Goal: Task Accomplishment & Management: Manage account settings

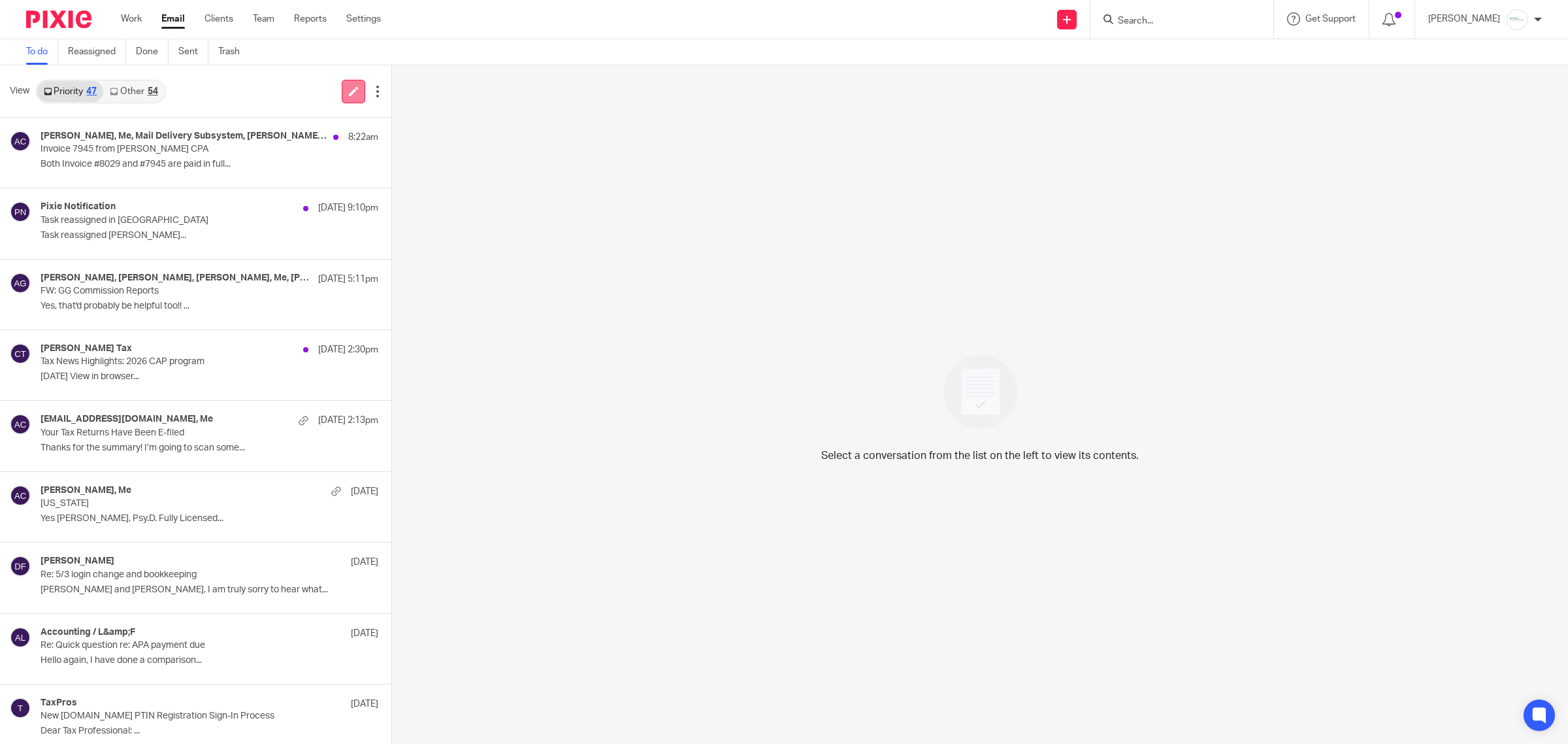
click at [349, 93] on icon at bounding box center [354, 91] width 10 height 10
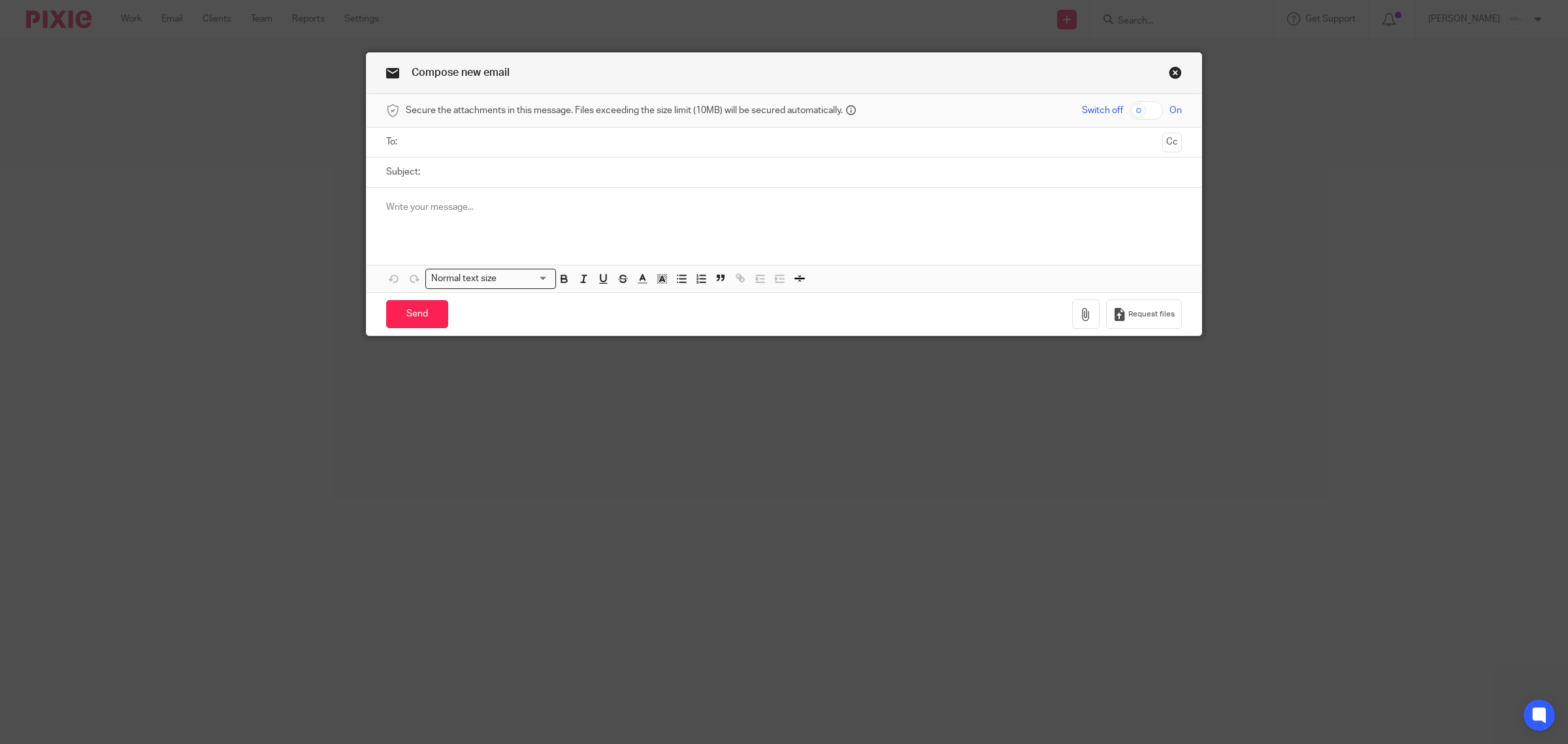
click at [613, 137] on input "text" at bounding box center [784, 142] width 747 height 15
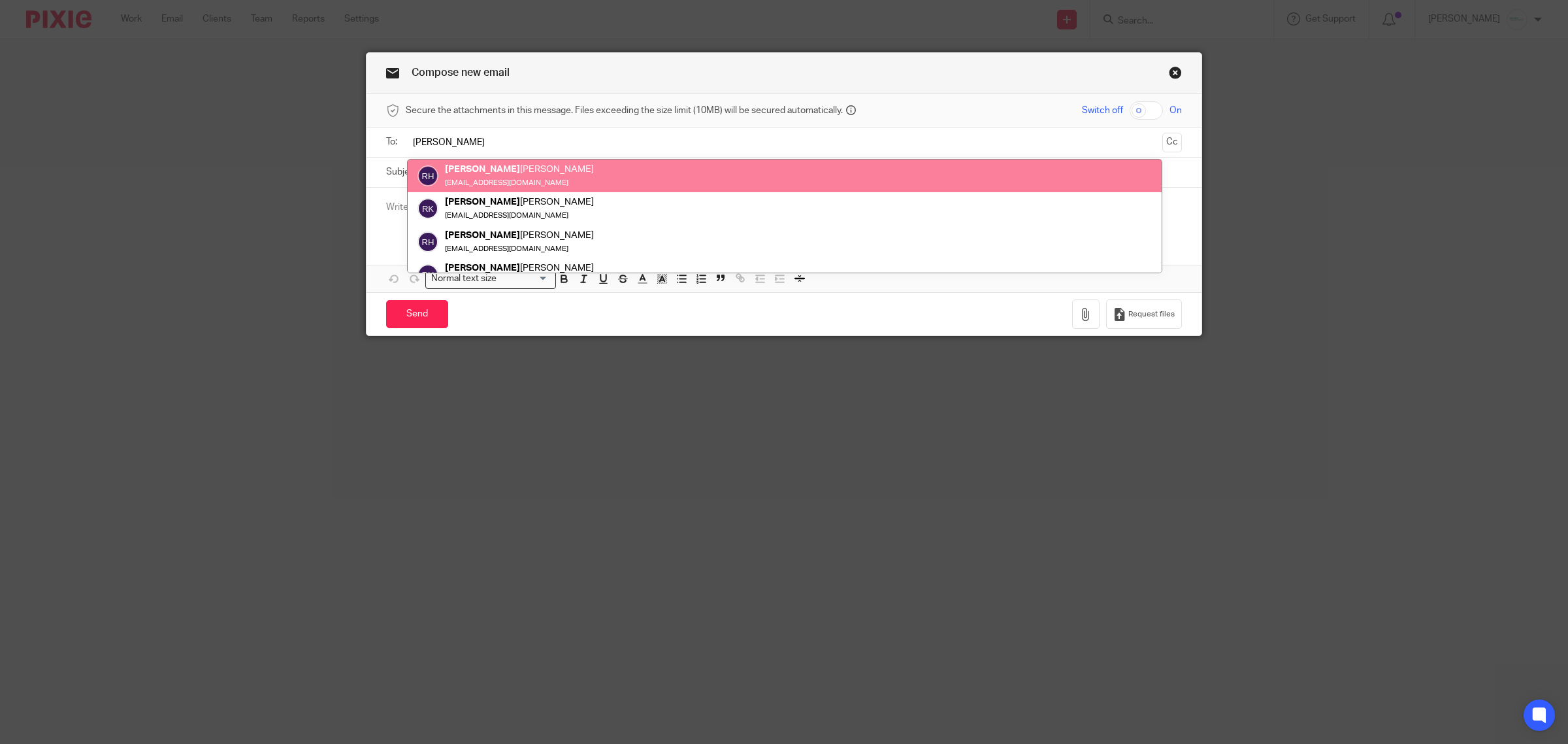
type input "renee"
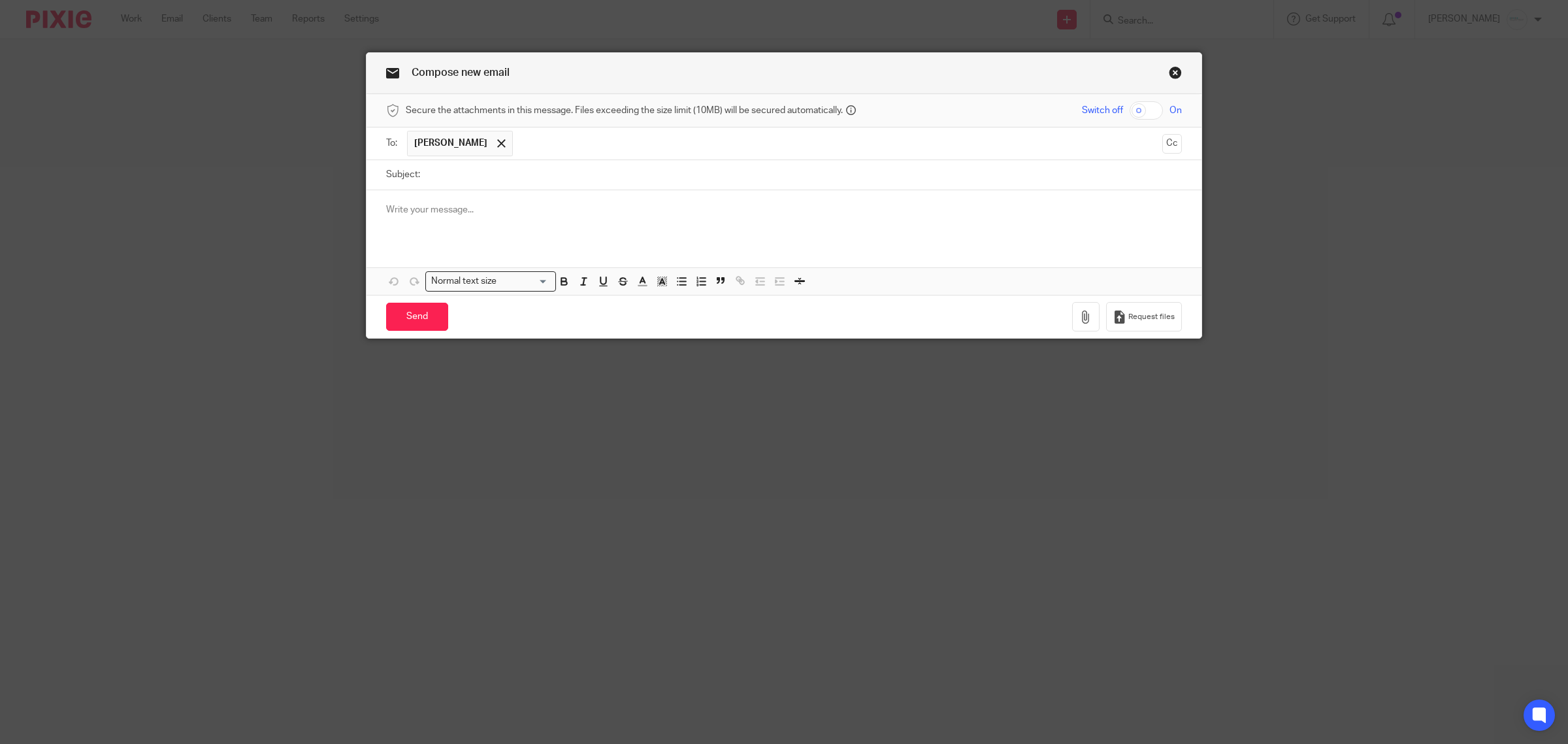
click at [472, 183] on input "Subject:" at bounding box center [804, 175] width 755 height 30
type input "2025 Year End Tax Worksheet"
click at [1086, 323] on icon "button" at bounding box center [1086, 317] width 13 height 13
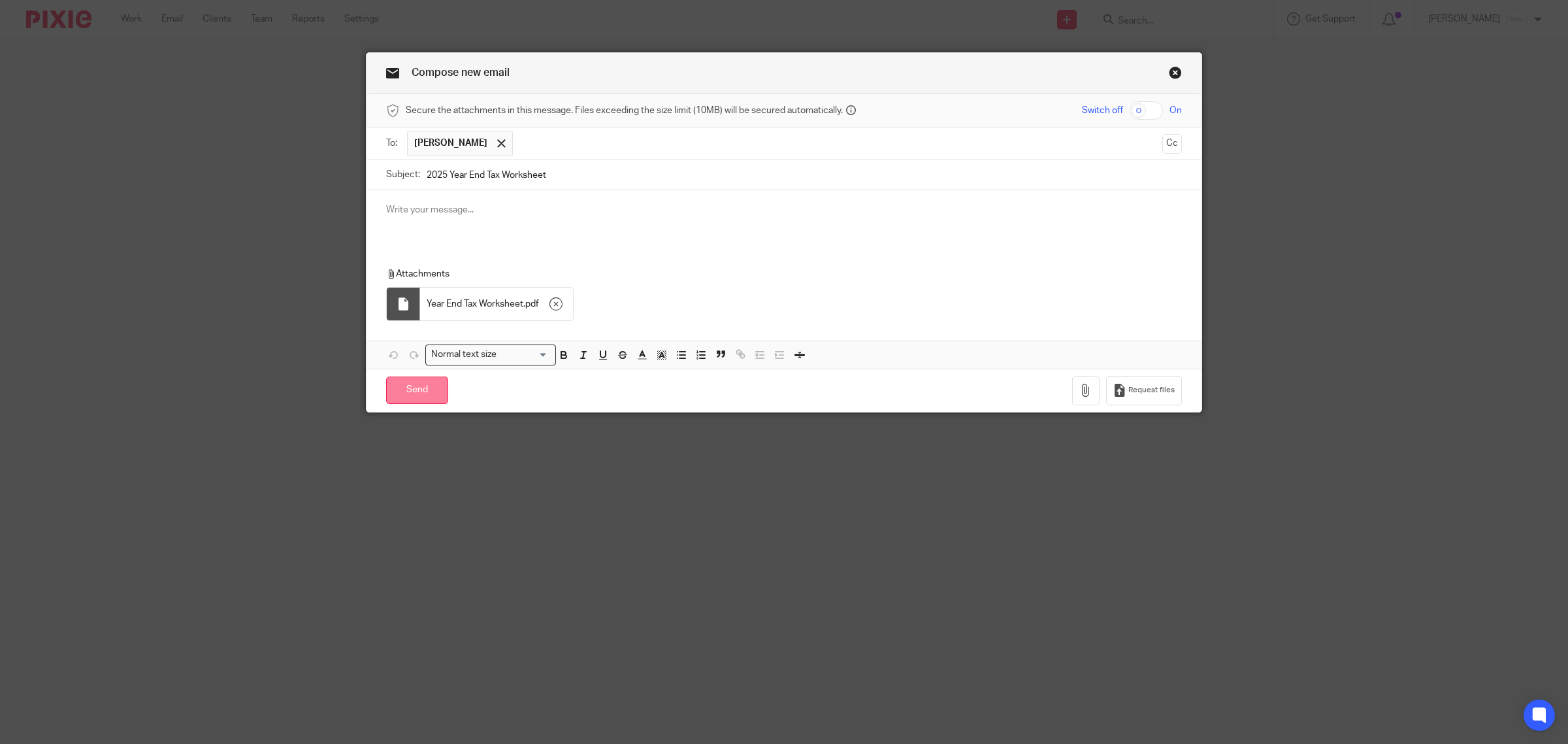
click at [413, 400] on input "Send" at bounding box center [417, 391] width 62 height 28
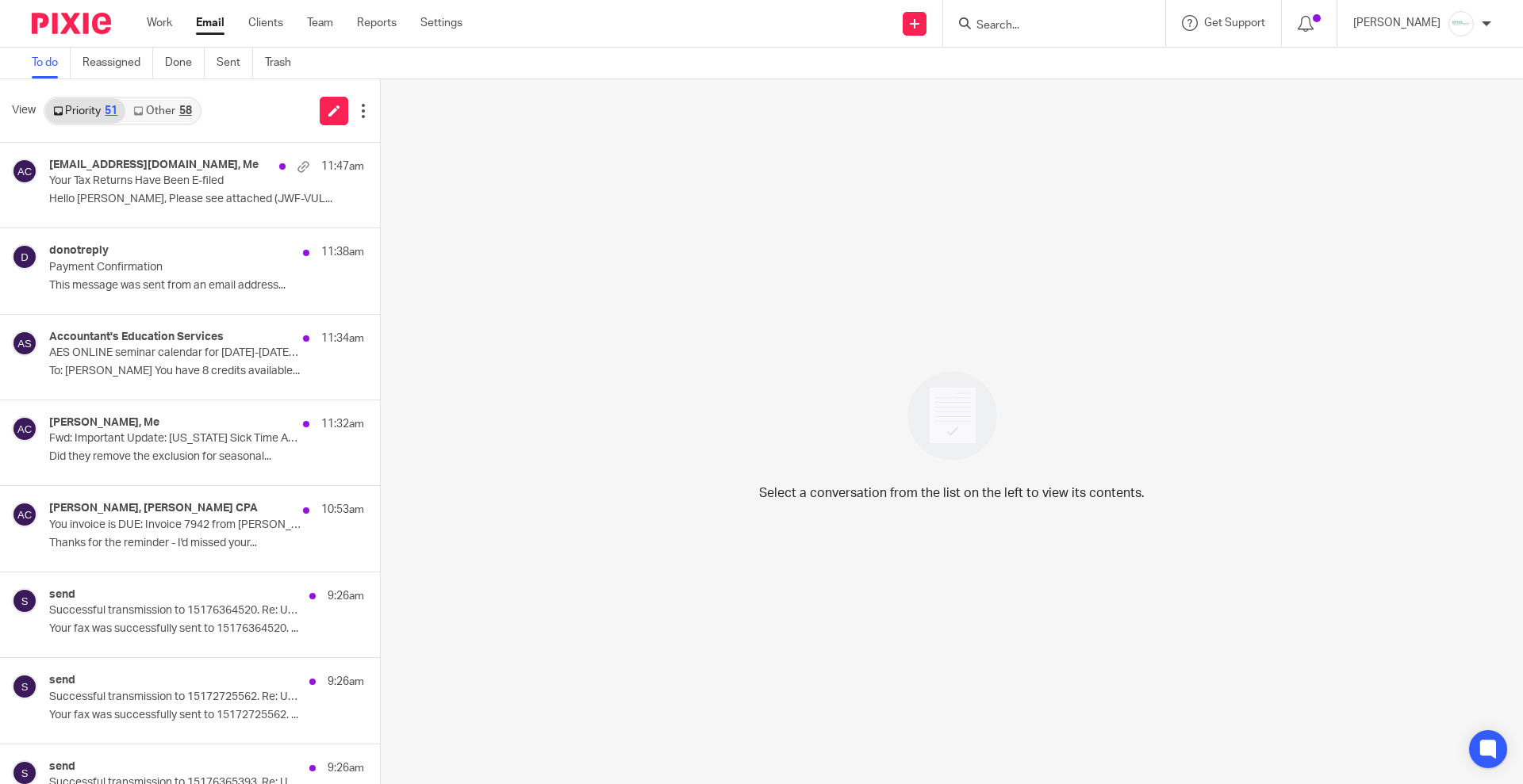
click at [1040, 16] on form at bounding box center [1059, 23] width 169 height 20
click at [1063, 27] on input "Search" at bounding box center [1046, 25] width 143 height 14
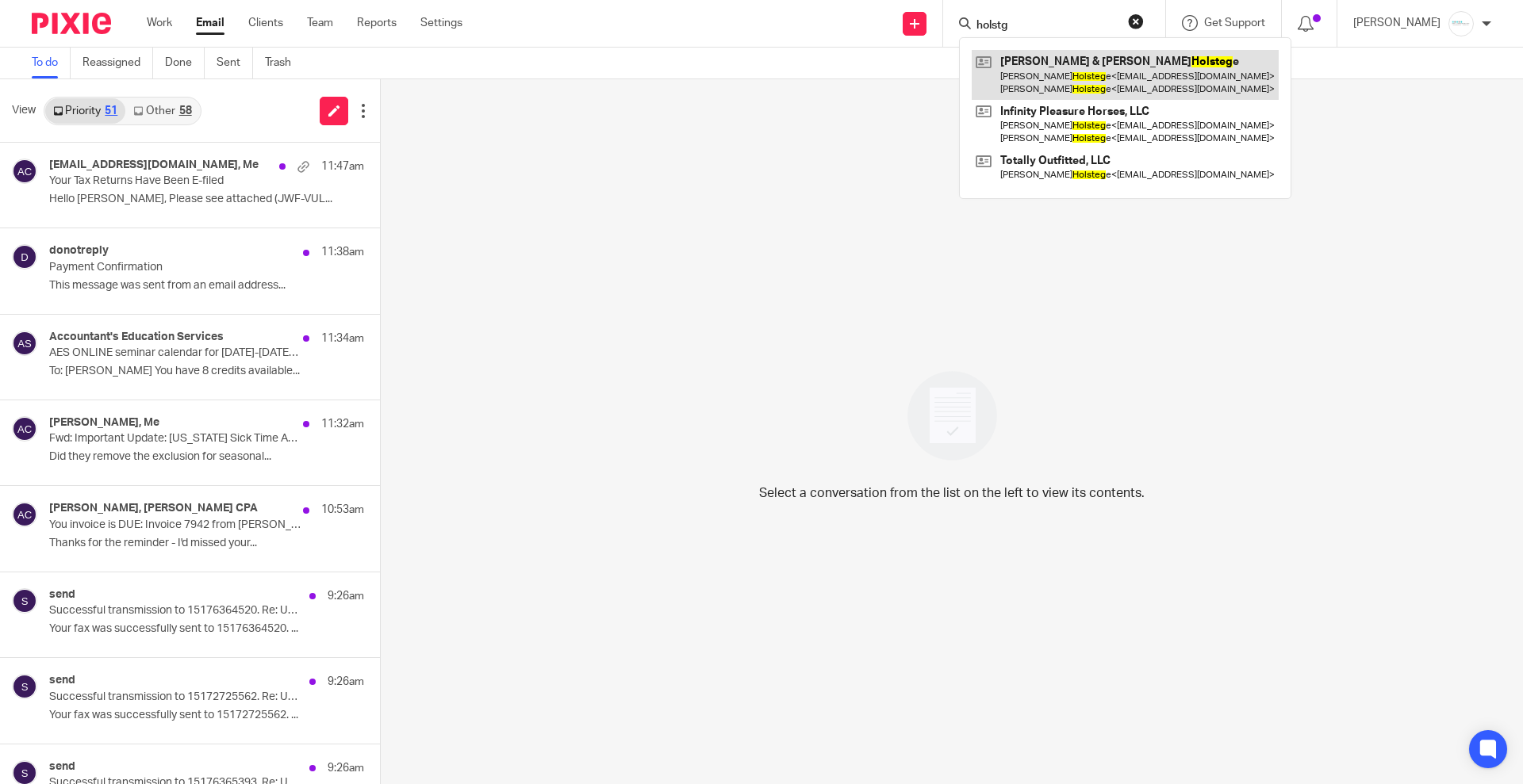
type input "holstg"
click at [1072, 66] on link at bounding box center [1125, 74] width 307 height 49
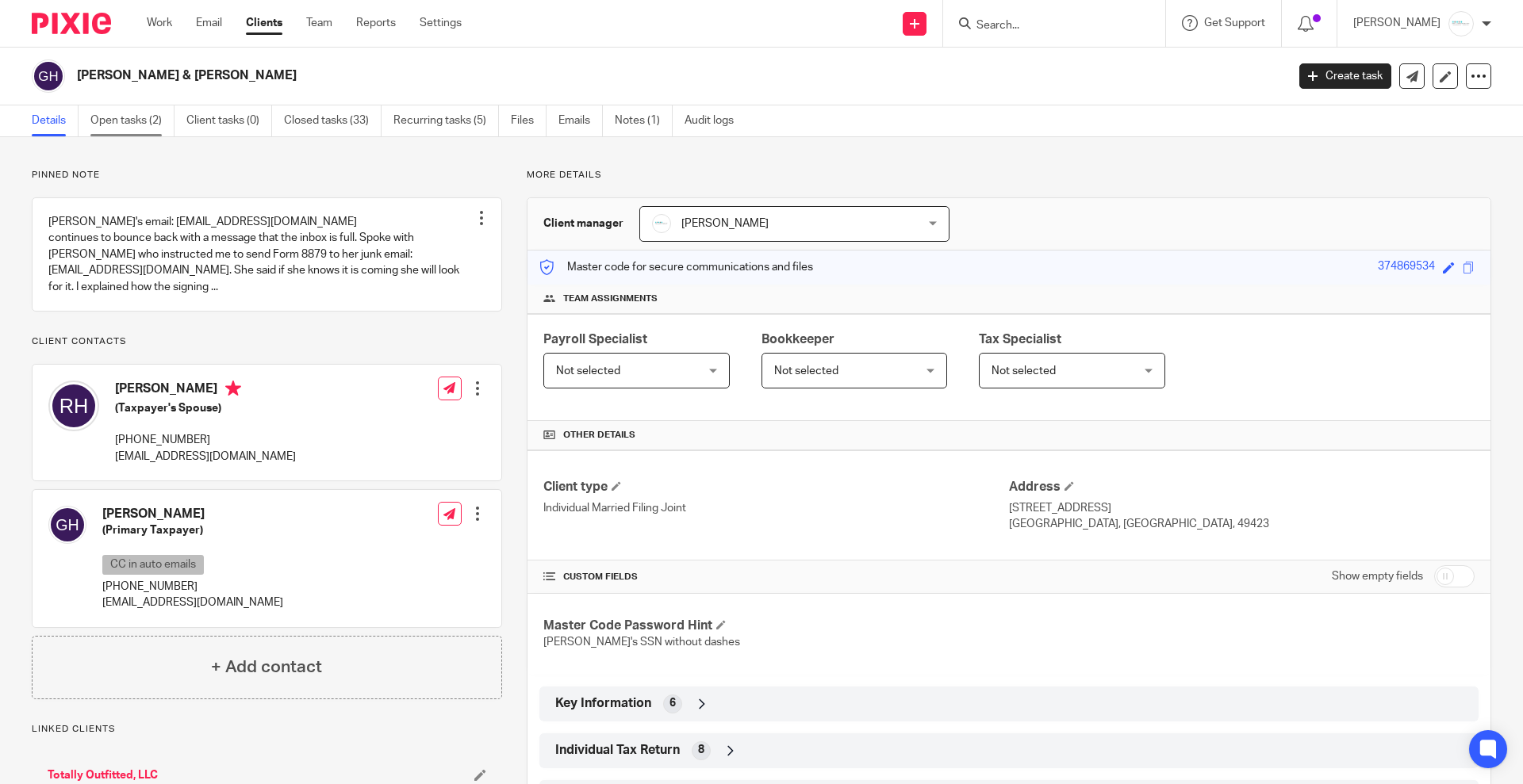
click at [153, 126] on link "Open tasks (2)" at bounding box center [133, 121] width 84 height 31
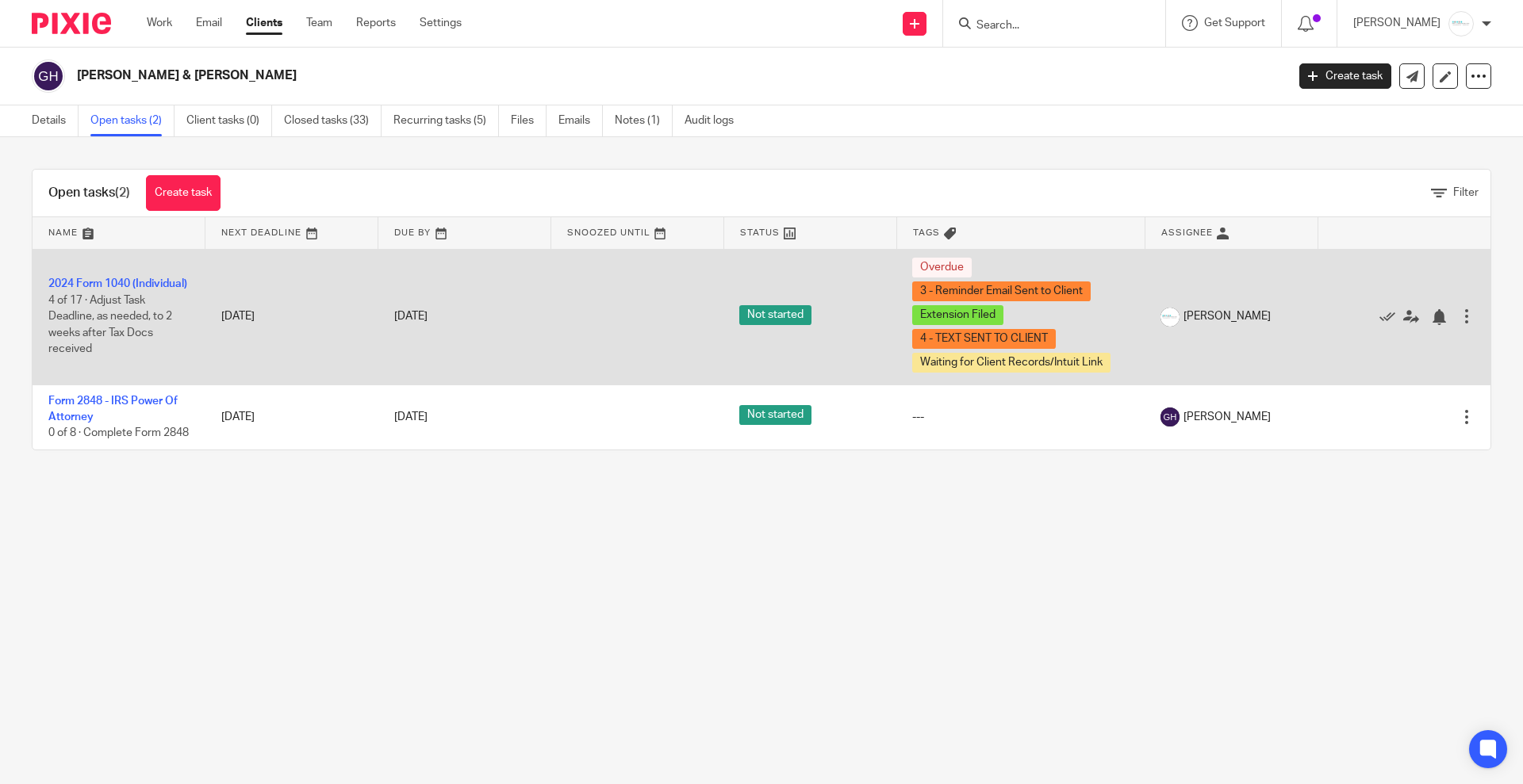
click at [106, 267] on td "2024 Form 1040 (Individual) 4 of 17 · Adjust Task Deadline, as needed, to 2 wee…" at bounding box center [119, 317] width 173 height 136
click at [89, 283] on td "2024 Form 1040 (Individual) 4 of 17 · Adjust Task Deadline, as needed, to 2 wee…" at bounding box center [119, 317] width 173 height 136
click at [84, 278] on link "2024 Form 1040 (Individual)" at bounding box center [118, 284] width 139 height 11
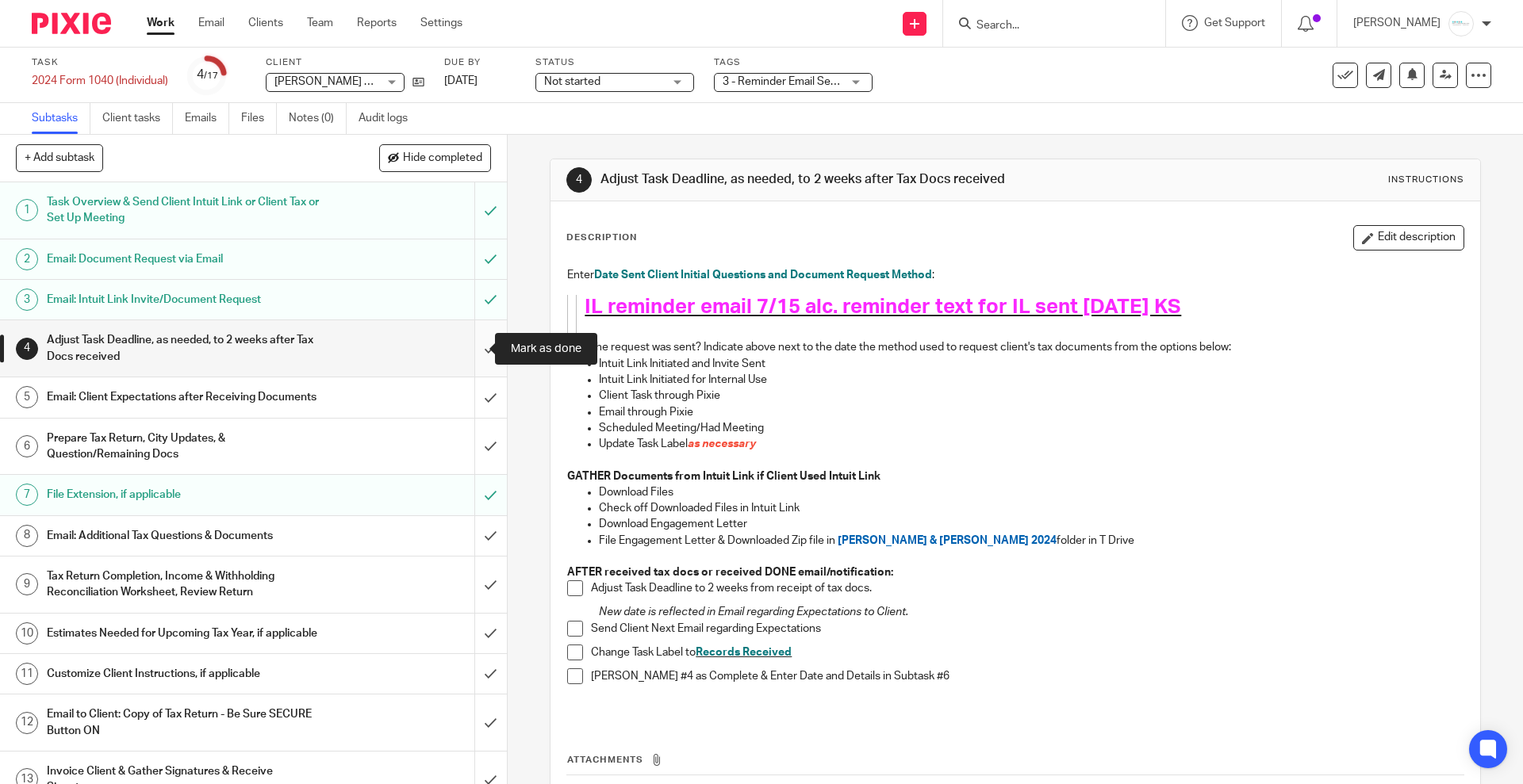
click at [467, 347] on input "submit" at bounding box center [254, 348] width 507 height 56
click at [475, 401] on input "submit" at bounding box center [254, 397] width 507 height 39
click at [474, 462] on input "submit" at bounding box center [254, 446] width 507 height 56
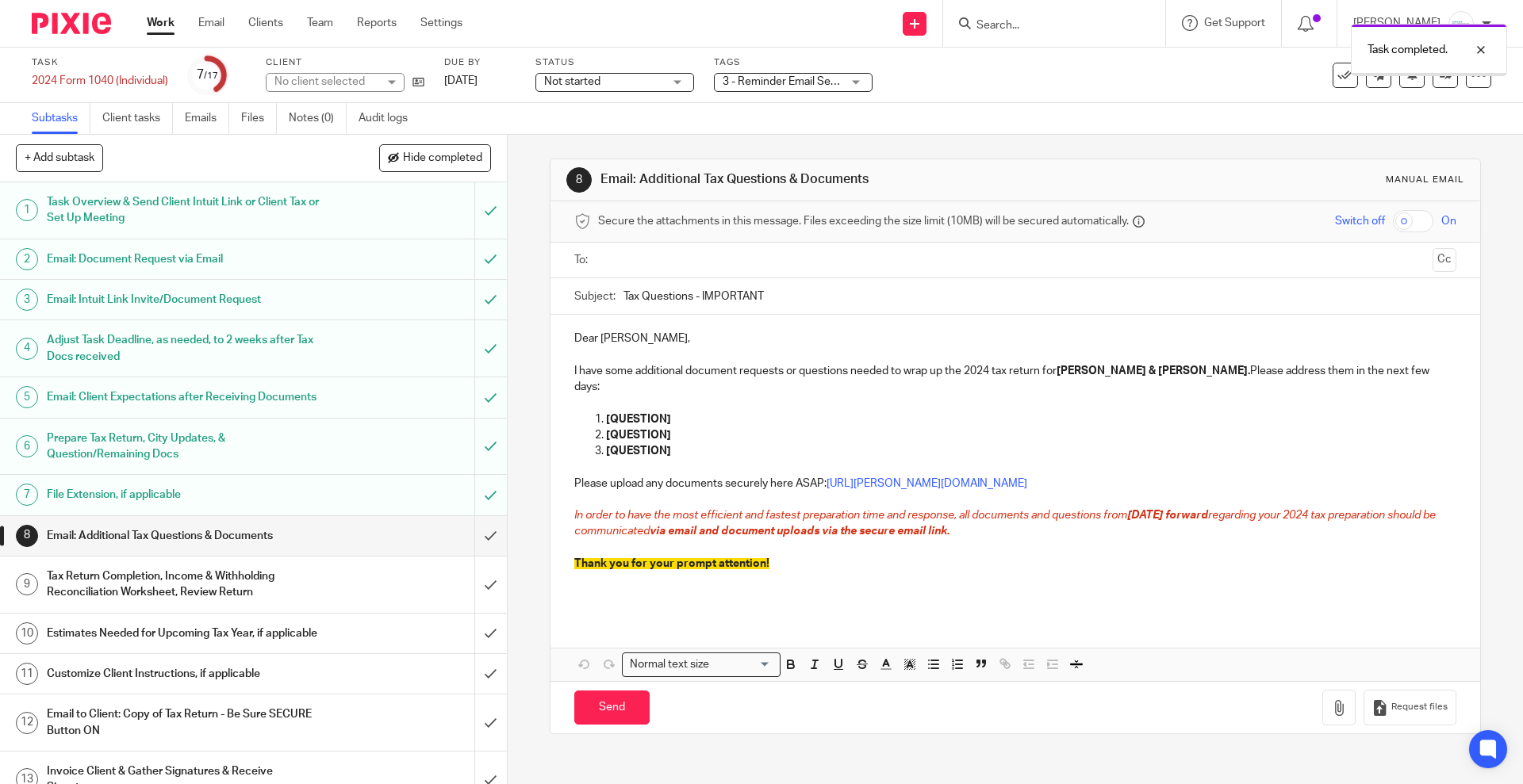
click at [465, 550] on input "submit" at bounding box center [254, 535] width 507 height 39
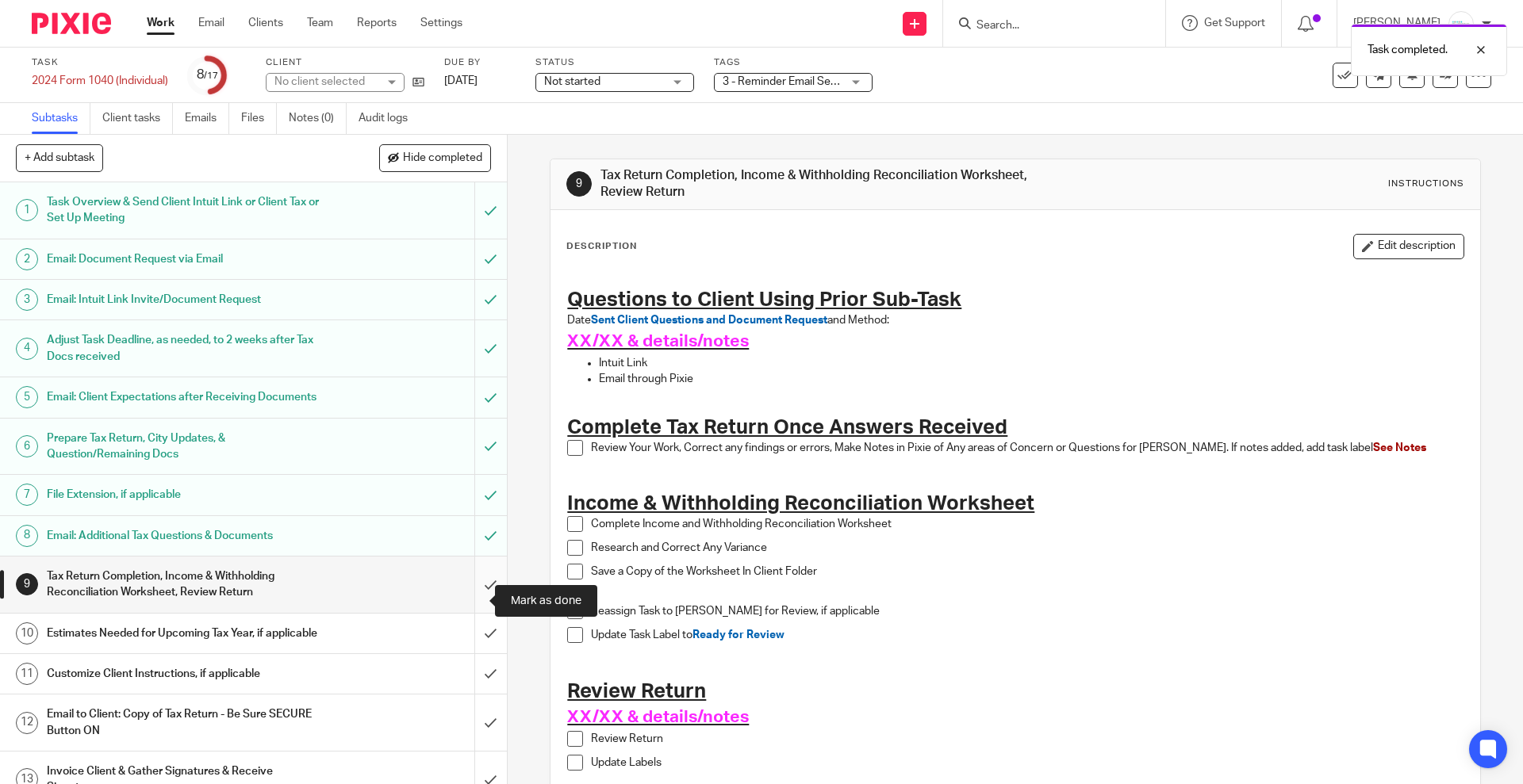
click at [469, 607] on input "submit" at bounding box center [254, 585] width 507 height 56
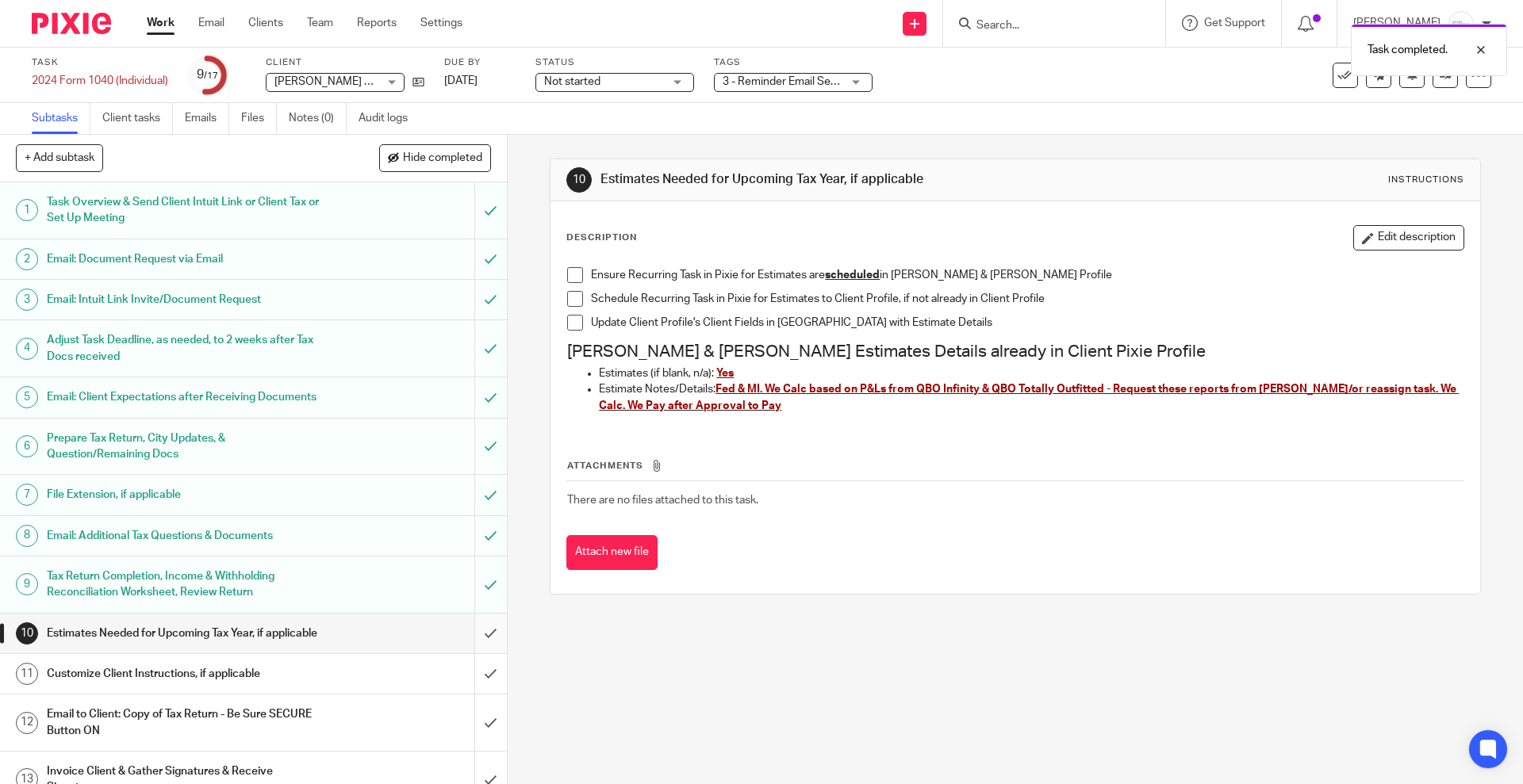
click at [469, 653] on input "submit" at bounding box center [254, 634] width 507 height 39
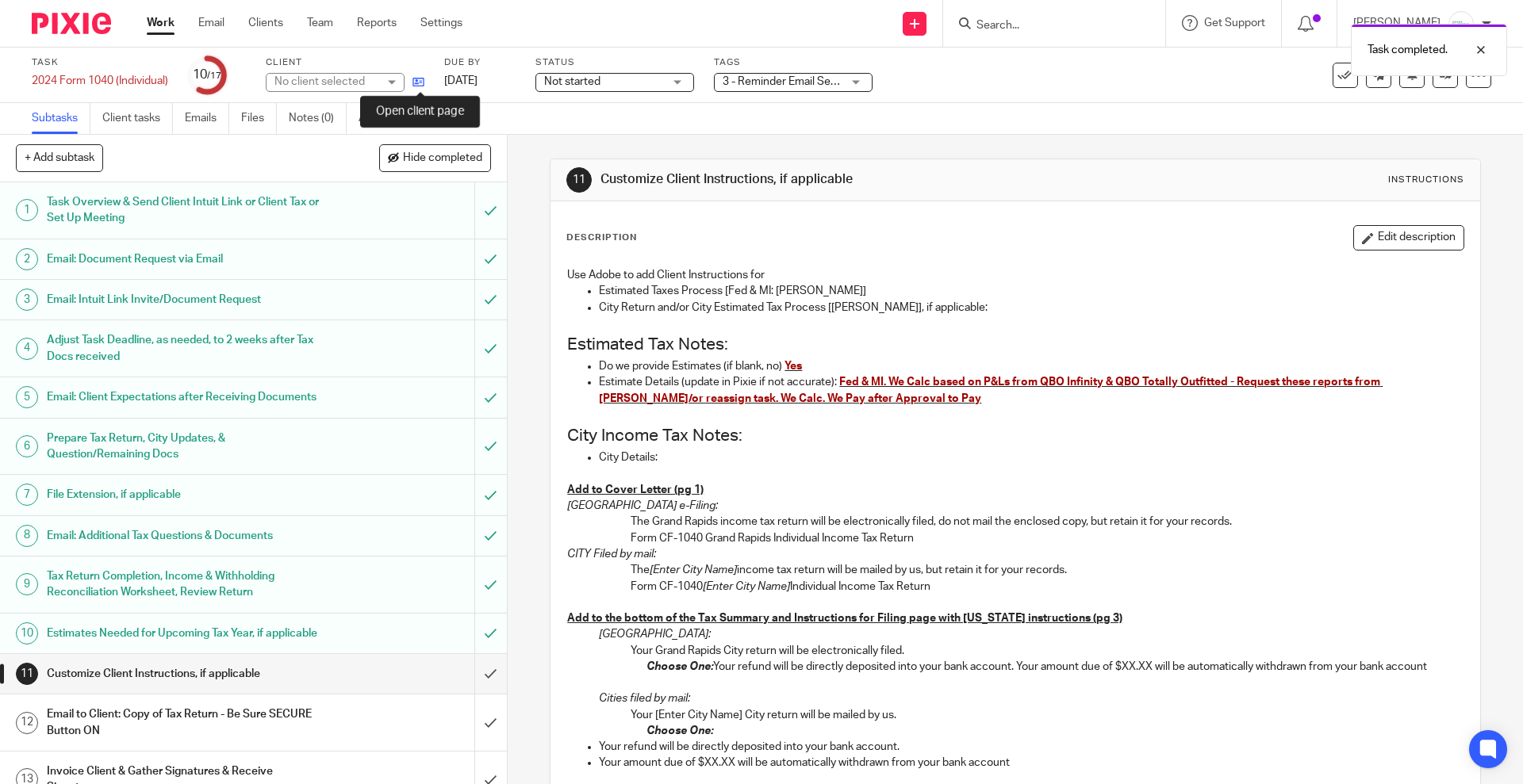
click at [421, 80] on icon at bounding box center [418, 82] width 12 height 12
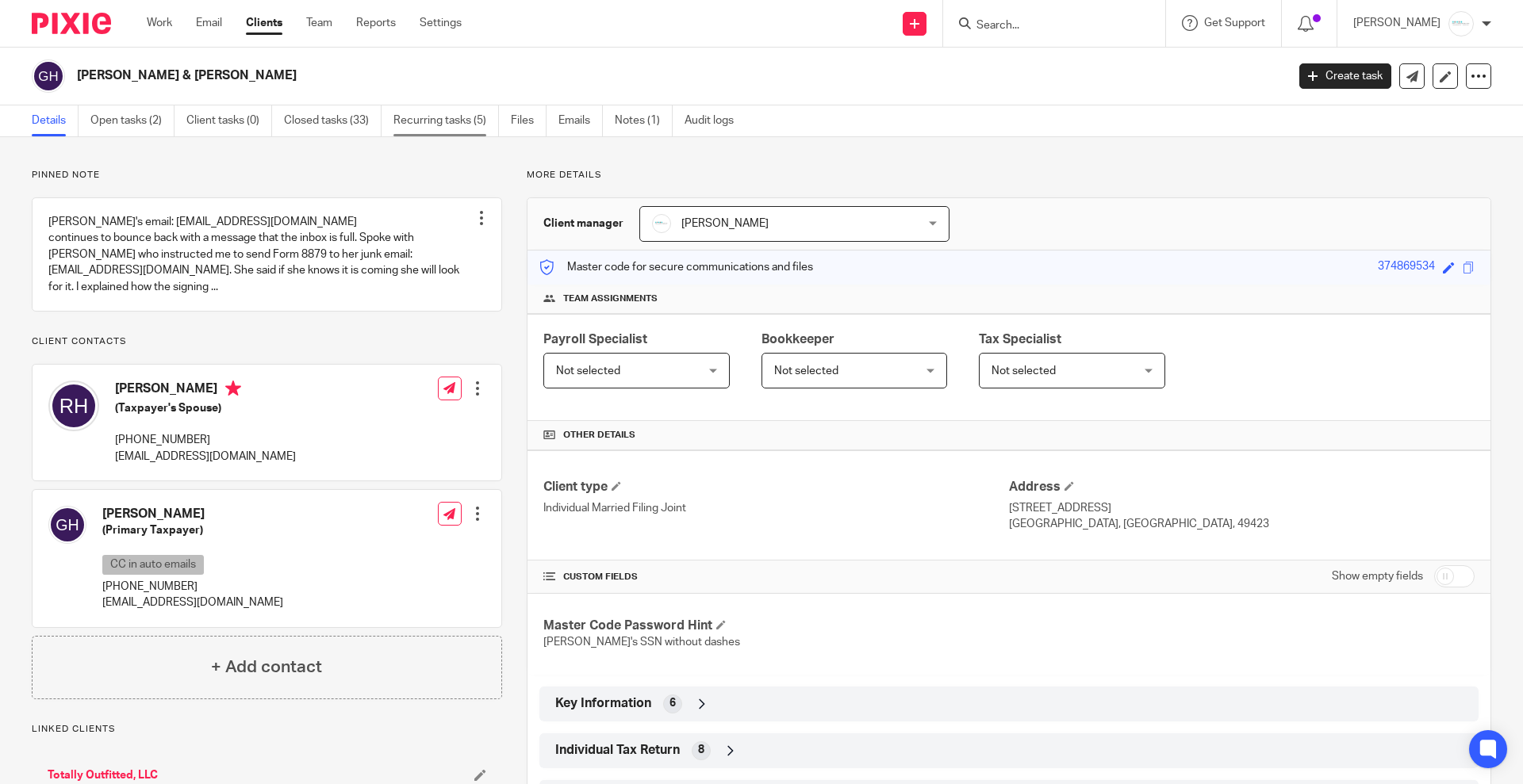
click at [433, 123] on link "Recurring tasks (5)" at bounding box center [446, 121] width 106 height 31
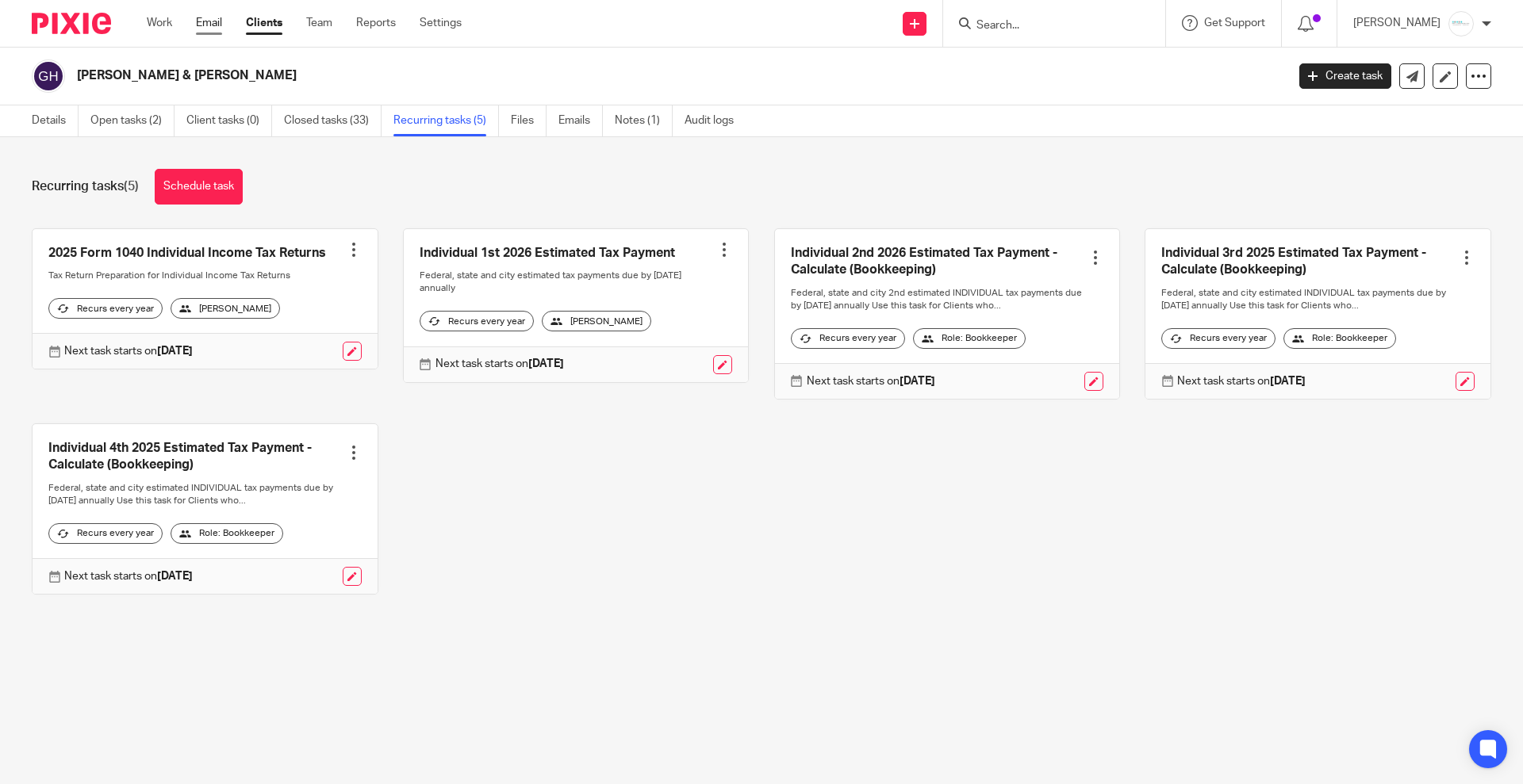
click at [212, 27] on link "Email" at bounding box center [209, 22] width 26 height 16
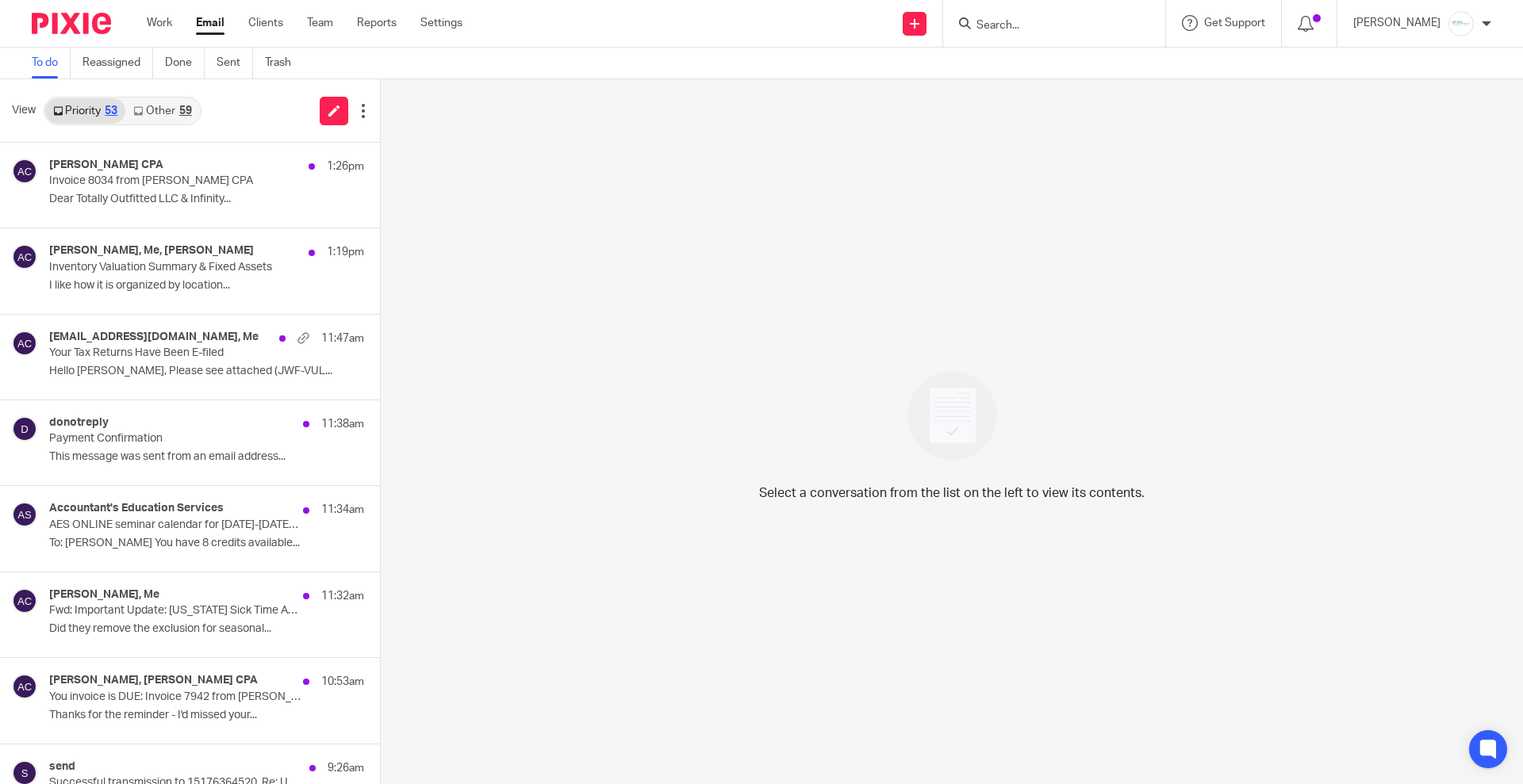
click at [1083, 27] on input "Search" at bounding box center [1046, 25] width 143 height 14
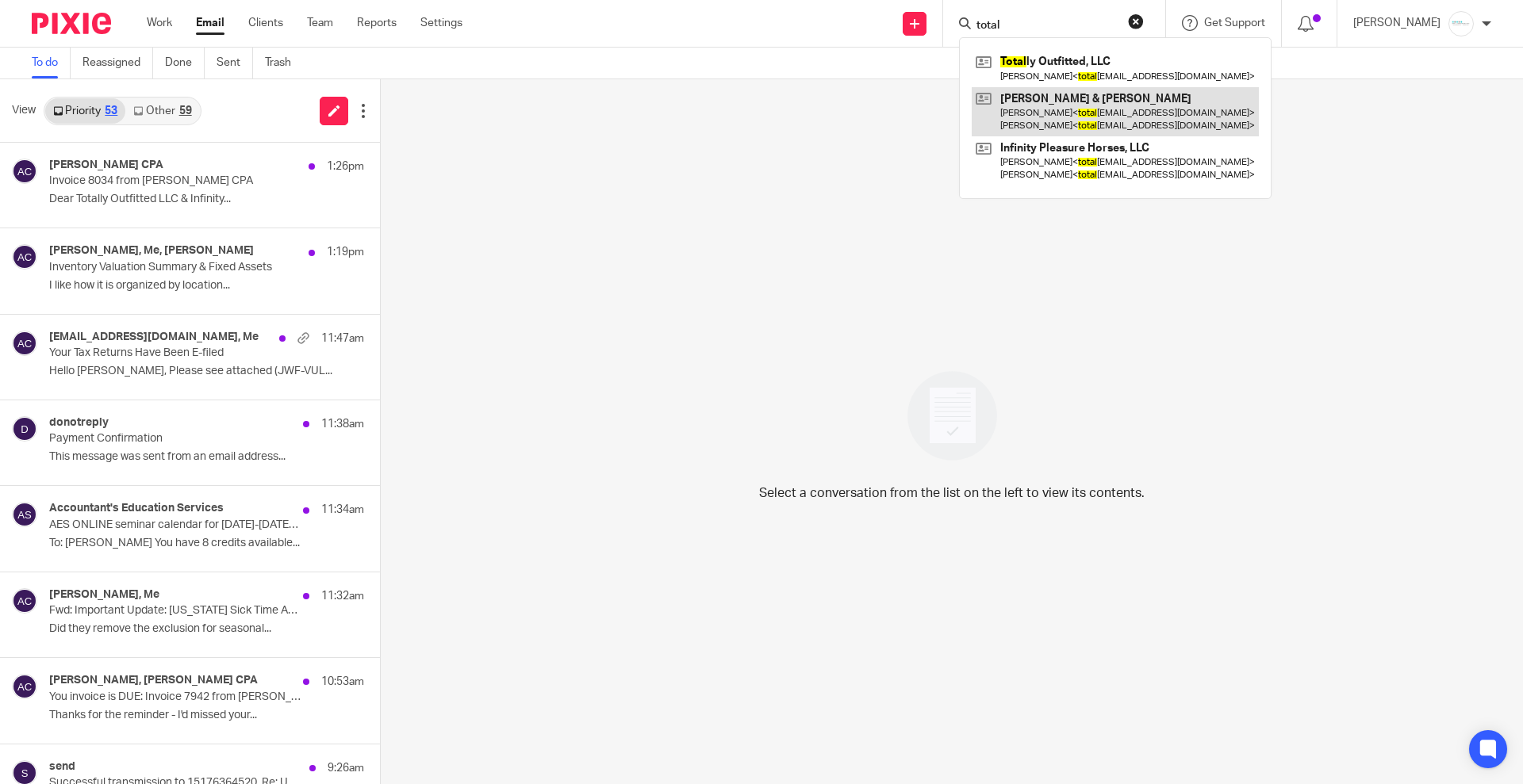
type input "total"
click at [1063, 123] on link at bounding box center [1115, 112] width 287 height 49
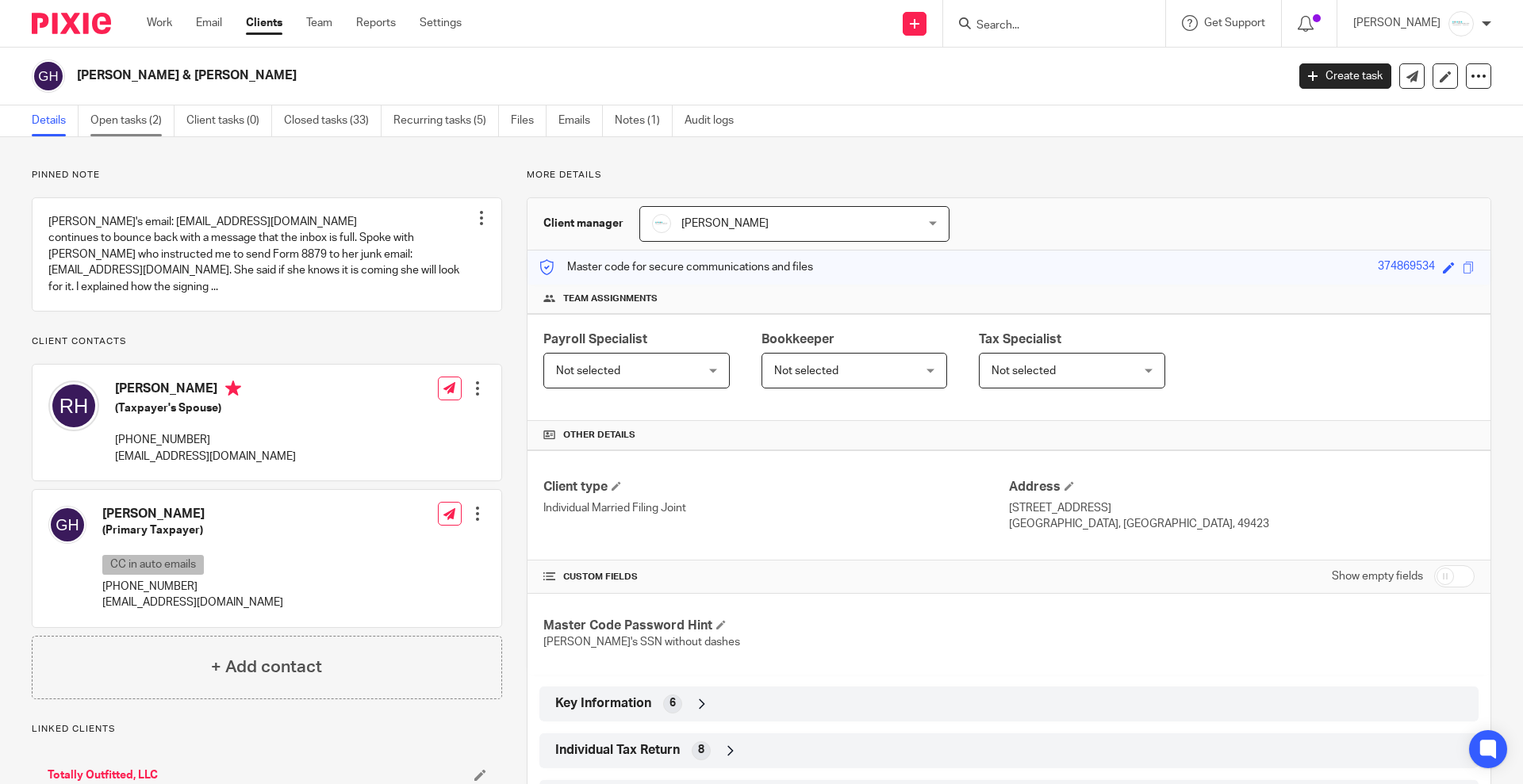
click at [111, 114] on link "Open tasks (2)" at bounding box center [133, 121] width 84 height 31
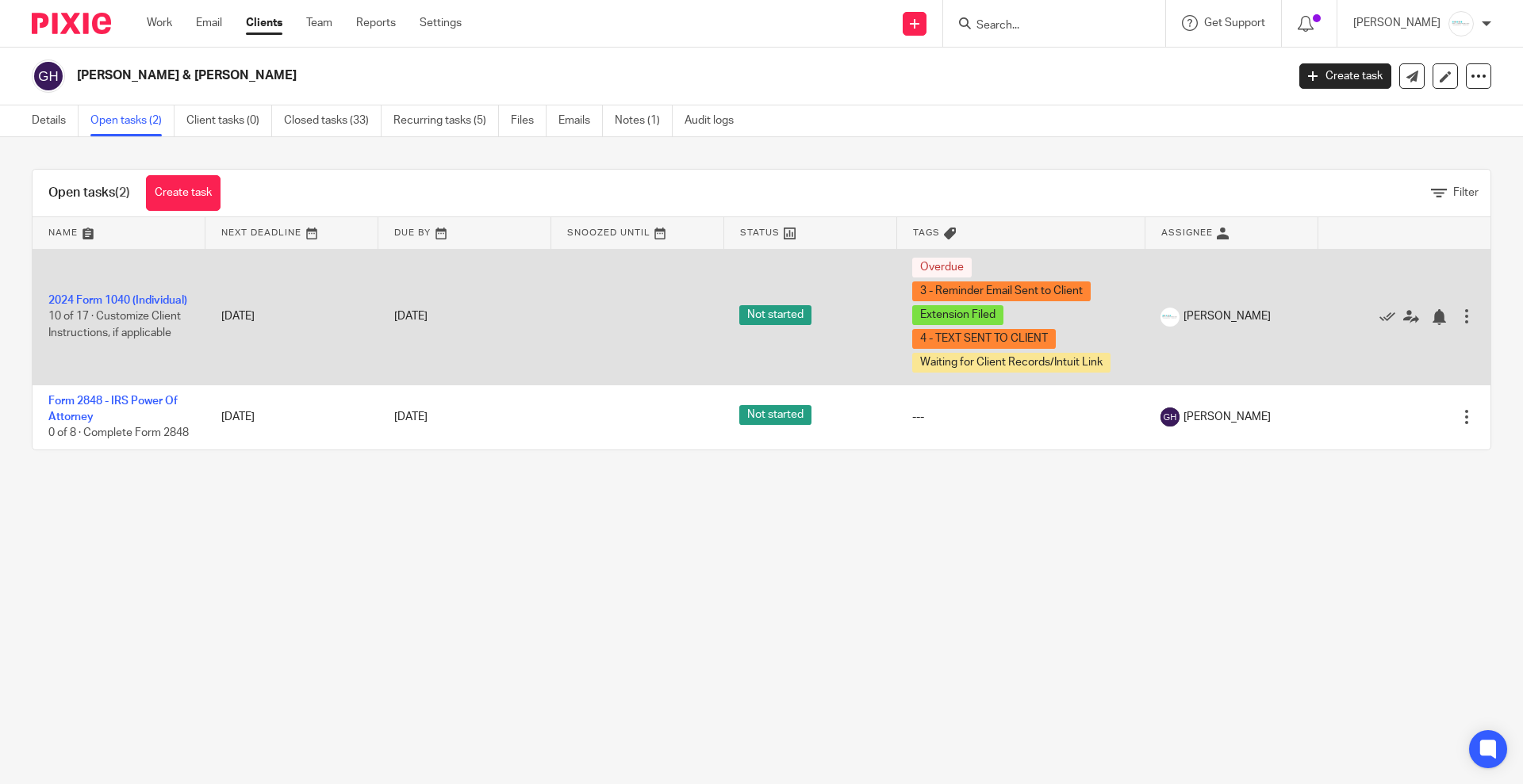
click at [103, 284] on td "2024 Form 1040 (Individual) 10 of 17 · Customize Client Instructions, if applic…" at bounding box center [119, 317] width 173 height 136
click at [103, 295] on link "2024 Form 1040 (Individual)" at bounding box center [118, 301] width 139 height 11
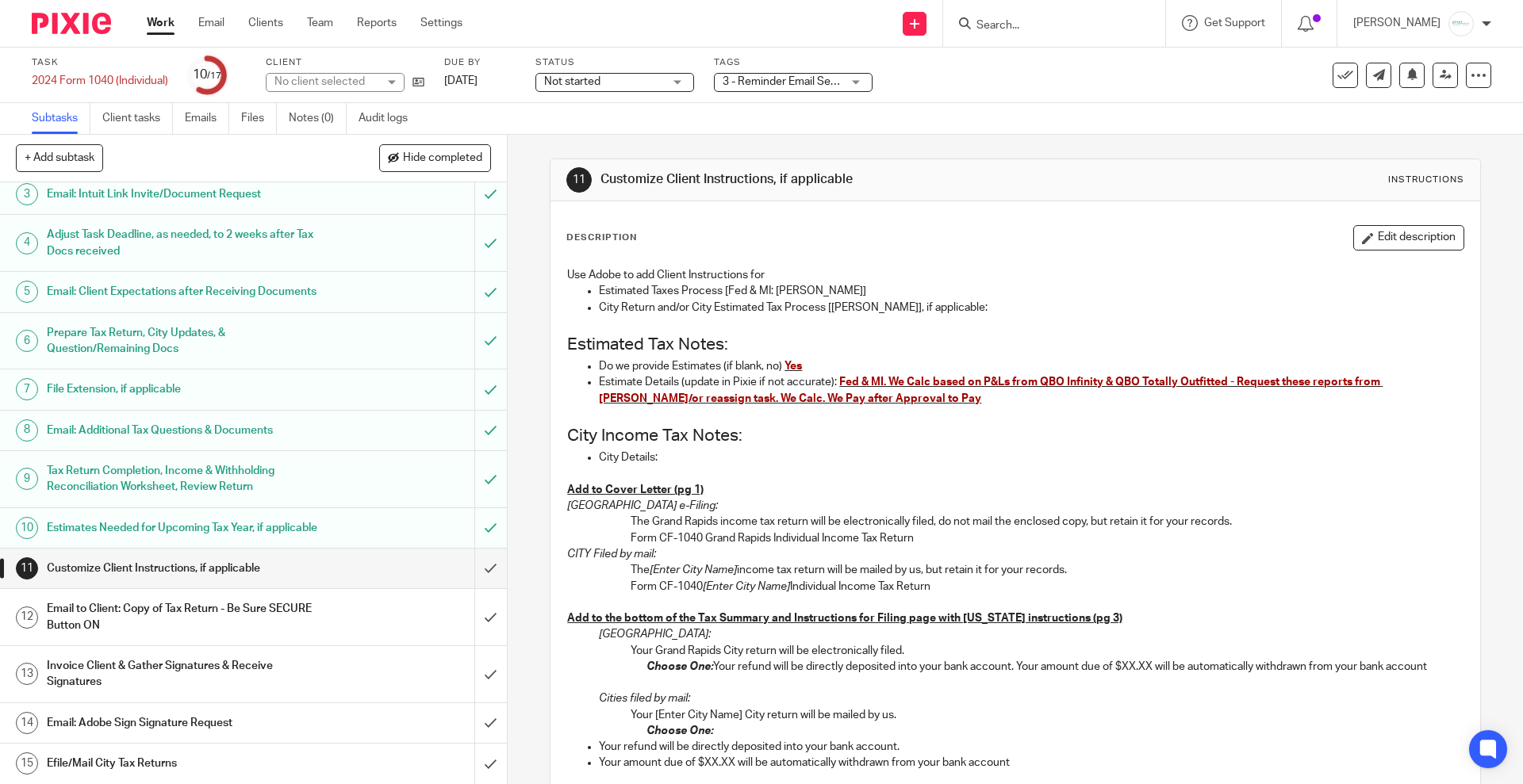
scroll to position [220, 0]
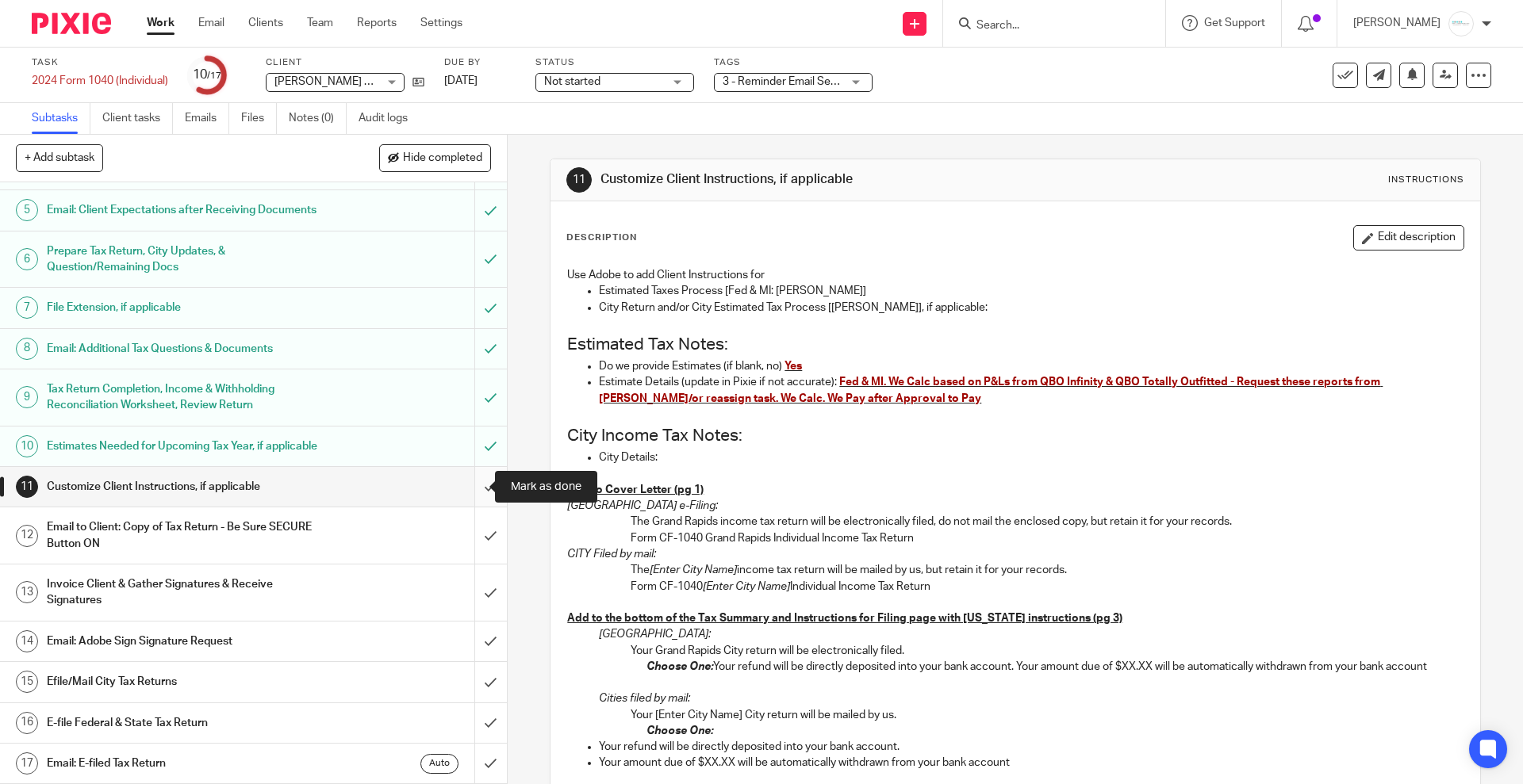
click at [474, 486] on input "submit" at bounding box center [254, 486] width 507 height 39
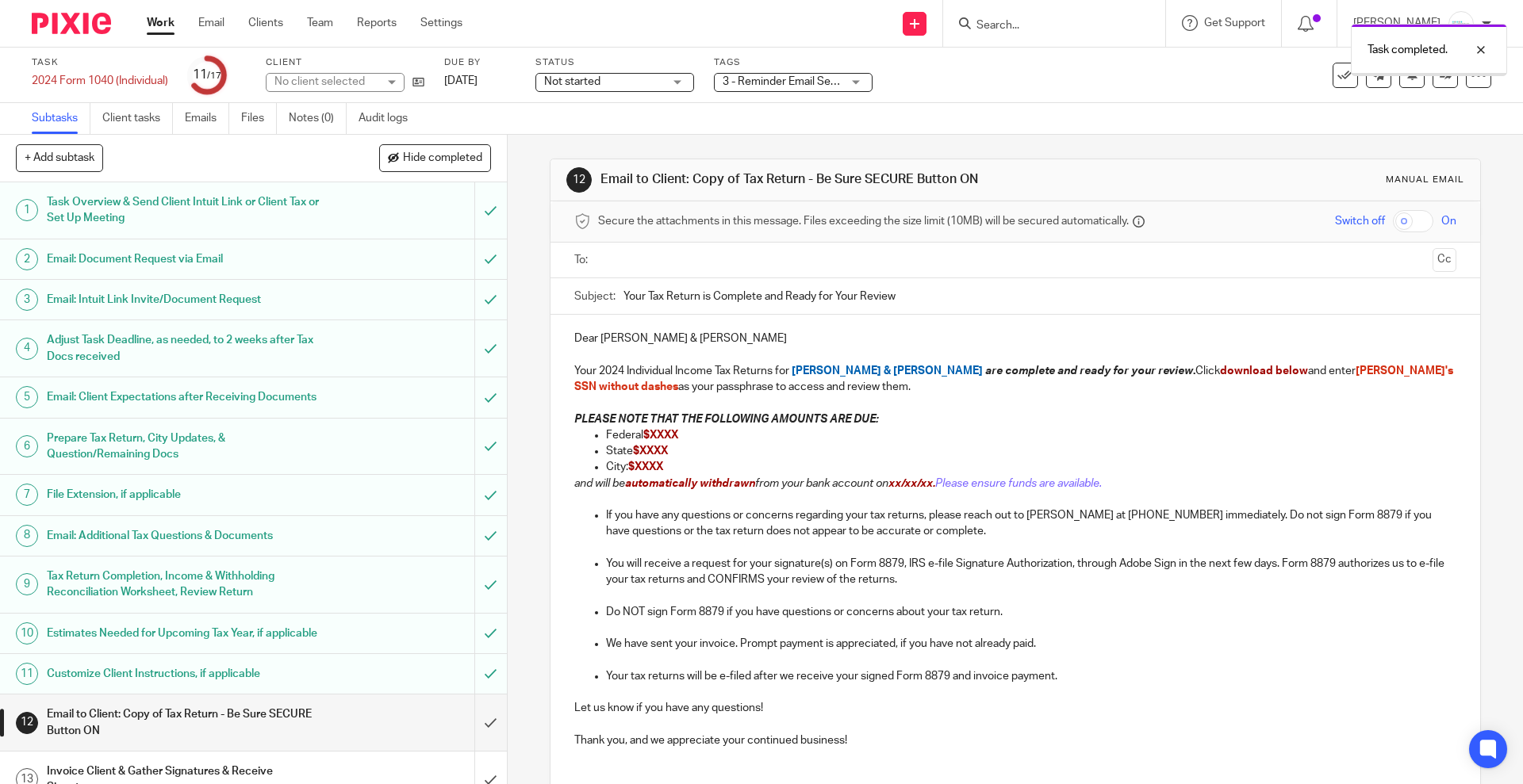
click at [675, 256] on input "text" at bounding box center [1014, 260] width 822 height 18
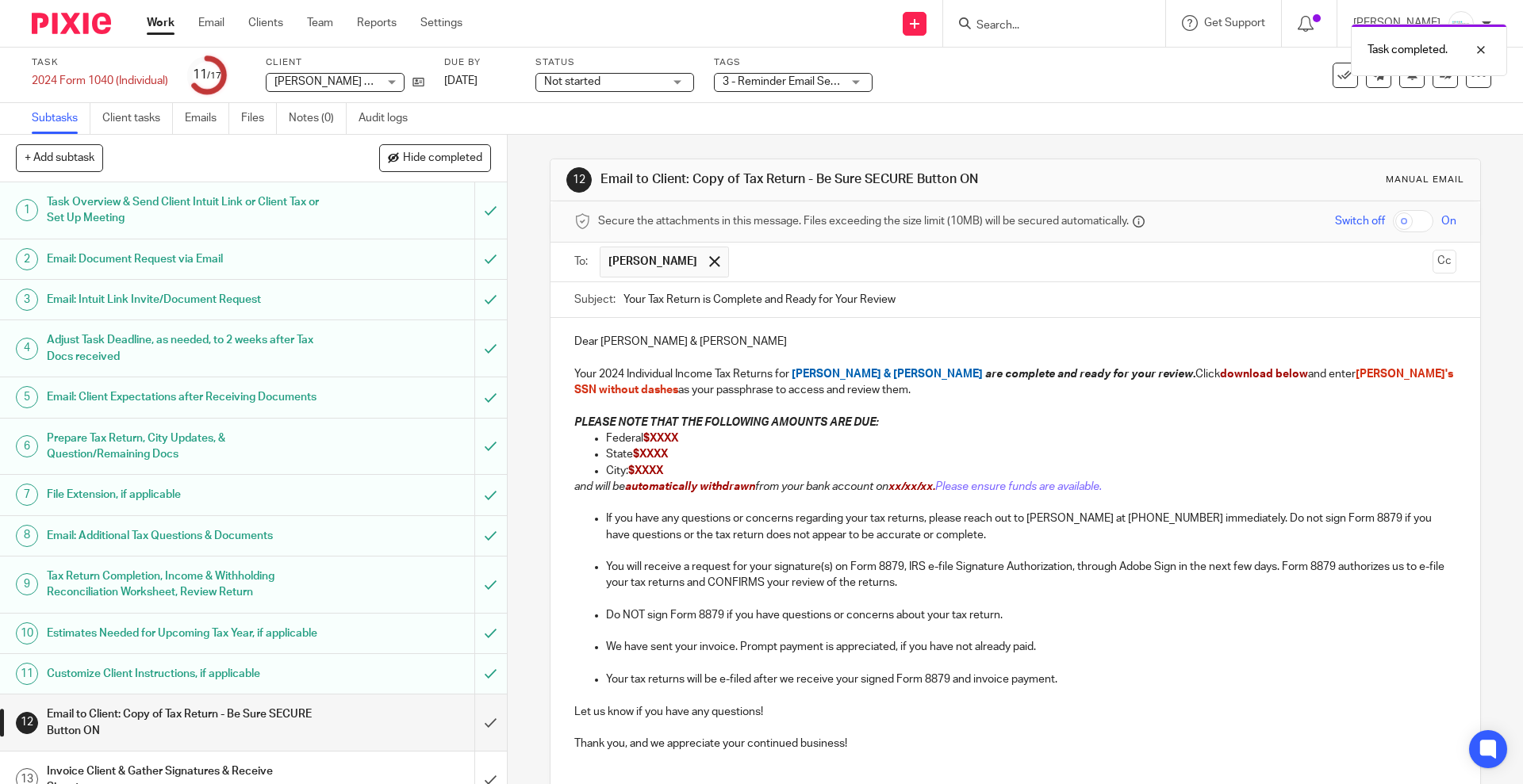
click at [826, 260] on input "text" at bounding box center [1081, 262] width 690 height 31
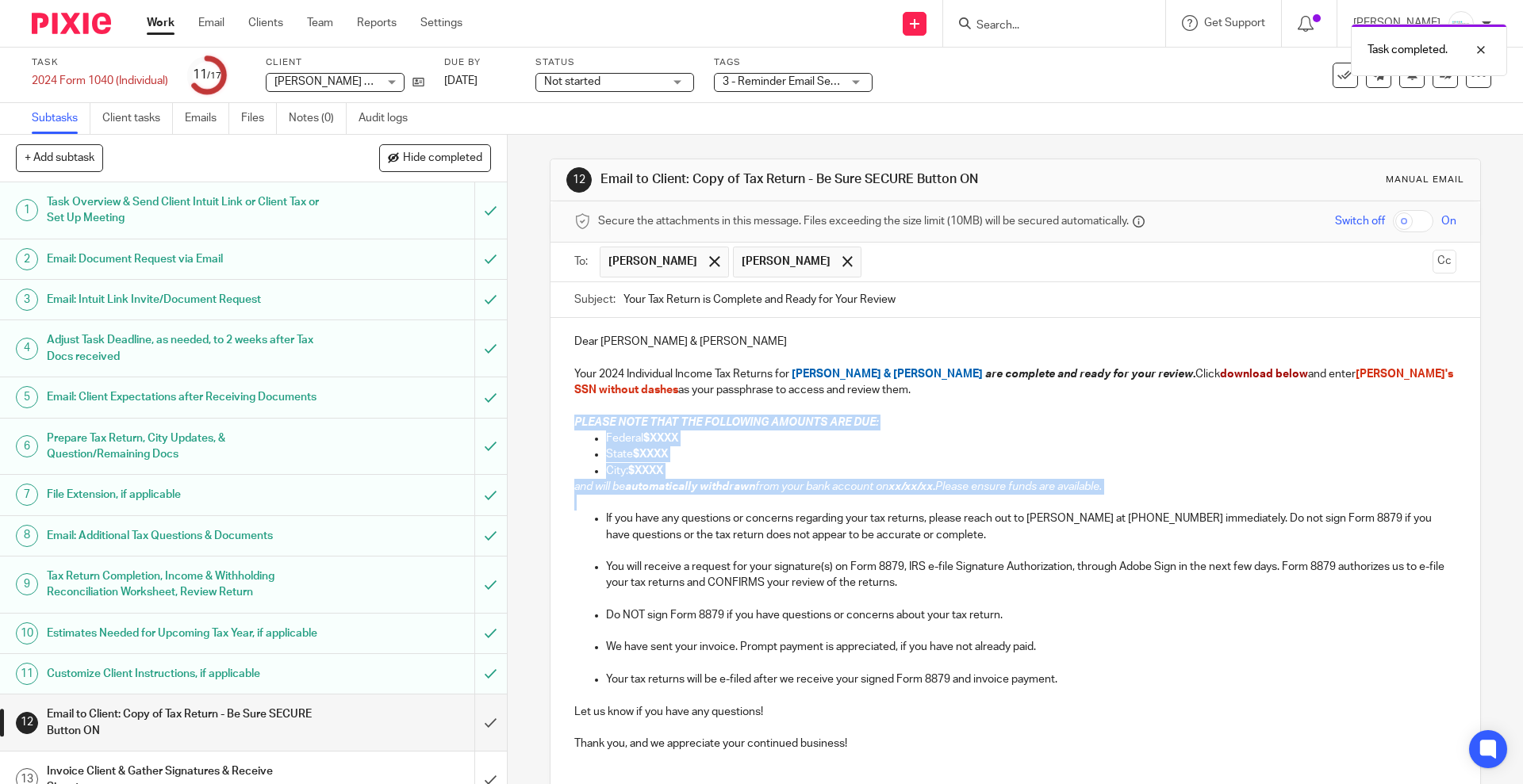
drag, startPoint x: 547, startPoint y: 419, endPoint x: 1278, endPoint y: 508, distance: 736.4
click at [1278, 508] on div "Dear Greg & Renee Holstege Your 2024 Individual Income Tax Returns for Greg & R…" at bounding box center [1015, 540] width 929 height 446
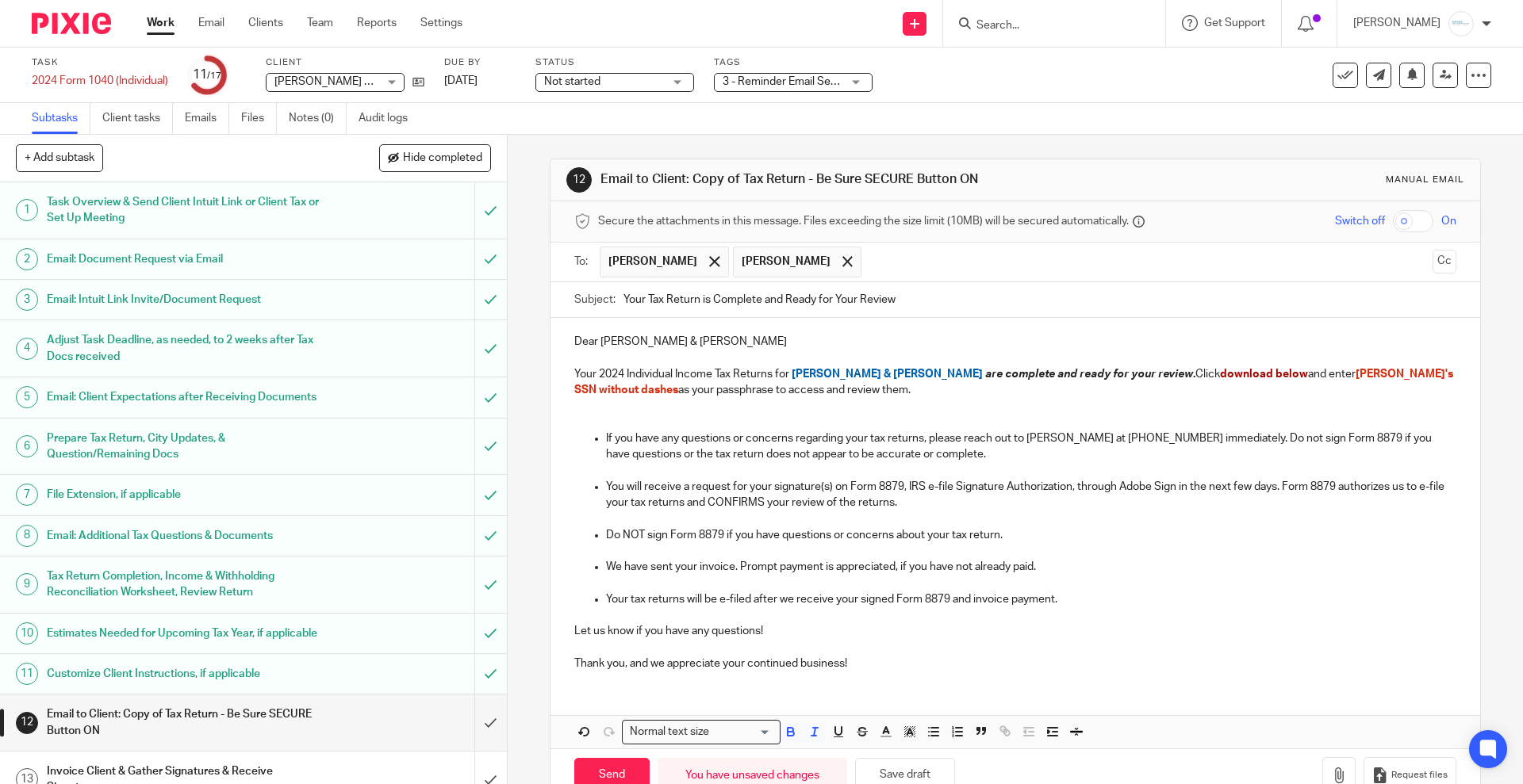
click at [1395, 214] on input "checkbox" at bounding box center [1413, 221] width 40 height 22
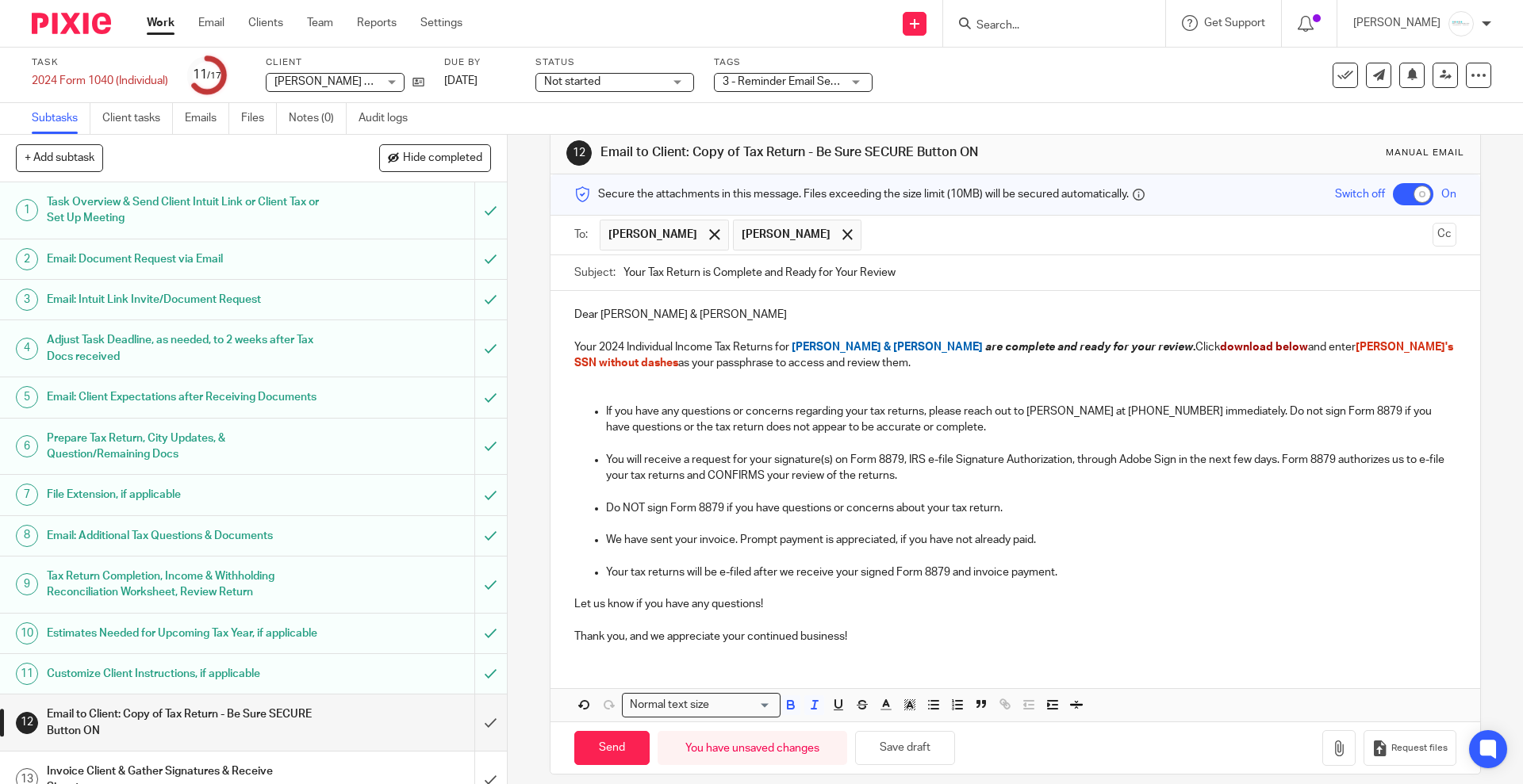
scroll to position [41, 0]
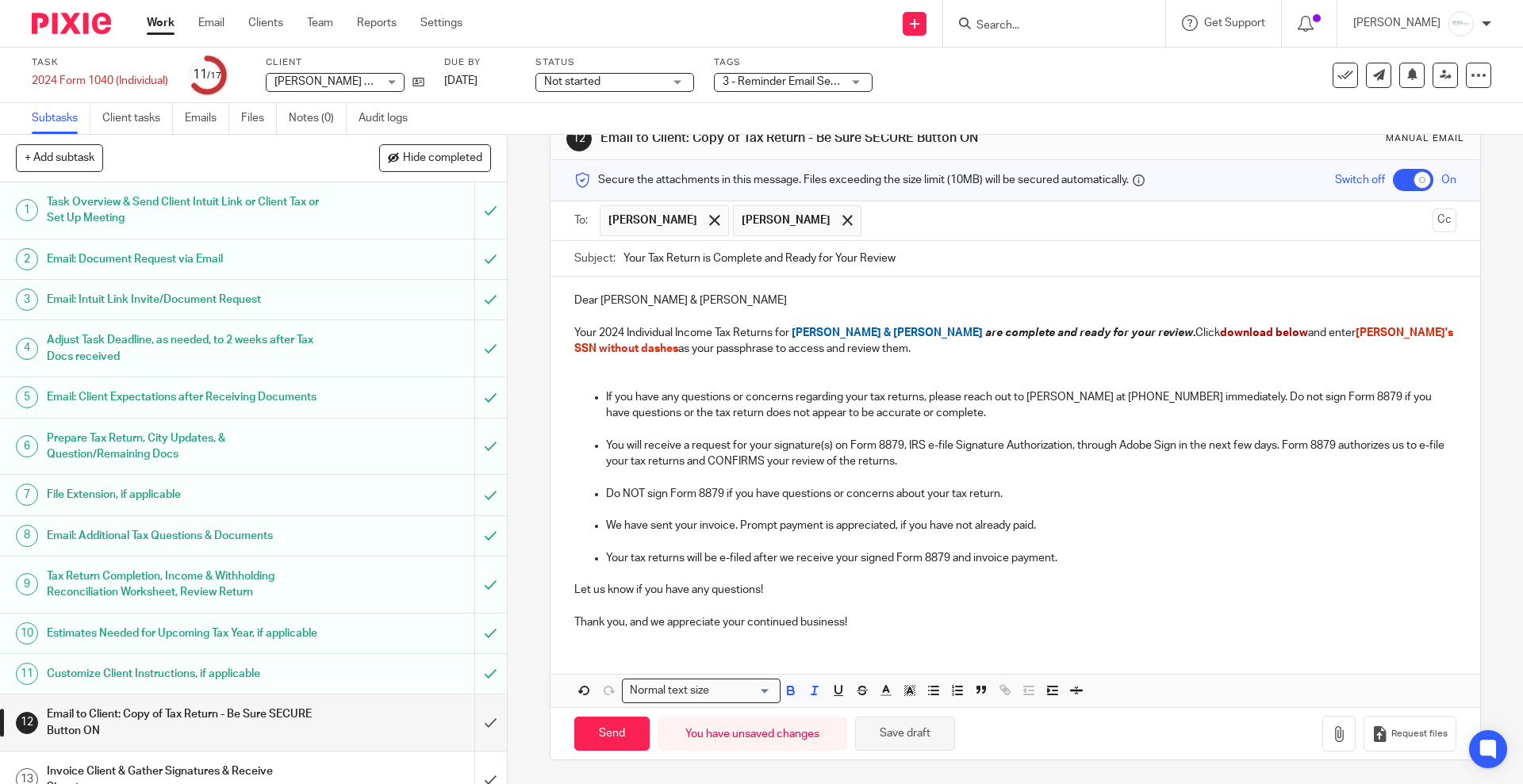
click at [892, 733] on button "Save draft" at bounding box center [905, 734] width 100 height 34
click at [1331, 730] on icon "button" at bounding box center [1338, 733] width 16 height 16
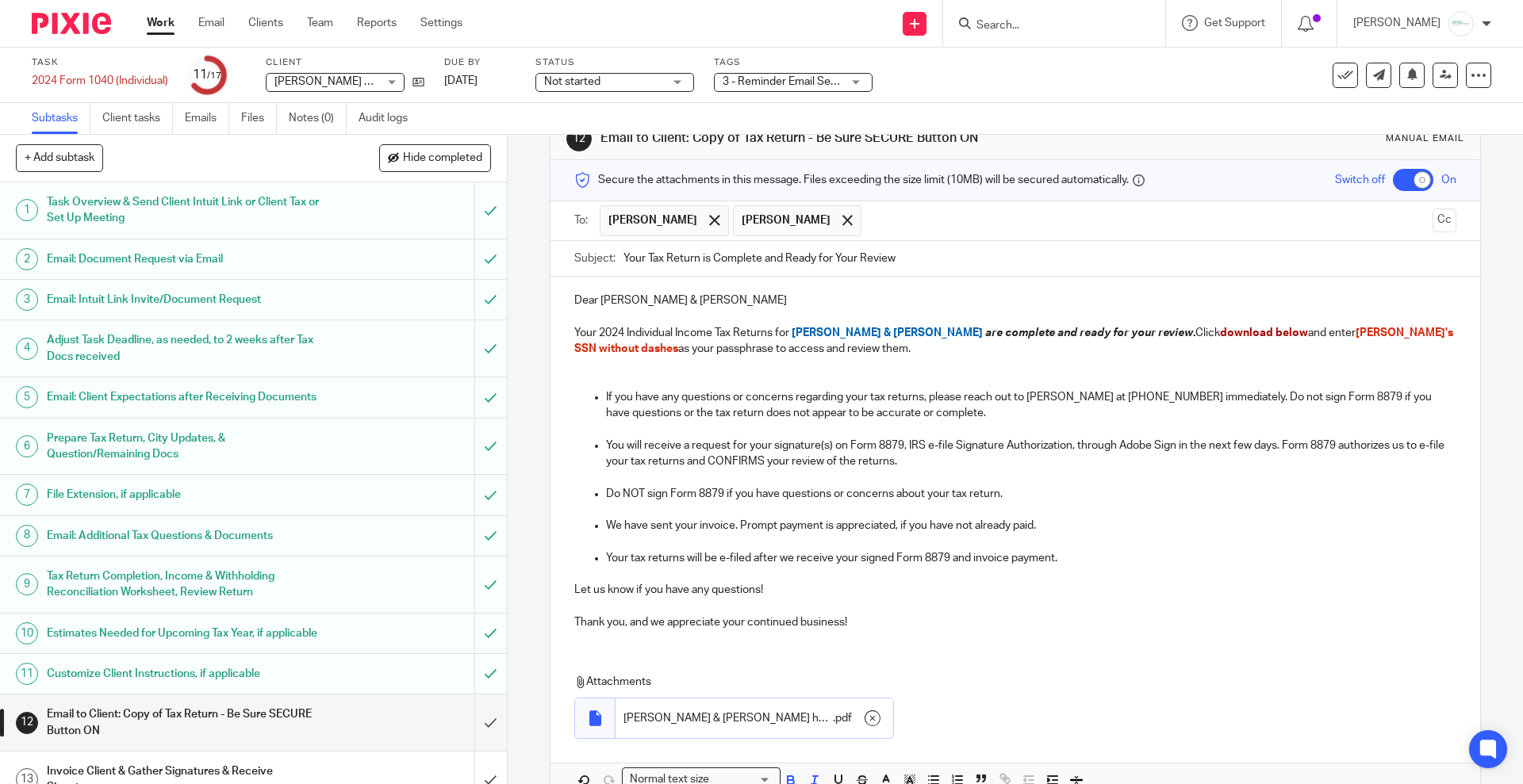
scroll to position [131, 0]
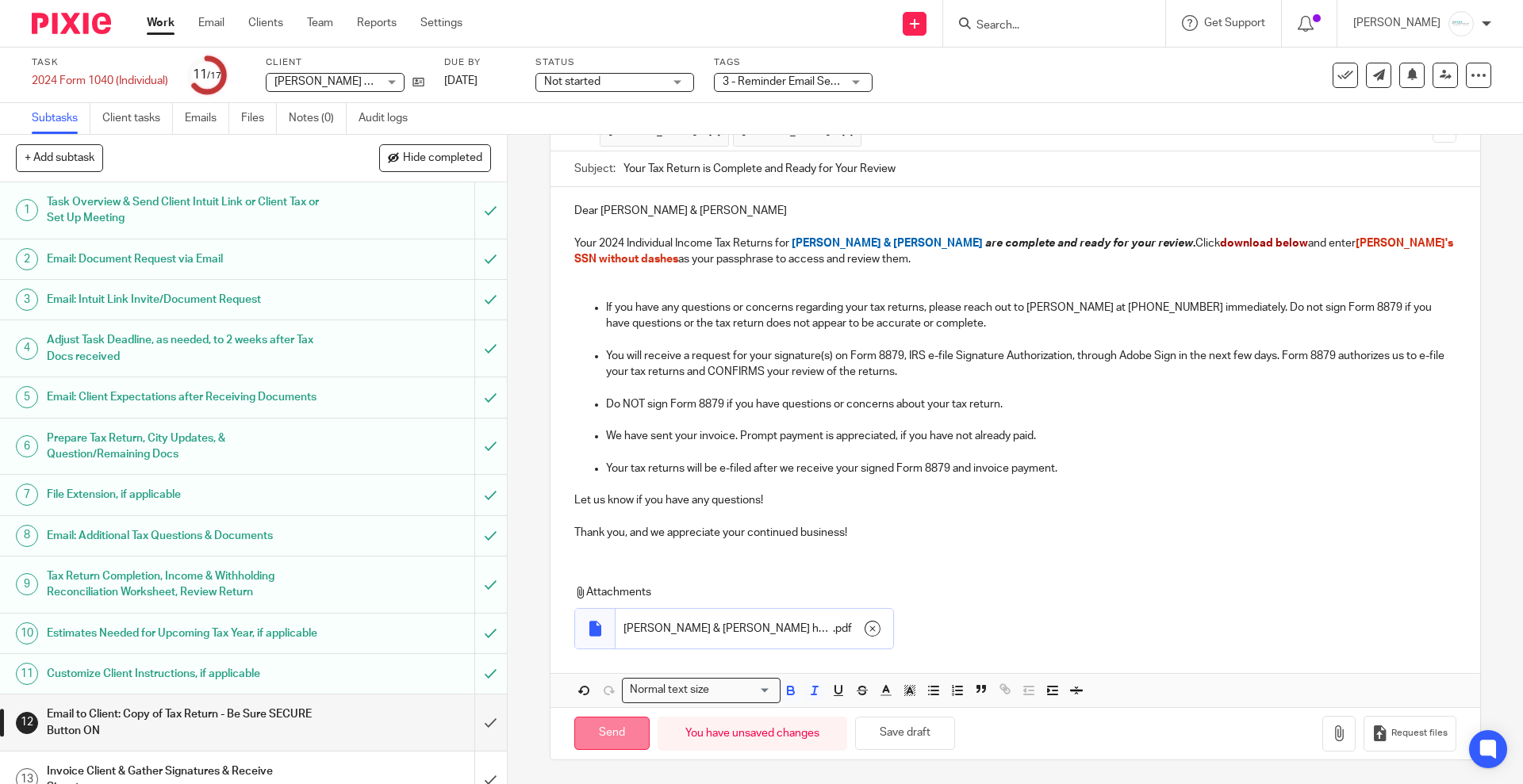
click at [614, 719] on input "Send" at bounding box center [612, 734] width 75 height 34
click at [837, 83] on span "3 - Reminder Email Sent to Client + 3" at bounding box center [812, 82] width 180 height 11
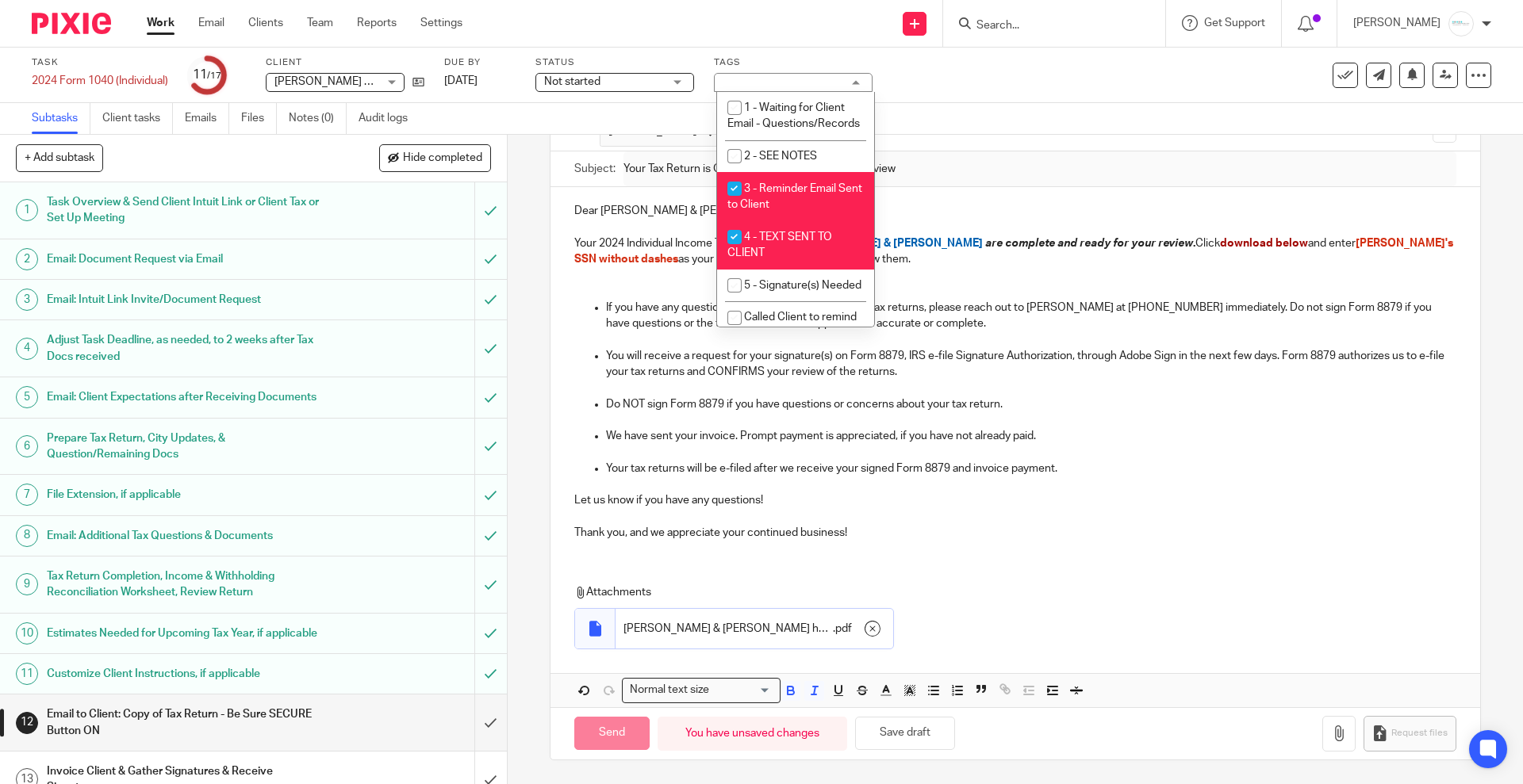
checkbox input "false"
type input "Sent"
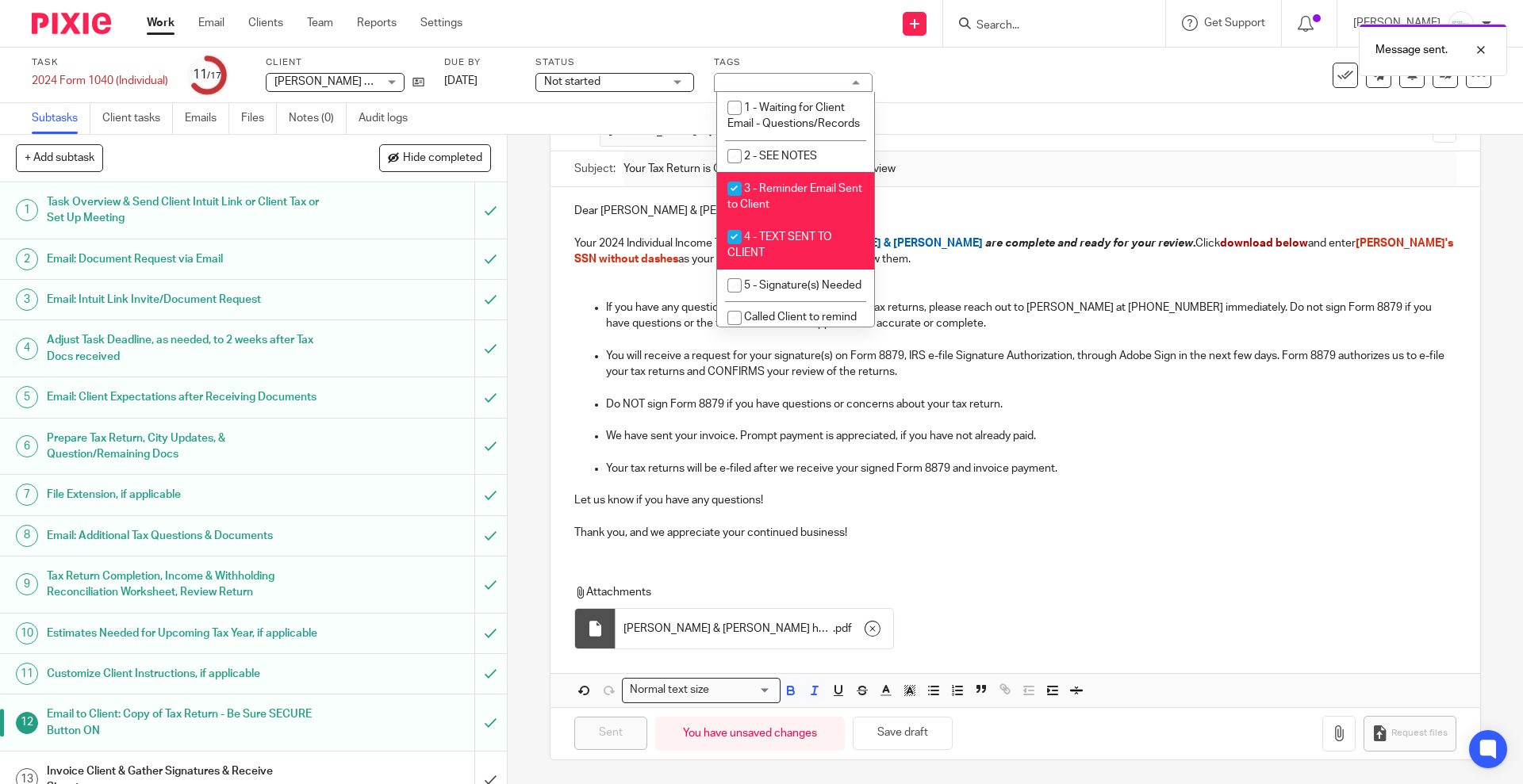
click at [770, 204] on span "3 - Reminder Email Sent to Client" at bounding box center [794, 197] width 135 height 28
checkbox input "false"
click at [776, 250] on span "4 - TEXT SENT TO CLIENT" at bounding box center [779, 245] width 105 height 28
checkbox input "false"
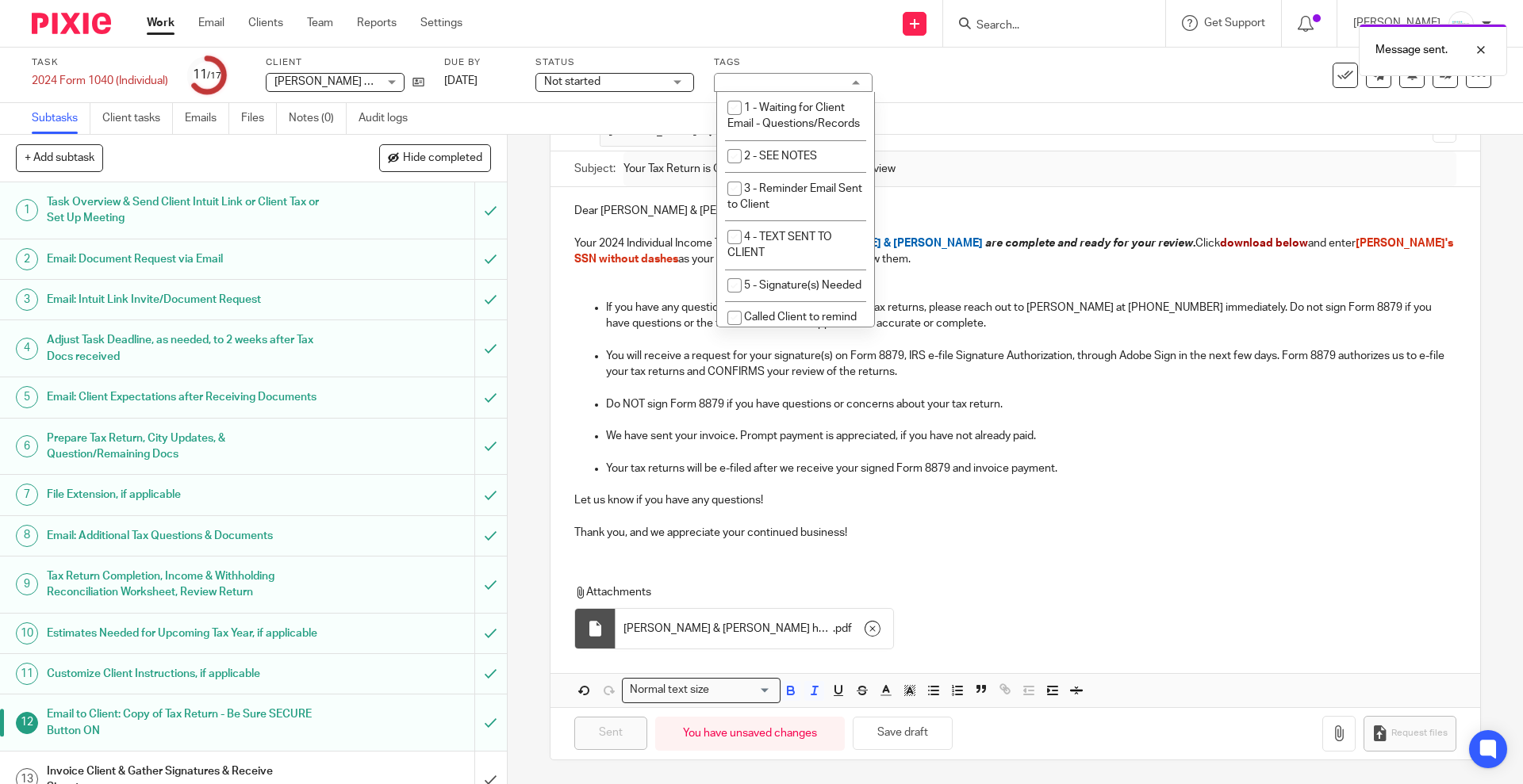
scroll to position [99, 0]
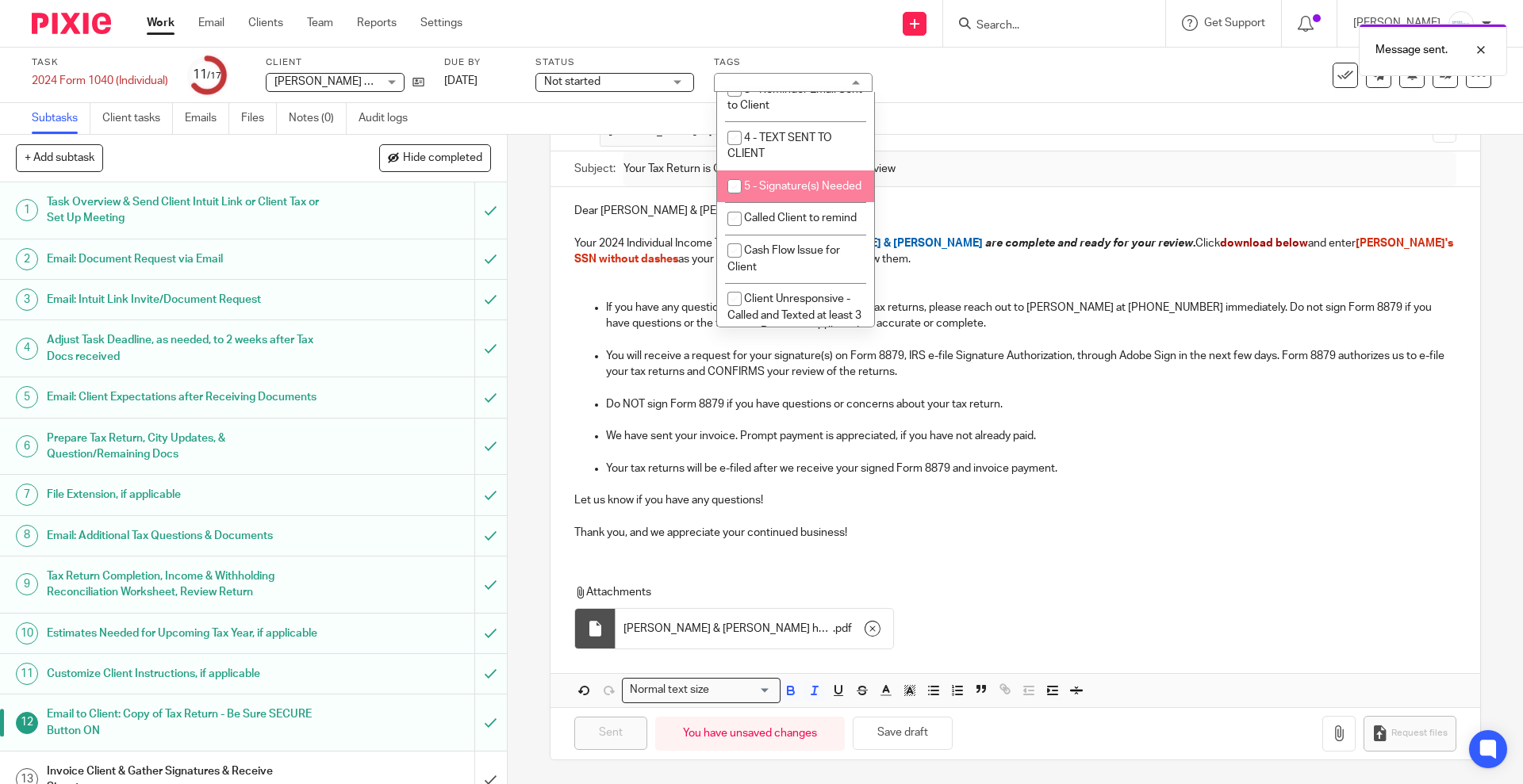
click at [772, 203] on li "5 - Signature(s) Needed" at bounding box center [796, 186] width 157 height 33
checkbox input "true"
click at [1440, 77] on icon at bounding box center [1445, 74] width 12 height 12
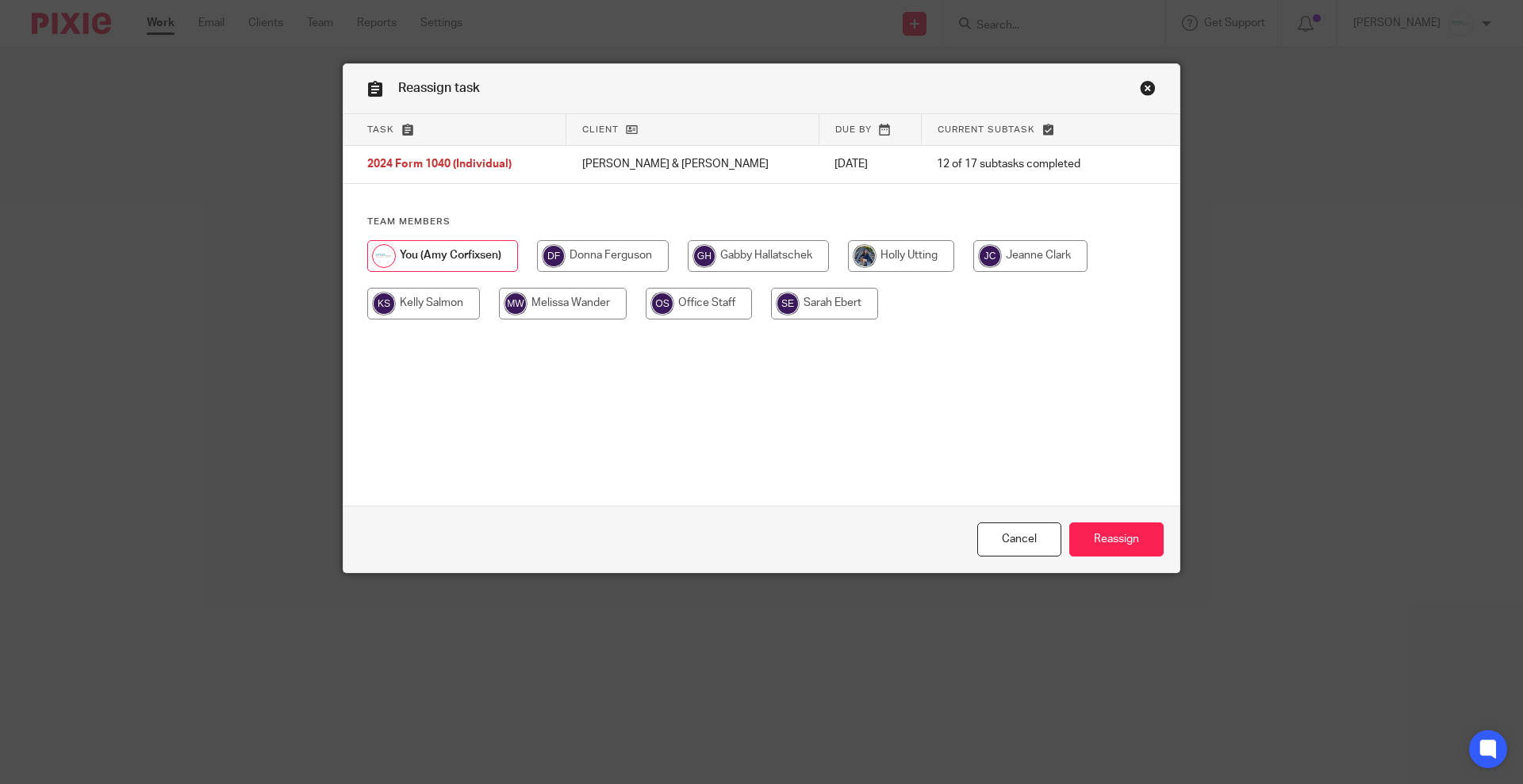
click at [730, 257] on input "radio" at bounding box center [758, 256] width 142 height 32
radio input "true"
click at [1098, 529] on input "Reassign" at bounding box center [1116, 540] width 94 height 34
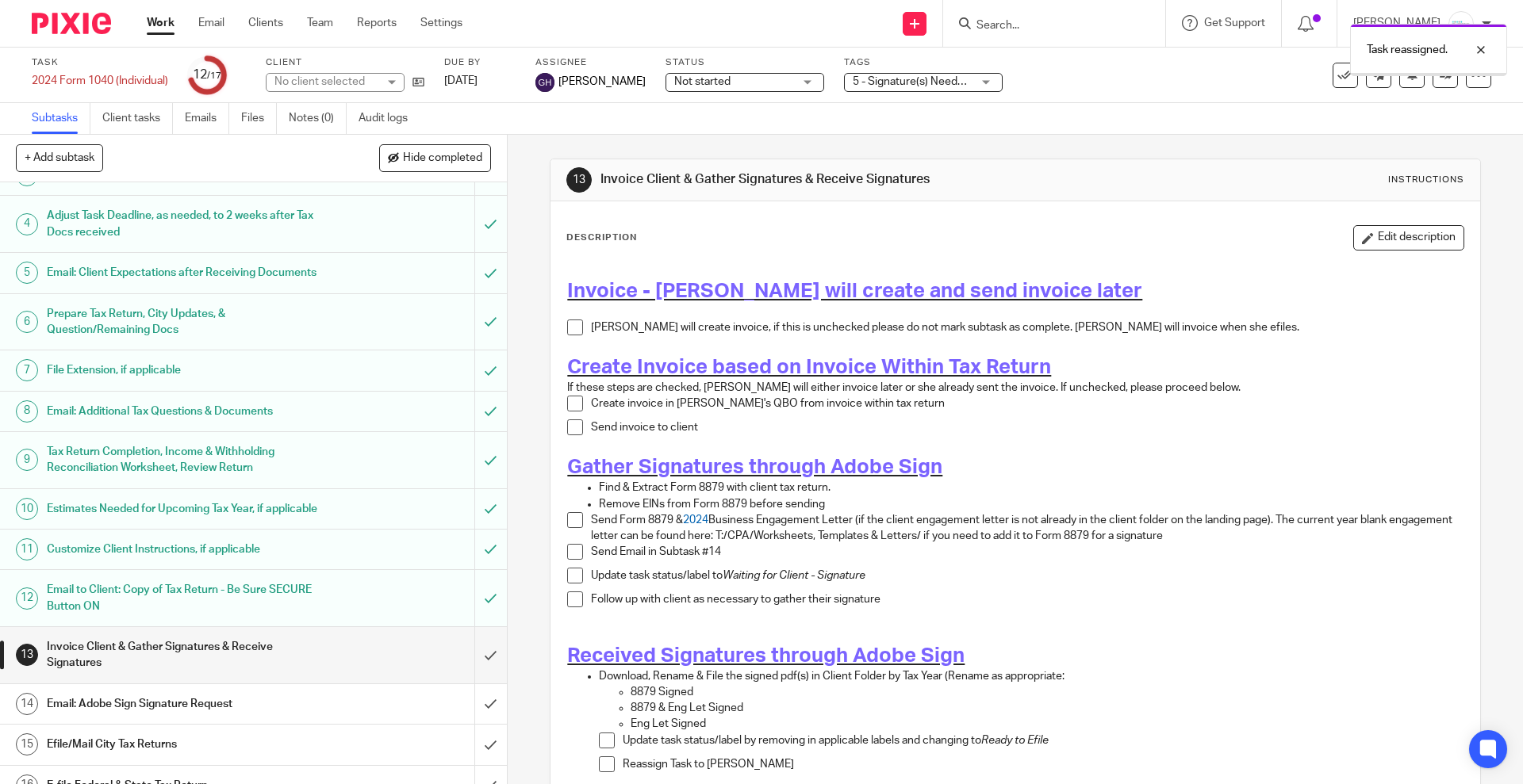
scroll to position [220, 0]
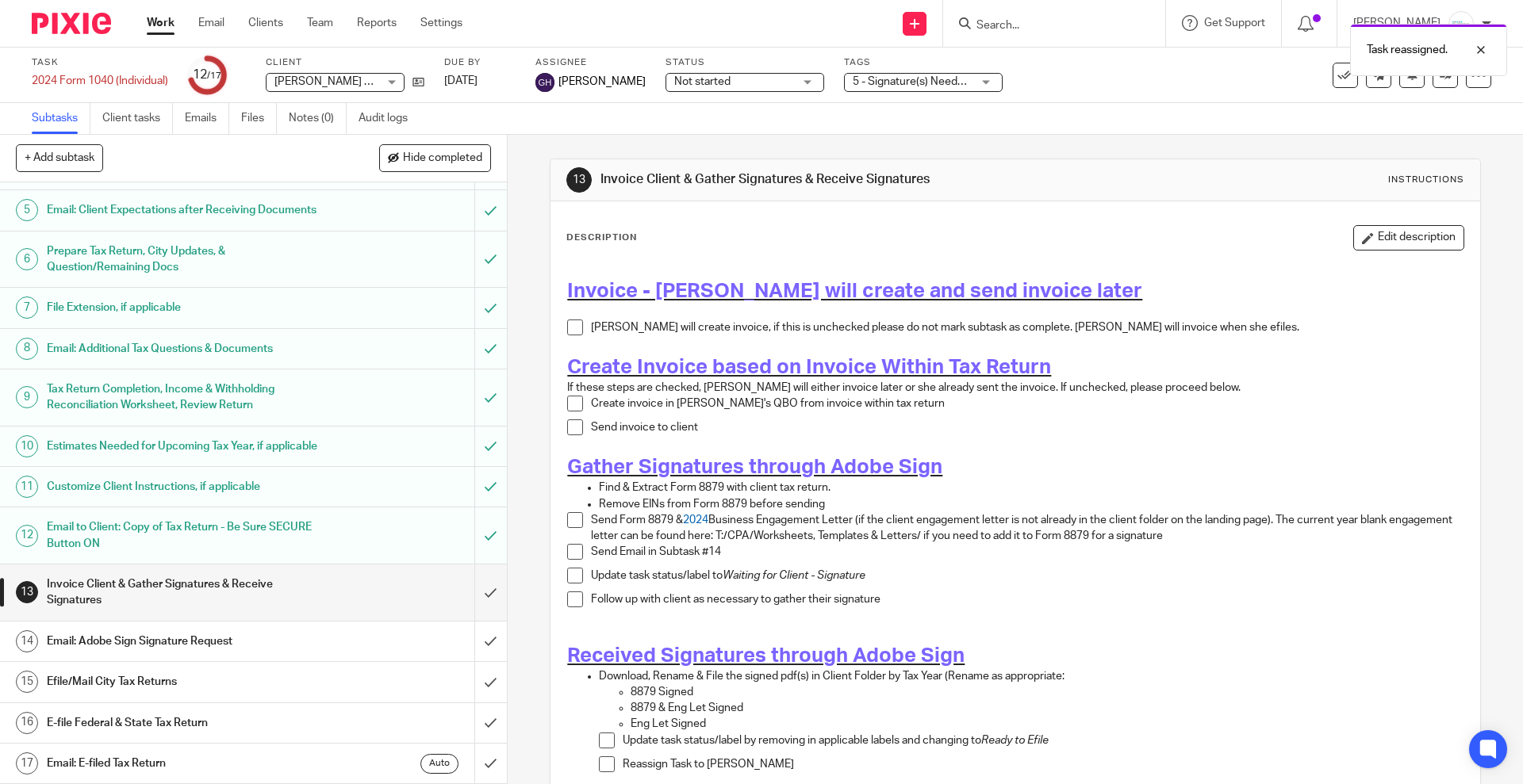
click at [569, 322] on span at bounding box center [574, 327] width 16 height 16
click at [577, 400] on span at bounding box center [574, 403] width 16 height 16
click at [568, 426] on span at bounding box center [574, 427] width 16 height 16
click at [1020, 24] on input "Search" at bounding box center [1046, 25] width 143 height 14
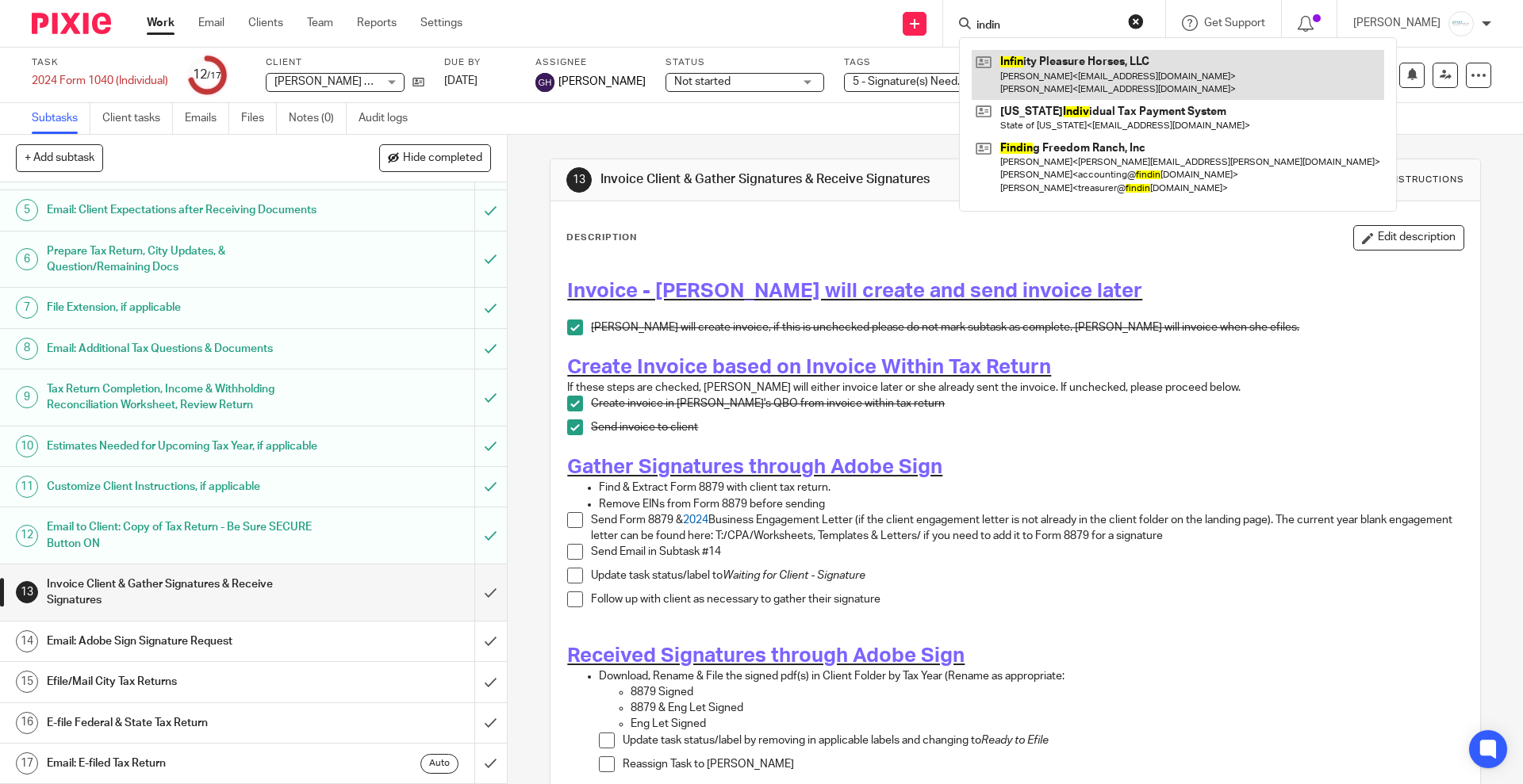
type input "indin"
click at [1085, 69] on link at bounding box center [1178, 74] width 412 height 49
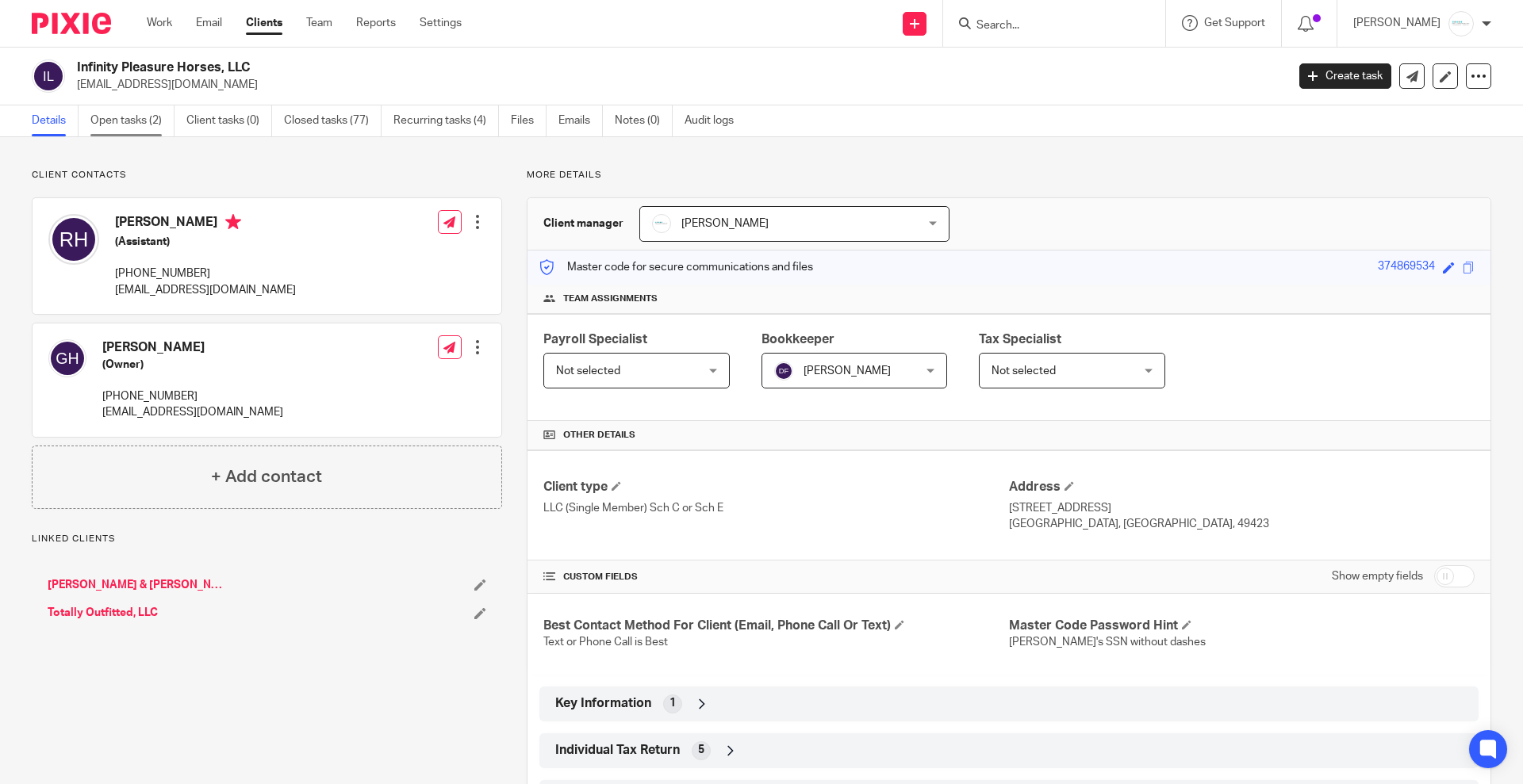
click at [103, 121] on link "Open tasks (2)" at bounding box center [133, 121] width 84 height 31
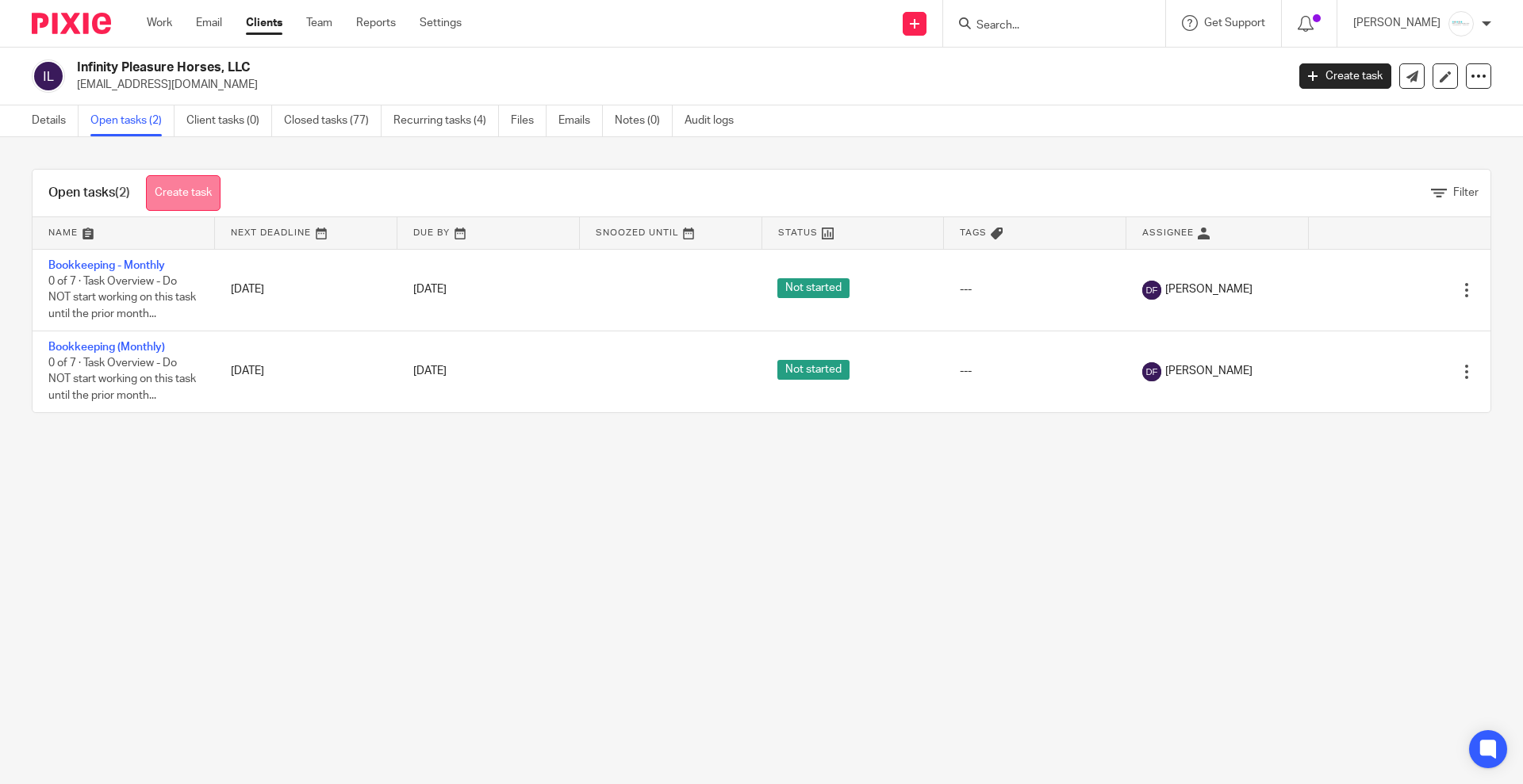
click at [198, 202] on link "Create task" at bounding box center [182, 193] width 74 height 36
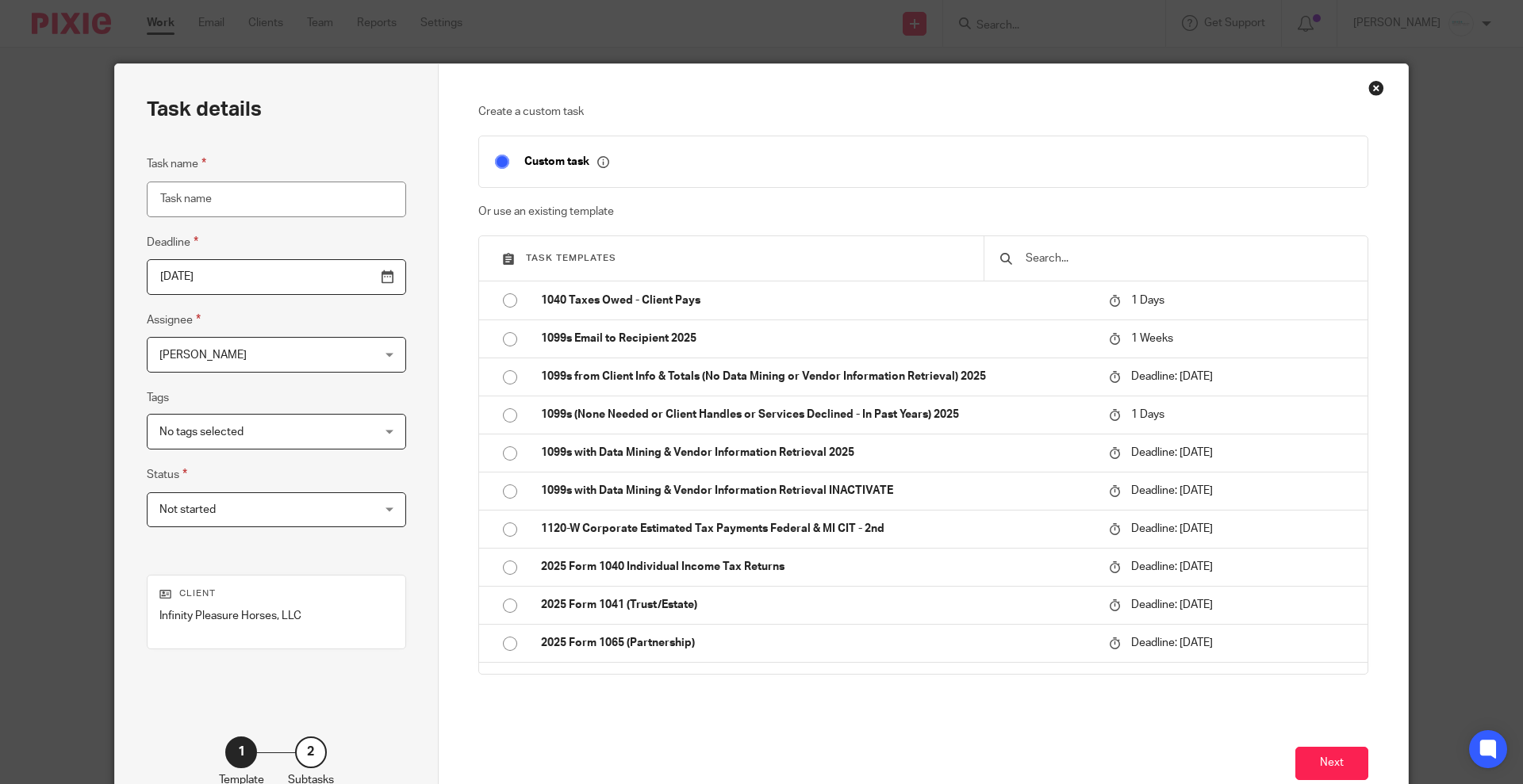
click at [1084, 258] on input "text" at bounding box center [1188, 258] width 328 height 17
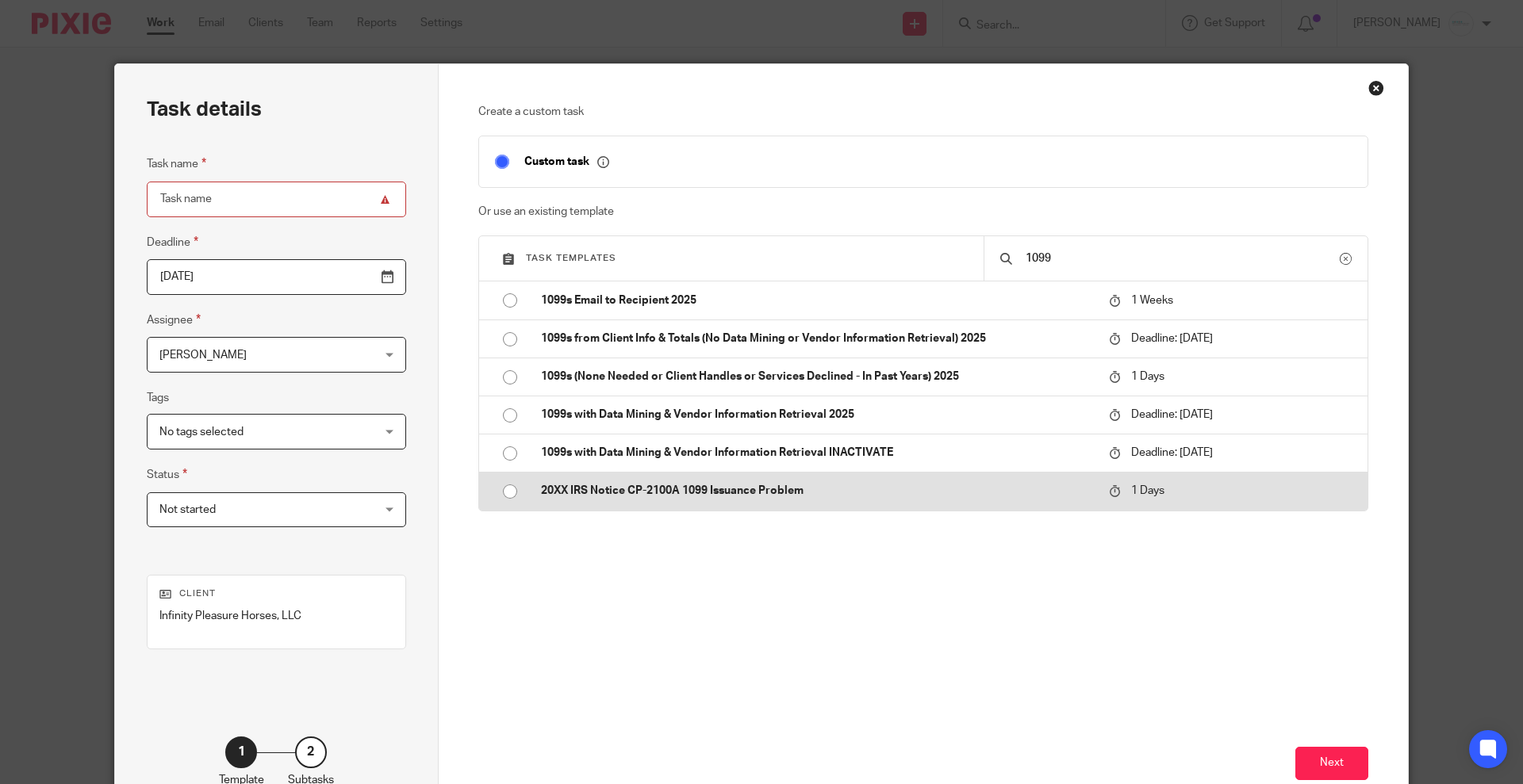
type input "1099"
click at [702, 492] on p "20XX IRS Notice CP-2100A 1099 Issuance Problem" at bounding box center [816, 491] width 552 height 16
type input "2025-09-20"
type input "20XX IRS Notice CP-2100A 1099 Issuance Problem"
checkbox input "false"
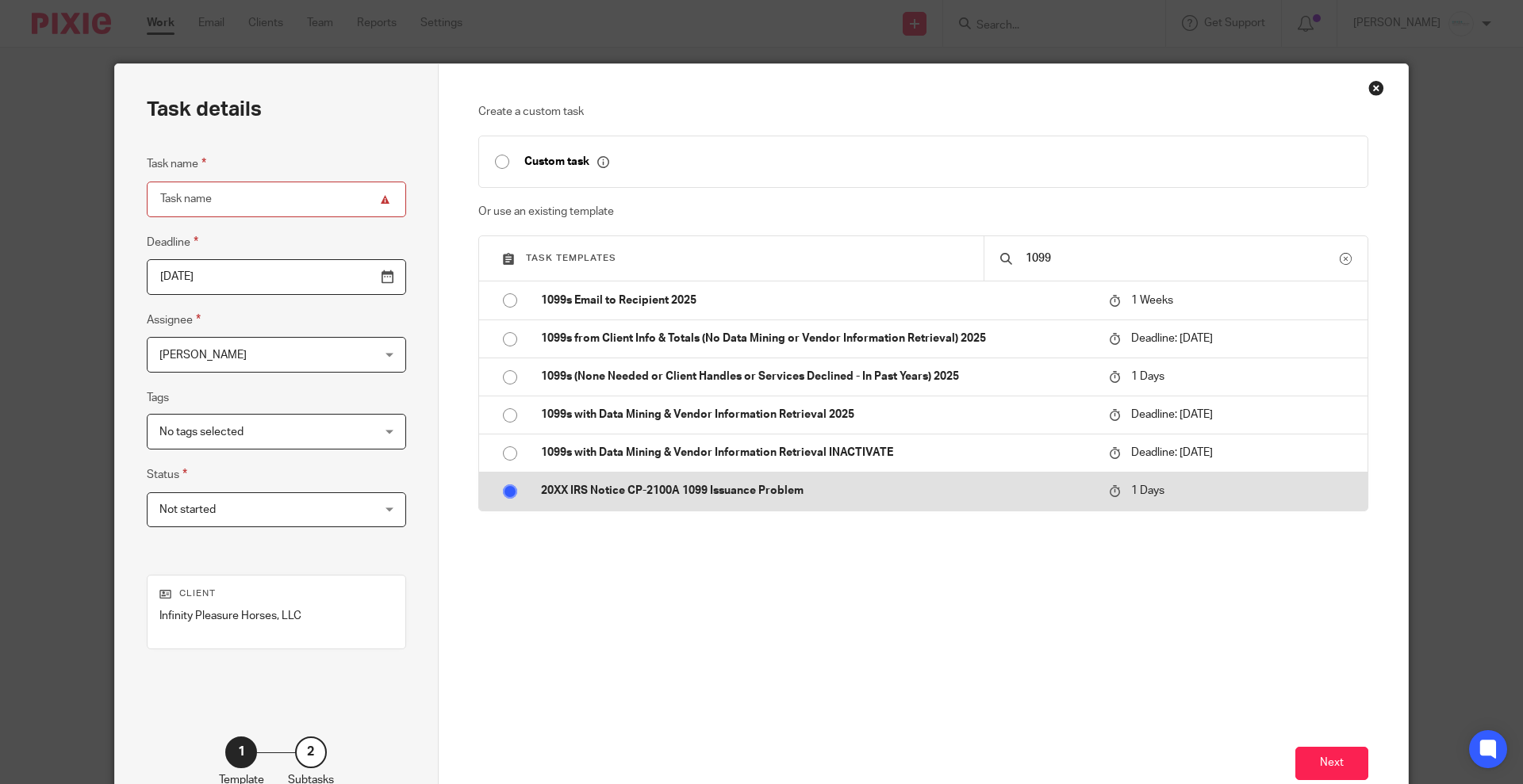
radio input "true"
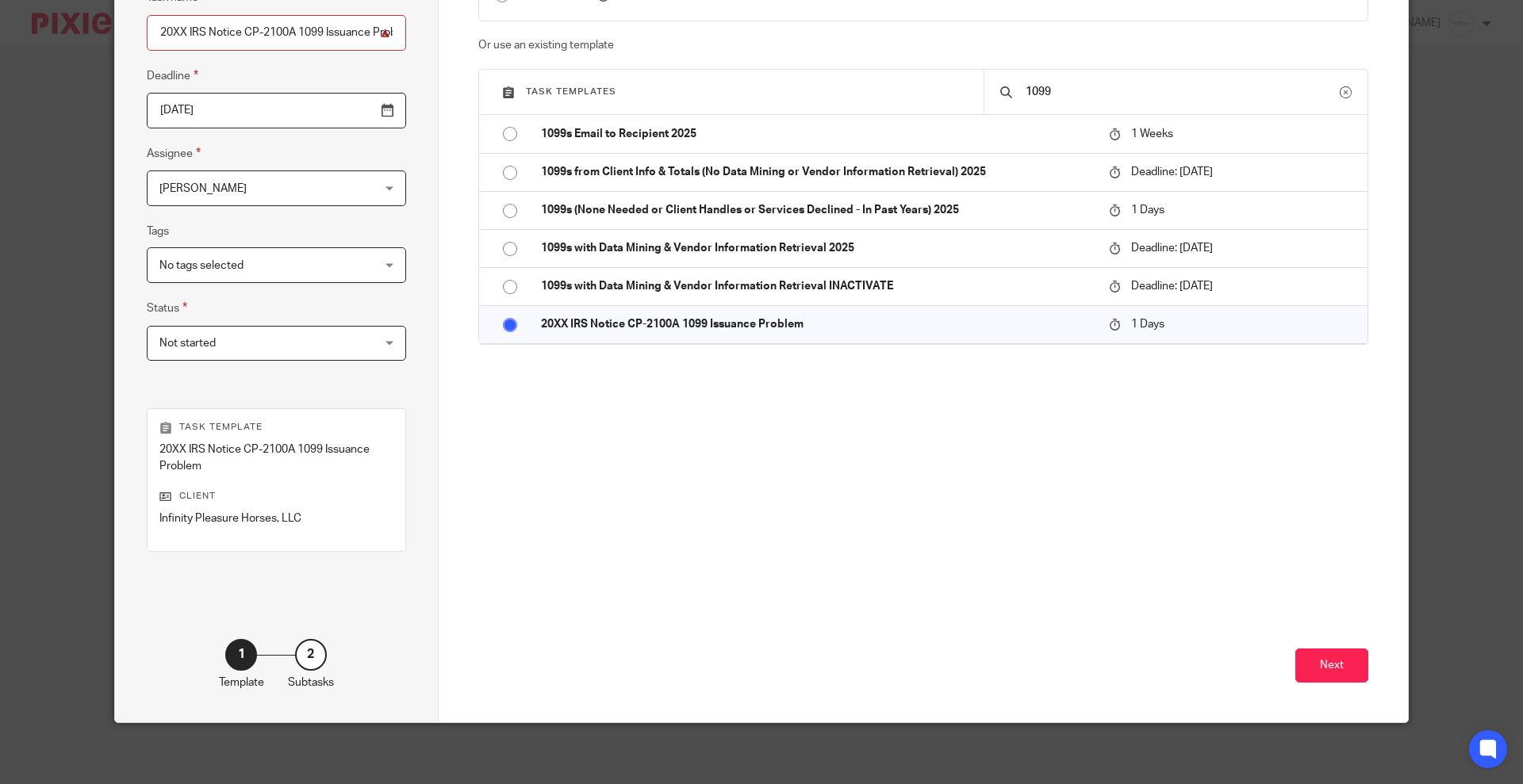
scroll to position [169, 0]
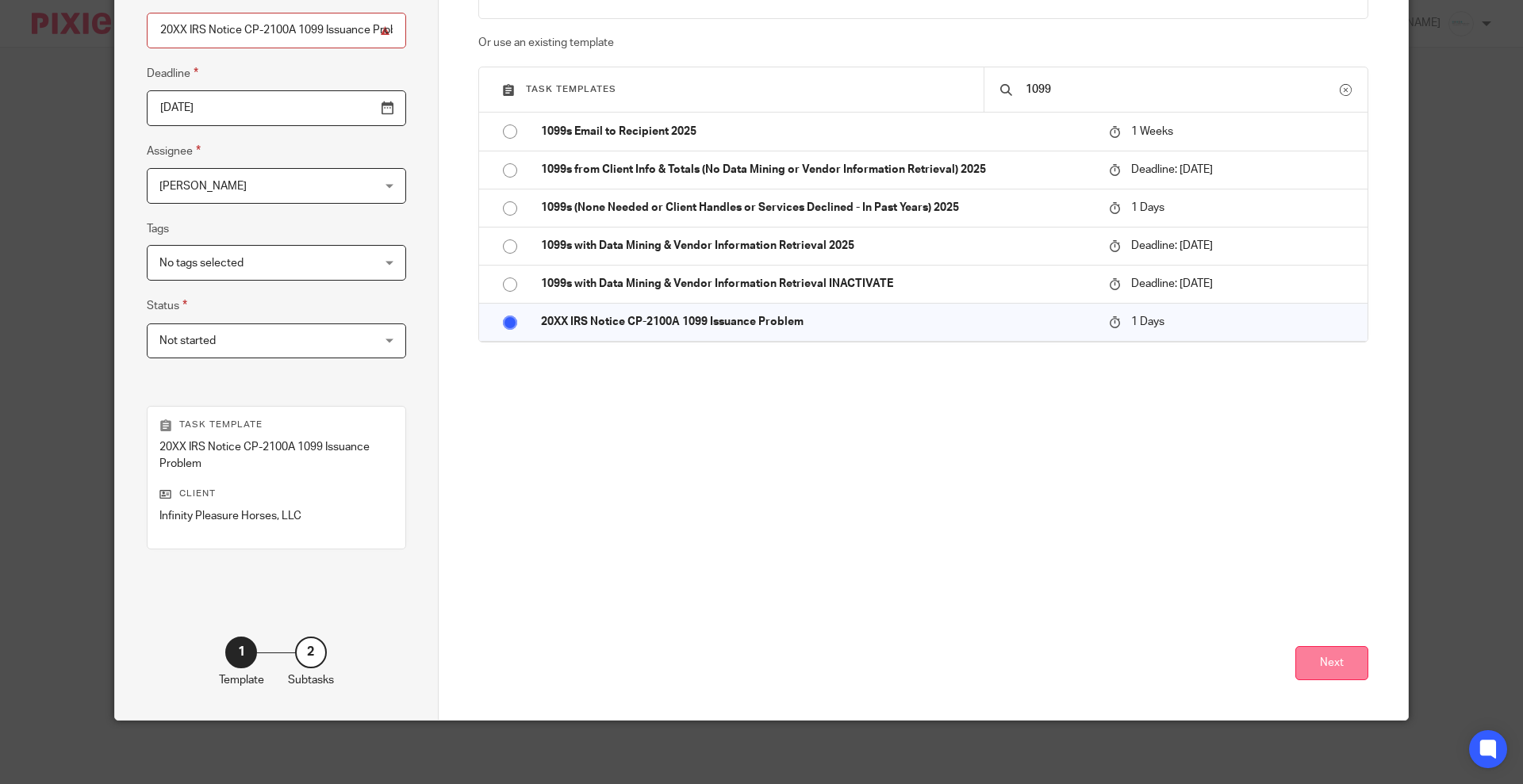
click at [1307, 668] on button "Next" at bounding box center [1332, 663] width 73 height 34
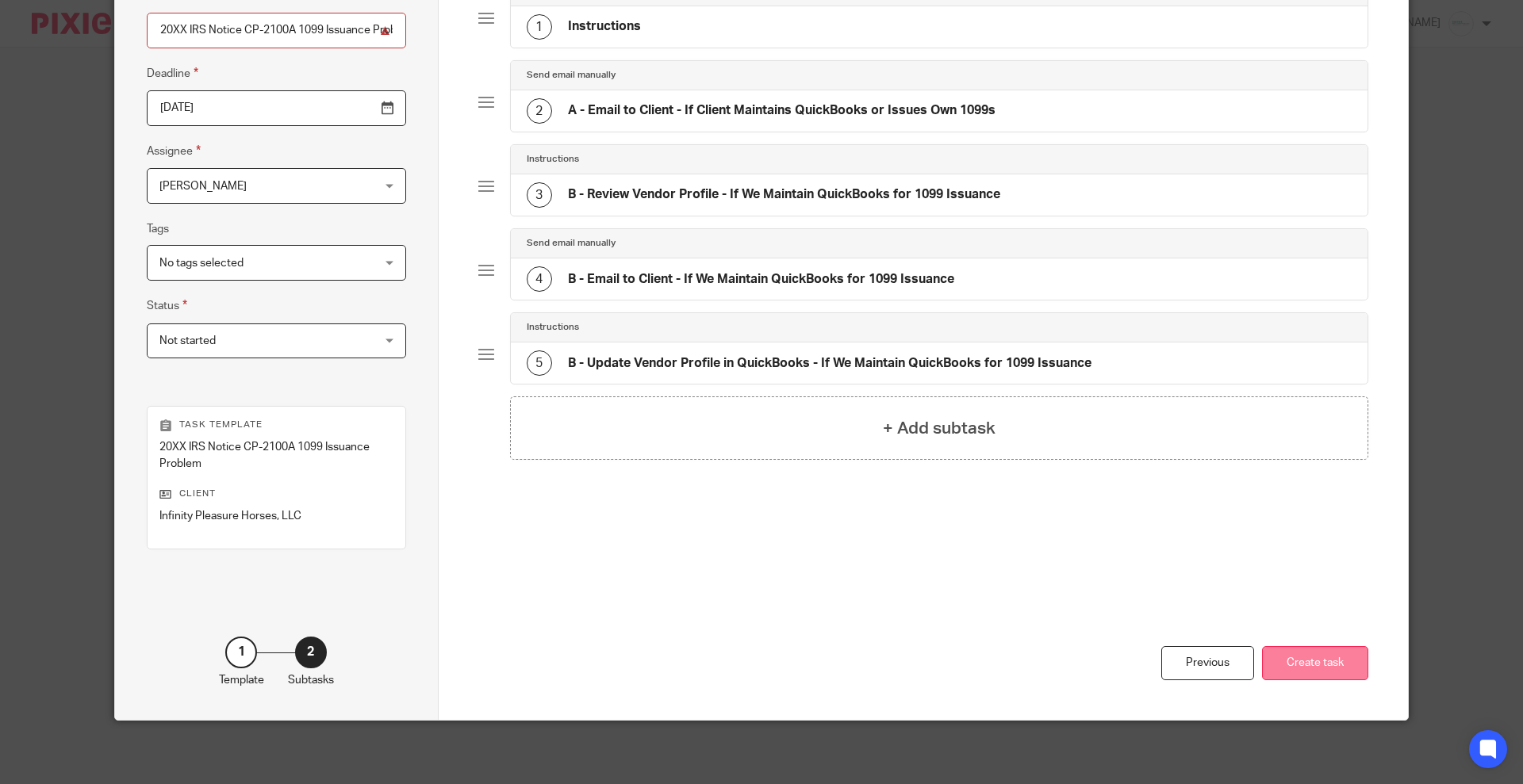
click at [1290, 646] on button "Create task" at bounding box center [1315, 663] width 106 height 34
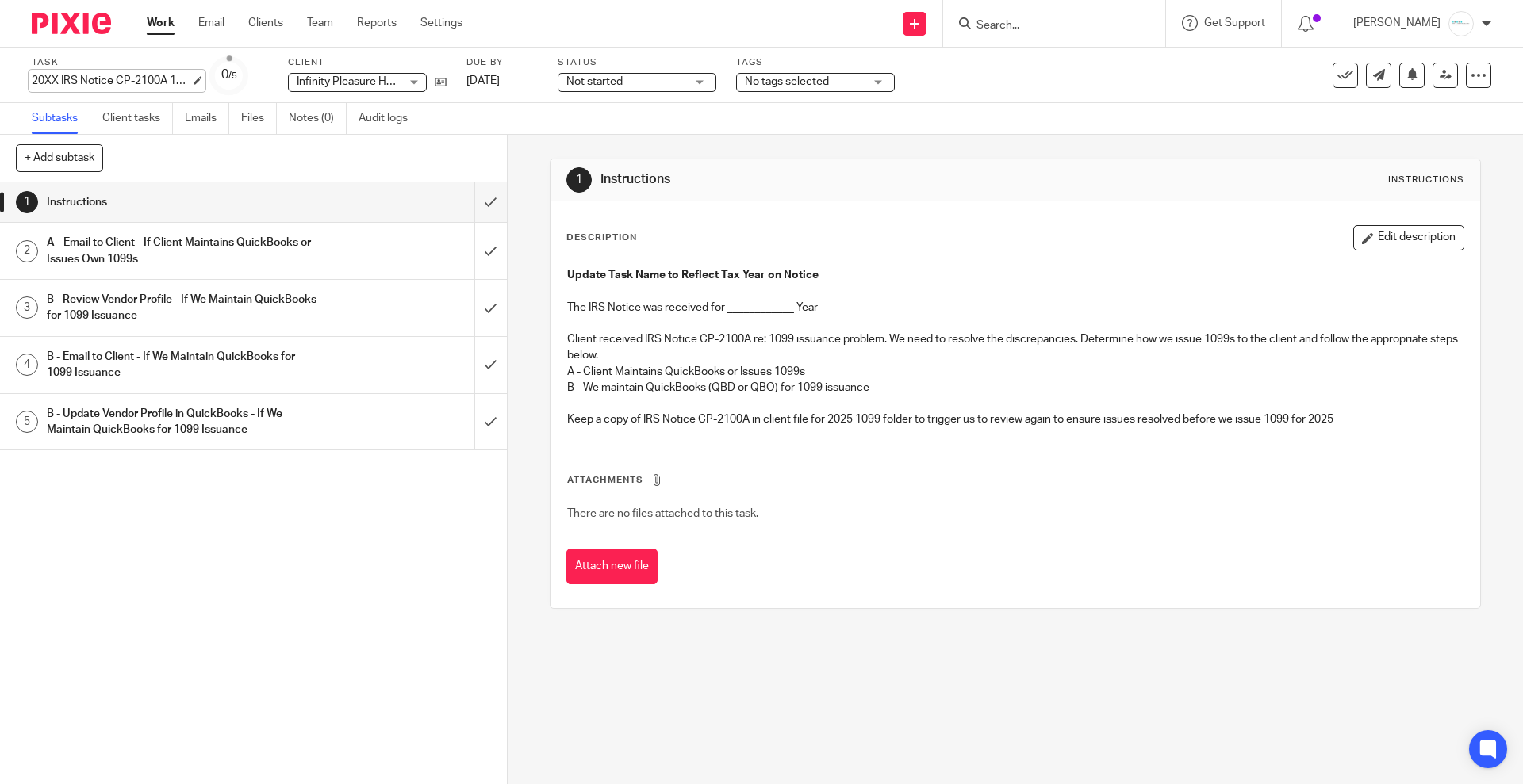
click at [52, 82] on div "20XX IRS Notice CP-2100A 1099 Issuance Problem Save 20XX IRS Notice CP-2100A 10…" at bounding box center [111, 80] width 159 height 16
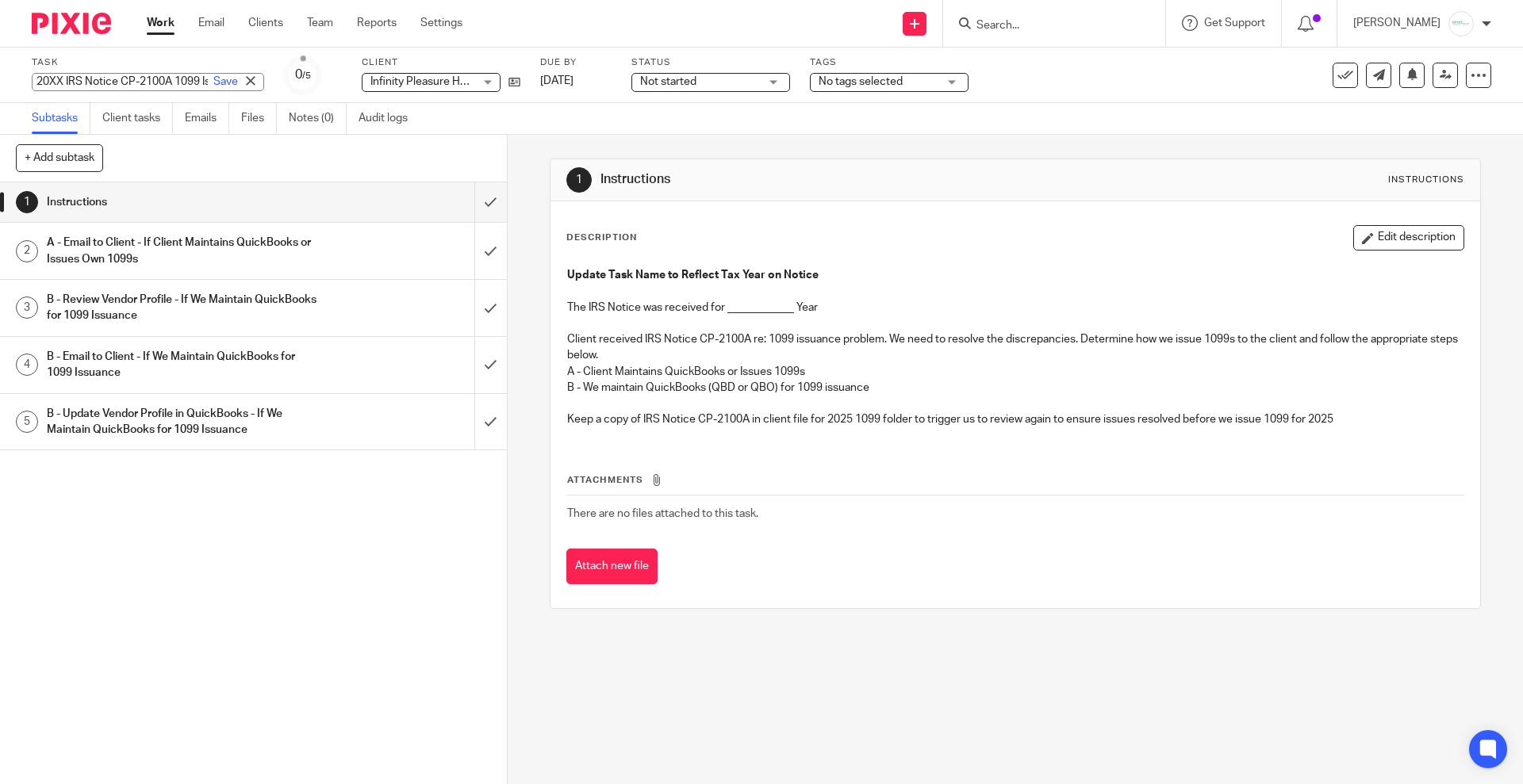
click at [63, 80] on input "20XX IRS Notice CP-2100A 1099 Issuance Problem" at bounding box center [148, 82] width 232 height 18
type input "2024 IRS Notice CP-2100A 1099 Issuance Problem"
click at [213, 81] on link "Save" at bounding box center [226, 81] width 25 height 16
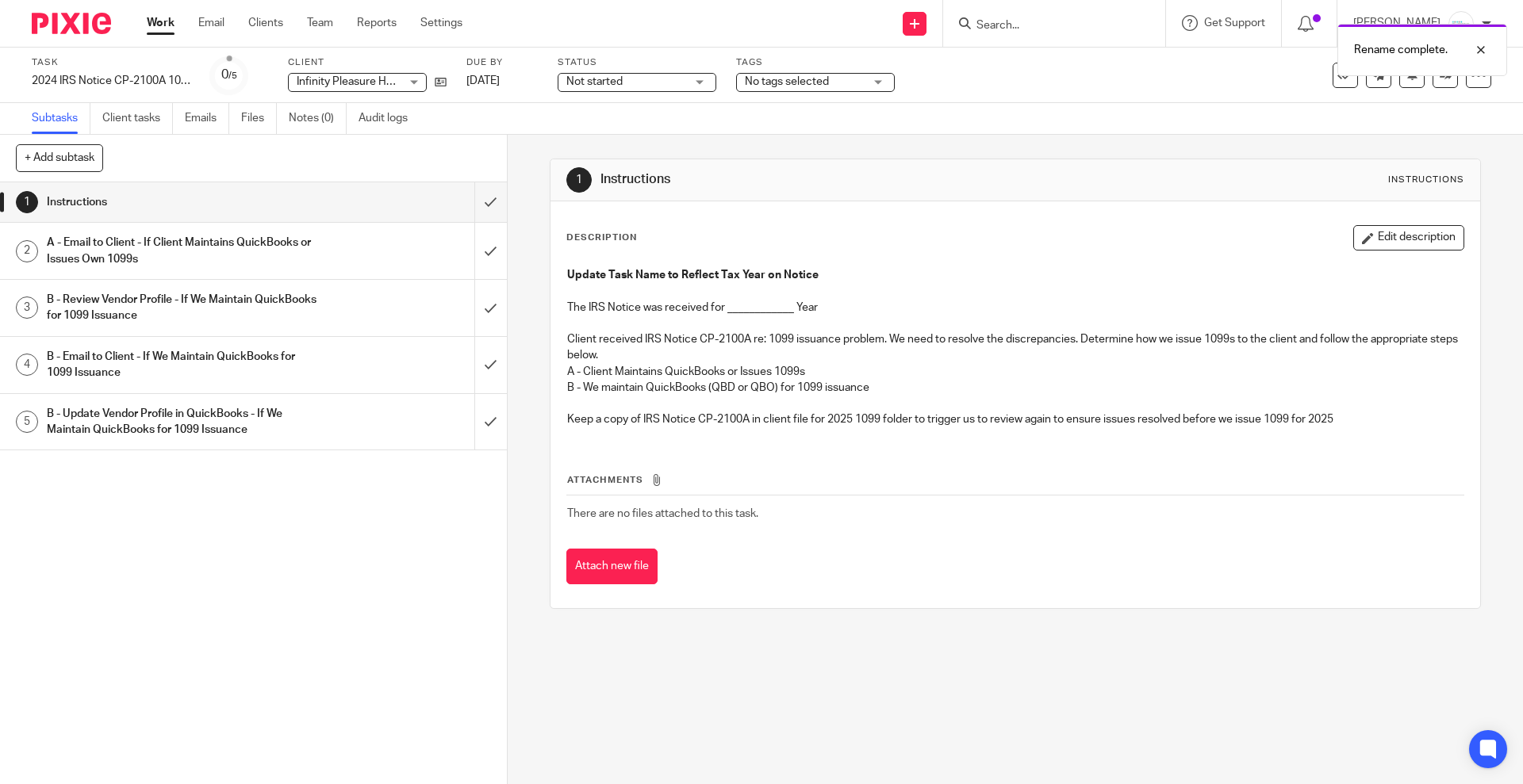
click at [1319, 72] on div "Rename complete." at bounding box center [1134, 46] width 746 height 60
click at [1321, 74] on div "Rename complete." at bounding box center [1134, 46] width 746 height 60
click at [1337, 80] on icon at bounding box center [1345, 74] width 16 height 16
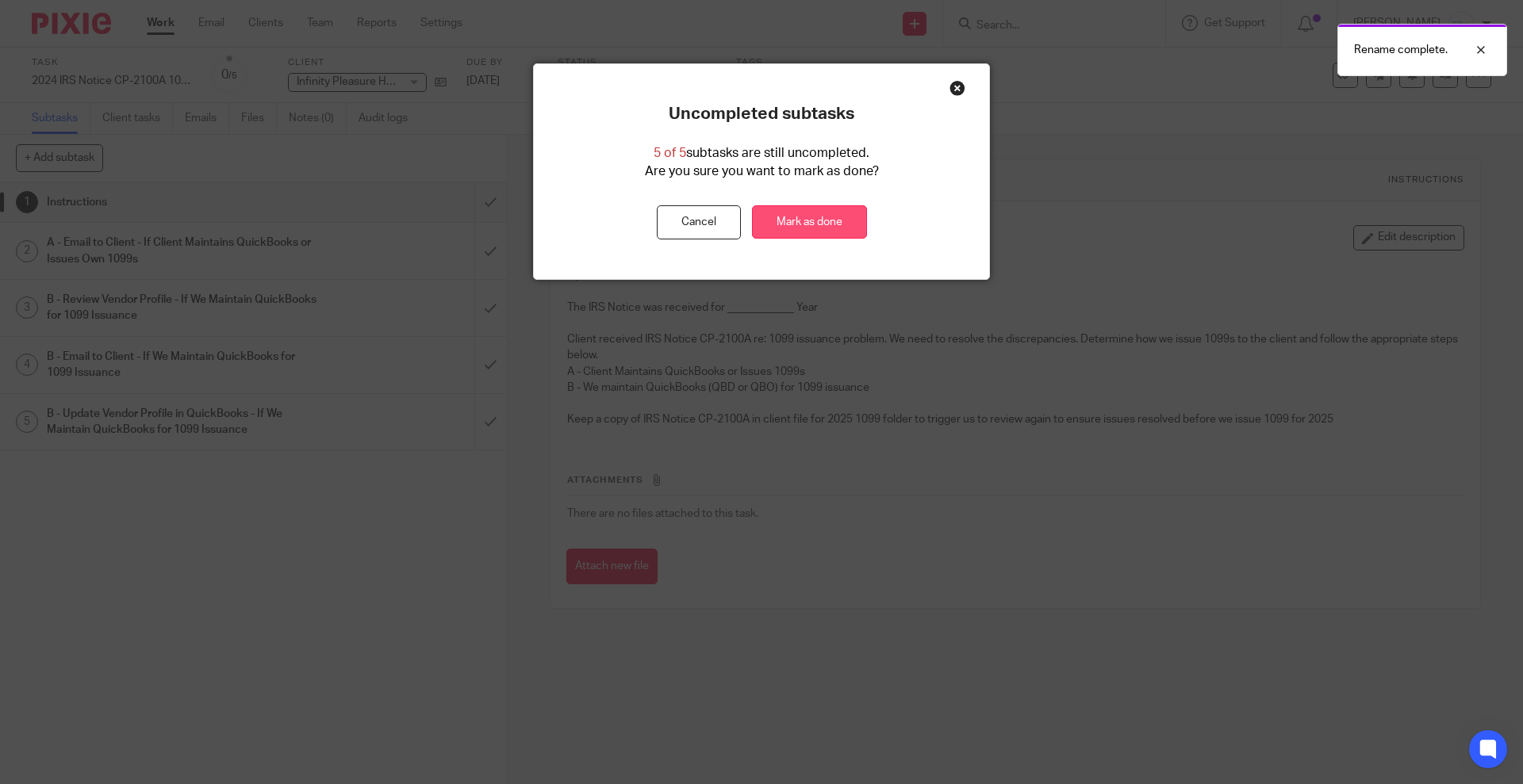
click at [802, 220] on link "Mark as done" at bounding box center [809, 222] width 115 height 34
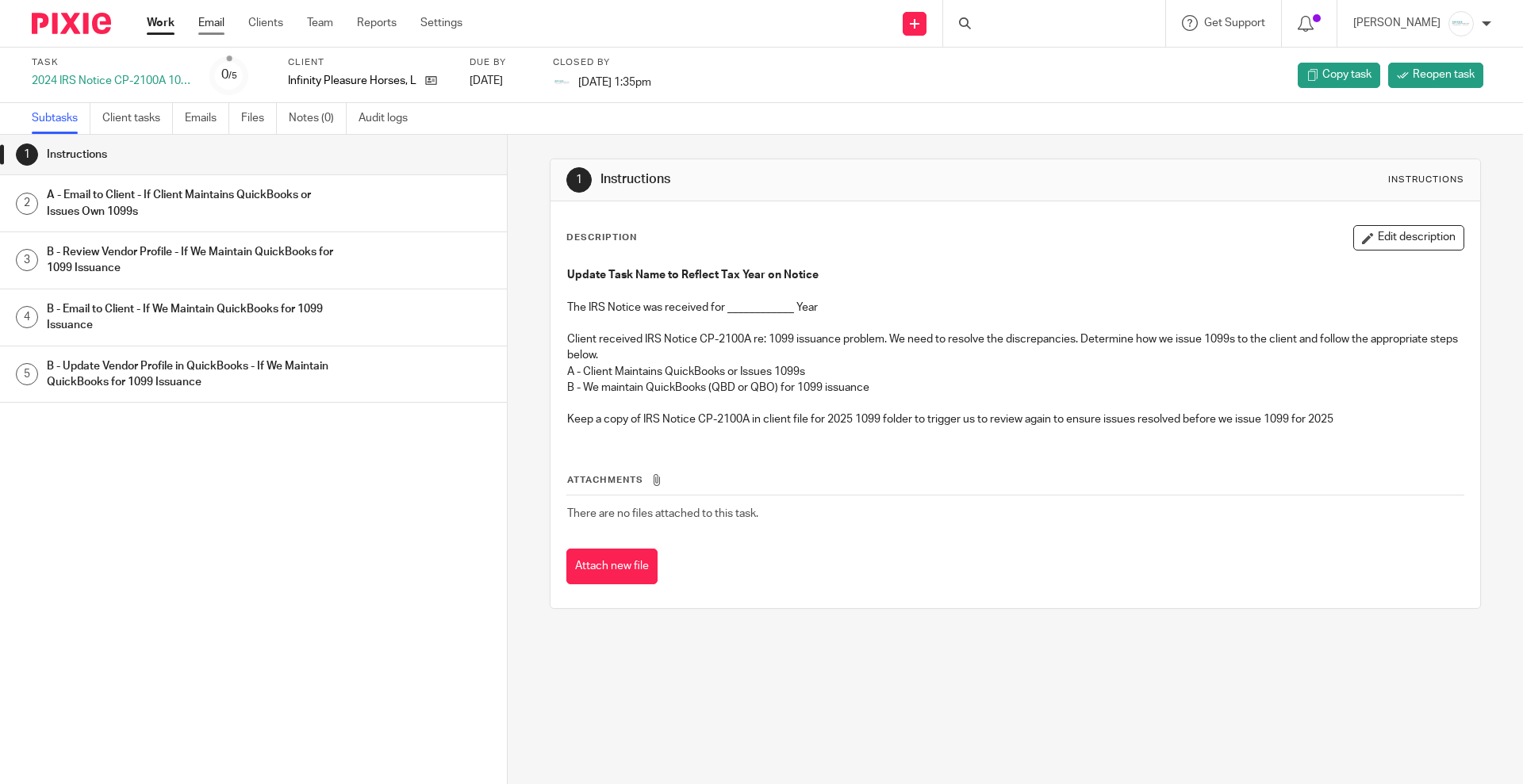
click at [202, 28] on link "Email" at bounding box center [211, 22] width 26 height 16
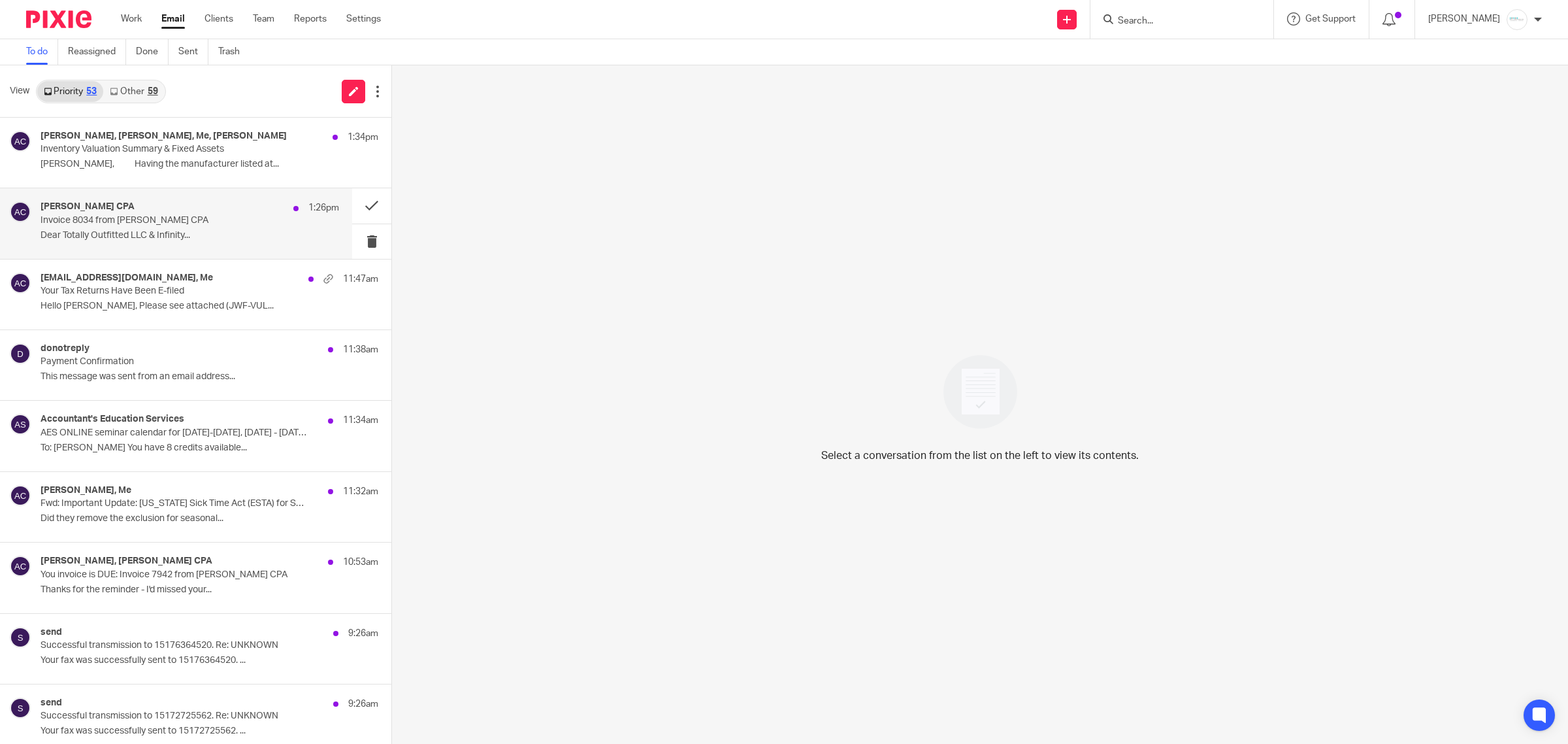
click at [113, 243] on div "[PERSON_NAME] CPA 1:26pm Invoice 8034 from [PERSON_NAME] CPA Dear Totally Outfi…" at bounding box center [189, 223] width 299 height 44
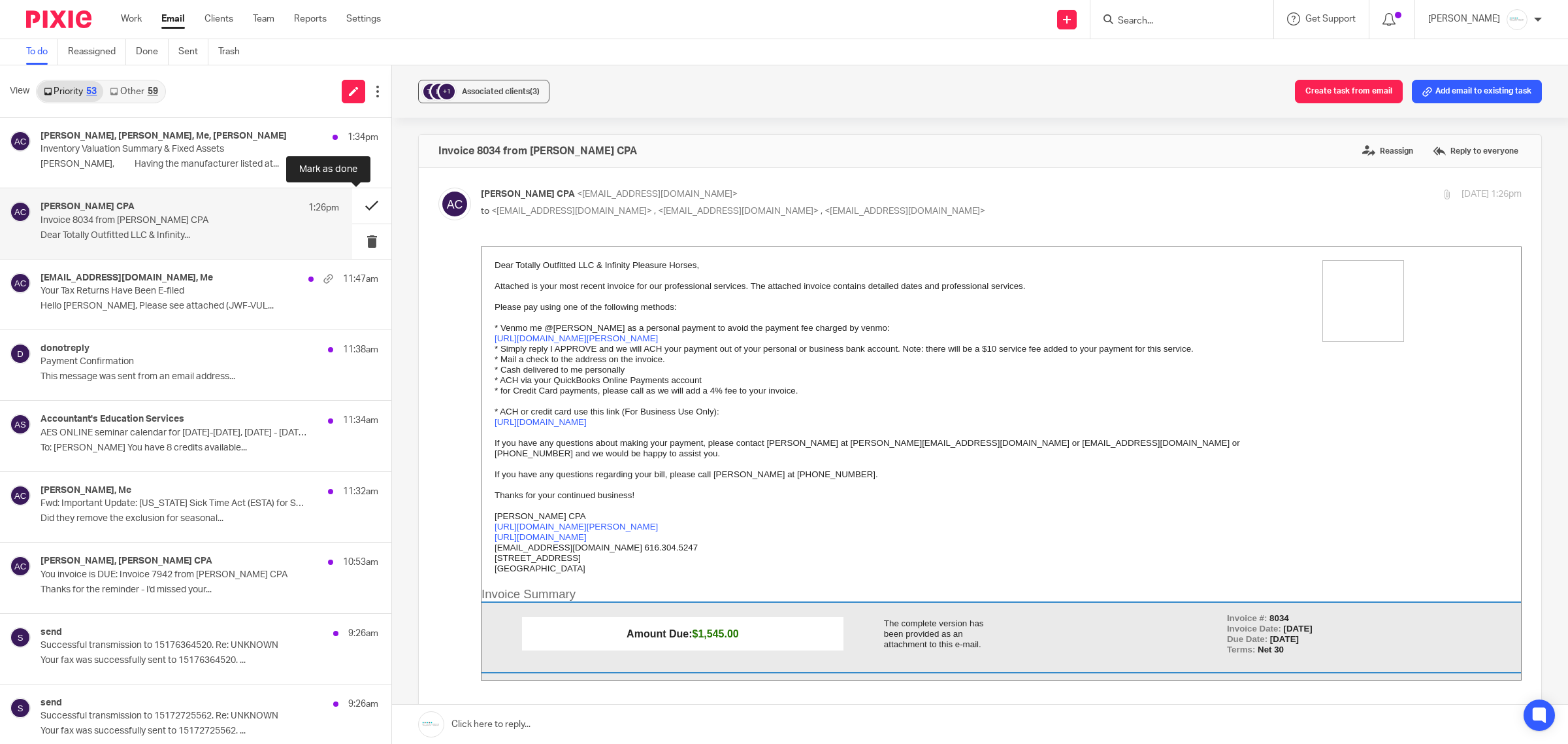
click at [360, 203] on button at bounding box center [372, 205] width 39 height 34
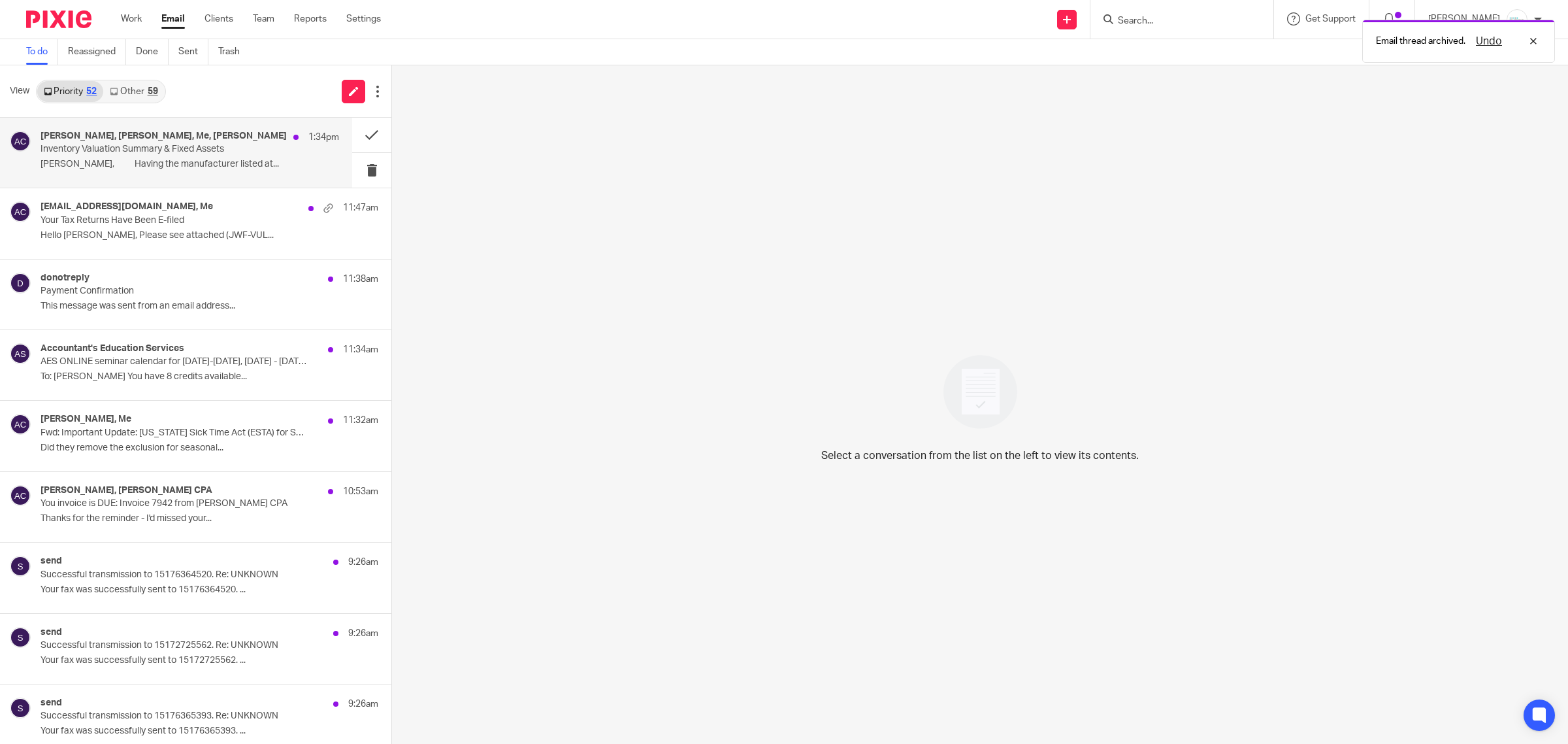
click at [160, 162] on p "Dave,     Having the manufacturer listed at..." at bounding box center [189, 164] width 299 height 11
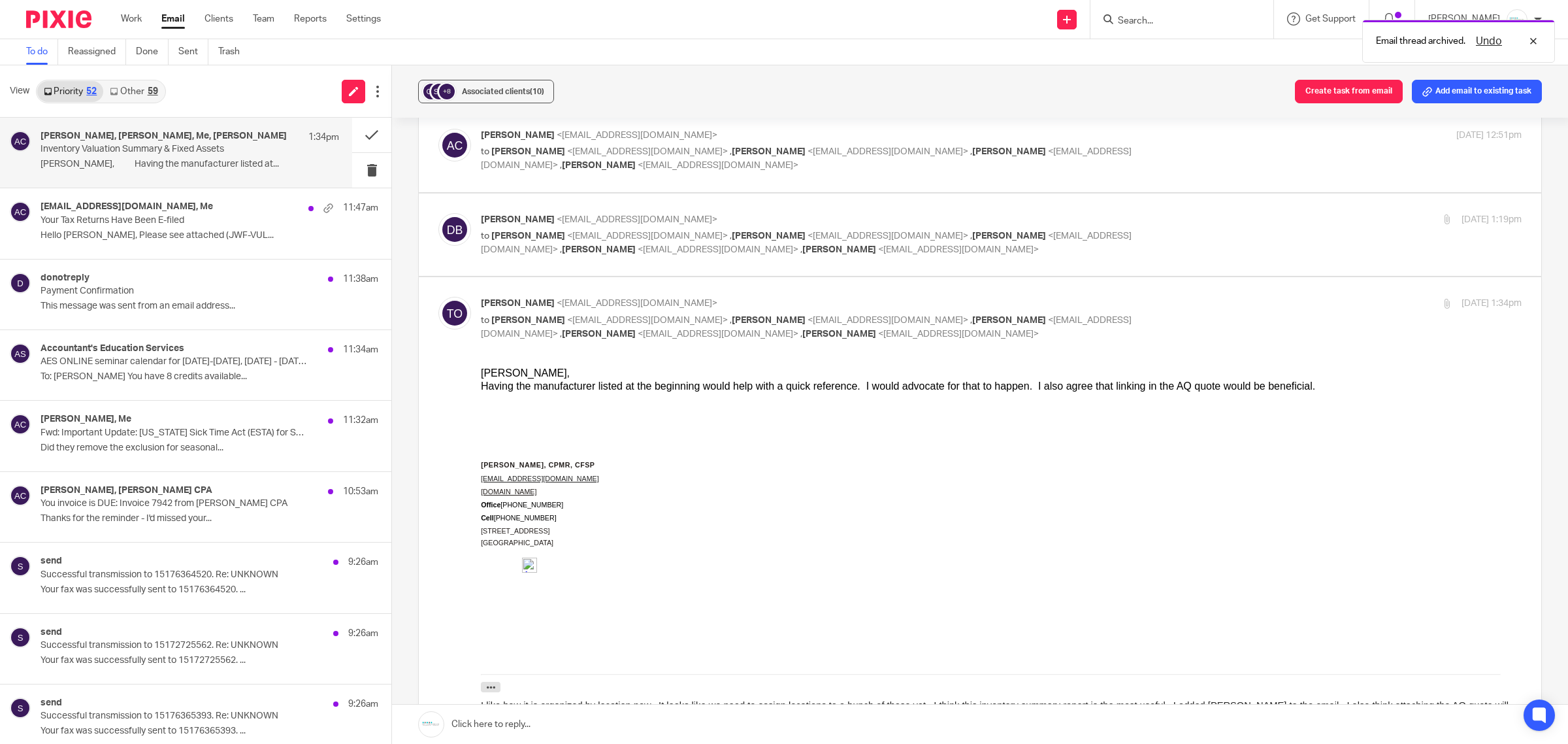
scroll to position [735, 0]
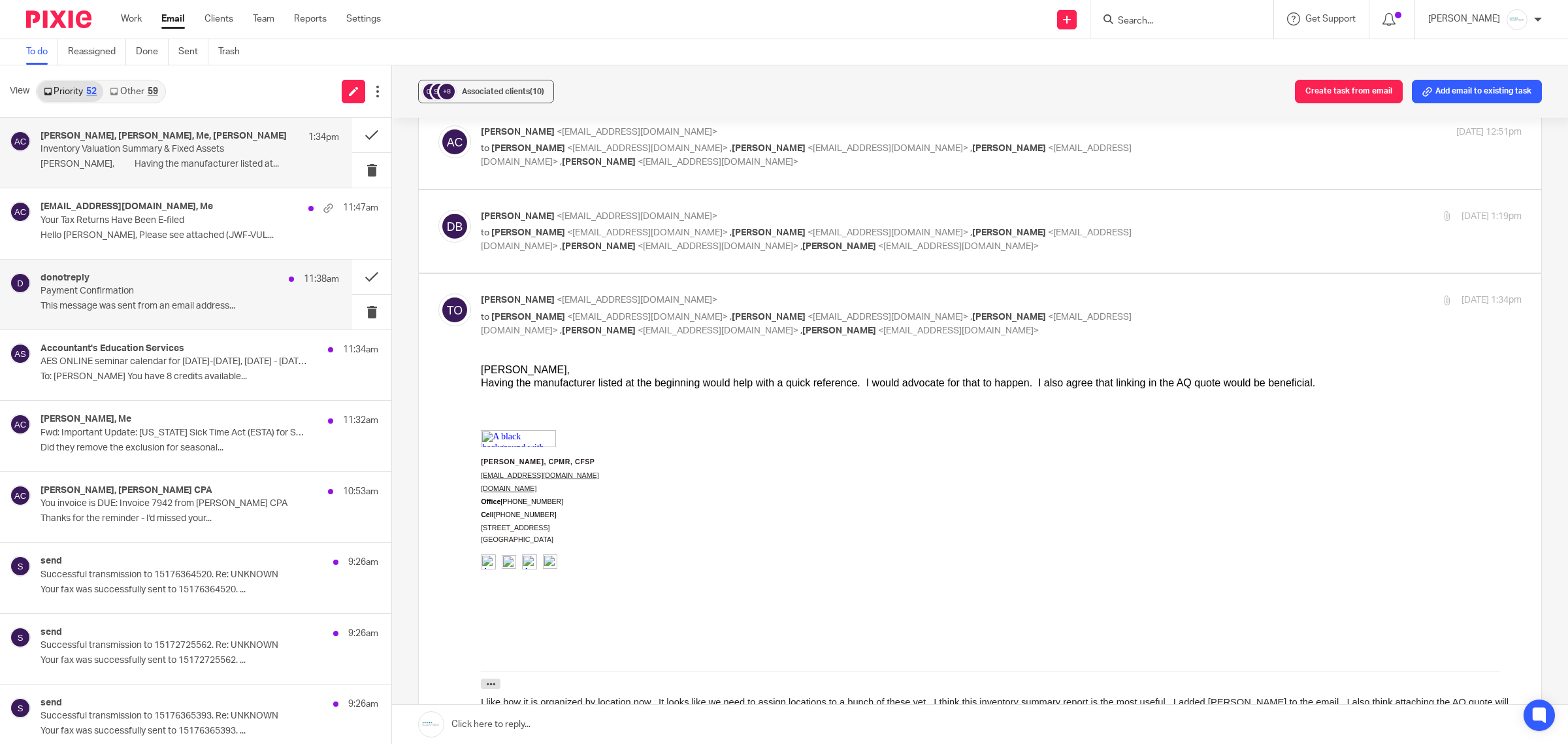
click at [94, 292] on p "Payment Confirmation" at bounding box center [160, 291] width 239 height 11
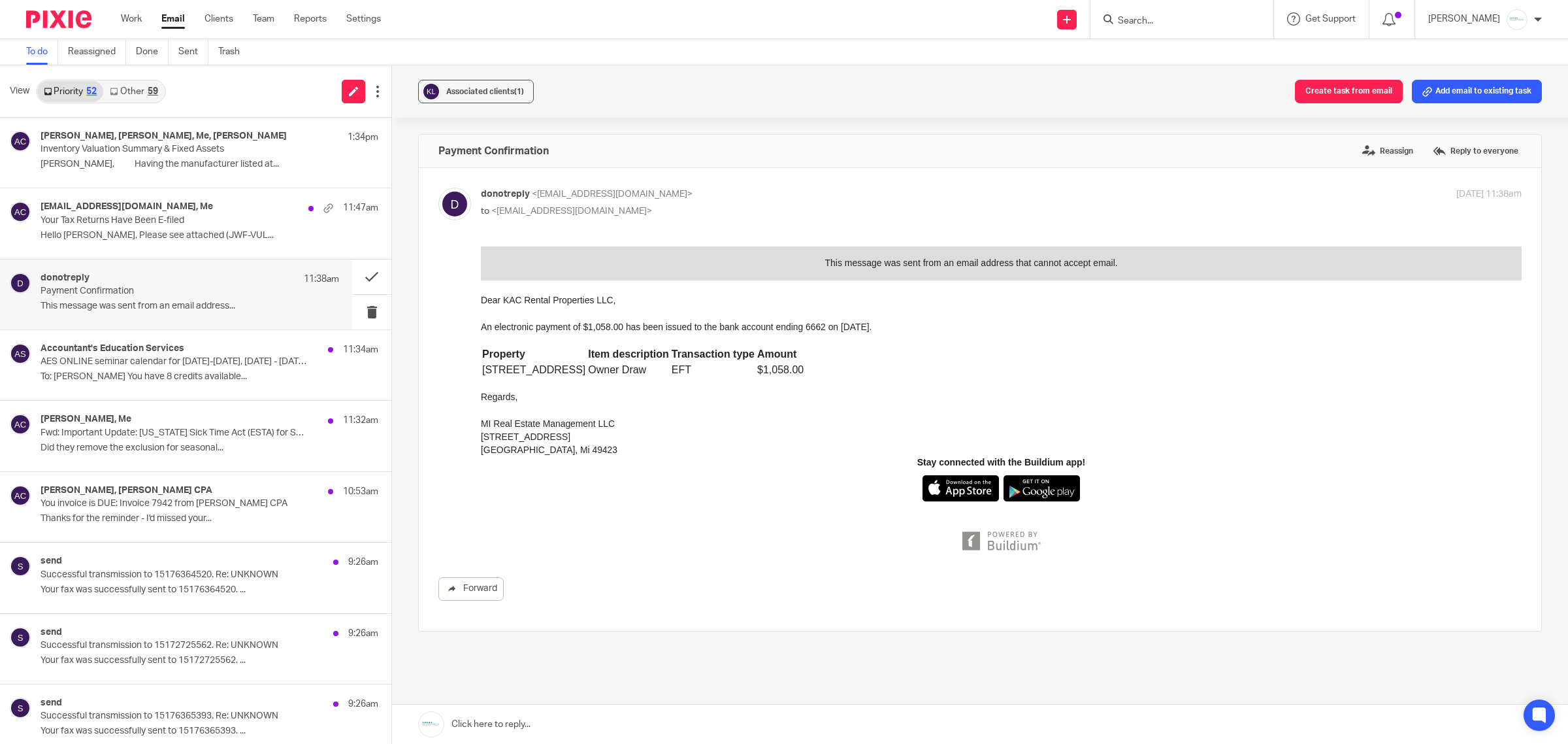
scroll to position [0, 0]
click at [357, 280] on button at bounding box center [372, 276] width 39 height 34
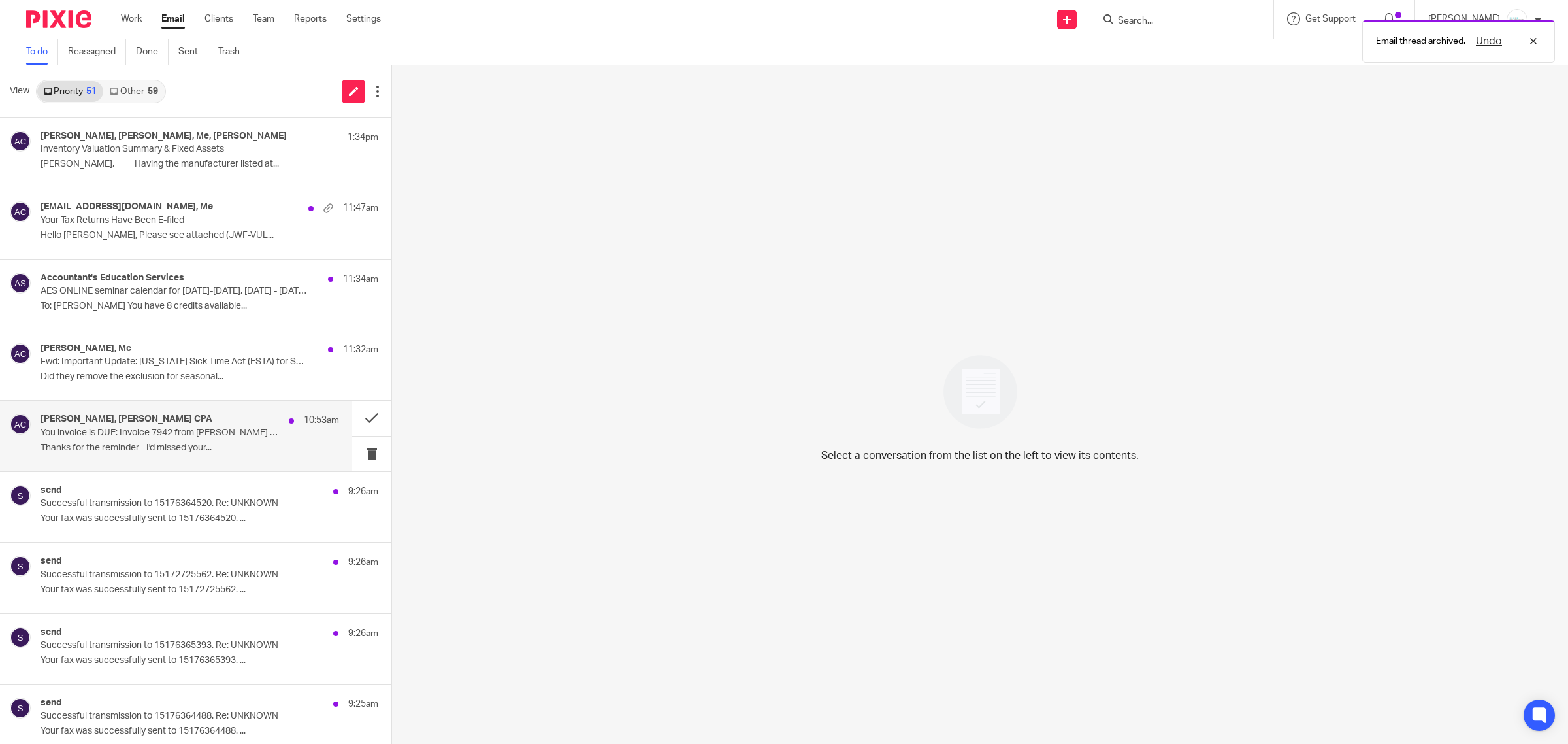
click at [108, 437] on p "You invoice is DUE: Invoice 7942 from Amy L Corfixsen CPA" at bounding box center [160, 433] width 239 height 11
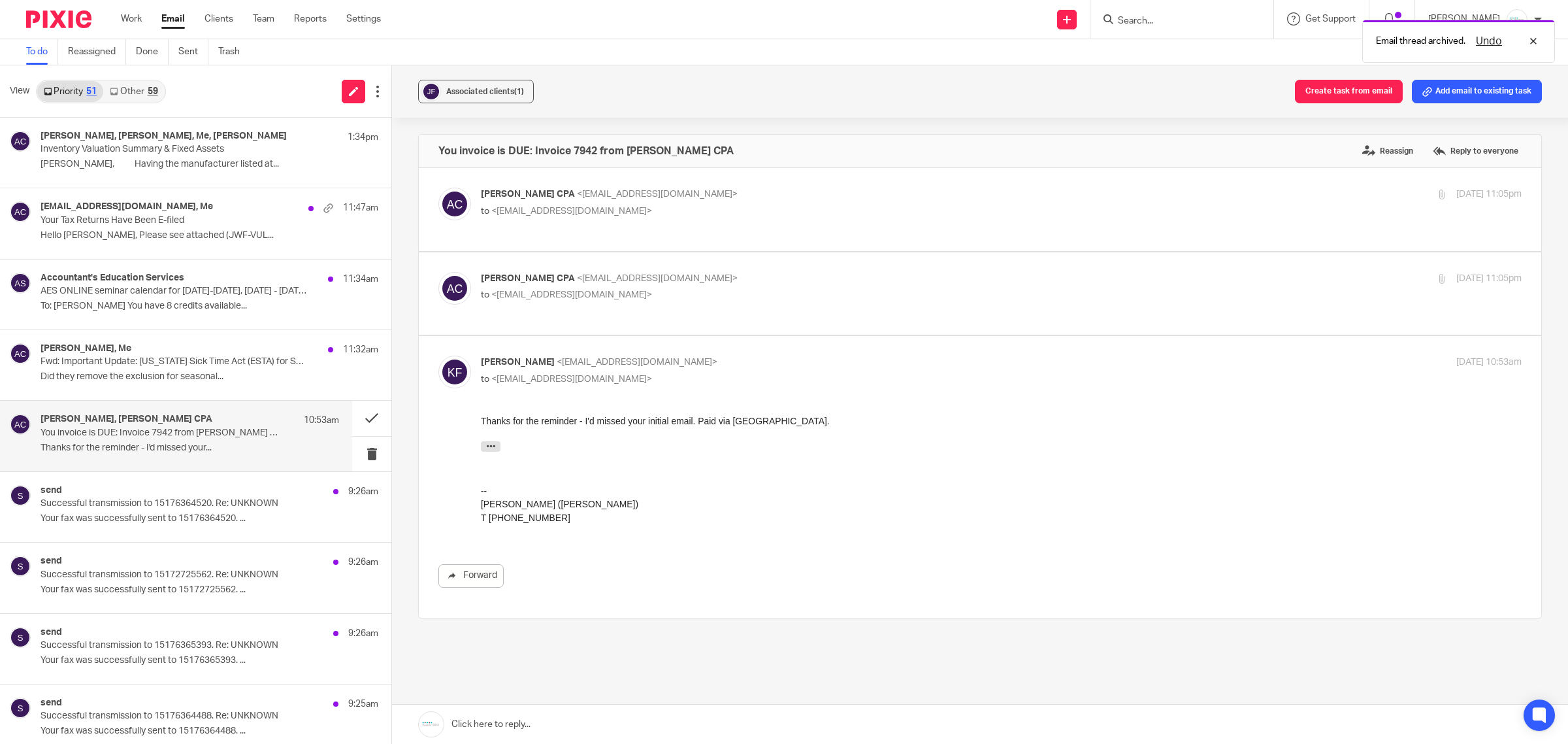
click at [586, 646] on link at bounding box center [980, 724] width 1177 height 39
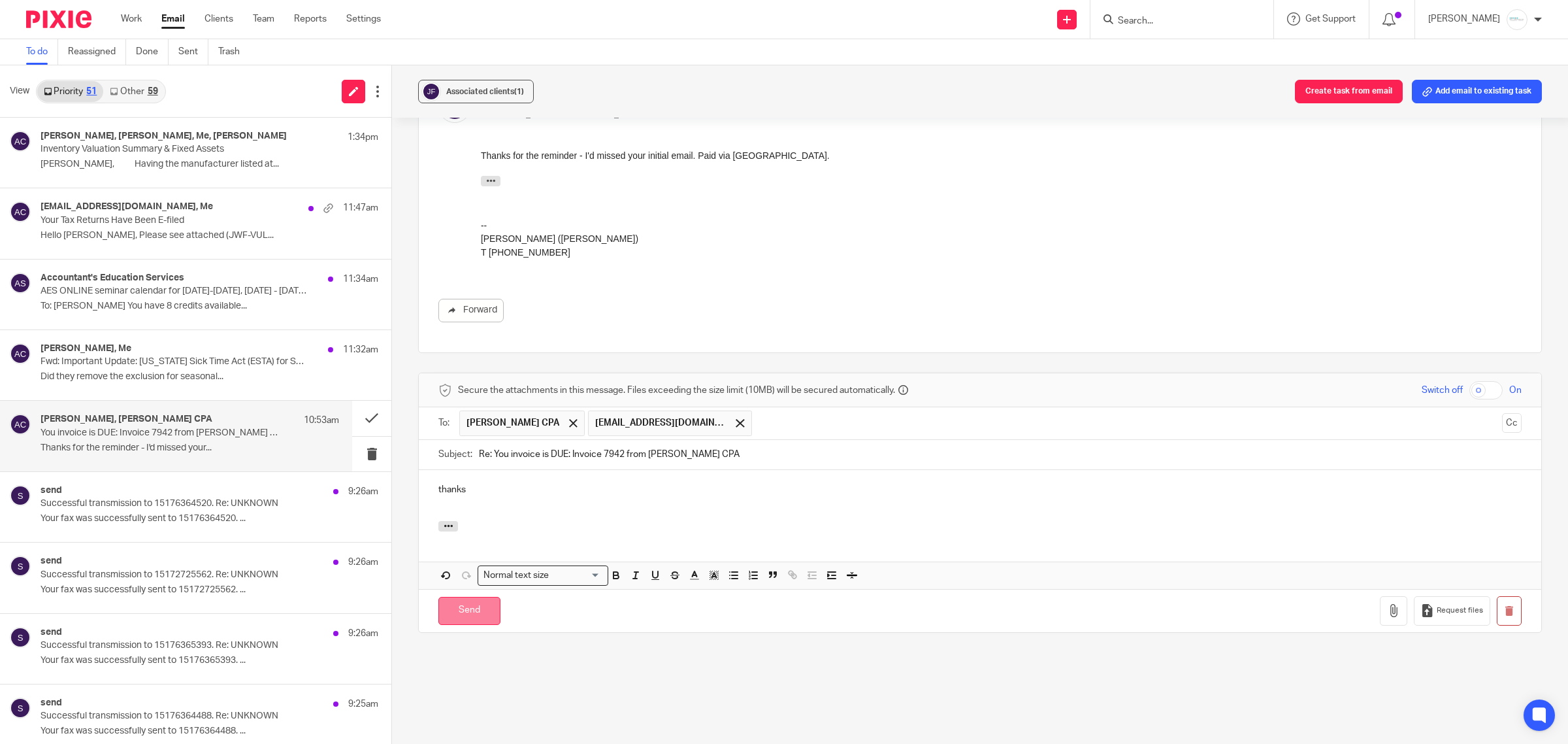
click at [458, 600] on input "Send" at bounding box center [470, 611] width 62 height 28
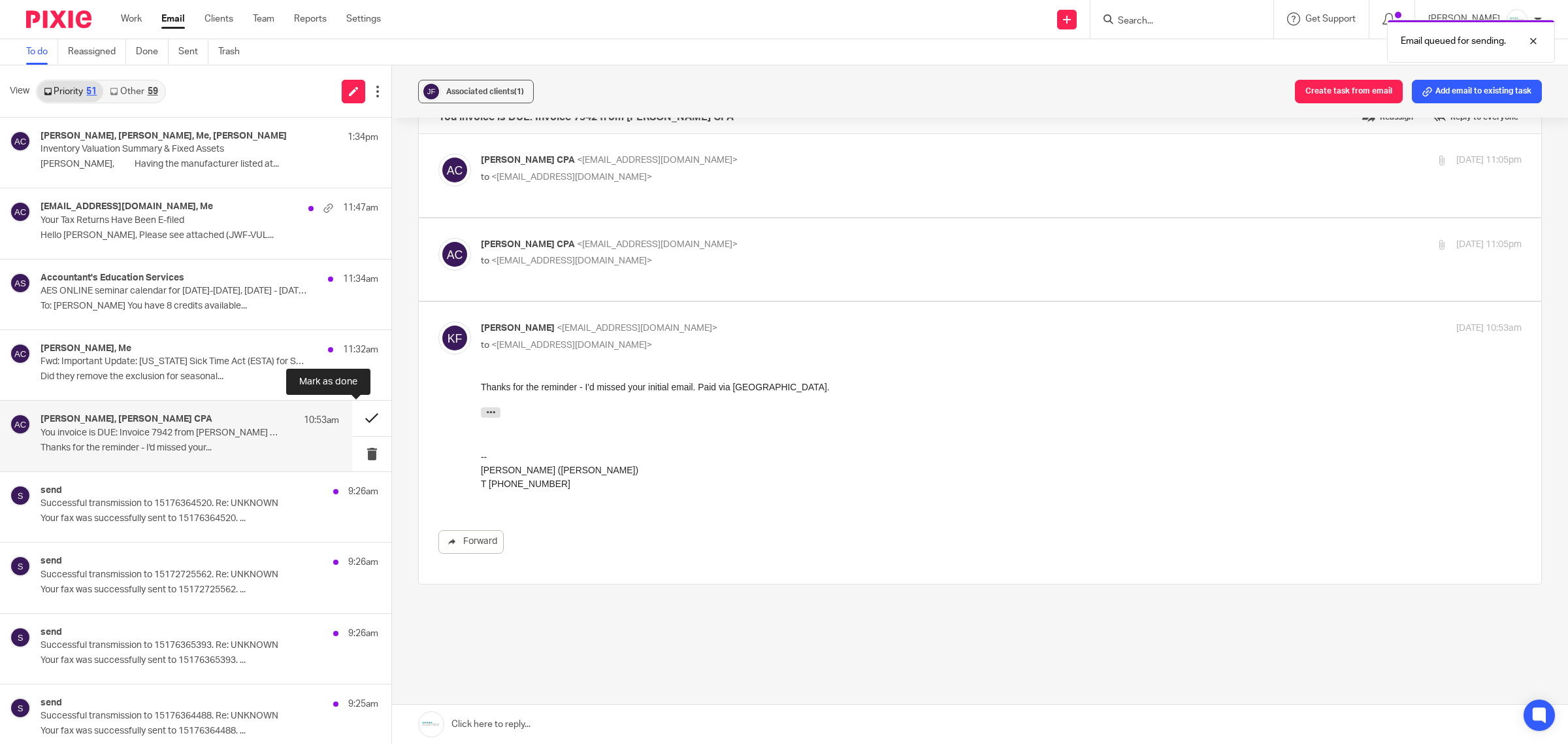
click at [363, 418] on button at bounding box center [372, 417] width 39 height 34
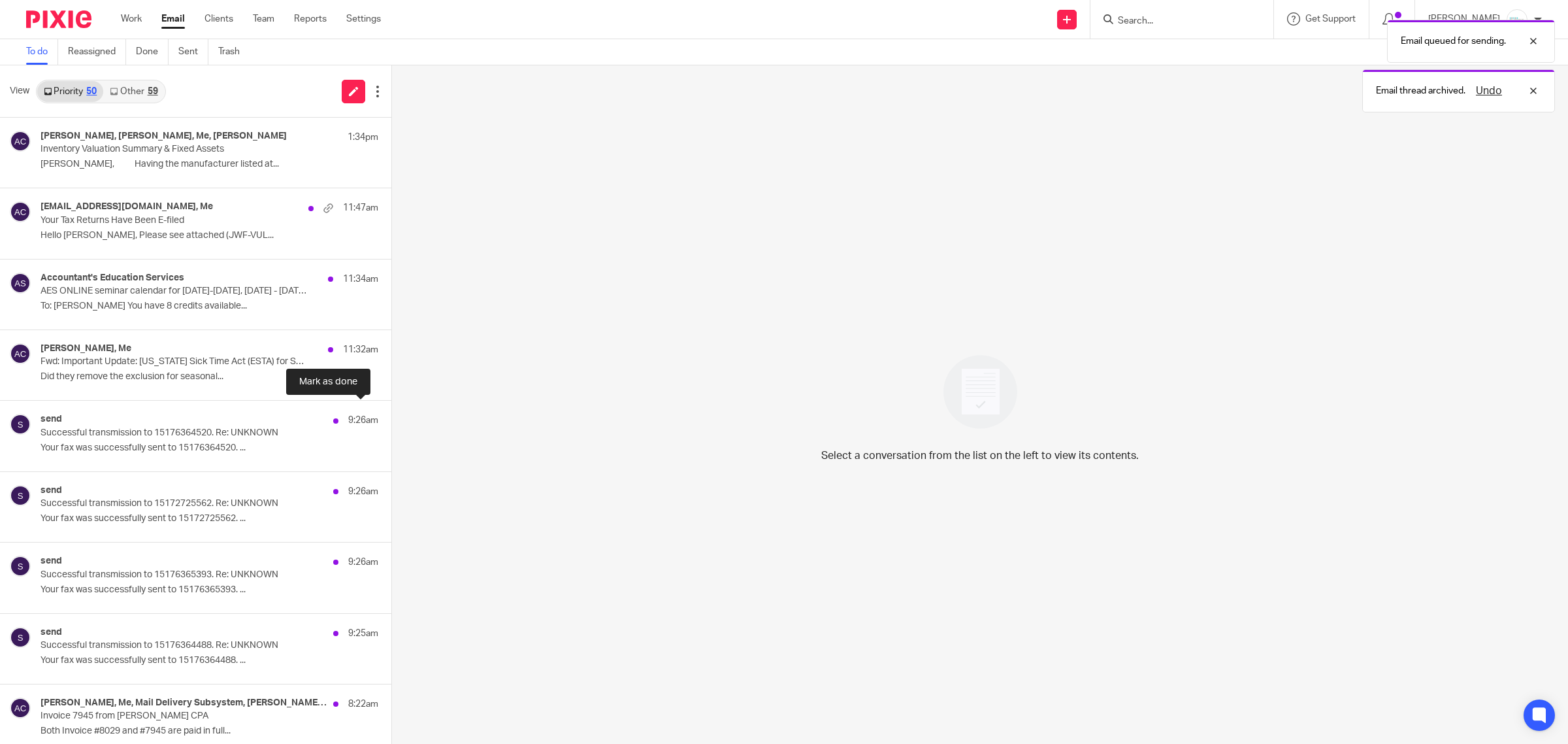
click at [391, 418] on button at bounding box center [397, 417] width 11 height 34
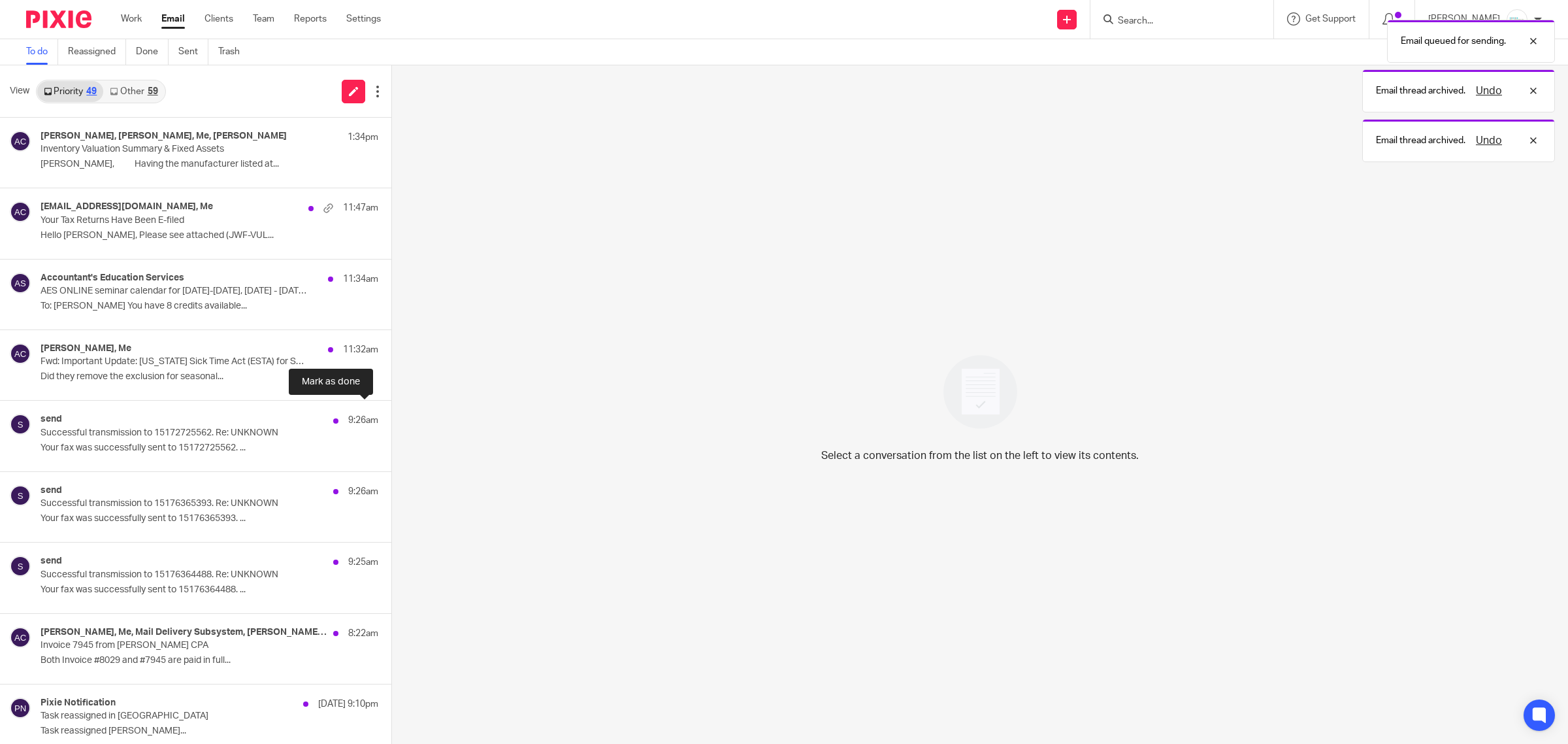
click at [391, 418] on button at bounding box center [397, 417] width 11 height 34
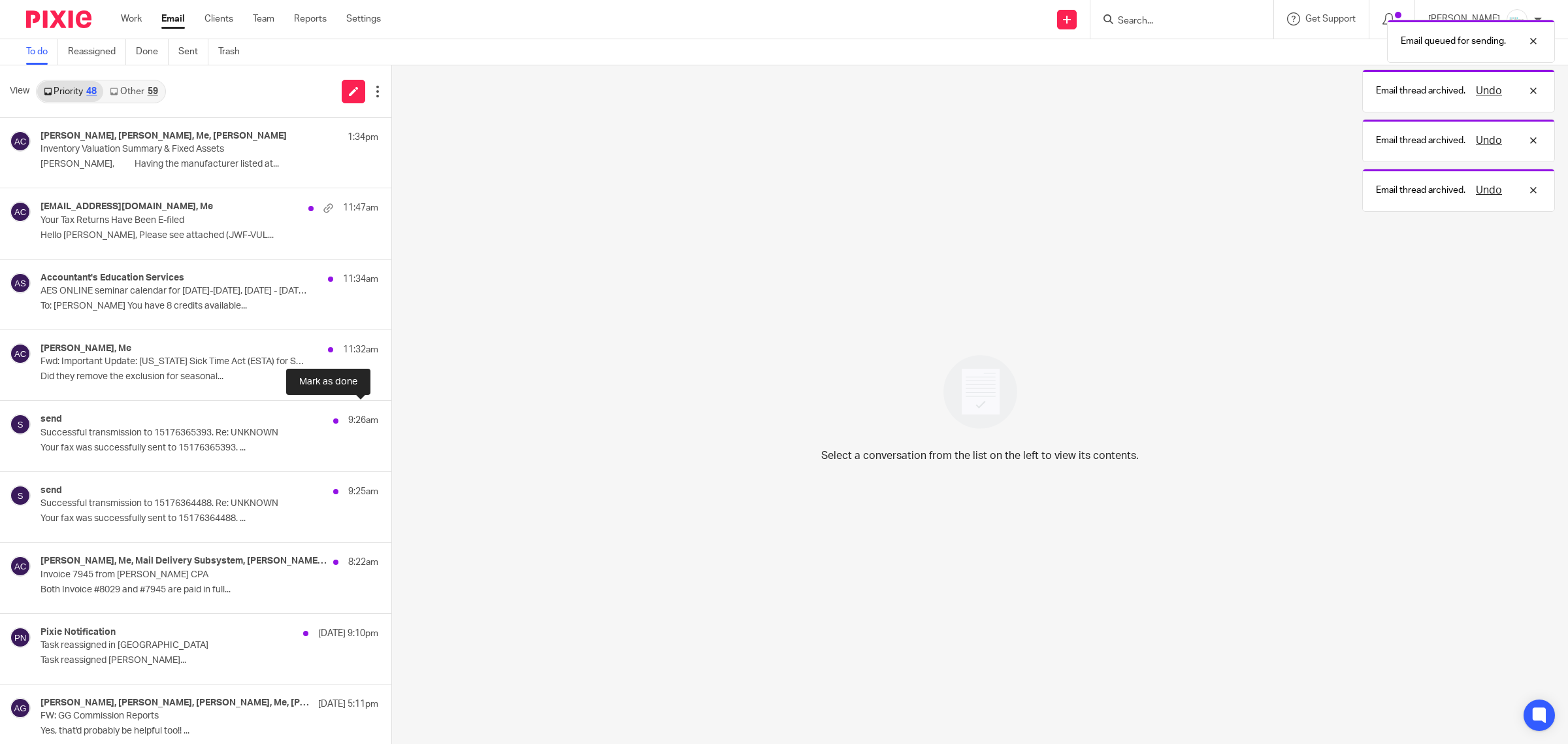
click at [391, 418] on button at bounding box center [397, 417] width 11 height 34
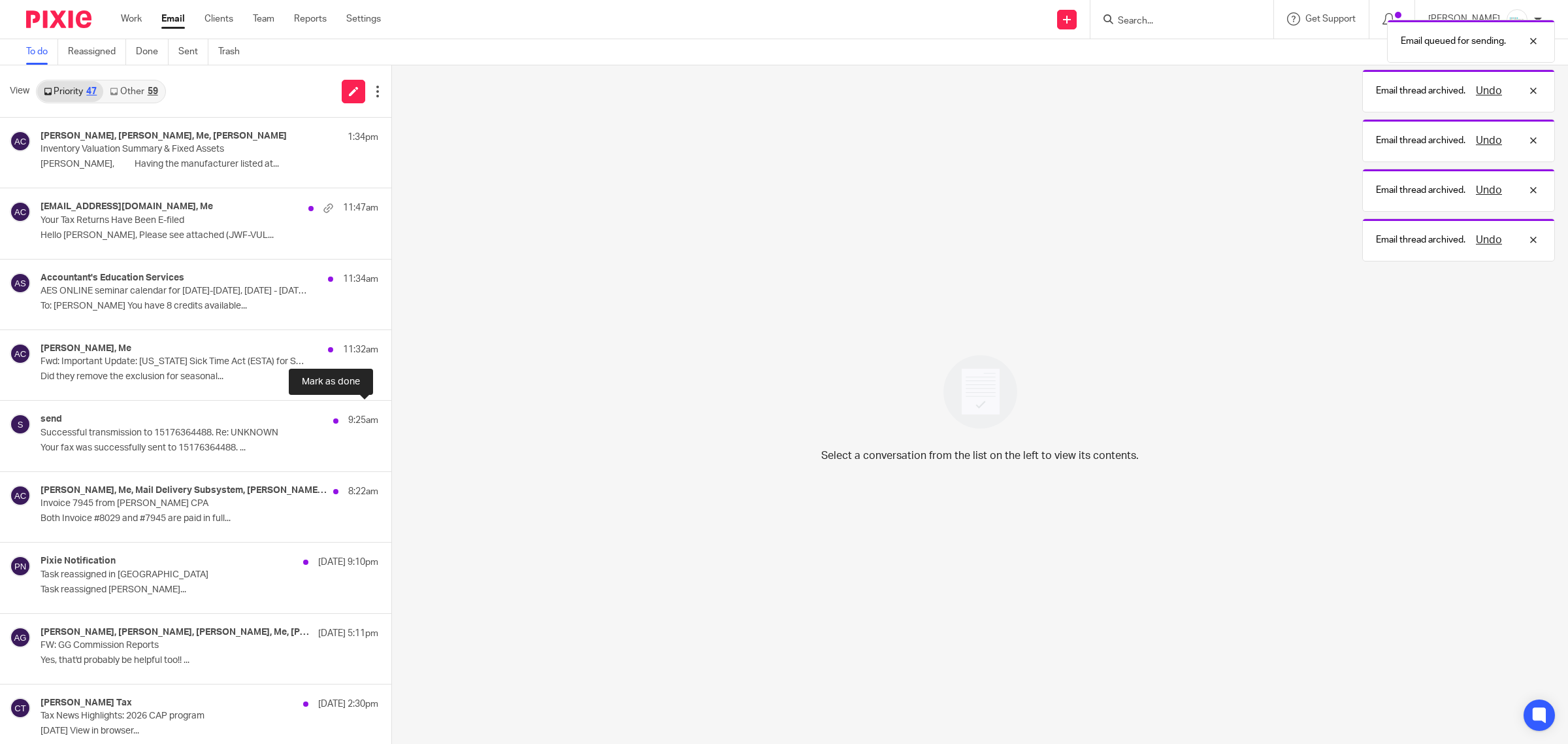
click at [391, 418] on button at bounding box center [397, 417] width 11 height 34
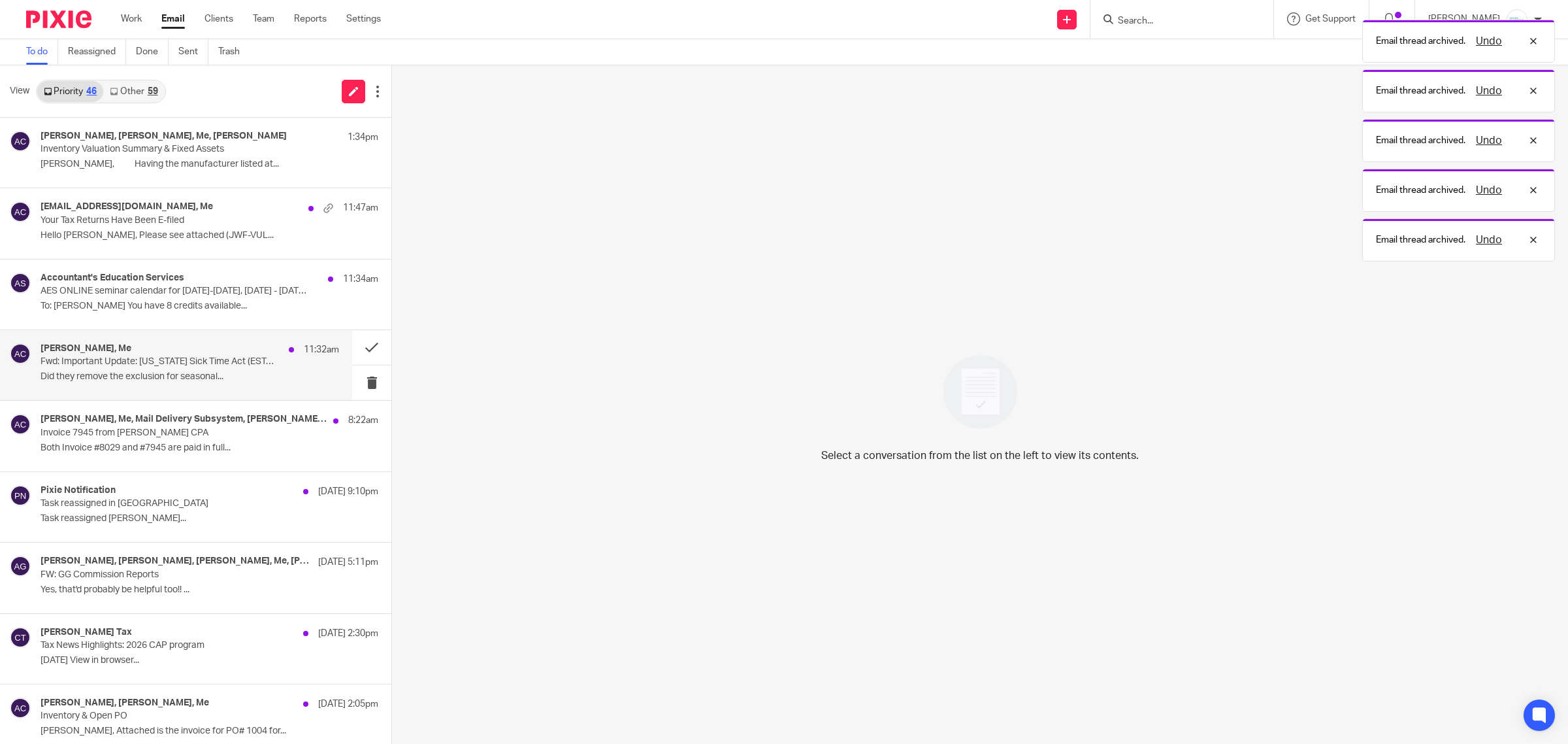
click at [183, 367] on p "Fwd: Important Update: Michigan Sick Time Act (ESTA) for Small Employers – Effe…" at bounding box center [160, 362] width 239 height 11
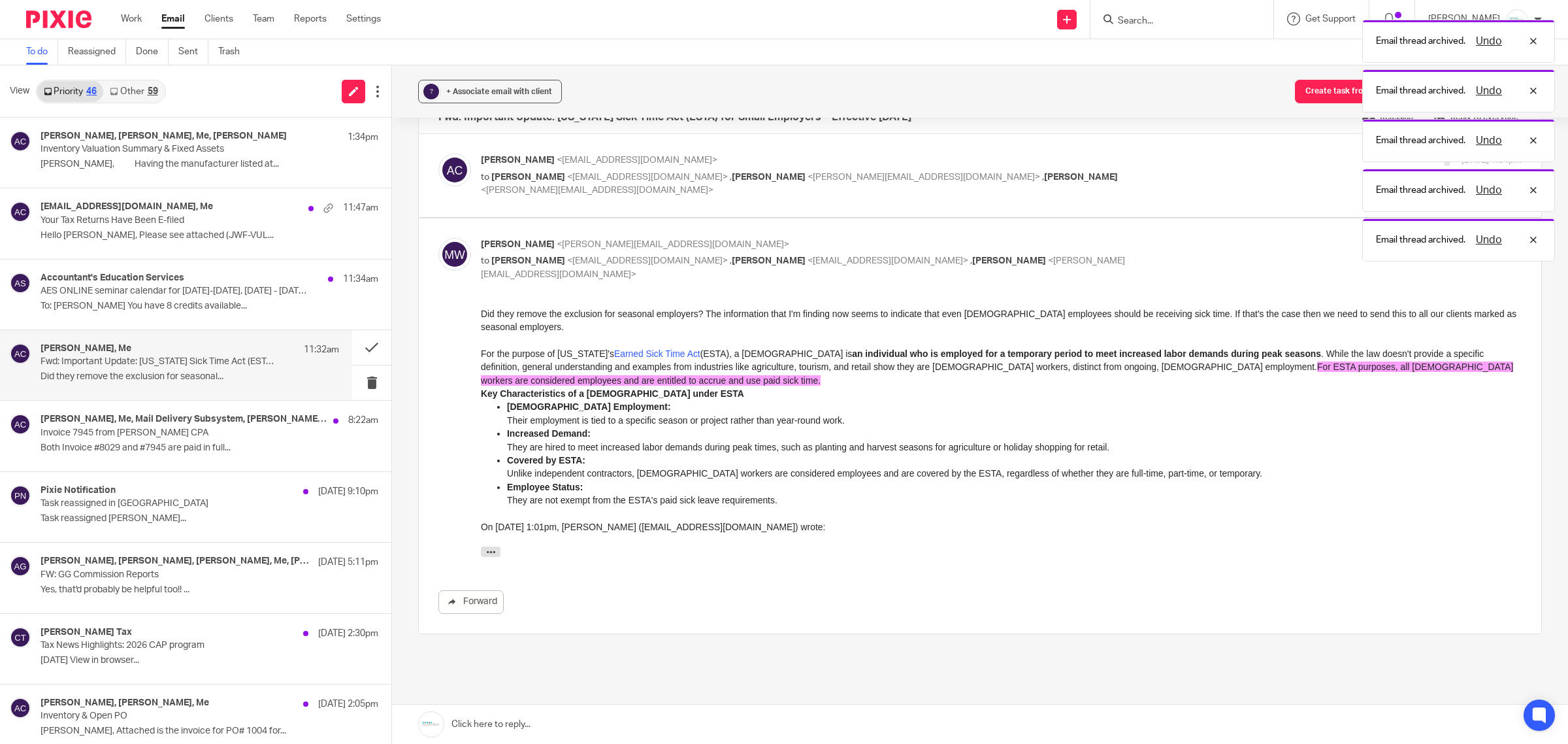
scroll to position [0, 0]
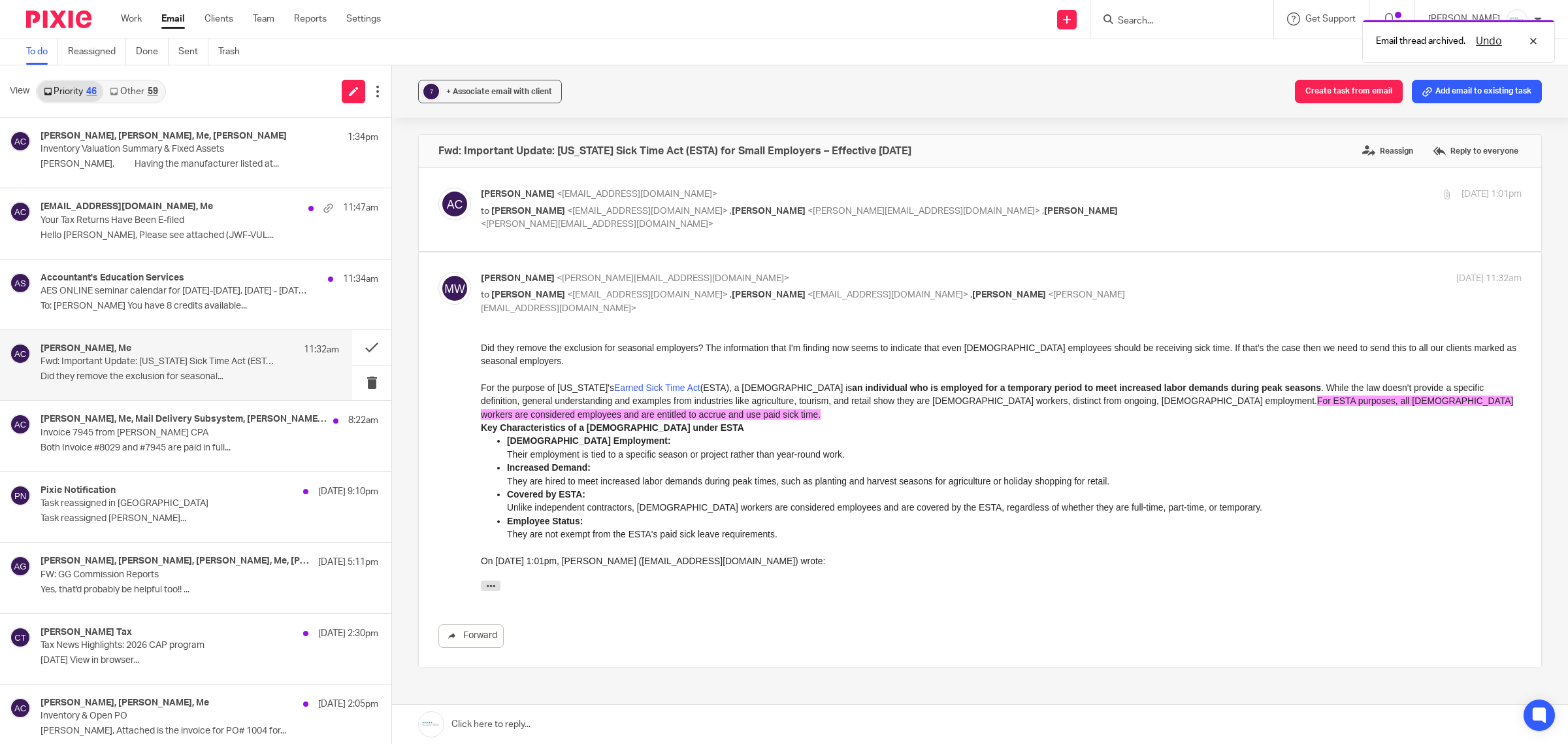
click at [825, 218] on div "Amy Corfixsen <amylcpa@gmail.com> to Holly Utting <hollyutting@gmail.com> , Mel…" at bounding box center [1001, 209] width 1041 height 44
checkbox input "true"
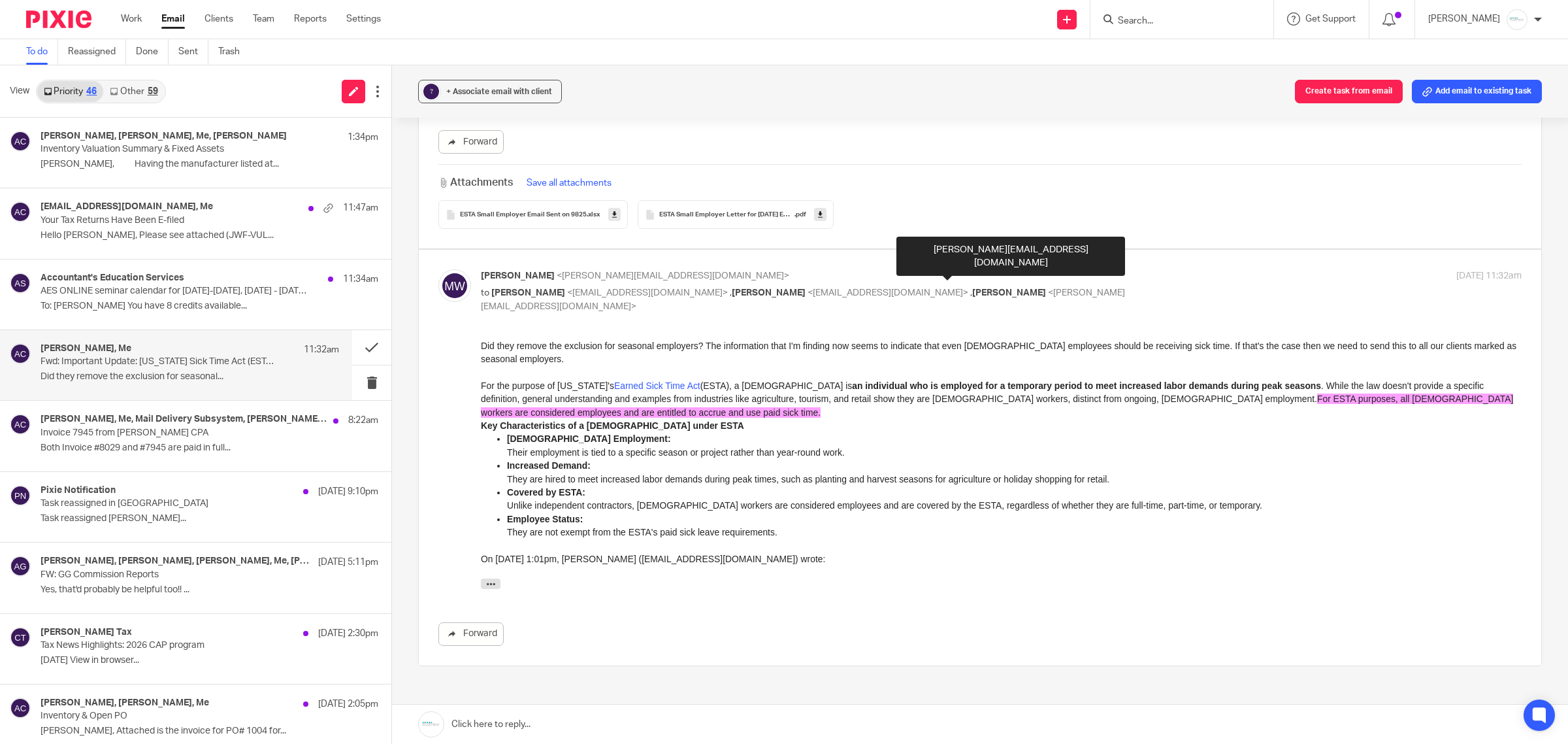
scroll to position [1546, 0]
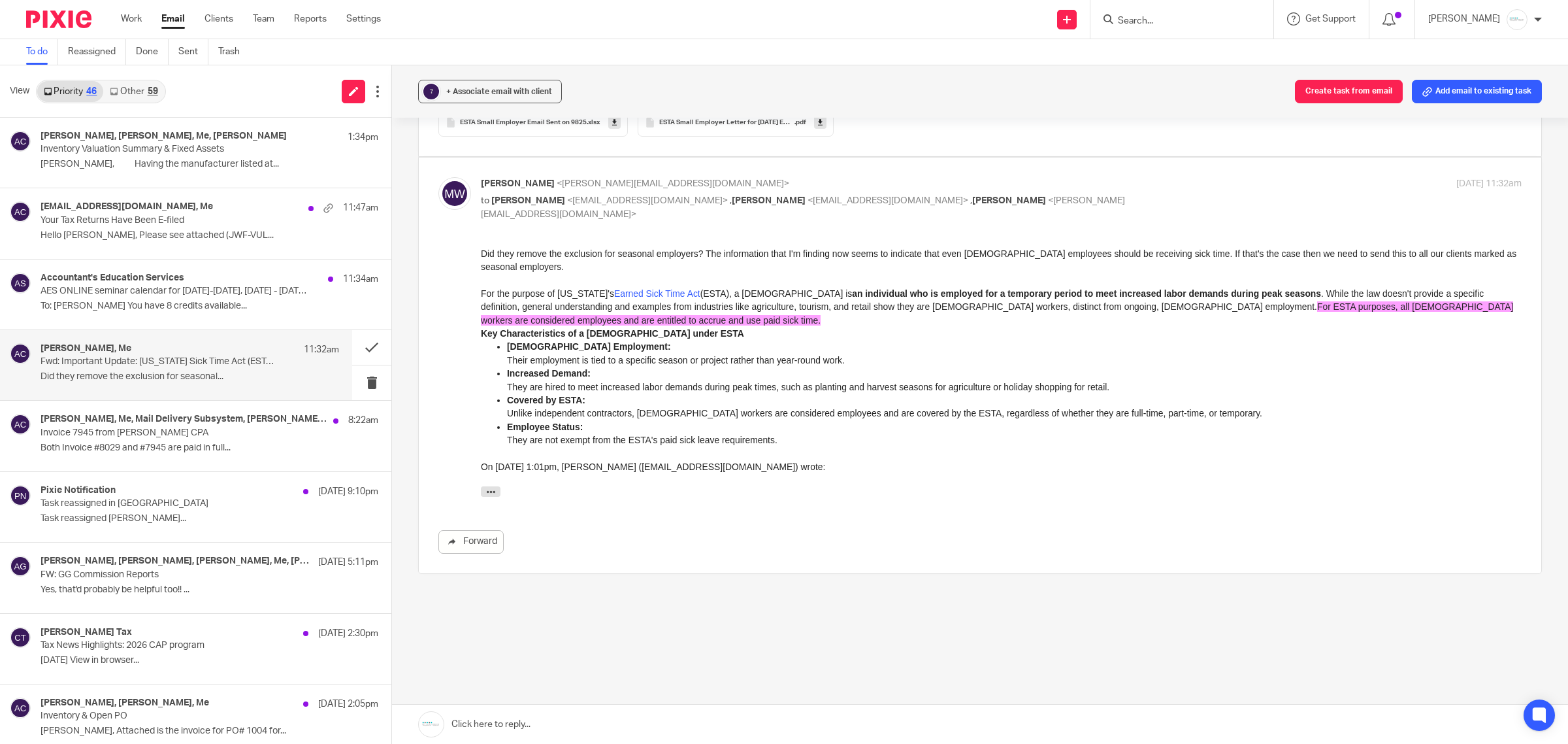
click at [588, 646] on link at bounding box center [980, 724] width 1177 height 39
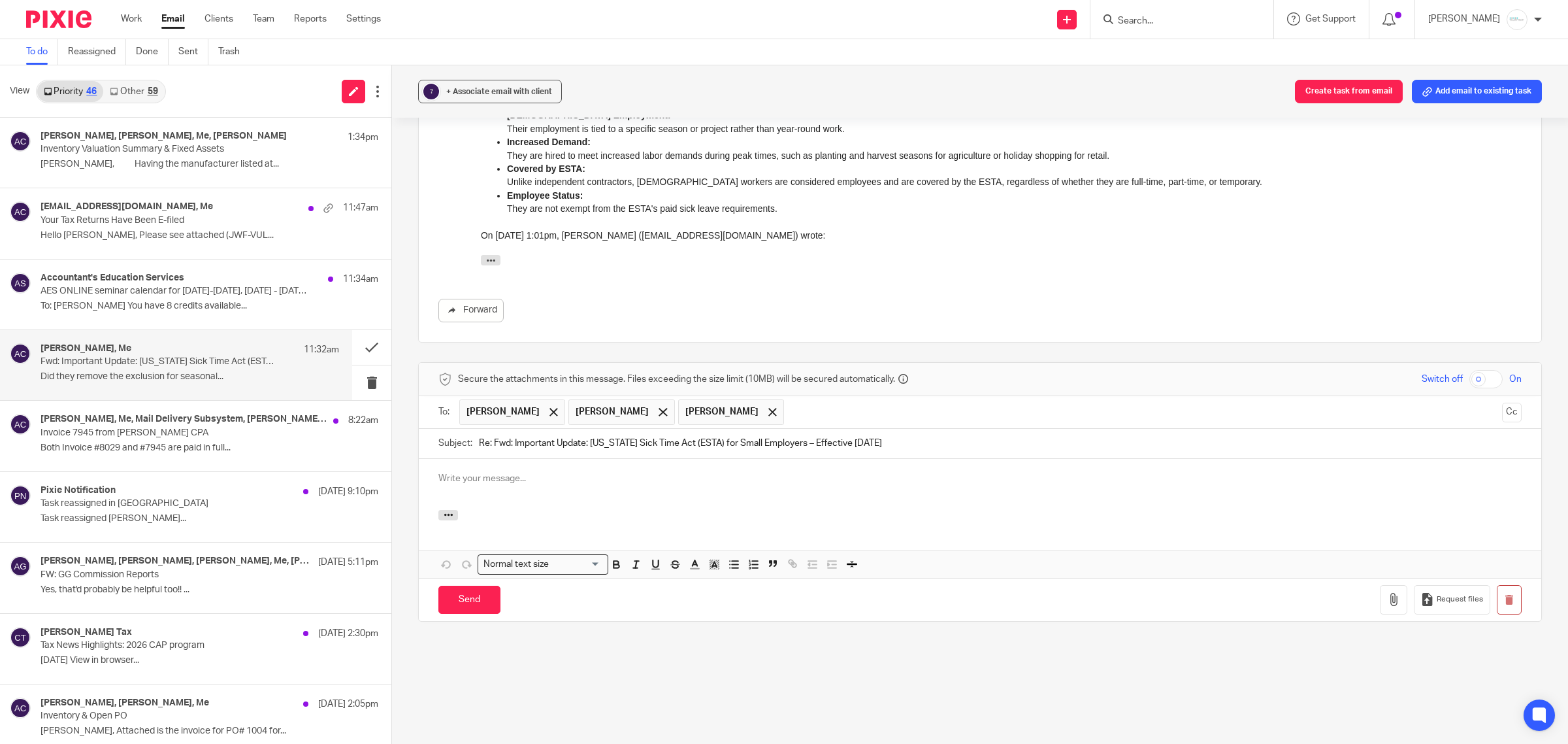
scroll to position [0, 0]
drag, startPoint x: 464, startPoint y: 610, endPoint x: 2804, endPoint y: 717, distance: 2342.4
click at [1254, 646] on html "Work Email Clients Team Reports Settings Work Email Clients Team Reports Settin…" at bounding box center [784, 372] width 1568 height 744
click at [449, 594] on input "Send" at bounding box center [470, 600] width 62 height 28
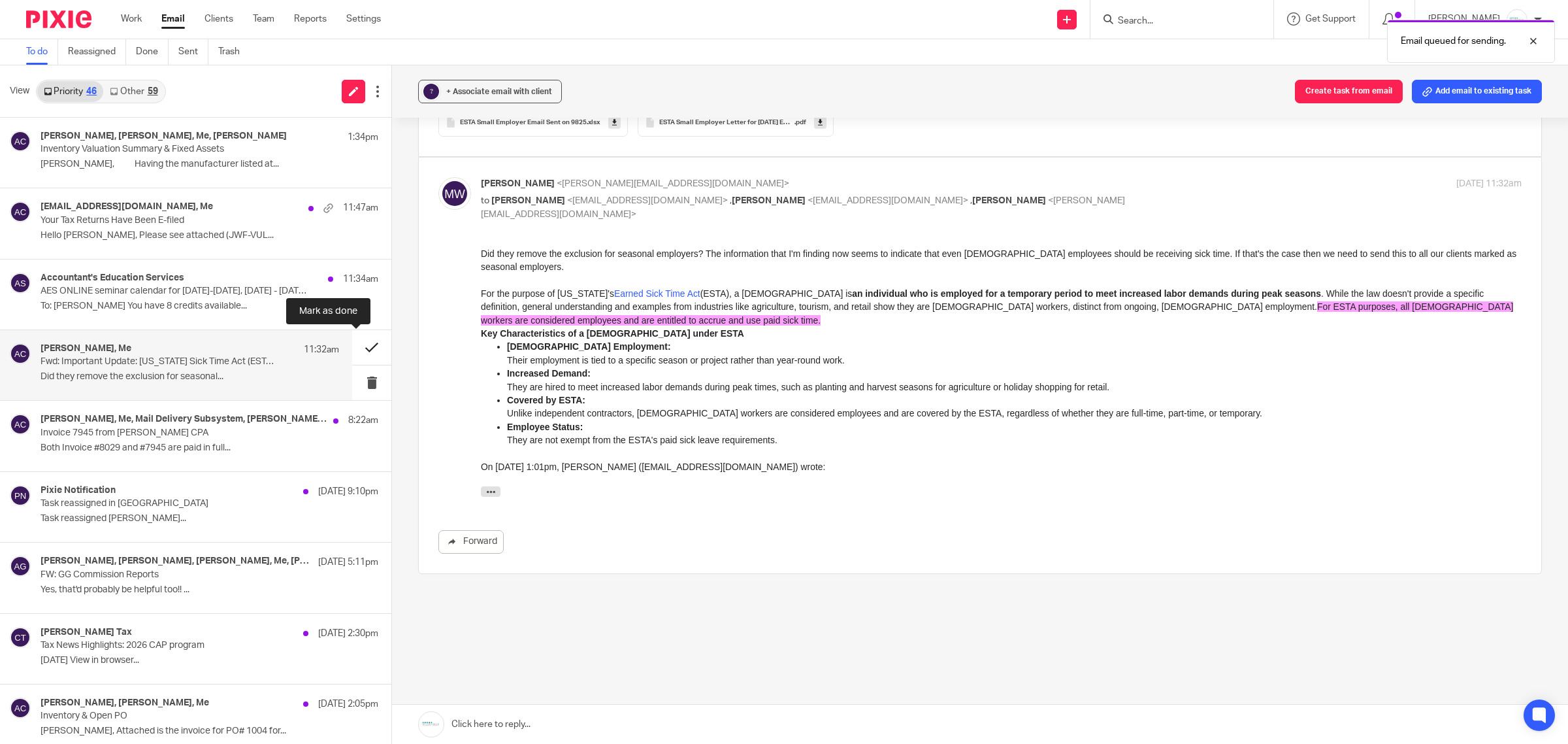
scroll to position [1546, 0]
click at [352, 342] on button at bounding box center [372, 347] width 39 height 34
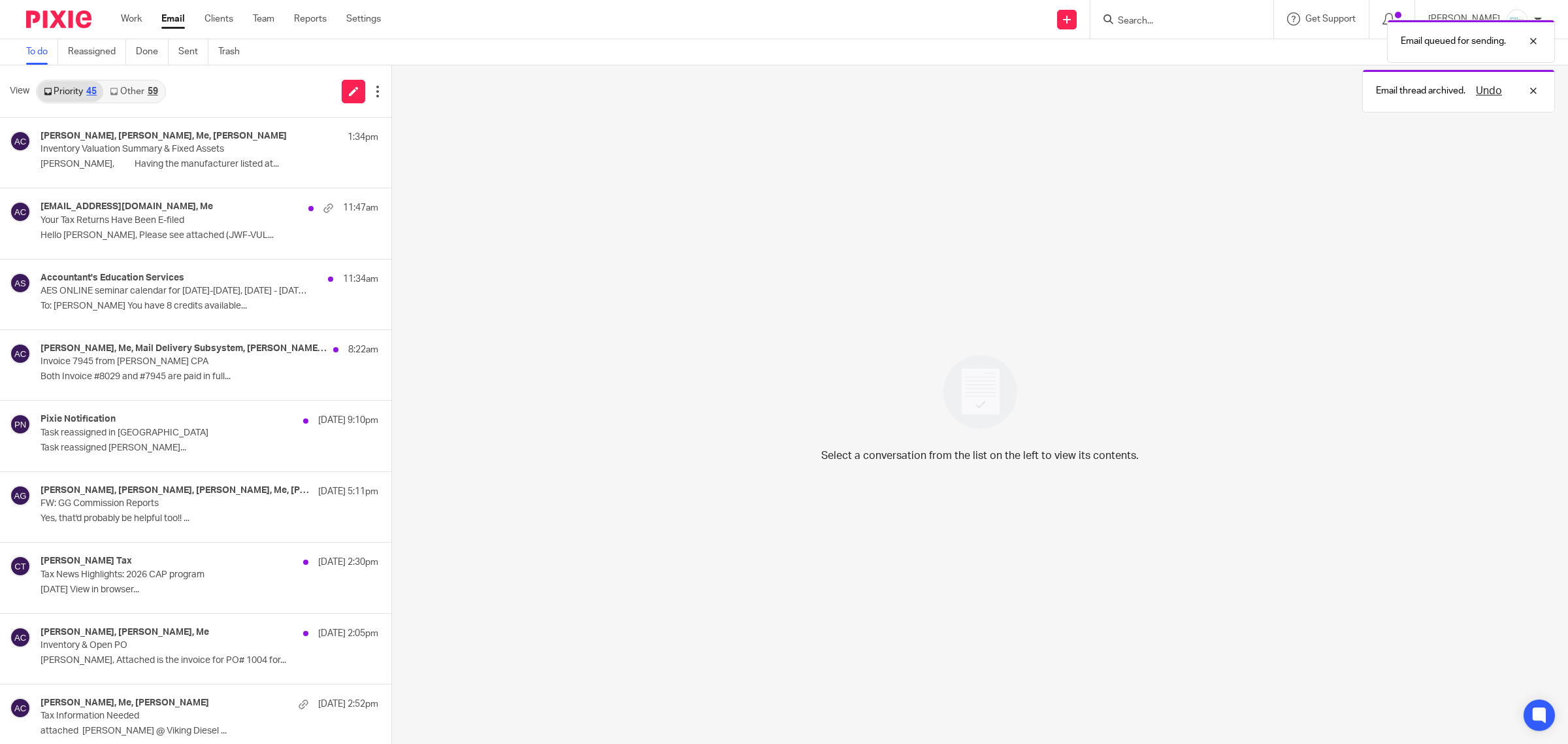
click at [73, 96] on link "Priority 45" at bounding box center [70, 91] width 66 height 21
click at [66, 92] on link "Priority 45" at bounding box center [70, 91] width 66 height 21
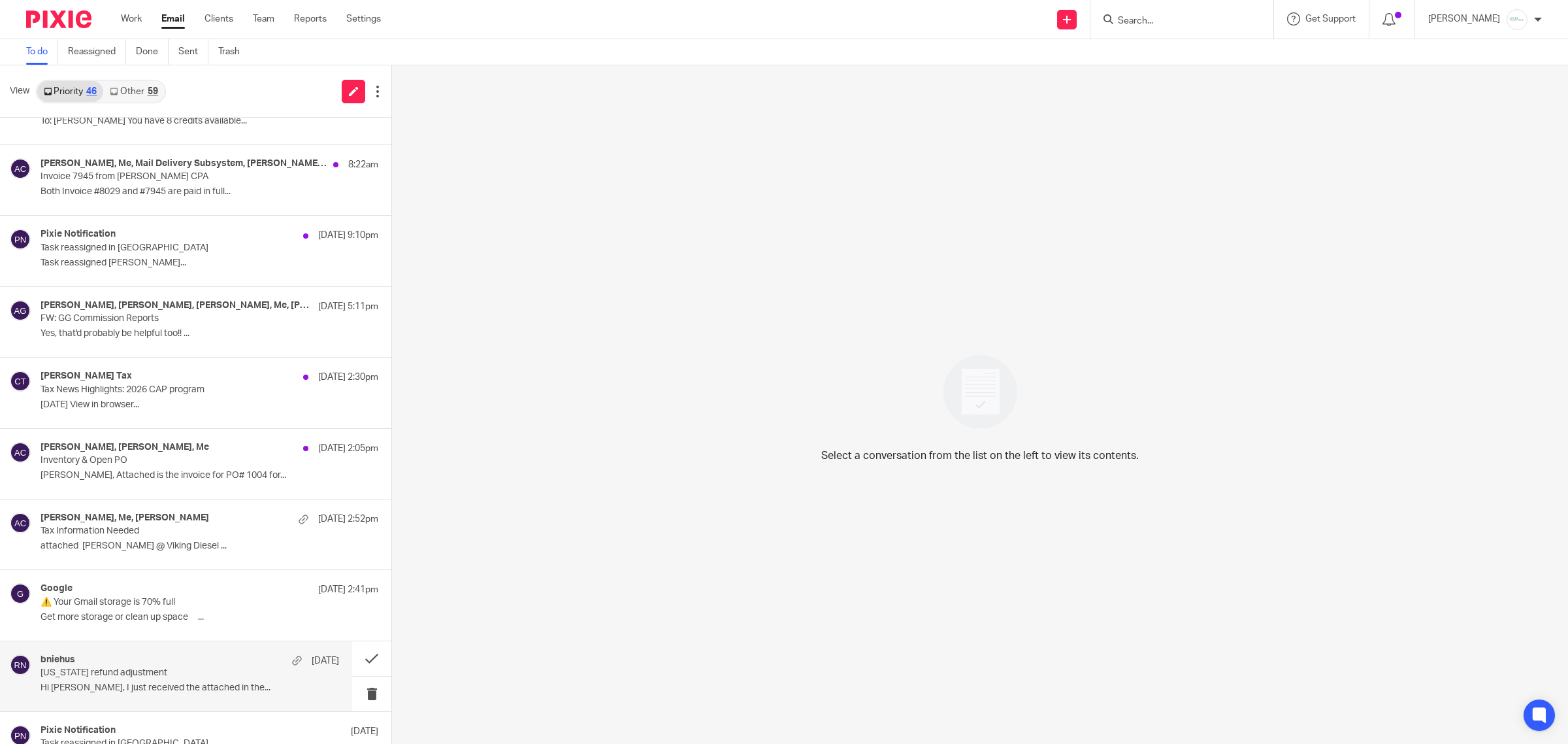
scroll to position [0, 0]
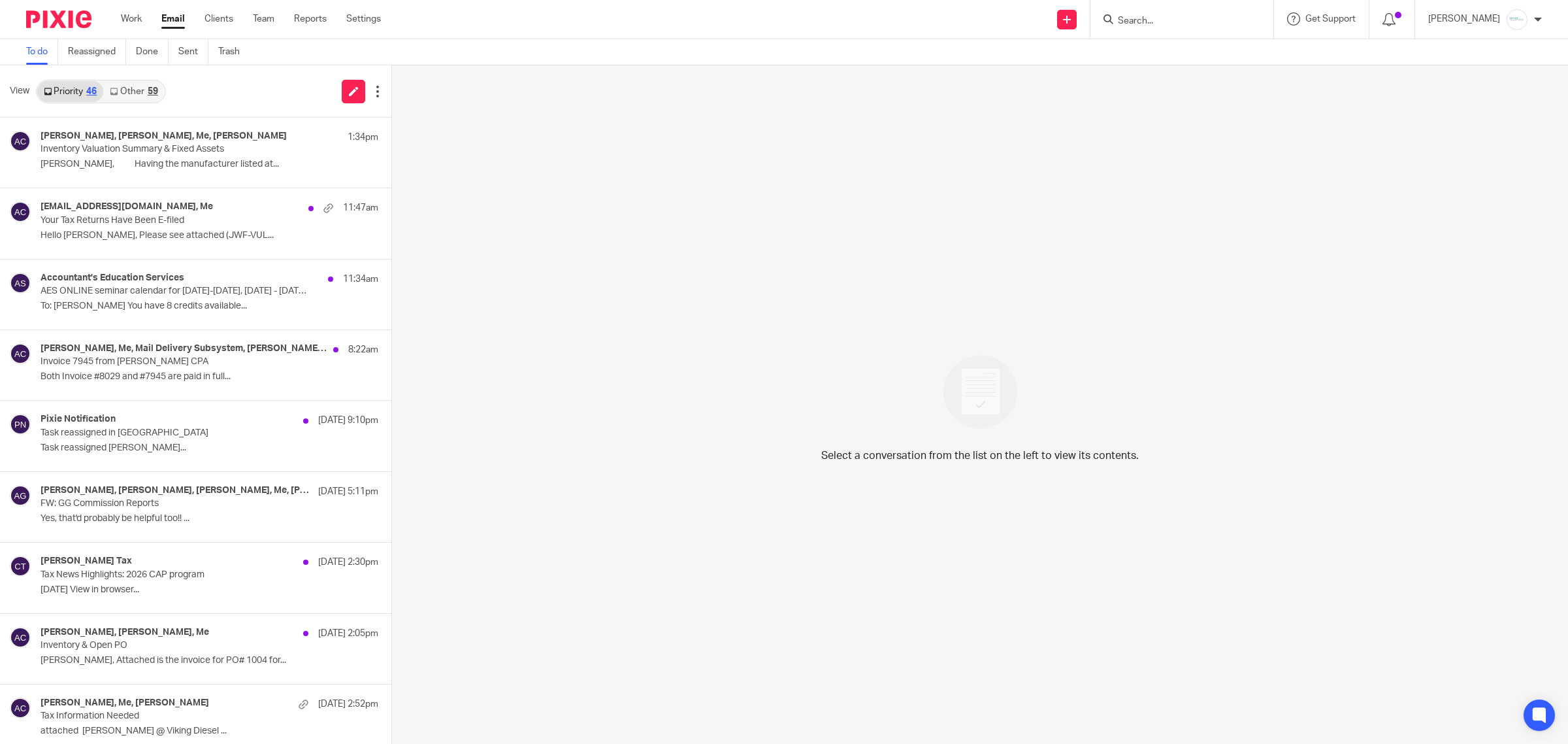
click at [1197, 21] on input "Search" at bounding box center [1175, 21] width 118 height 11
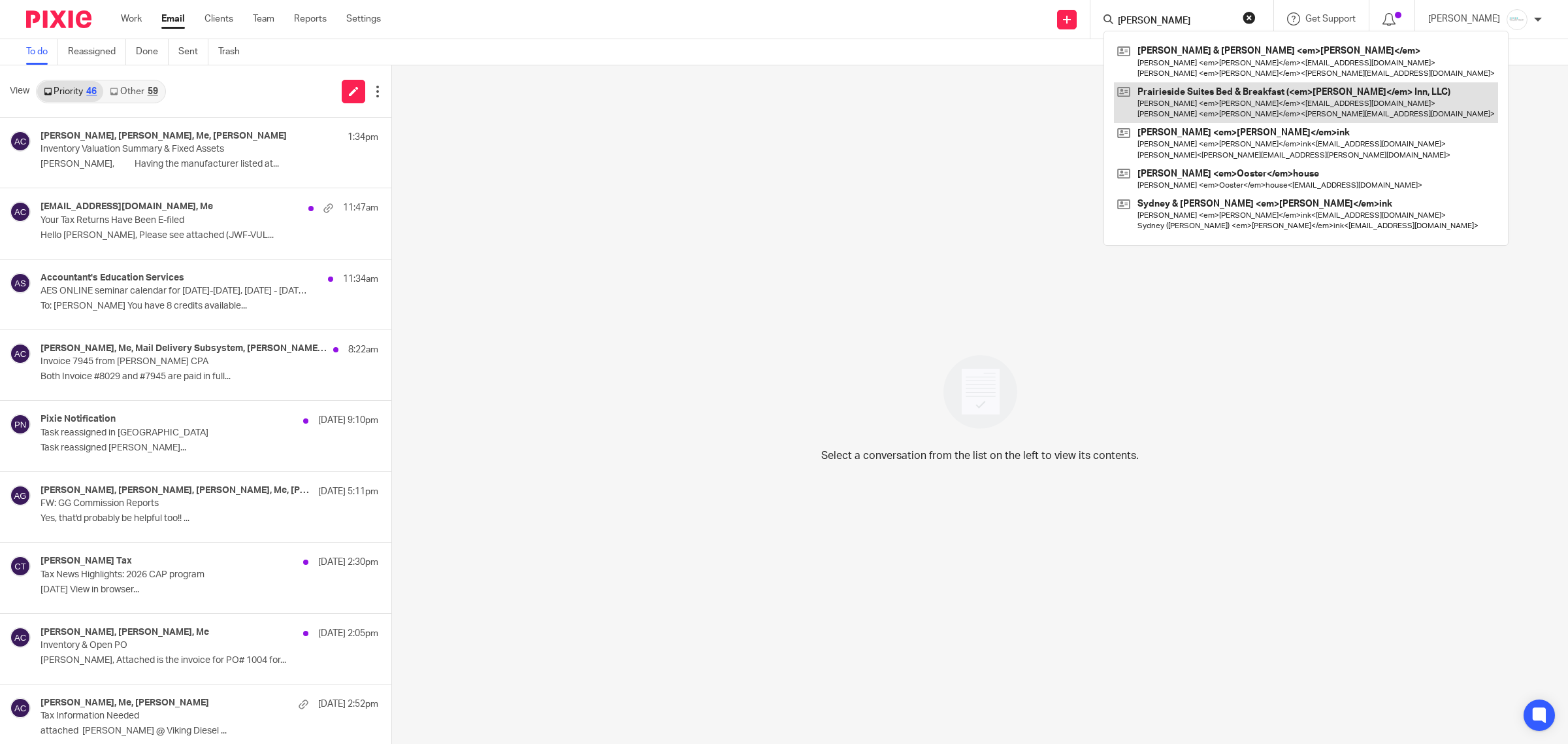
type input "foster"
click at [1220, 110] on link at bounding box center [1306, 102] width 384 height 40
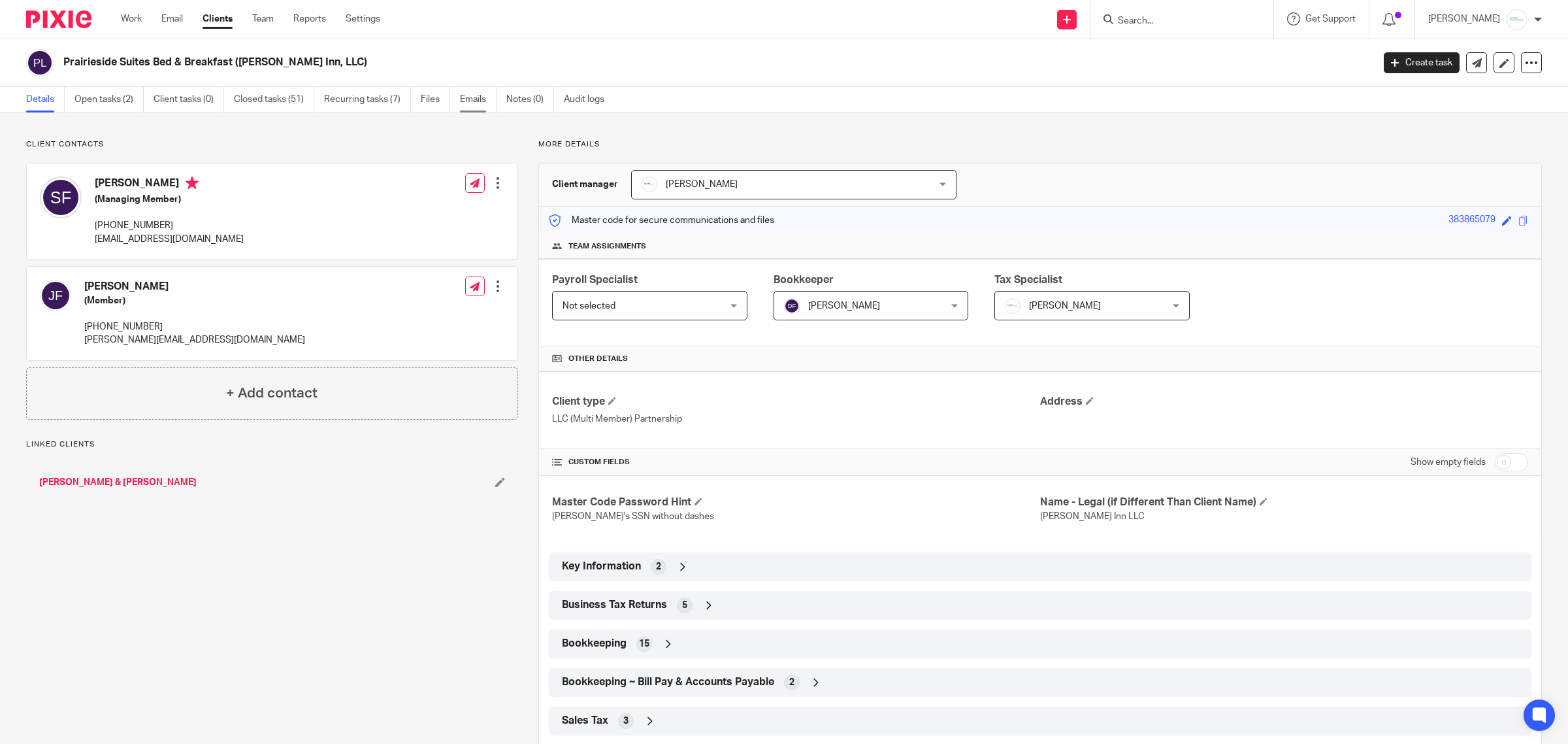
click at [484, 97] on link "Emails" at bounding box center [478, 100] width 36 height 26
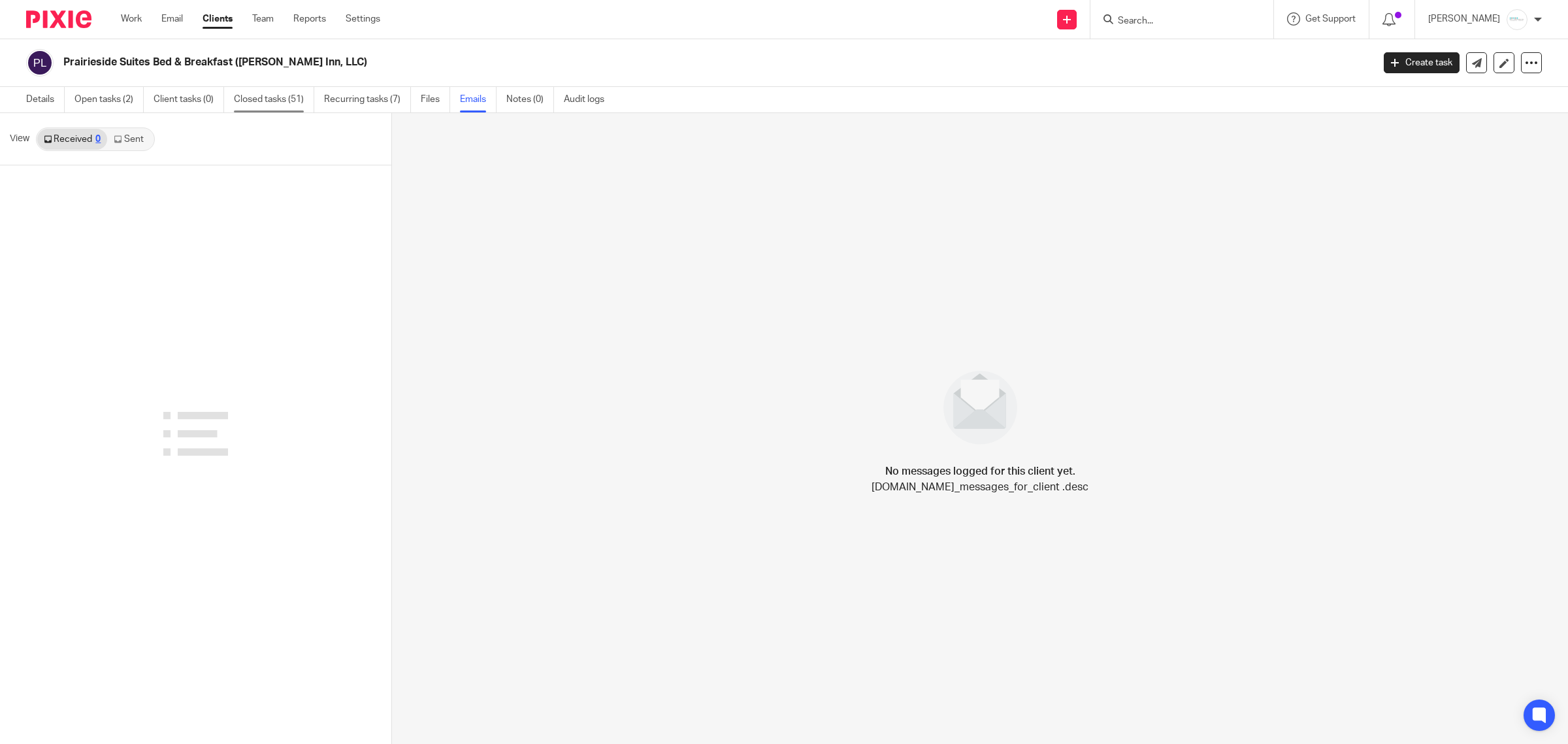
click at [279, 104] on link "Closed tasks (51)" at bounding box center [274, 100] width 80 height 26
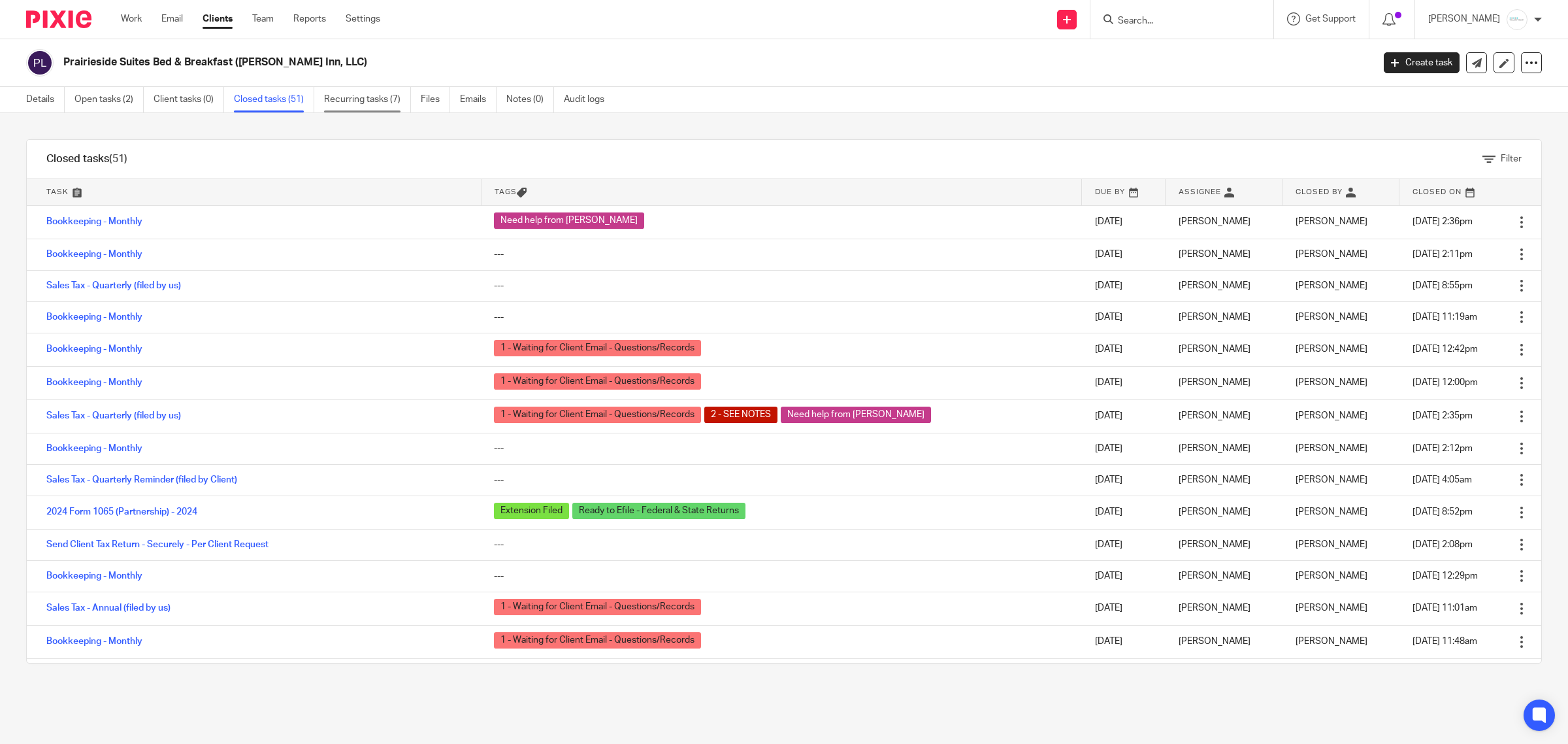
click at [369, 101] on link "Recurring tasks (7)" at bounding box center [367, 100] width 87 height 26
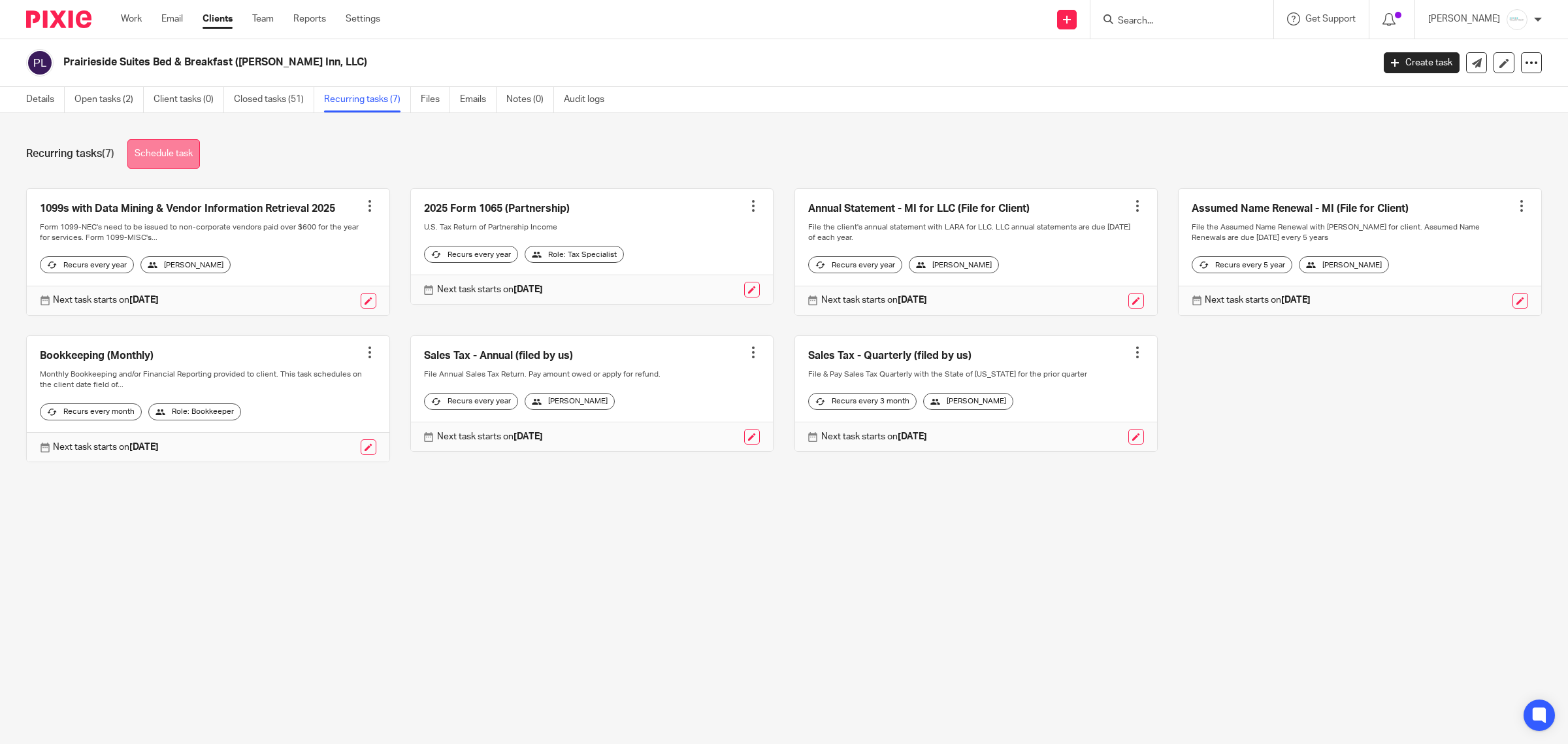
click at [166, 152] on link "Schedule task" at bounding box center [164, 154] width 73 height 30
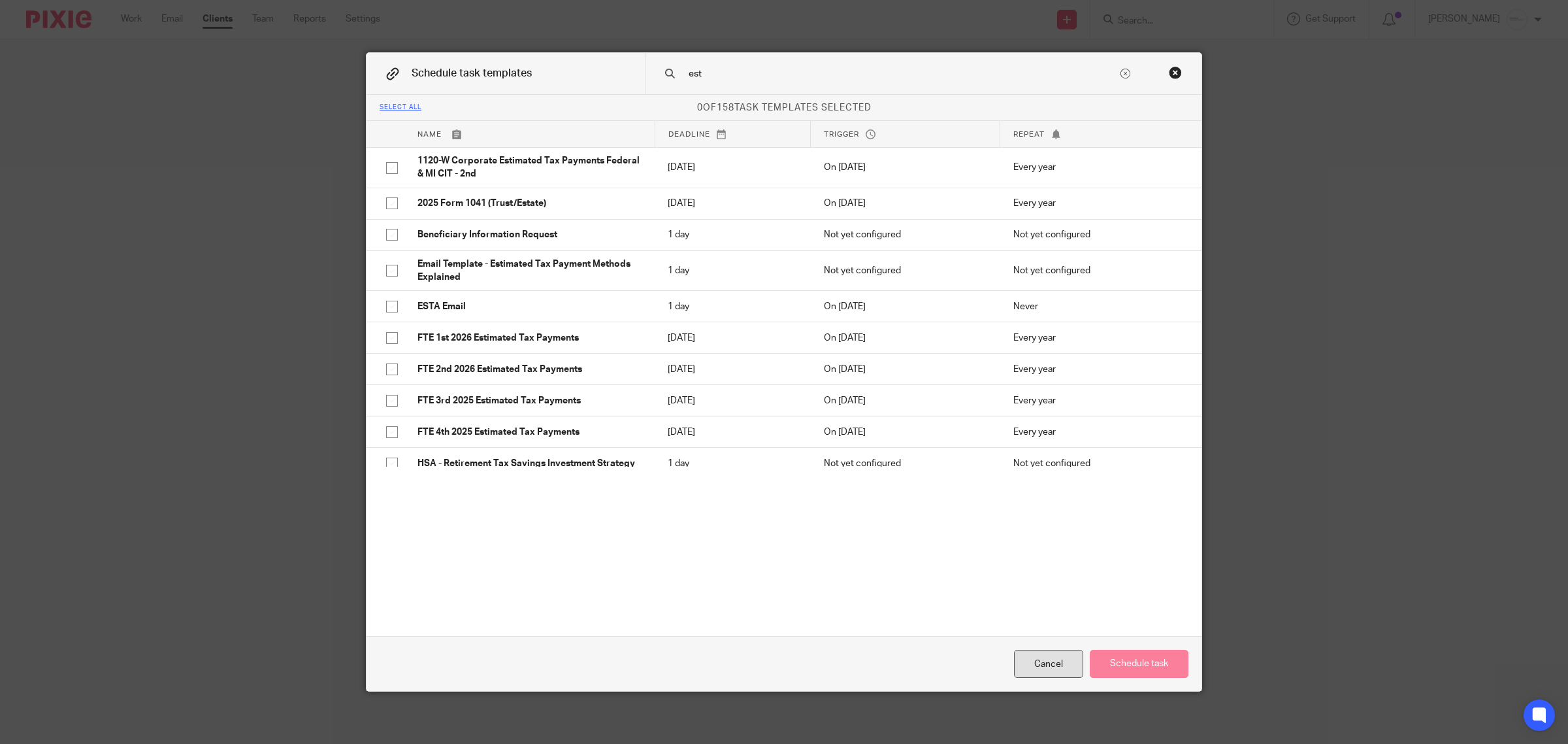
type input "est"
click at [1038, 662] on div "Cancel" at bounding box center [1048, 664] width 69 height 28
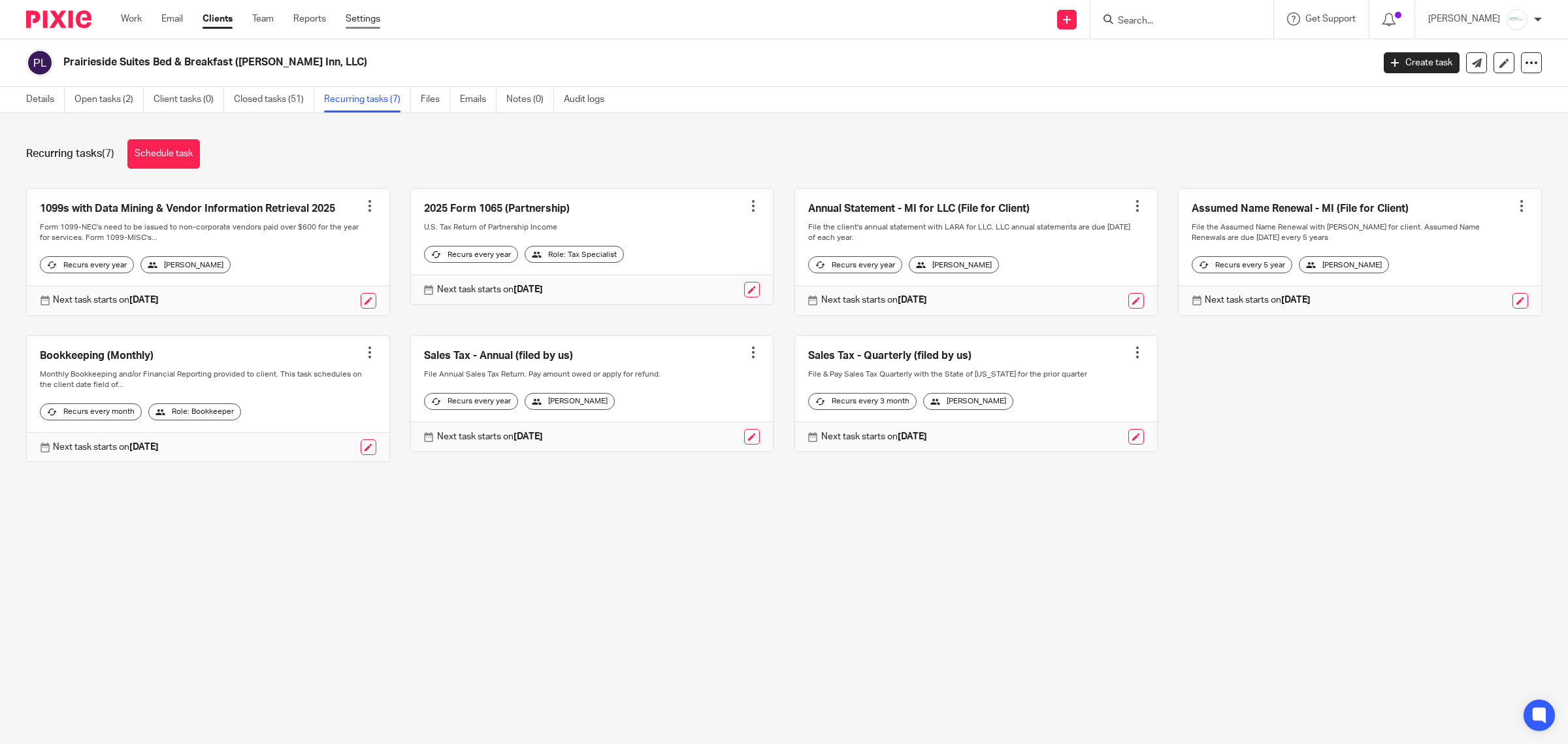
click at [360, 18] on link "Settings" at bounding box center [363, 18] width 34 height 13
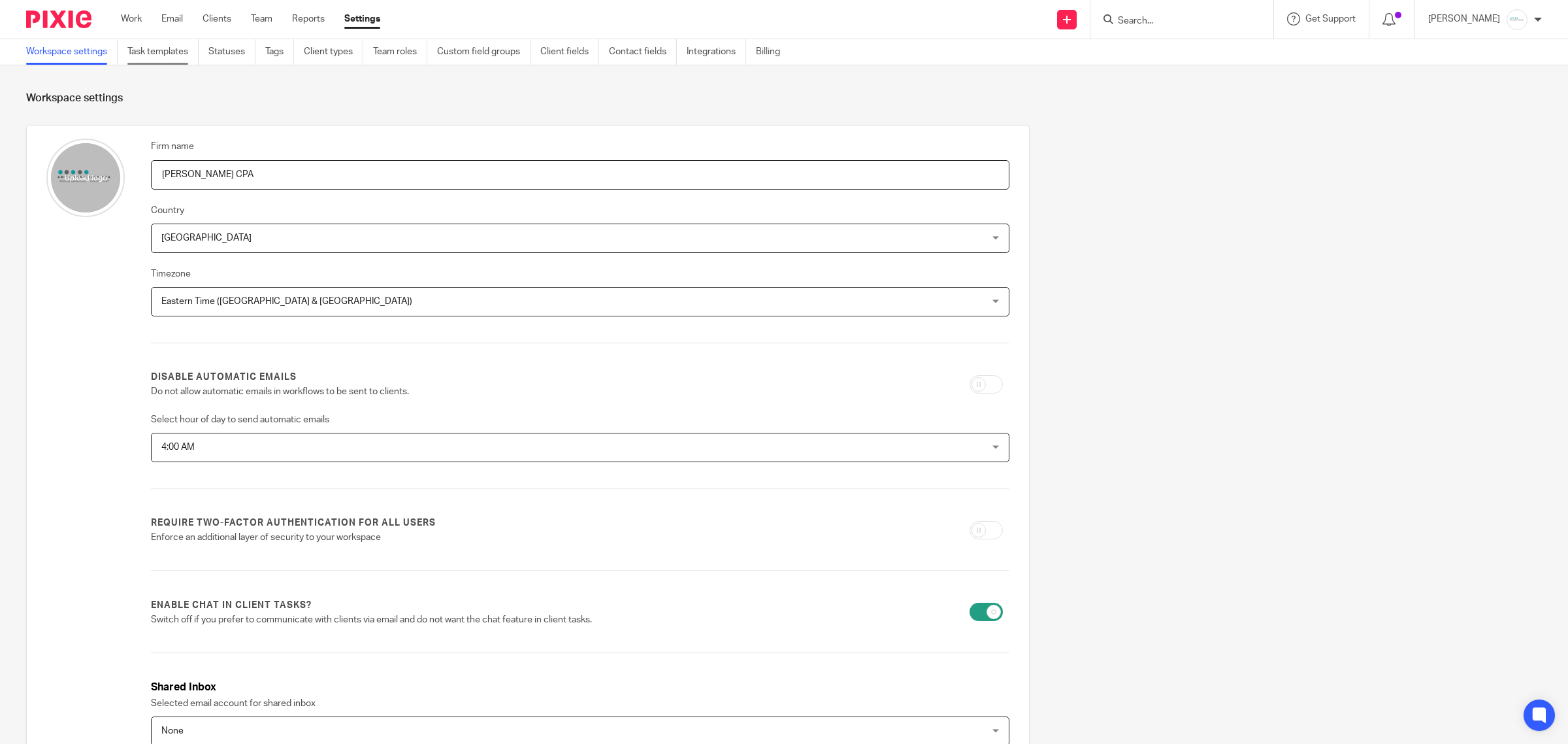
click at [149, 46] on link "Task templates" at bounding box center [163, 52] width 71 height 26
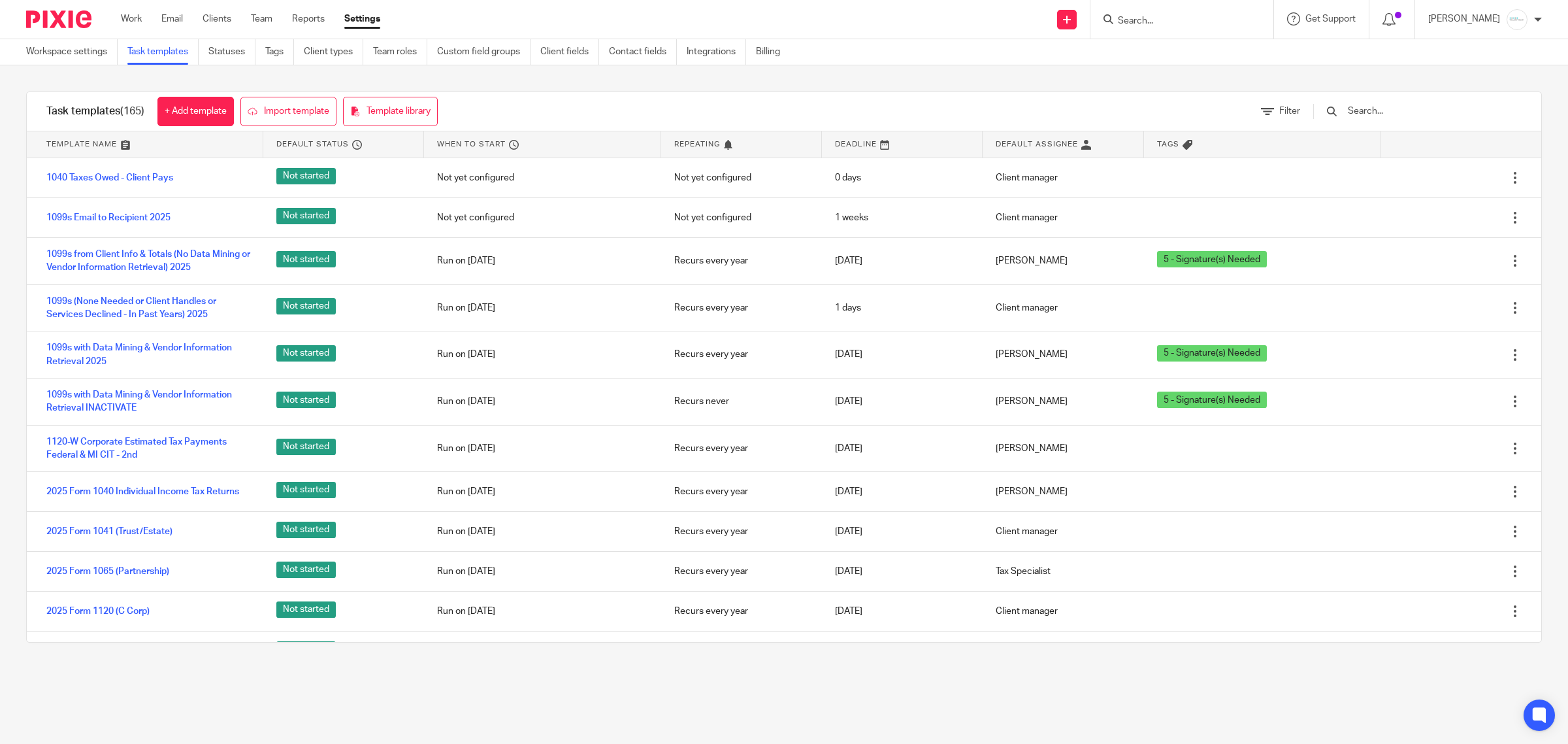
click at [1410, 105] on input "text" at bounding box center [1423, 111] width 152 height 14
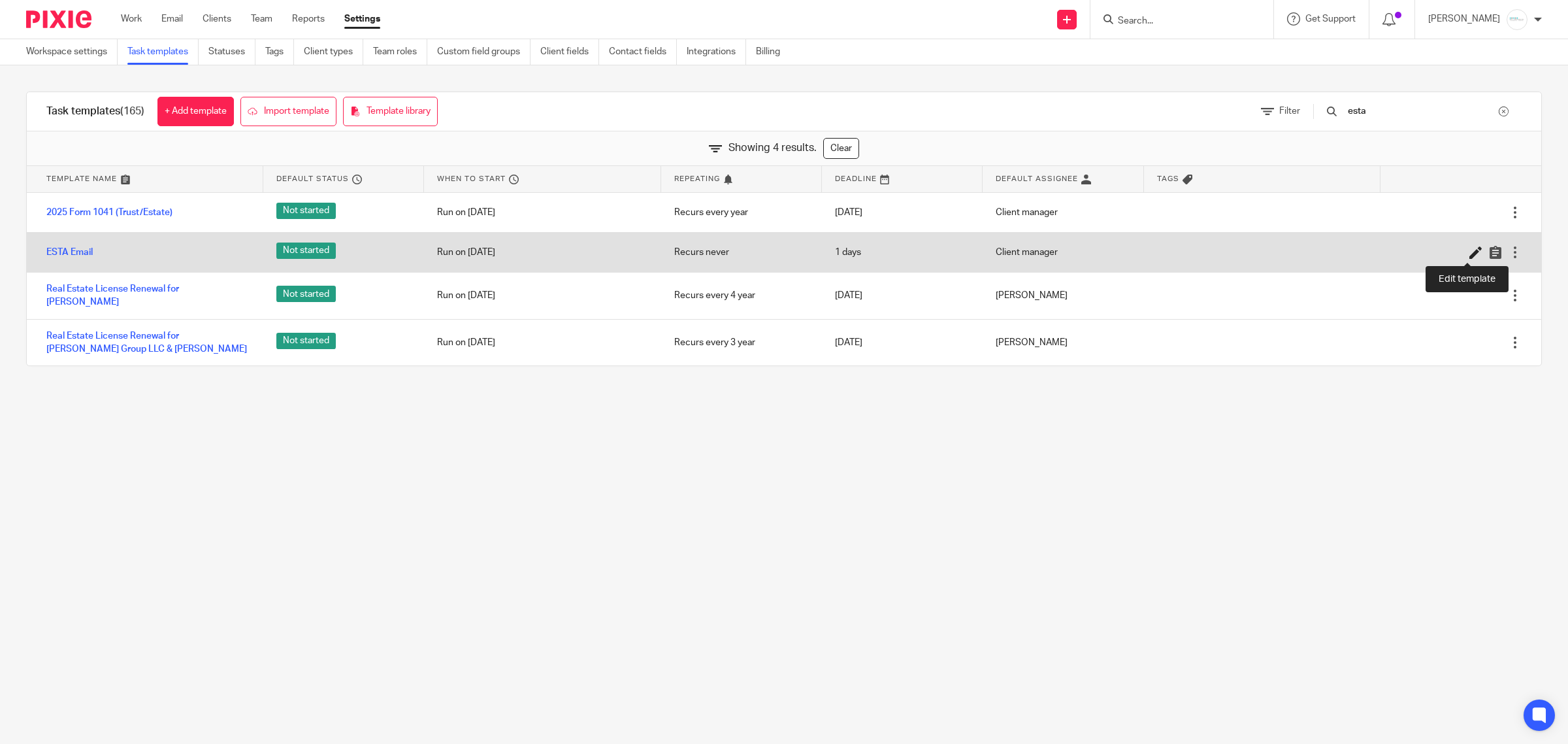
type input "esta"
click at [1470, 249] on icon at bounding box center [1476, 252] width 13 height 13
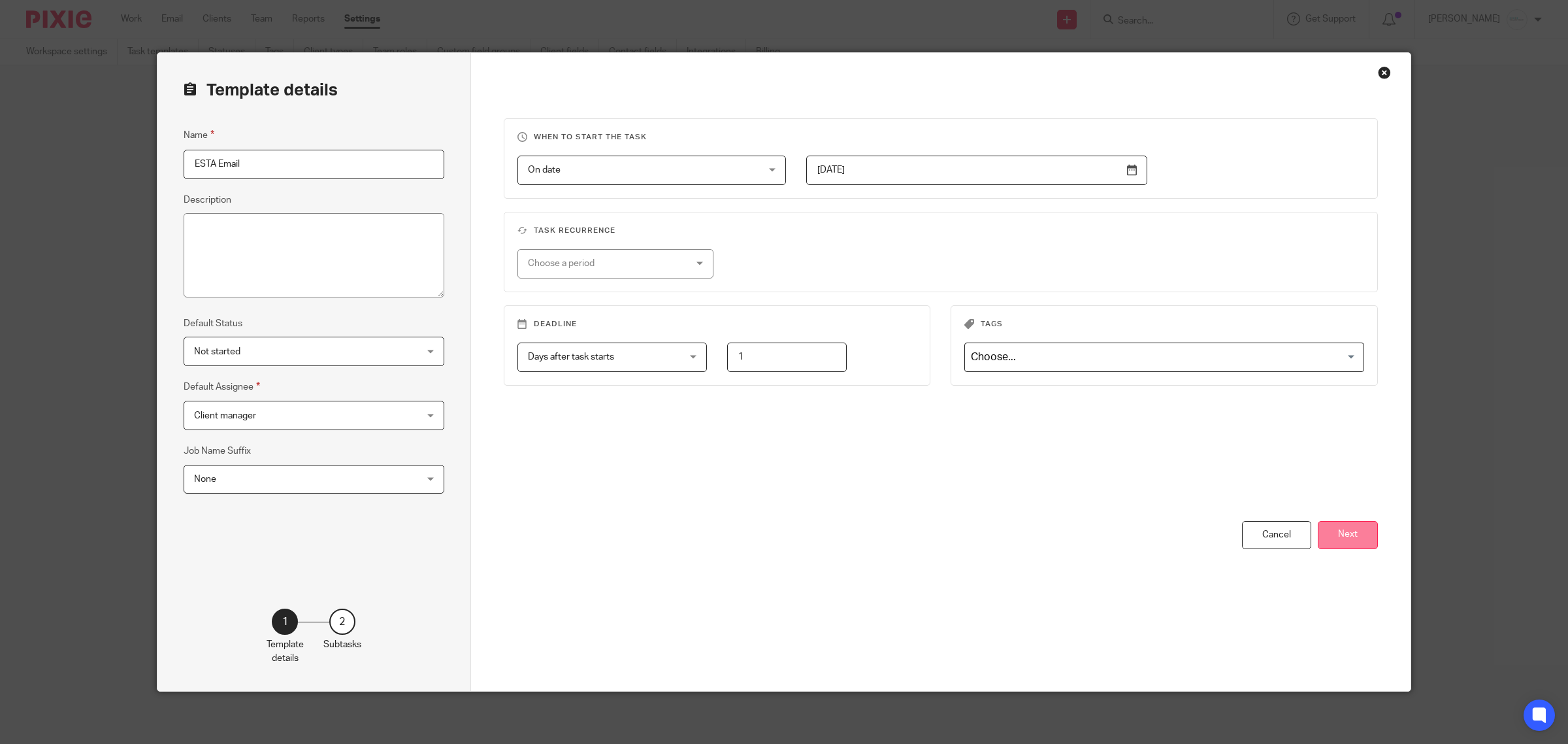
click at [1337, 530] on button "Next" at bounding box center [1348, 535] width 60 height 28
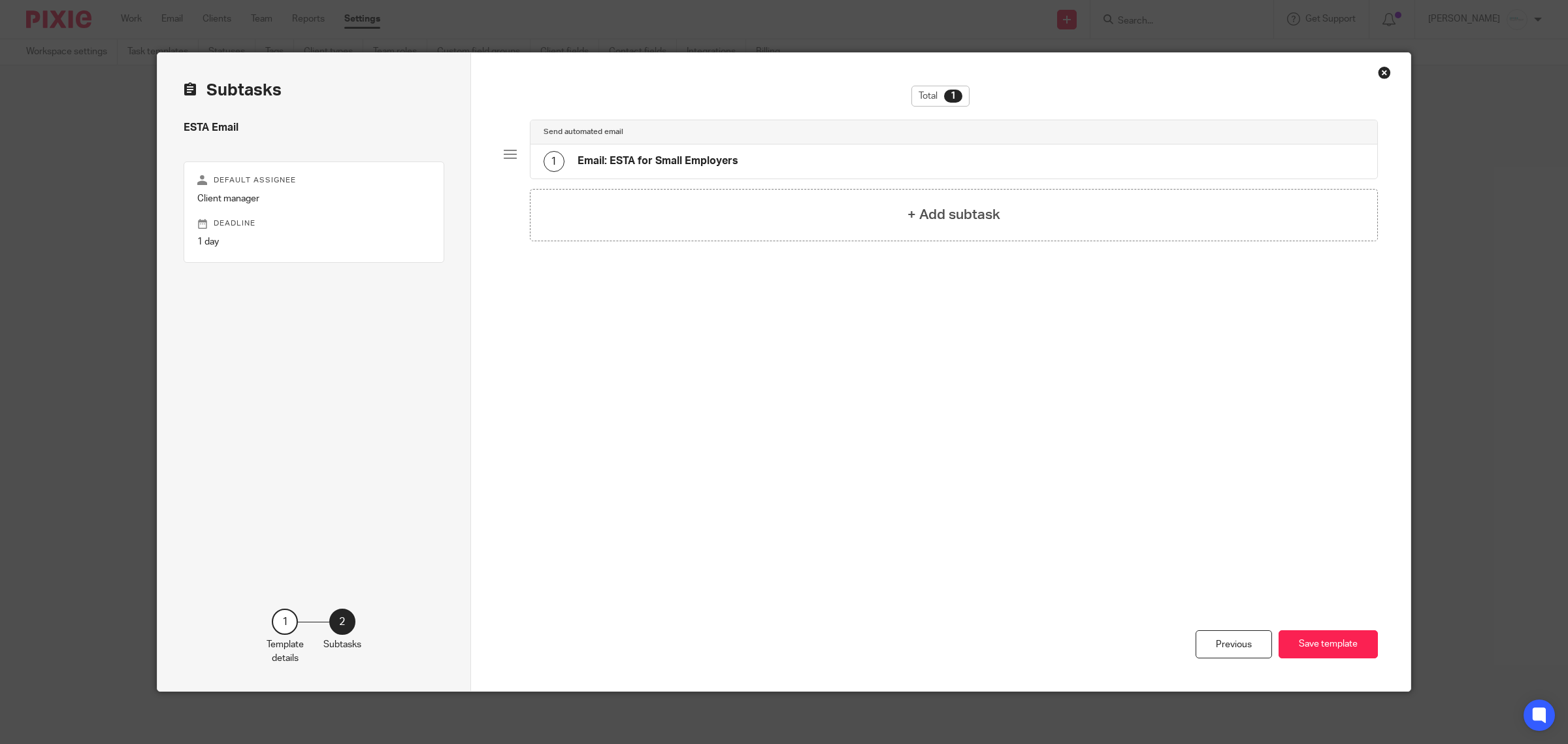
click at [1378, 73] on div "Close this dialog window" at bounding box center [1384, 72] width 13 height 13
click at [1379, 72] on div "Close this dialog window" at bounding box center [1384, 72] width 13 height 13
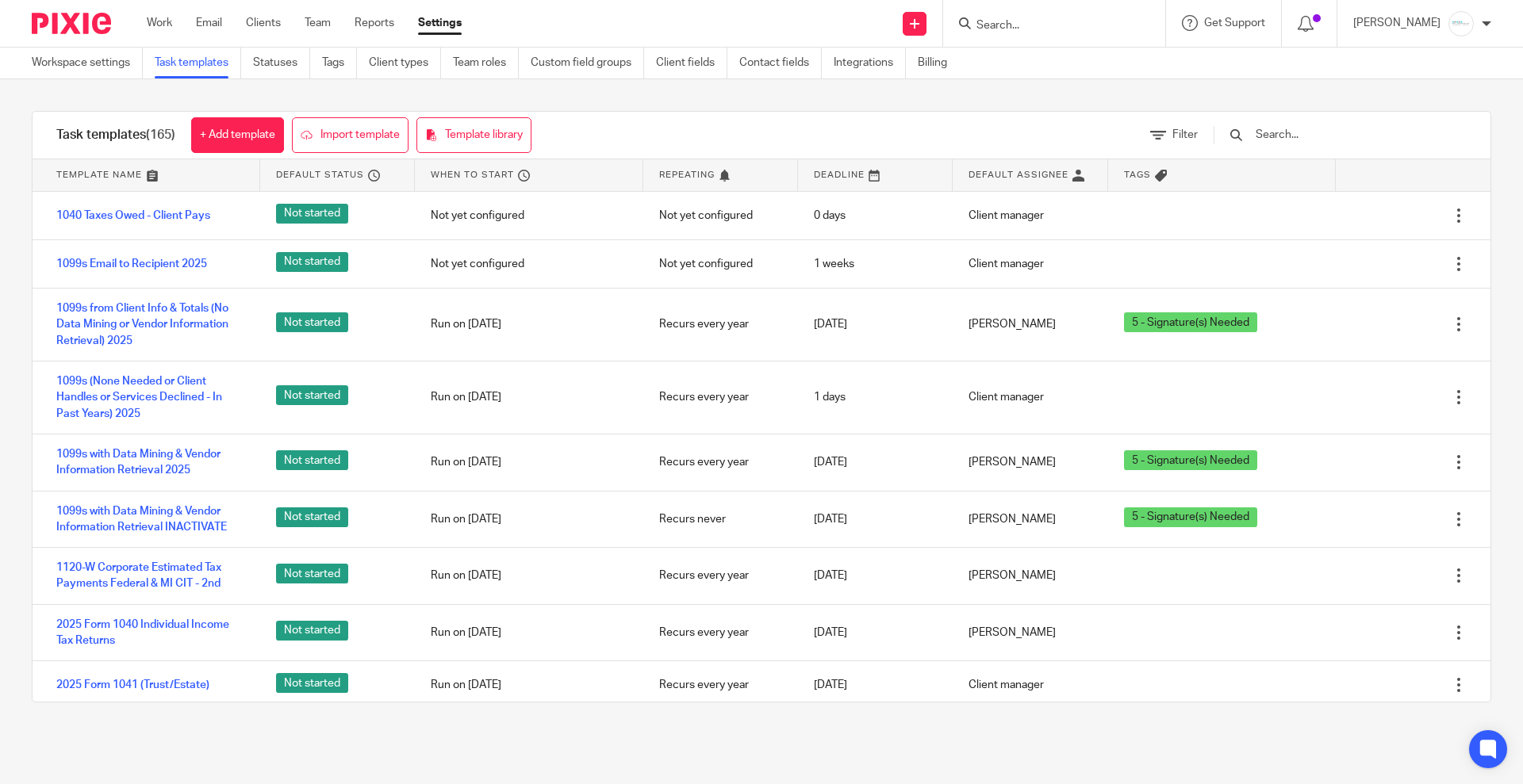
click at [1337, 137] on input "text" at bounding box center [1346, 134] width 185 height 17
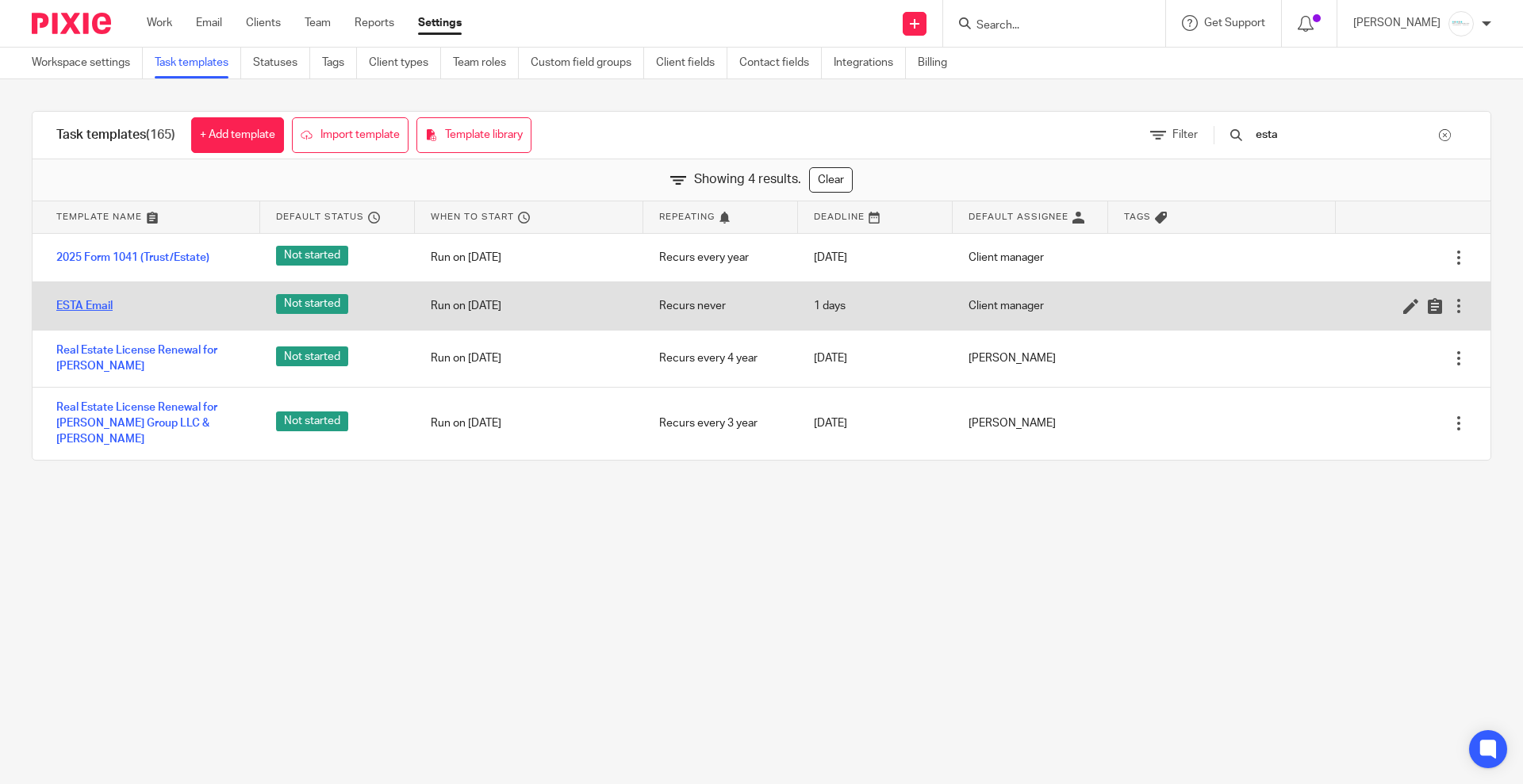
type input "esta"
click at [88, 309] on link "ESTA Email" at bounding box center [84, 306] width 56 height 16
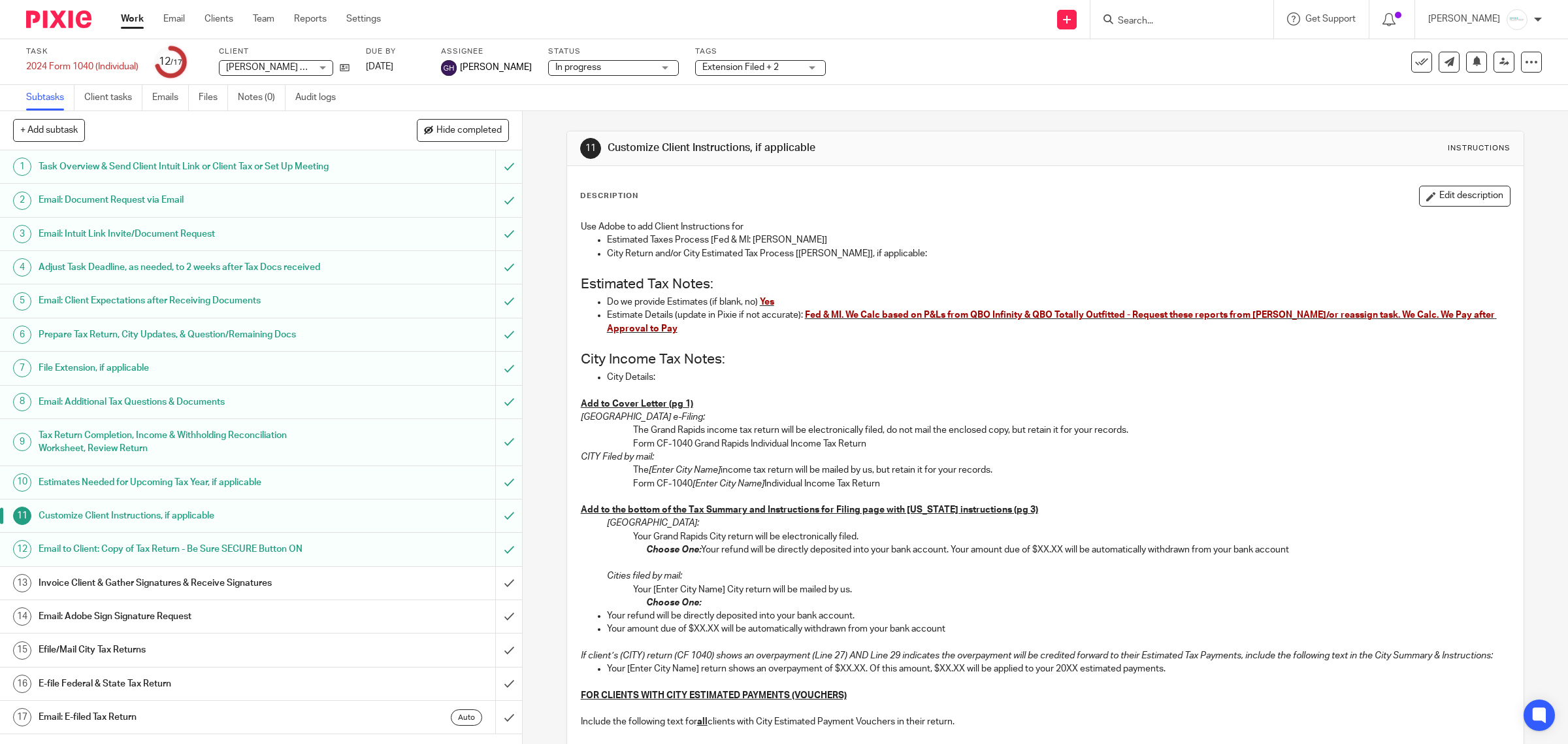
click at [755, 64] on span "Extension Filed + 2" at bounding box center [740, 67] width 76 height 9
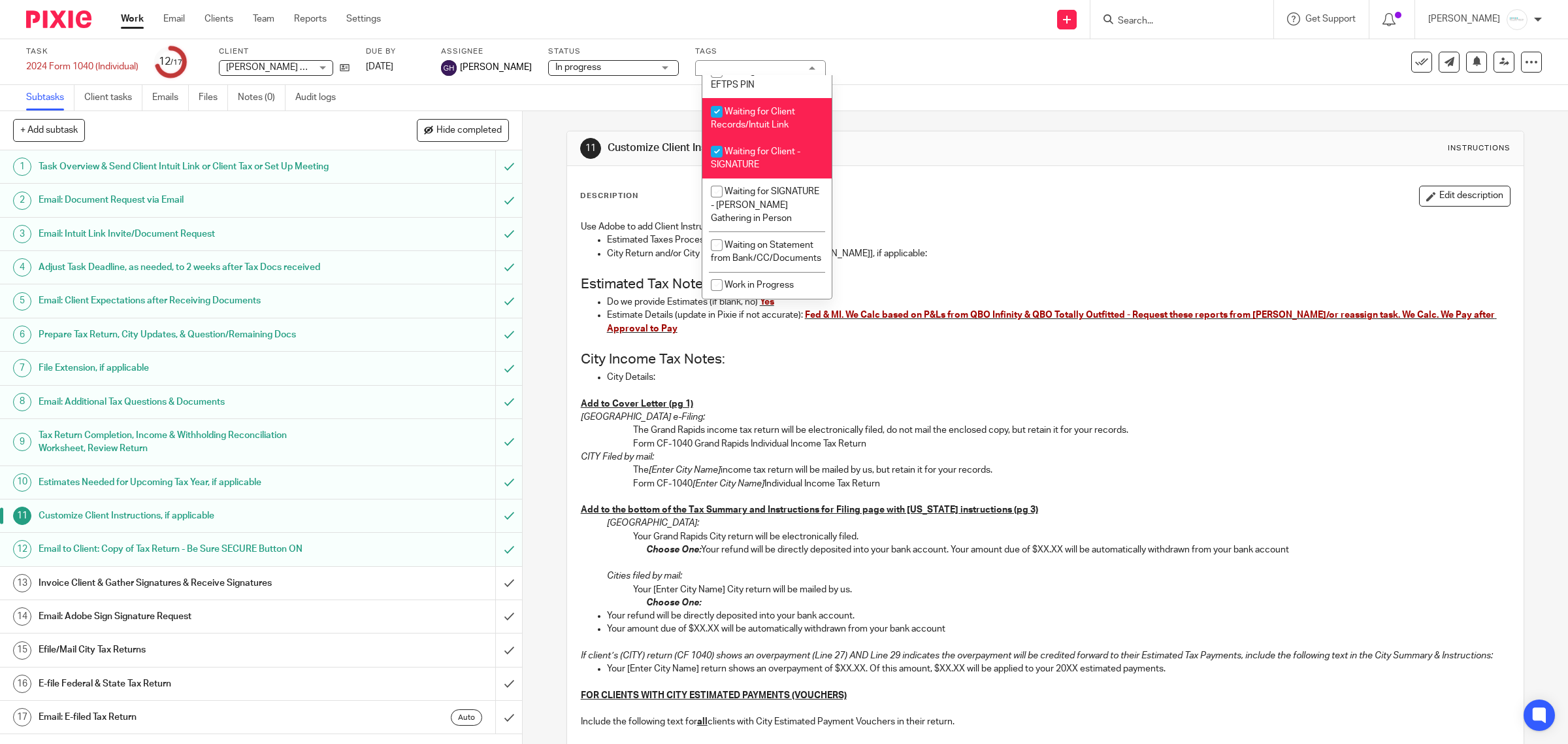
scroll to position [1144, 0]
click at [737, 99] on li "Waiting for Client Records/Intuit Link" at bounding box center [767, 117] width 129 height 40
checkbox input "false"
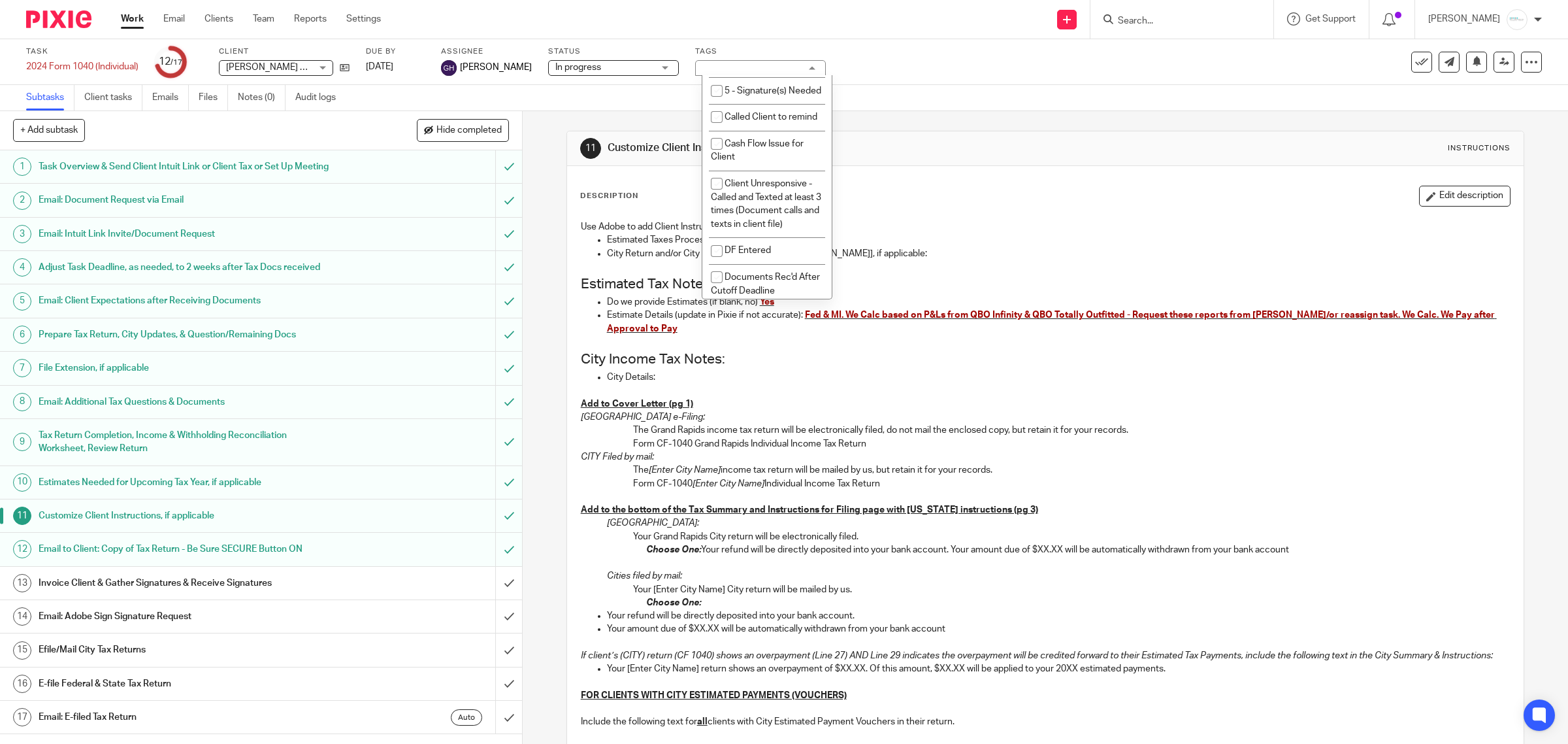
scroll to position [0, 0]
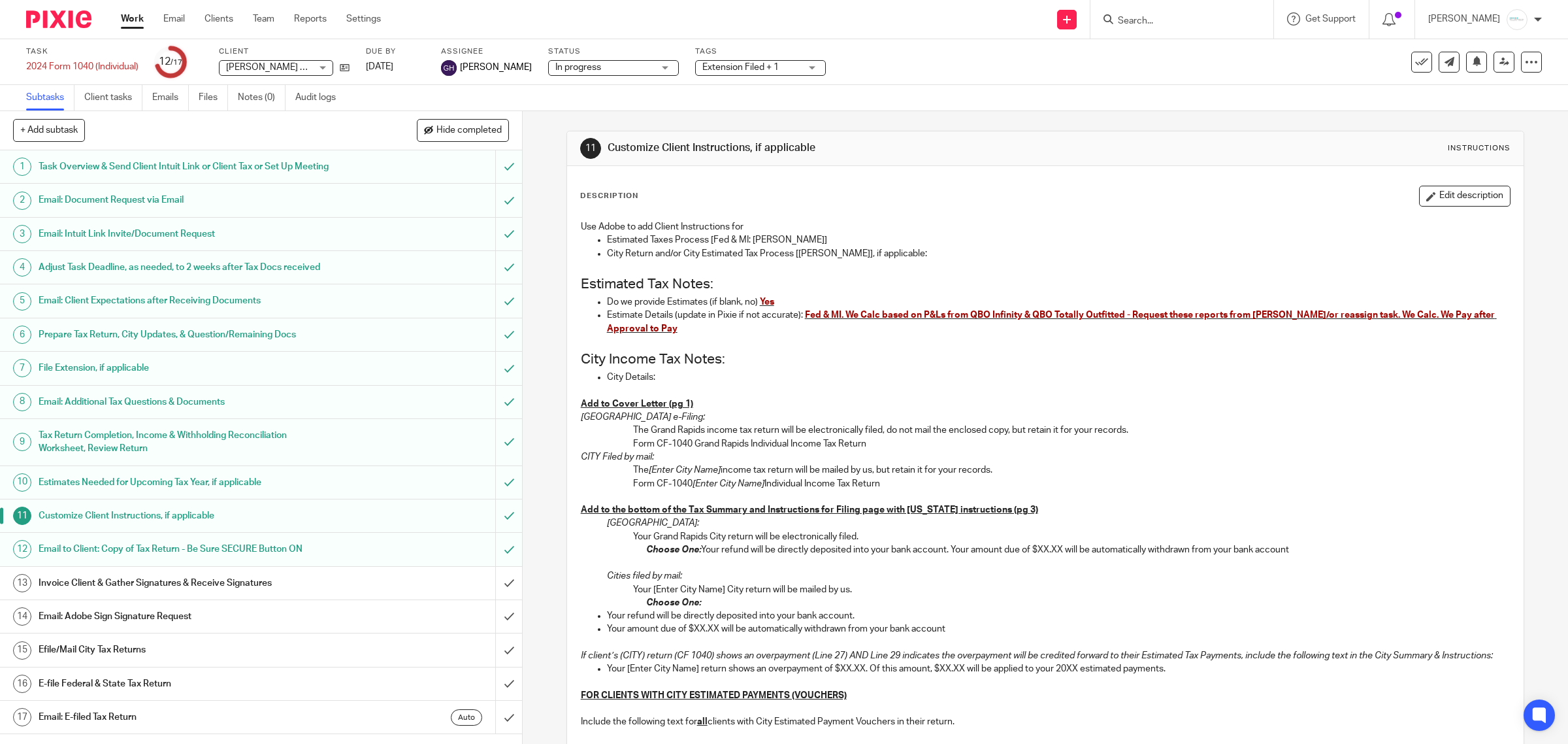
click at [138, 593] on h1 "Invoice Client & Gather Signatures & Receive Signatures" at bounding box center [186, 582] width 296 height 20
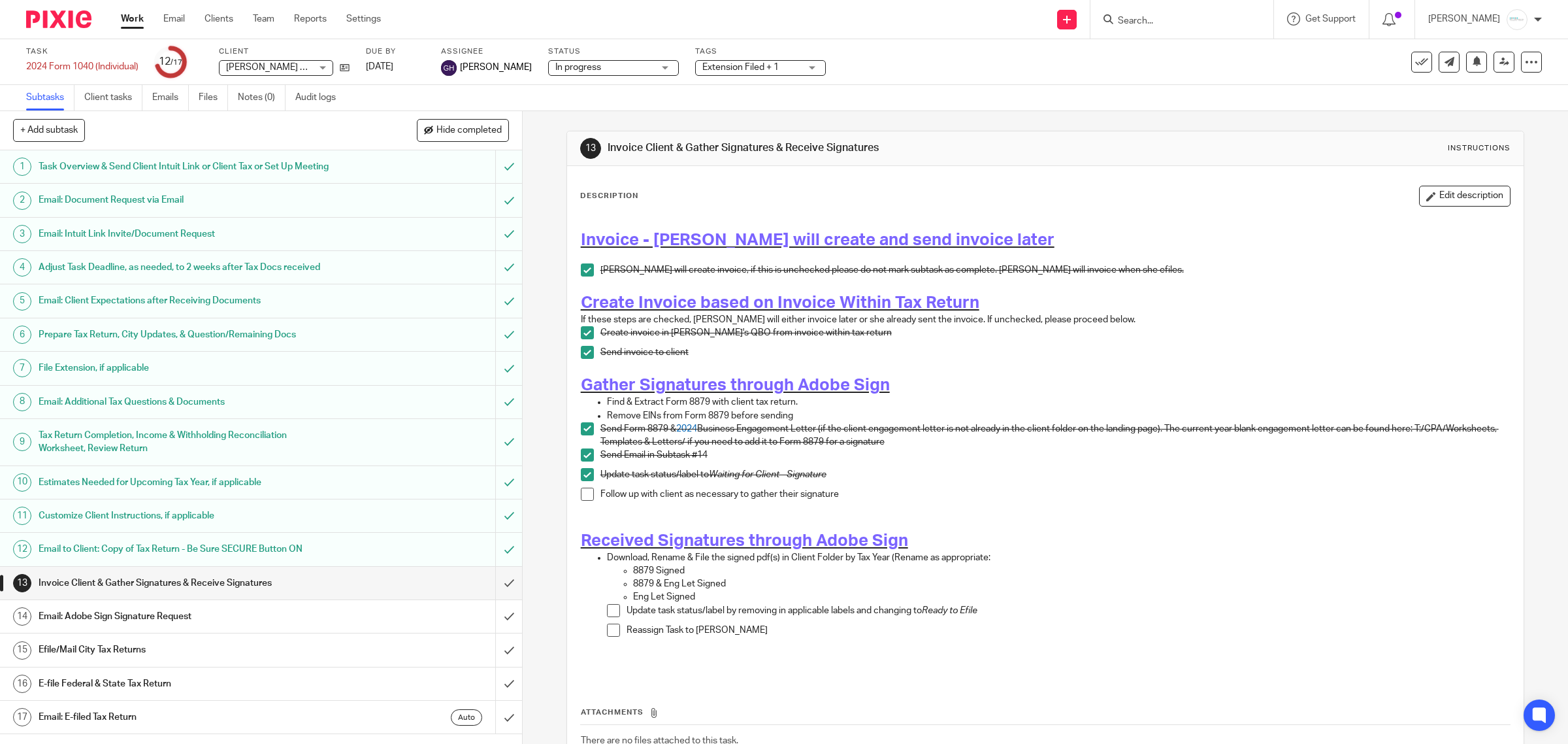
click at [181, 11] on div "Work Email Clients Team Reports Settings Work Email Clients Team Reports Settin…" at bounding box center [254, 19] width 292 height 38
click at [181, 13] on link "Email" at bounding box center [174, 18] width 22 height 13
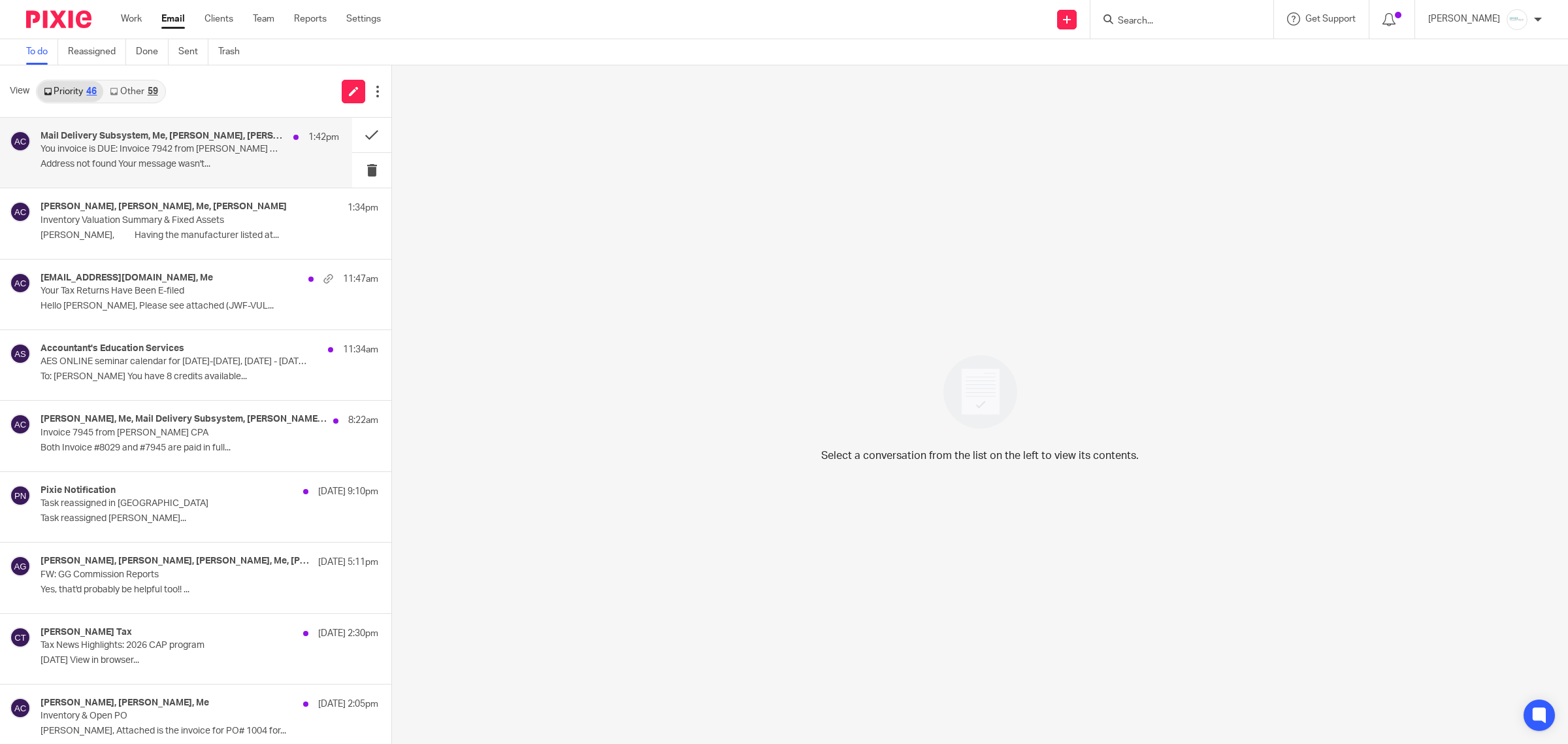
click at [191, 147] on p "You invoice is DUE: Invoice 7942 from [PERSON_NAME] CPA" at bounding box center [160, 149] width 239 height 11
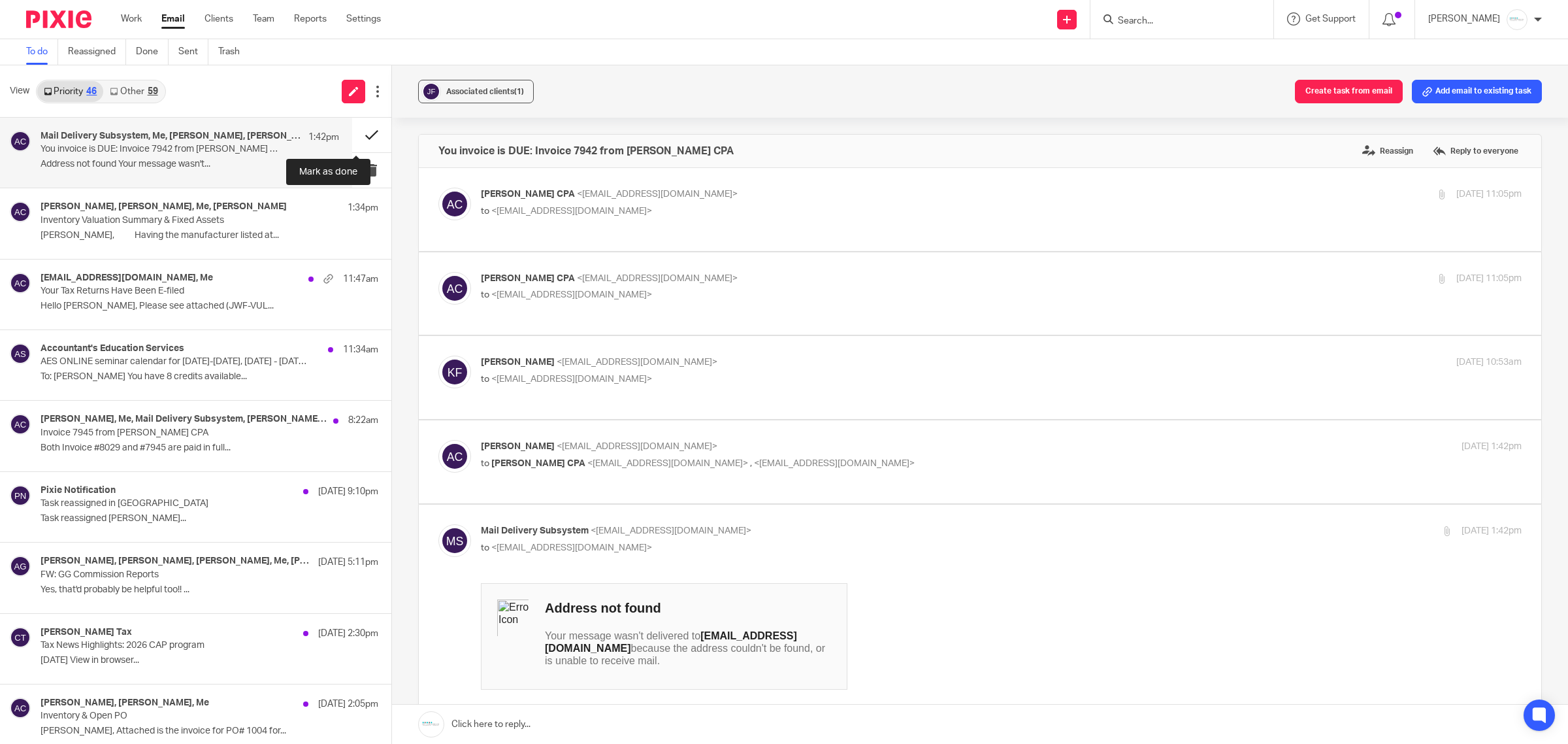
click at [352, 142] on button at bounding box center [372, 135] width 39 height 34
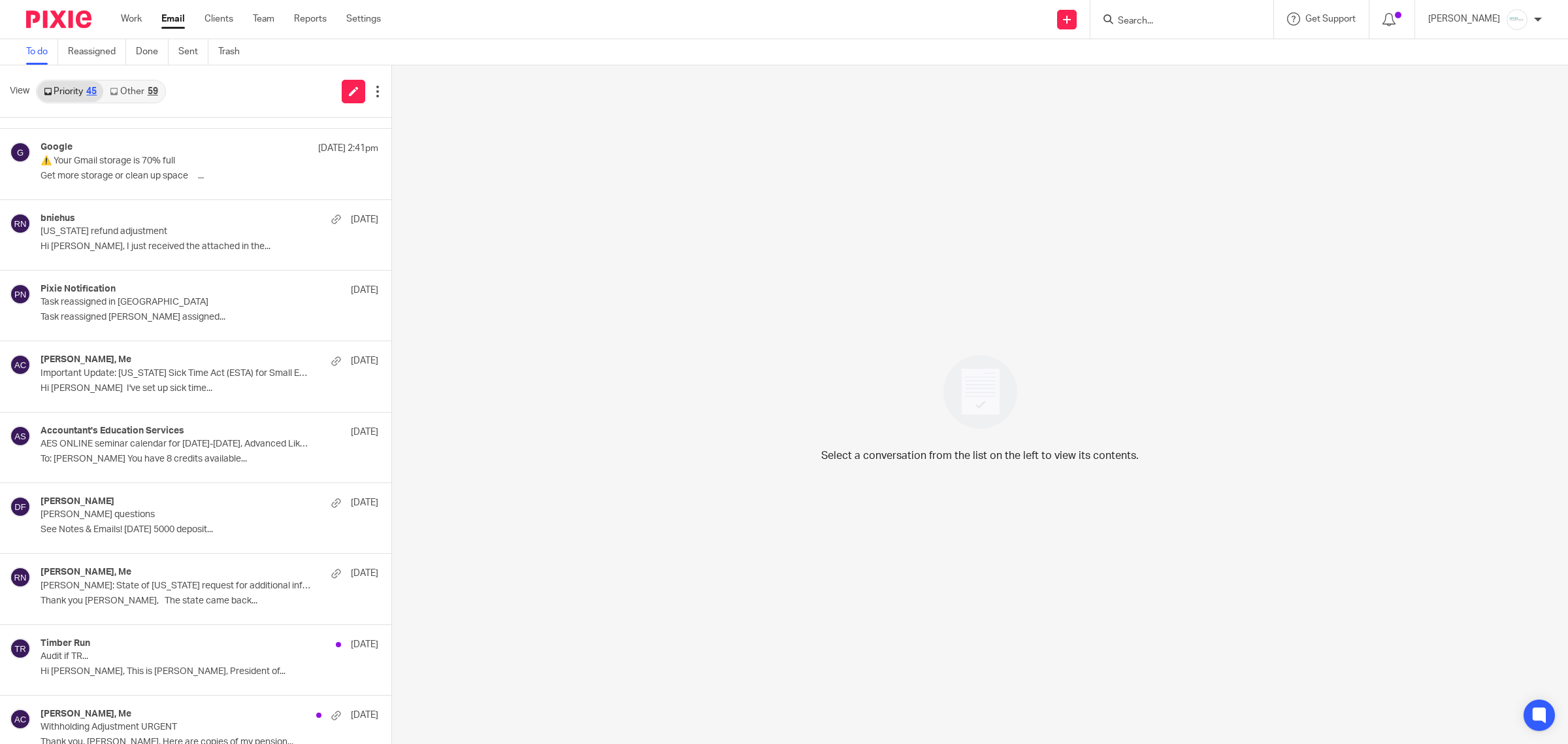
scroll to position [654, 0]
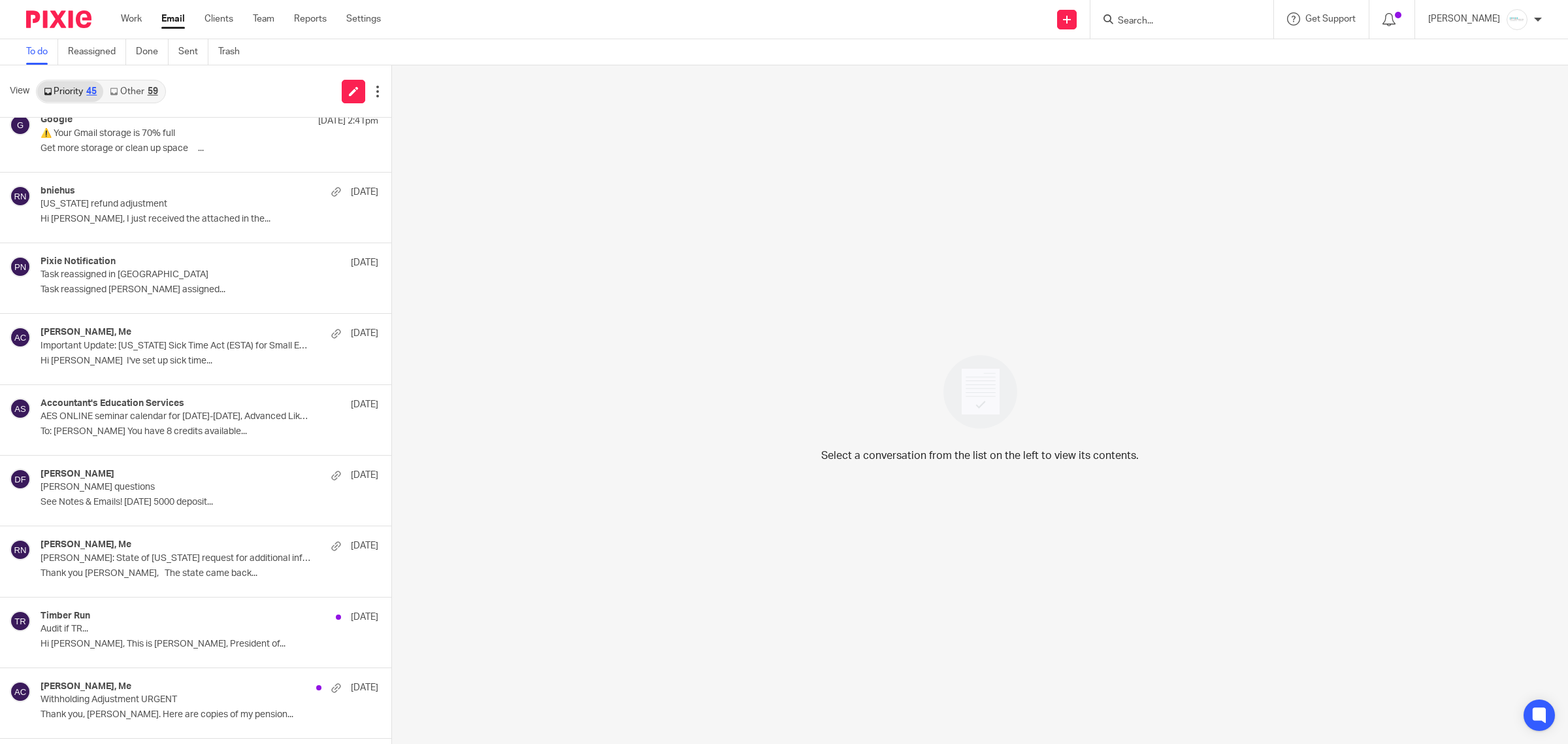
click at [148, 361] on p "Hi Amy I've set up sick time..." at bounding box center [209, 361] width 338 height 11
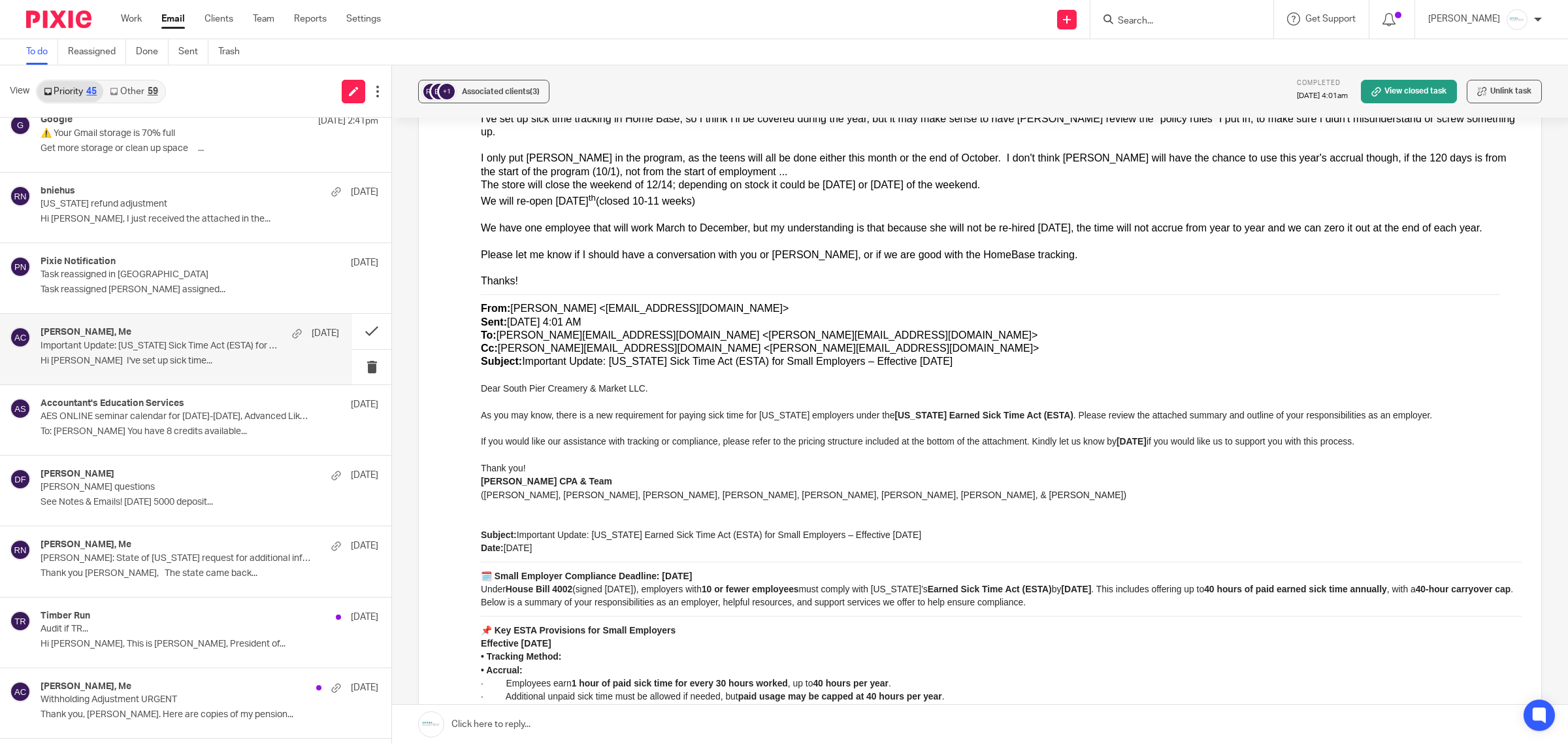
scroll to position [0, 0]
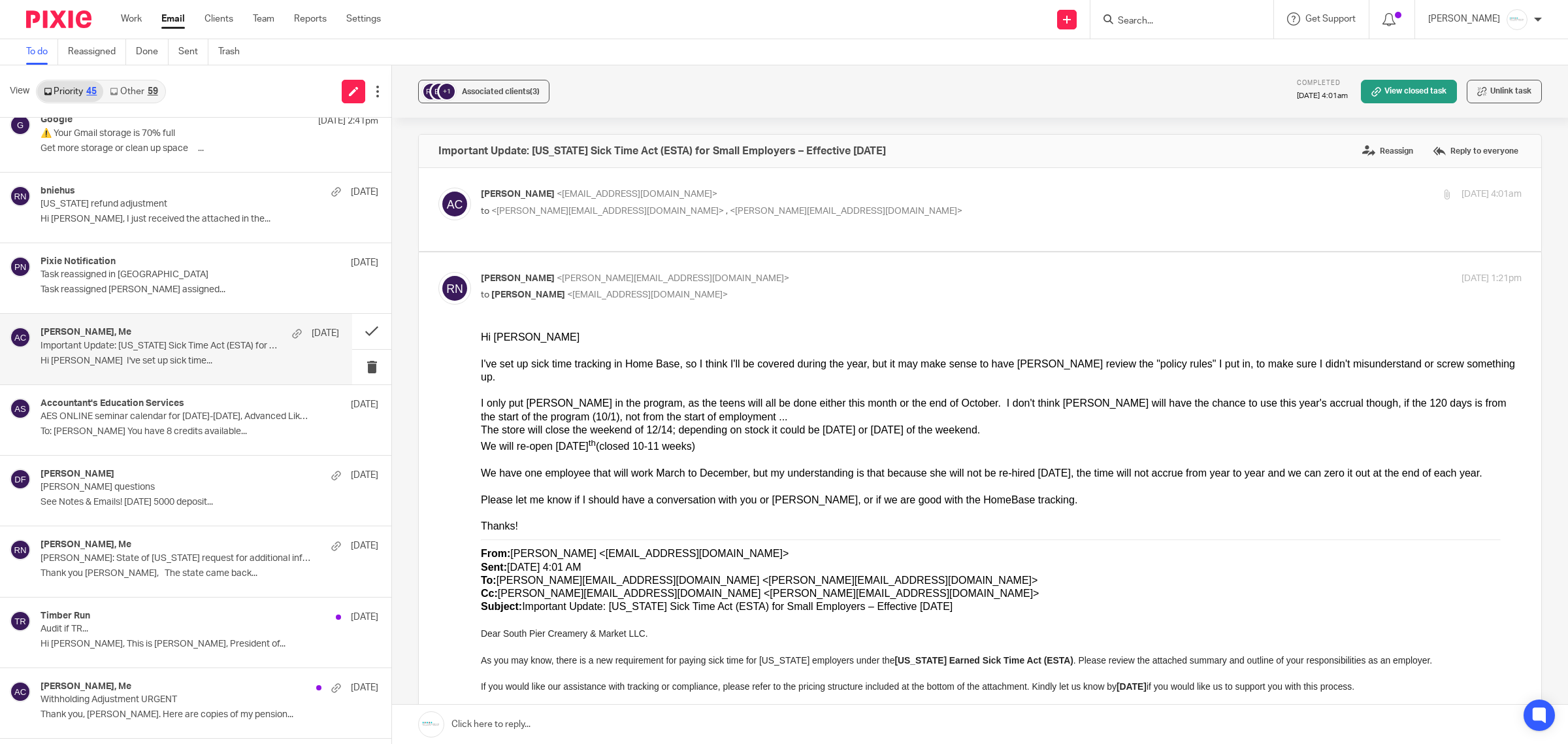
click at [543, 722] on link at bounding box center [980, 724] width 1177 height 39
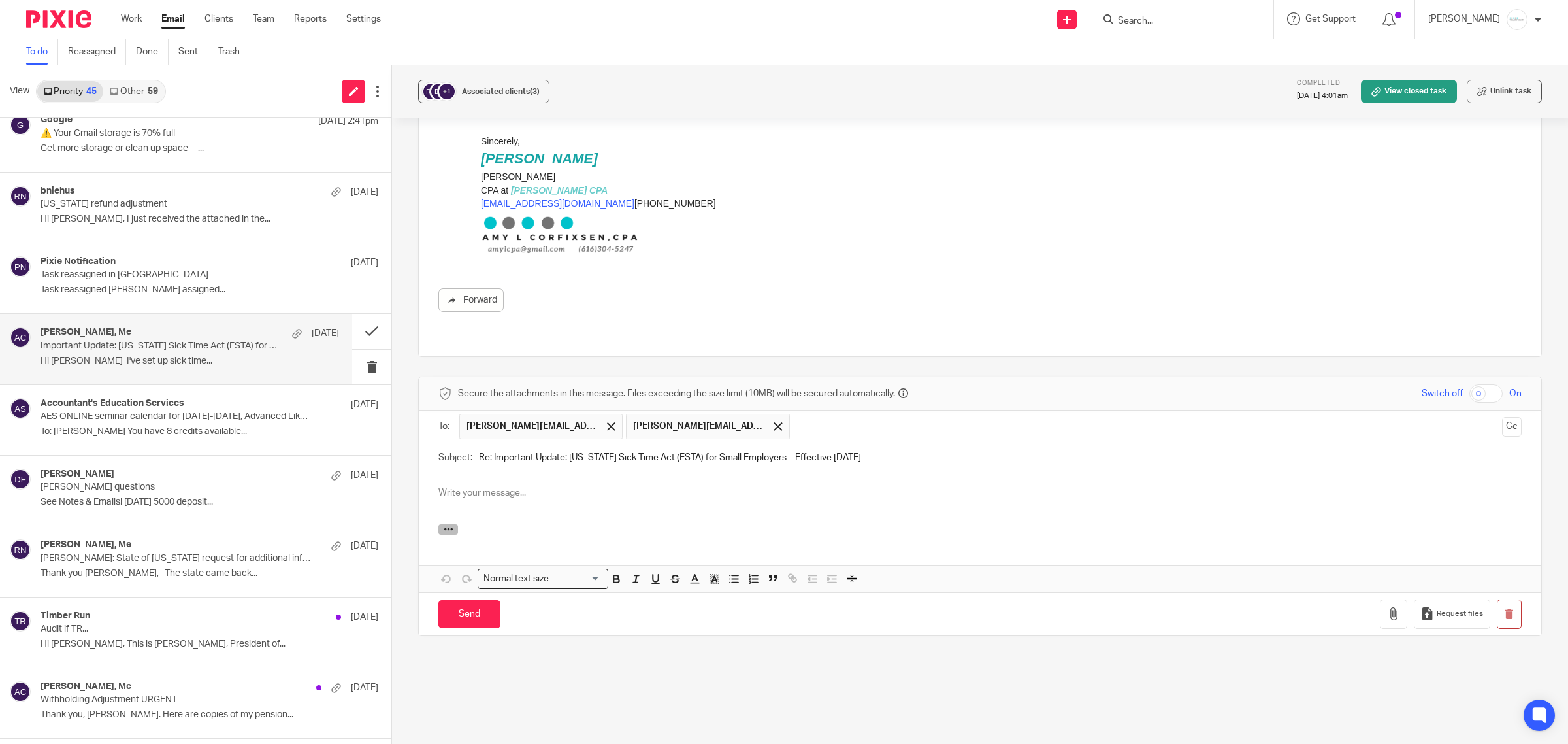
click at [451, 524] on button "button" at bounding box center [448, 530] width 20 height 11
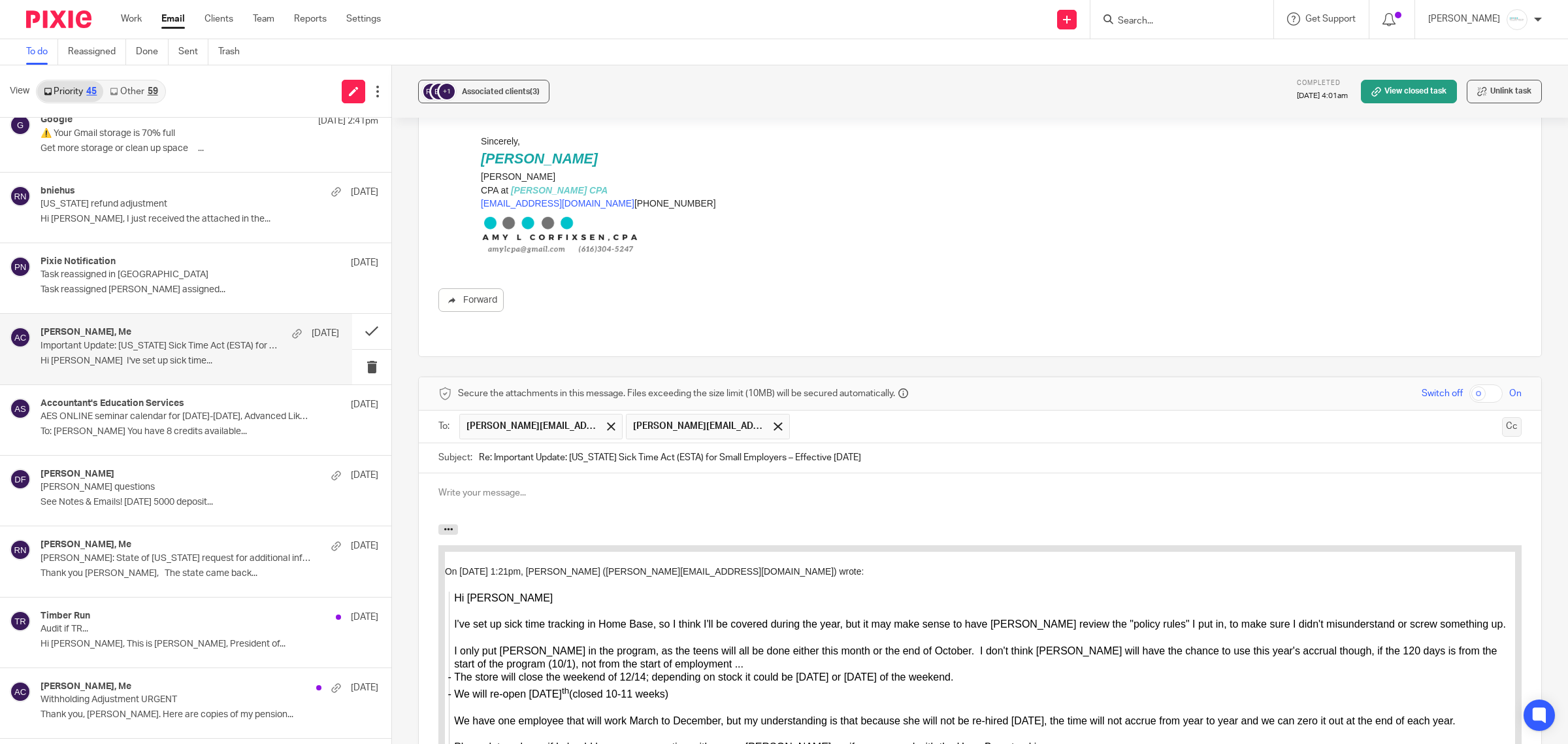
click at [1502, 417] on button "Cc" at bounding box center [1511, 427] width 20 height 20
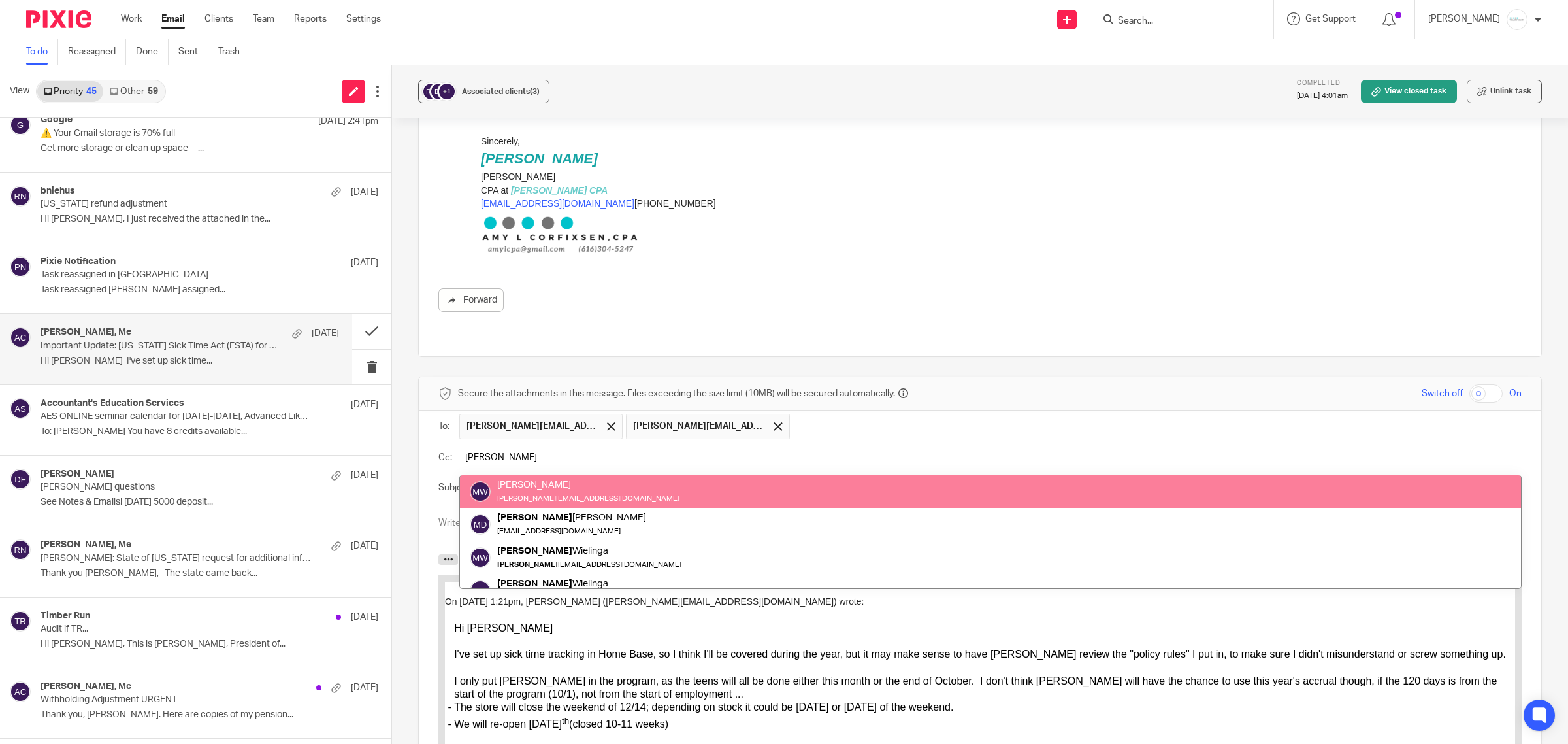
type input "Melissa"
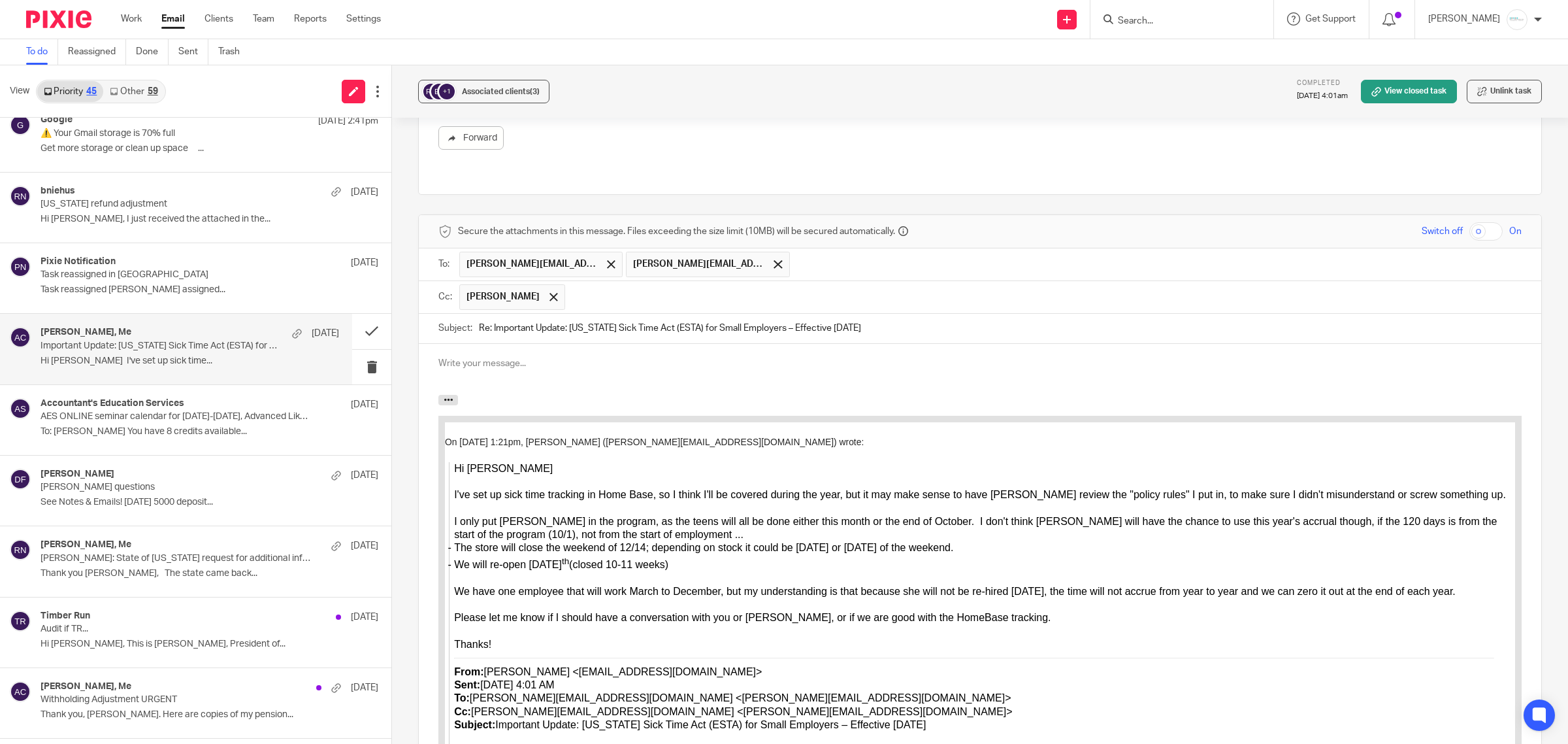
scroll to position [1831, 0]
click at [575, 356] on p at bounding box center [980, 362] width 1084 height 13
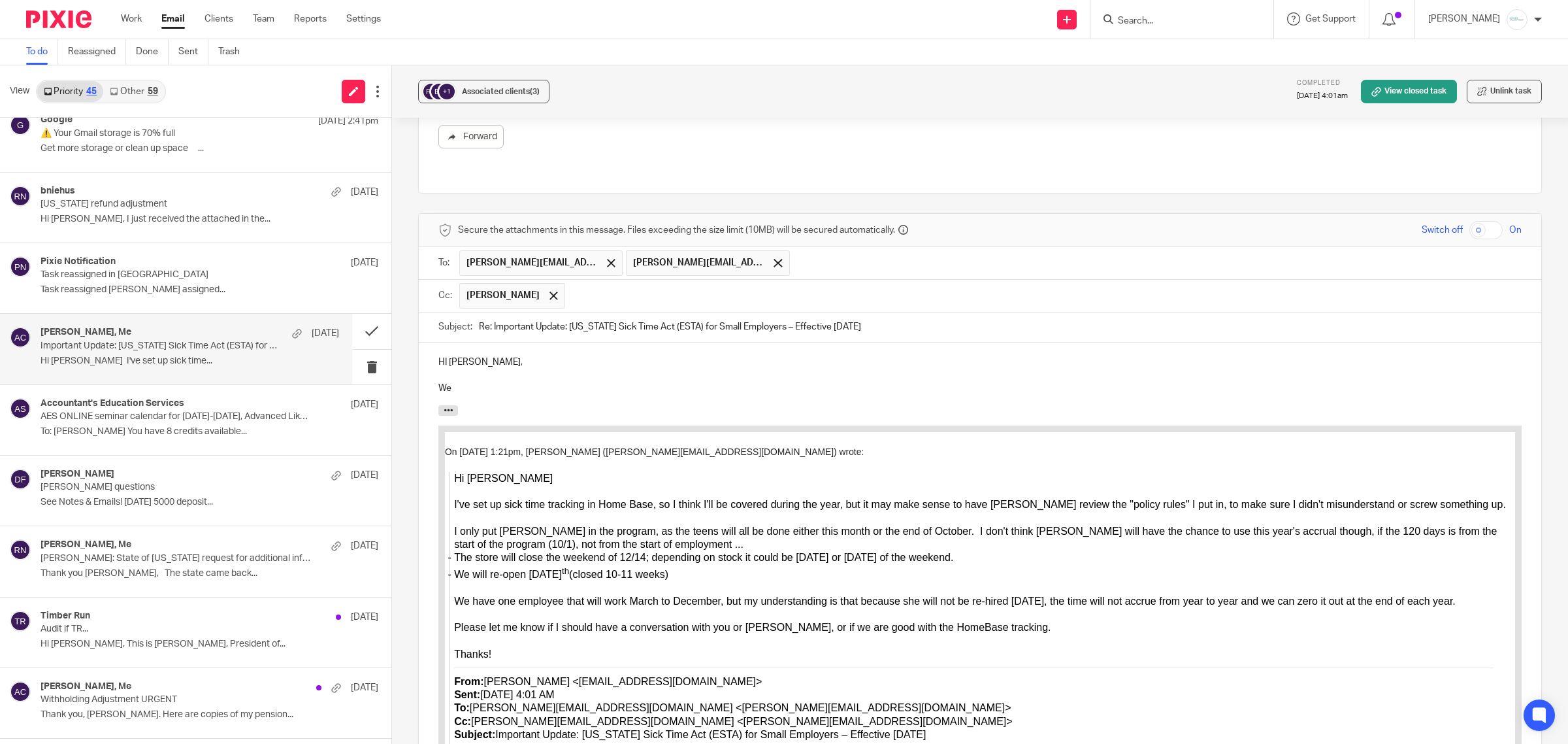
click at [443, 356] on p "HI Rebecca," at bounding box center [980, 362] width 1084 height 13
click at [514, 381] on p "We" at bounding box center [980, 388] width 1084 height 13
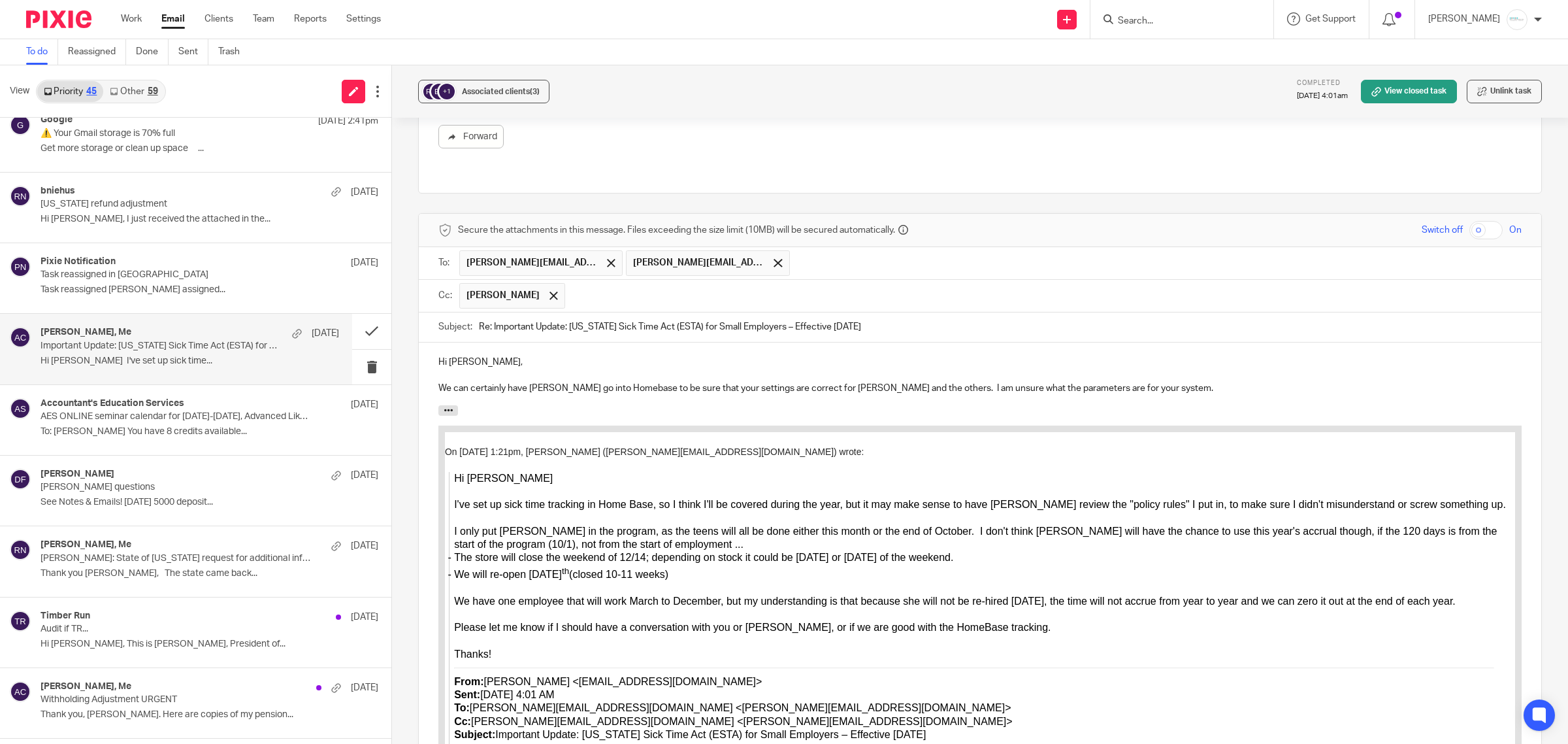
click at [994, 381] on p "We can certainly have Melissa go into Homebase to be sure that your settings ar…" at bounding box center [980, 388] width 1084 height 13
click at [1164, 381] on p "We can certainly have Melissa go into Homebase to be sure that your settings ar…" at bounding box center [980, 388] width 1084 height 13
click at [1110, 383] on p "We can certainly have Melissa go into Homebase to be sure that your settings ar…" at bounding box center [980, 388] width 1084 height 13
click at [1121, 381] on p "We can certainly have Melissa go into Homebase to be sure that your settings ar…" at bounding box center [980, 388] width 1084 height 13
click at [1197, 381] on p "We can certainly have Melissa go into Homebase to be sure that your settings ar…" at bounding box center [980, 388] width 1084 height 13
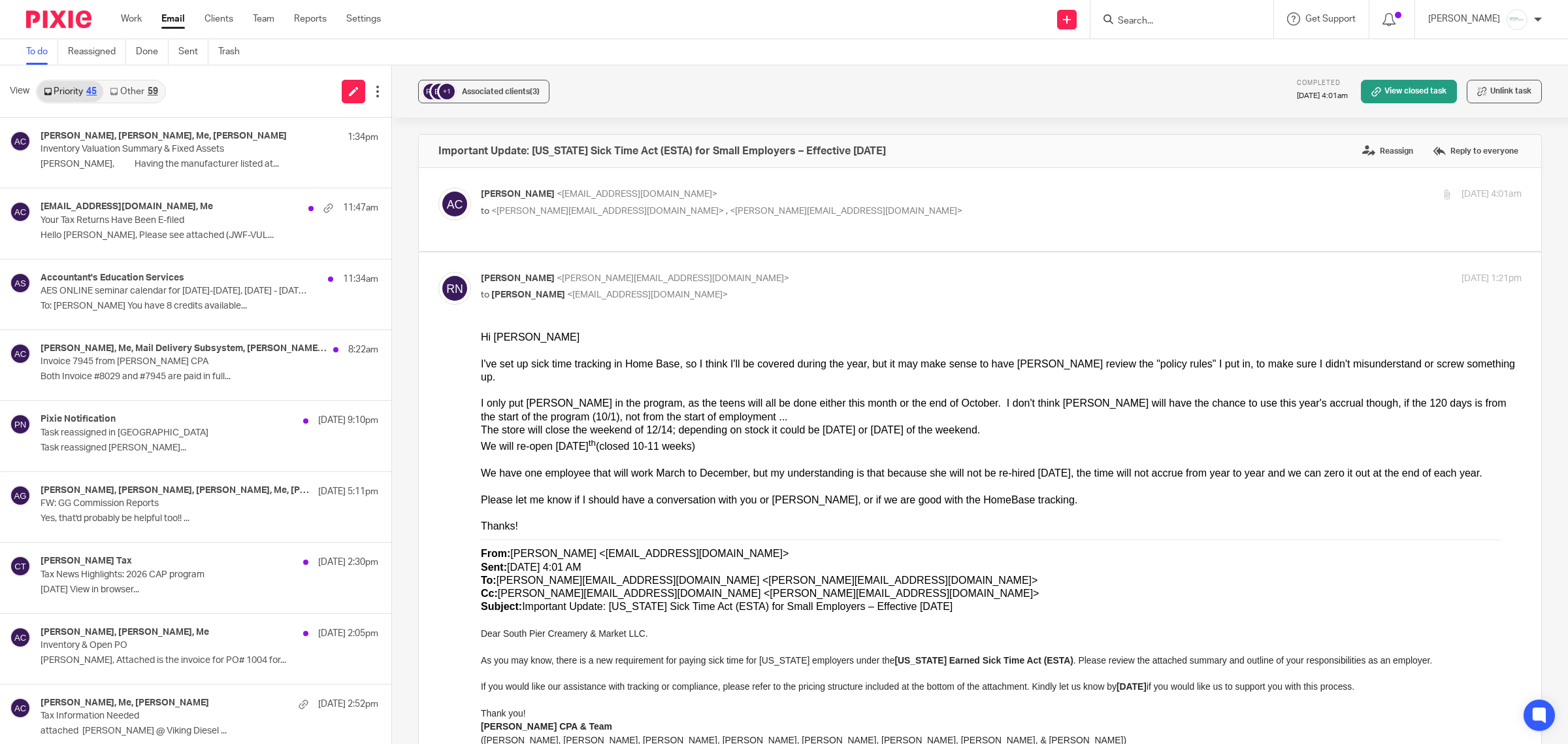
scroll to position [1831, 0]
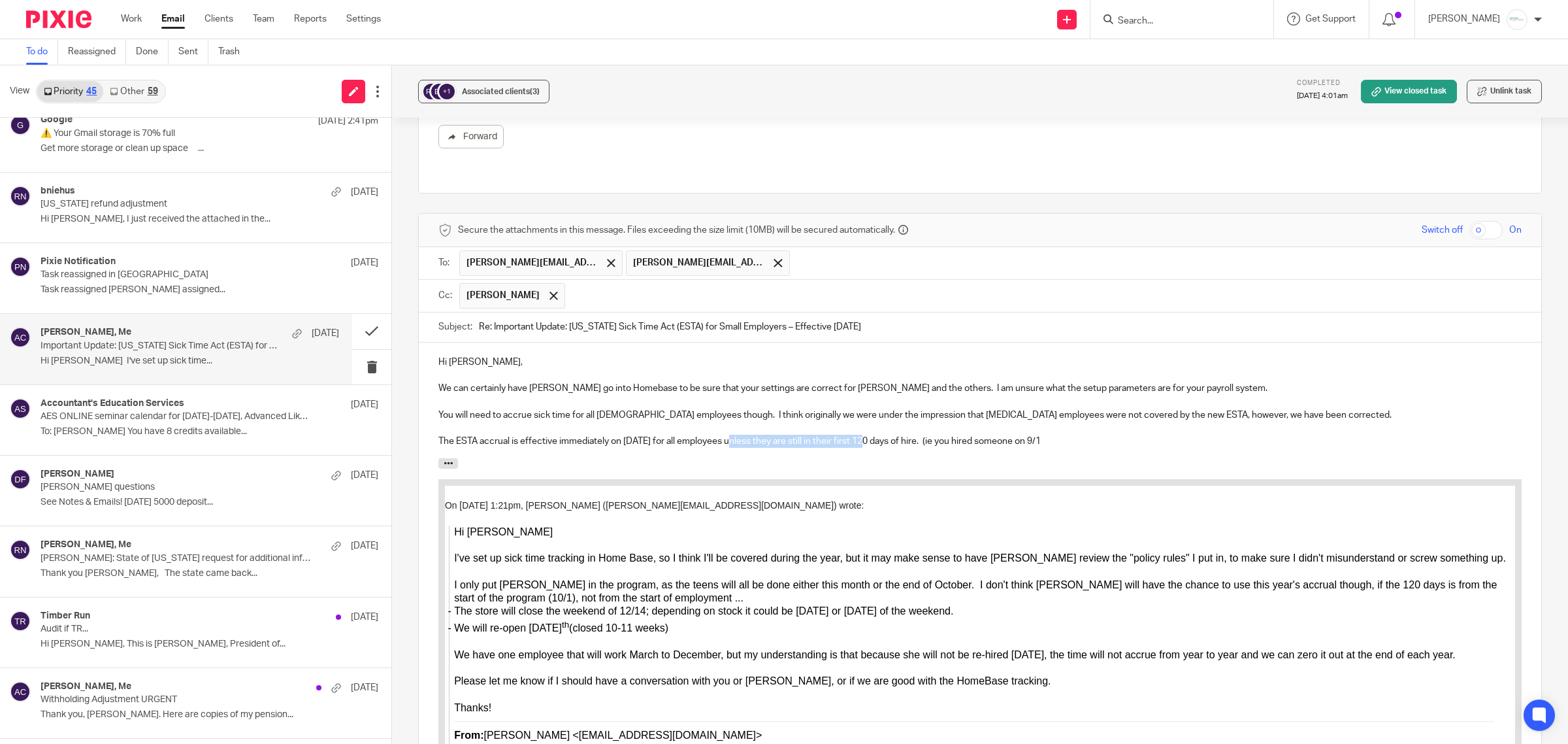
drag, startPoint x: 728, startPoint y: 430, endPoint x: 863, endPoint y: 435, distance: 135.1
click at [863, 435] on p "The ESTA accrual is effective immediately on 10/1/25 for all employees unless t…" at bounding box center [980, 441] width 1084 height 13
click at [832, 435] on p "The ESTA accrual is effective immediately on 10/1/25 for all employees however …" at bounding box center [980, 441] width 1084 height 13
click at [1307, 435] on p "The ESTA accrual is effective immediately on 10/1/25 for all employees however …" at bounding box center [980, 441] width 1084 height 13
drag, startPoint x: 1305, startPoint y: 431, endPoint x: 1320, endPoint y: 431, distance: 15.0
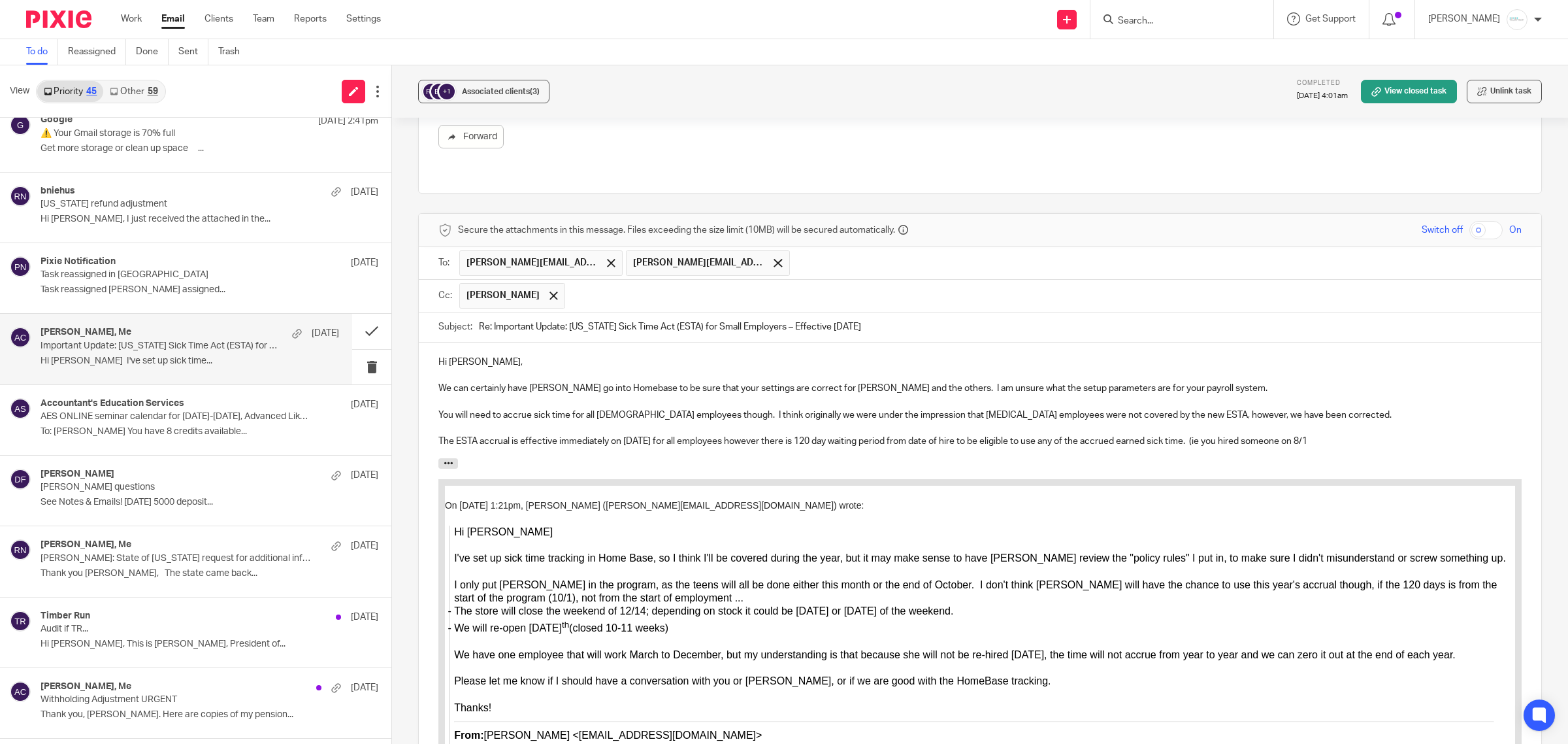
click at [1305, 435] on p "The ESTA accrual is effective immediately on 10/1/25 for all employees however …" at bounding box center [980, 441] width 1084 height 13
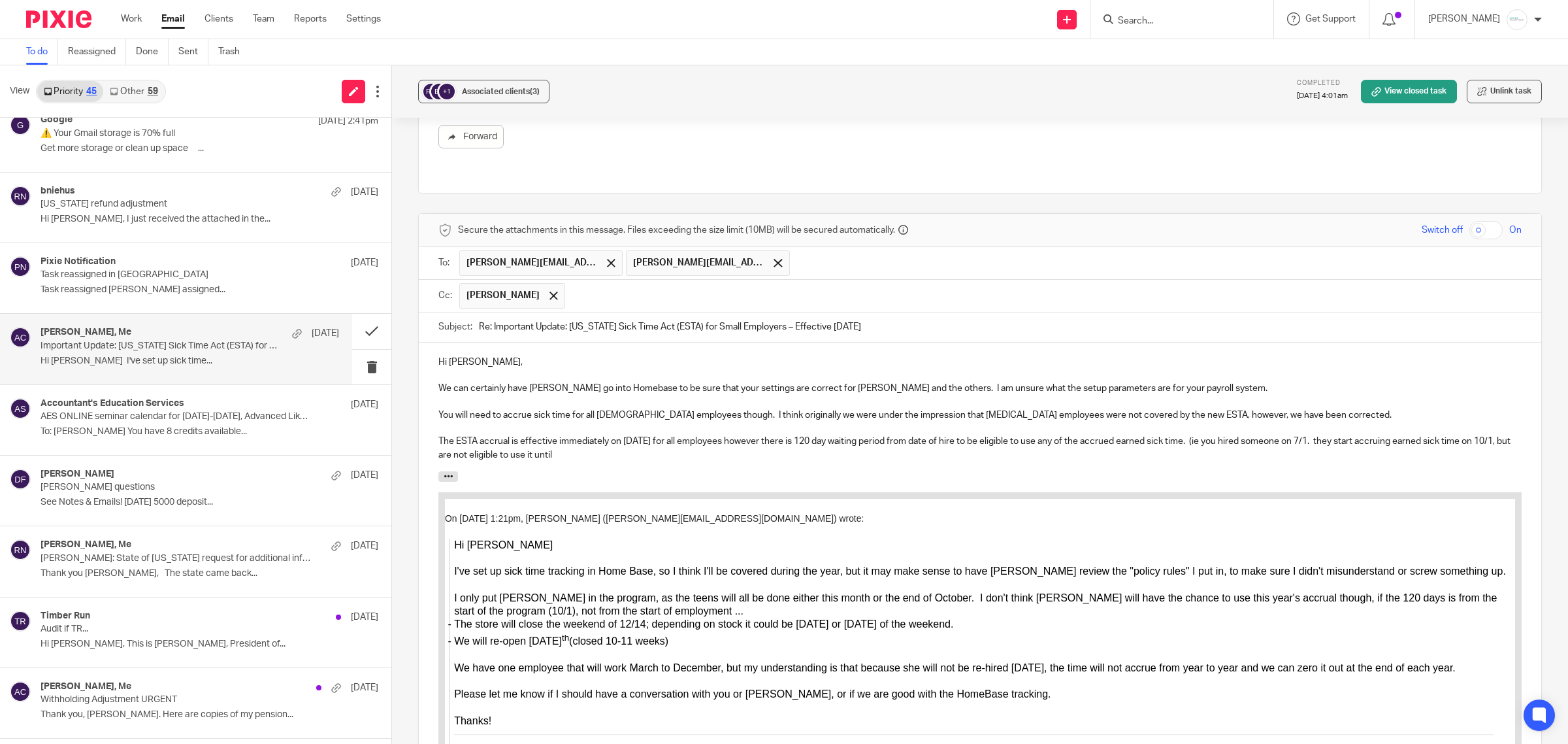
click at [1300, 421] on p at bounding box center [980, 427] width 1084 height 13
click at [1304, 435] on p "The ESTA accrual is effective immediately on 10/1/25 for all employees however …" at bounding box center [980, 448] width 1084 height 27
click at [482, 445] on p "The ESTA accrual is effective immediately on 10/1/25 for all employees however …" at bounding box center [980, 448] width 1084 height 27
click at [648, 445] on p "The ESTA accrual is effective immediately on 10/1/25 for all employees however …" at bounding box center [980, 448] width 1084 height 27
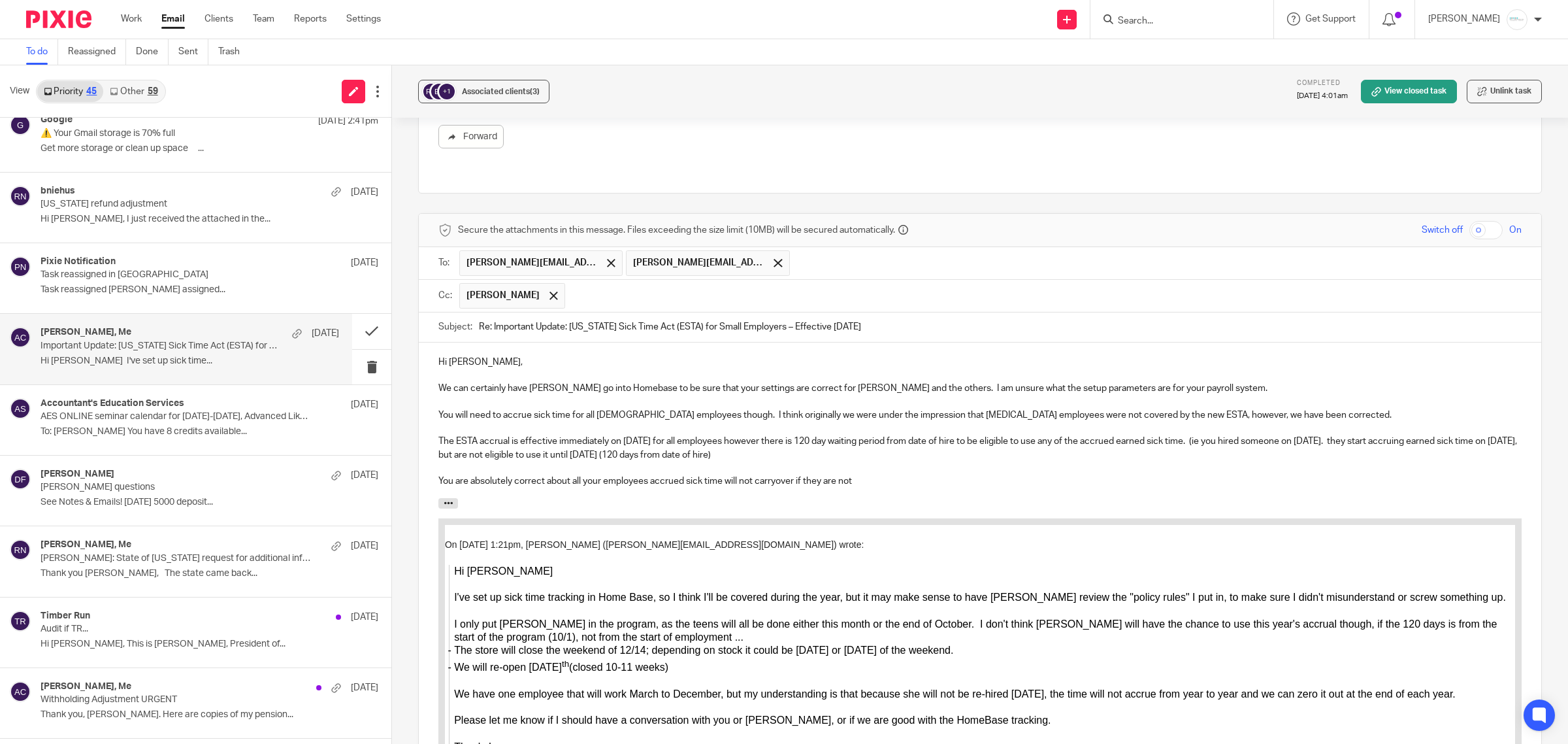
drag, startPoint x: 807, startPoint y: 472, endPoint x: 912, endPoint y: 480, distance: 105.3
click at [912, 480] on div "Hi Rebecca, We can certainly have Melissa go into Homebase to be sure that your…" at bounding box center [980, 420] width 1123 height 156
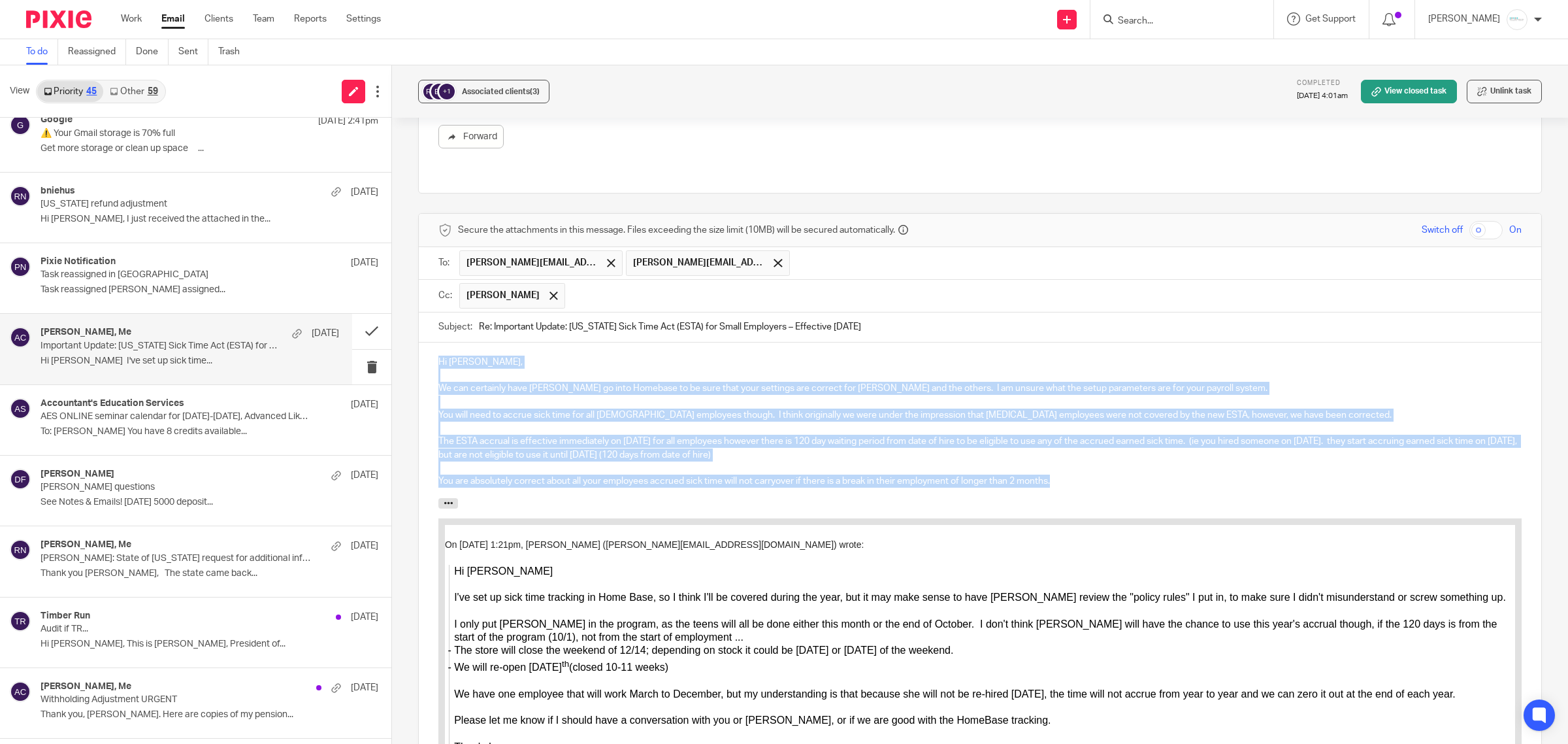
drag, startPoint x: 1057, startPoint y: 472, endPoint x: 425, endPoint y: 340, distance: 645.6
click at [425, 342] on div "Hi Rebecca, We can certainly have Melissa go into Homebase to be sure that your…" at bounding box center [980, 420] width 1123 height 156
copy div "Hi Rebecca, We can certainly have Melissa go into Homebase to be sure that your…"
drag, startPoint x: 788, startPoint y: 363, endPoint x: 858, endPoint y: 396, distance: 77.4
click at [788, 369] on p at bounding box center [980, 375] width 1084 height 13
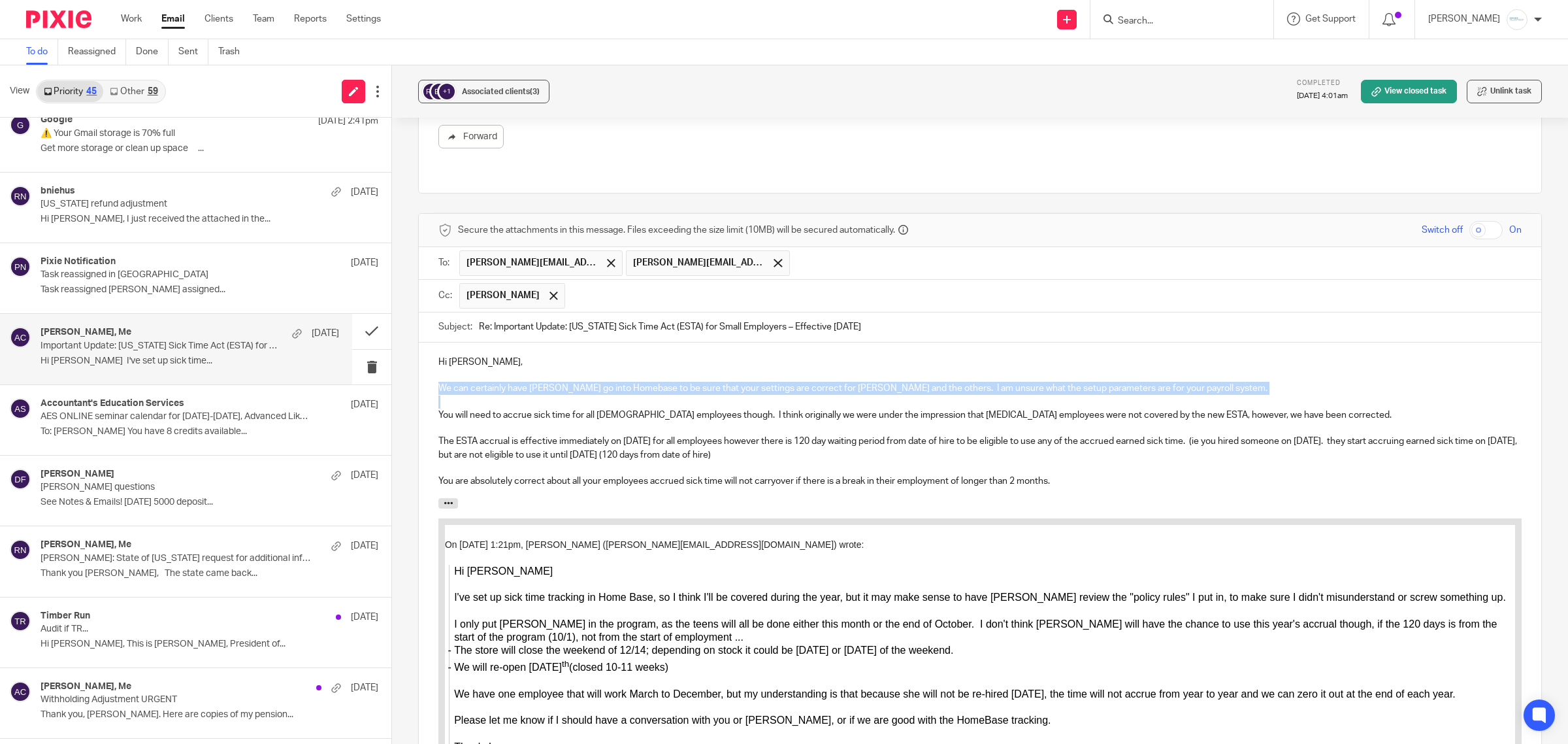
drag, startPoint x: 426, startPoint y: 375, endPoint x: 1239, endPoint y: 388, distance: 813.1
click at [1239, 388] on div "Hi Rebecca, We can certainly have Melissa go into Homebase to be sure that your…" at bounding box center [980, 420] width 1123 height 156
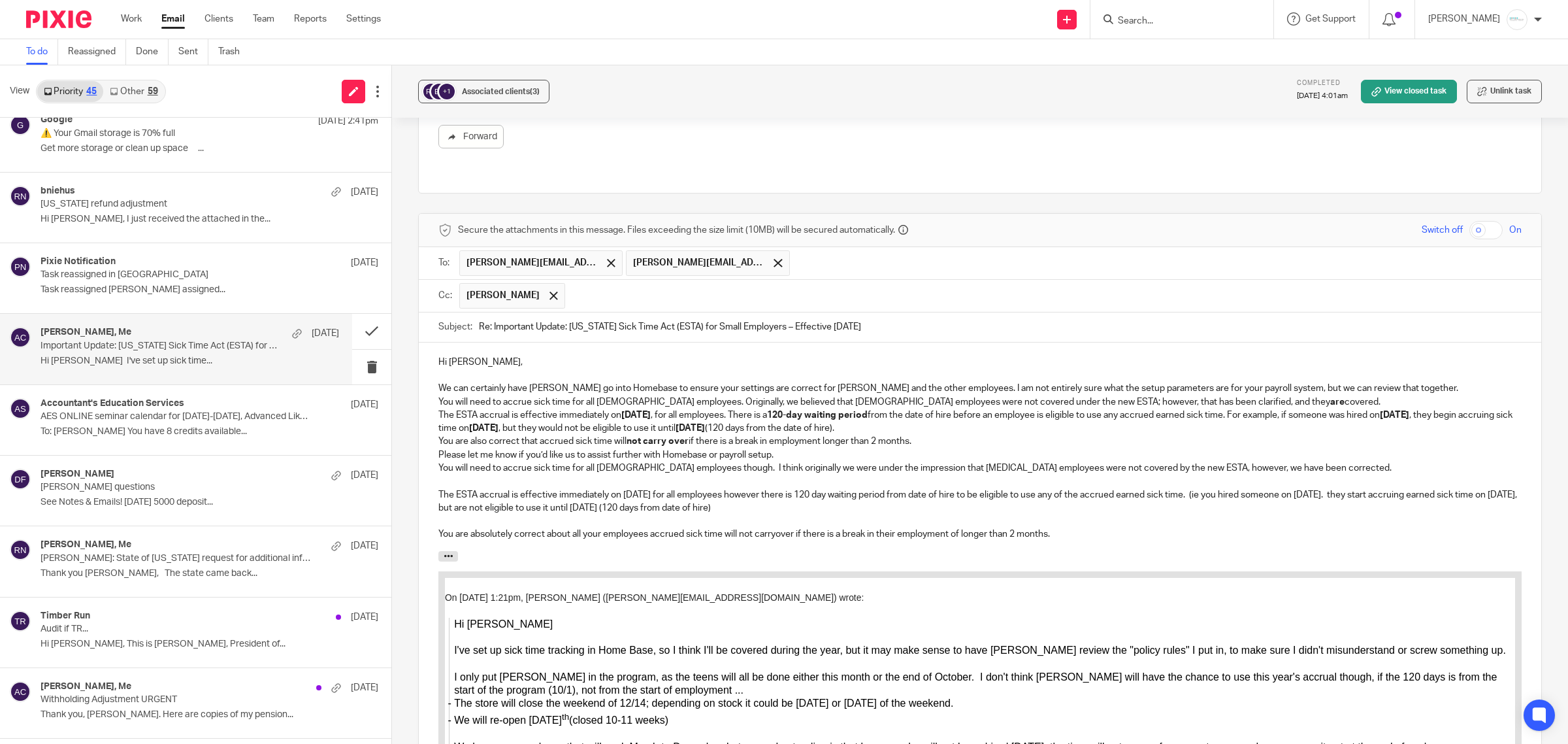
click at [923, 381] on p "We can certainly have Melissa go into Homebase to ensure your settings are corr…" at bounding box center [980, 388] width 1084 height 13
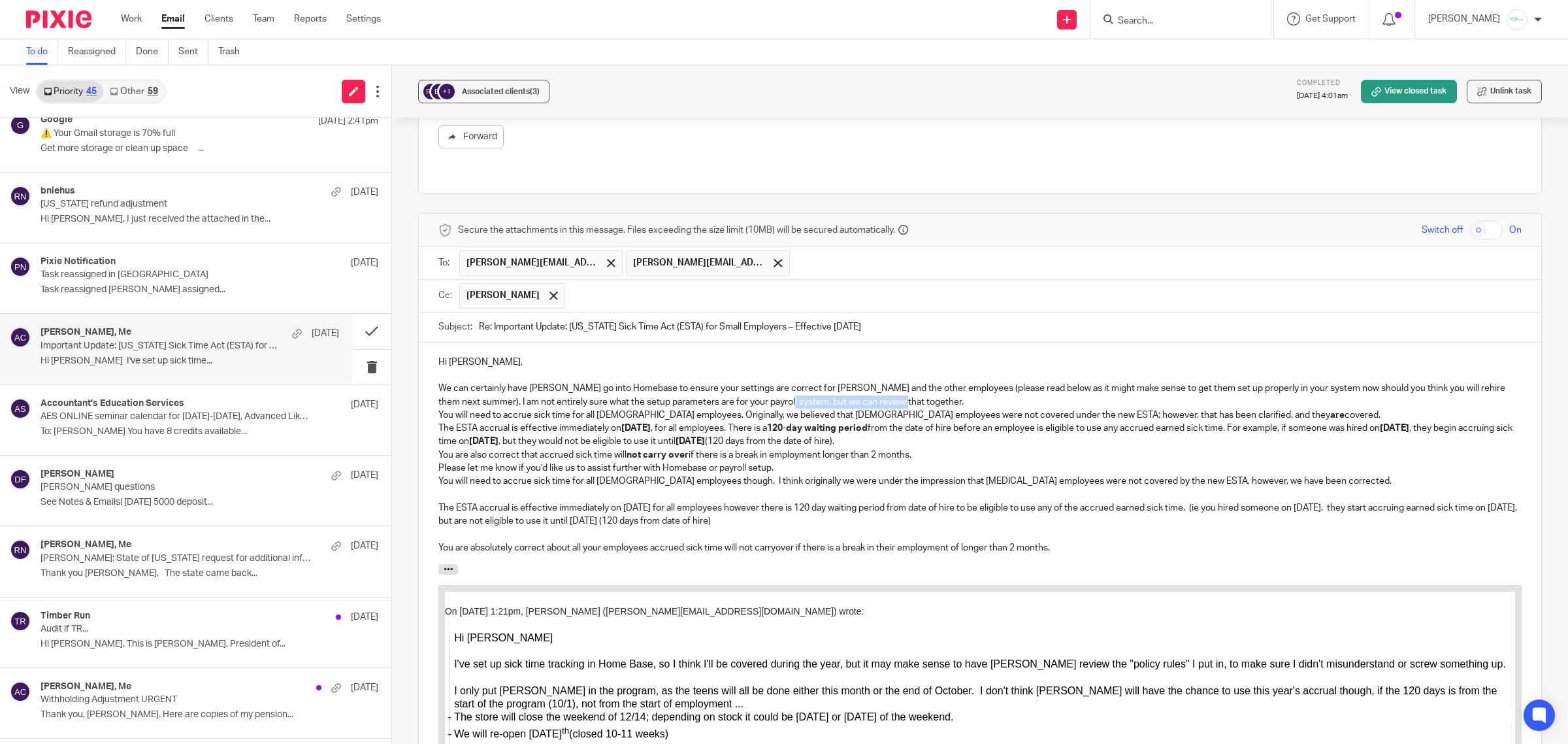
drag, startPoint x: 803, startPoint y: 390, endPoint x: 939, endPoint y: 394, distance: 136.1
click at [939, 394] on p "We can certainly have Melissa go into Homebase to ensure your settings are corr…" at bounding box center [980, 395] width 1084 height 27
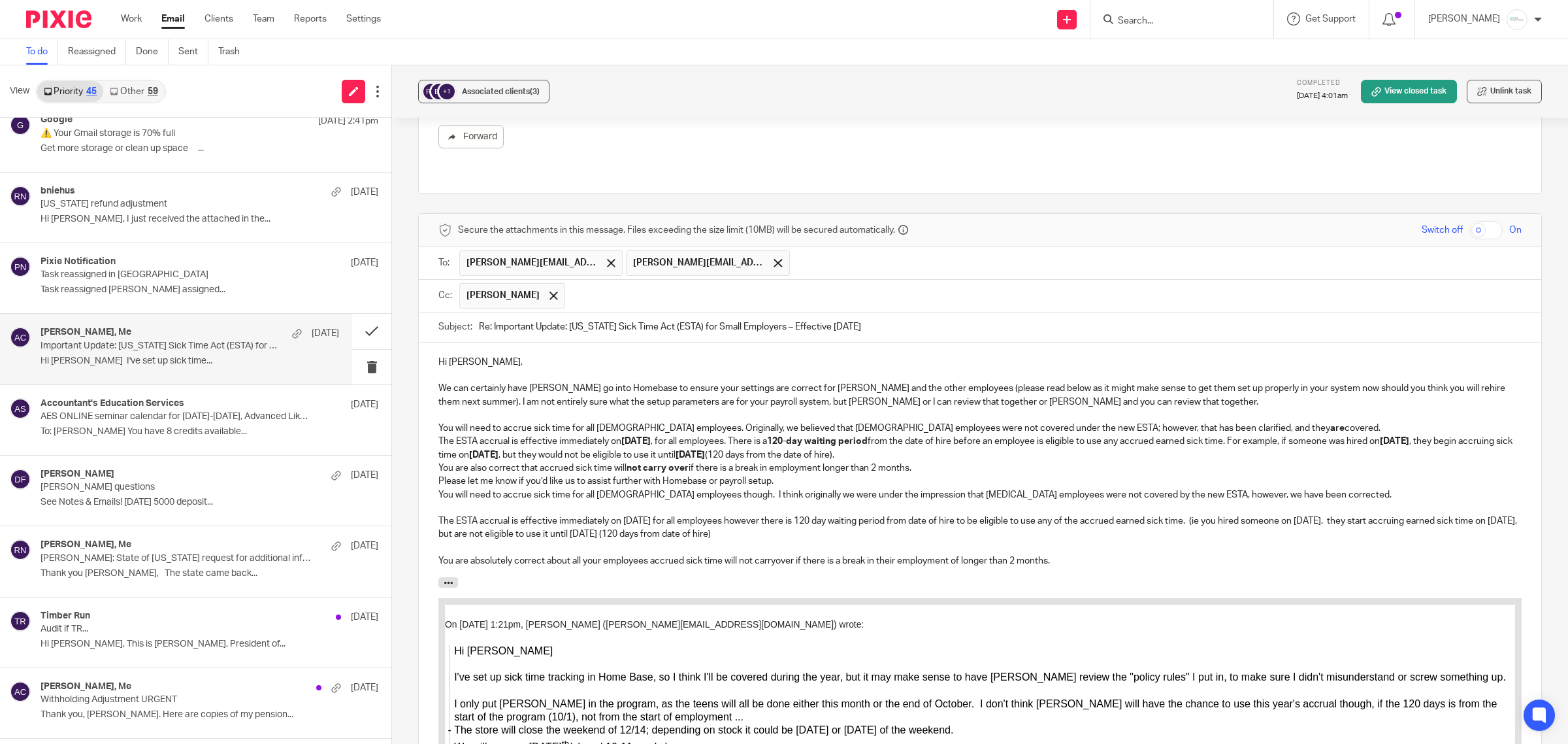
click at [1276, 410] on p at bounding box center [980, 414] width 1084 height 13
click at [1278, 421] on p "You will need to accrue sick time for all seasonal employees. Originally, we be…" at bounding box center [980, 427] width 1084 height 13
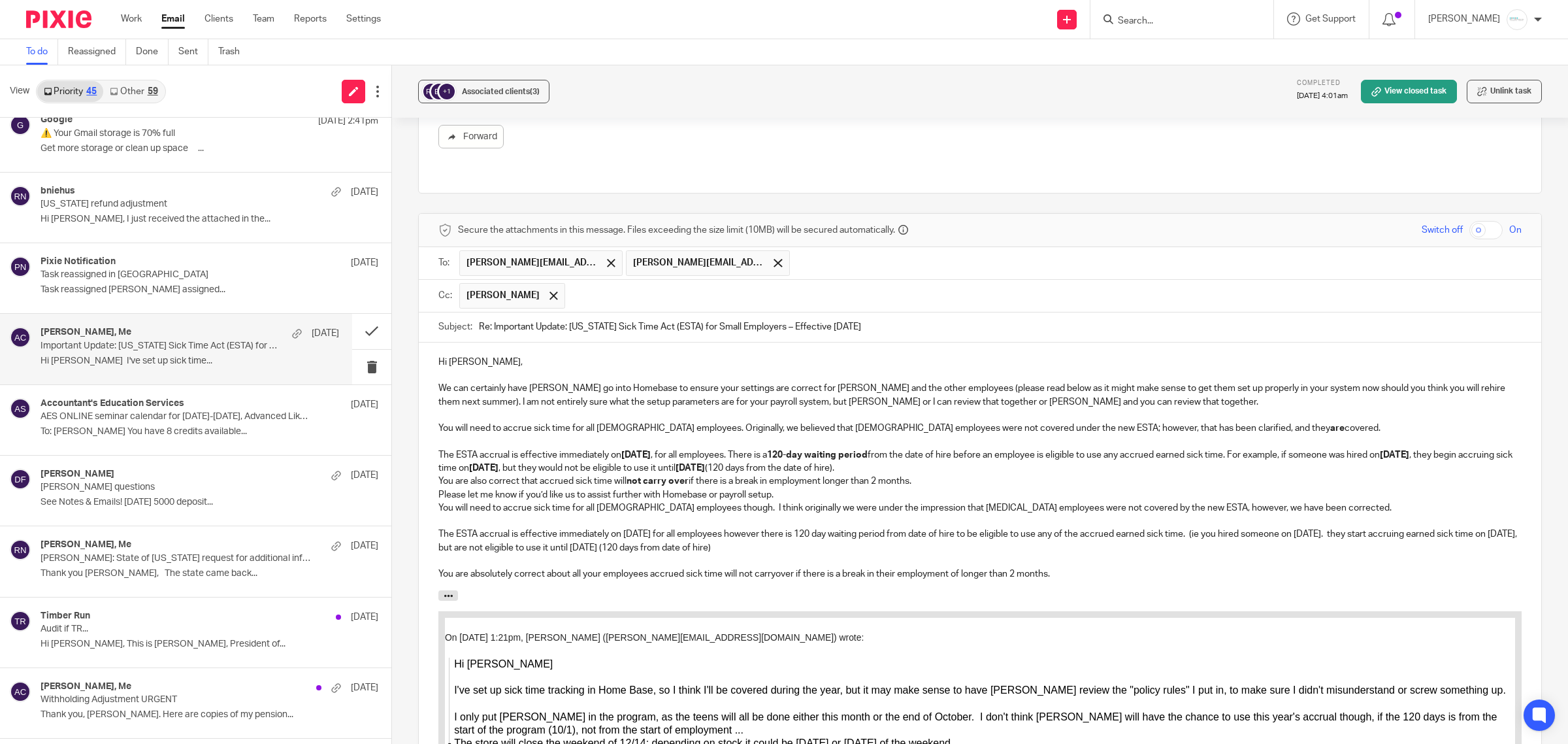
click at [1052, 456] on p "The ESTA accrual is effective immediately on October 1, 2025 , for all employee…" at bounding box center [980, 462] width 1084 height 27
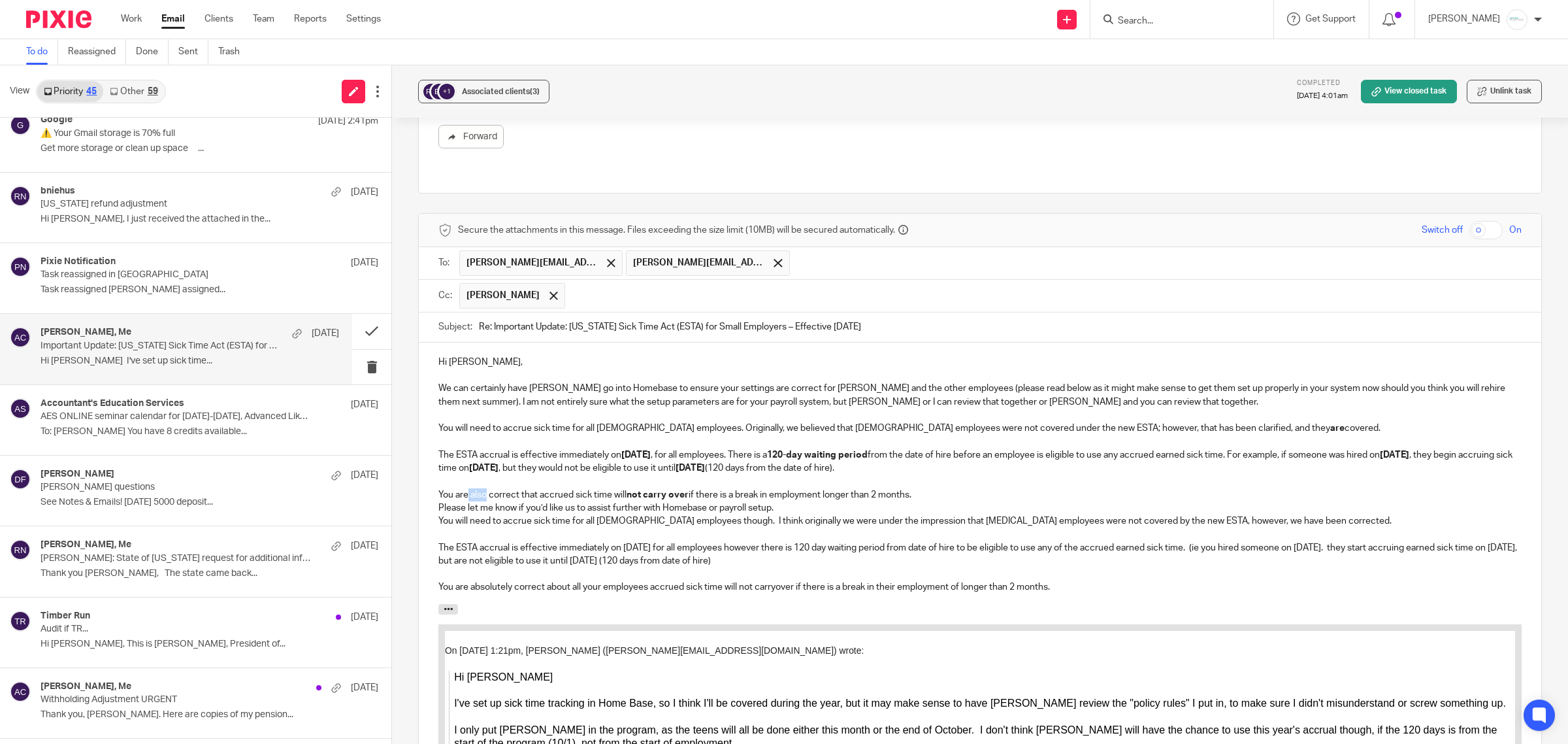
drag, startPoint x: 465, startPoint y: 483, endPoint x: 482, endPoint y: 482, distance: 17.0
click at [482, 488] on p "You are also correct that accrued sick time will not carry over if there is a b…" at bounding box center [980, 494] width 1084 height 13
click at [970, 488] on p "You are correct that accrued sick time will not carry over if there is a break …" at bounding box center [980, 494] width 1084 height 13
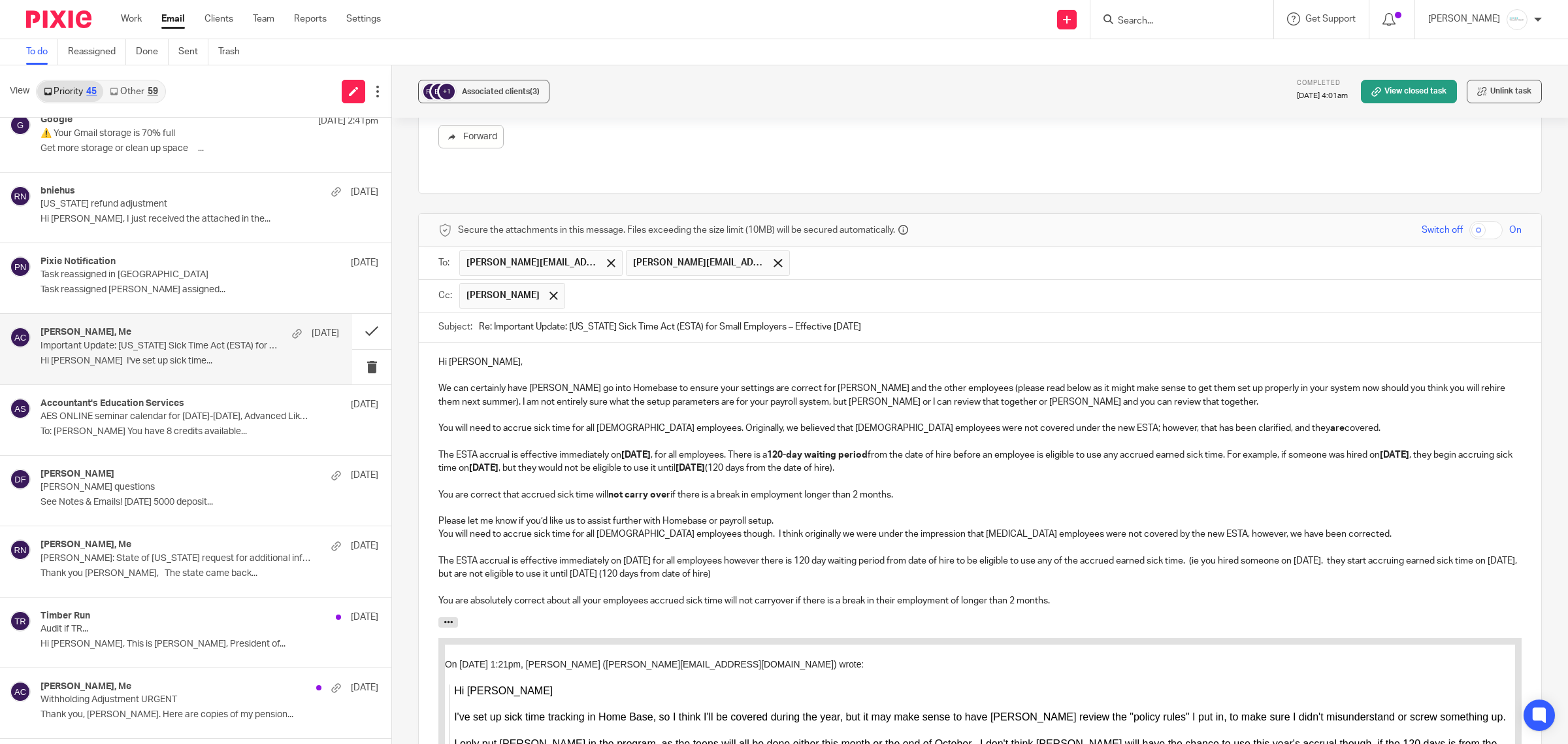
drag, startPoint x: 515, startPoint y: 505, endPoint x: 818, endPoint y: 534, distance: 304.4
click at [871, 557] on div "Hi [PERSON_NAME], We can certainly have [PERSON_NAME] go into Homebase to ensur…" at bounding box center [980, 479] width 1123 height 274
click at [782, 514] on p "Please let me know if you’d like us to assist further with Homebase or payroll …" at bounding box center [980, 520] width 1084 height 13
drag, startPoint x: 513, startPoint y: 508, endPoint x: 631, endPoint y: 501, distance: 118.2
click at [514, 514] on p "Please let me know if you’d like us to assist further with Homebase or payroll …" at bounding box center [980, 520] width 1084 height 13
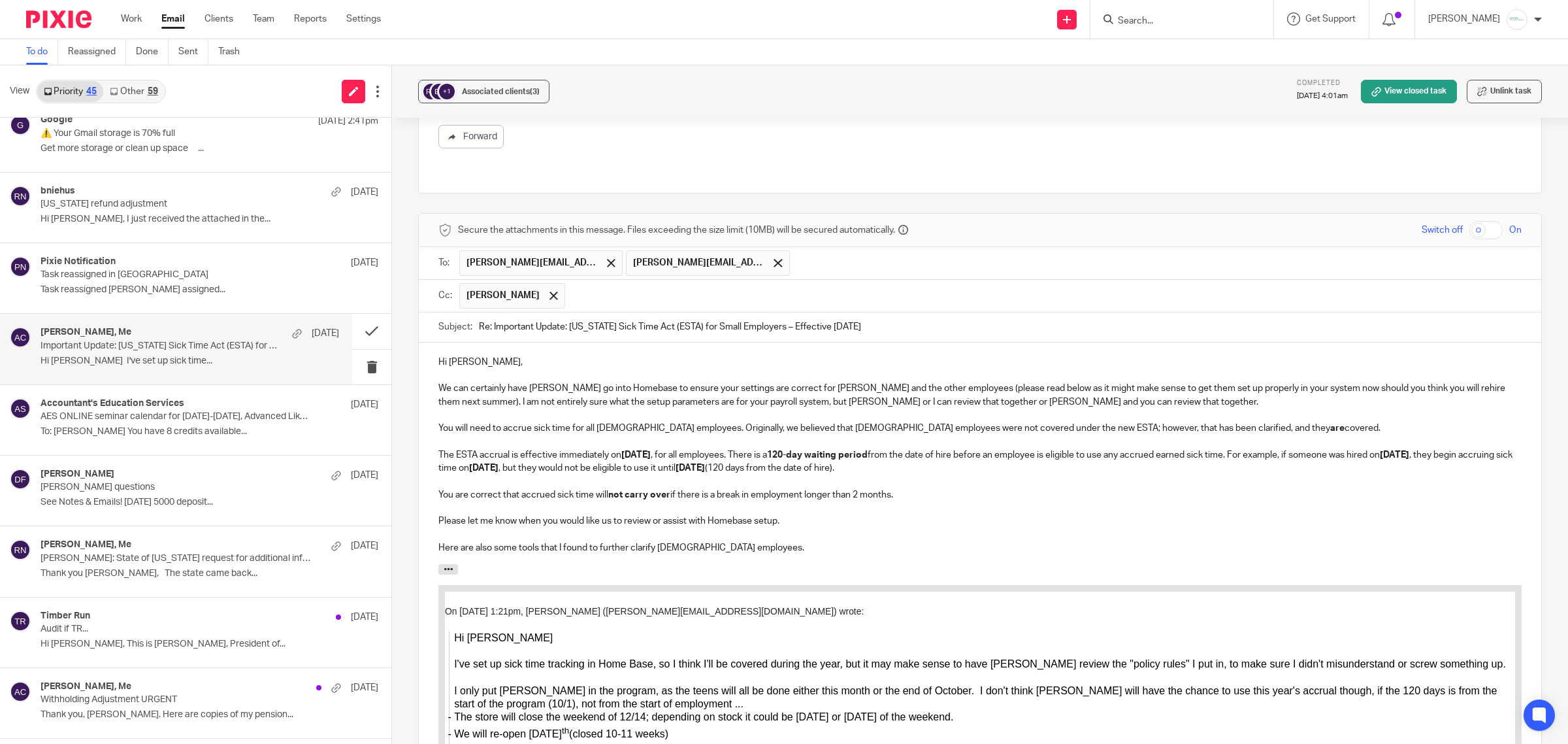
click at [782, 541] on p "Here are also some tools that I found to further clarify seasonal employees." at bounding box center [980, 547] width 1084 height 13
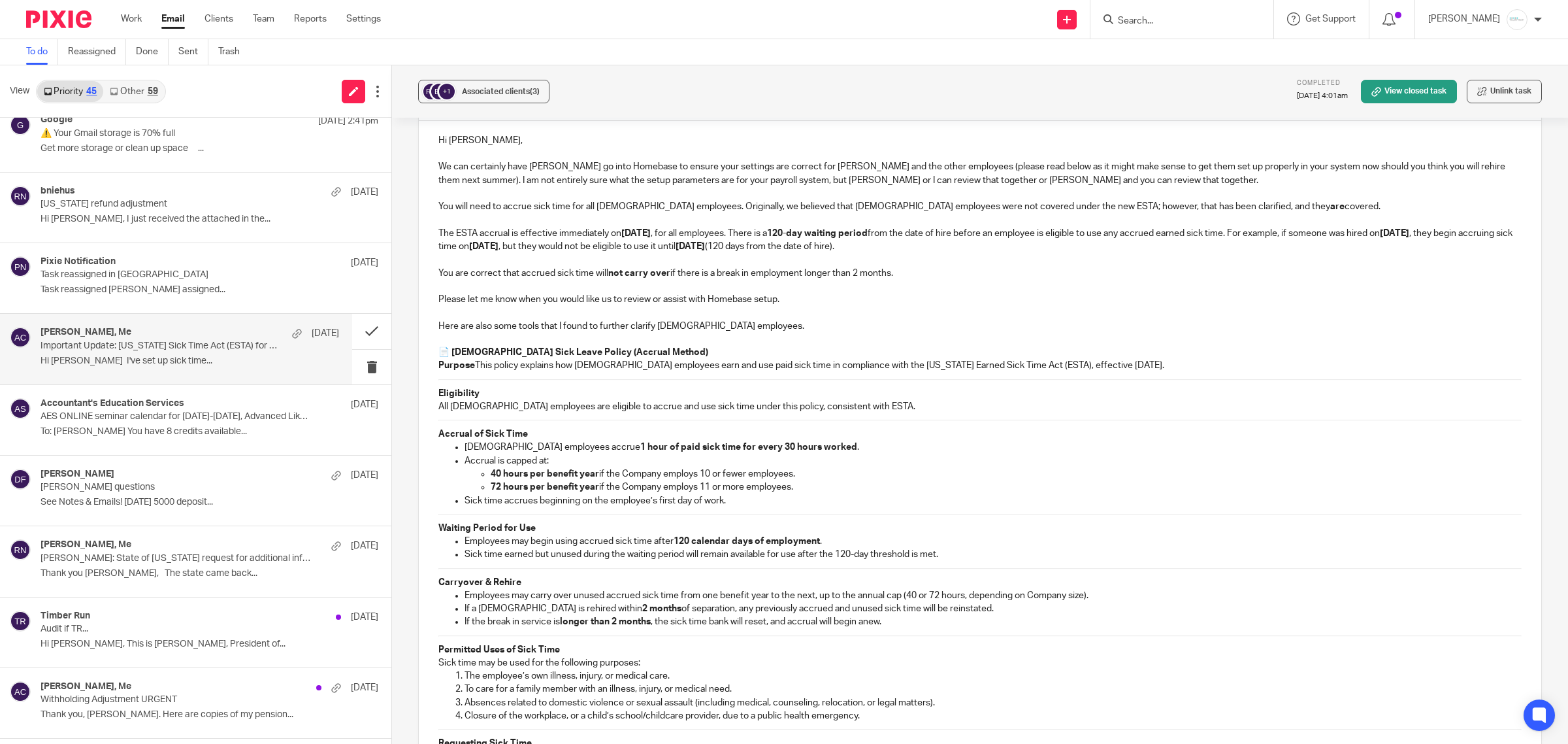
scroll to position [2037, 0]
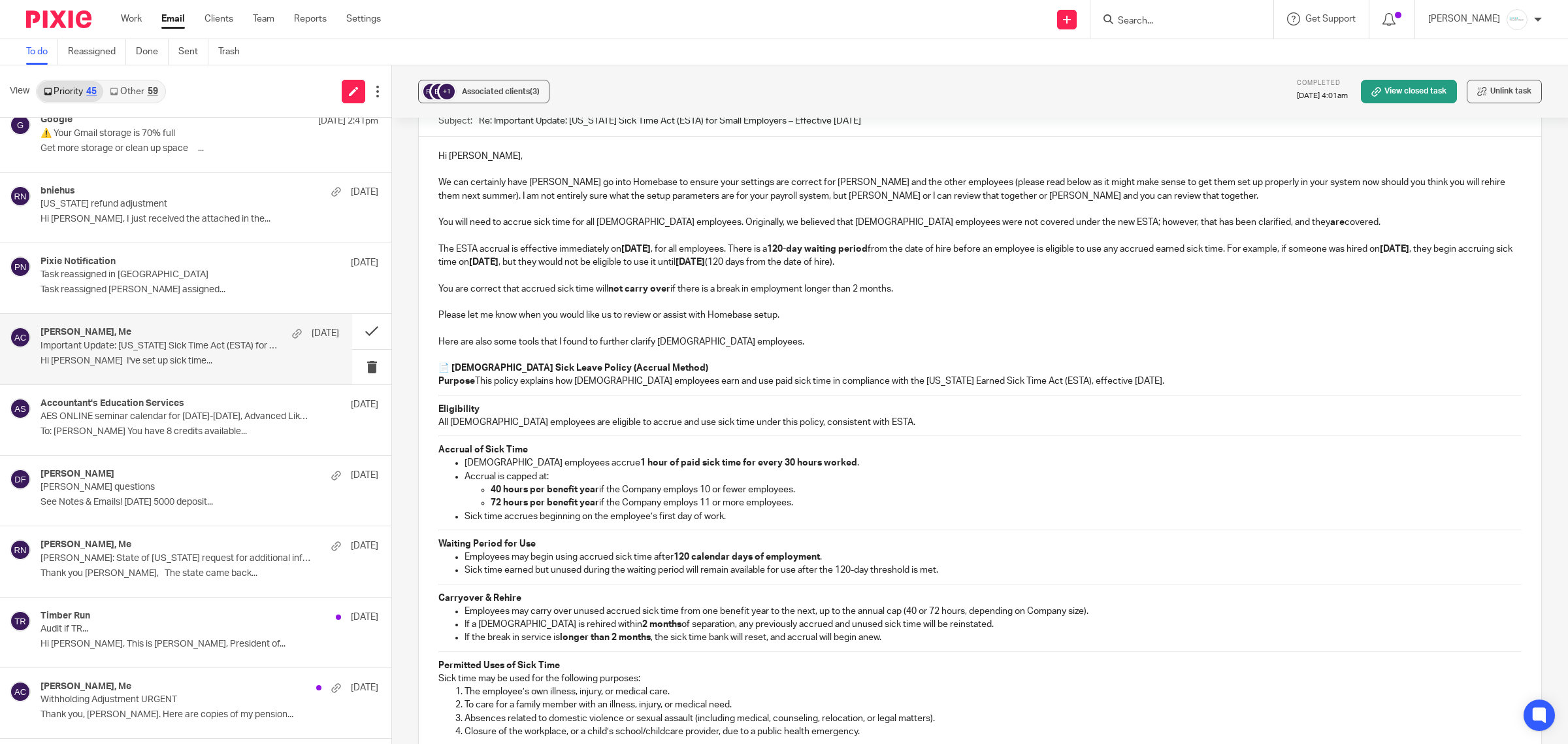
click at [470, 369] on div "Hi Rebecca, We can certainly have Melissa go into Homebase to ensure your setti…" at bounding box center [980, 531] width 1123 height 788
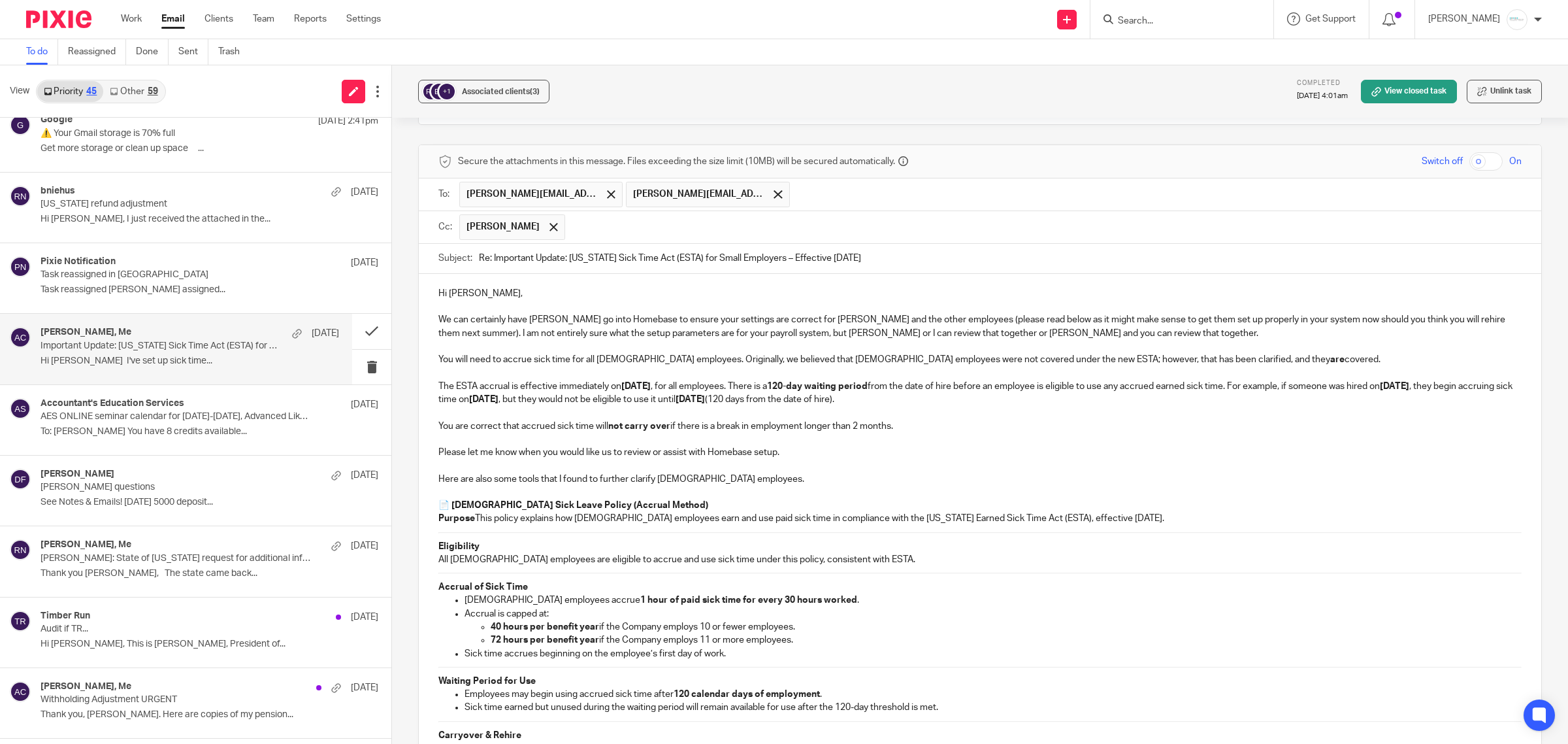
scroll to position [1981, 0]
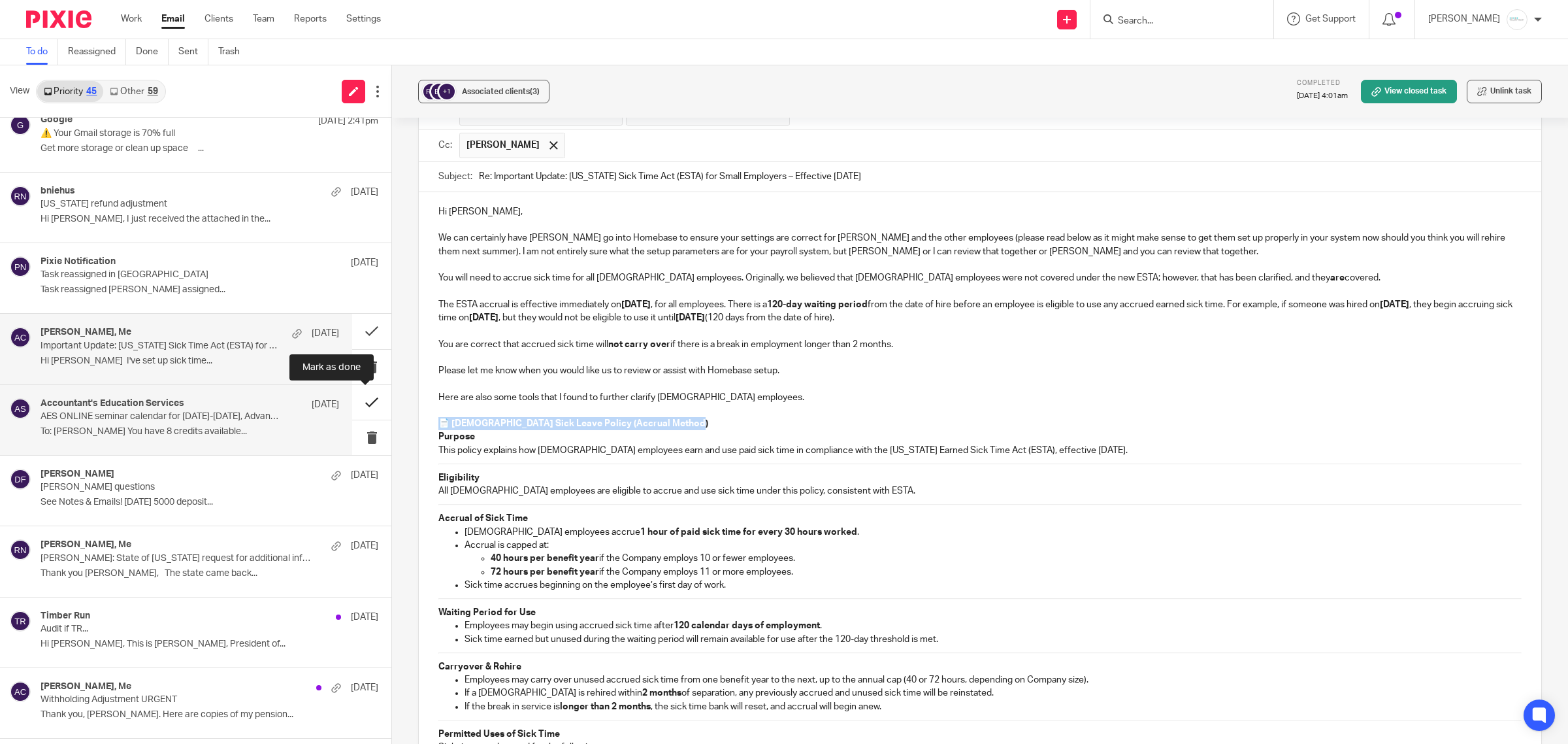
drag, startPoint x: 739, startPoint y: 412, endPoint x: 370, endPoint y: 409, distance: 369.0
click at [370, 409] on div "View Priority 45 Other 59 Tim Oehler, Dave Beemer, Me, Scott Gabriel 1:34pm Inv…" at bounding box center [784, 404] width 1568 height 679
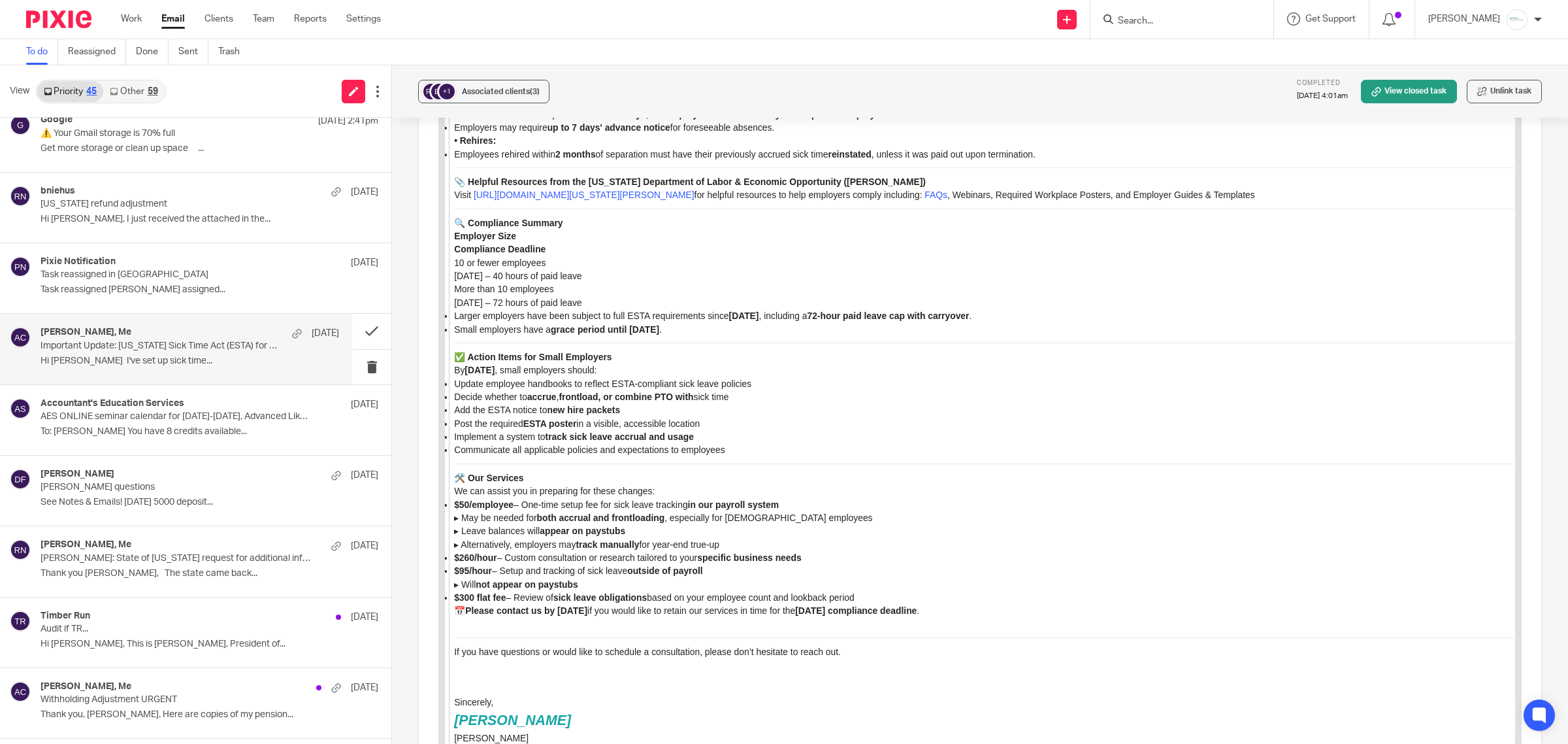
scroll to position [4165, 0]
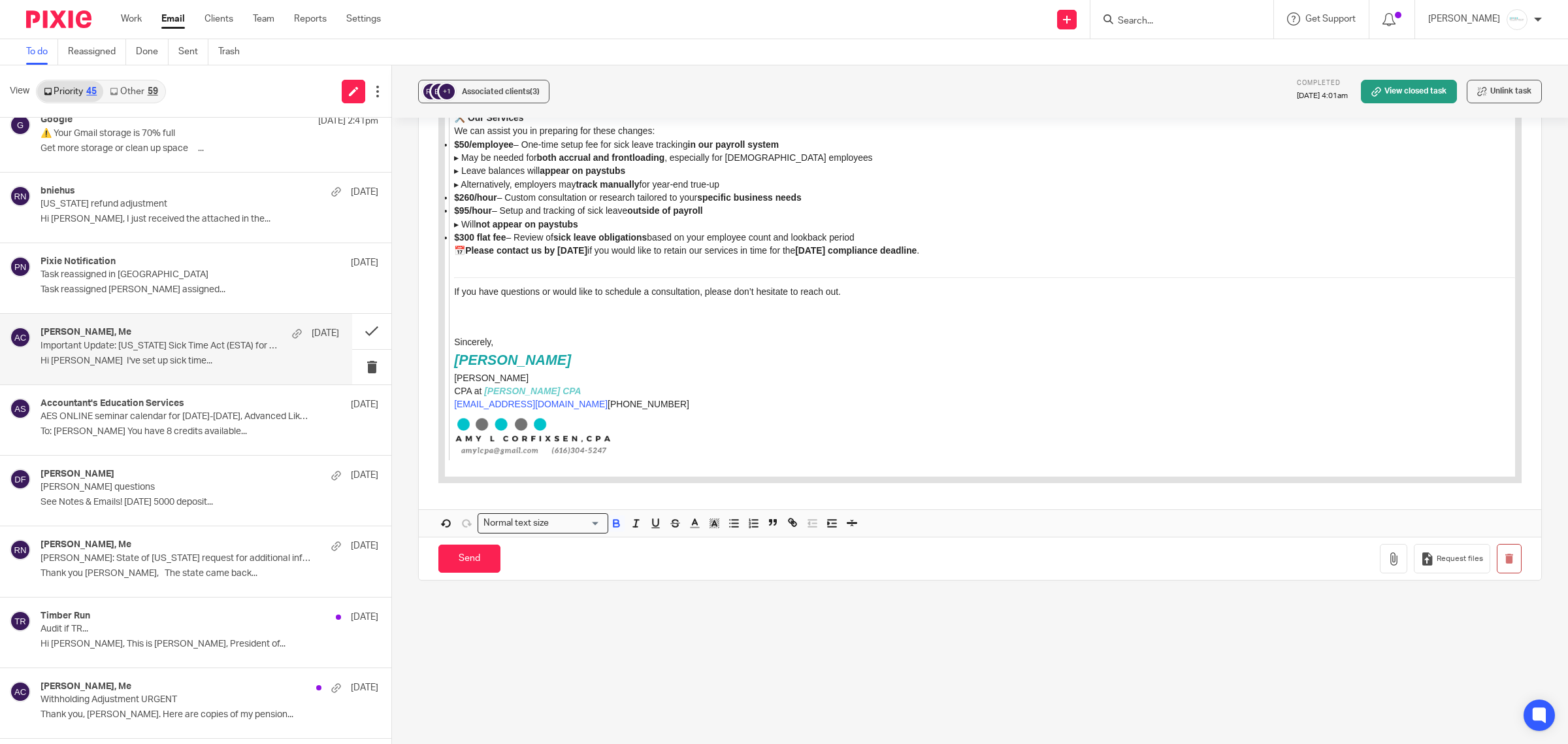
click at [594, 518] on input "Search for option" at bounding box center [577, 523] width 47 height 13
click at [520, 578] on li "Heading 2" at bounding box center [543, 579] width 129 height 17
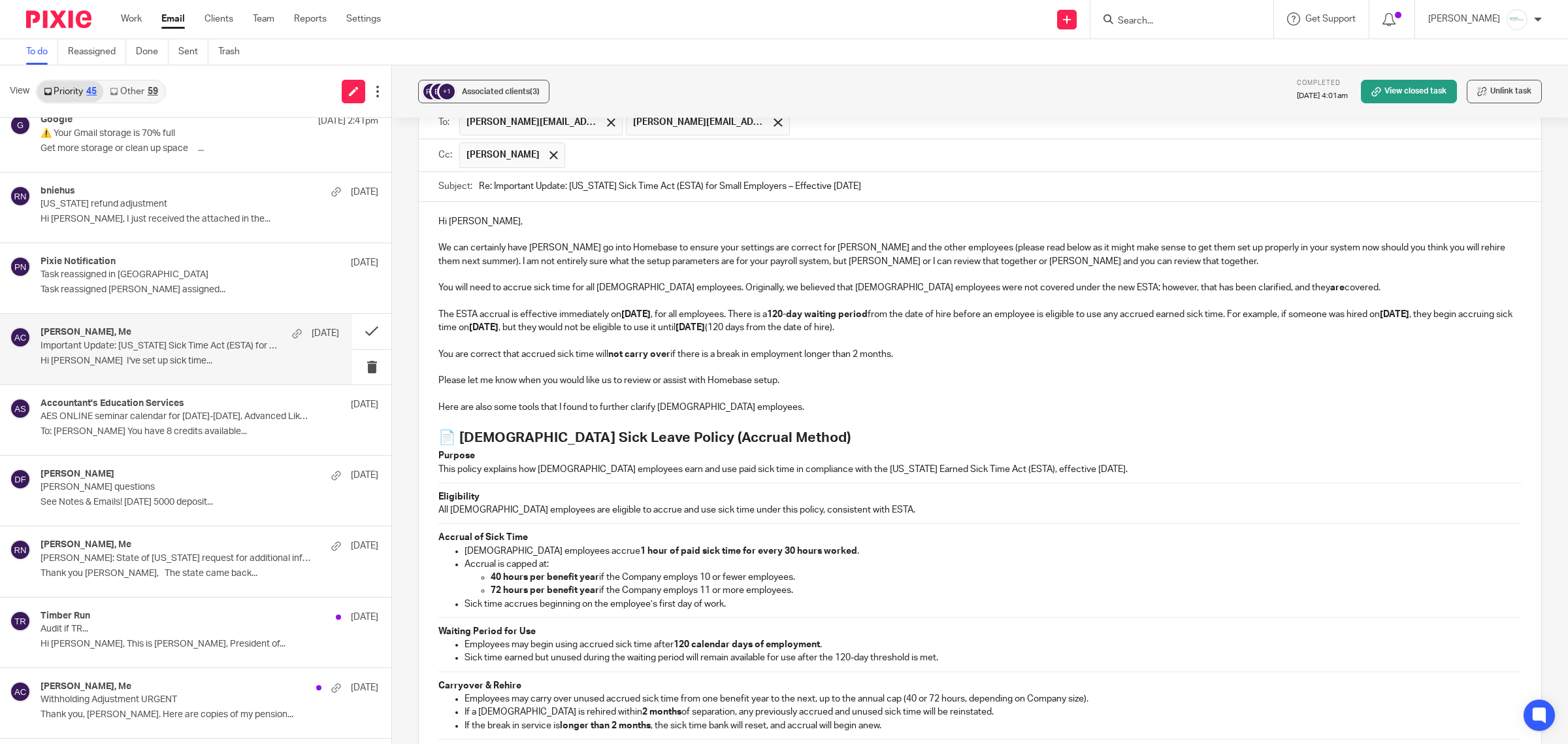
scroll to position [1942, 0]
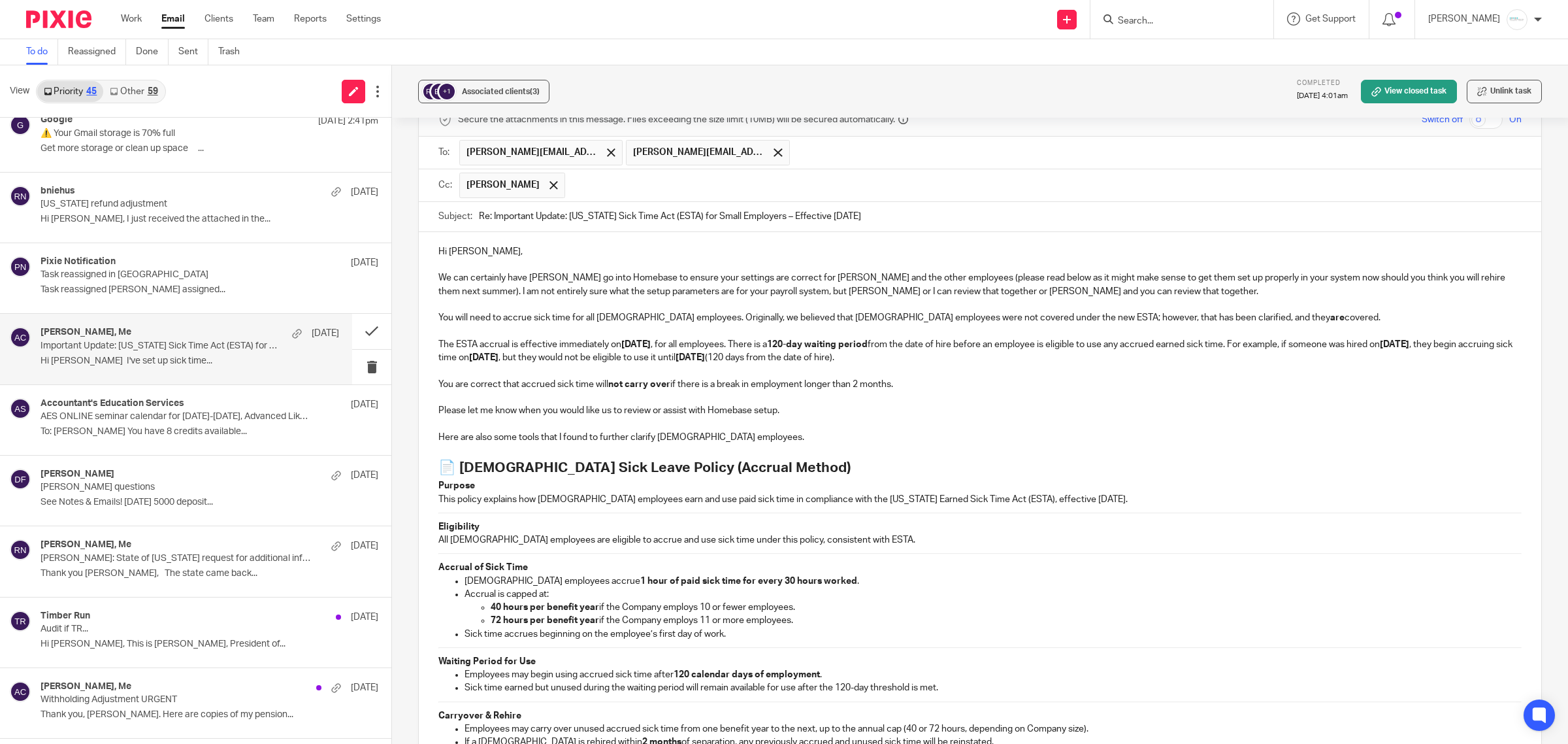
click at [953, 533] on p "All seasonal employees are eligible to accrue and use sick time under this poli…" at bounding box center [980, 539] width 1084 height 13
click at [832, 431] on p "Here are also some tools that I found to further clarify seasonal employees." at bounding box center [980, 437] width 1084 height 13
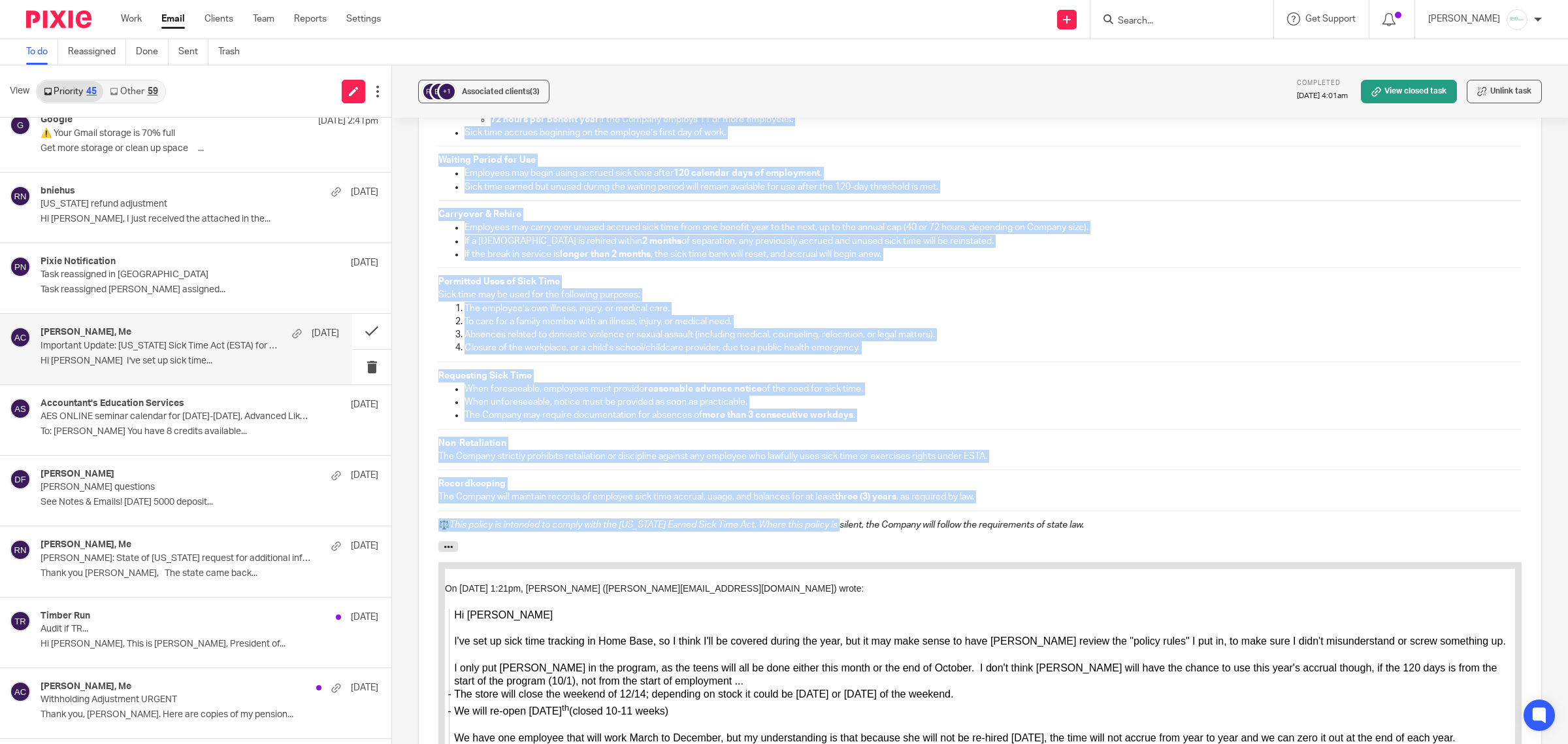
scroll to position [2458, 0]
drag, startPoint x: 871, startPoint y: 1040, endPoint x: 1227, endPoint y: 573, distance: 587.2
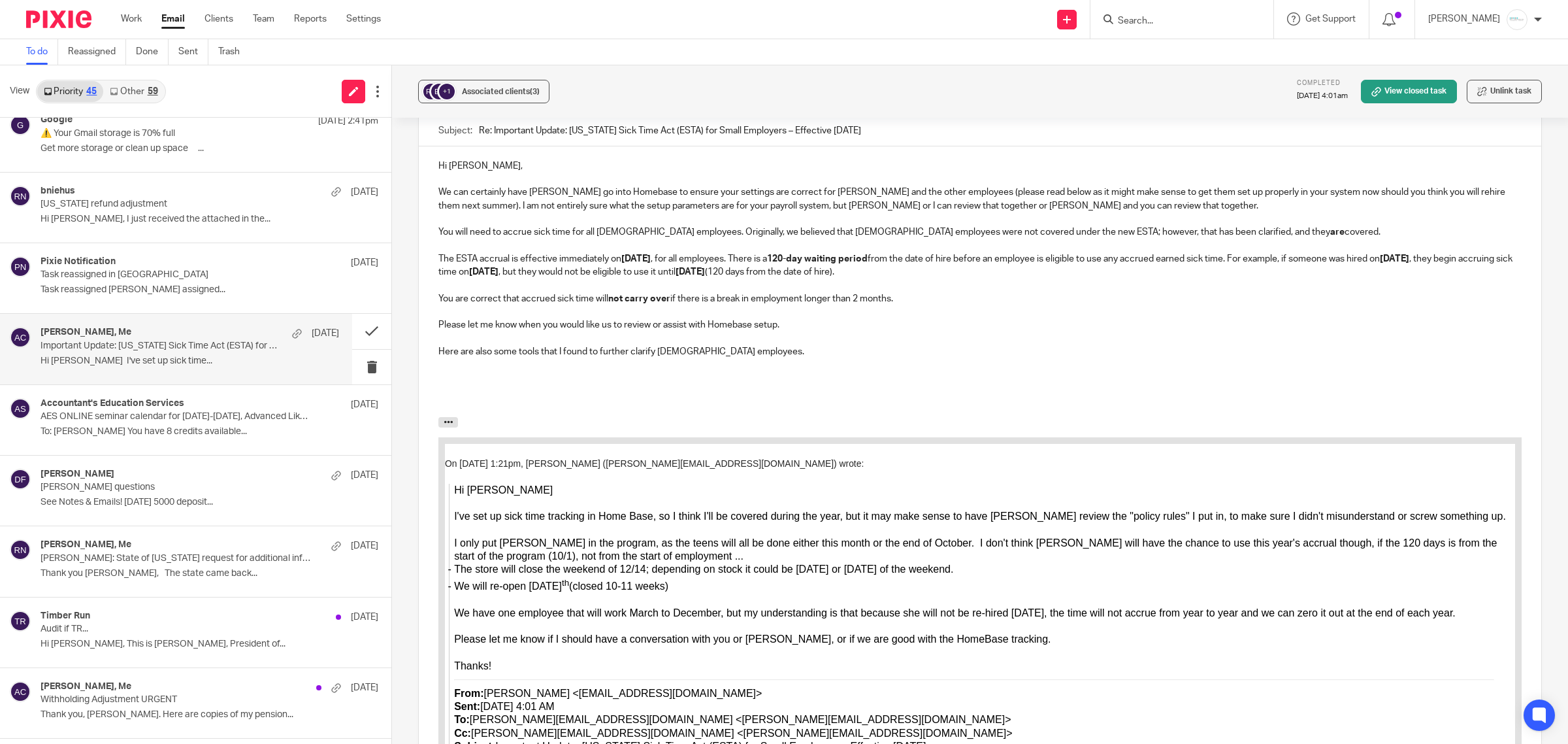
scroll to position [2010, 0]
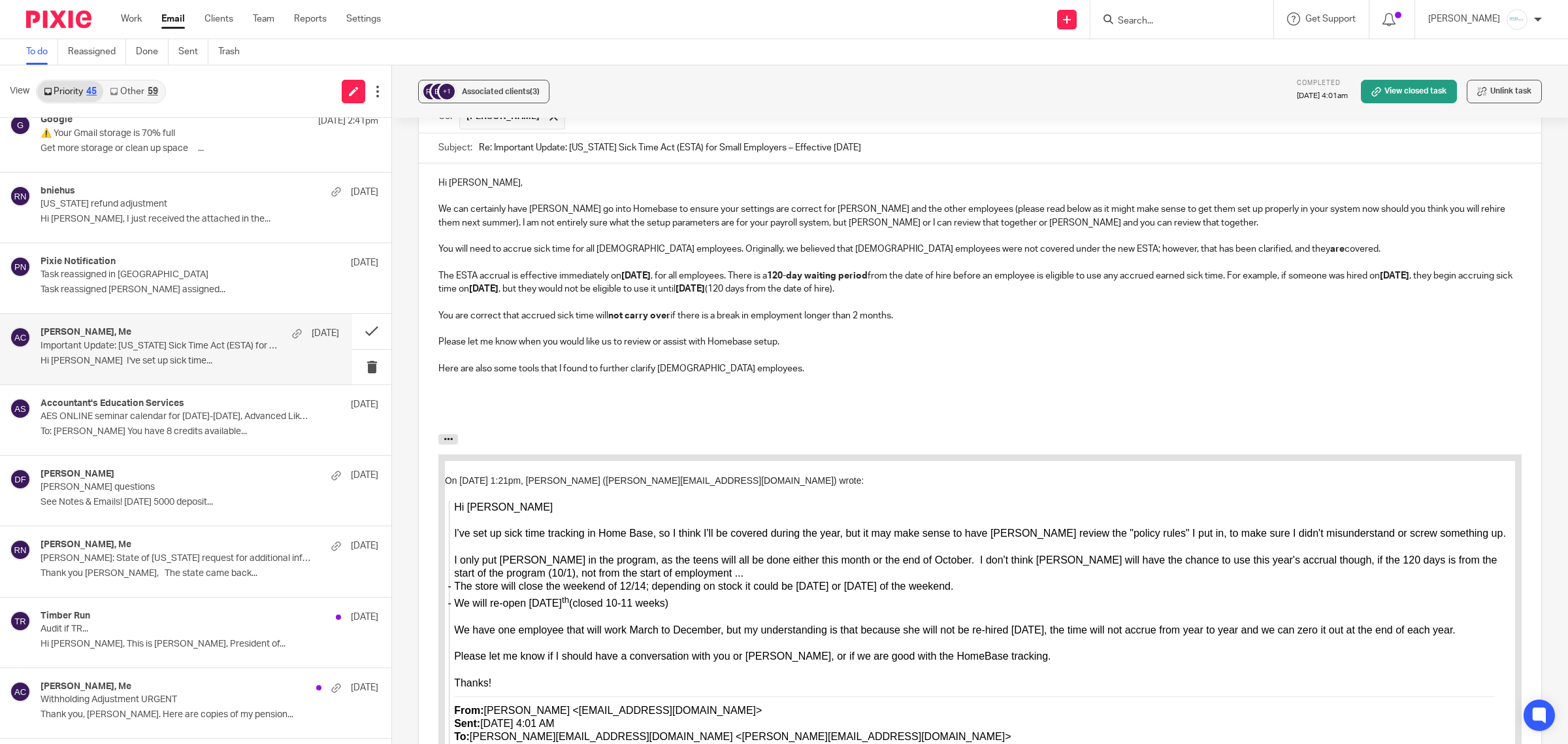
click at [749, 362] on p "Here are also some tools that I found to further clarify seasonal employees." at bounding box center [980, 368] width 1084 height 13
drag, startPoint x: 536, startPoint y: 359, endPoint x: 768, endPoint y: 354, distance: 232.1
click at [768, 362] on p "Here are also some tools that I found to further clarify seasonal employees." at bounding box center [980, 368] width 1084 height 13
click at [734, 362] on p "Here are also some tools to assist with complying with the law. One is a checkl…" at bounding box center [980, 368] width 1084 height 13
click at [1057, 363] on p "Here are also some tools to assist with complying with the law. One is a Checkl…" at bounding box center [980, 368] width 1084 height 13
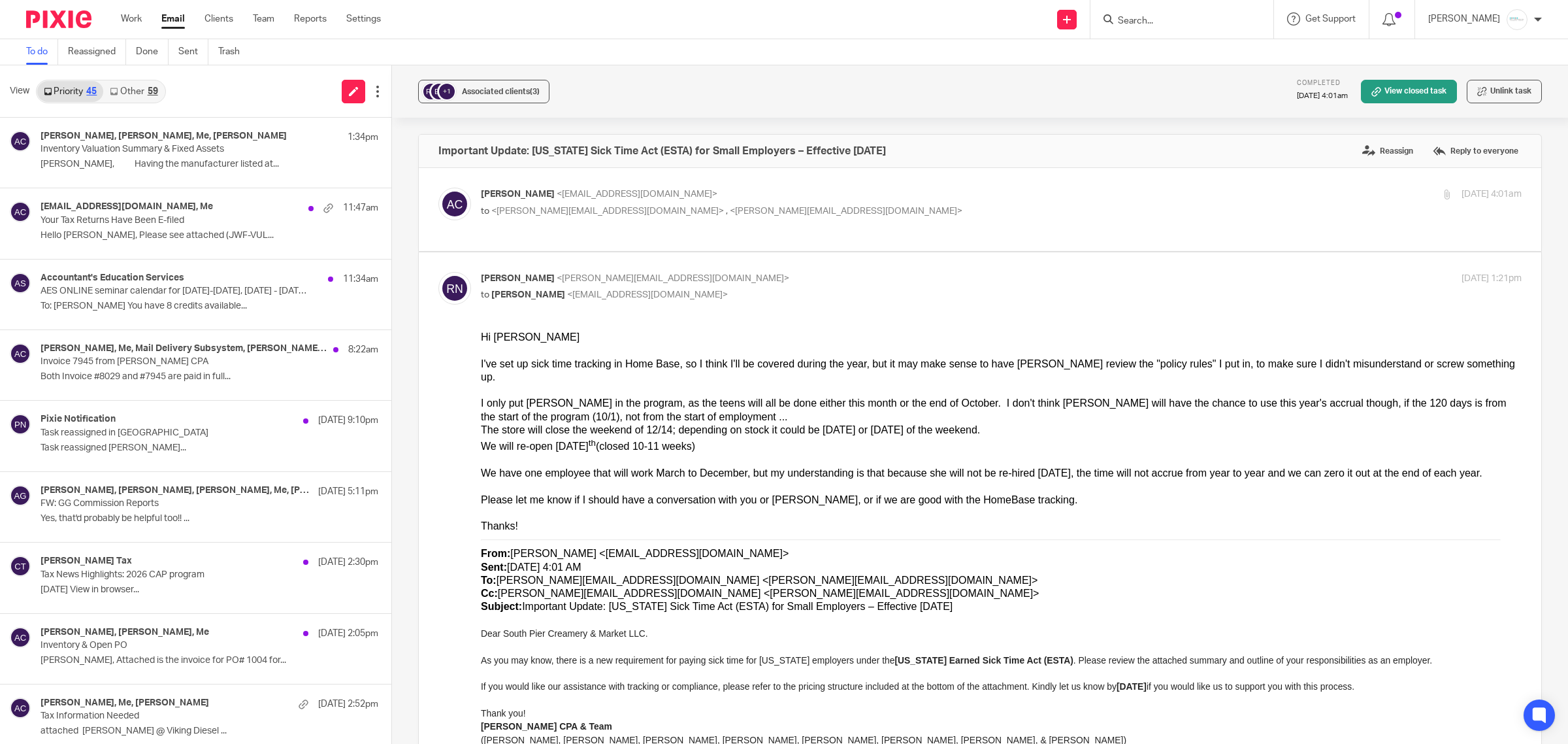
scroll to position [2010, 0]
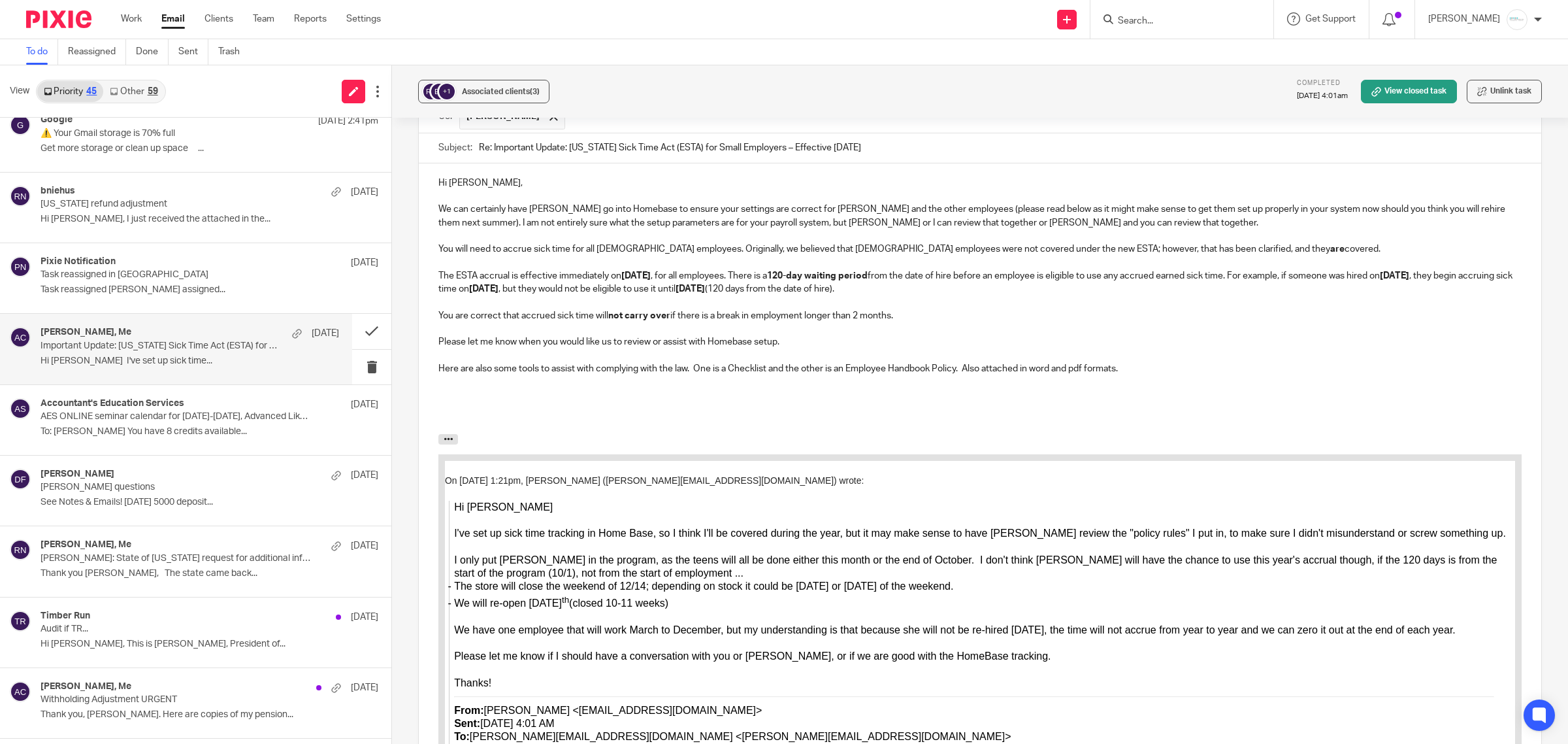
click at [471, 401] on h2 at bounding box center [980, 412] width 1084 height 22
click at [461, 388] on p at bounding box center [980, 394] width 1084 height 13
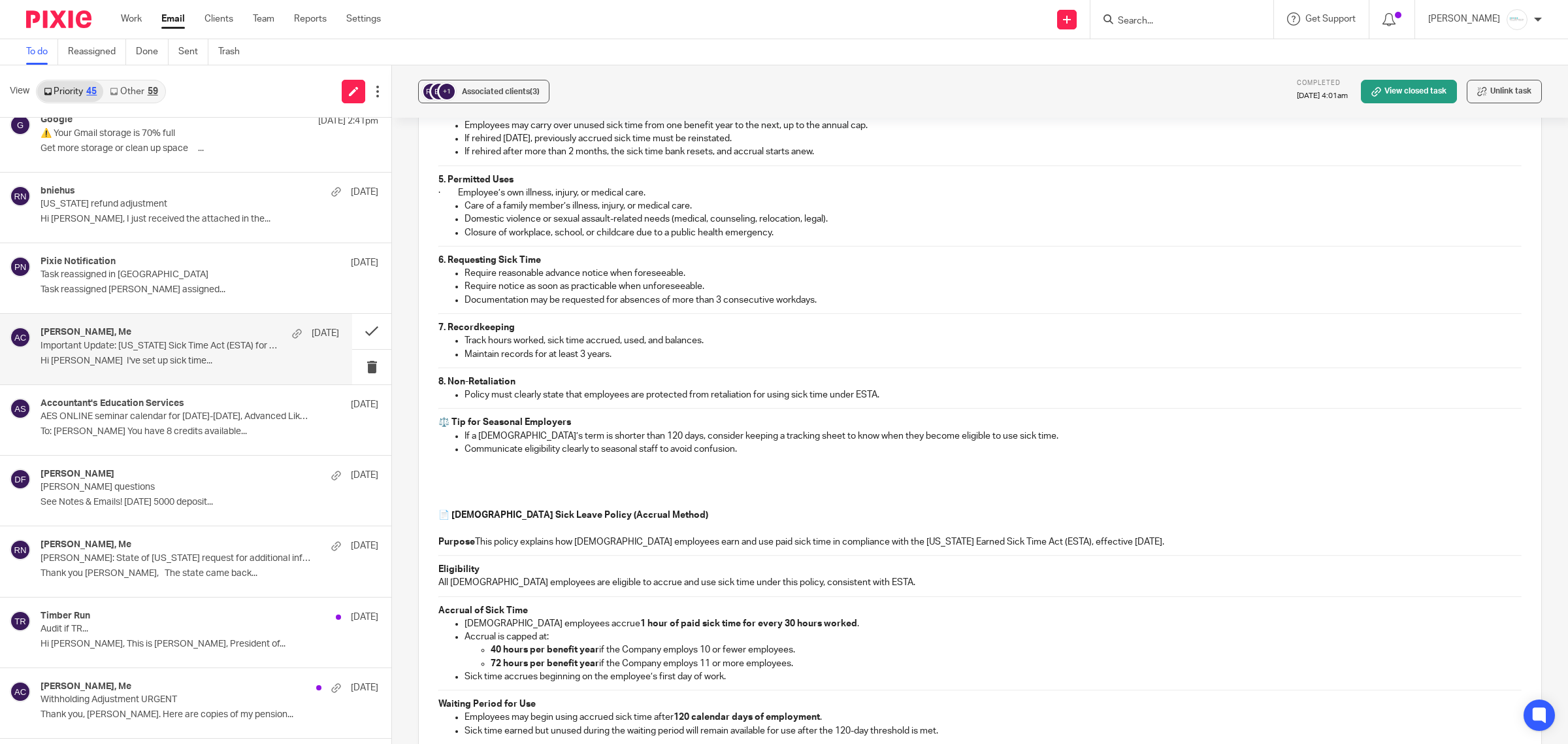
scroll to position [2671, 0]
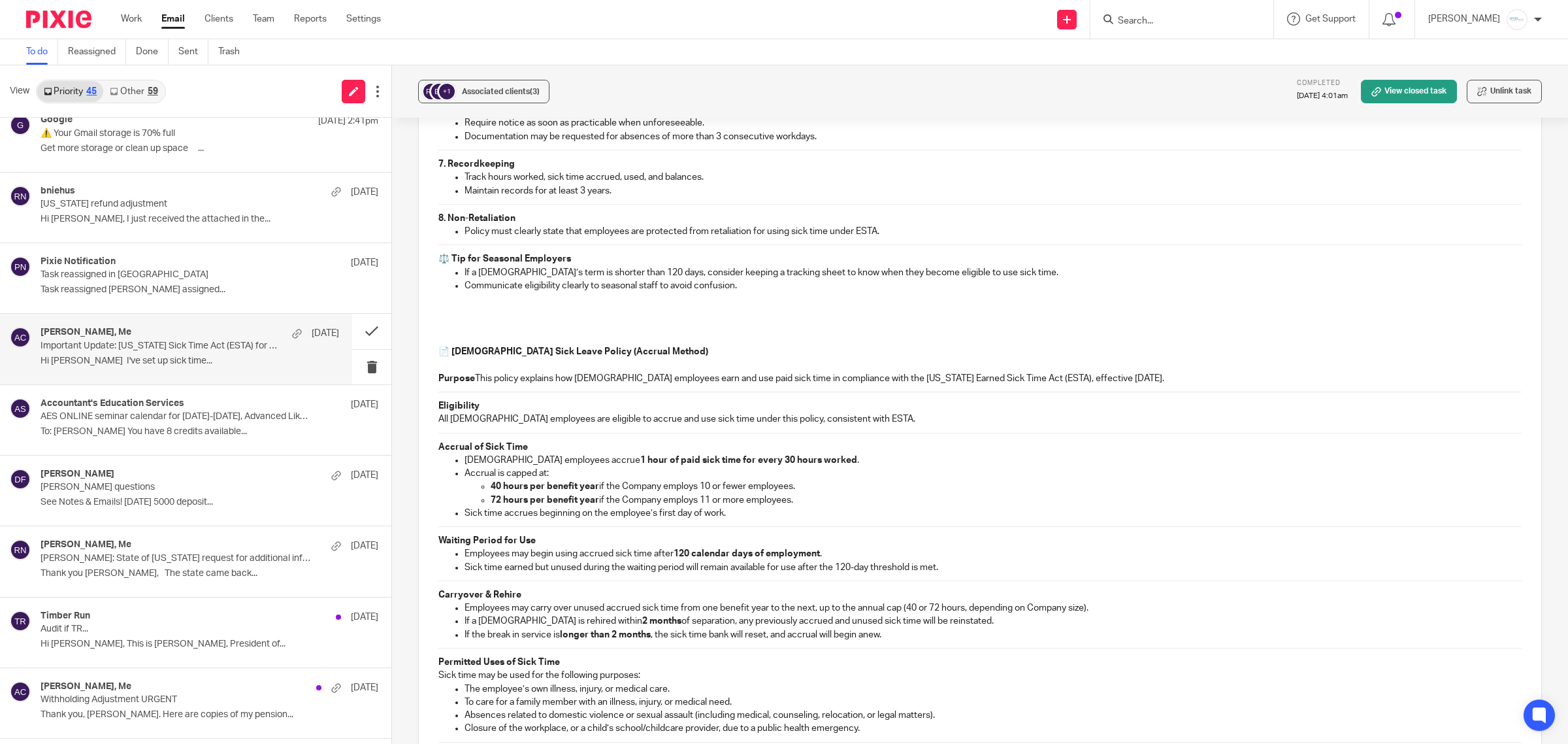
click at [472, 372] on p "Purpose This policy explains how seasonal employees earn and use paid sick time…" at bounding box center [980, 378] width 1084 height 13
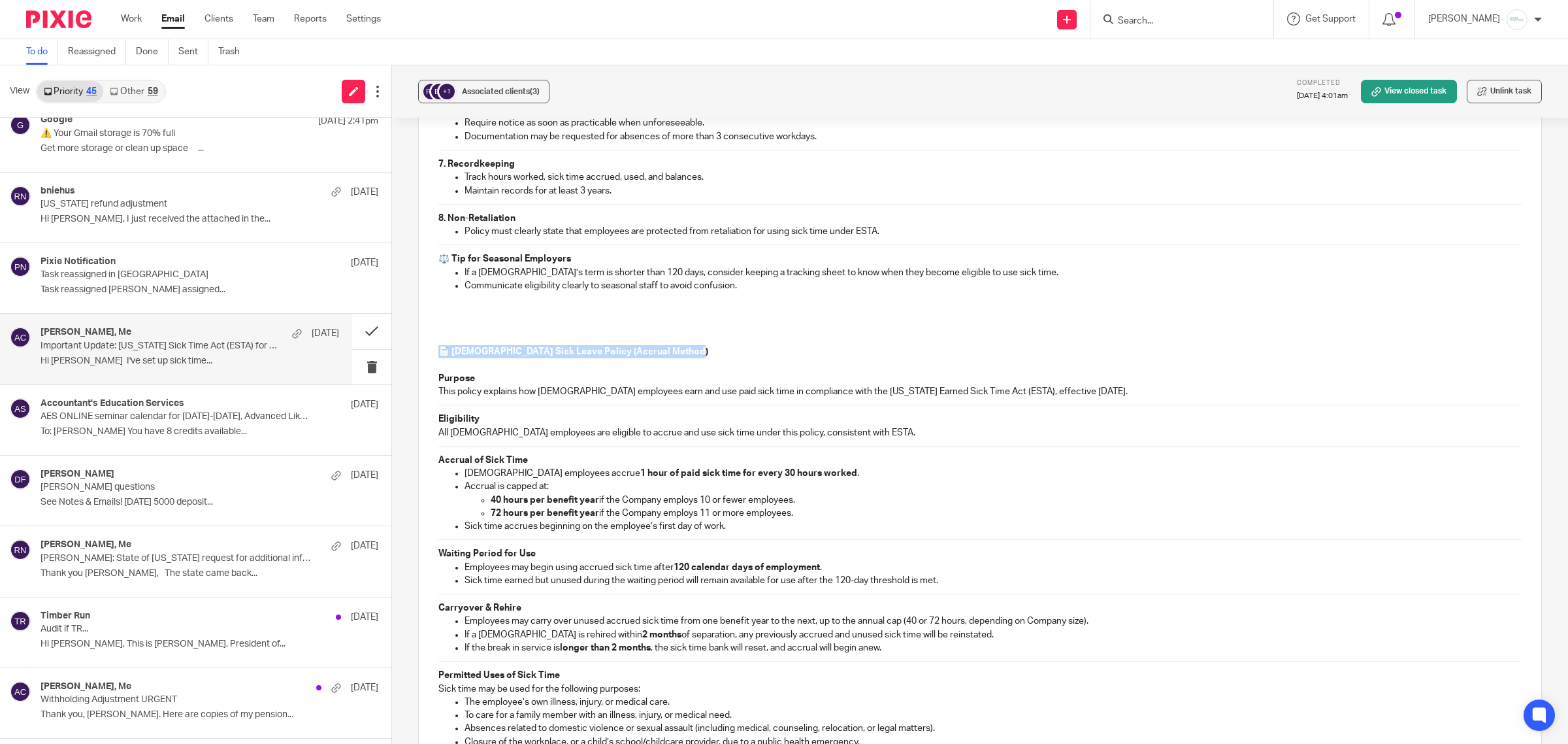
drag, startPoint x: 721, startPoint y: 337, endPoint x: 442, endPoint y: 332, distance: 279.0
click at [442, 332] on div "Hi Rebecca, We can certainly have Melissa go into Homebase to ensure your setti…" at bounding box center [980, 230] width 1123 height 1456
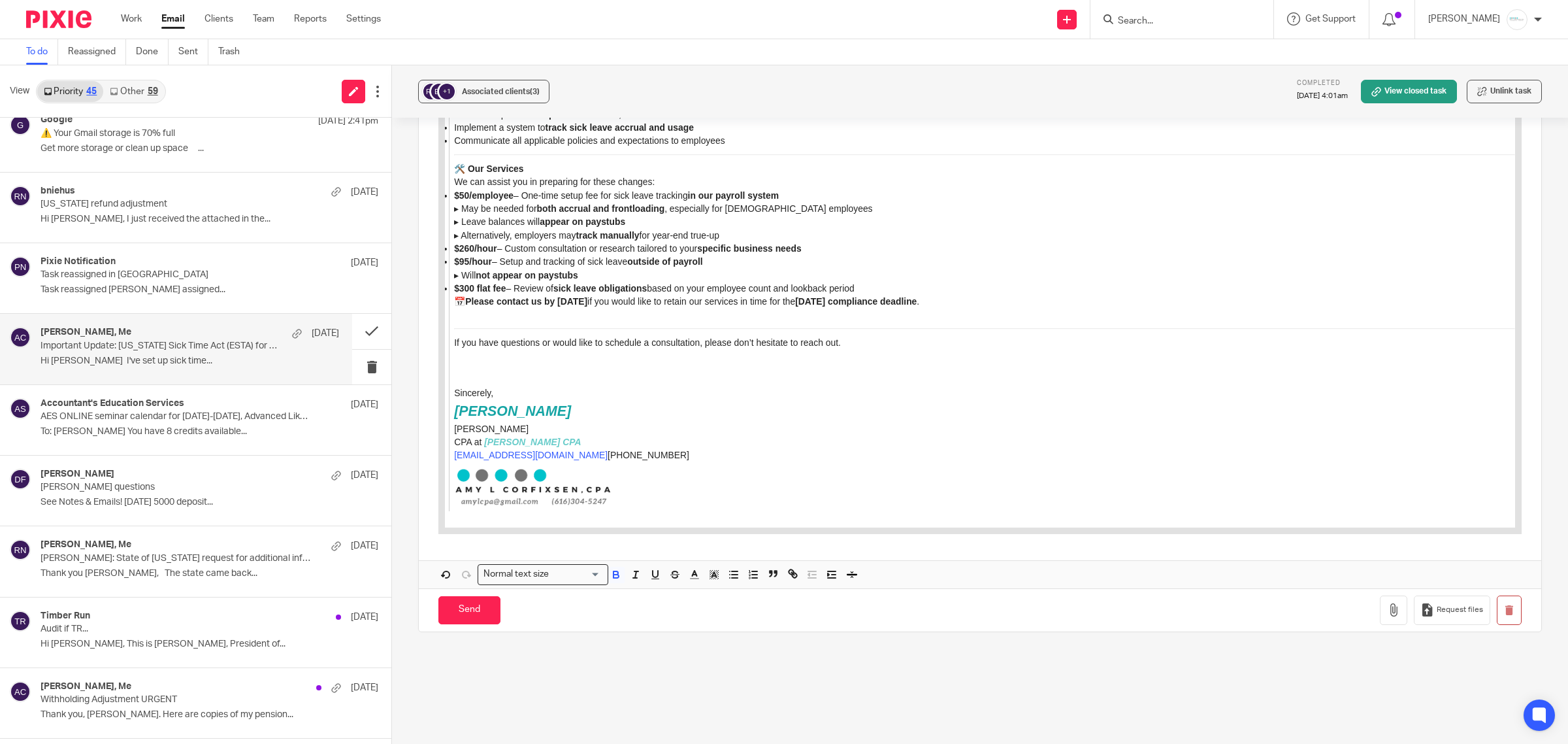
scroll to position [4822, 0]
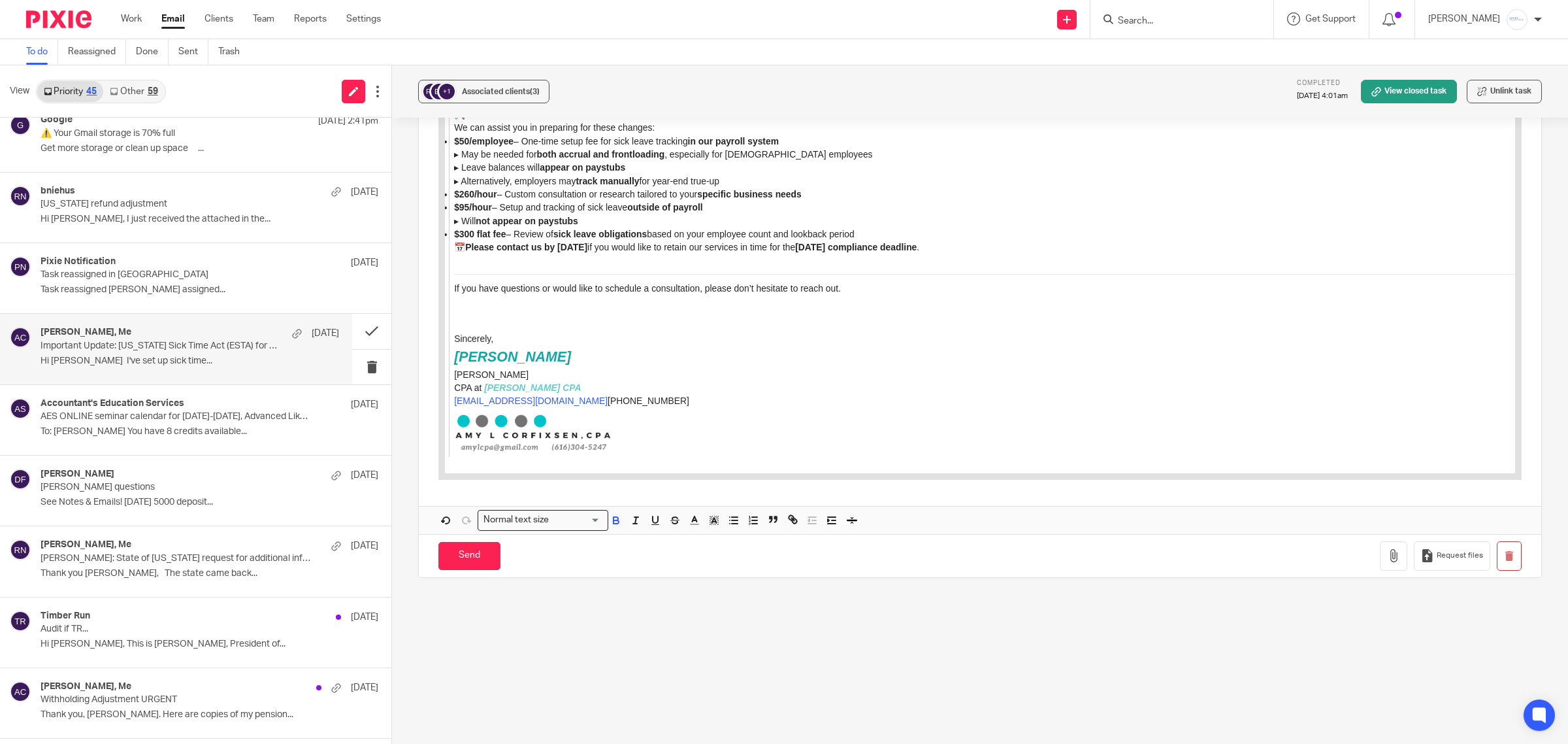
click at [586, 520] on input "Search for option" at bounding box center [577, 520] width 47 height 13
click at [513, 573] on li "Heading 2" at bounding box center [543, 576] width 129 height 17
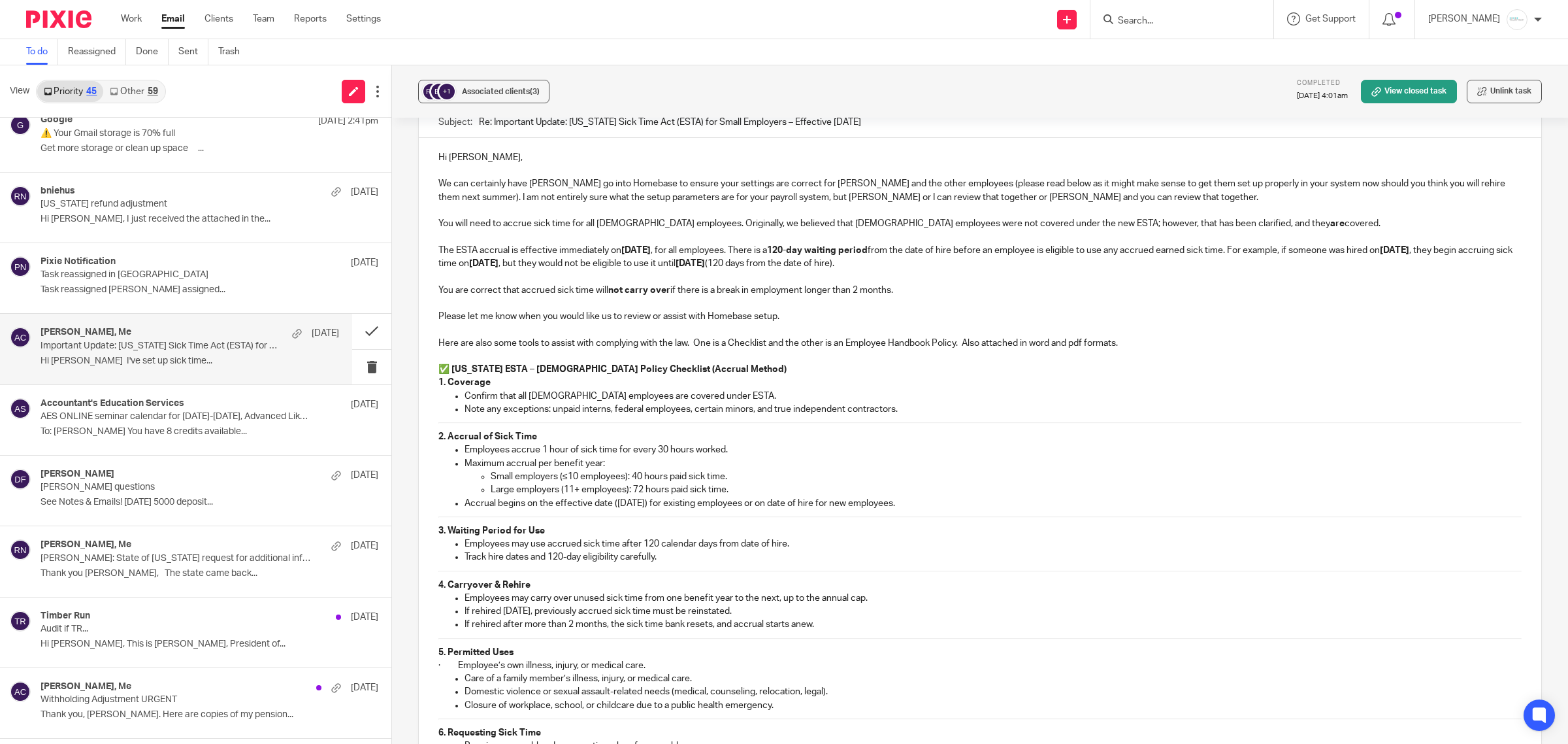
scroll to position [2059, 0]
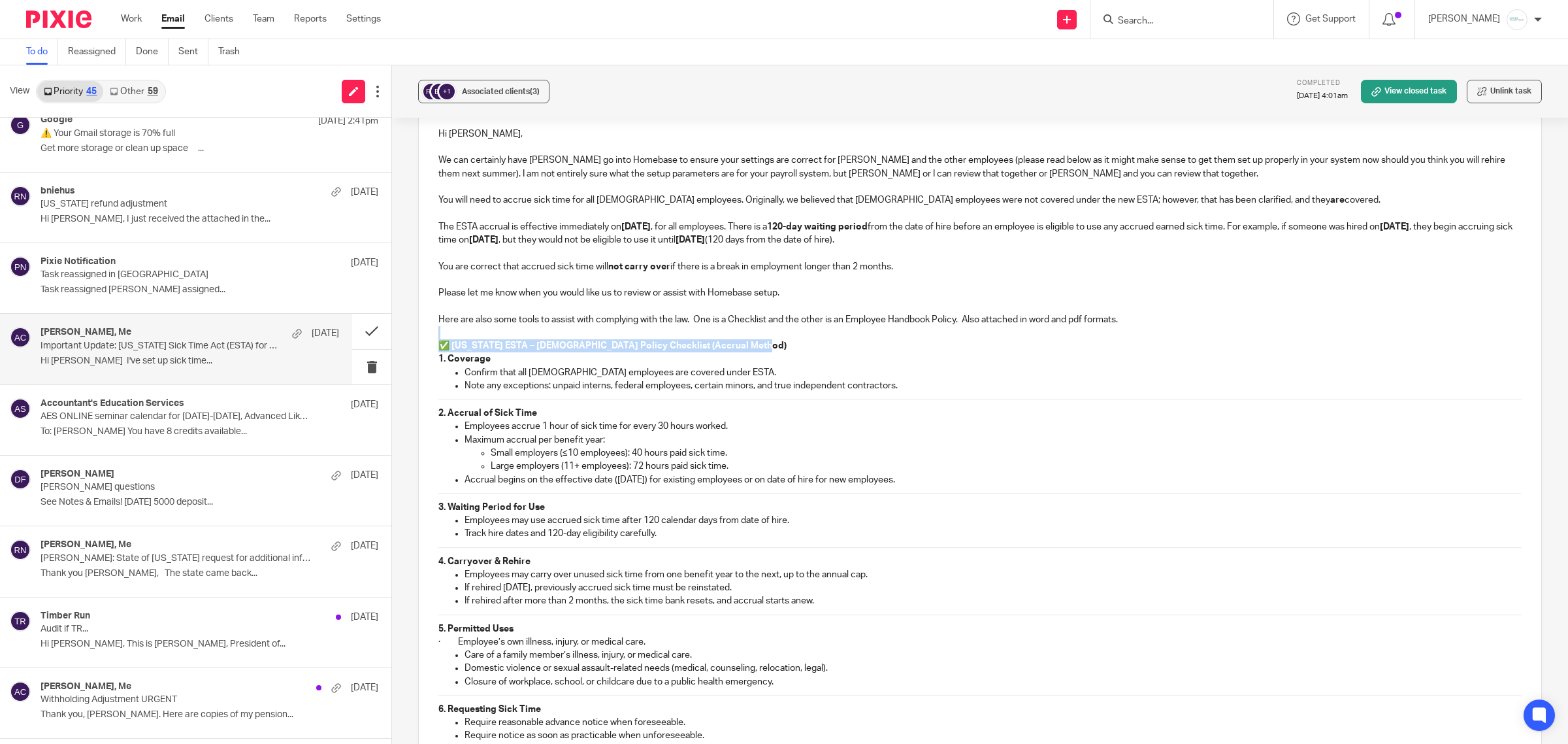
drag, startPoint x: 786, startPoint y: 325, endPoint x: 769, endPoint y: 337, distance: 20.8
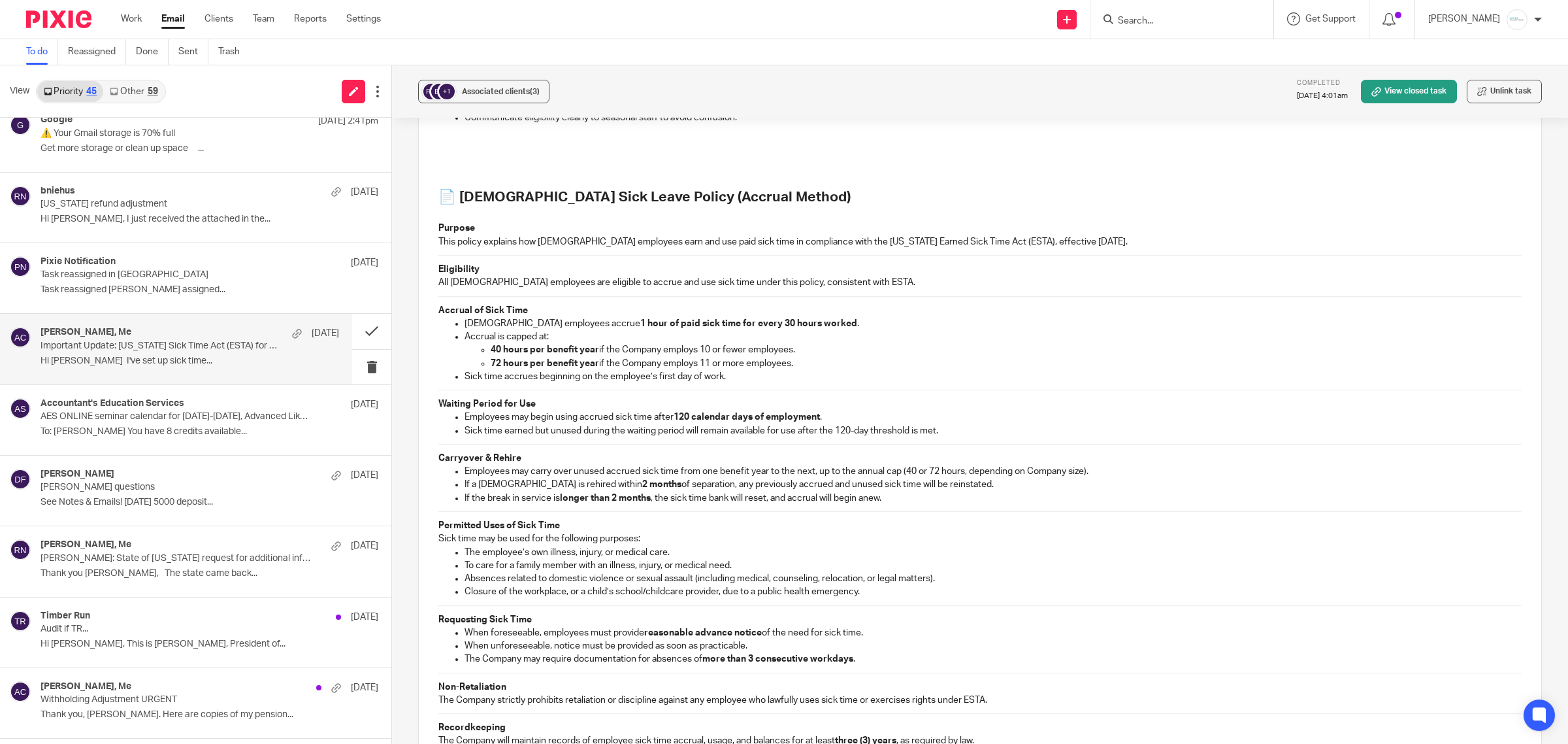
scroll to position [2766, 0]
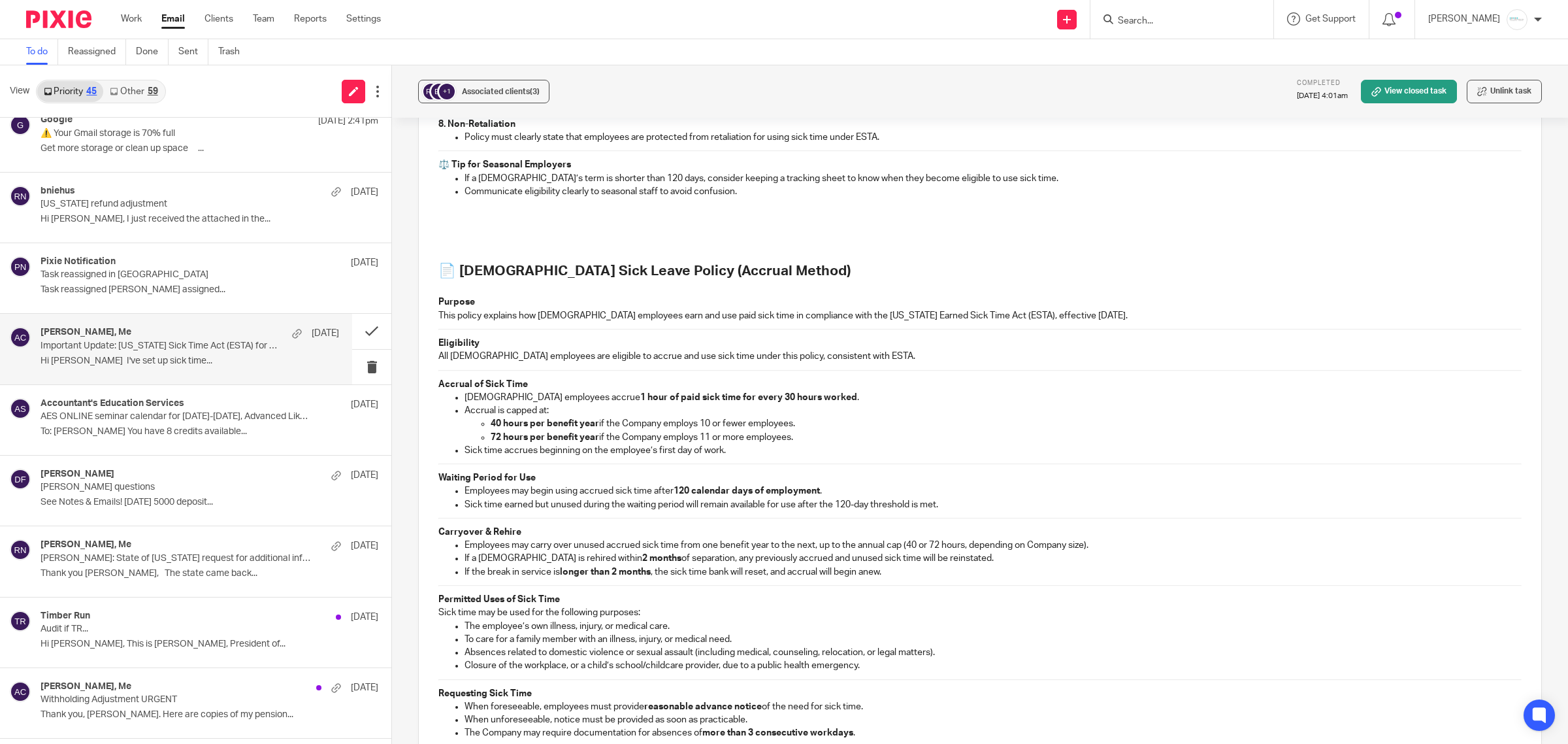
click at [462, 211] on p at bounding box center [980, 217] width 1084 height 13
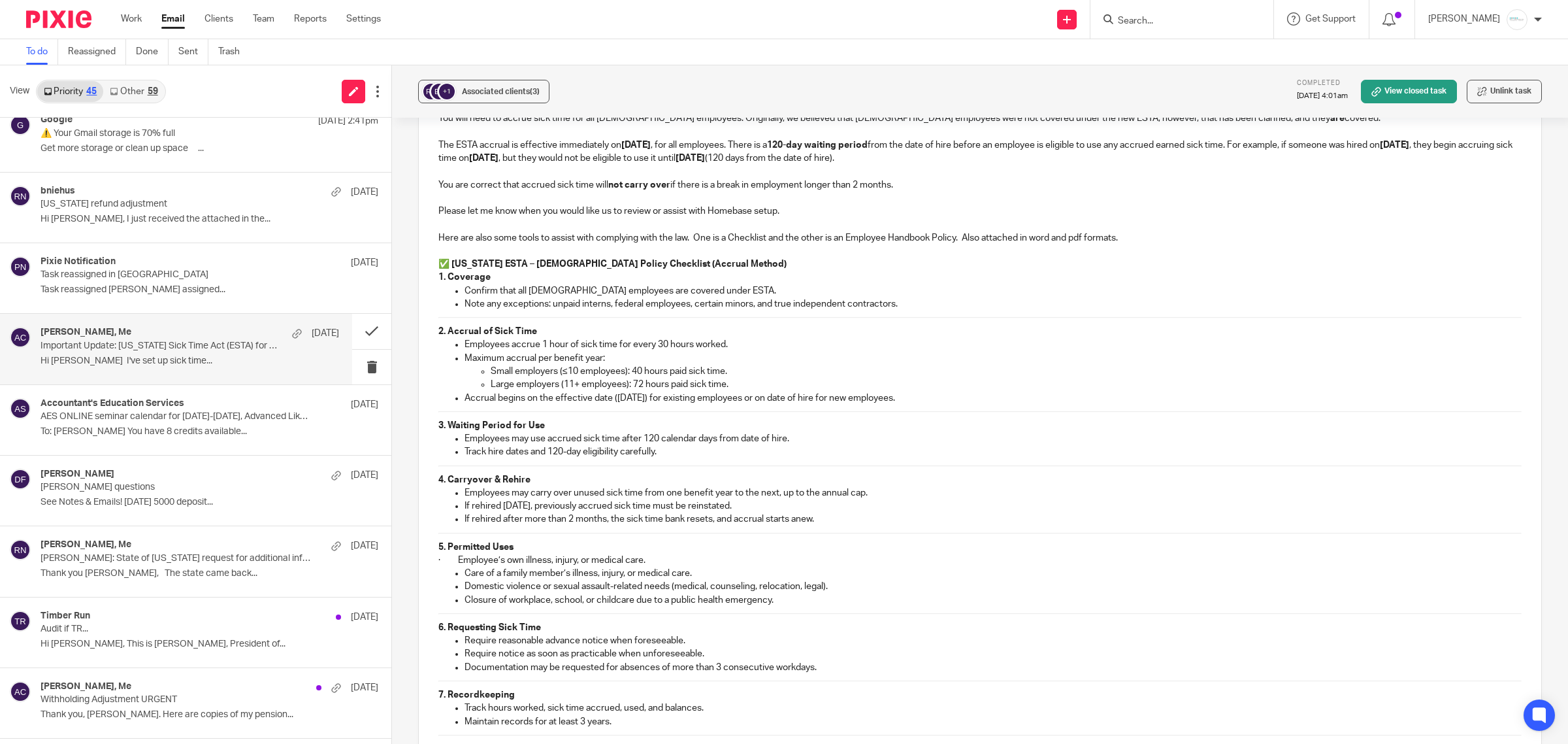
scroll to position [2003, 0]
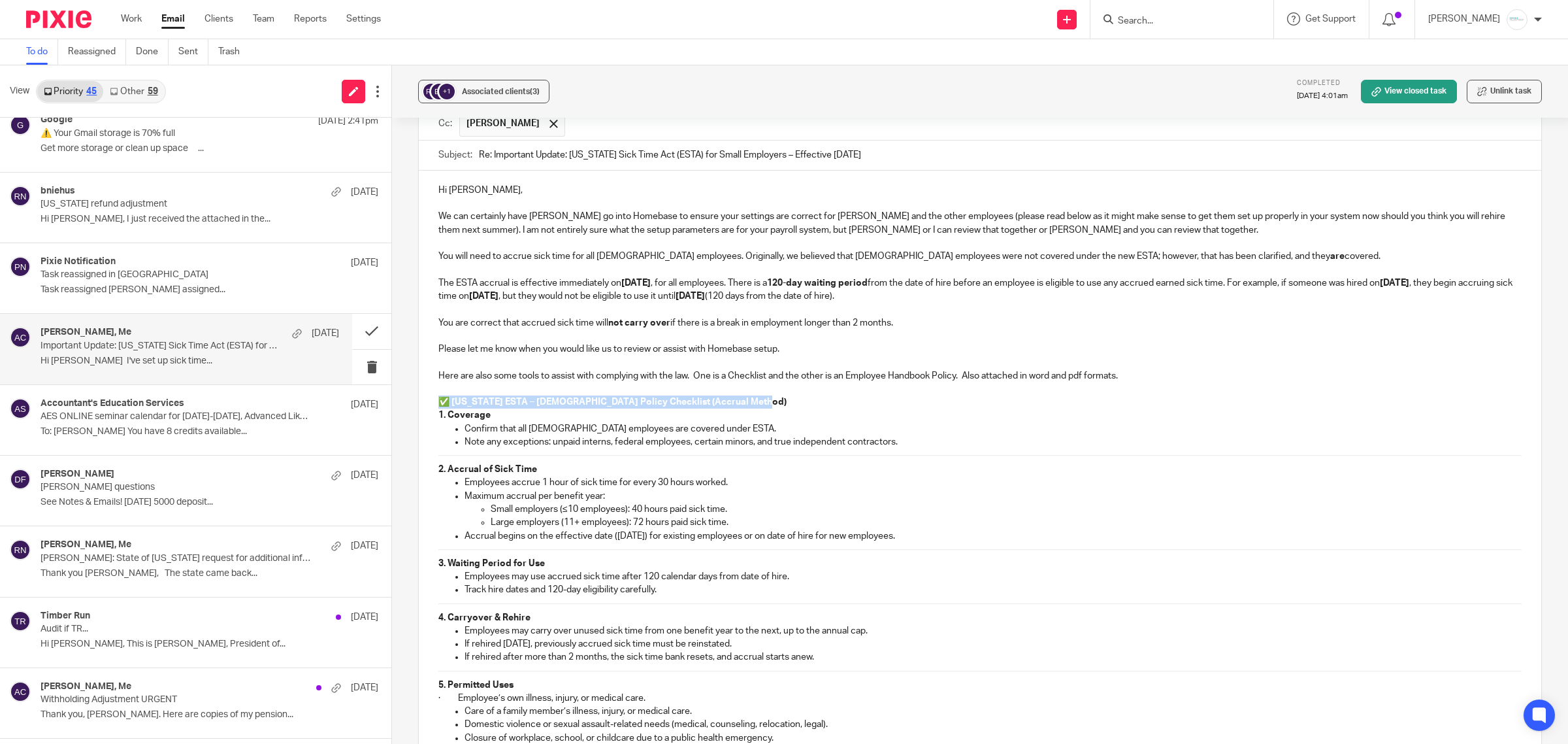
drag, startPoint x: 763, startPoint y: 391, endPoint x: 400, endPoint y: 397, distance: 363.0
click at [400, 397] on div "+1 Associated clients (3) Completed Sep 8, 2025 4:01am View closed task Unlink …" at bounding box center [980, 404] width 1177 height 679
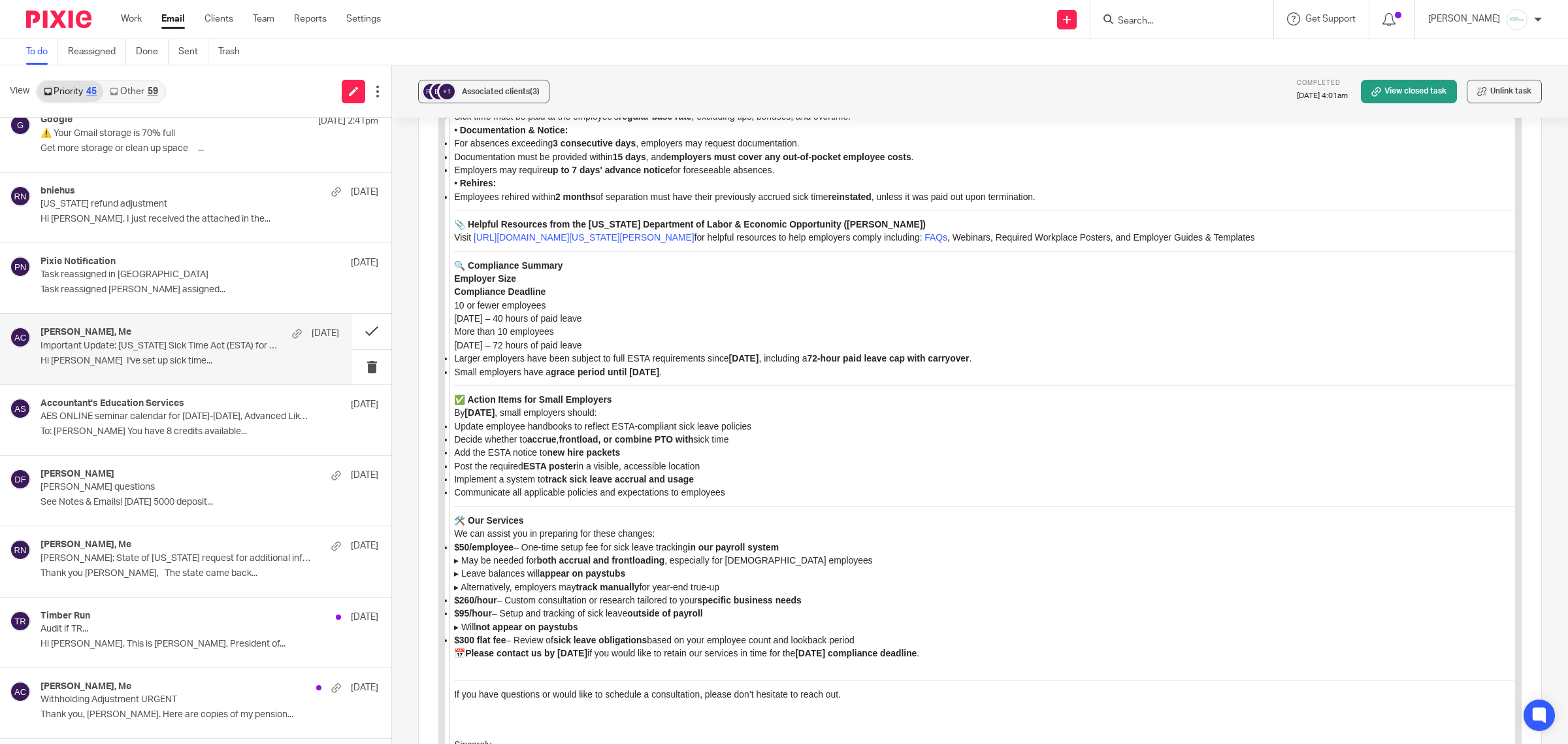
scroll to position [4804, 0]
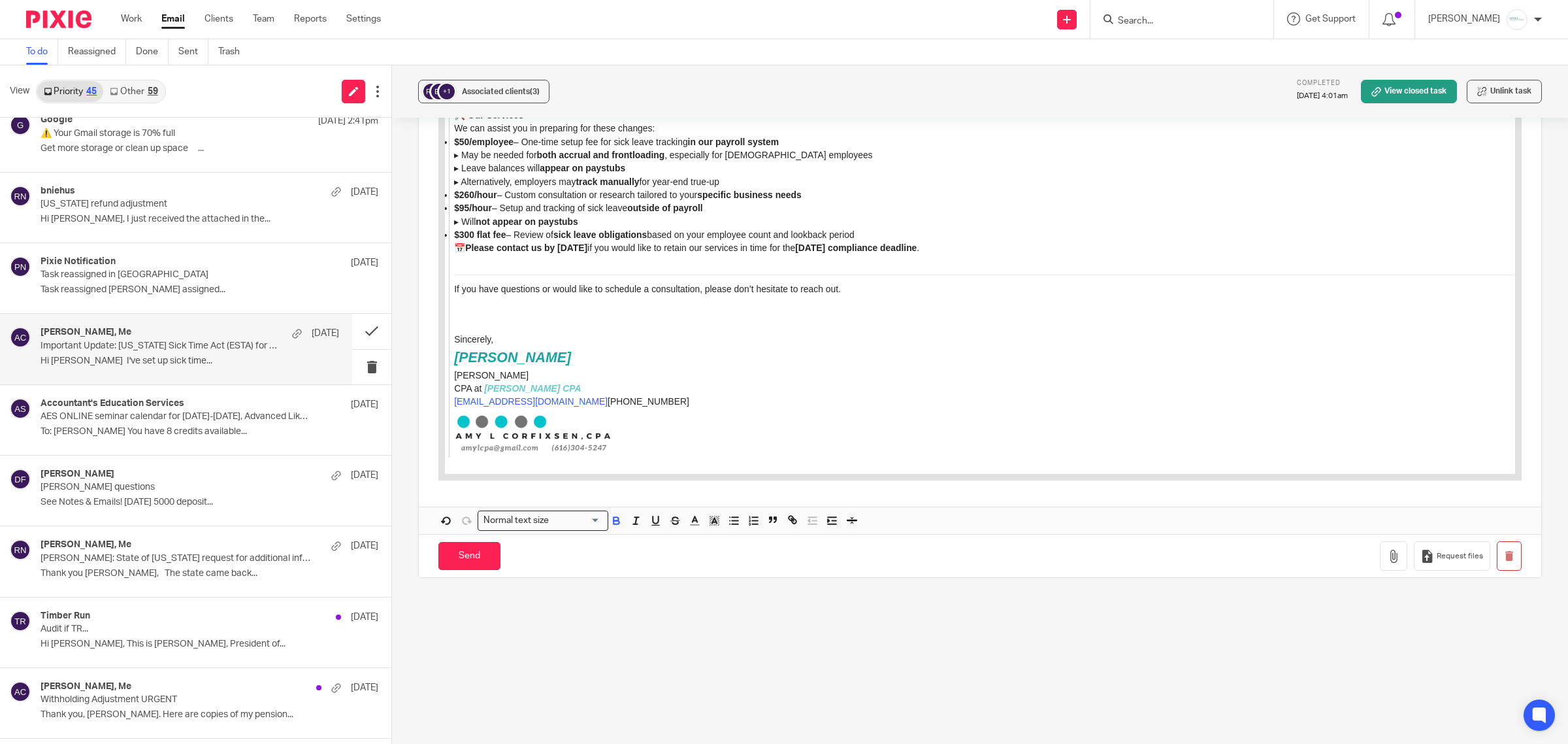
click at [589, 520] on input "Search for option" at bounding box center [577, 520] width 47 height 13
click at [549, 568] on li "Heading 2" at bounding box center [543, 576] width 129 height 17
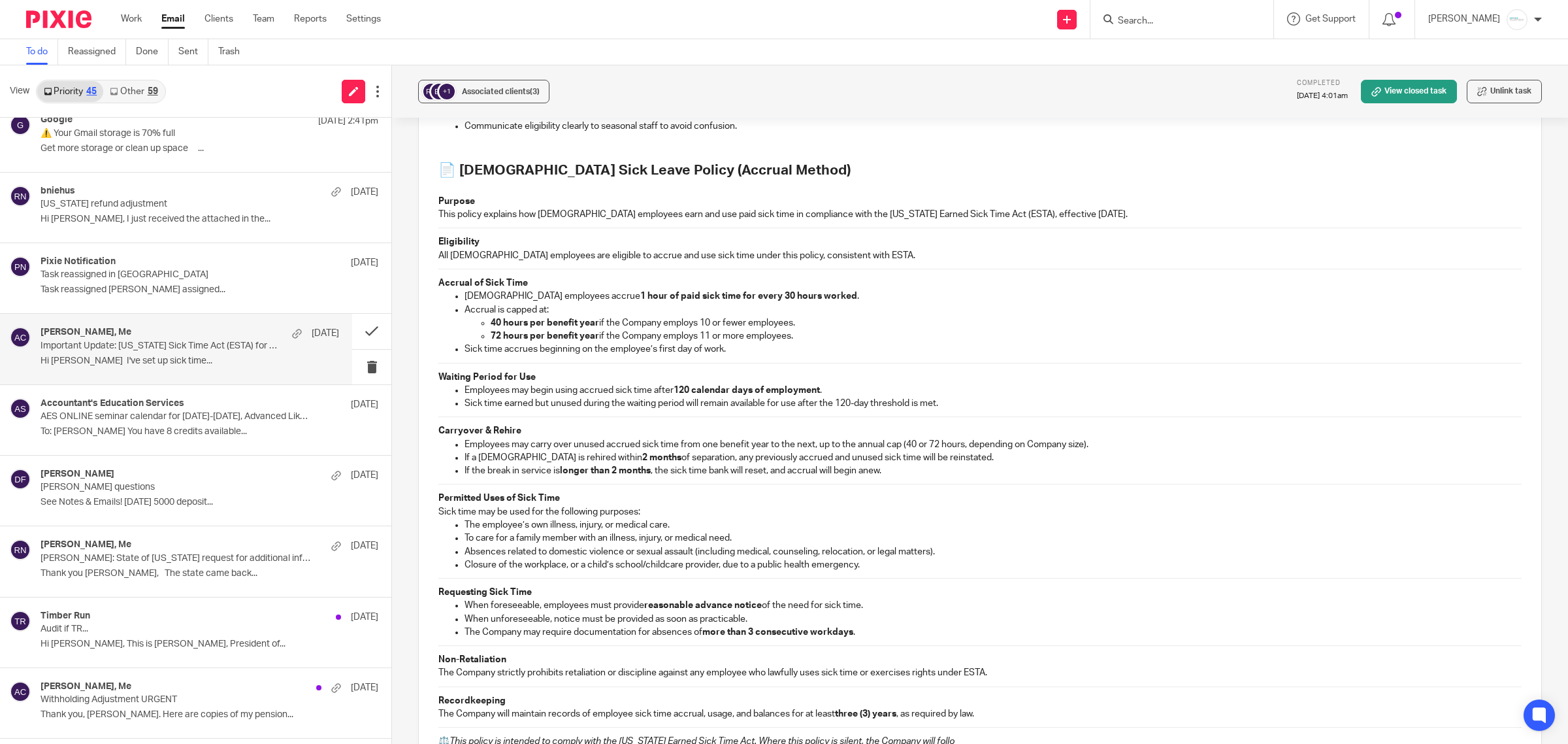
scroll to position [2758, 0]
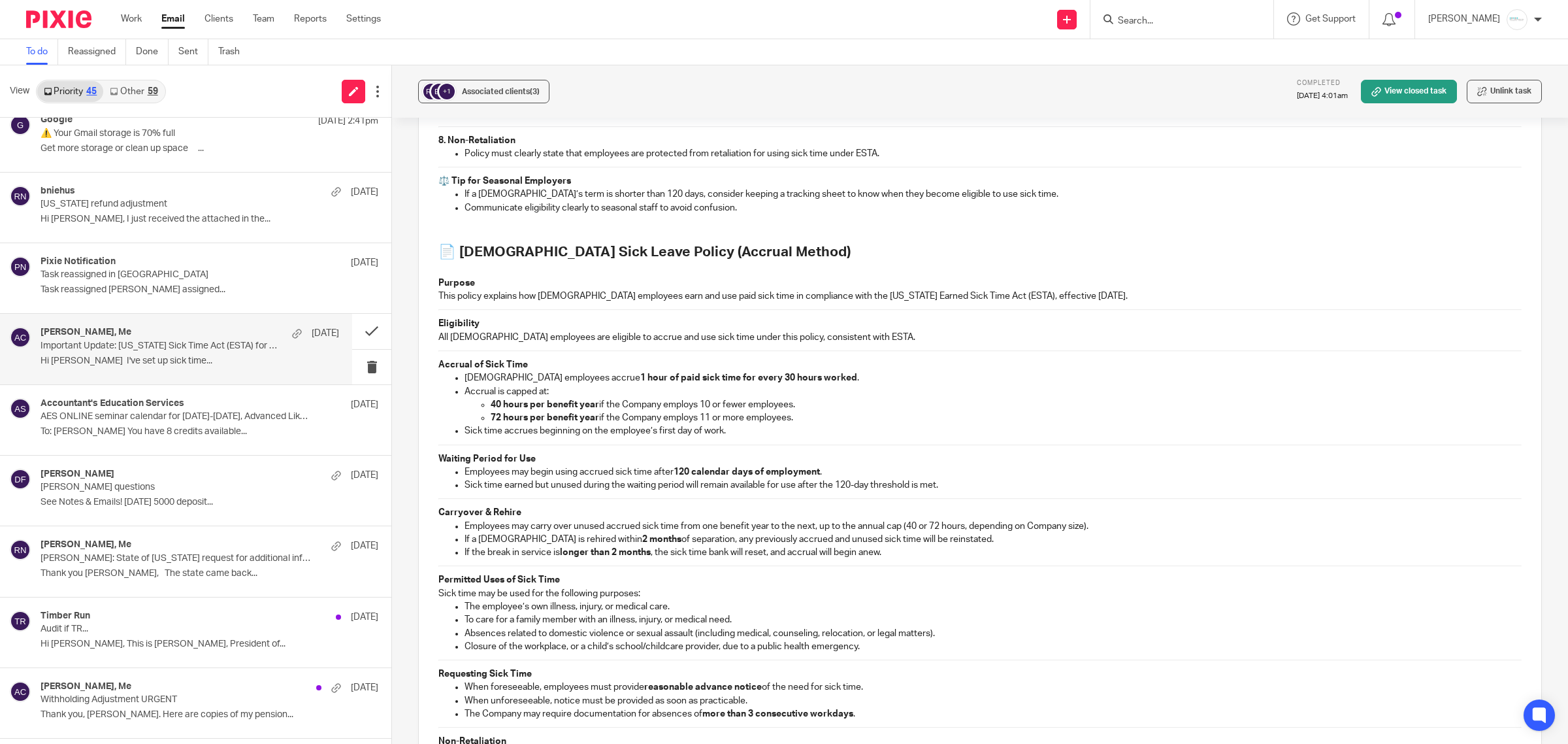
click at [654, 245] on strong "📄 Seasonal Employee Sick Leave Policy (Accrual Method)" at bounding box center [645, 252] width 412 height 13
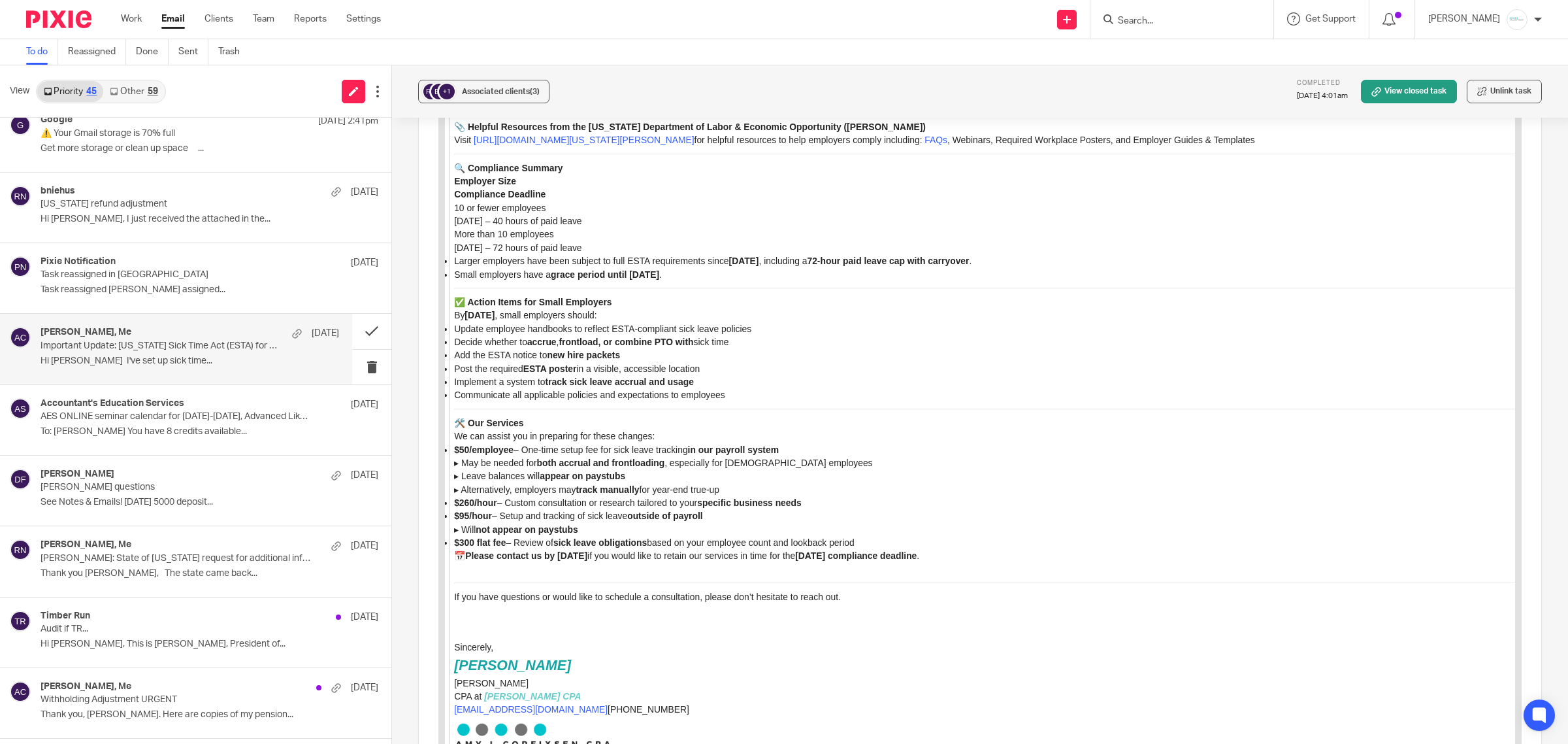
scroll to position [4746, 0]
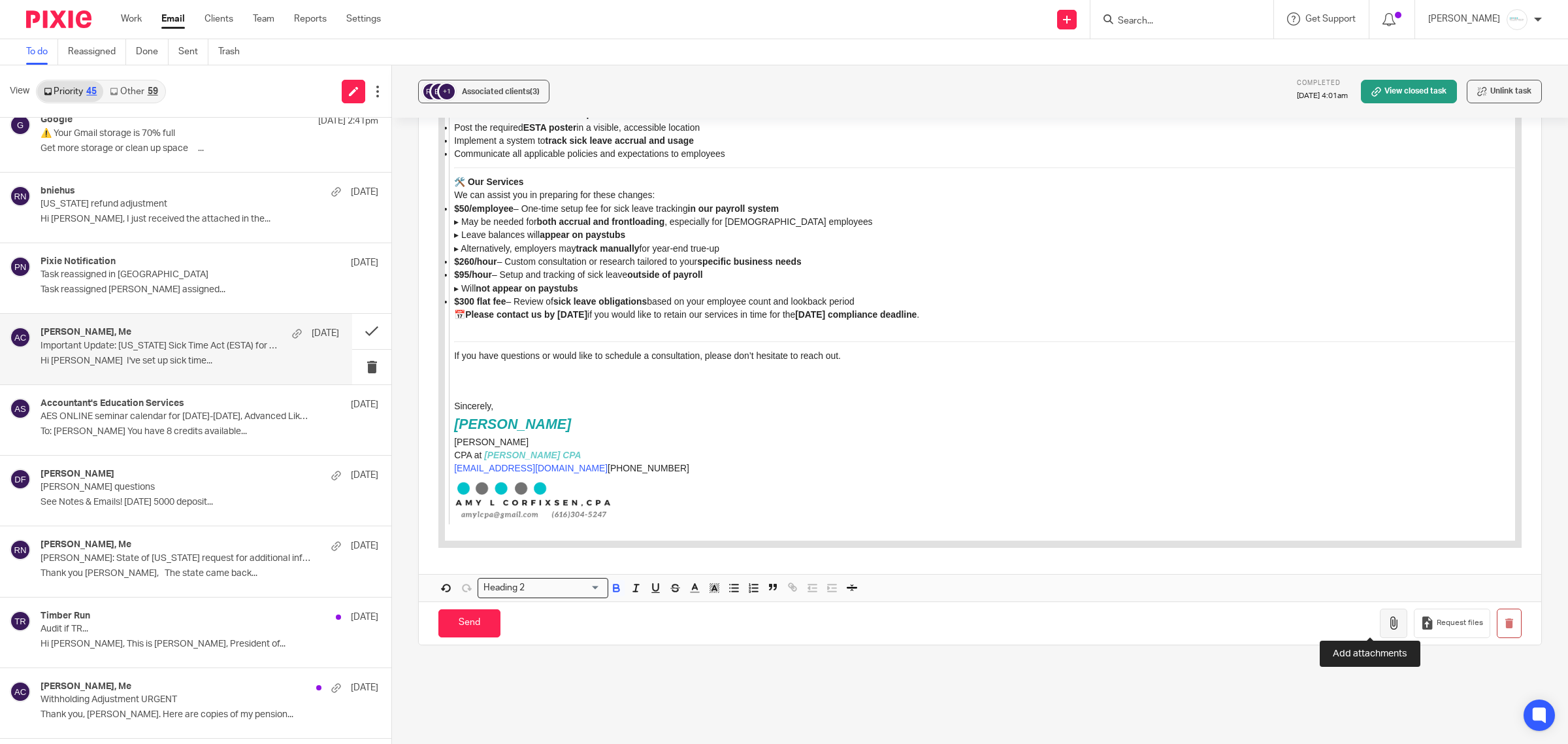
click at [1387, 619] on icon "button" at bounding box center [1393, 622] width 13 height 13
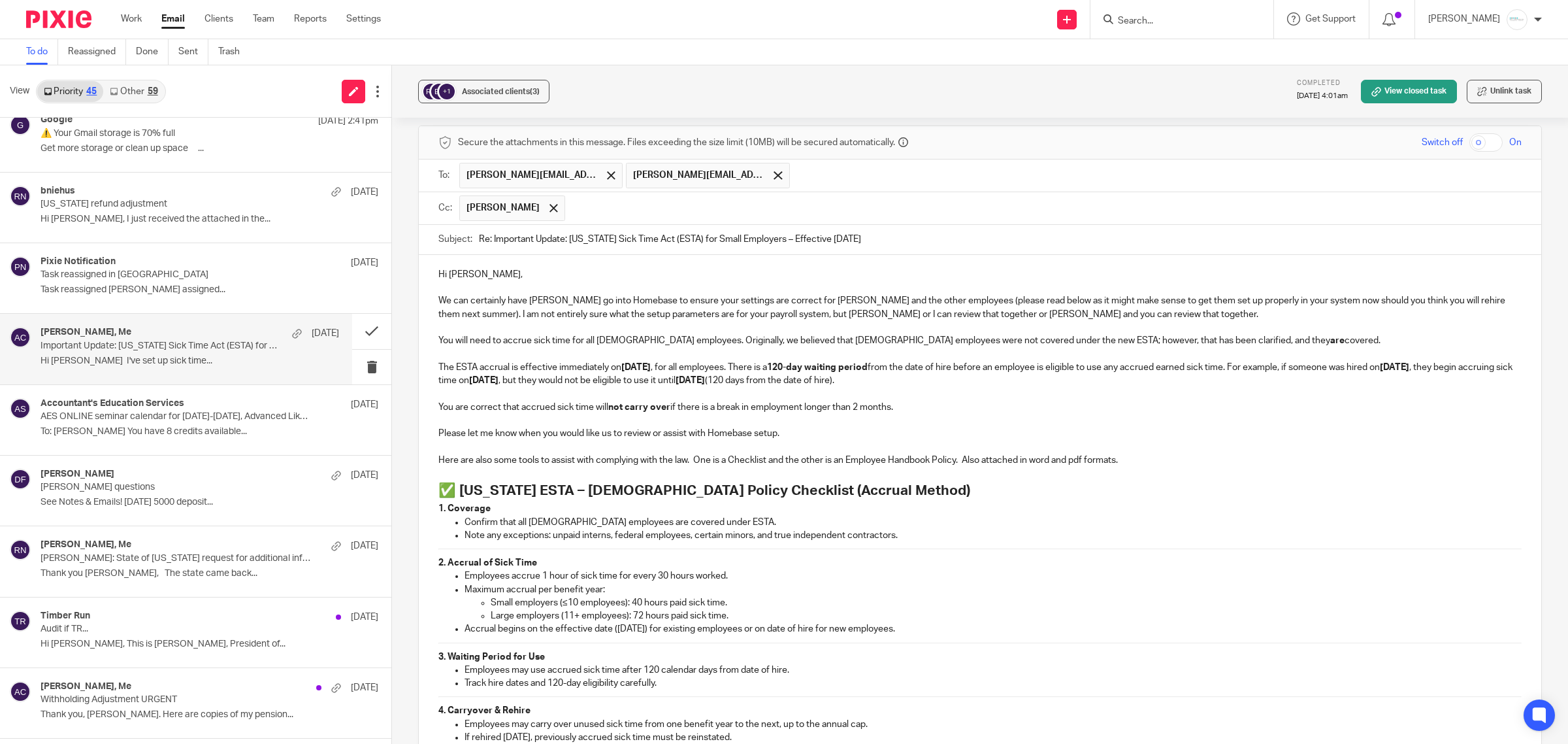
scroll to position [1913, 0]
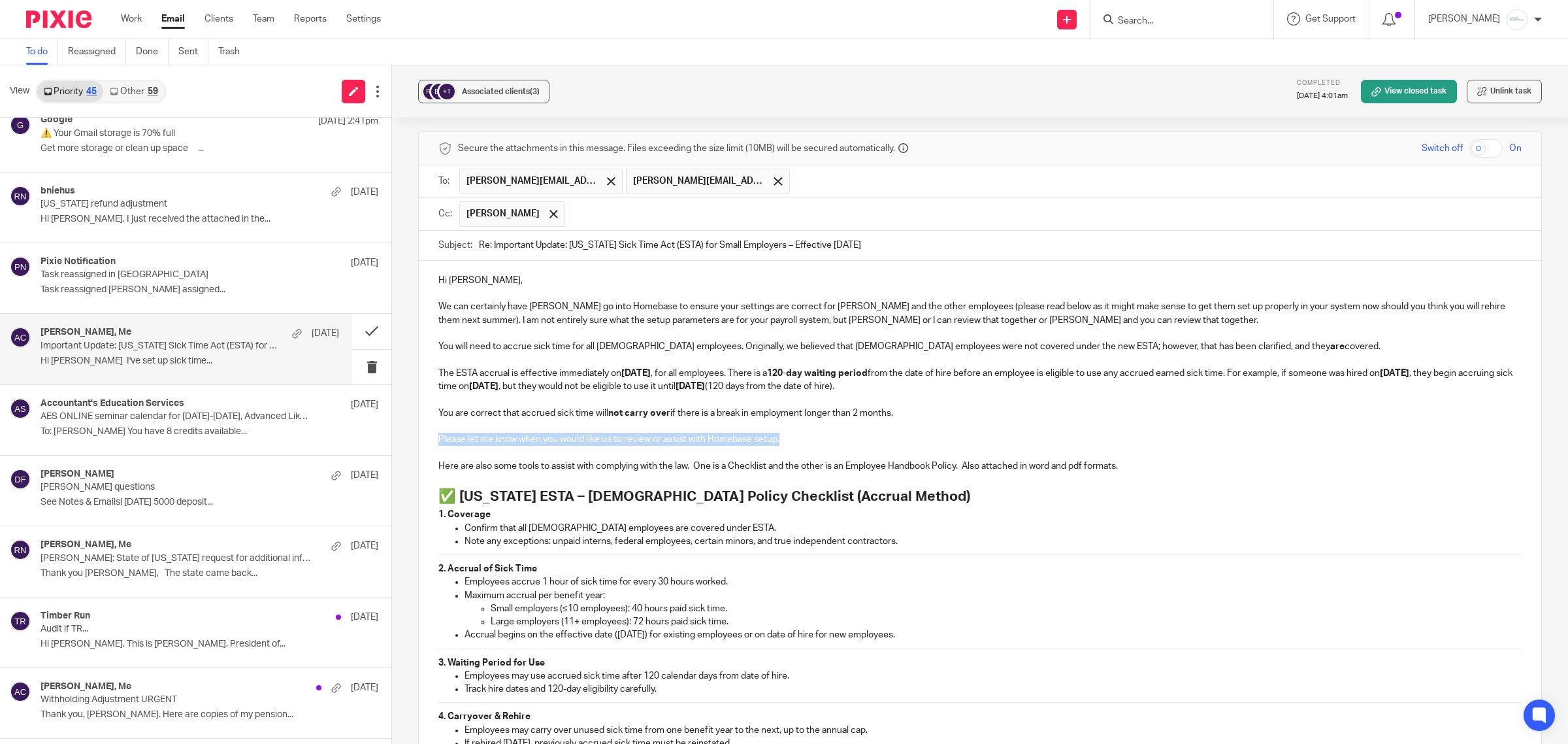
drag, startPoint x: 433, startPoint y: 428, endPoint x: 810, endPoint y: 428, distance: 377.0
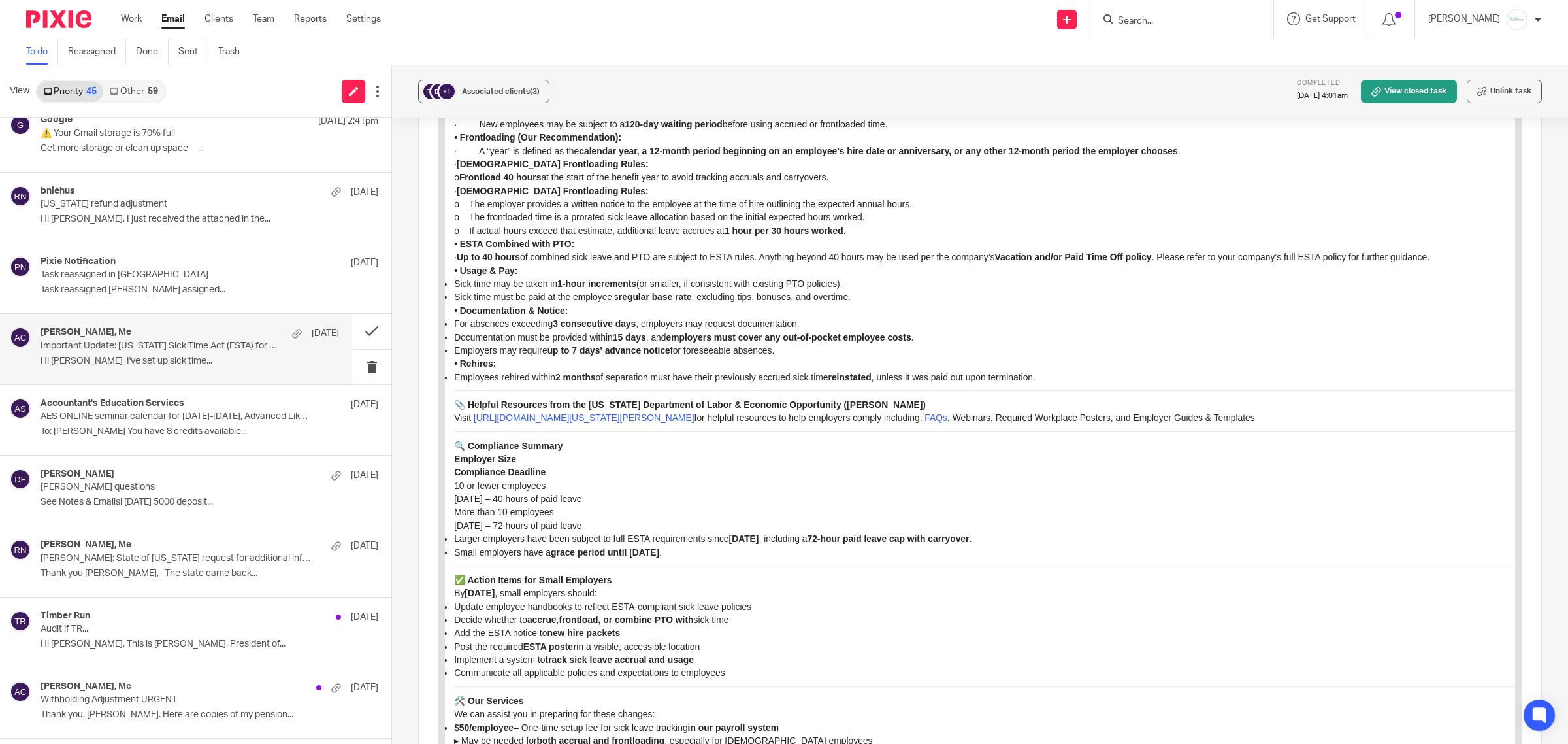
scroll to position [4880, 0]
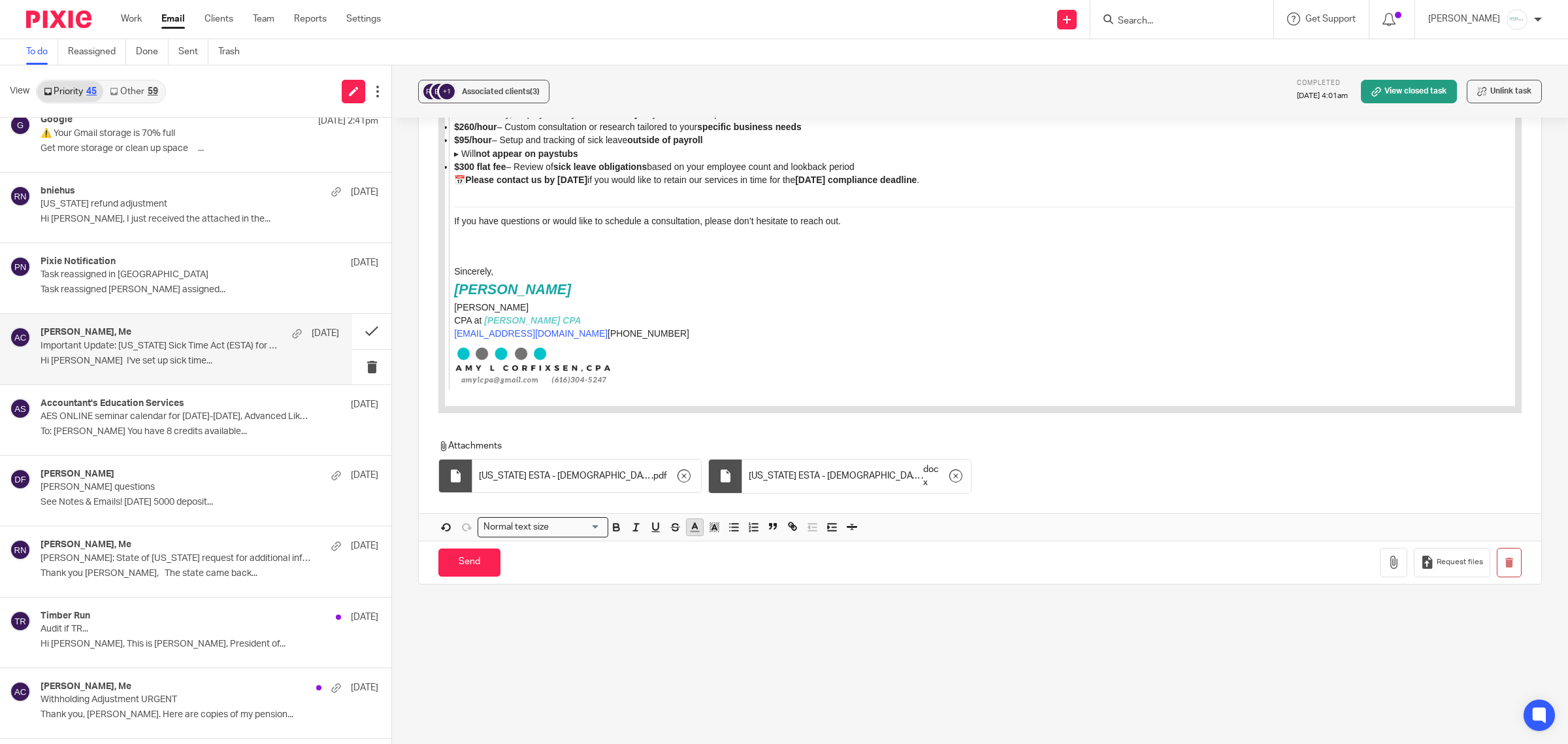
click at [687, 531] on button "button" at bounding box center [695, 527] width 16 height 16
click at [724, 539] on li "color:#FCDC00" at bounding box center [725, 544] width 10 height 10
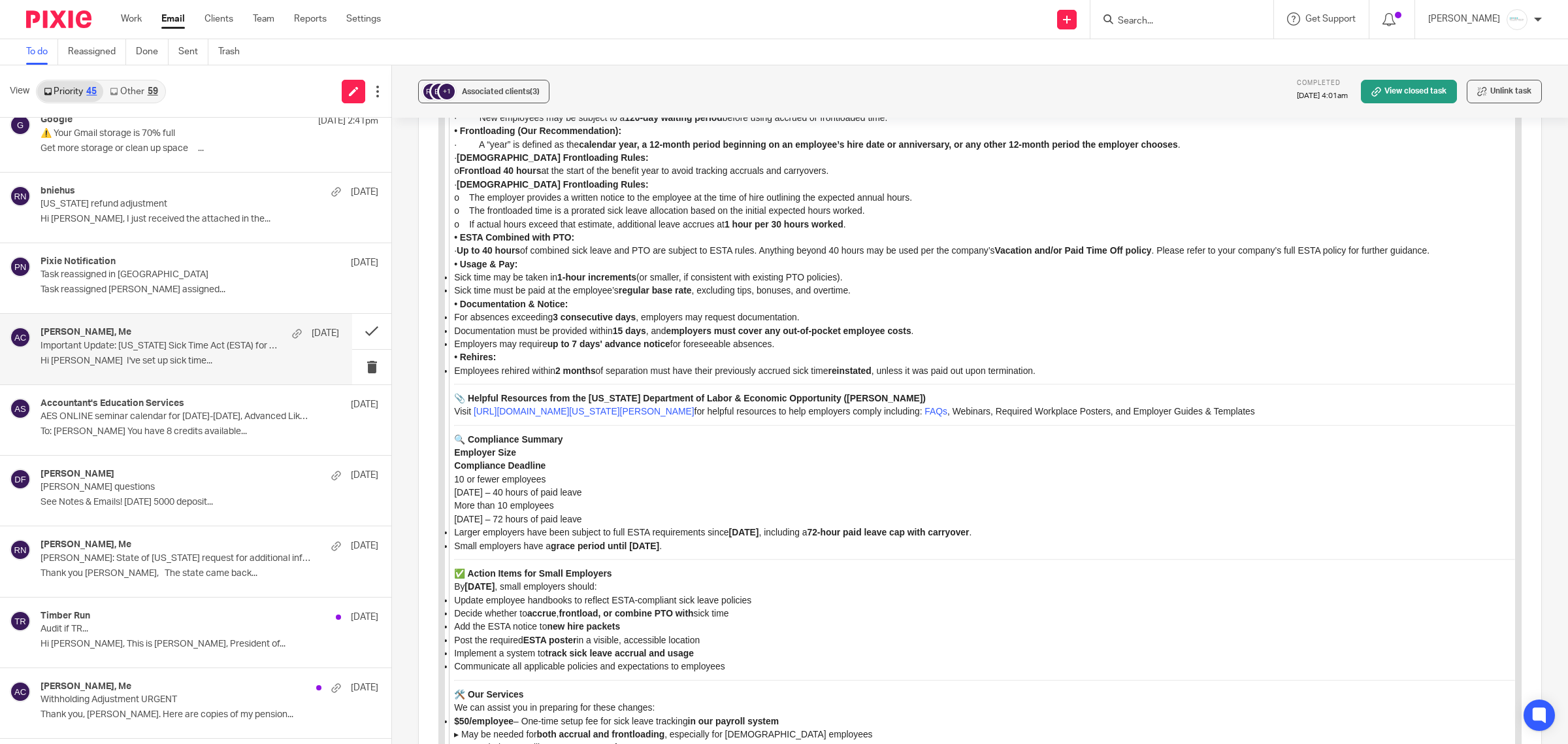
scroll to position [4887, 0]
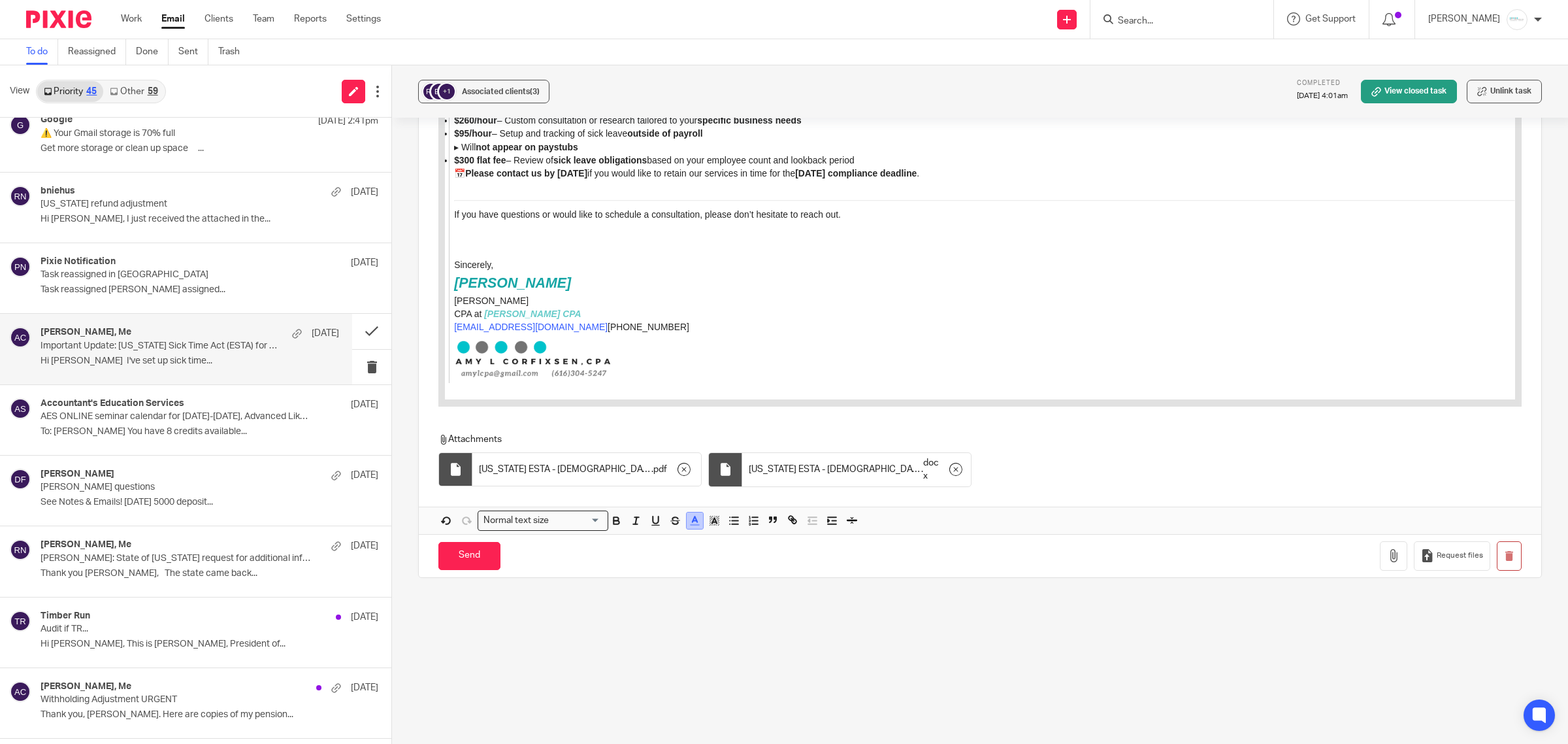
click at [695, 515] on icon "button" at bounding box center [694, 520] width 11 height 11
click at [658, 559] on li "color:#000000" at bounding box center [660, 563] width 10 height 10
click at [716, 516] on icon "button" at bounding box center [714, 520] width 11 height 11
click at [720, 536] on li "color:#FCDC00" at bounding box center [725, 537] width 10 height 10
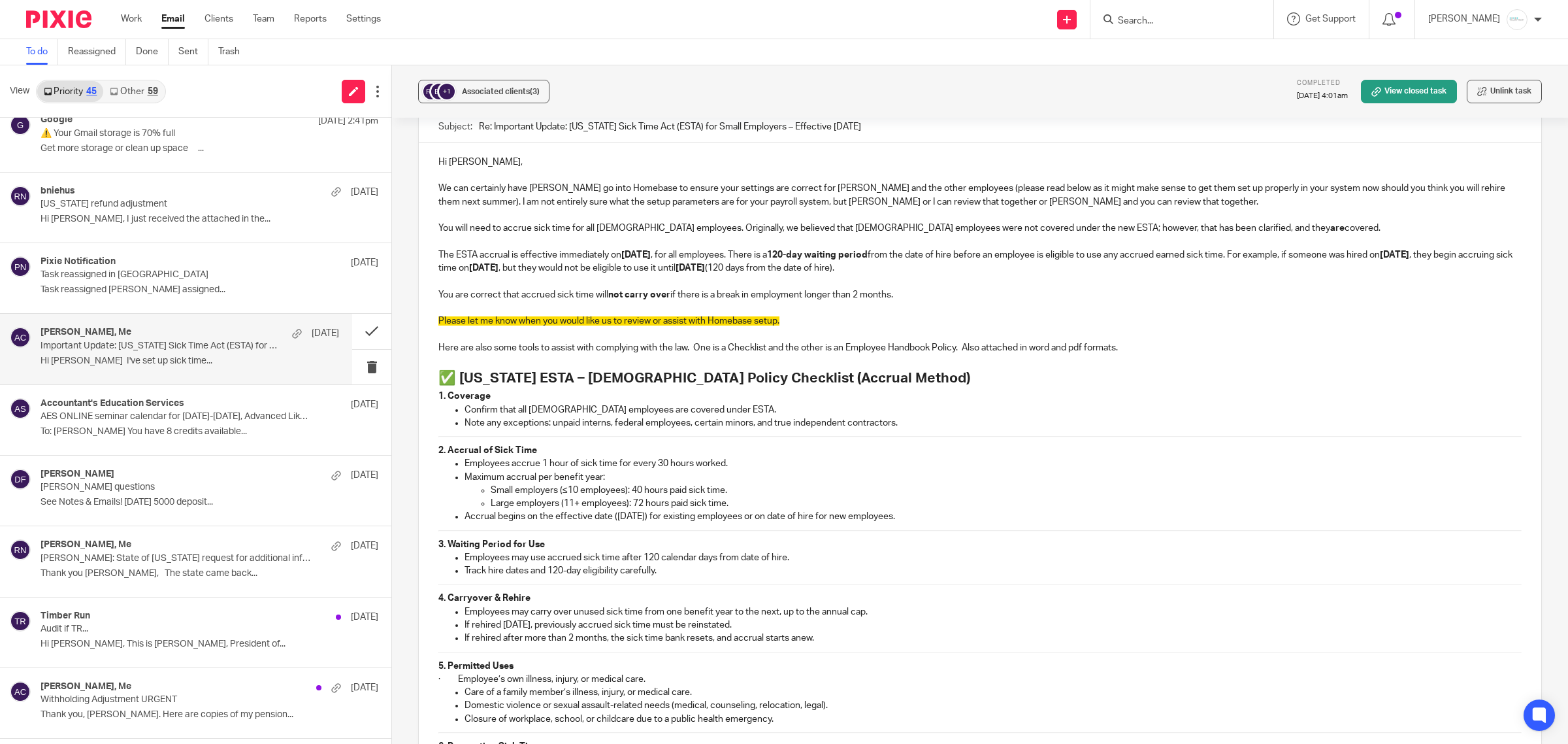
scroll to position [1865, 0]
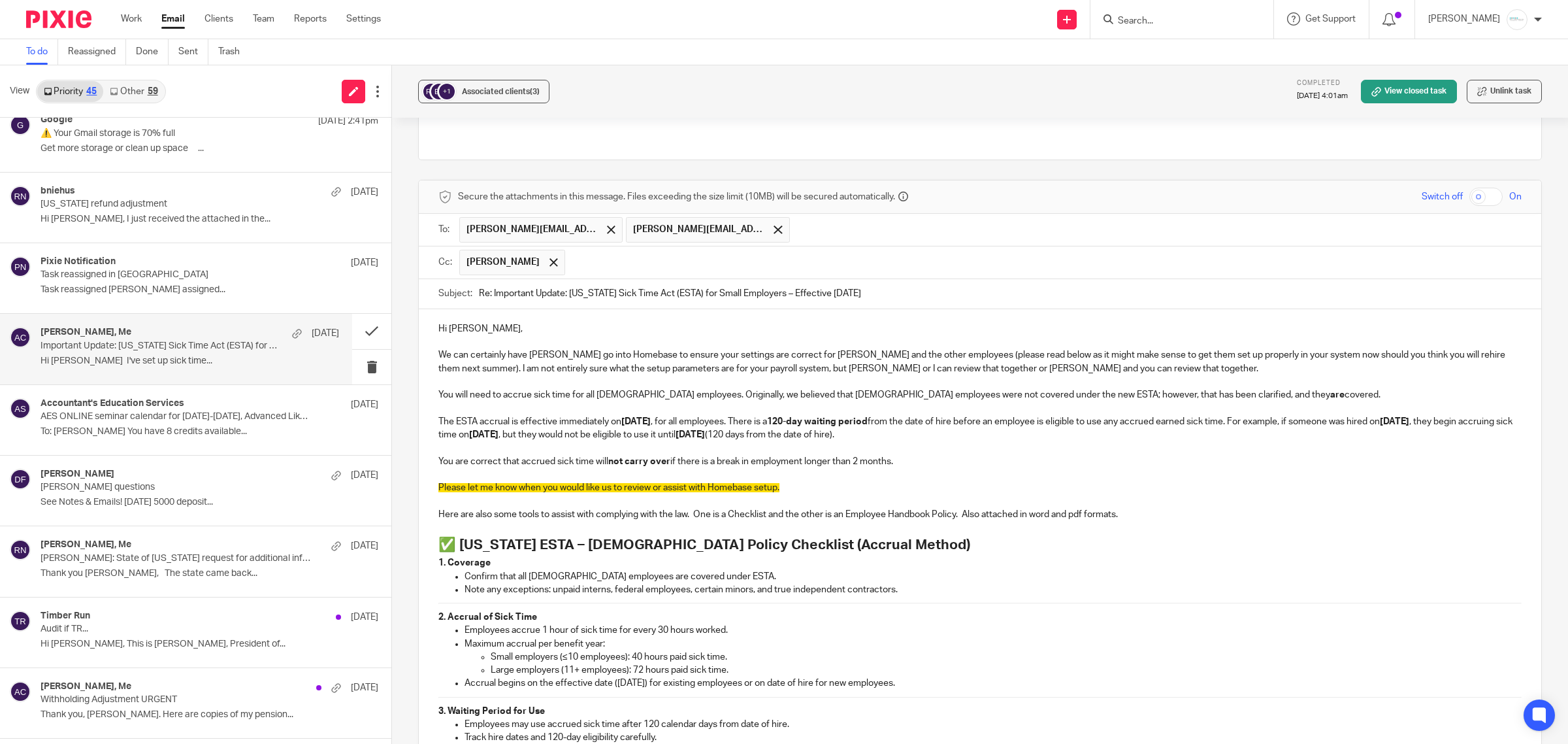
click at [929, 468] on p at bounding box center [980, 474] width 1084 height 13
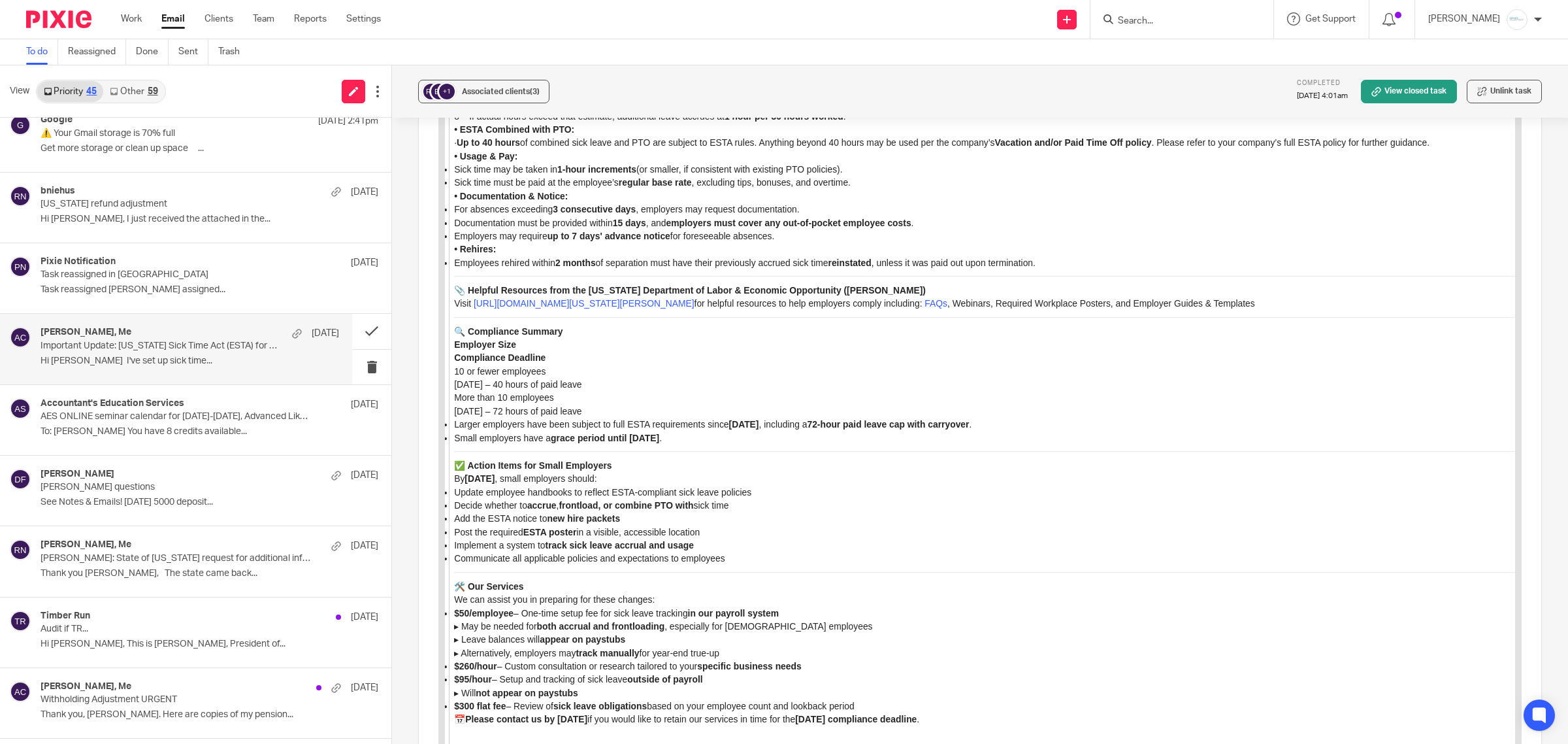
scroll to position [4887, 0]
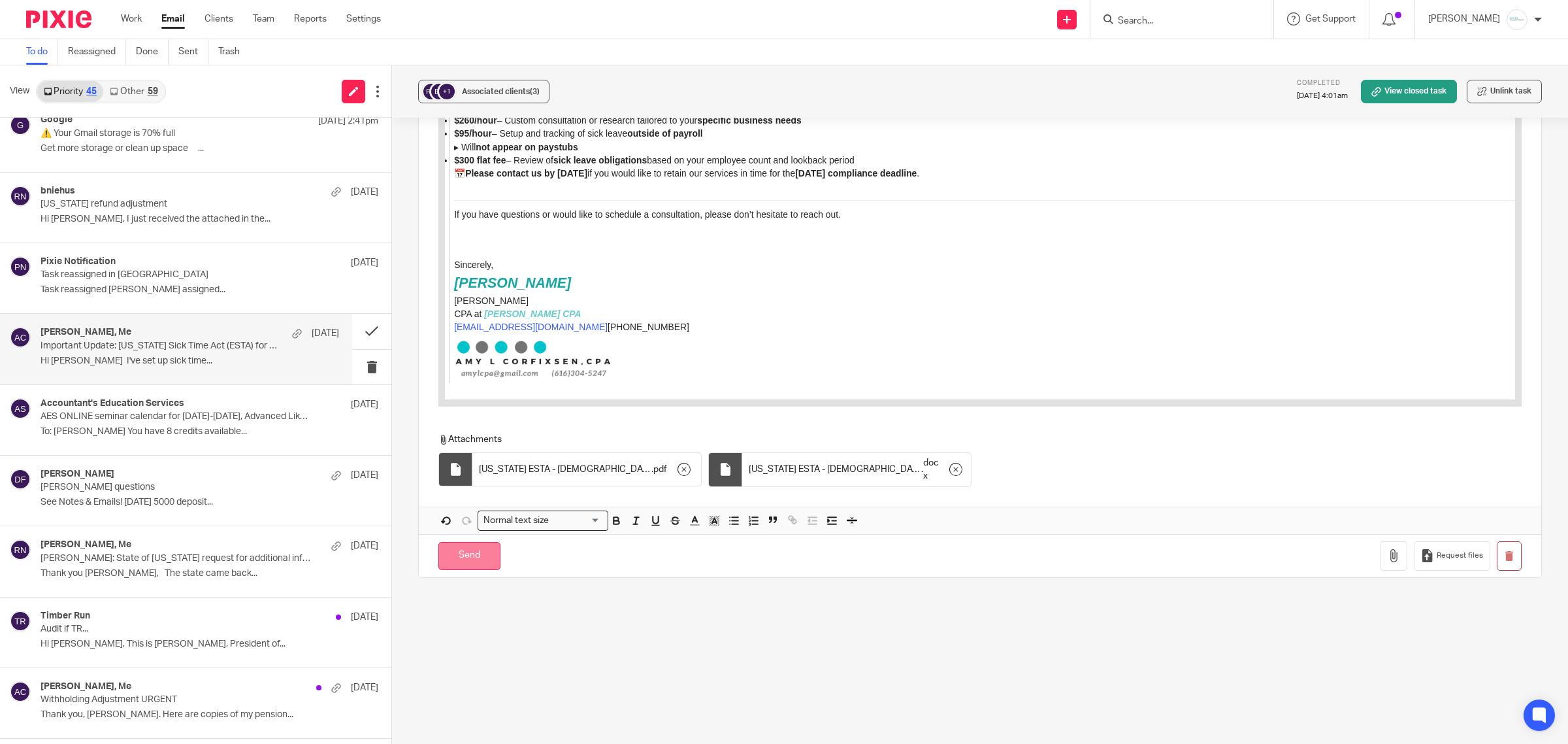
click at [449, 557] on input "Send" at bounding box center [470, 556] width 62 height 28
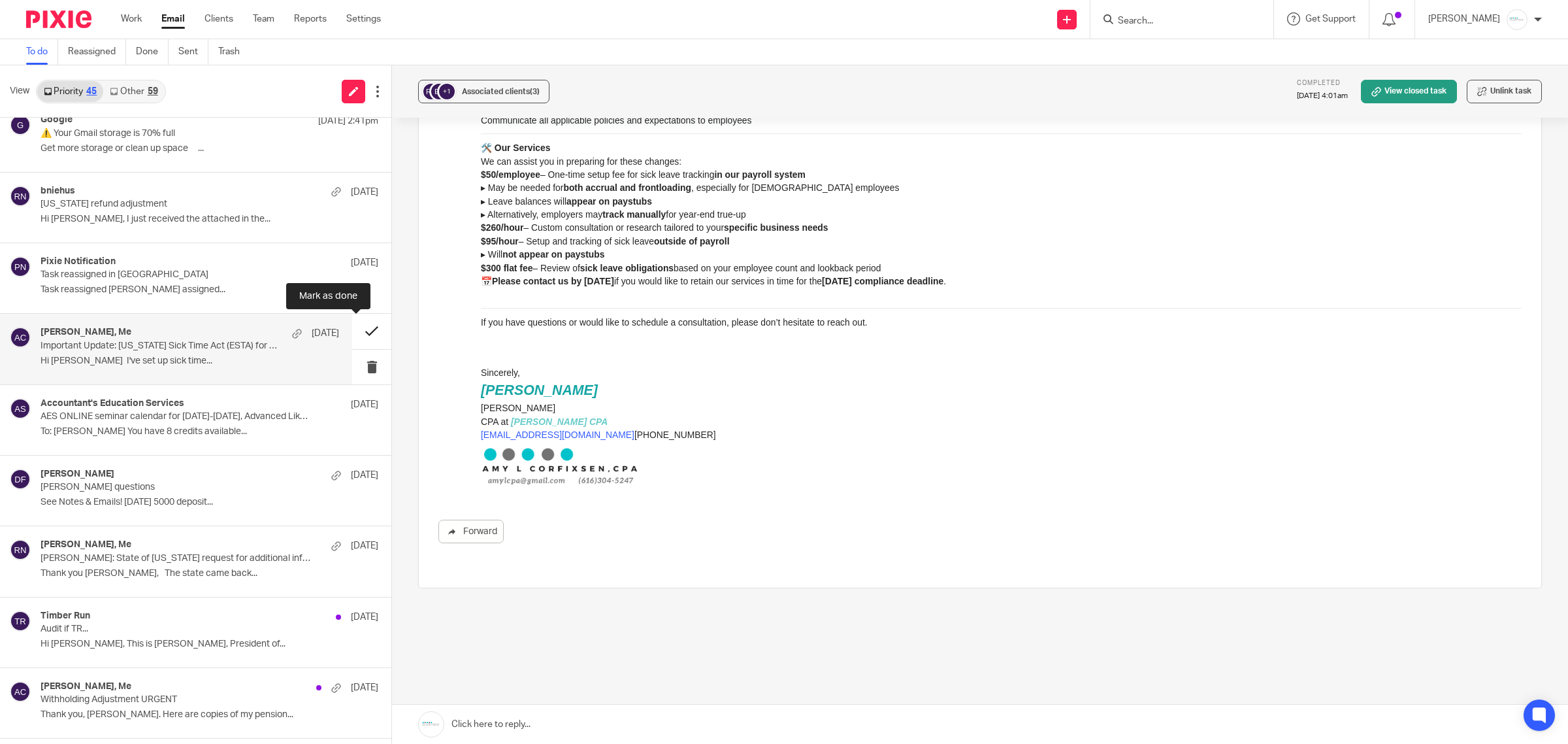
click at [355, 334] on button at bounding box center [372, 330] width 39 height 34
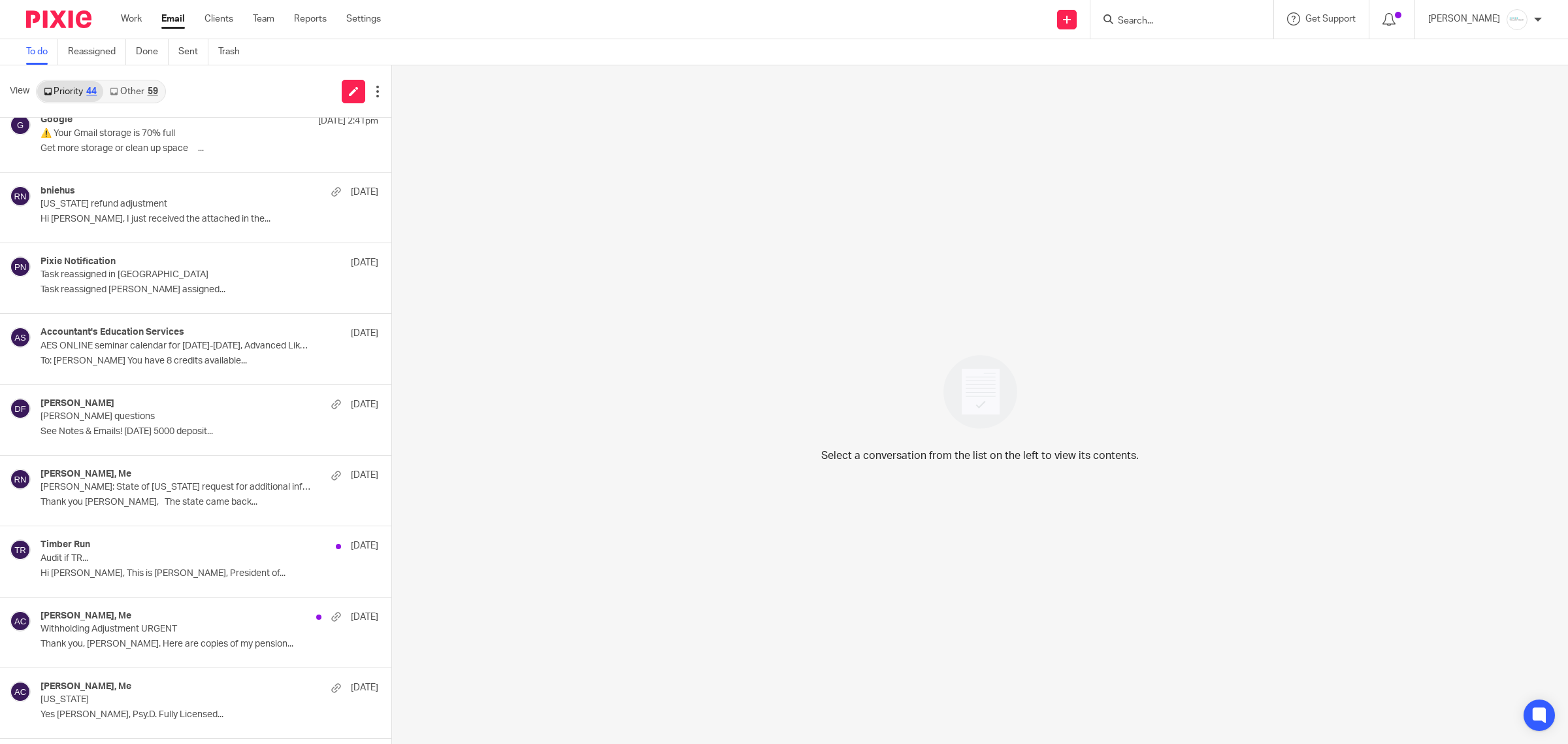
click at [1177, 23] on div "Email thread archived. Undo" at bounding box center [1170, 38] width 771 height 50
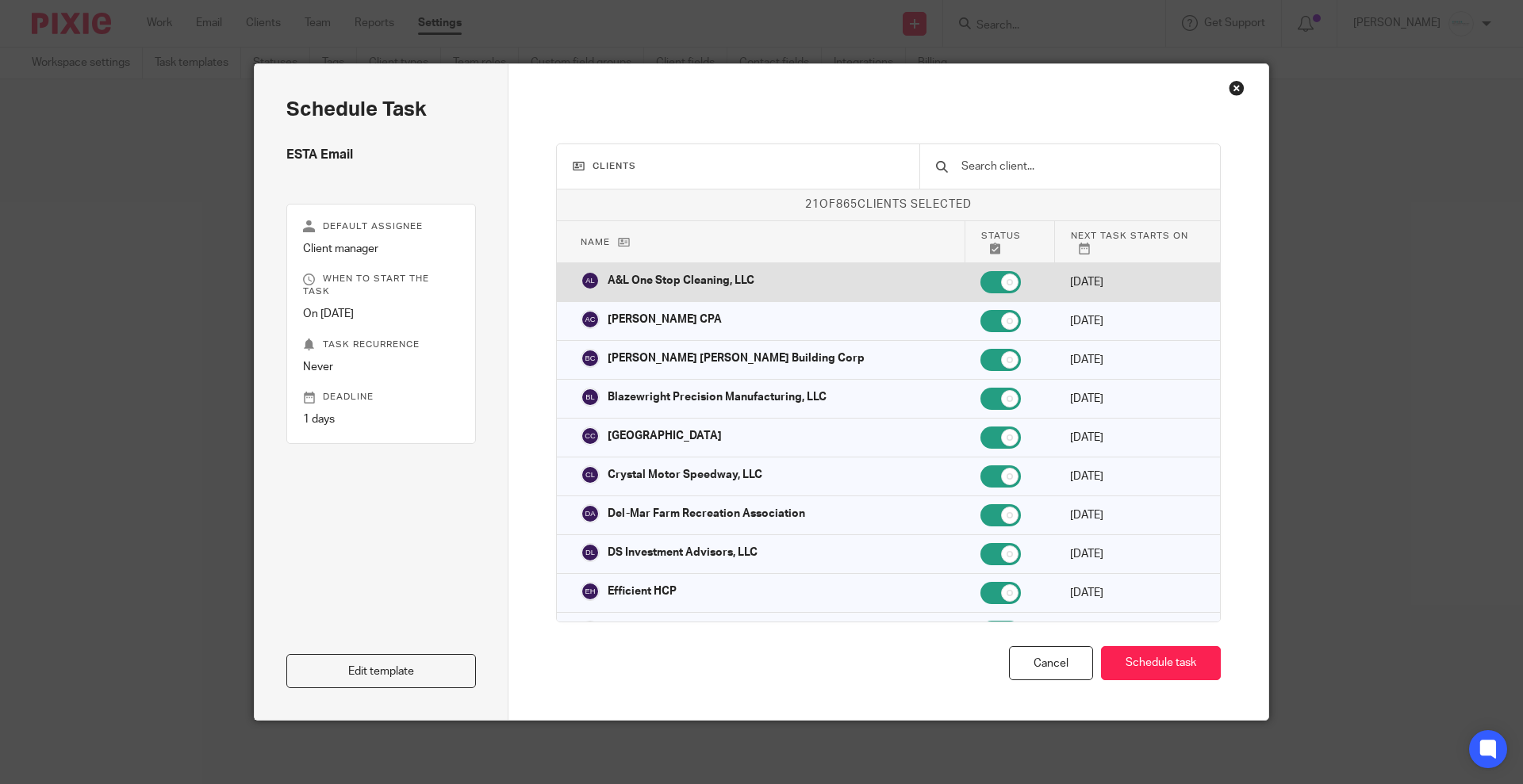
click at [981, 271] on input "checkbox" at bounding box center [1000, 282] width 40 height 22
checkbox input "false"
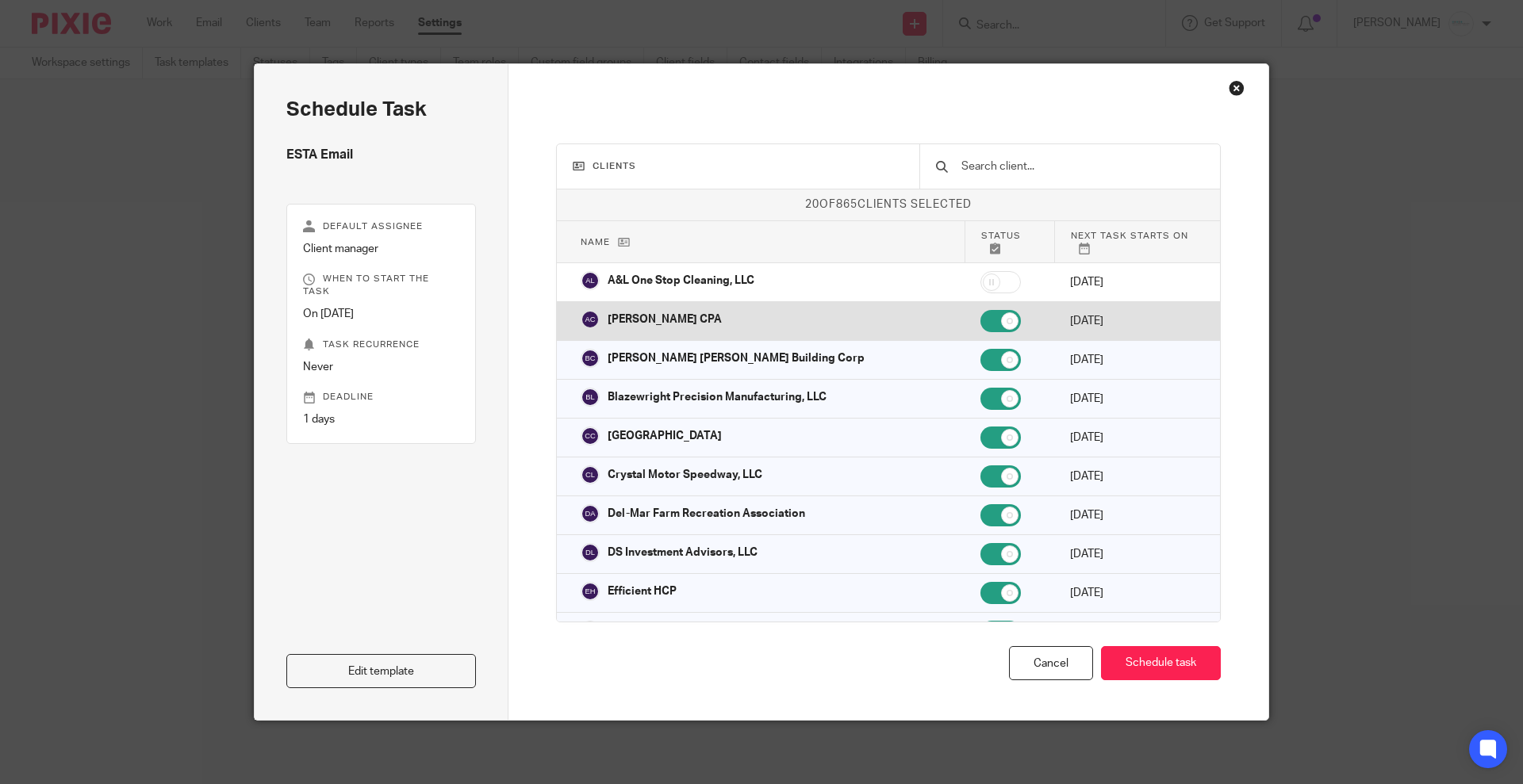
click at [981, 312] on input "checkbox" at bounding box center [1000, 320] width 40 height 22
checkbox input "false"
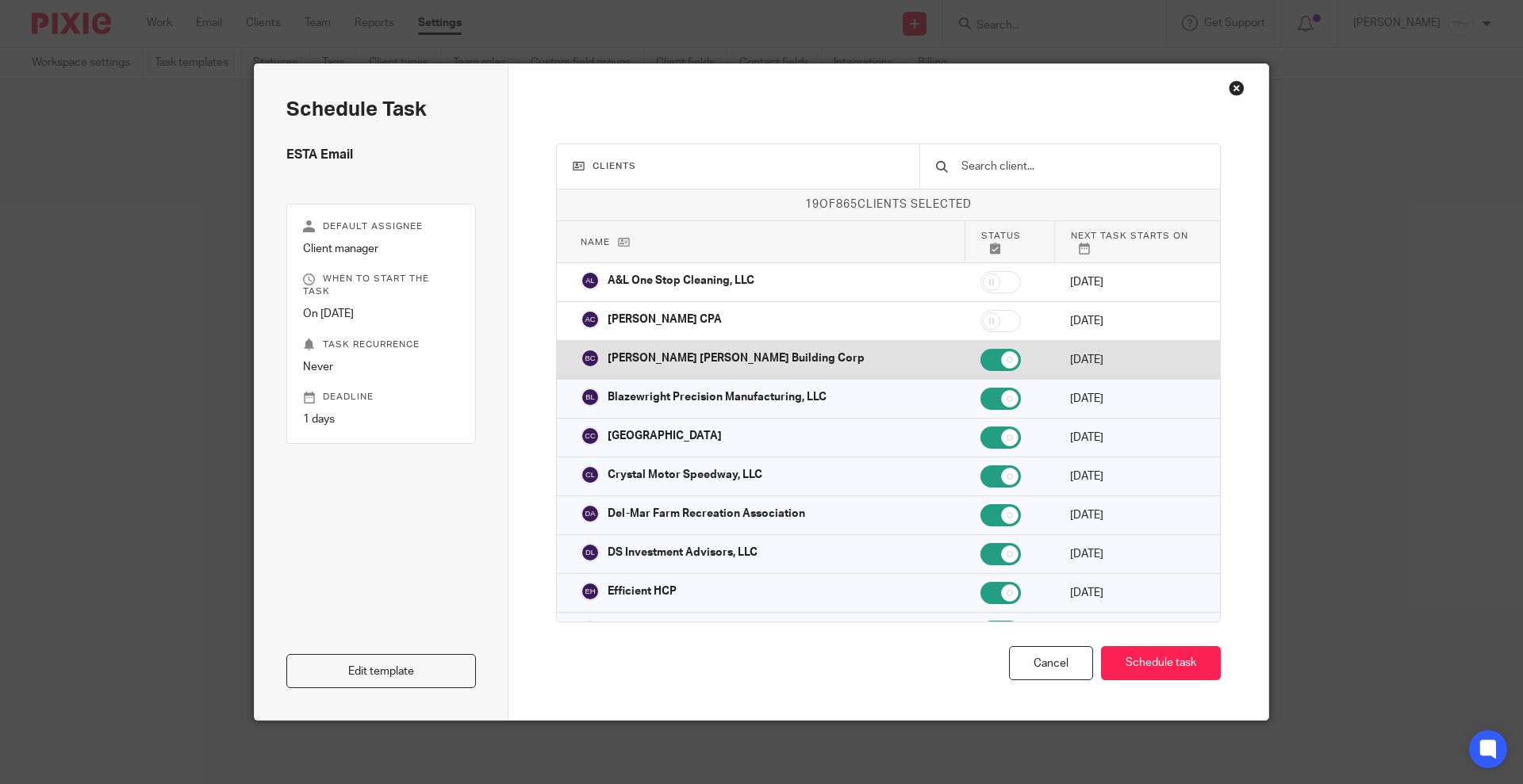
click at [981, 356] on input "checkbox" at bounding box center [1000, 360] width 40 height 22
checkbox input "false"
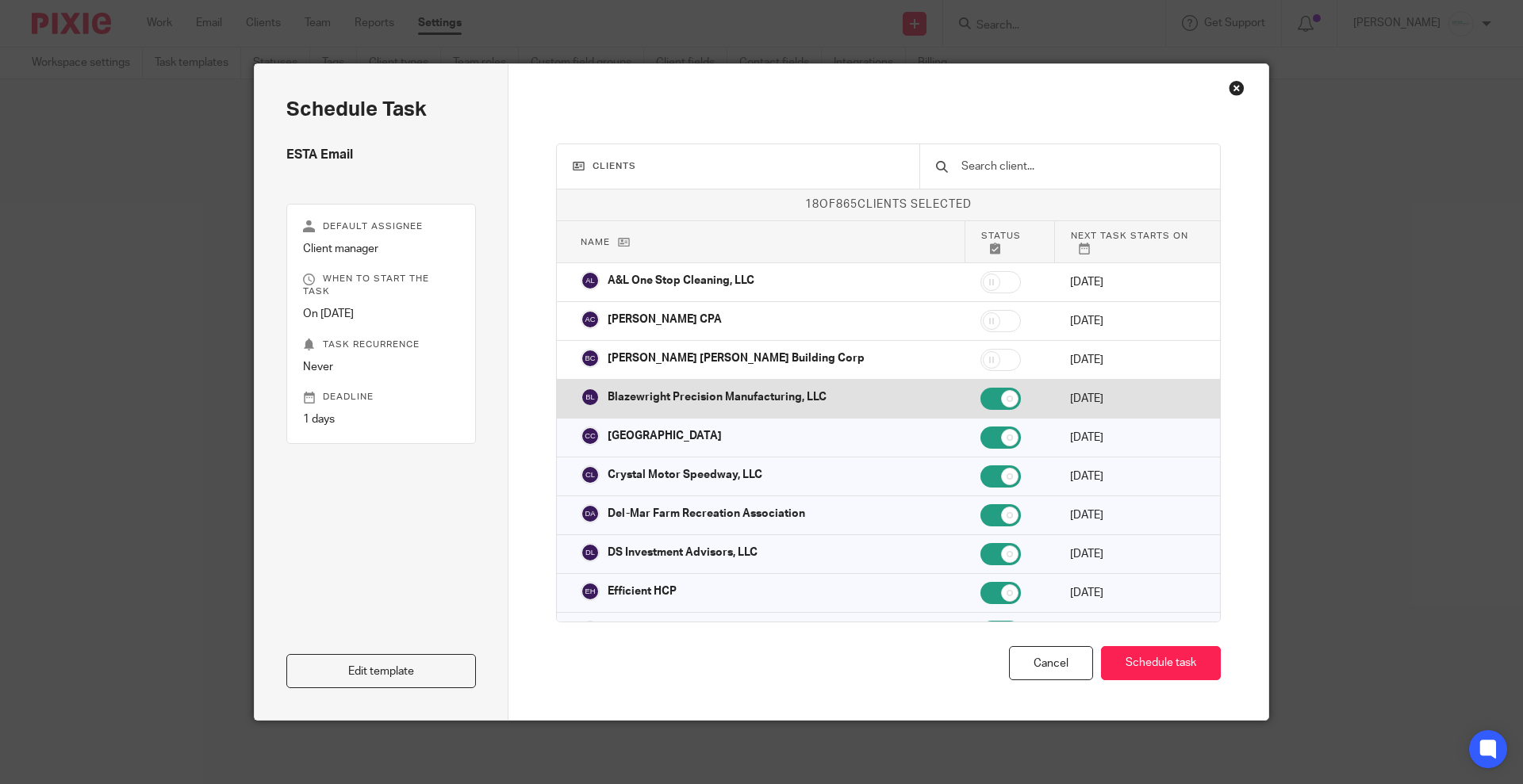
click at [981, 396] on input "checkbox" at bounding box center [1000, 398] width 40 height 22
checkbox input "false"
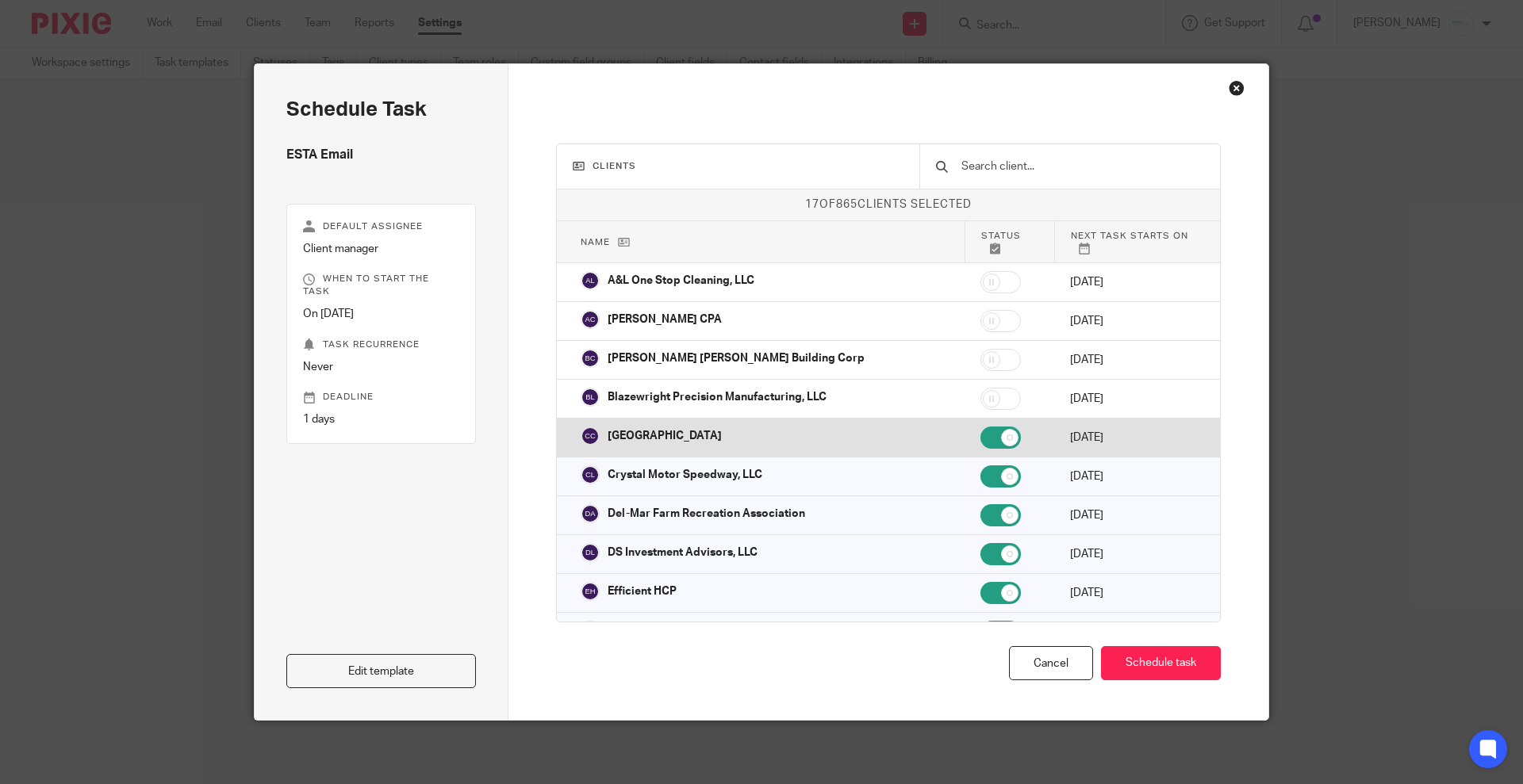
click at [981, 435] on input "checkbox" at bounding box center [1000, 437] width 40 height 22
checkbox input "false"
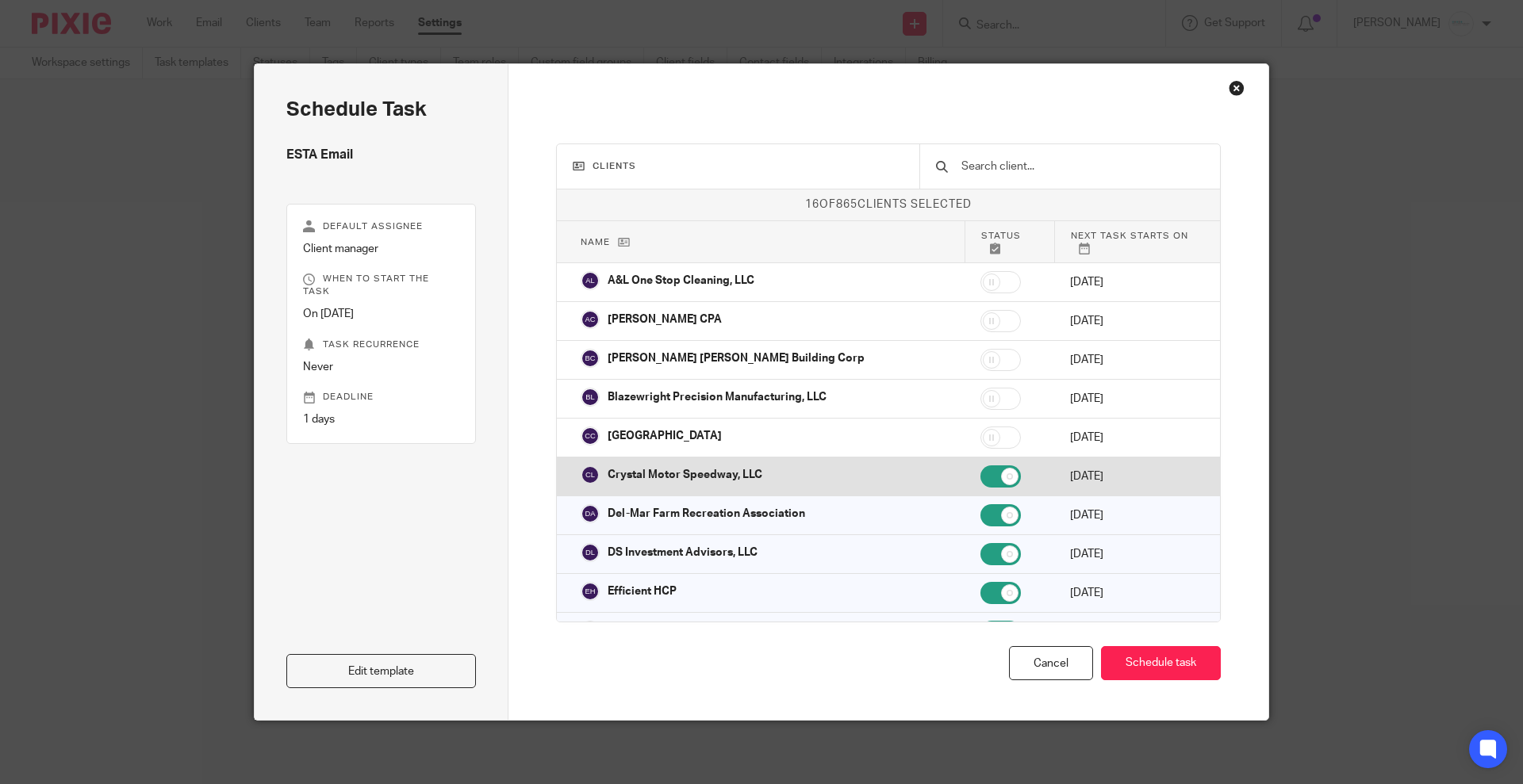
click at [981, 470] on input "checkbox" at bounding box center [1000, 476] width 40 height 22
checkbox input "false"
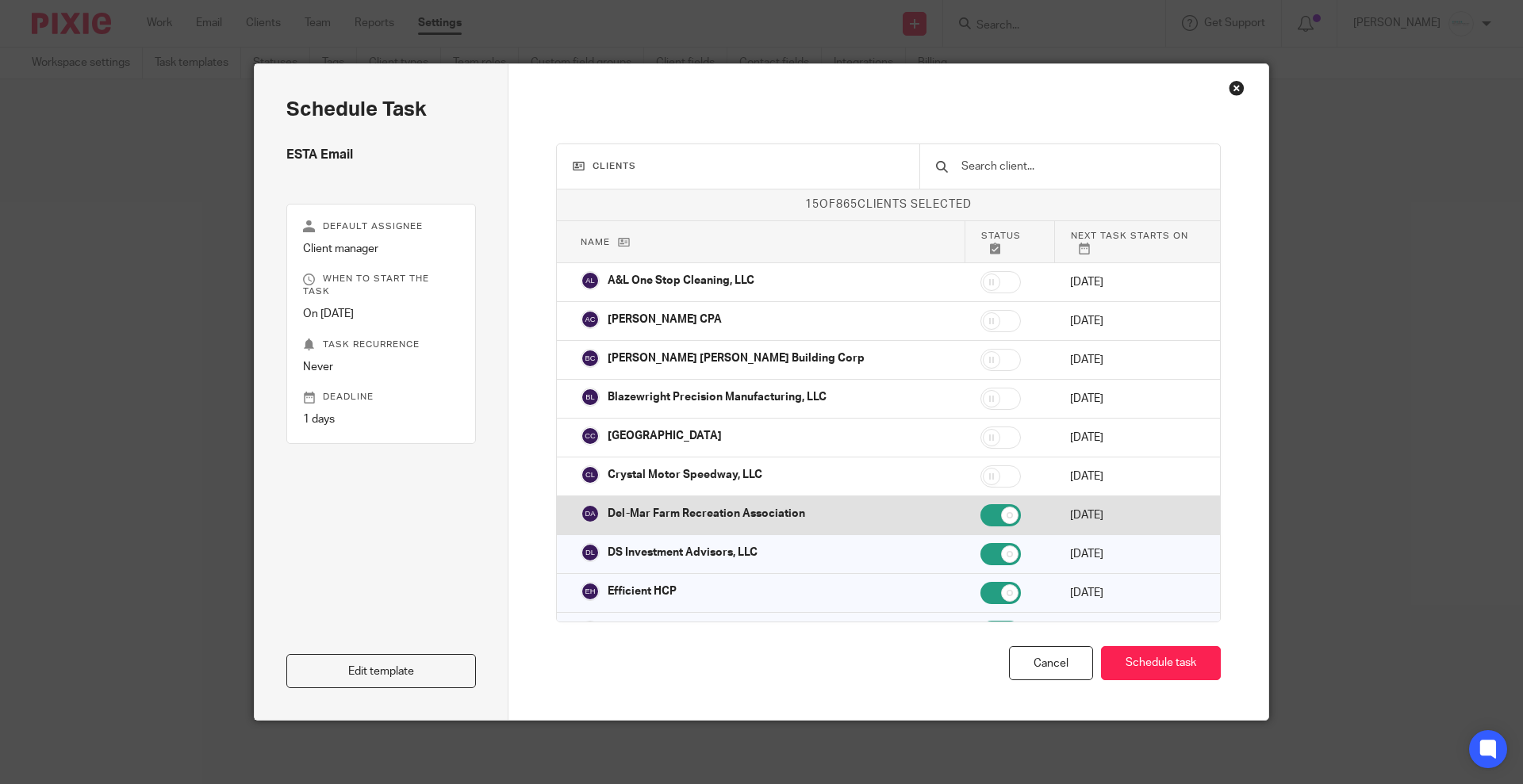
click at [981, 504] on input "checkbox" at bounding box center [1000, 515] width 40 height 22
checkbox input "false"
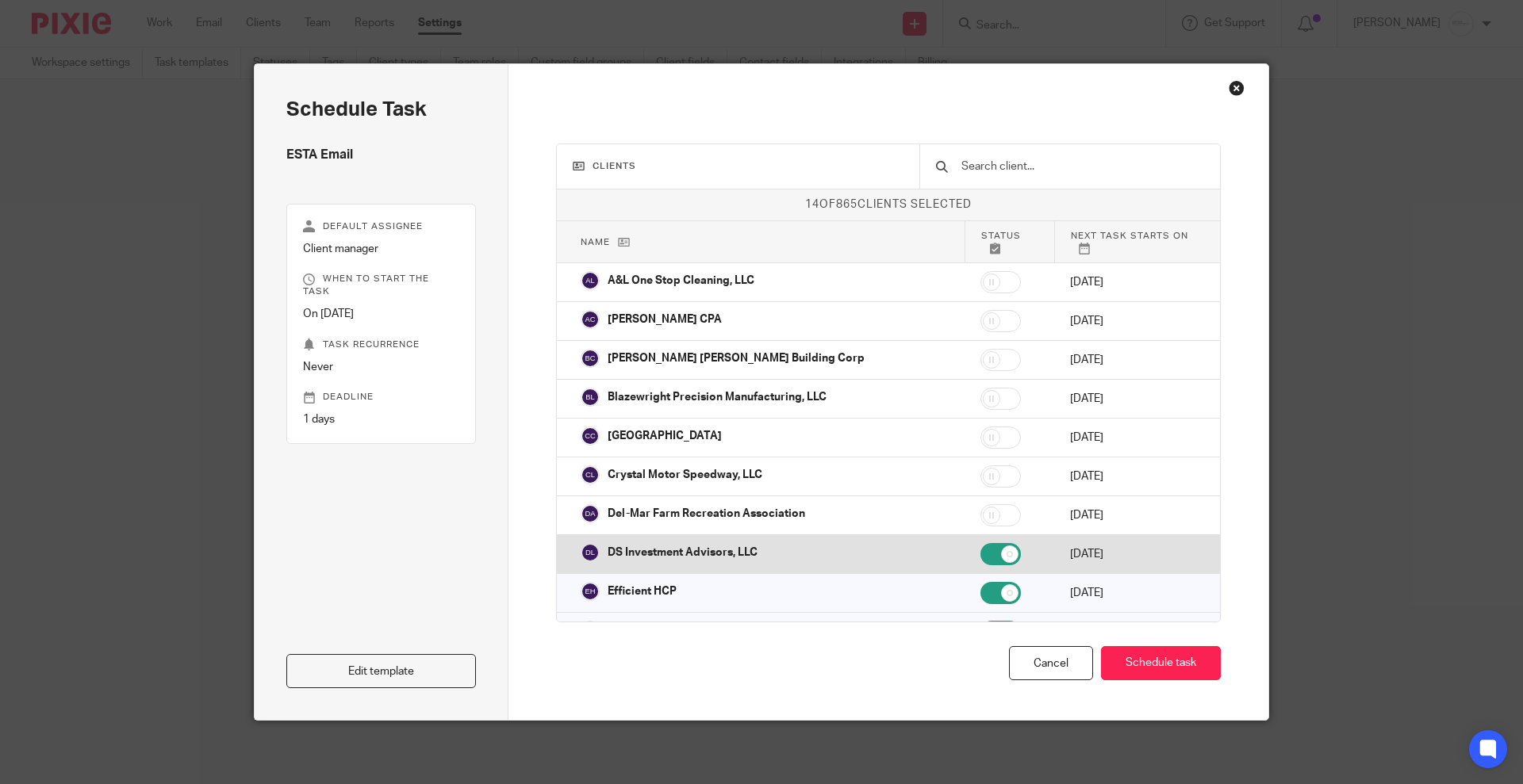
click at [981, 543] on input "checkbox" at bounding box center [1000, 553] width 40 height 22
checkbox input "false"
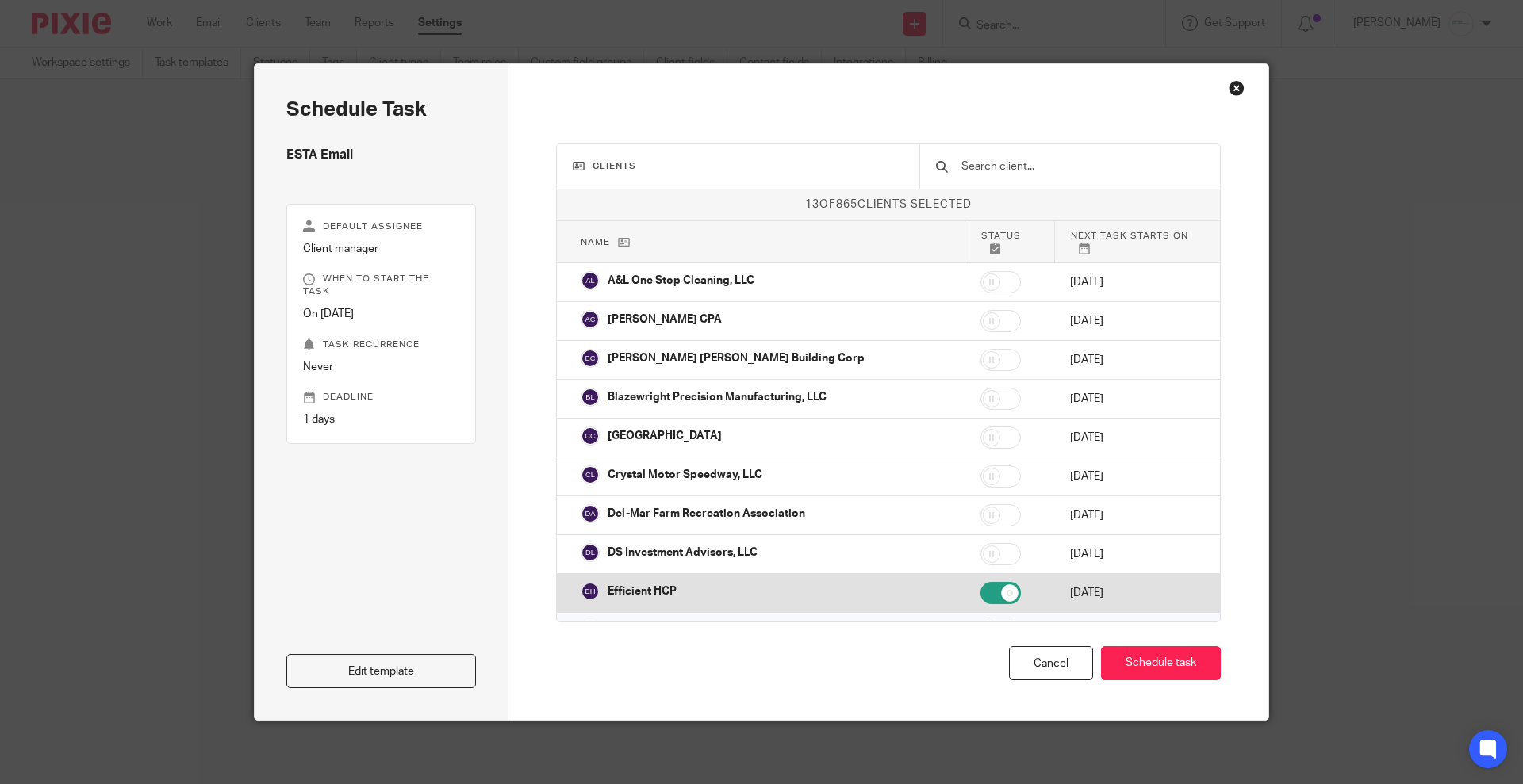
click at [981, 582] on input "checkbox" at bounding box center [1000, 593] width 40 height 22
checkbox input "false"
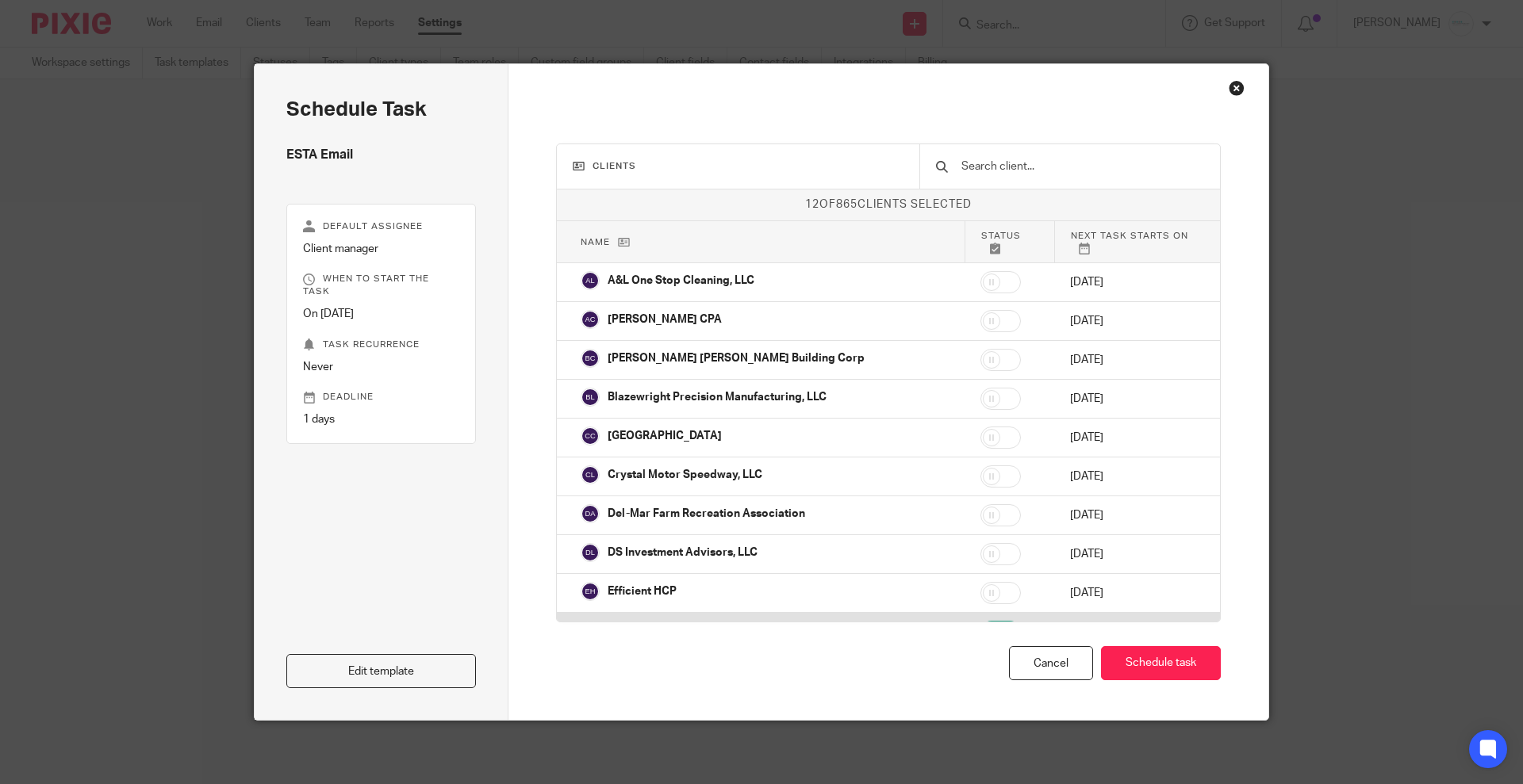
click at [981, 620] on input "checkbox" at bounding box center [1000, 631] width 40 height 22
checkbox input "false"
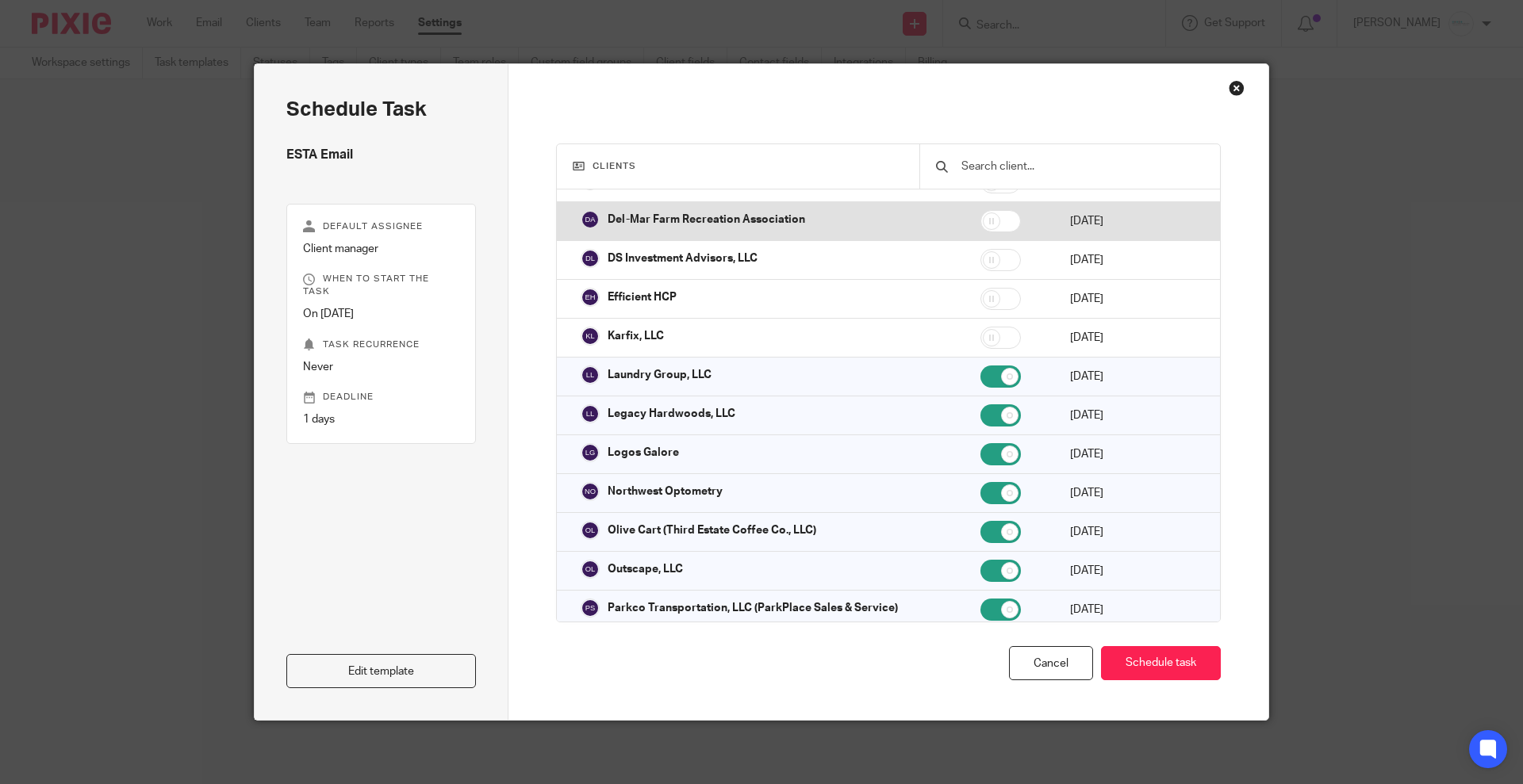
scroll to position [298, 0]
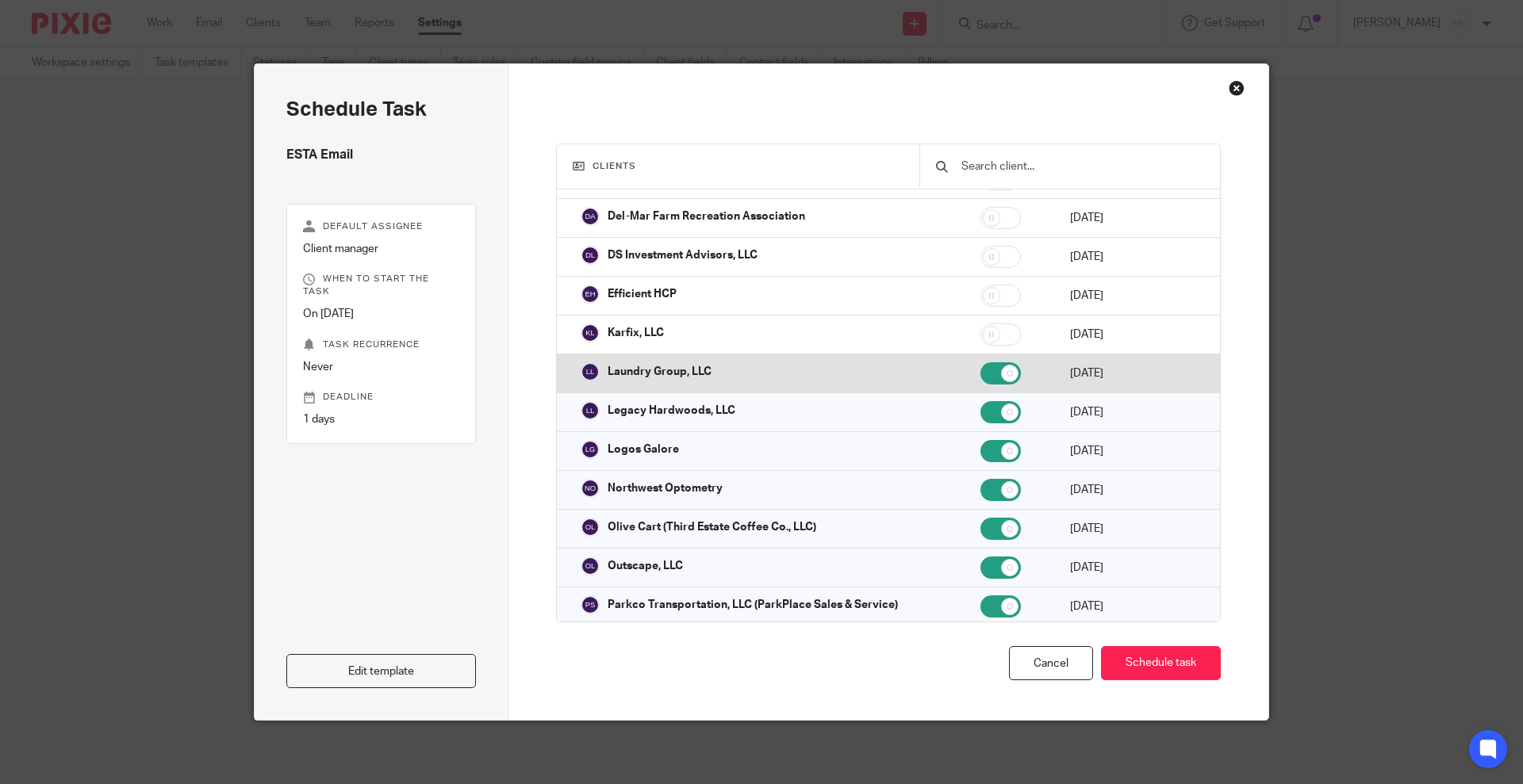
click at [981, 363] on input "checkbox" at bounding box center [1000, 373] width 40 height 22
checkbox input "false"
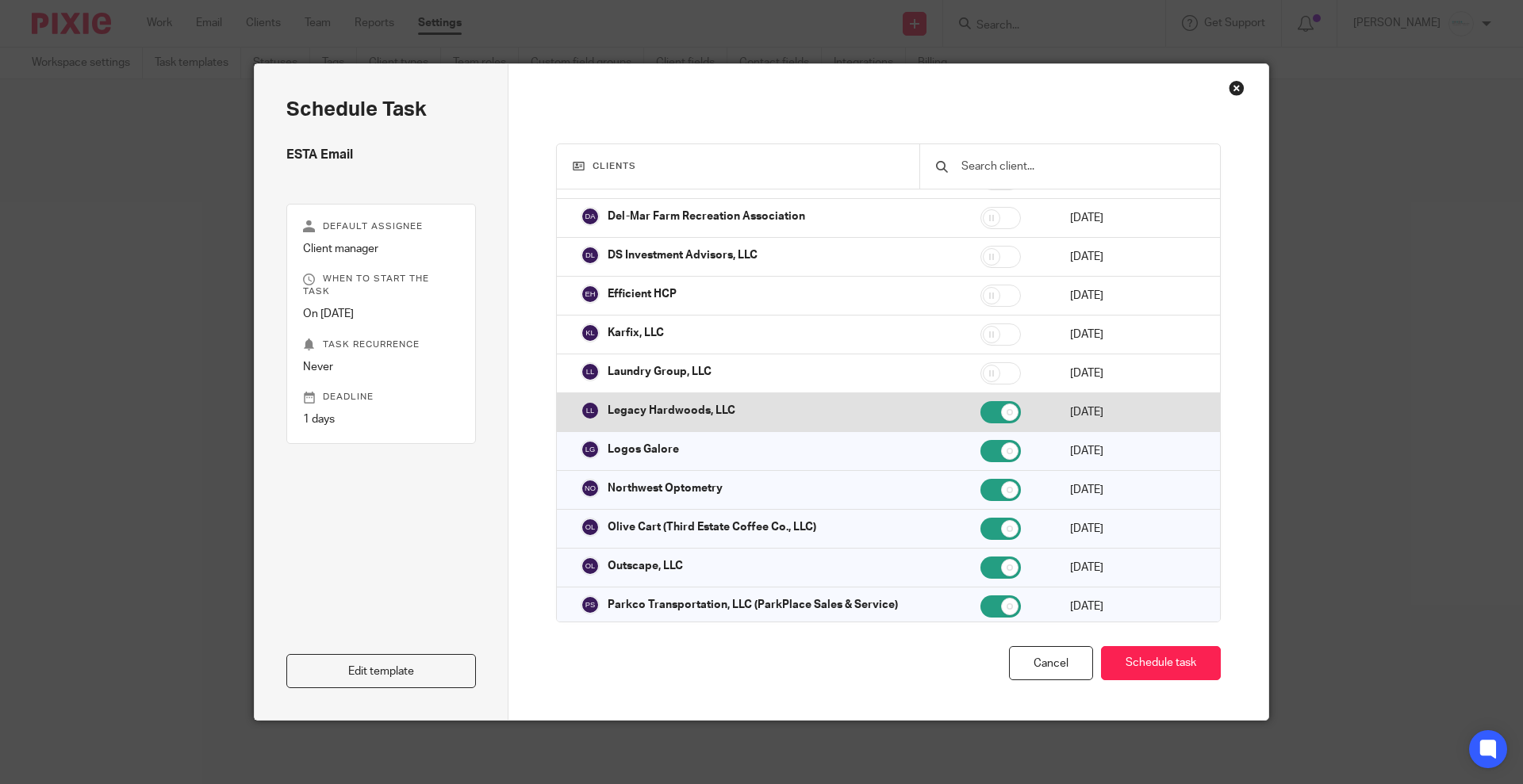
click at [981, 405] on input "checkbox" at bounding box center [1000, 412] width 40 height 22
checkbox input "false"
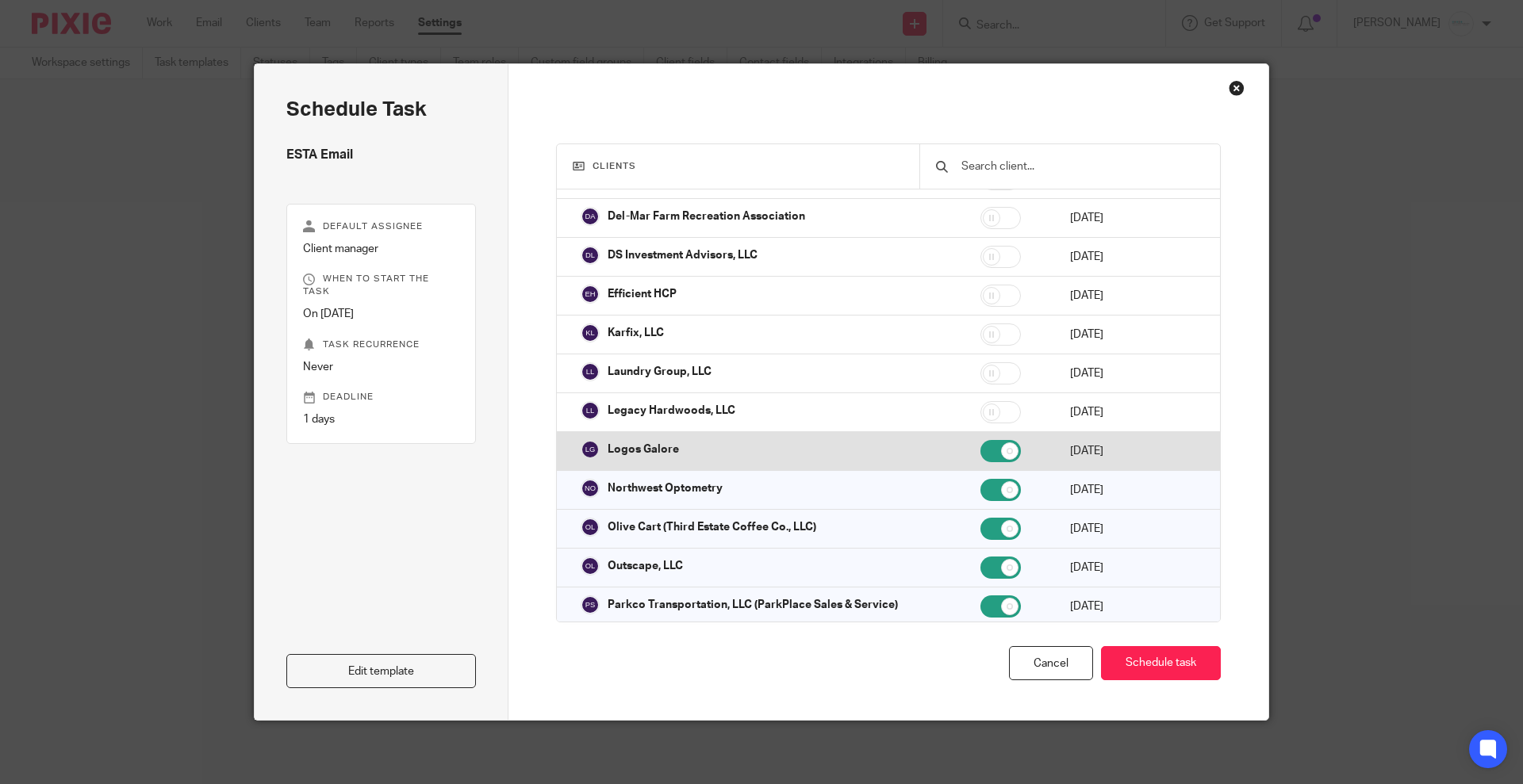
click at [981, 440] on input "checkbox" at bounding box center [1000, 450] width 40 height 22
checkbox input "false"
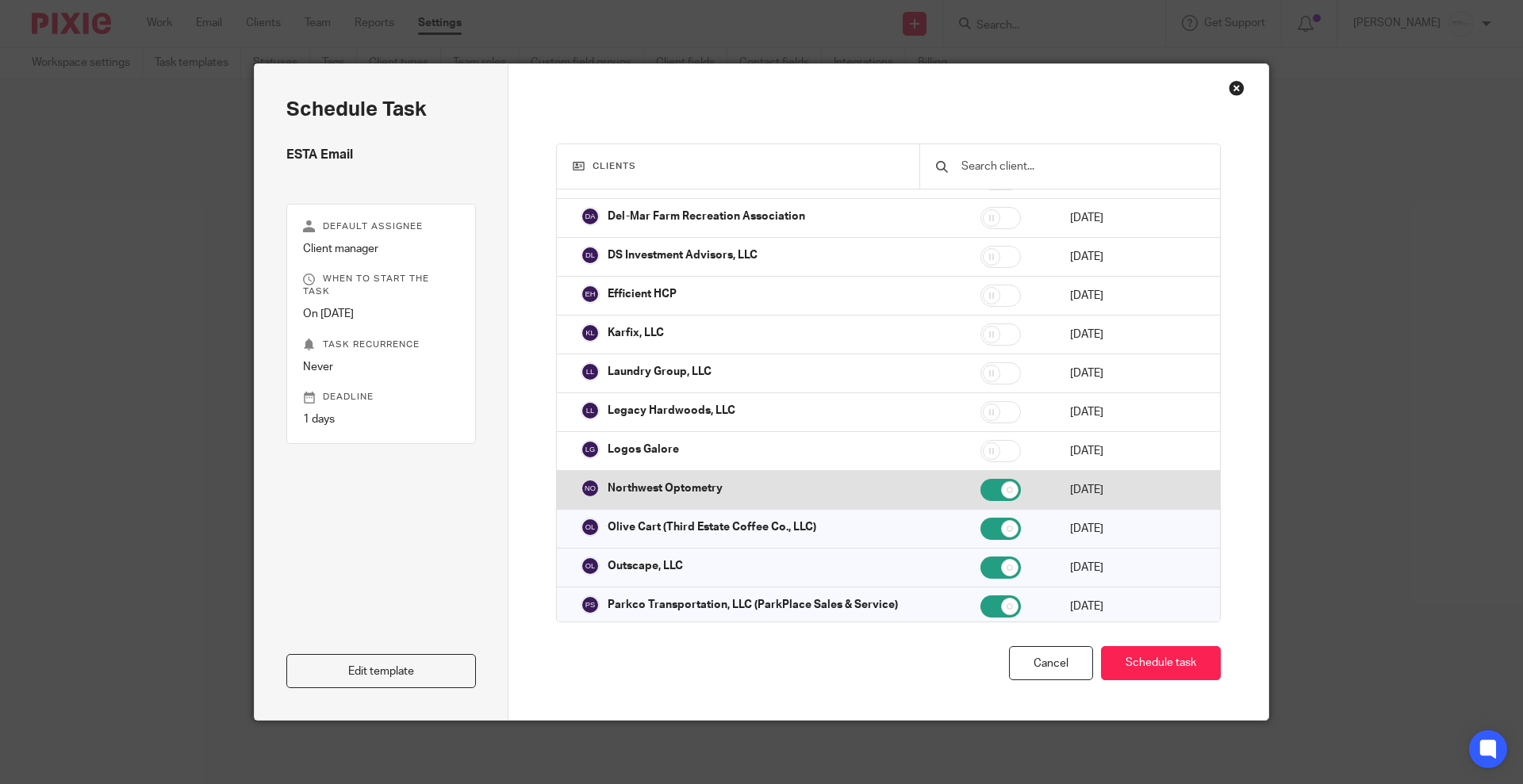
click at [981, 479] on input "checkbox" at bounding box center [1000, 490] width 40 height 22
checkbox input "false"
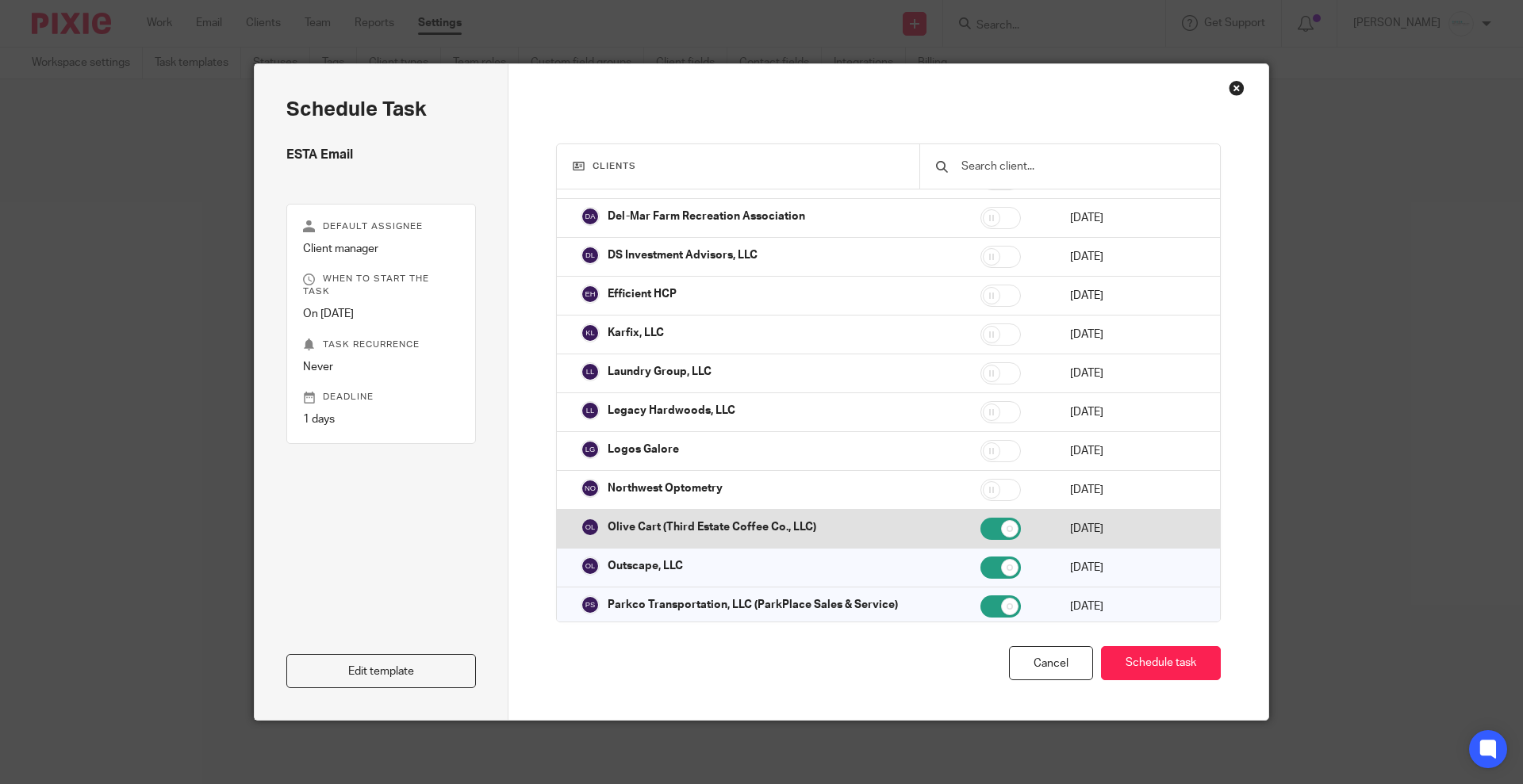
click at [981, 517] on input "checkbox" at bounding box center [1000, 528] width 40 height 22
checkbox input "false"
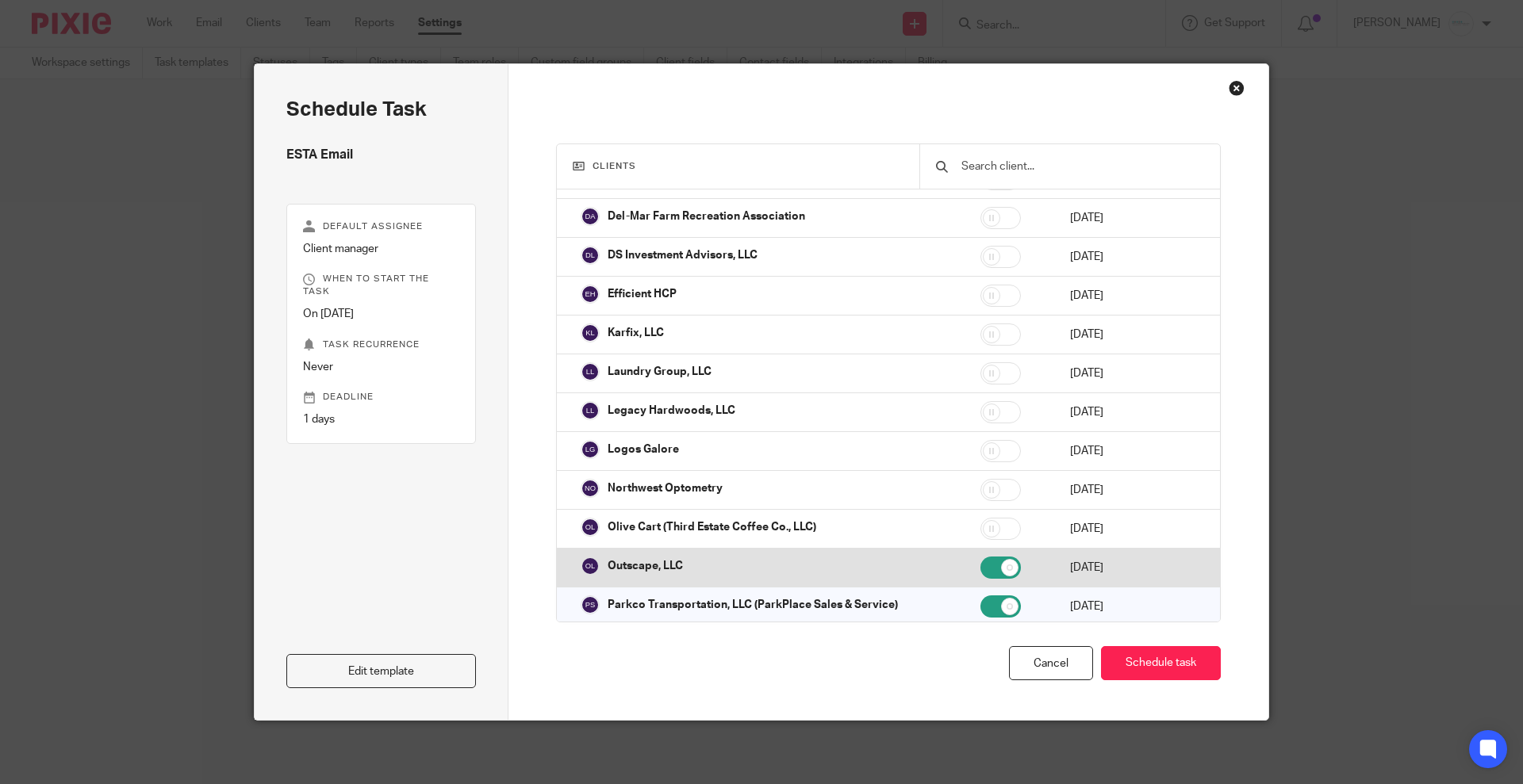
click at [981, 557] on input "checkbox" at bounding box center [1000, 567] width 40 height 22
checkbox input "false"
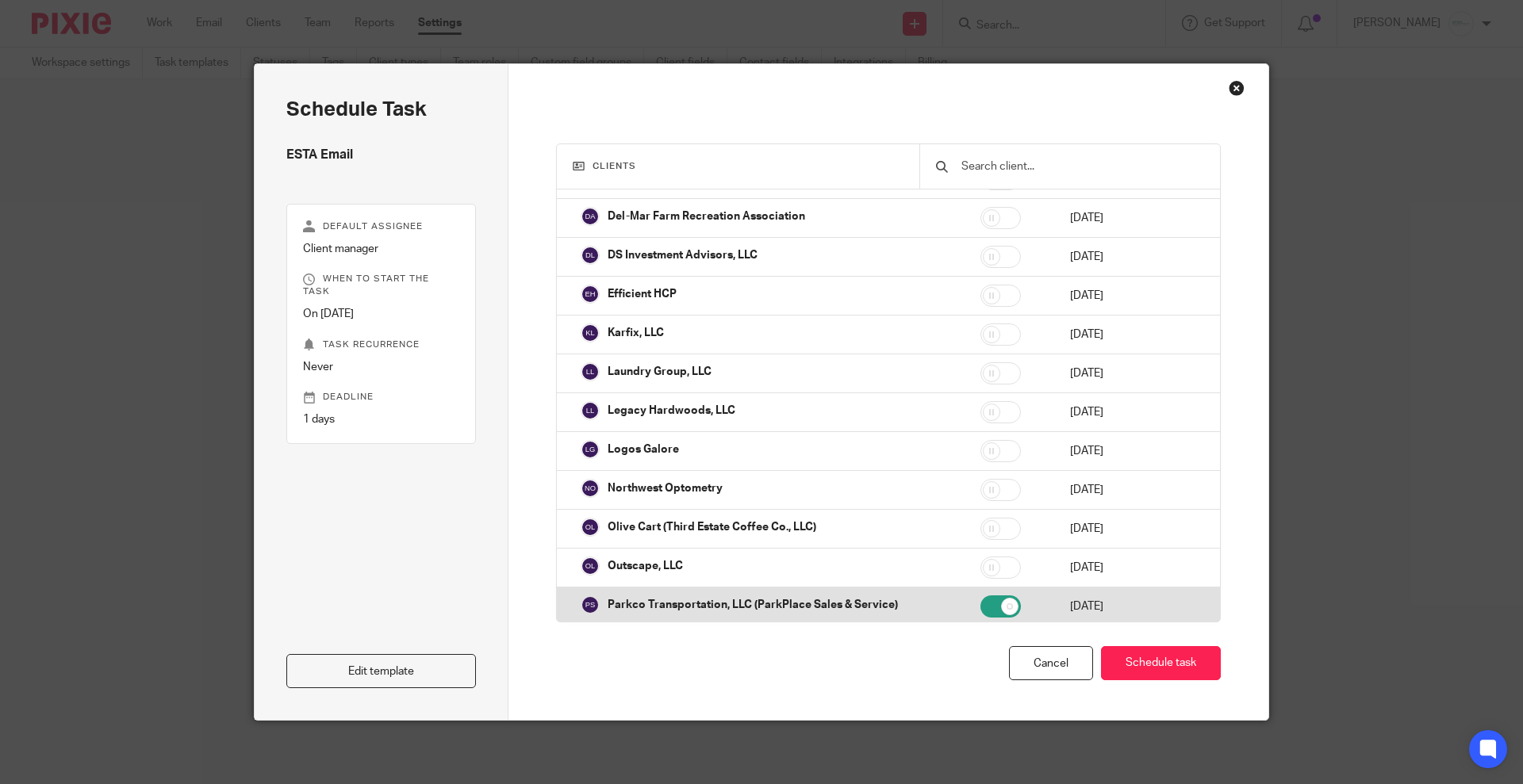
click at [981, 595] on input "checkbox" at bounding box center [1000, 606] width 40 height 22
checkbox input "false"
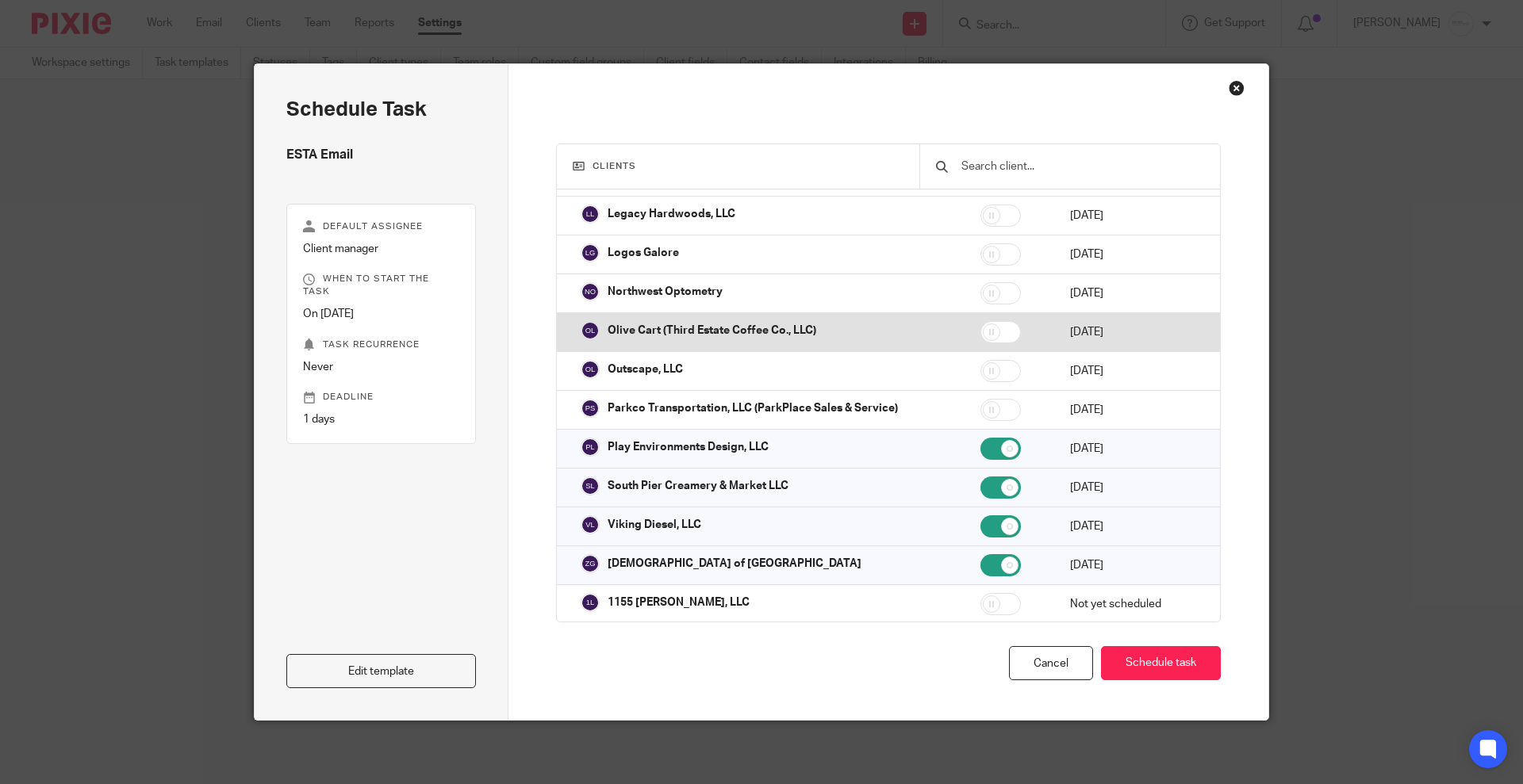
scroll to position [495, 0]
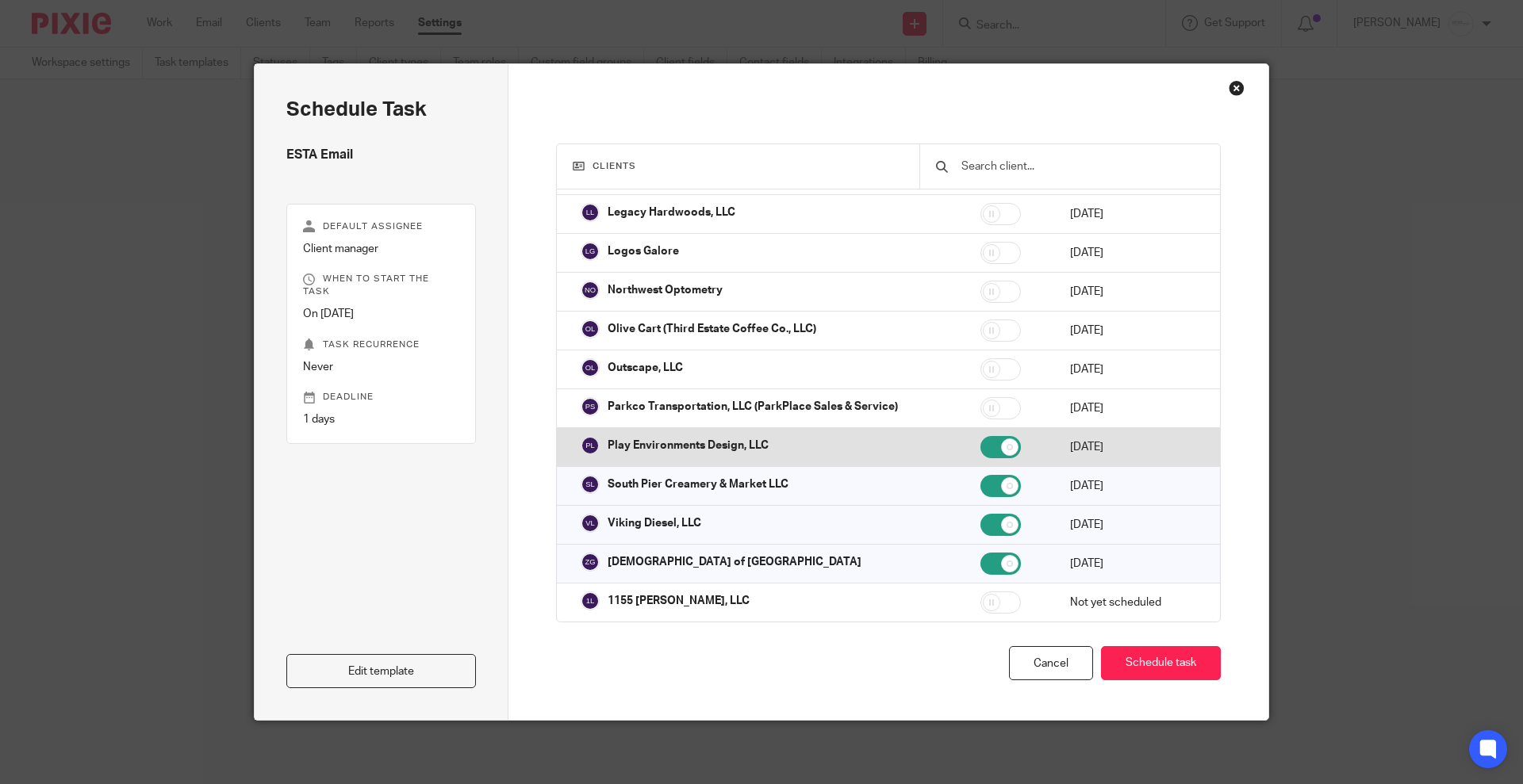
click at [981, 436] on input "checkbox" at bounding box center [1000, 446] width 40 height 22
checkbox input "false"
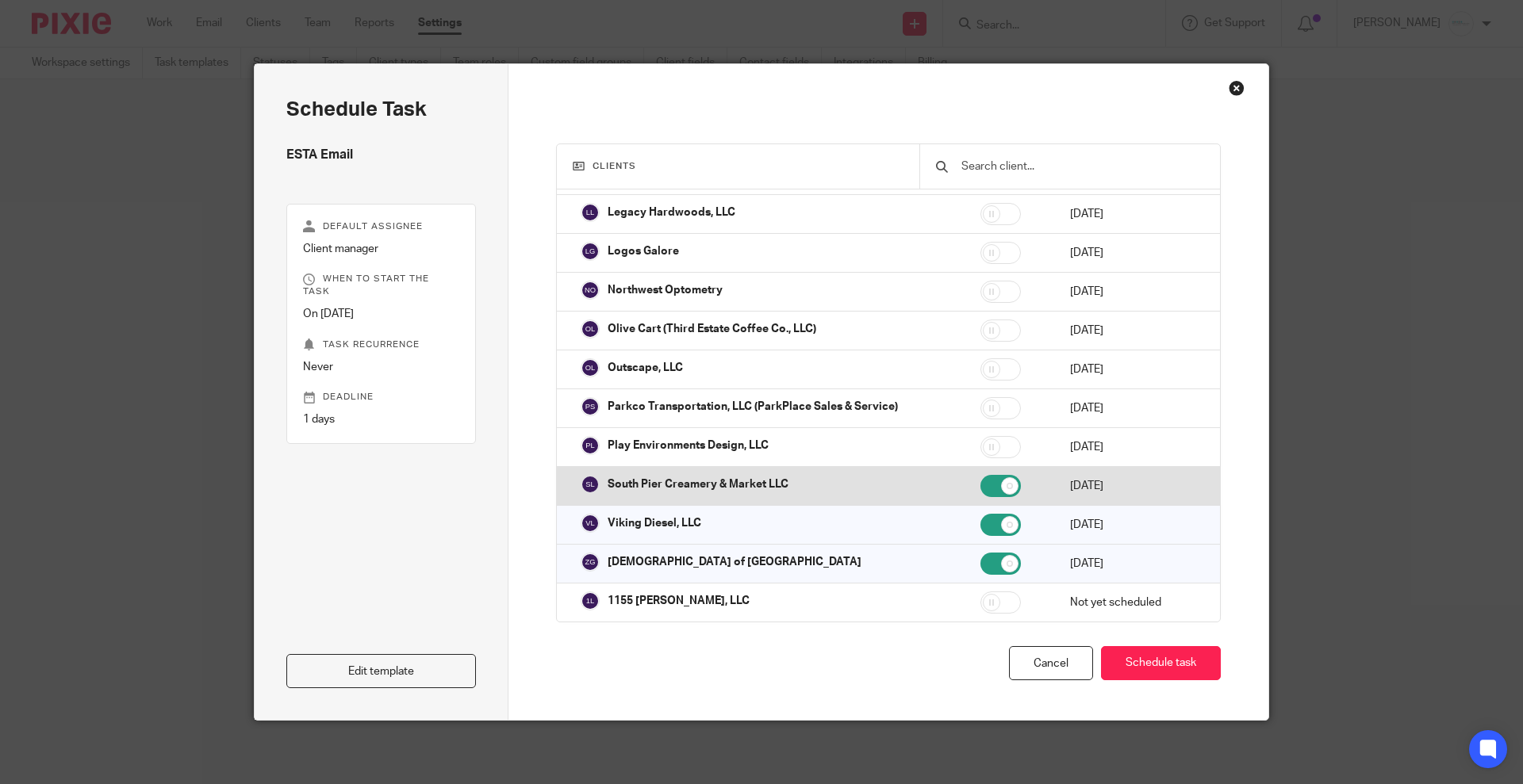
click at [981, 475] on input "checkbox" at bounding box center [1000, 486] width 40 height 22
checkbox input "false"
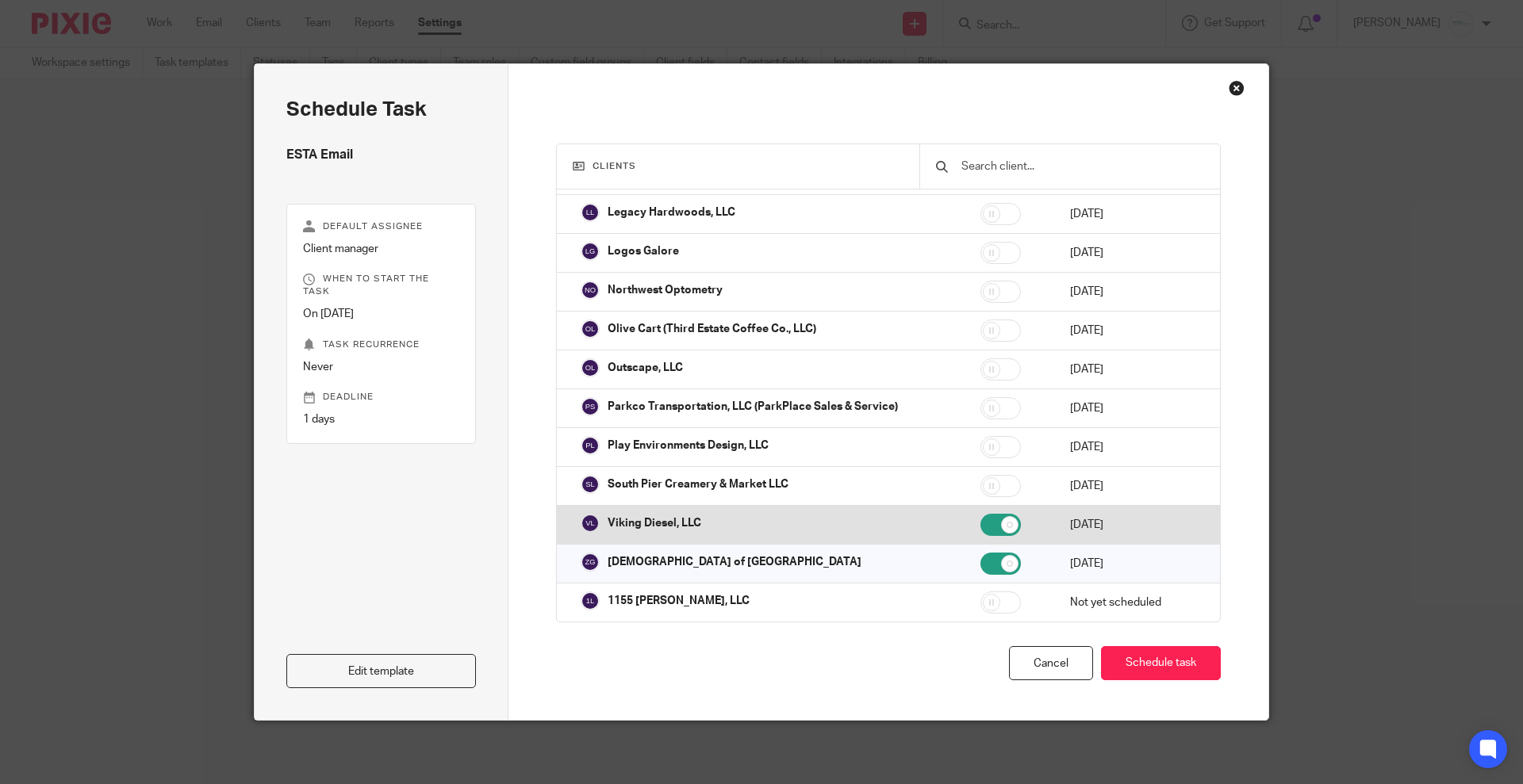
click at [981, 513] on input "checkbox" at bounding box center [1000, 524] width 40 height 22
checkbox input "false"
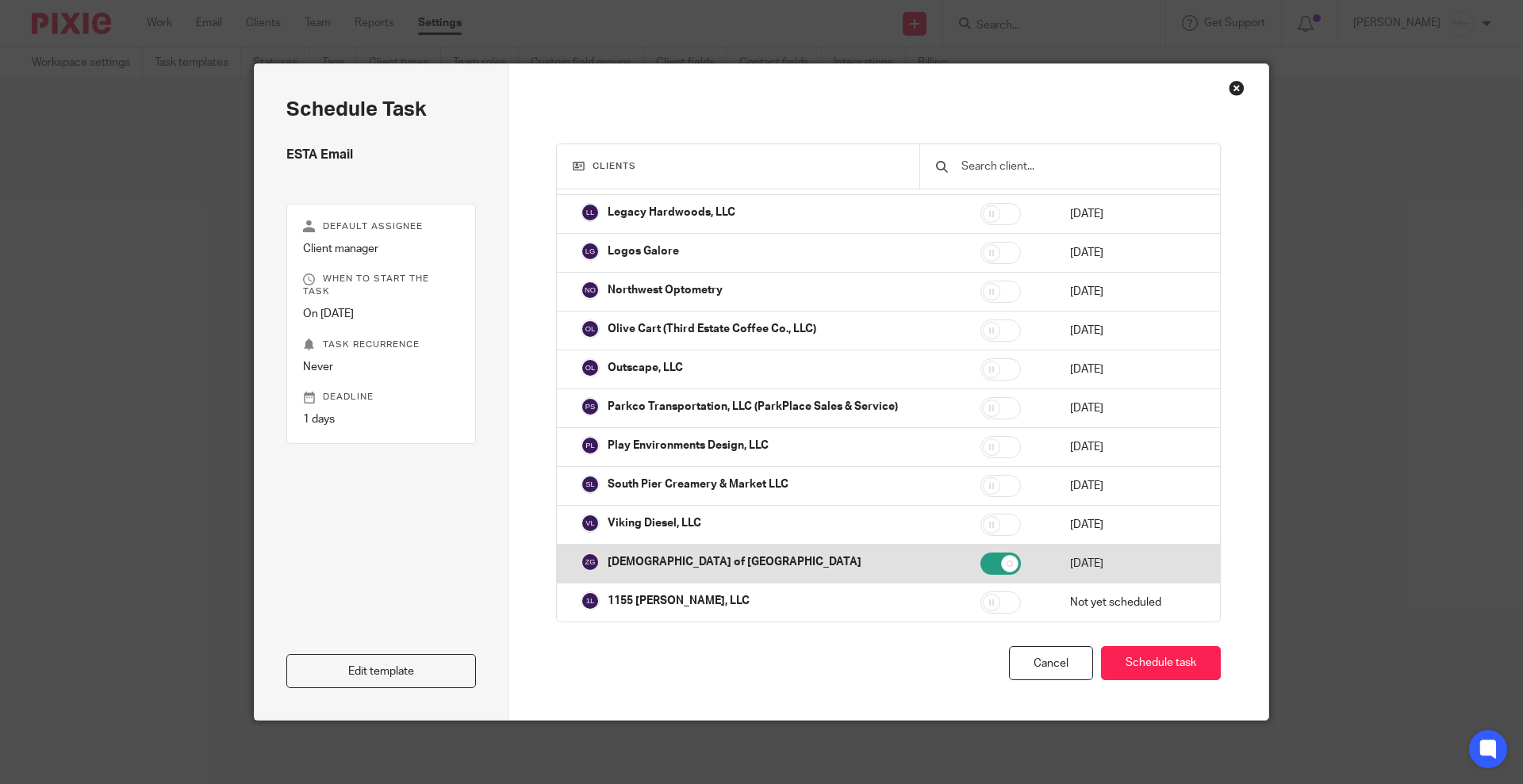
click at [981, 553] on input "checkbox" at bounding box center [1000, 563] width 40 height 22
checkbox input "false"
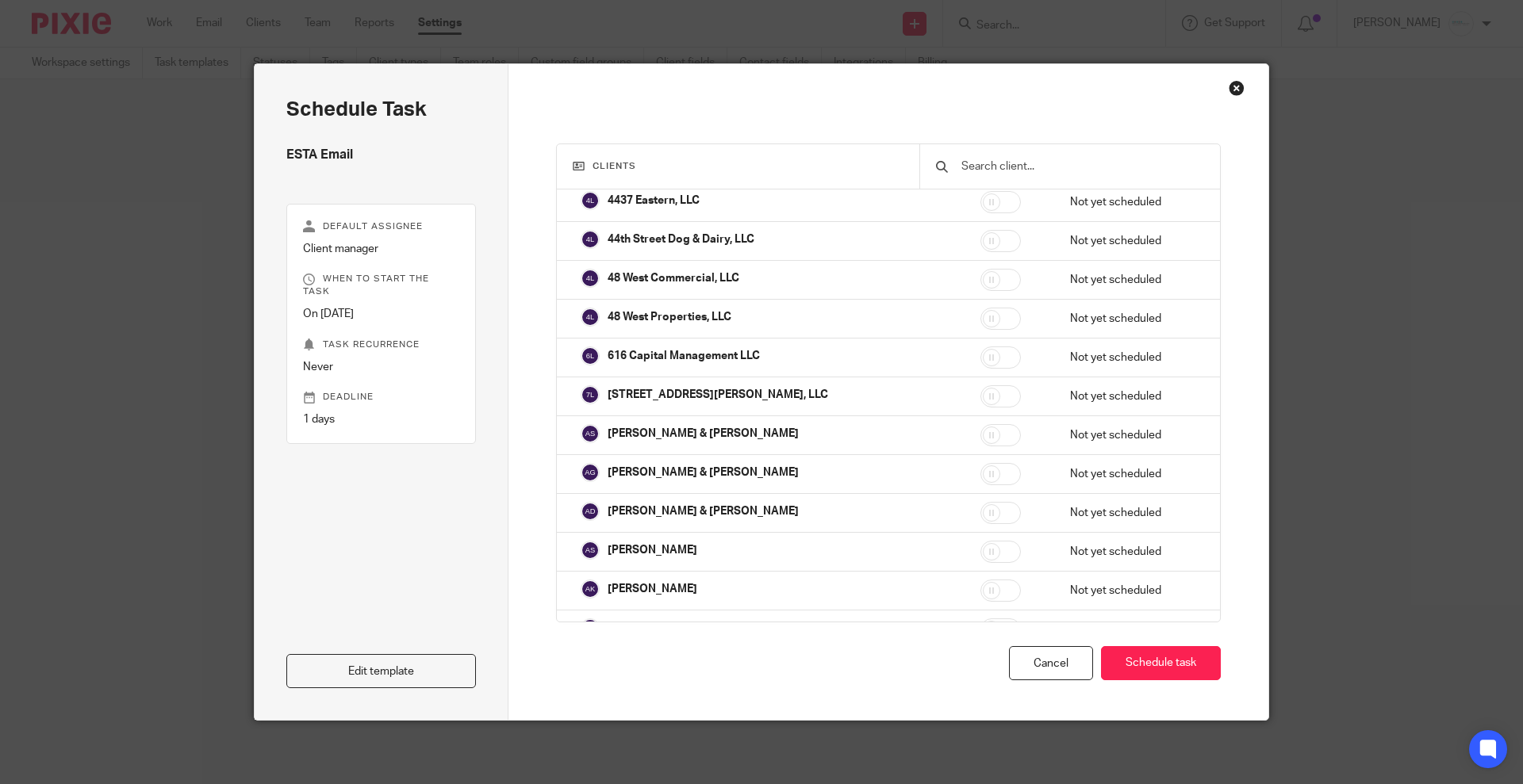
scroll to position [1585, 0]
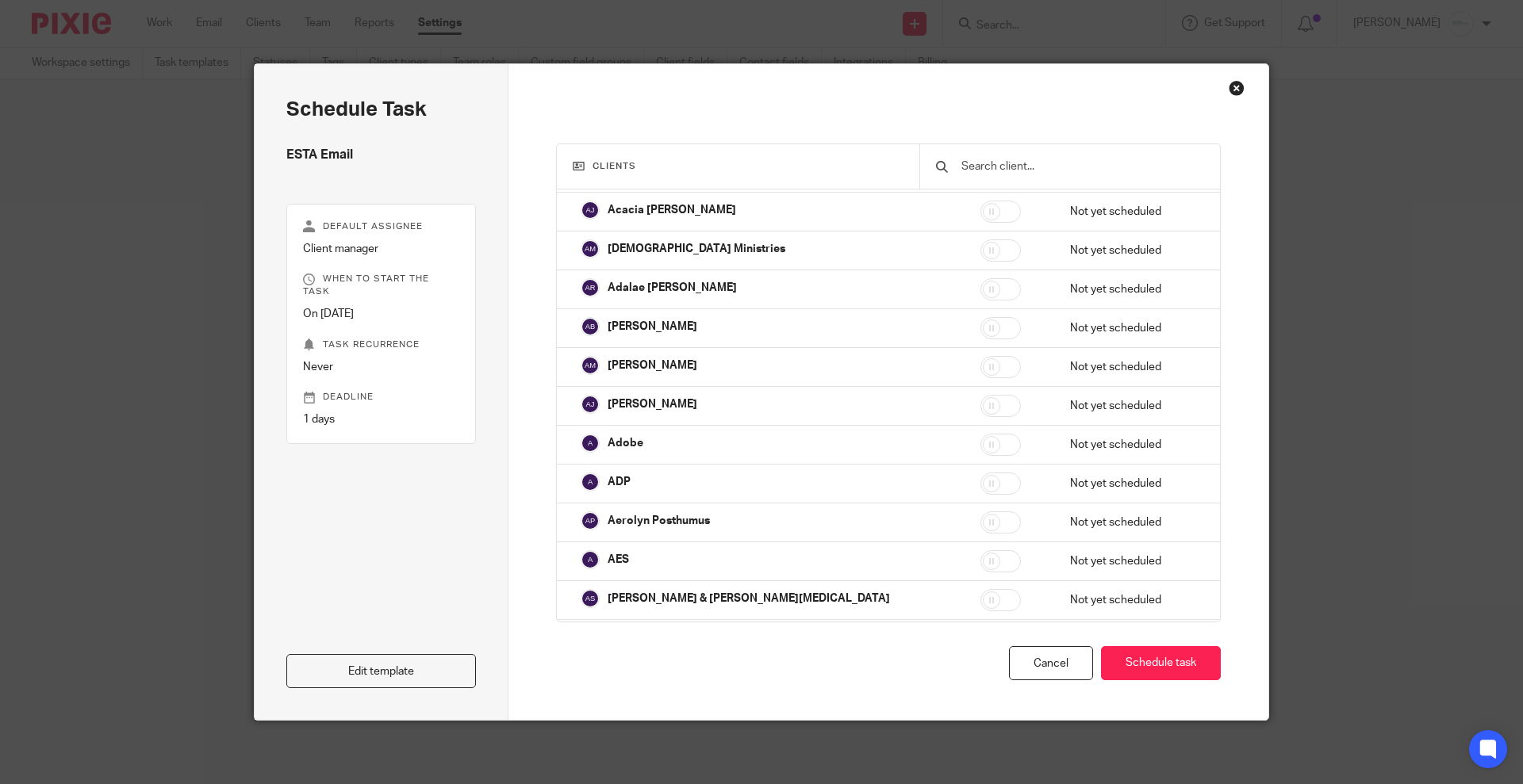
click at [1016, 169] on input "text" at bounding box center [1081, 166] width 245 height 17
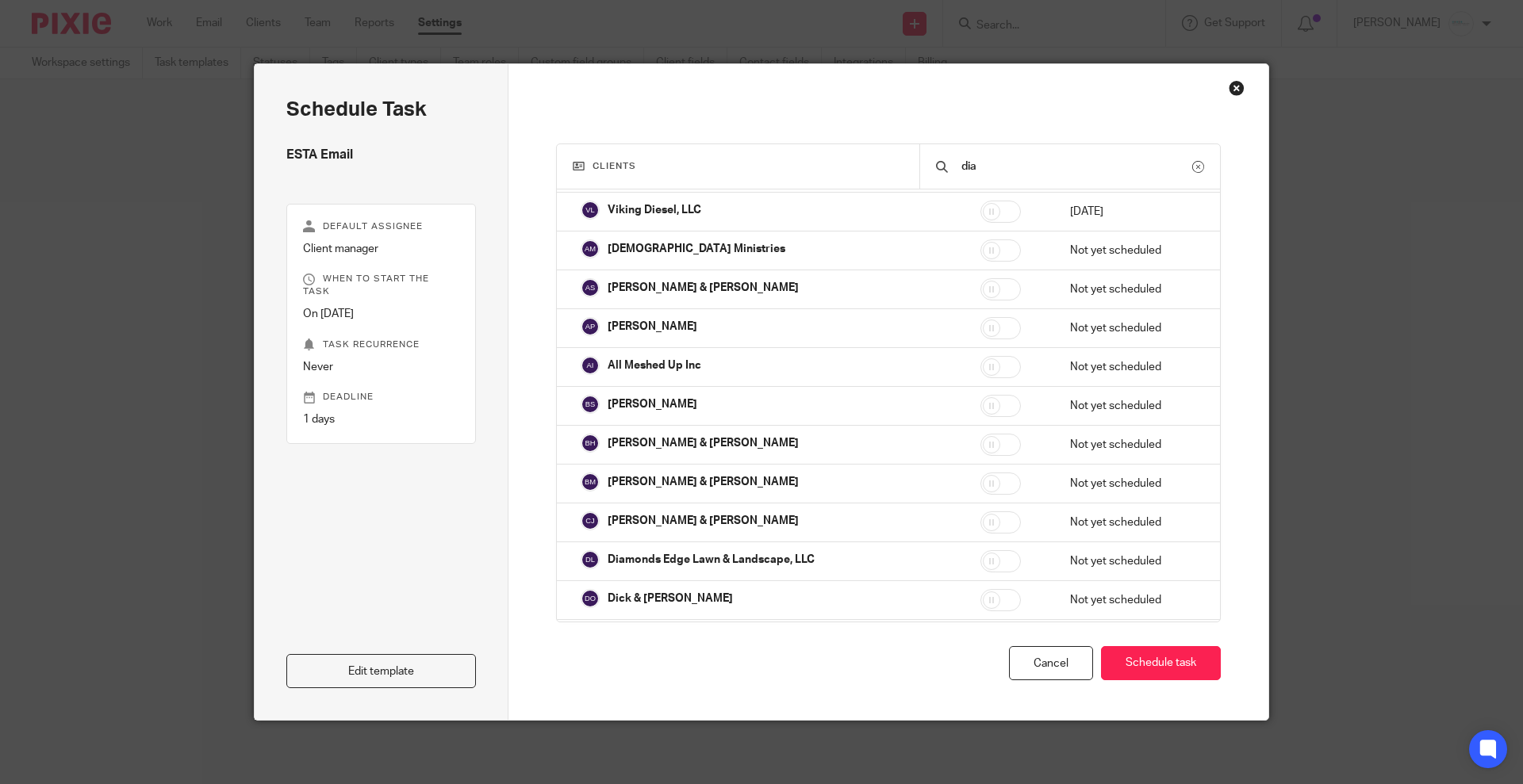
scroll to position [0, 0]
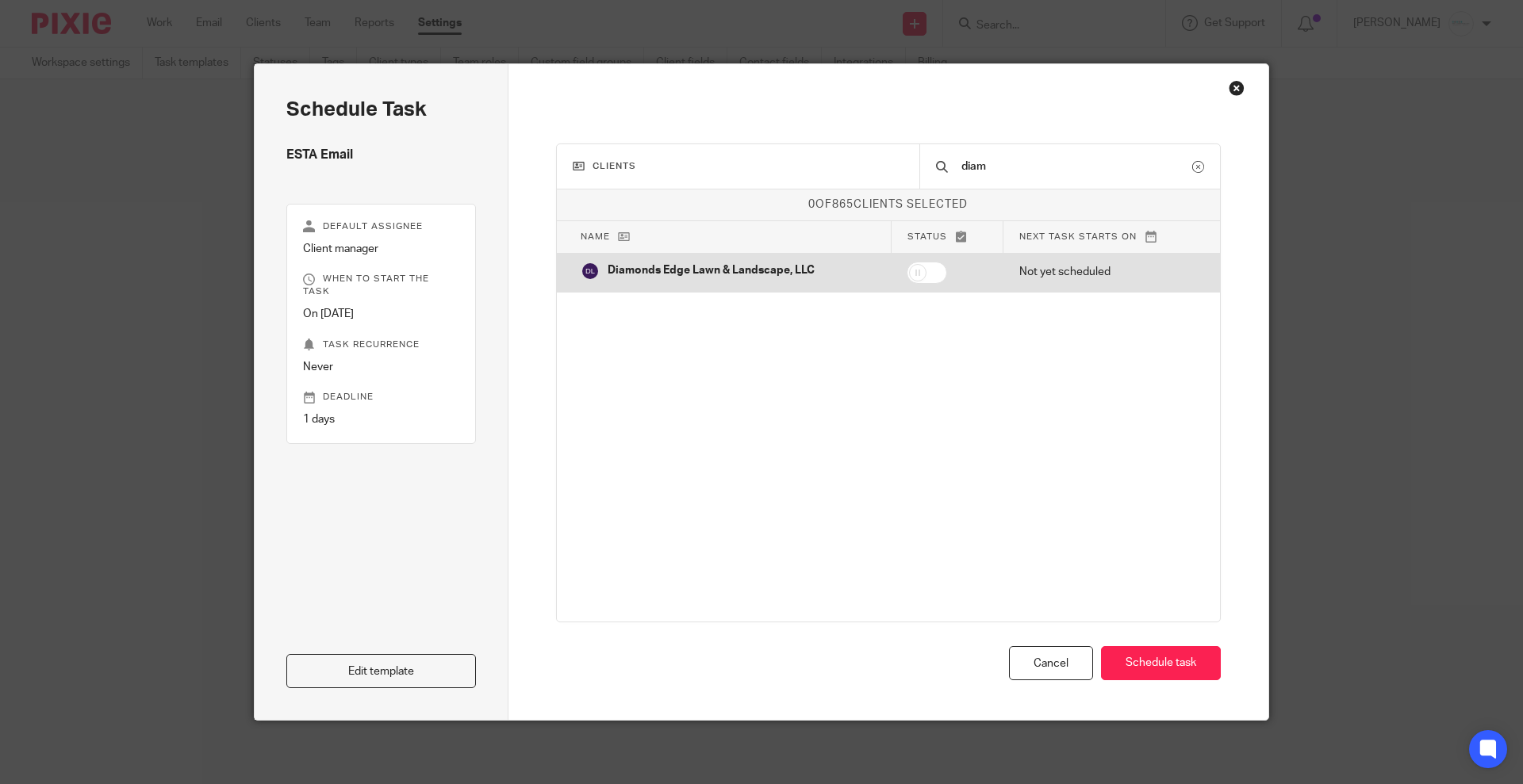
type input "diam"
click at [919, 267] on input "checkbox" at bounding box center [926, 272] width 40 height 22
checkbox input "true"
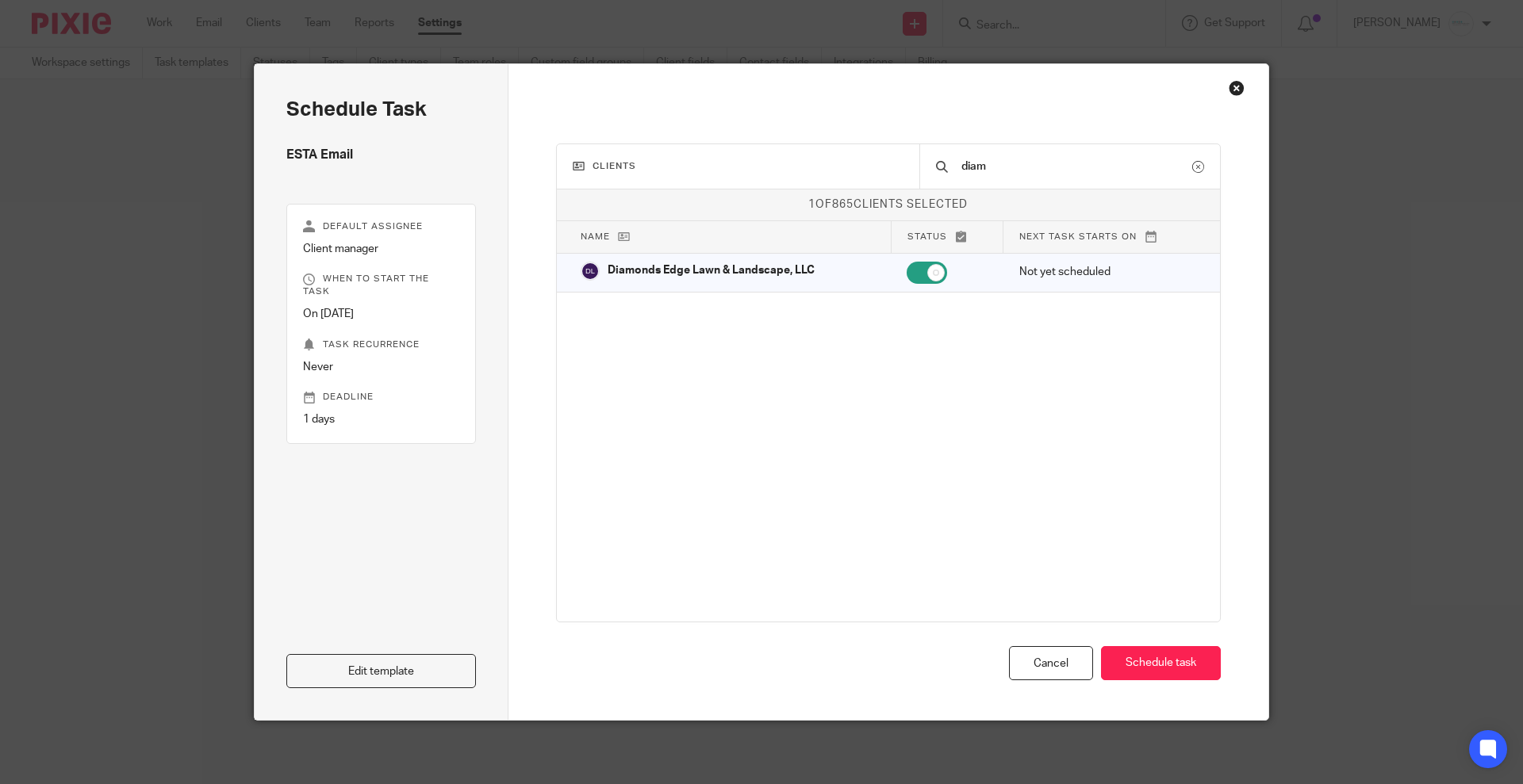
click at [892, 177] on div "Clients diam" at bounding box center [889, 166] width 664 height 45
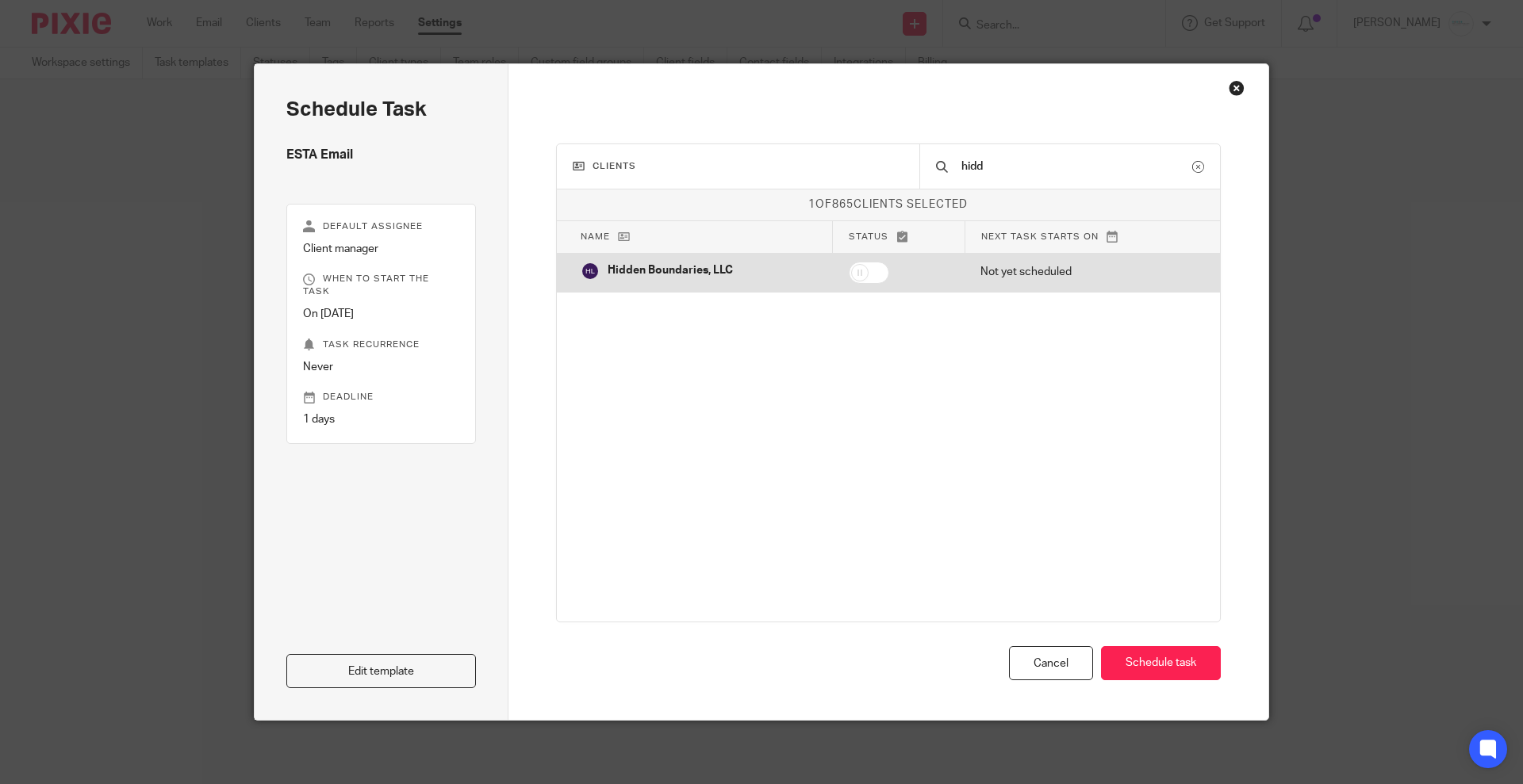
type input "hidd"
click at [876, 276] on input "checkbox" at bounding box center [869, 272] width 40 height 22
checkbox input "true"
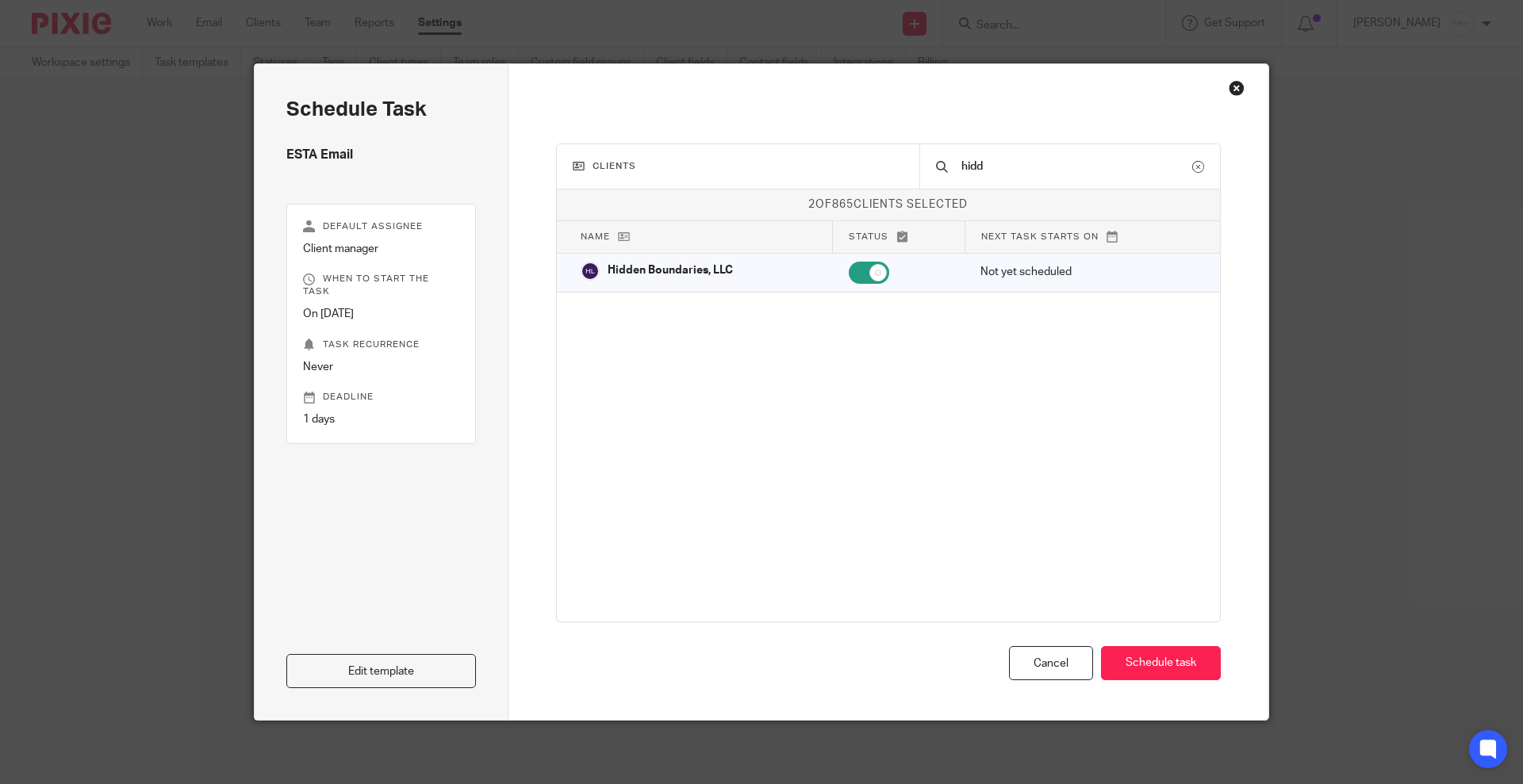
drag, startPoint x: 1047, startPoint y: 170, endPoint x: 880, endPoint y: 159, distance: 167.4
click at [880, 159] on div "Clients hidd" at bounding box center [889, 166] width 664 height 45
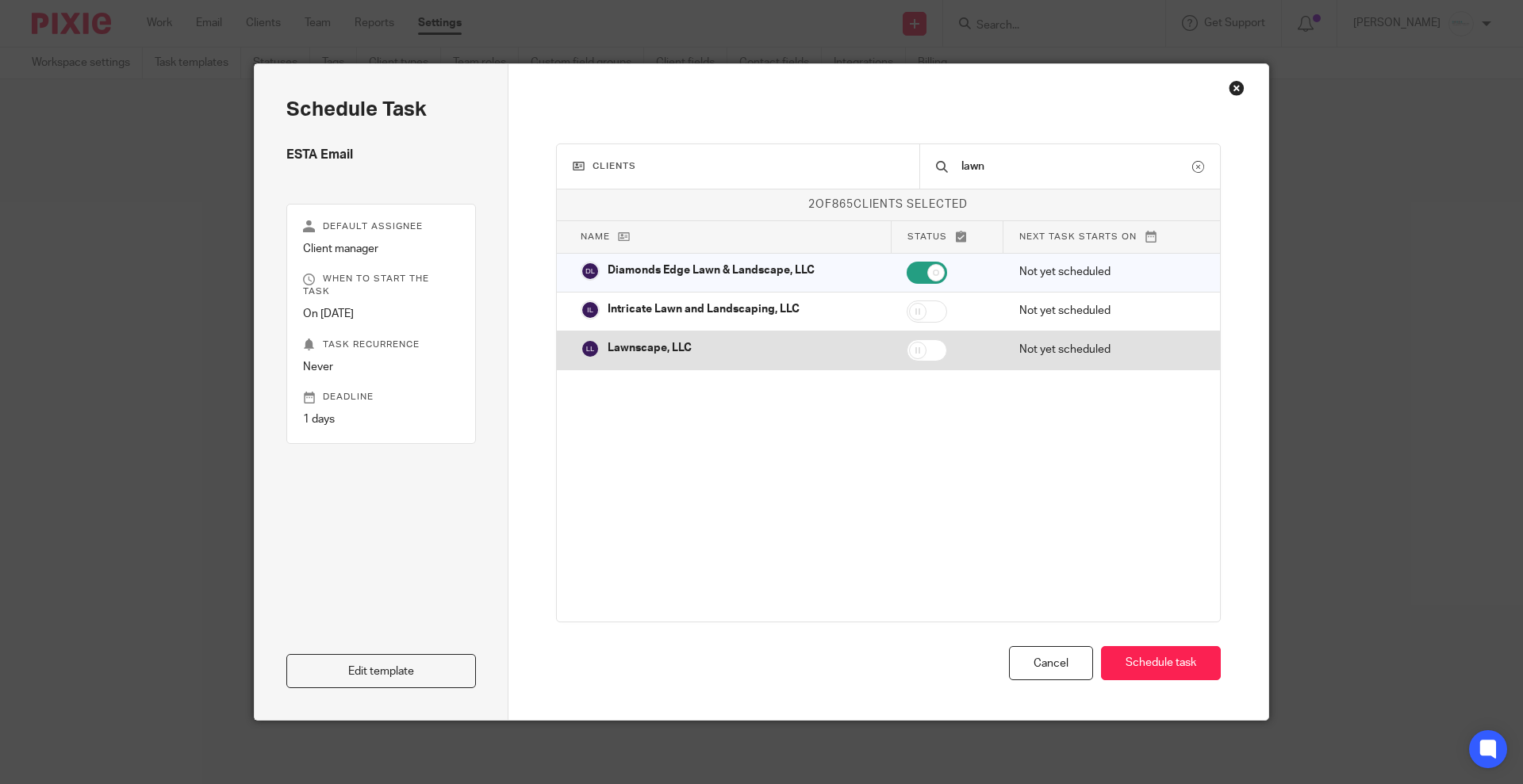
type input "lawn"
click at [923, 344] on input "checkbox" at bounding box center [926, 350] width 40 height 22
checkbox input "true"
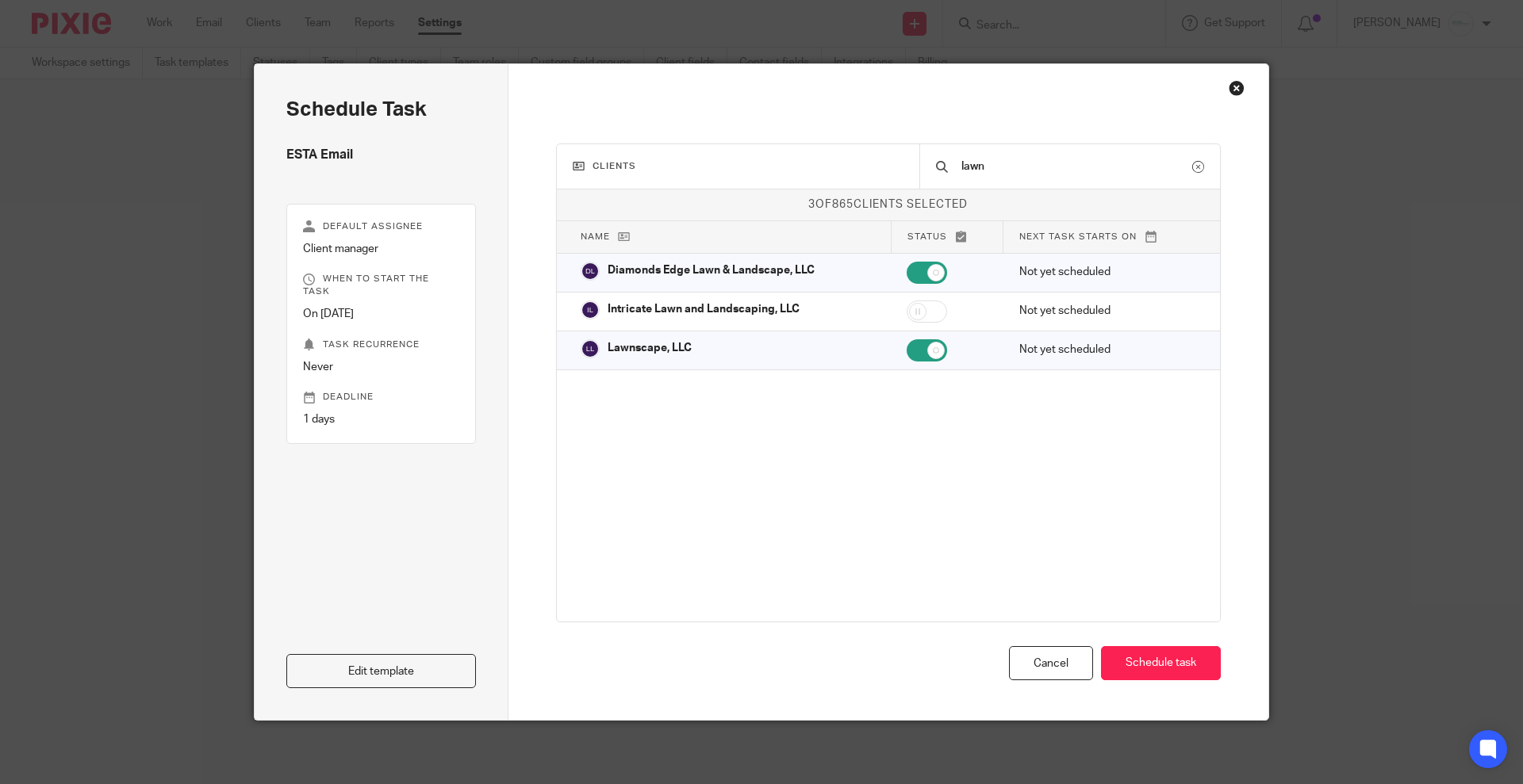
drag, startPoint x: 993, startPoint y: 172, endPoint x: 916, endPoint y: 174, distance: 77.0
click at [919, 174] on div "lawn" at bounding box center [1070, 166] width 301 height 44
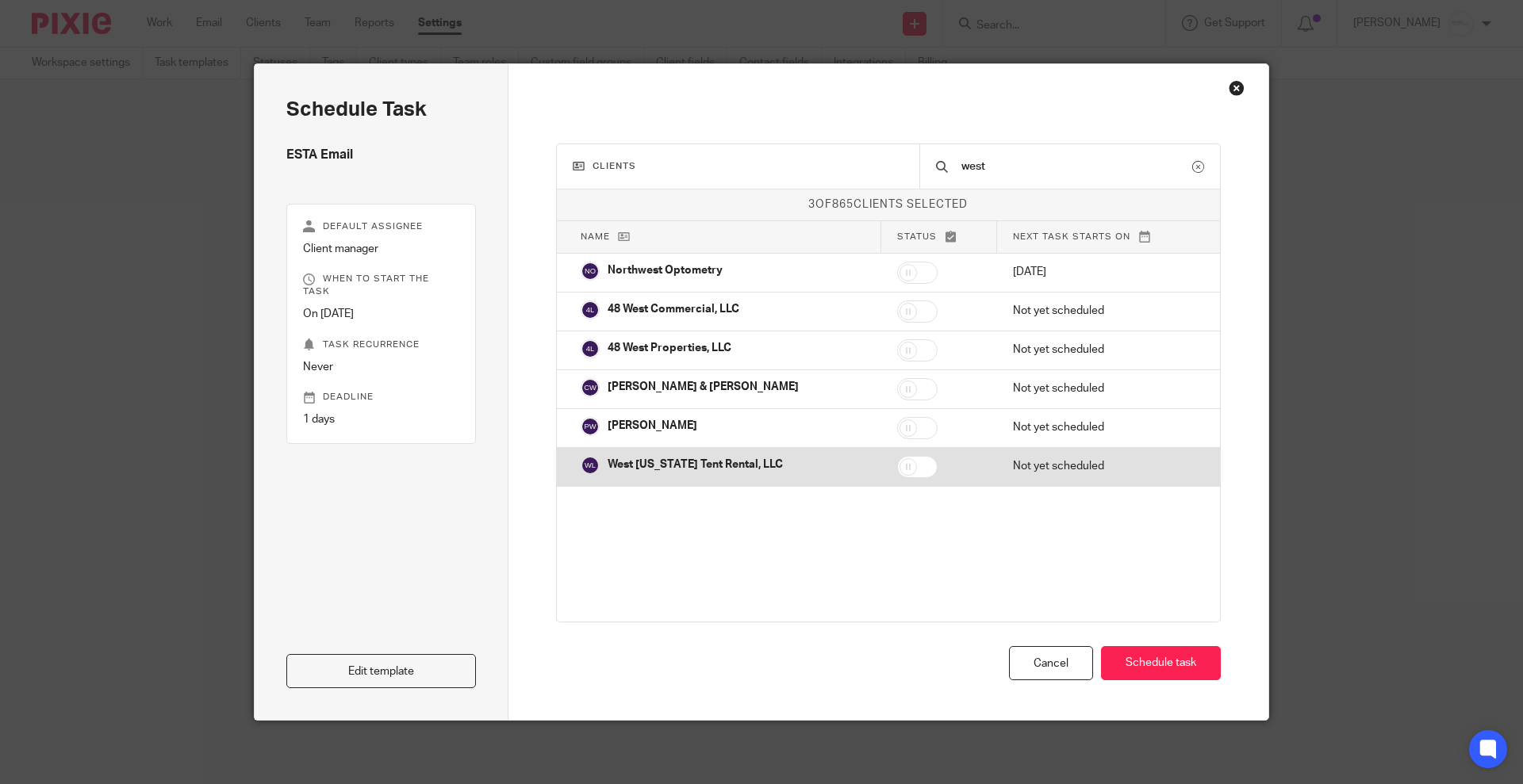
type input "west"
click at [905, 461] on input "checkbox" at bounding box center [917, 467] width 40 height 22
checkbox input "true"
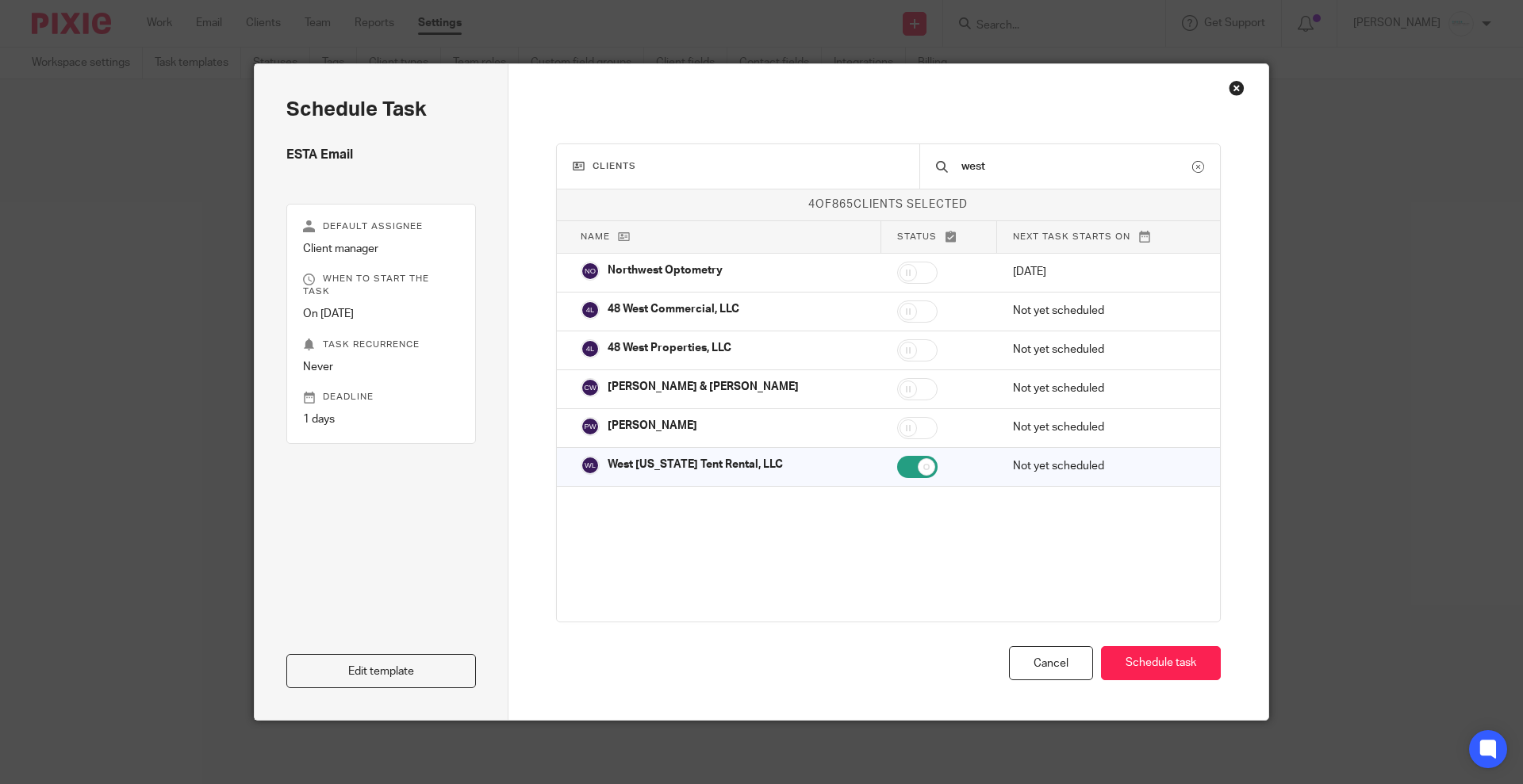
drag, startPoint x: 996, startPoint y: 167, endPoint x: 882, endPoint y: 161, distance: 114.2
click at [882, 161] on div "Clients west" at bounding box center [889, 166] width 664 height 45
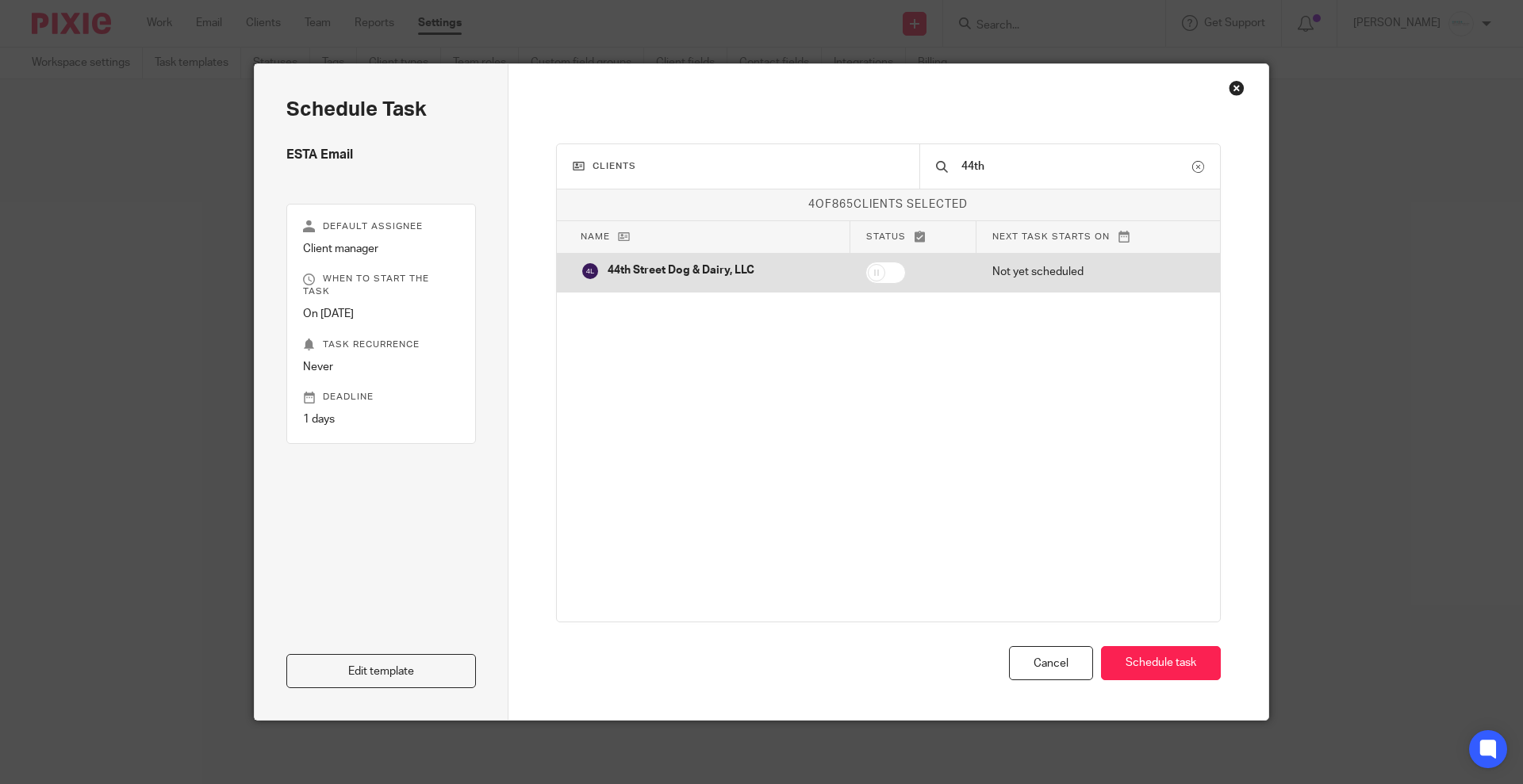
type input "44th"
click at [880, 270] on input "checkbox" at bounding box center [885, 272] width 40 height 22
checkbox input "true"
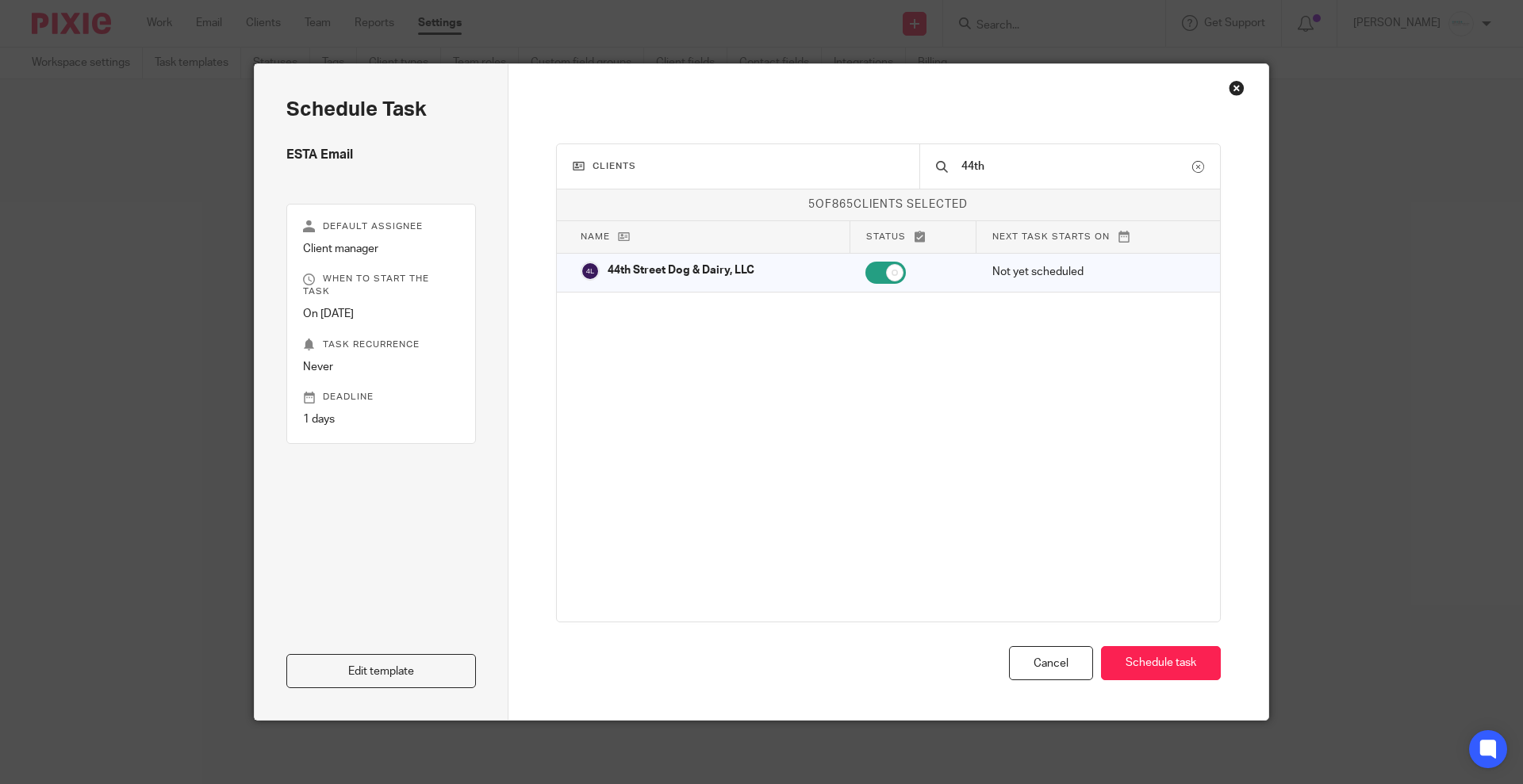
drag, startPoint x: 1009, startPoint y: 164, endPoint x: 913, endPoint y: 165, distance: 96.0
click at [919, 165] on div "44th" at bounding box center [1070, 166] width 301 height 44
click at [1141, 654] on button "Schedule task" at bounding box center [1161, 663] width 119 height 34
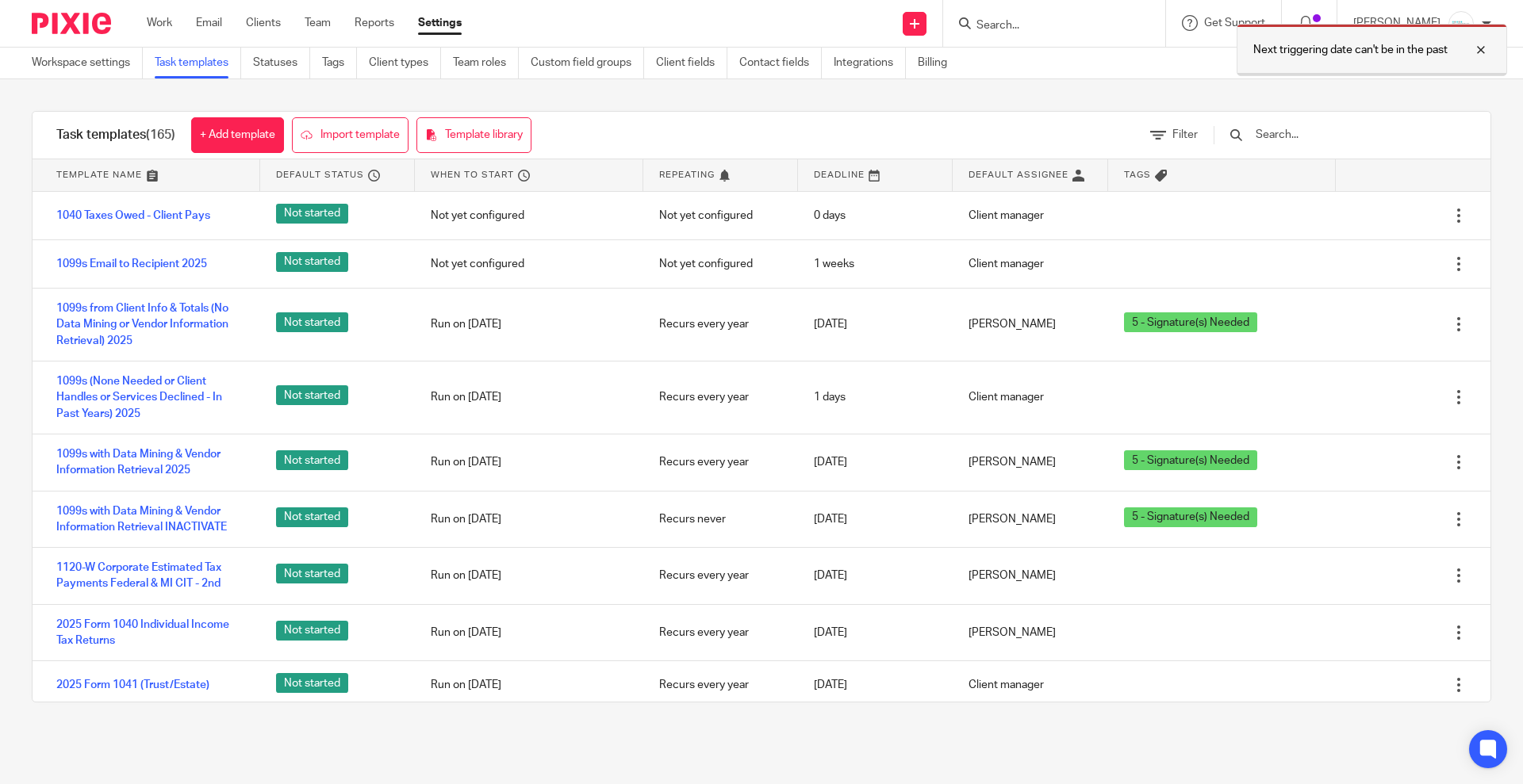
click at [1475, 45] on div at bounding box center [1469, 49] width 43 height 19
click at [1349, 126] on input "text" at bounding box center [1346, 134] width 185 height 17
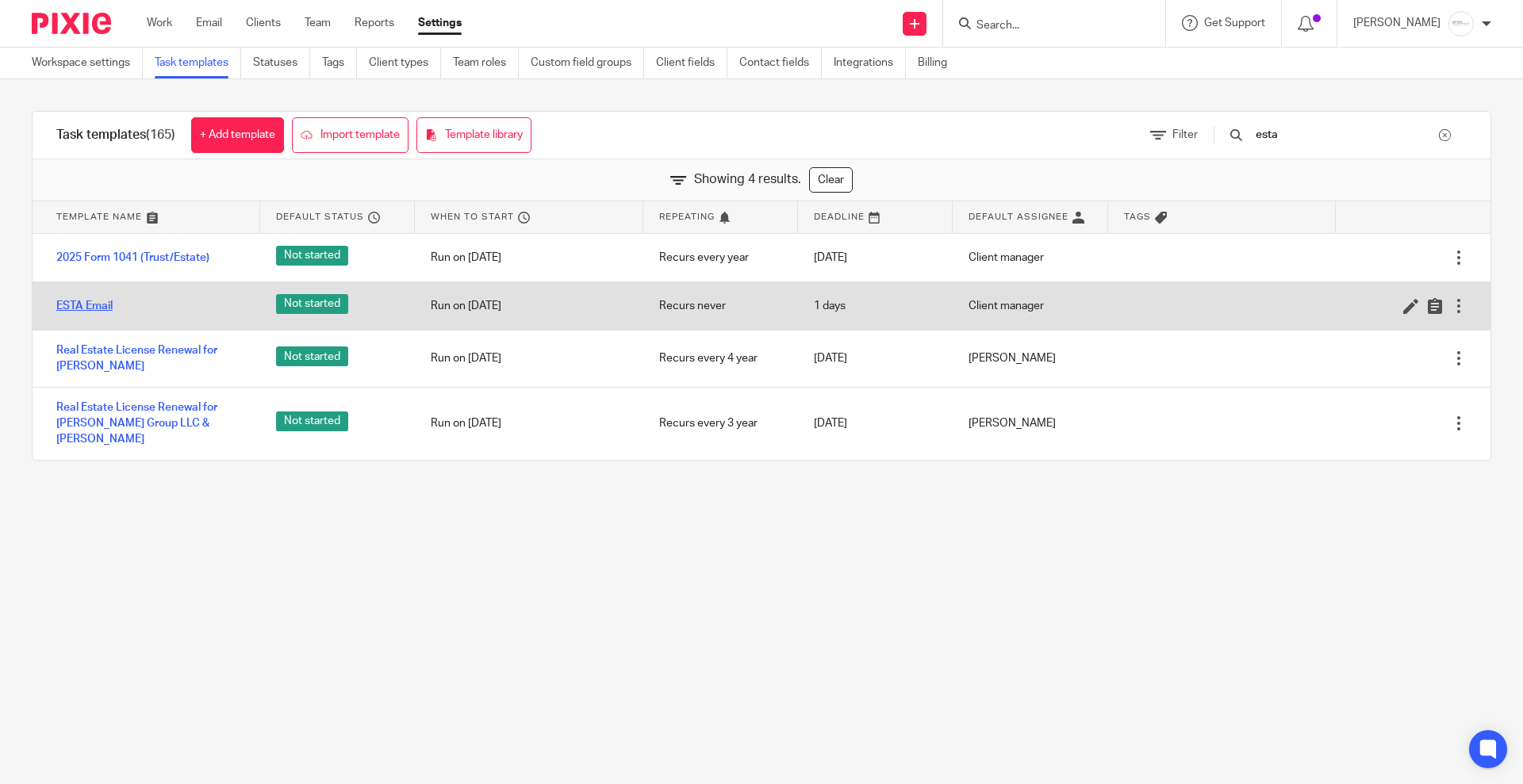
type input "esta"
click at [75, 306] on link "ESTA Email" at bounding box center [84, 306] width 56 height 16
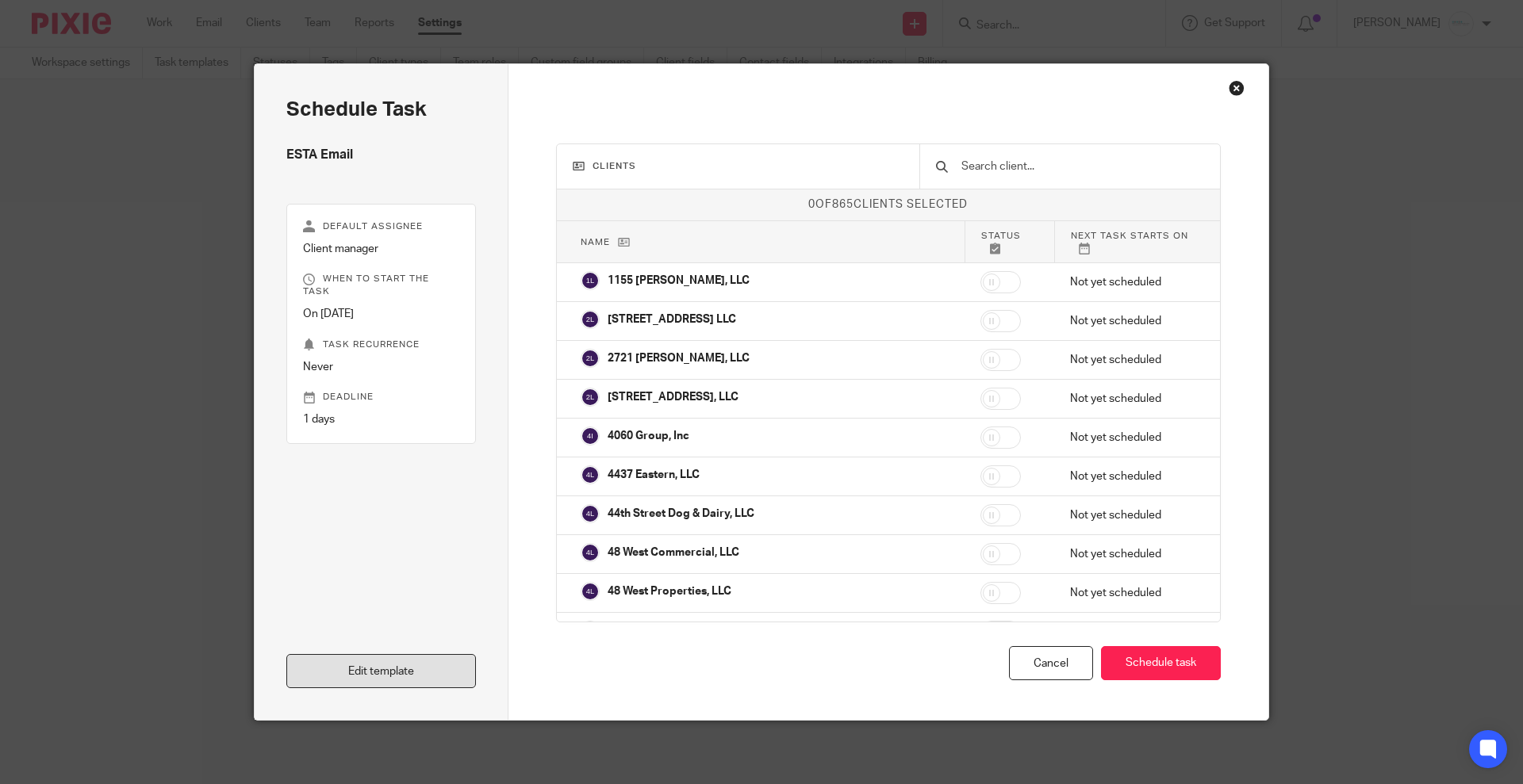
click at [357, 672] on link "Edit template" at bounding box center [381, 671] width 190 height 34
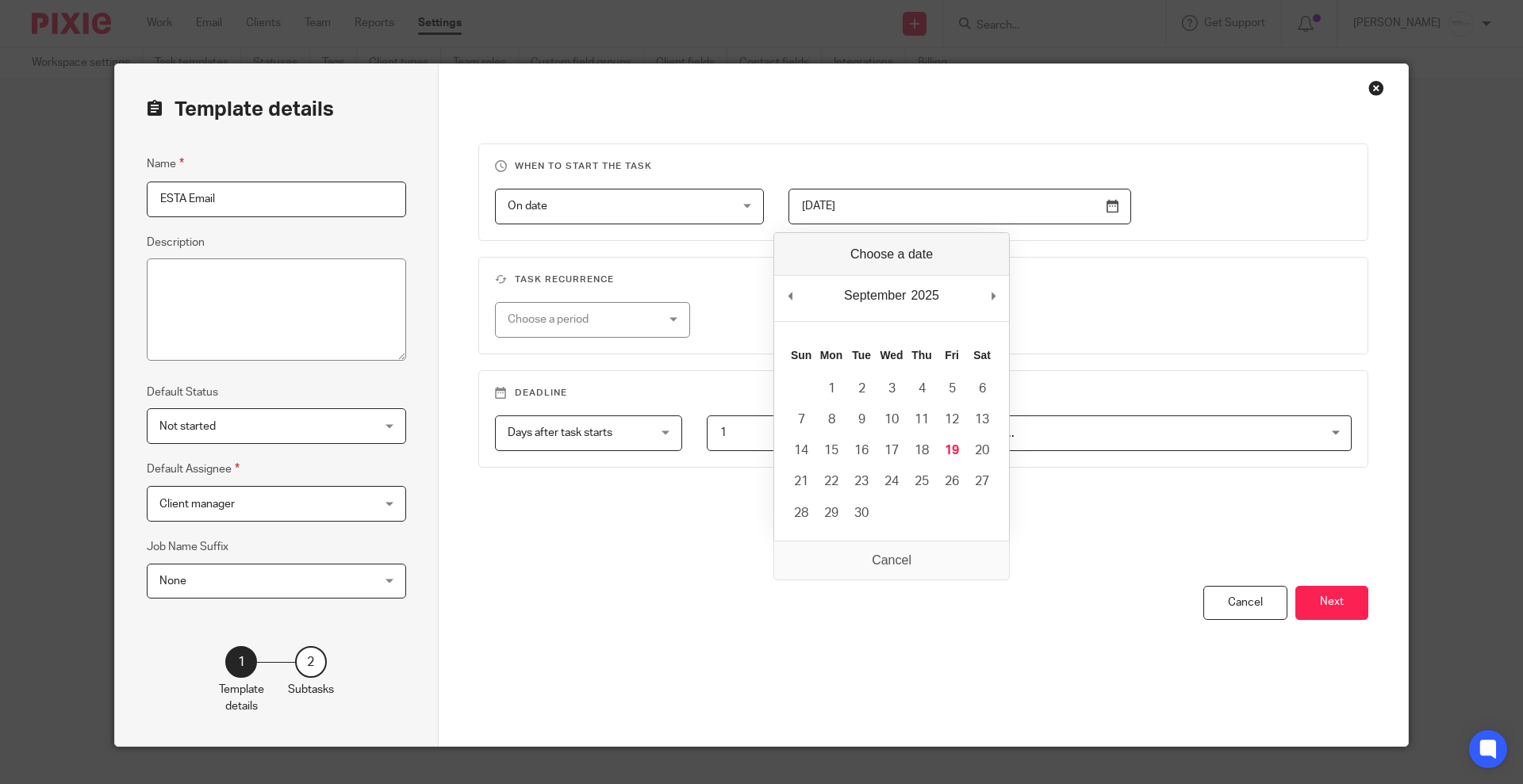
click at [1112, 205] on input "[DATE]" at bounding box center [959, 207] width 343 height 36
drag, startPoint x: 1229, startPoint y: 603, endPoint x: 1228, endPoint y: 544, distance: 59.0
click at [1229, 604] on div "Cancel" at bounding box center [1245, 603] width 84 height 34
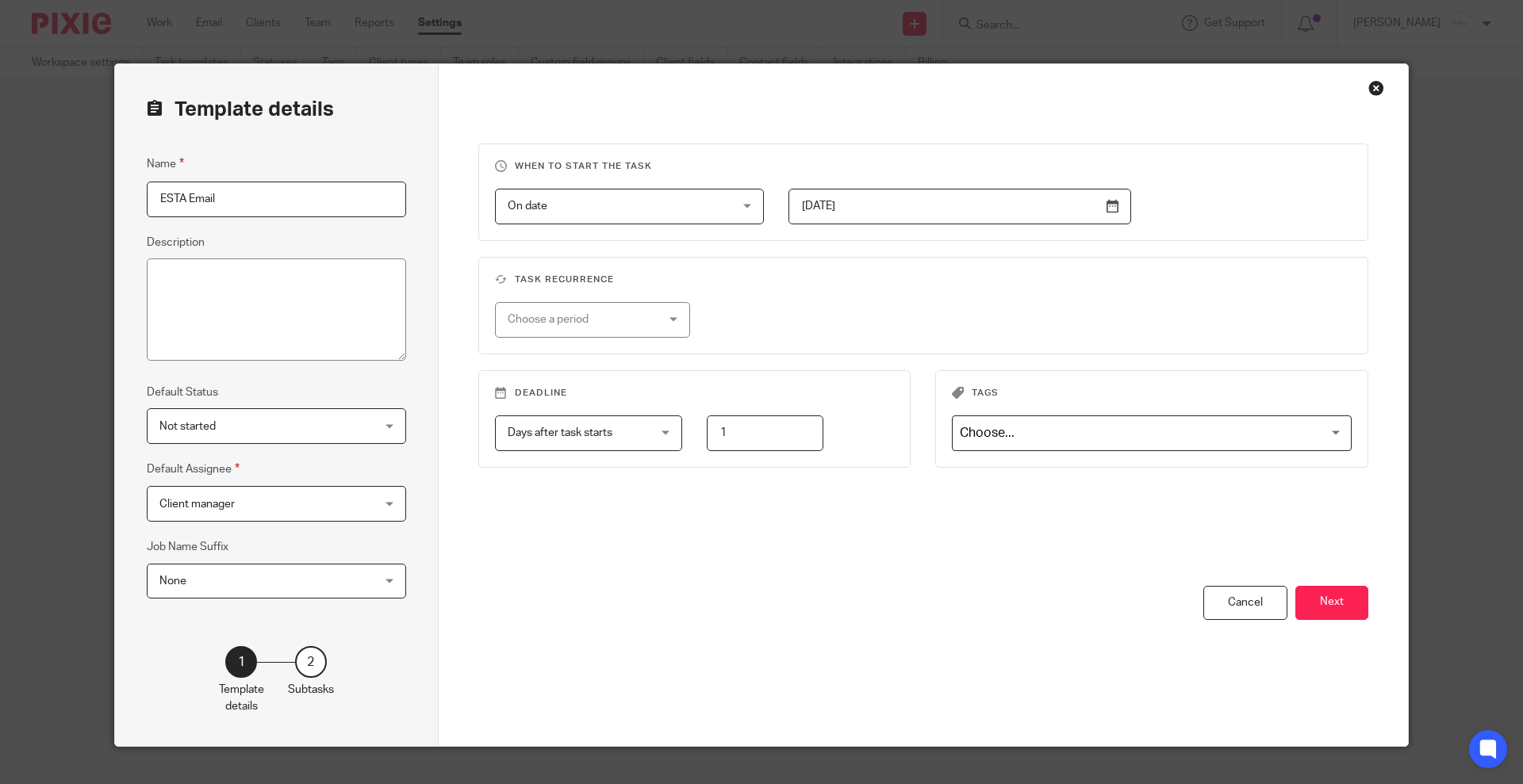
click at [1368, 83] on div "Close this dialog window" at bounding box center [1376, 87] width 16 height 16
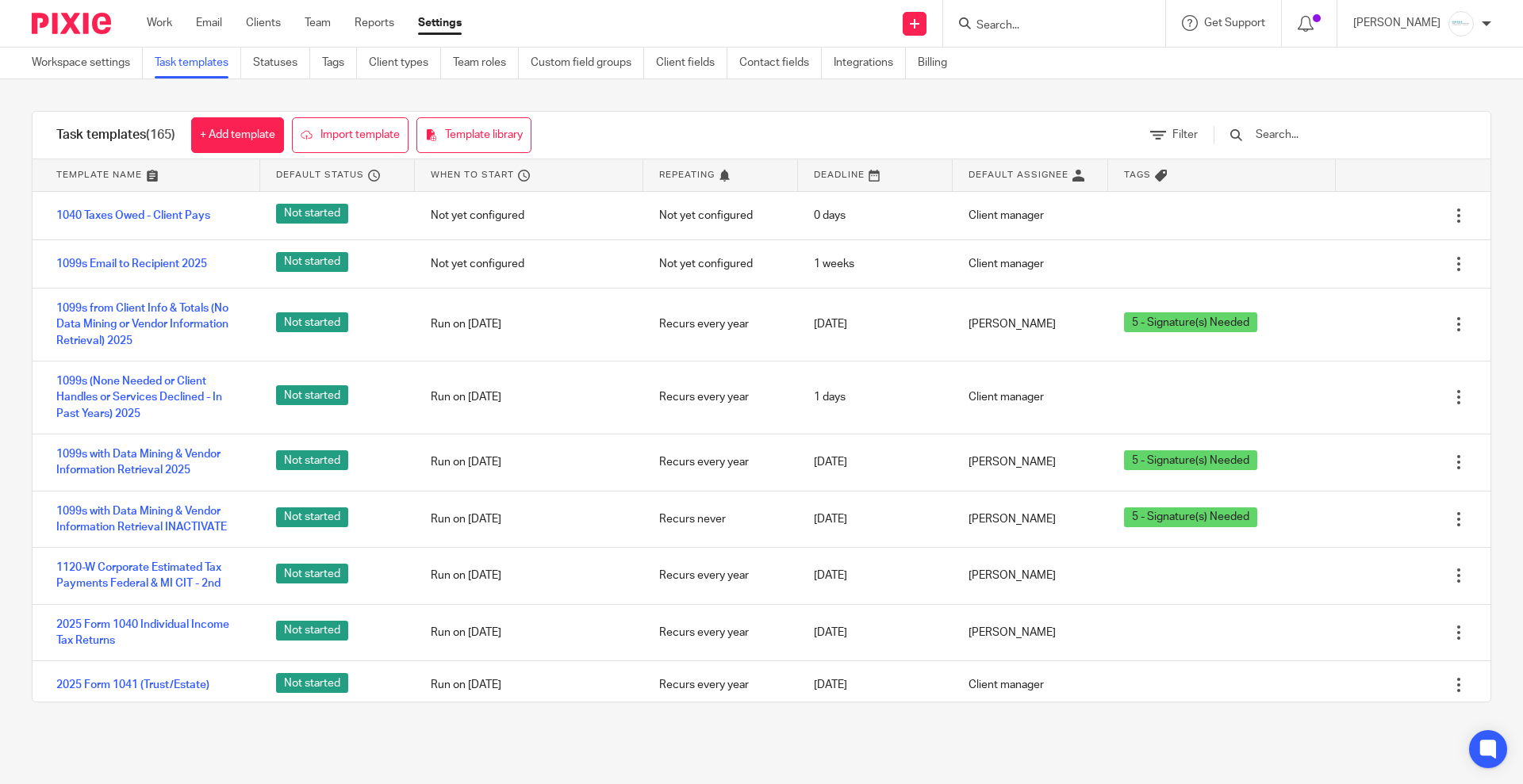
click at [1033, 19] on input "Search" at bounding box center [1046, 25] width 143 height 14
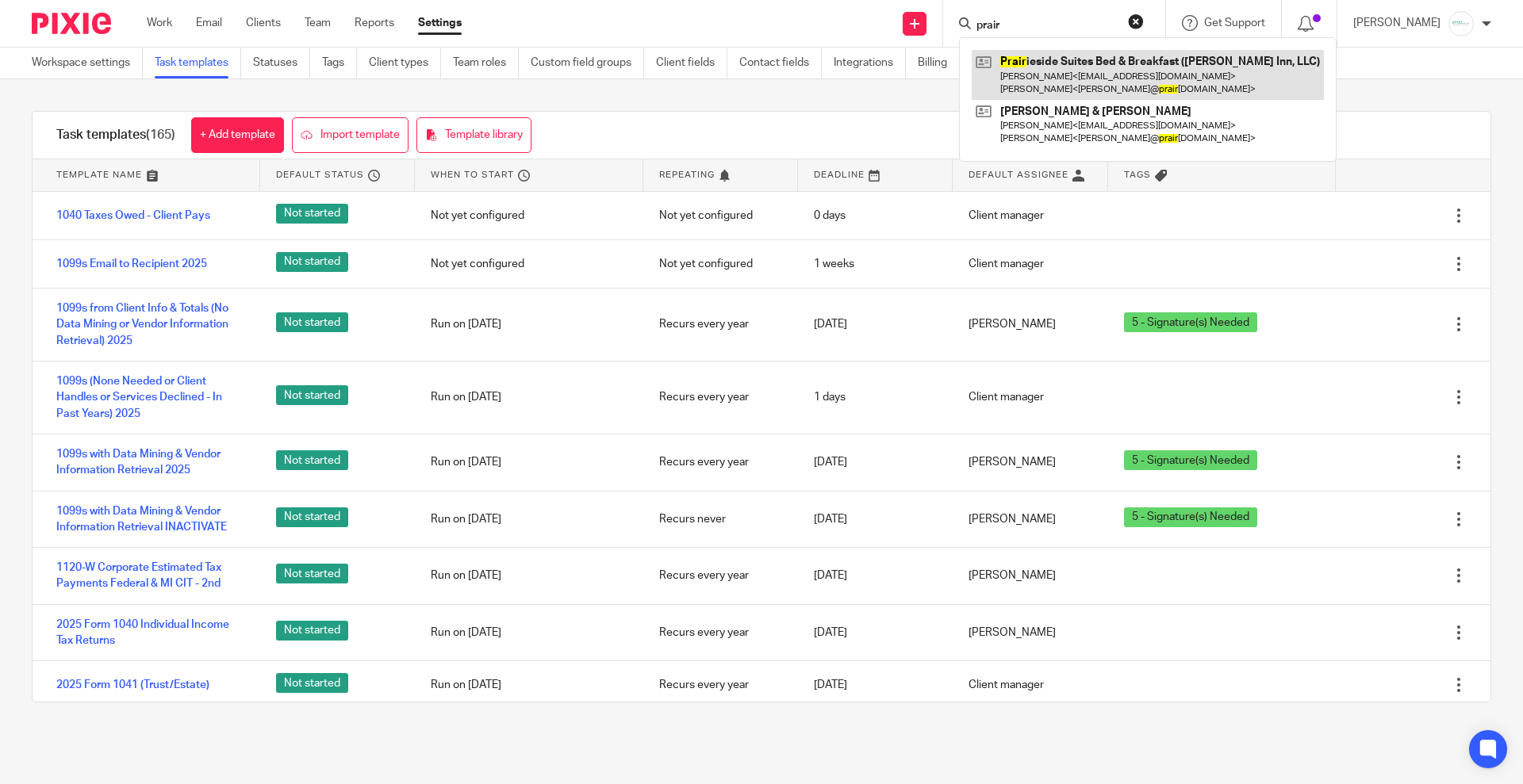
type input "prair"
click at [1076, 79] on link at bounding box center [1148, 74] width 353 height 49
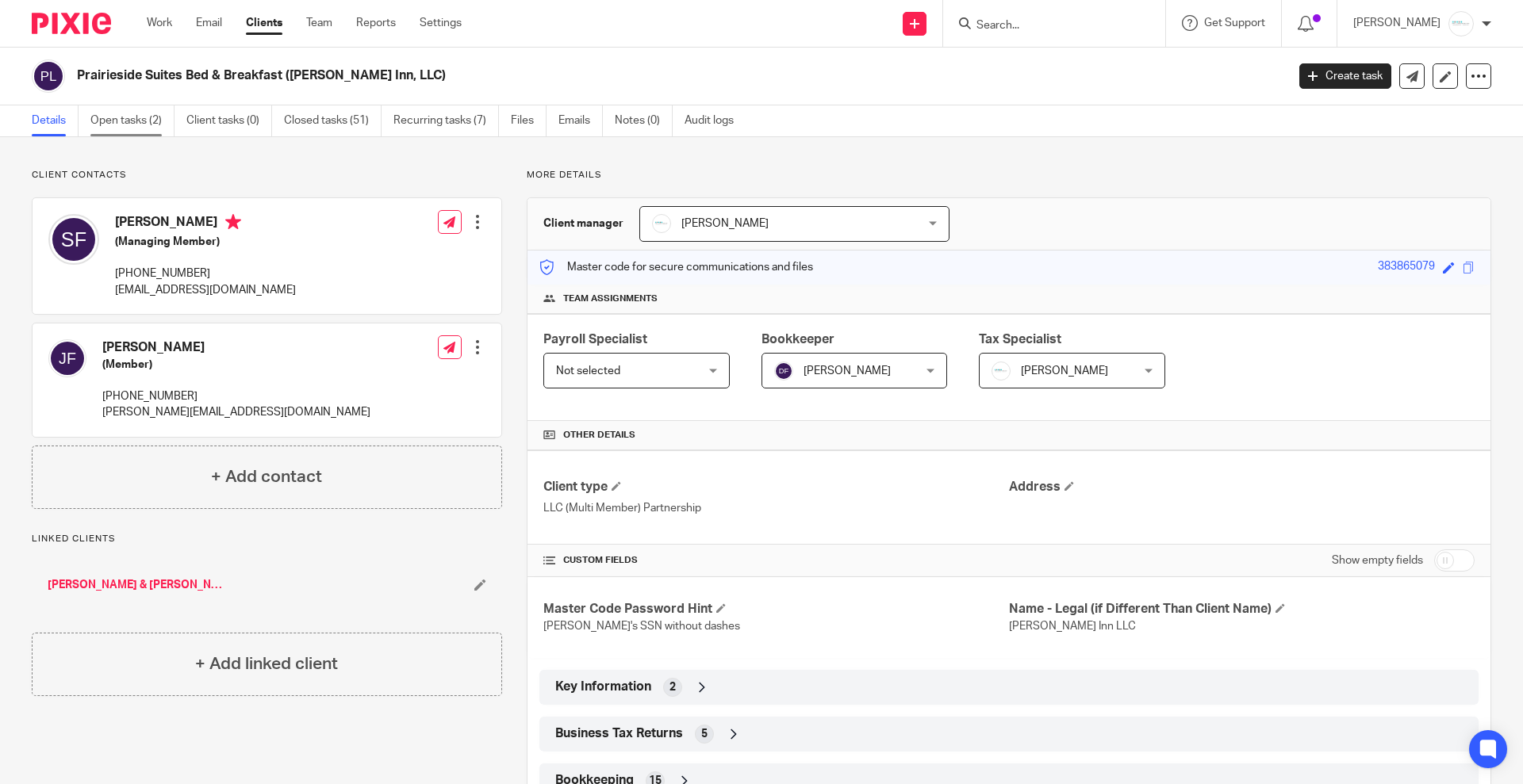
click at [114, 116] on link "Open tasks (2)" at bounding box center [133, 121] width 84 height 31
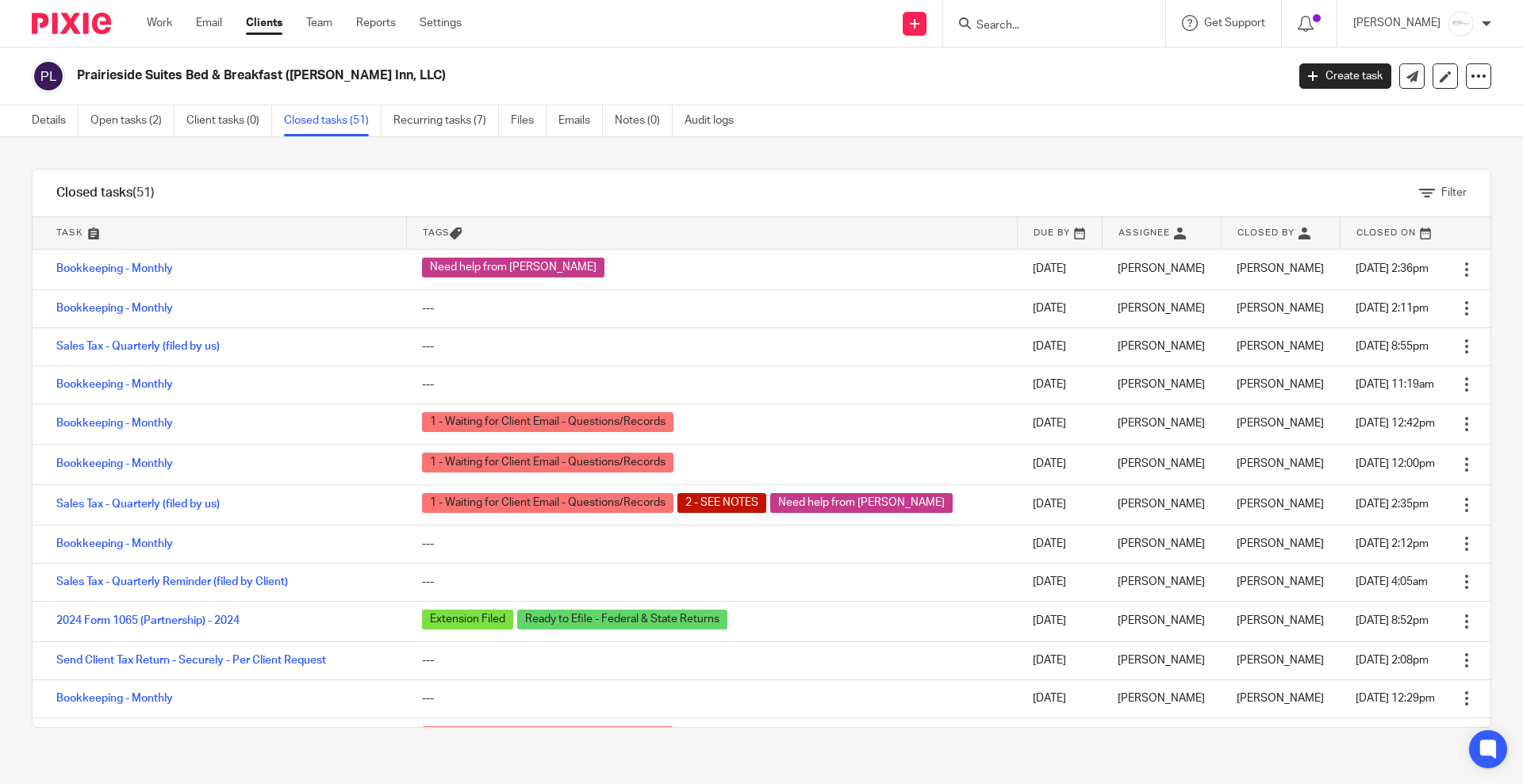
click at [114, 129] on link "Open tasks (2)" at bounding box center [133, 121] width 84 height 31
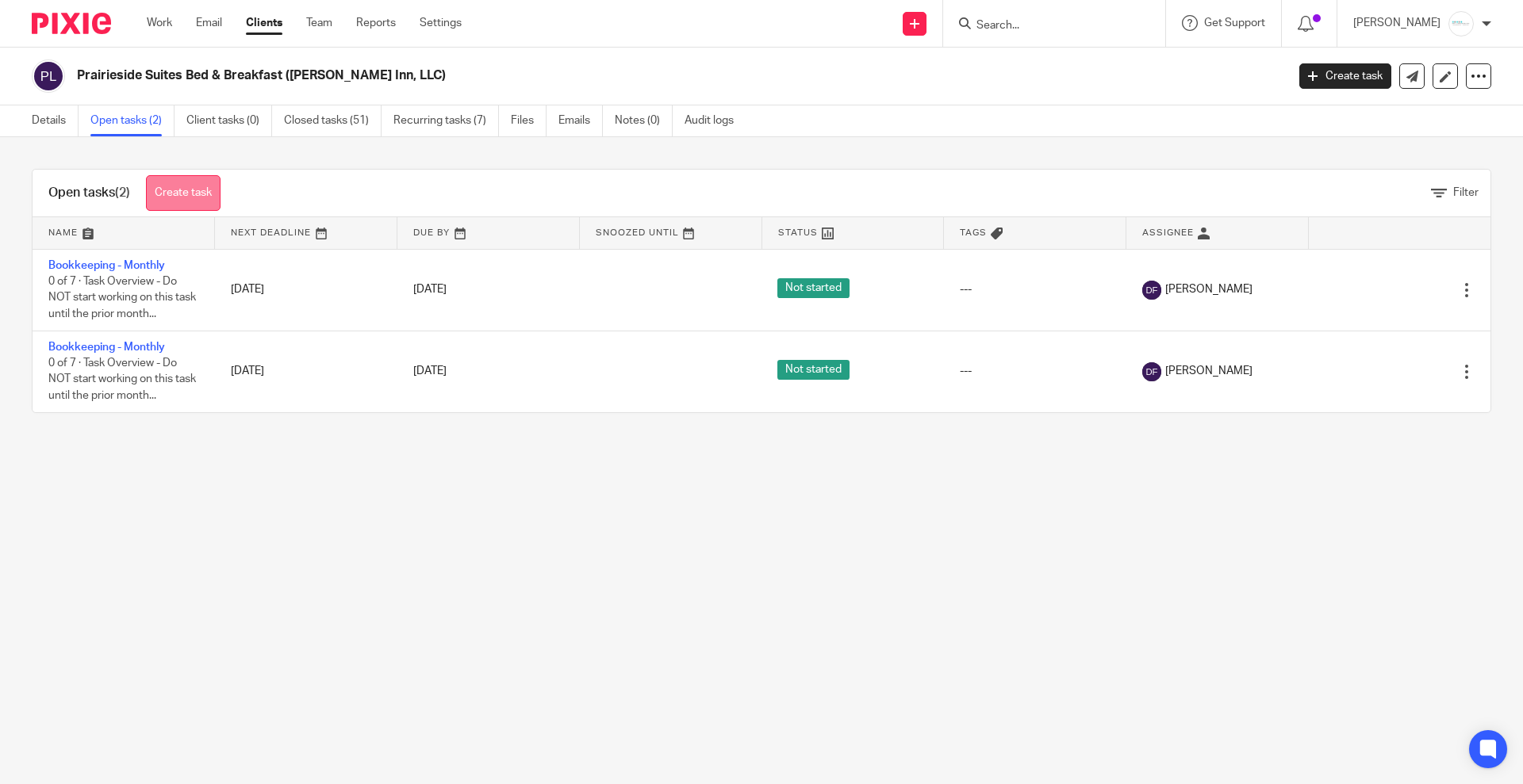
click at [220, 198] on link "Create task" at bounding box center [182, 193] width 74 height 36
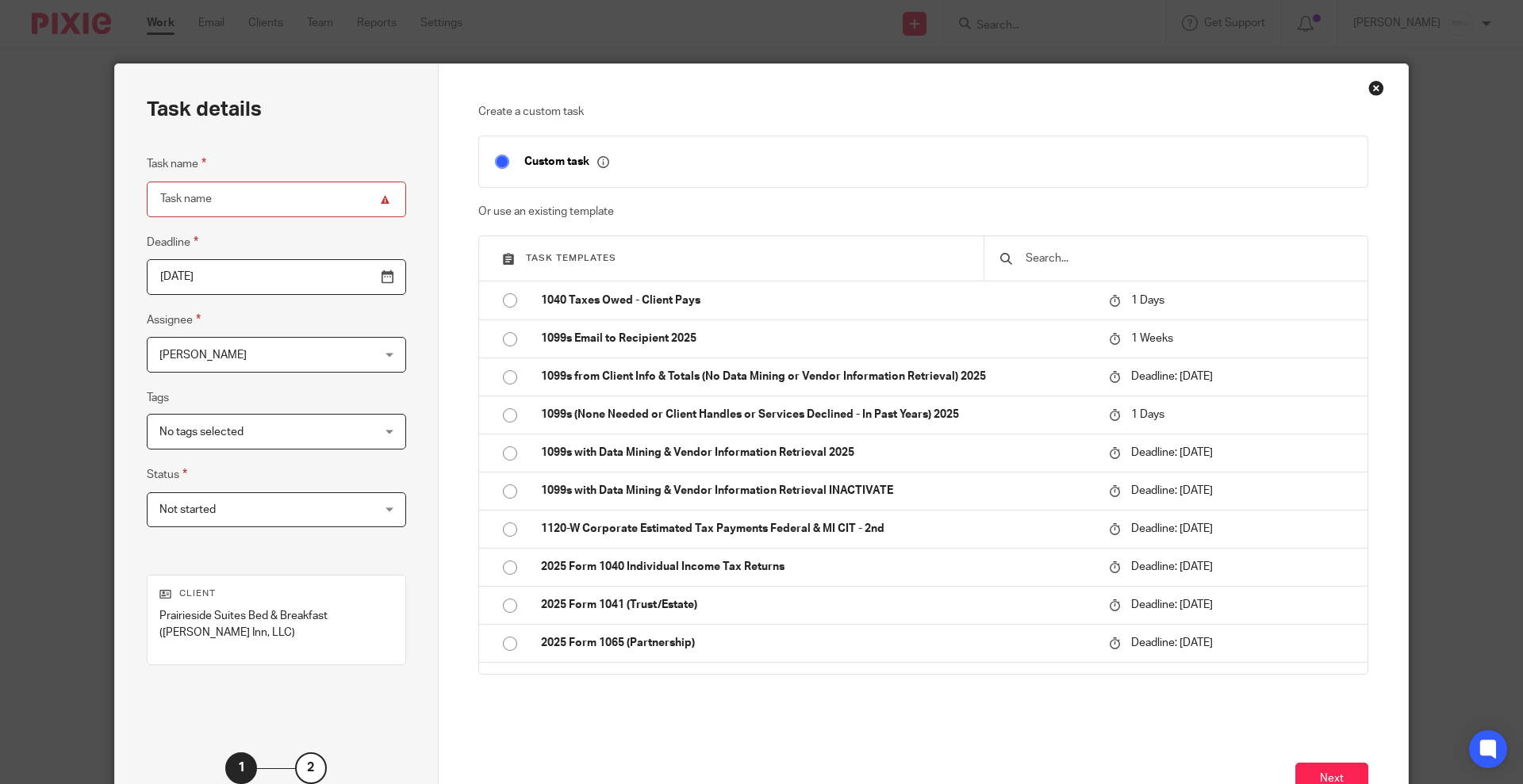
click at [1105, 262] on input "text" at bounding box center [1188, 258] width 328 height 17
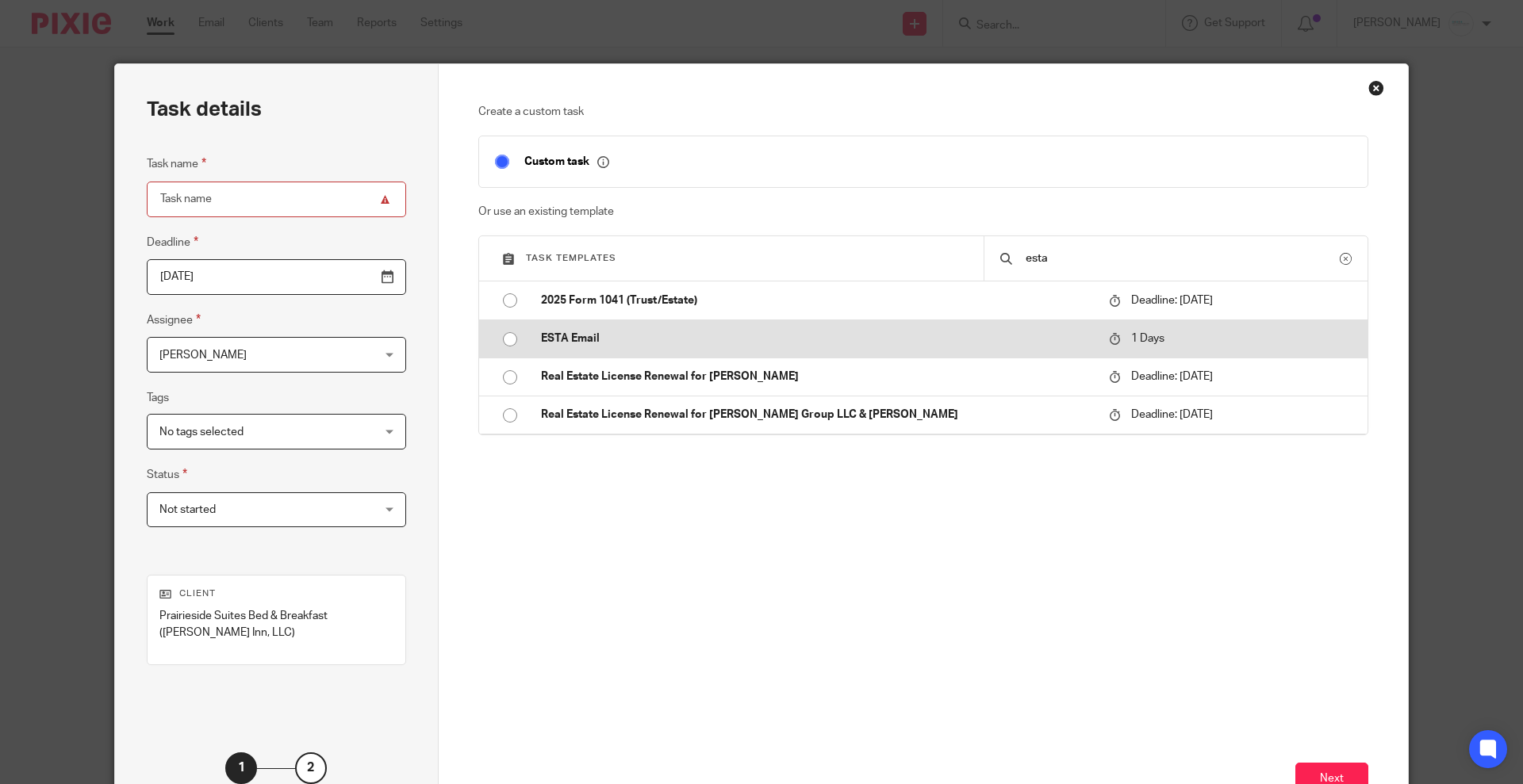
type input "esta"
click at [541, 333] on p "ESTA Email" at bounding box center [816, 338] width 552 height 16
type input "[DATE]"
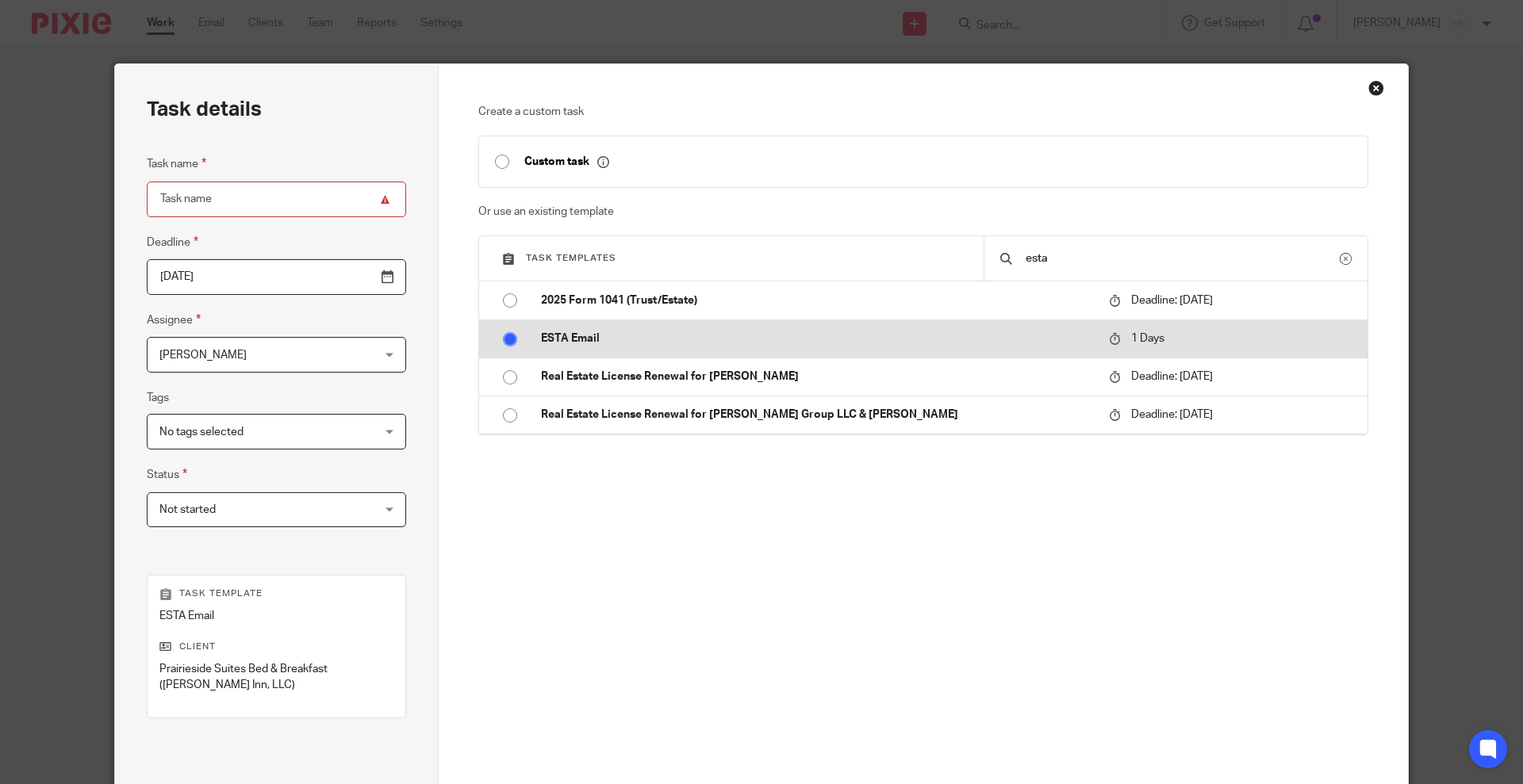
type input "ESTA Email"
checkbox input "false"
radio input "true"
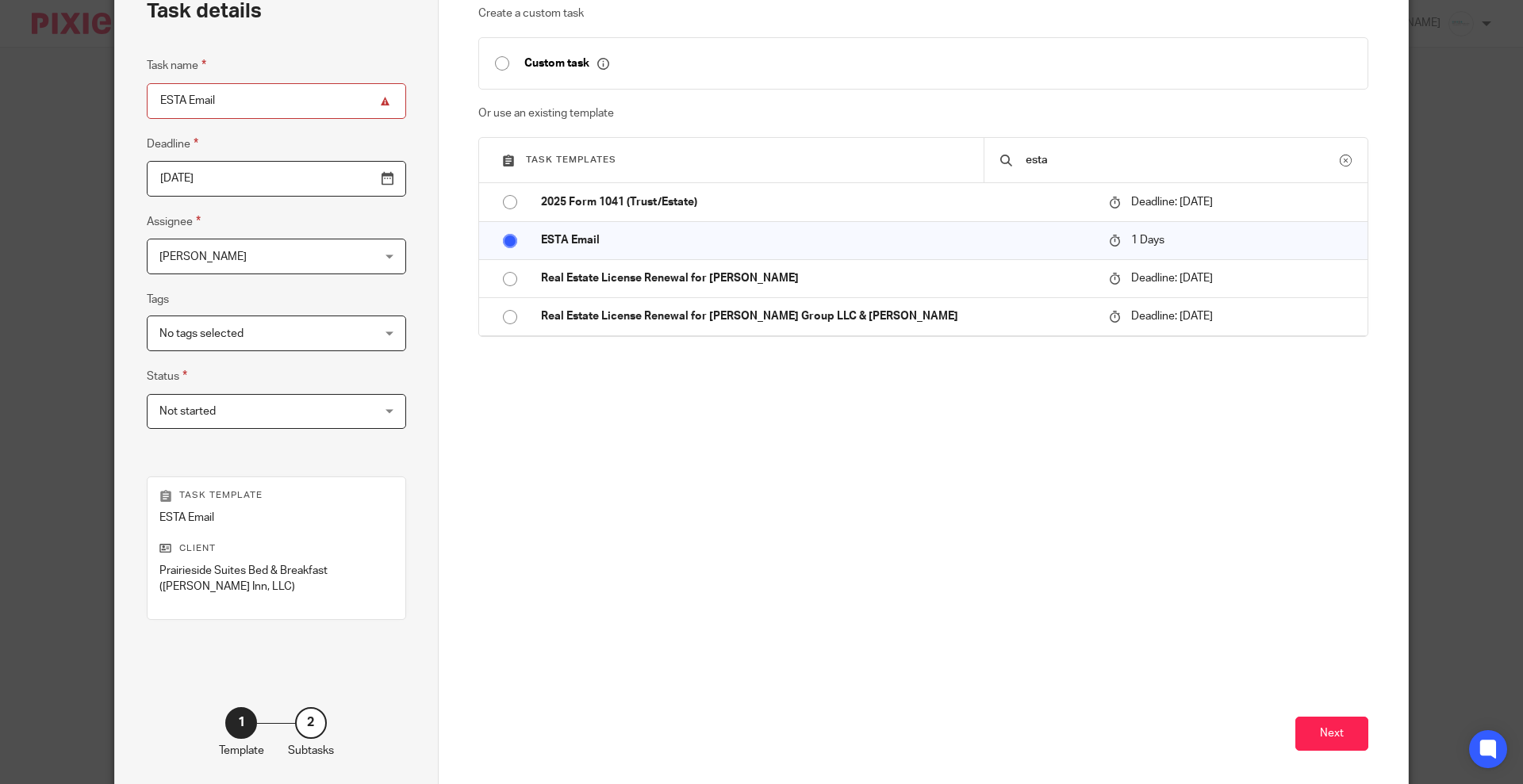
scroll to position [169, 0]
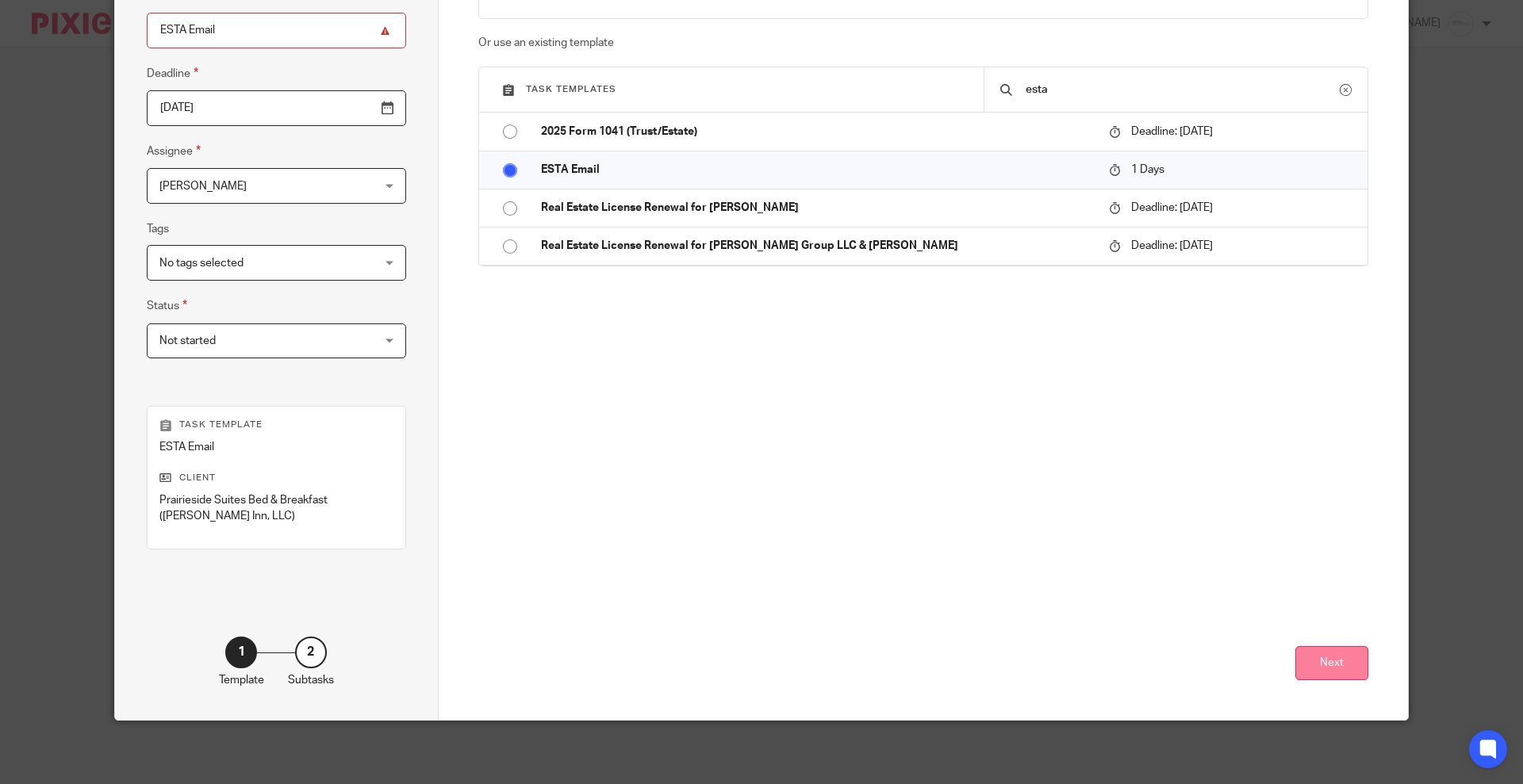
click at [1328, 661] on button "Next" at bounding box center [1332, 663] width 73 height 34
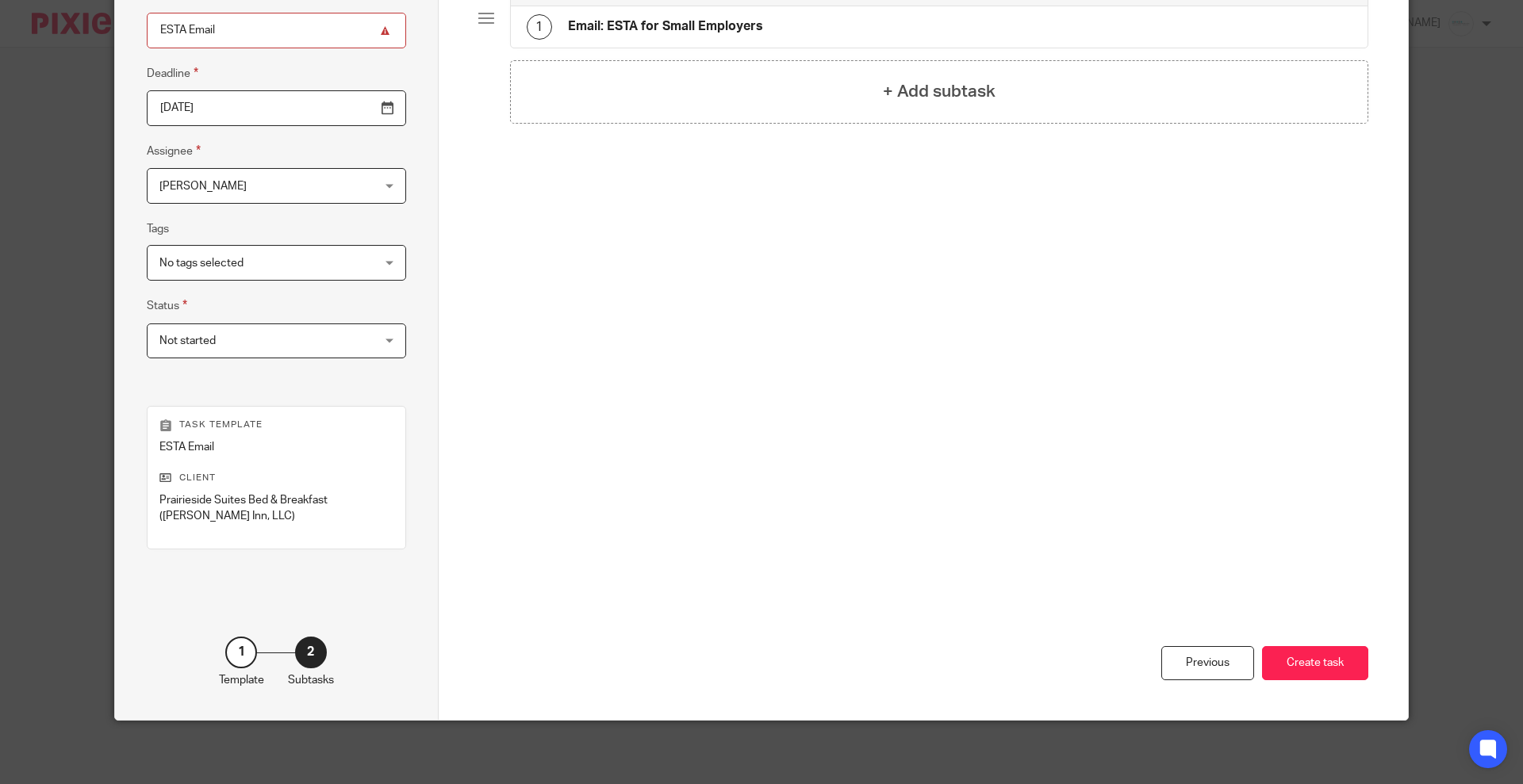
click at [1328, 661] on button "Create task" at bounding box center [1315, 663] width 106 height 34
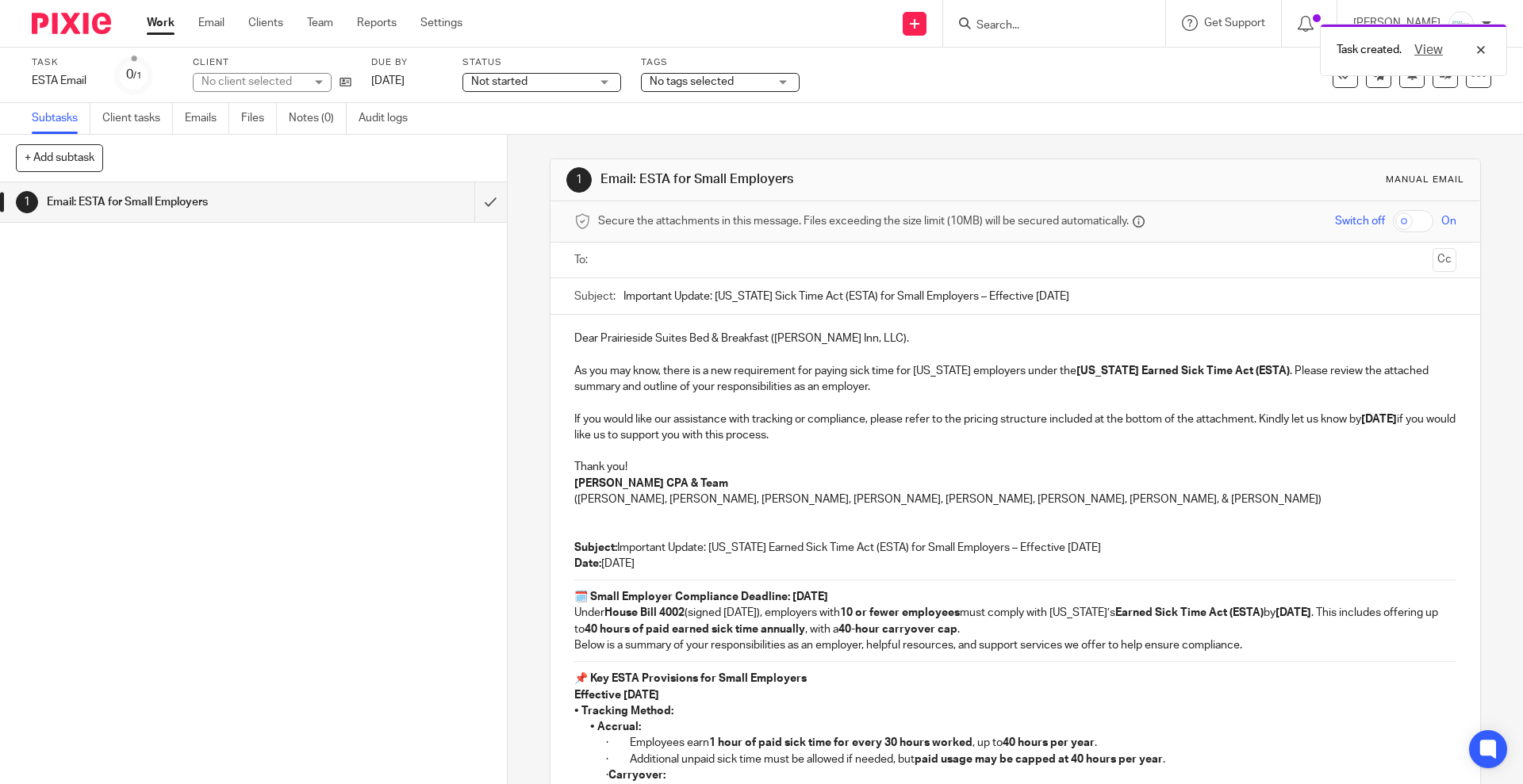
click at [643, 258] on input "text" at bounding box center [1014, 260] width 822 height 18
click at [772, 261] on input "text" at bounding box center [1081, 262] width 690 height 31
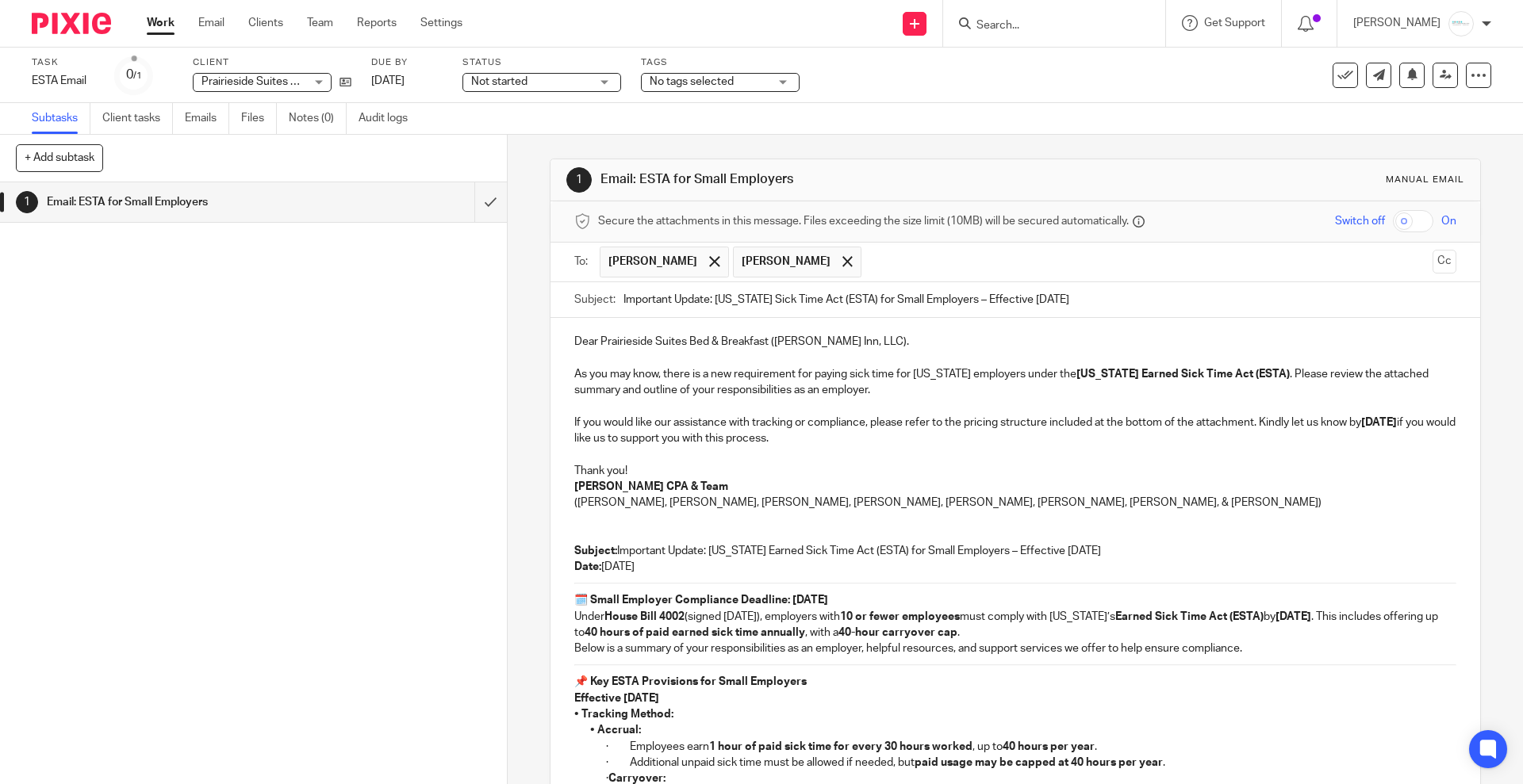
scroll to position [99, 0]
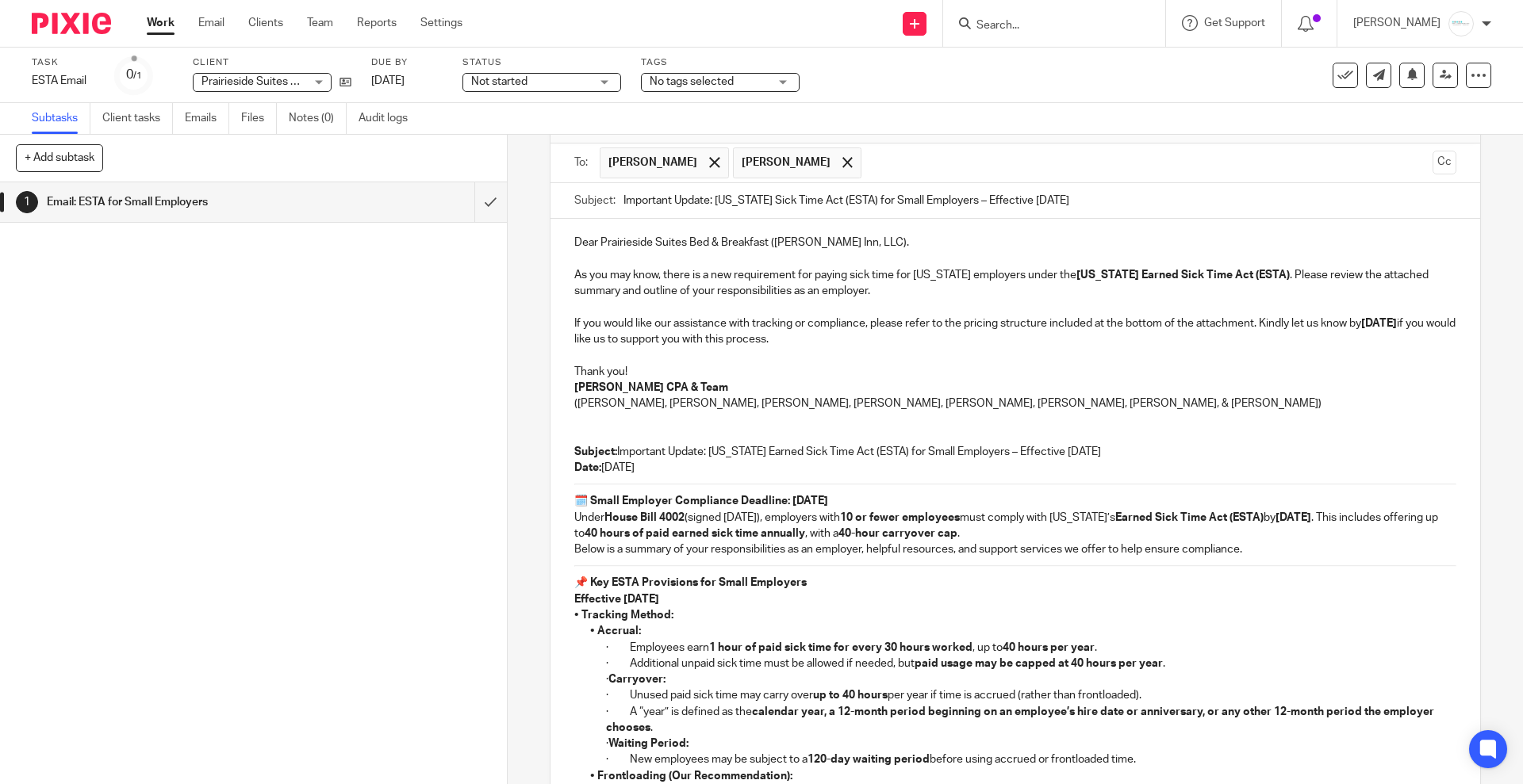
click at [609, 464] on p "Subject: Important Update: Michigan Earned Sick Time Act (ESTA) for Small Emplo…" at bounding box center [1014, 460] width 881 height 33
click at [1361, 329] on strong "September 20, 2025" at bounding box center [1379, 324] width 36 height 11
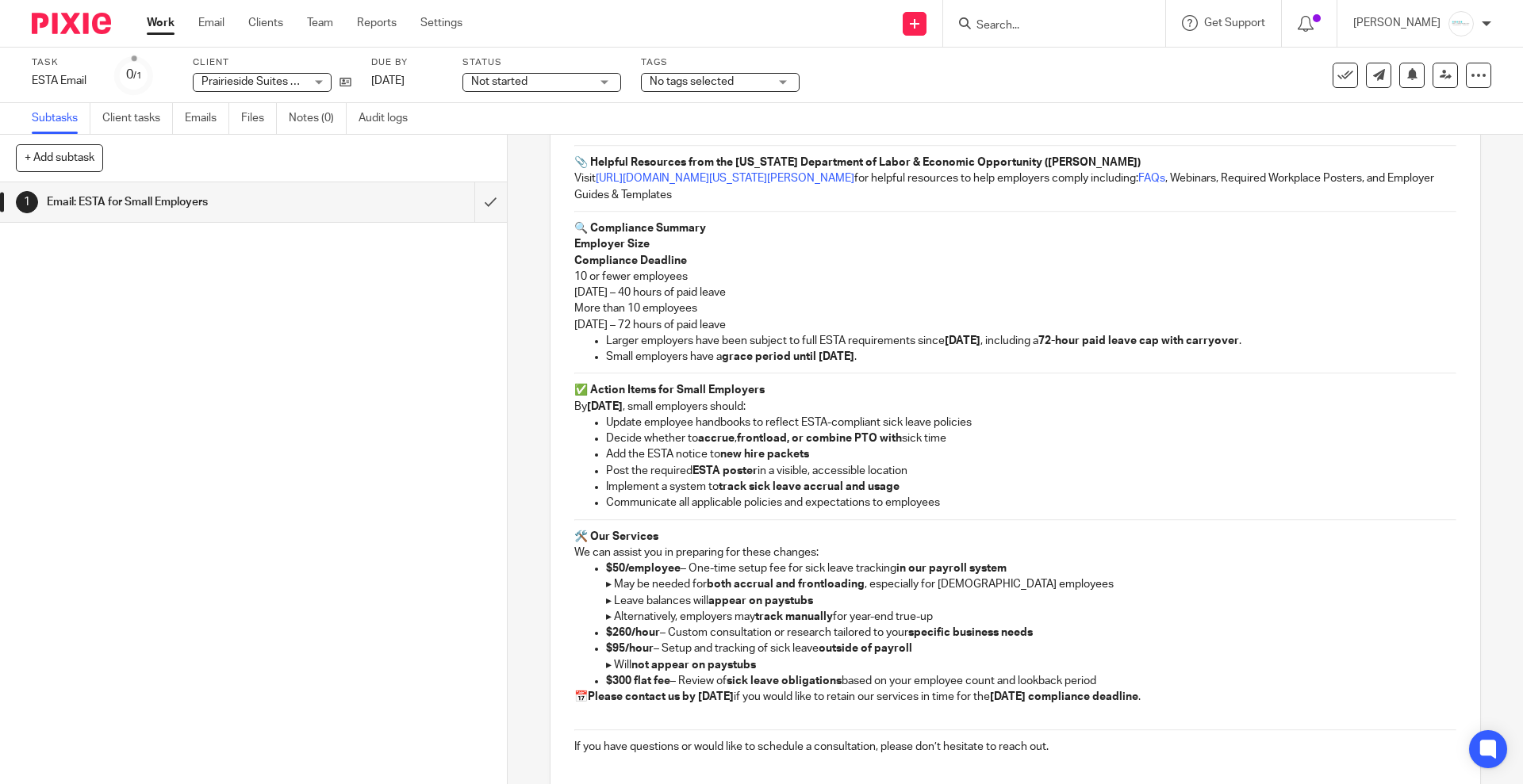
scroll to position [1224, 0]
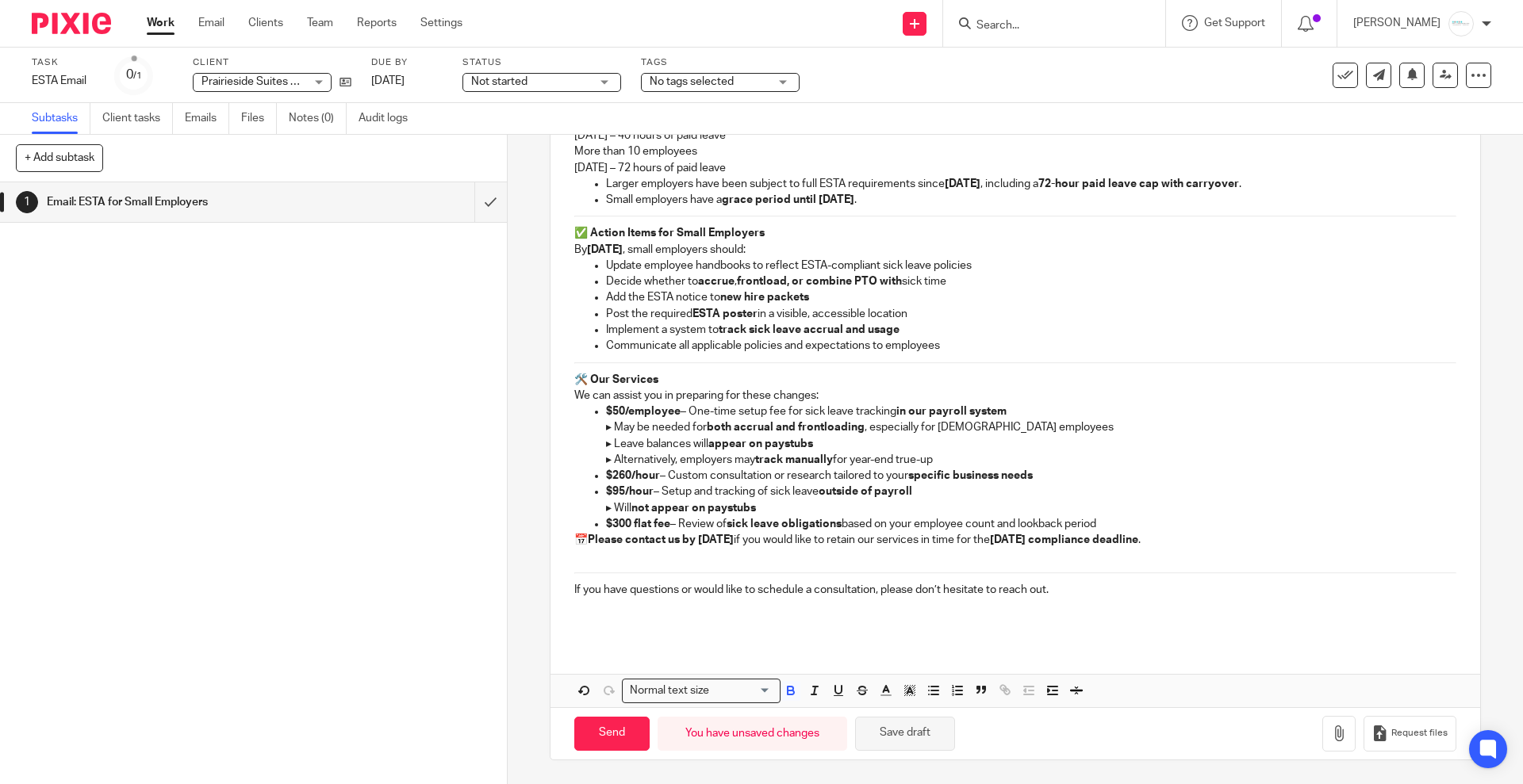
click at [901, 729] on button "Save draft" at bounding box center [905, 734] width 100 height 34
click at [609, 732] on input "Send" at bounding box center [612, 734] width 75 height 34
type input "Sent"
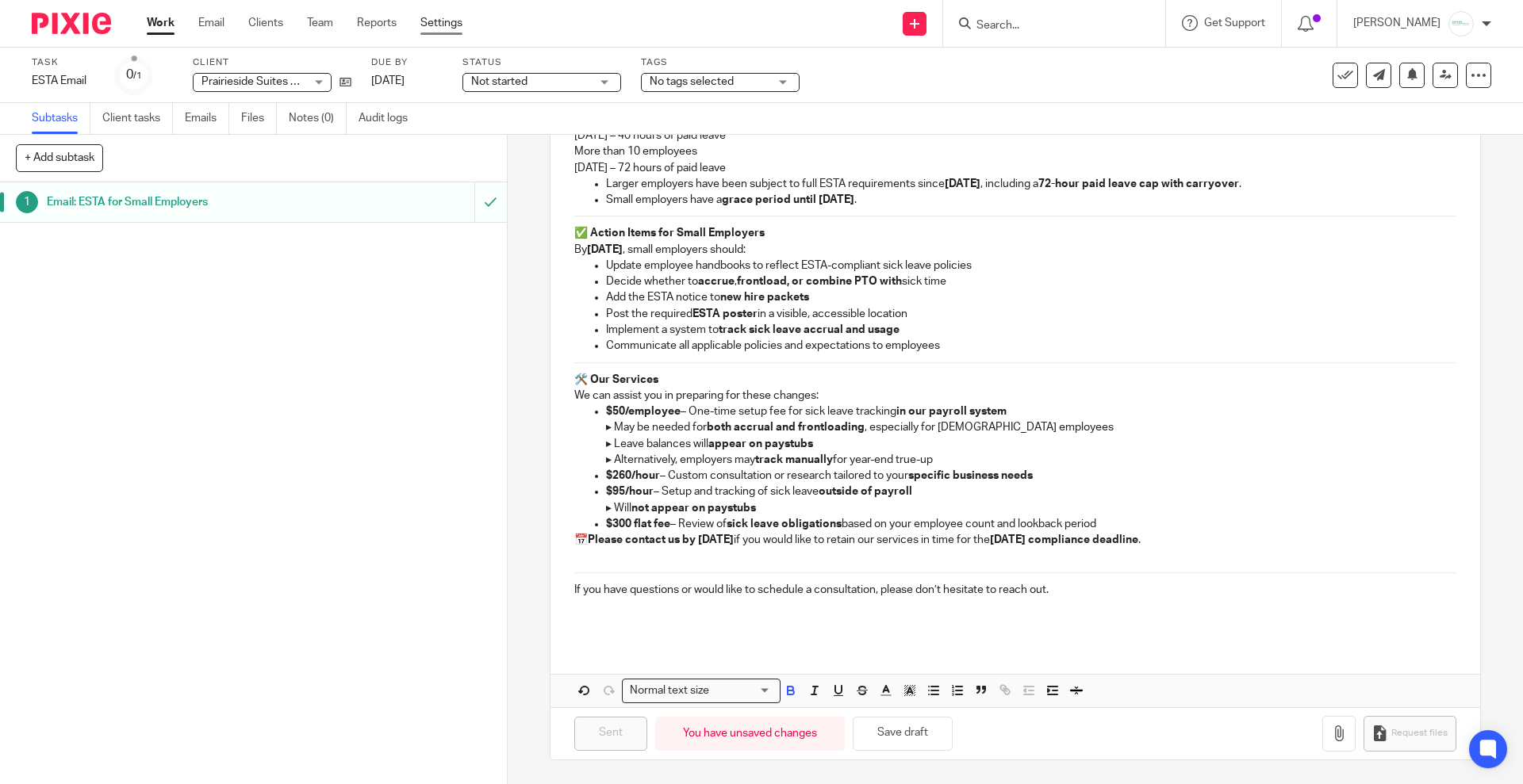
click at [436, 20] on link "Settings" at bounding box center [441, 22] width 42 height 16
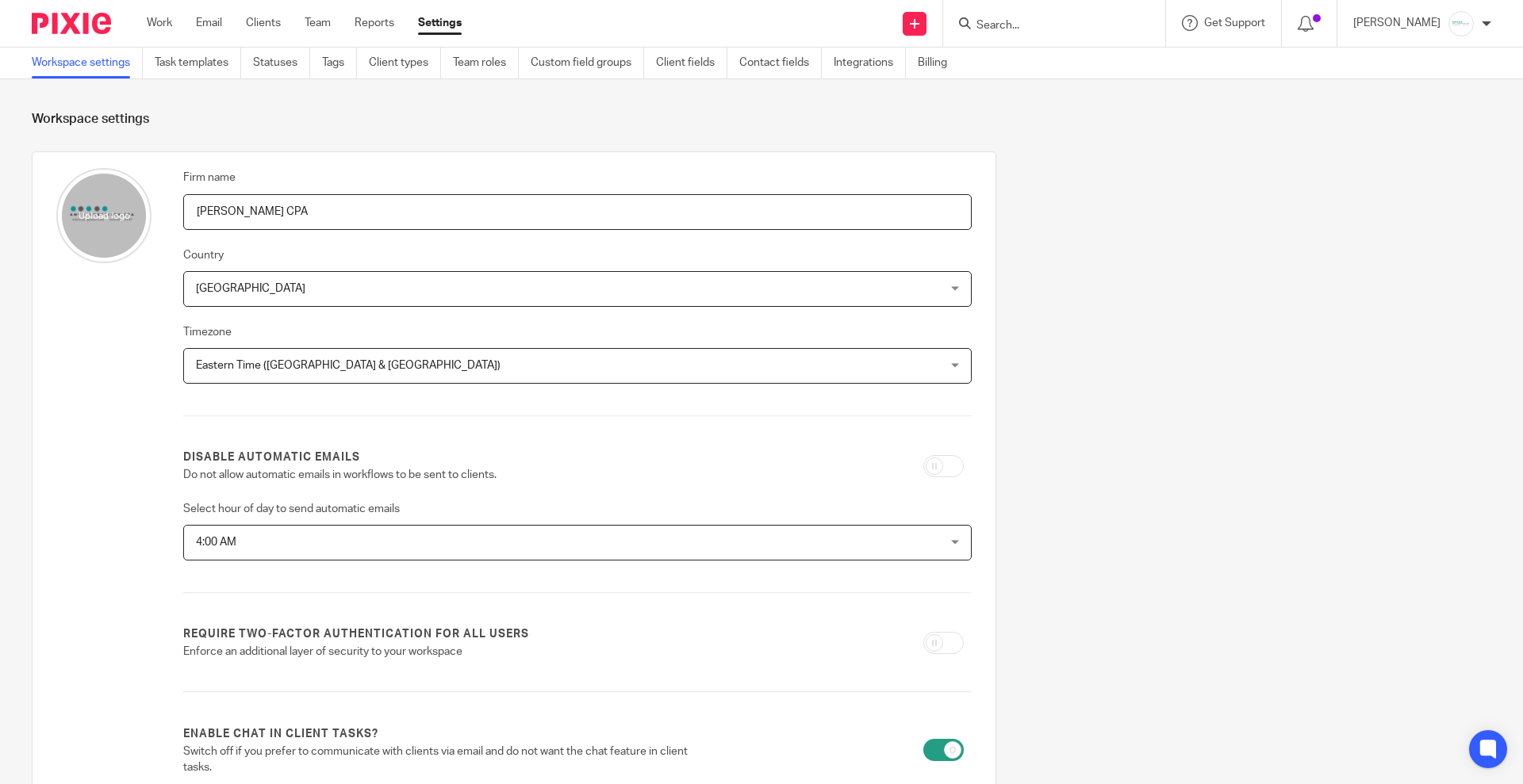
click at [1114, 14] on form at bounding box center [1059, 23] width 169 height 20
click at [1070, 36] on div at bounding box center [1054, 23] width 222 height 47
click at [1060, 25] on input "Search" at bounding box center [1046, 25] width 143 height 14
type input "r"
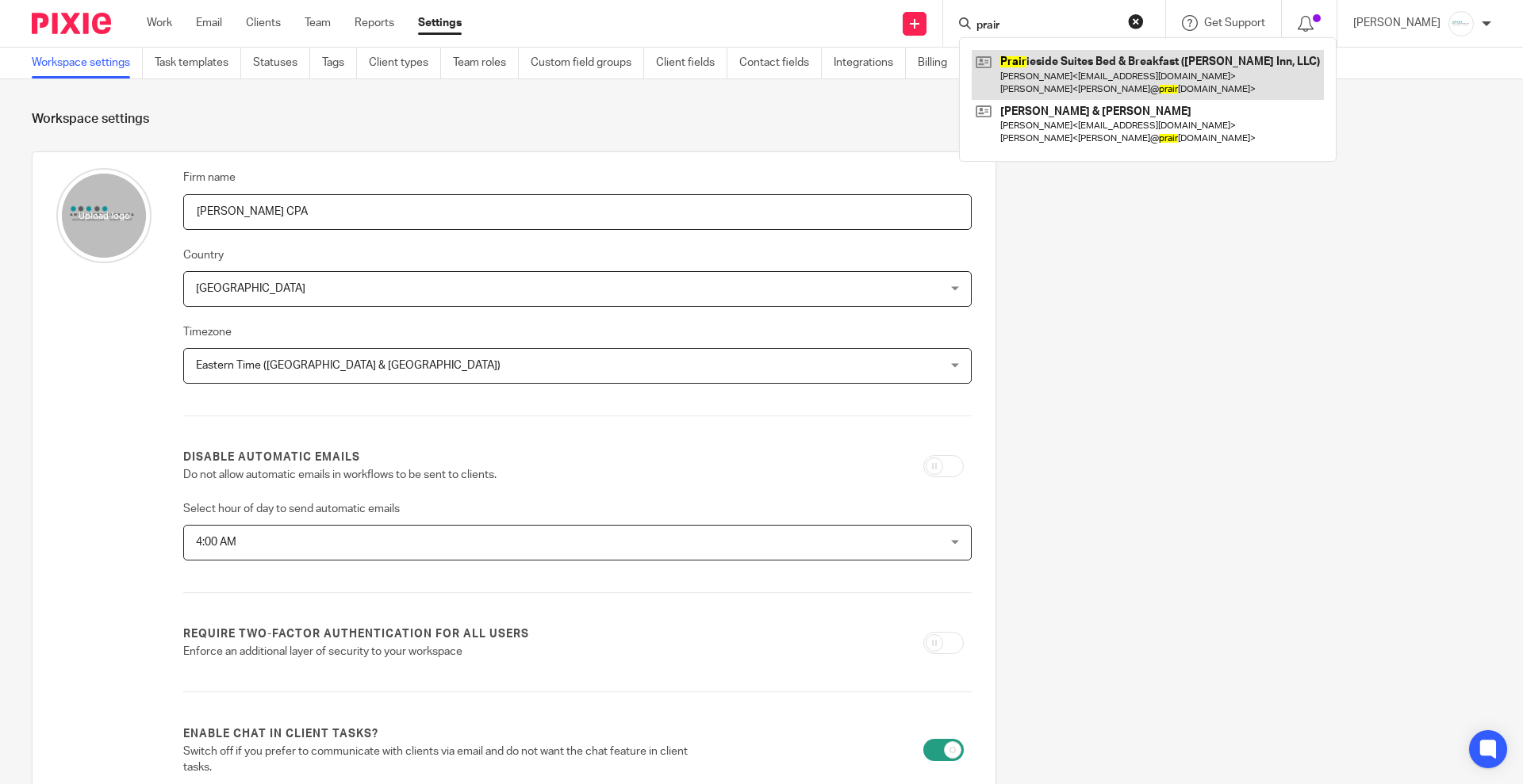
type input "prair"
click at [1067, 76] on link at bounding box center [1148, 74] width 353 height 49
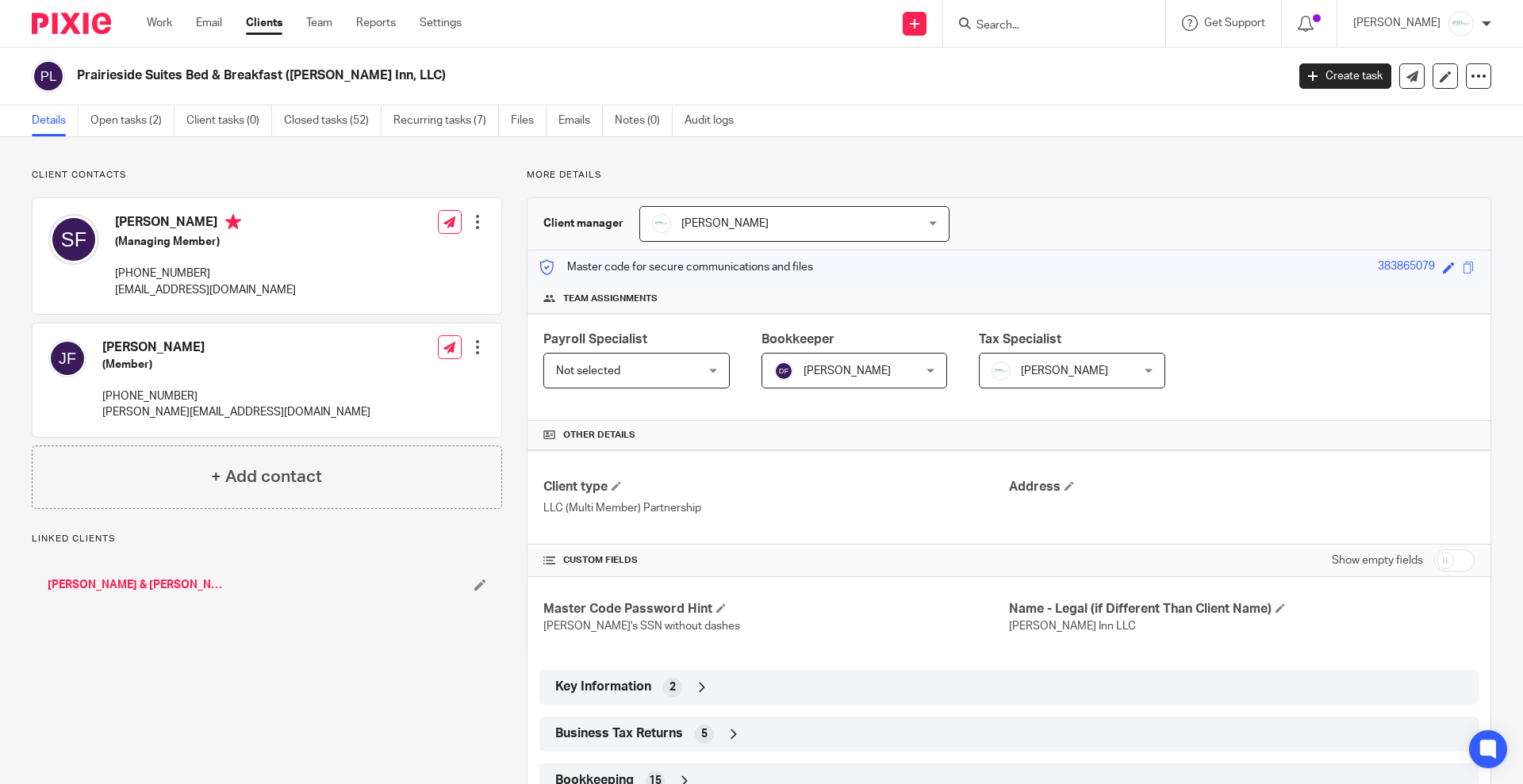
click at [1442, 554] on input "checkbox" at bounding box center [1453, 560] width 40 height 22
checkbox input "true"
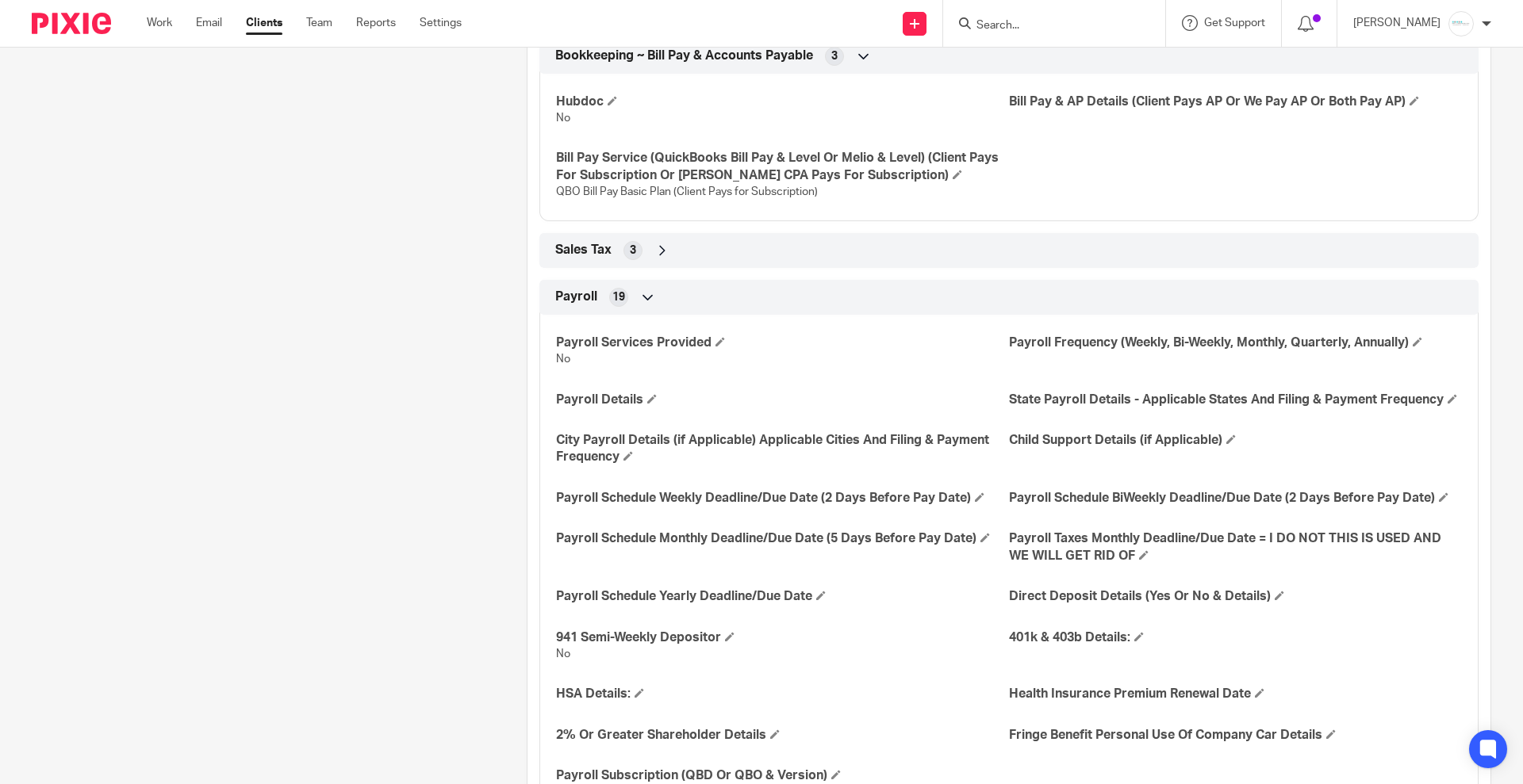
scroll to position [2477, 0]
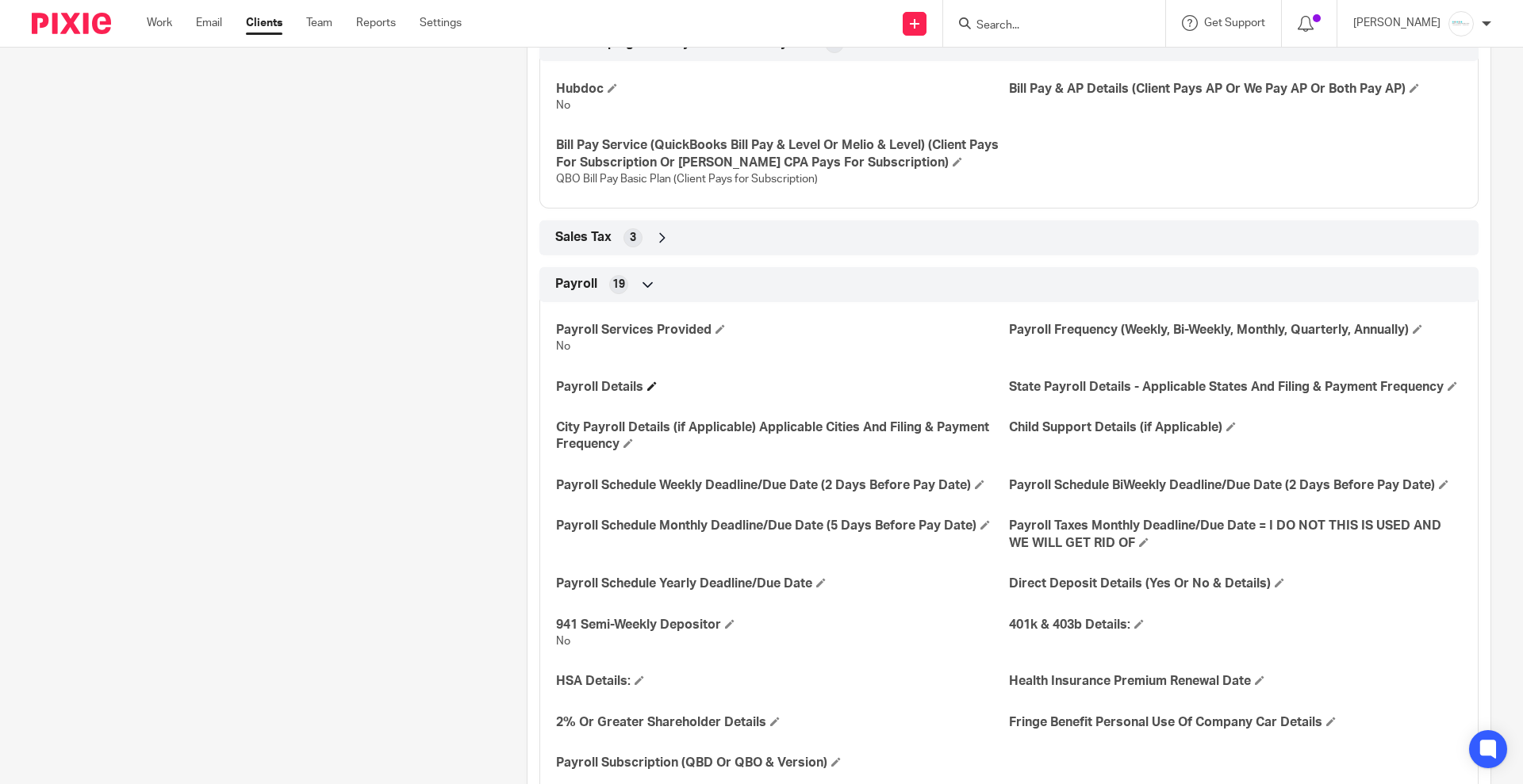
click at [649, 396] on h4 "Payroll Details" at bounding box center [783, 388] width 453 height 16
click at [647, 391] on span at bounding box center [652, 386] width 10 height 10
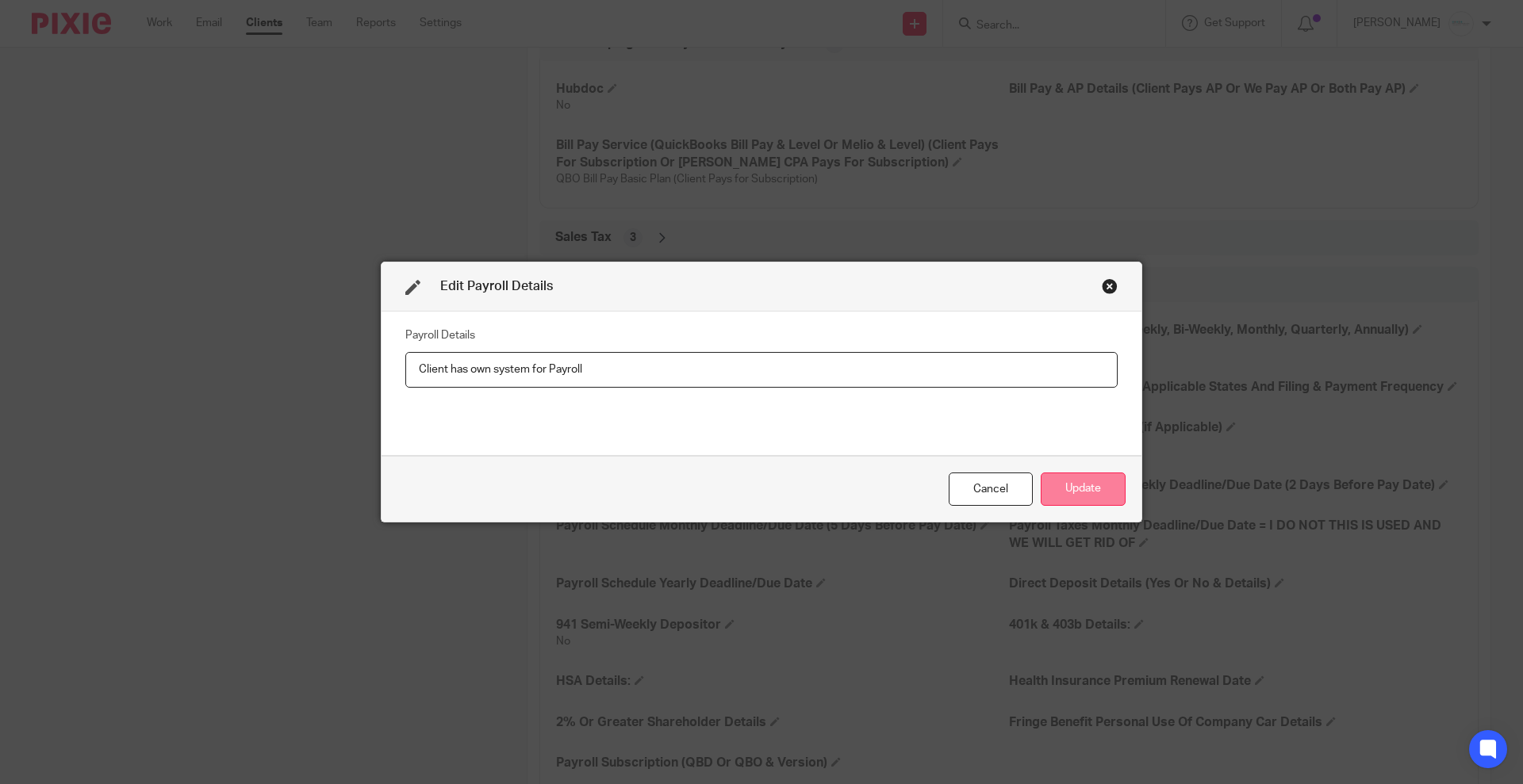
type input "Client has own system for Payroll"
click at [1081, 500] on button "Update" at bounding box center [1083, 490] width 85 height 34
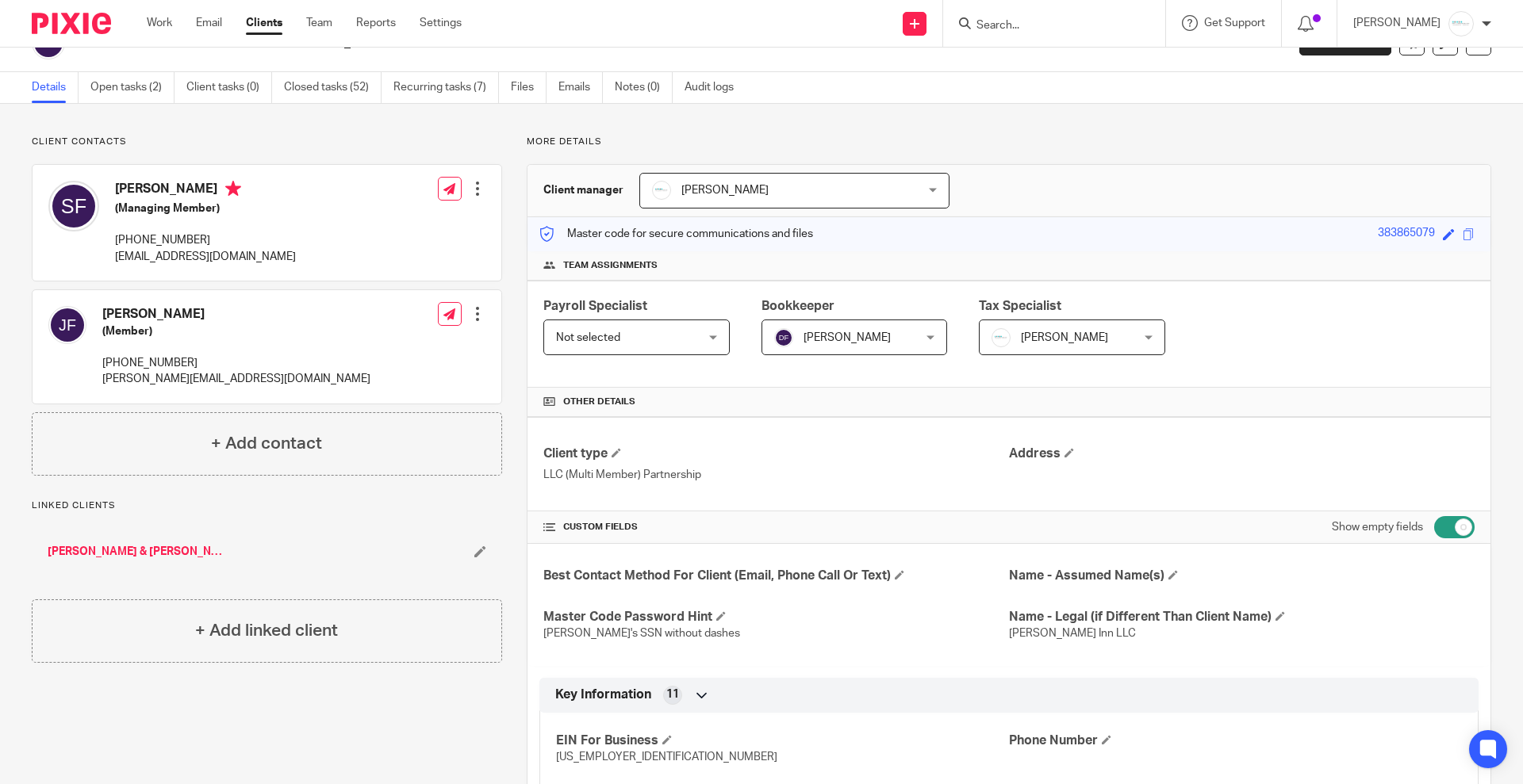
scroll to position [0, 0]
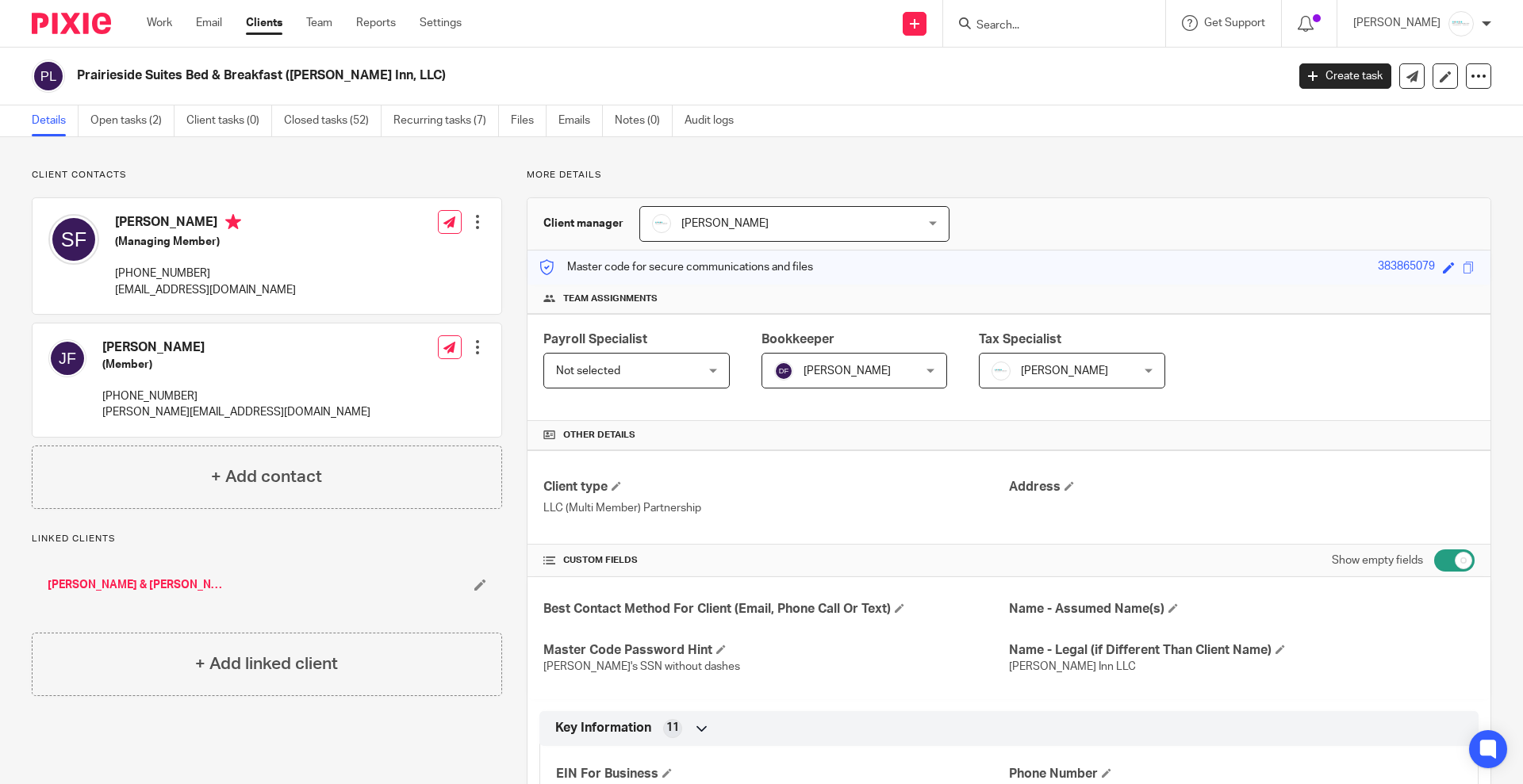
click at [465, 20] on ul "Work Email Clients Team Reports Settings" at bounding box center [316, 22] width 339 height 16
click at [434, 23] on link "Settings" at bounding box center [440, 22] width 42 height 16
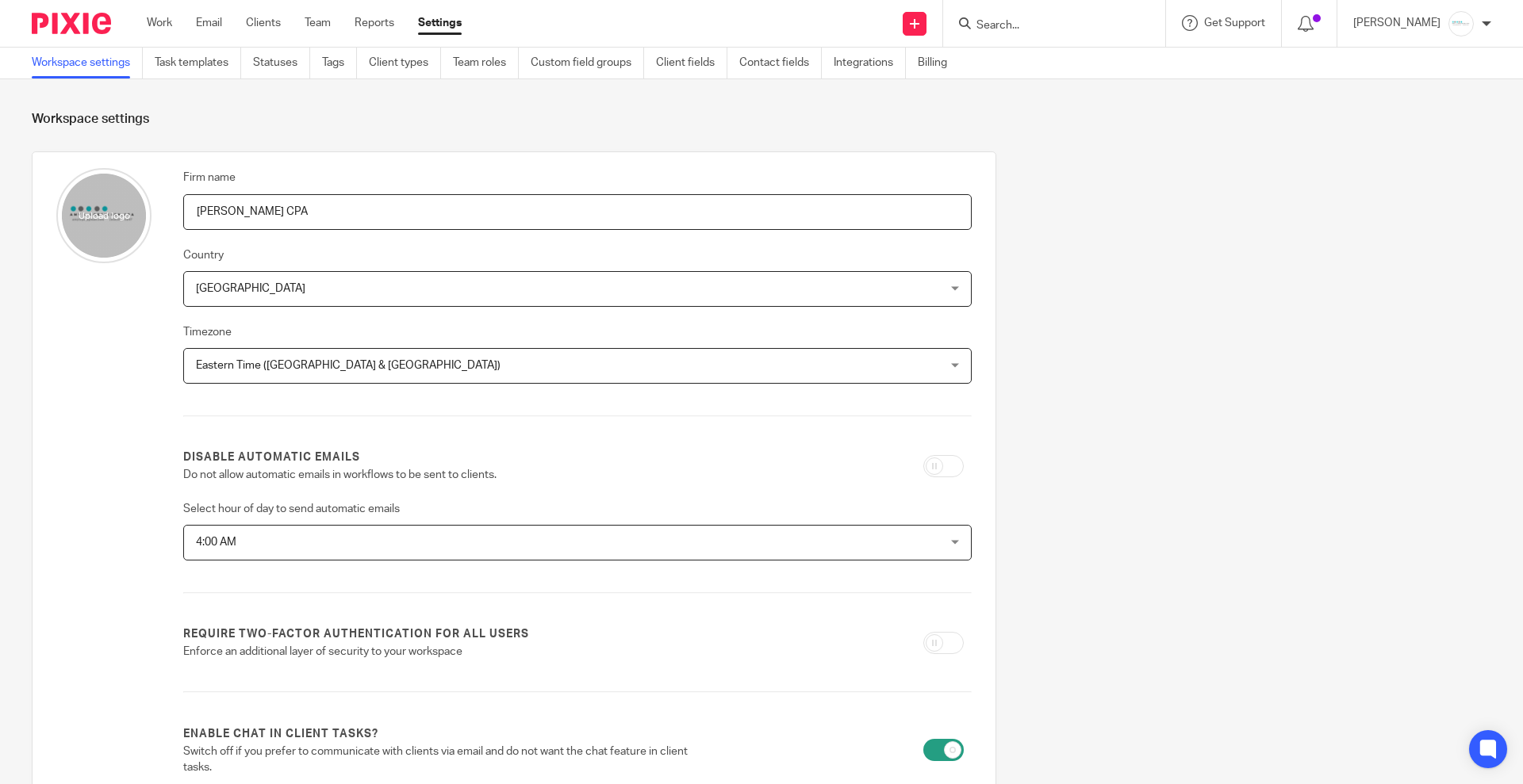
click at [1088, 21] on input "Search" at bounding box center [1046, 25] width 143 height 14
click at [173, 65] on link "Task templates" at bounding box center [198, 63] width 87 height 31
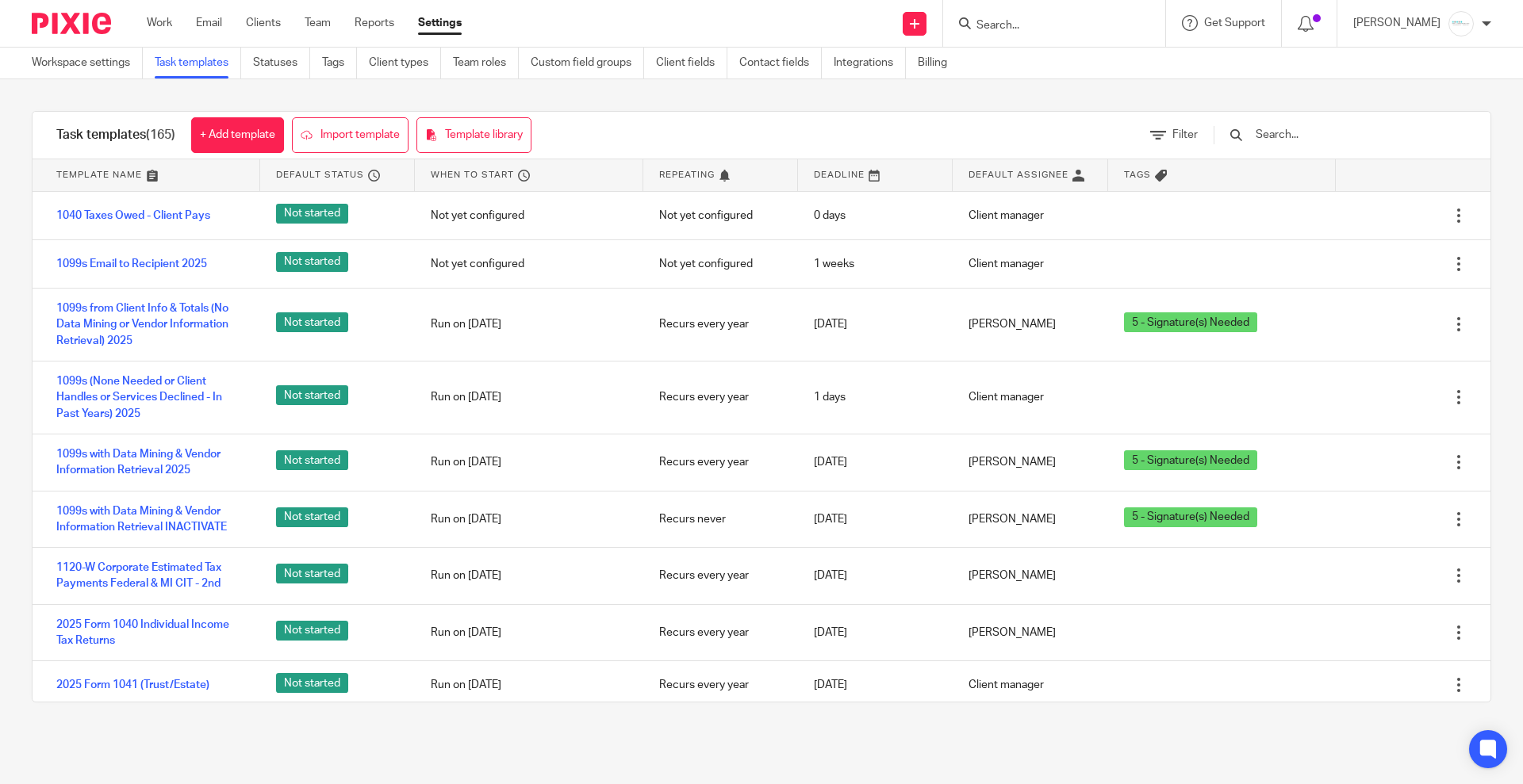
click at [1317, 131] on input "text" at bounding box center [1346, 134] width 185 height 17
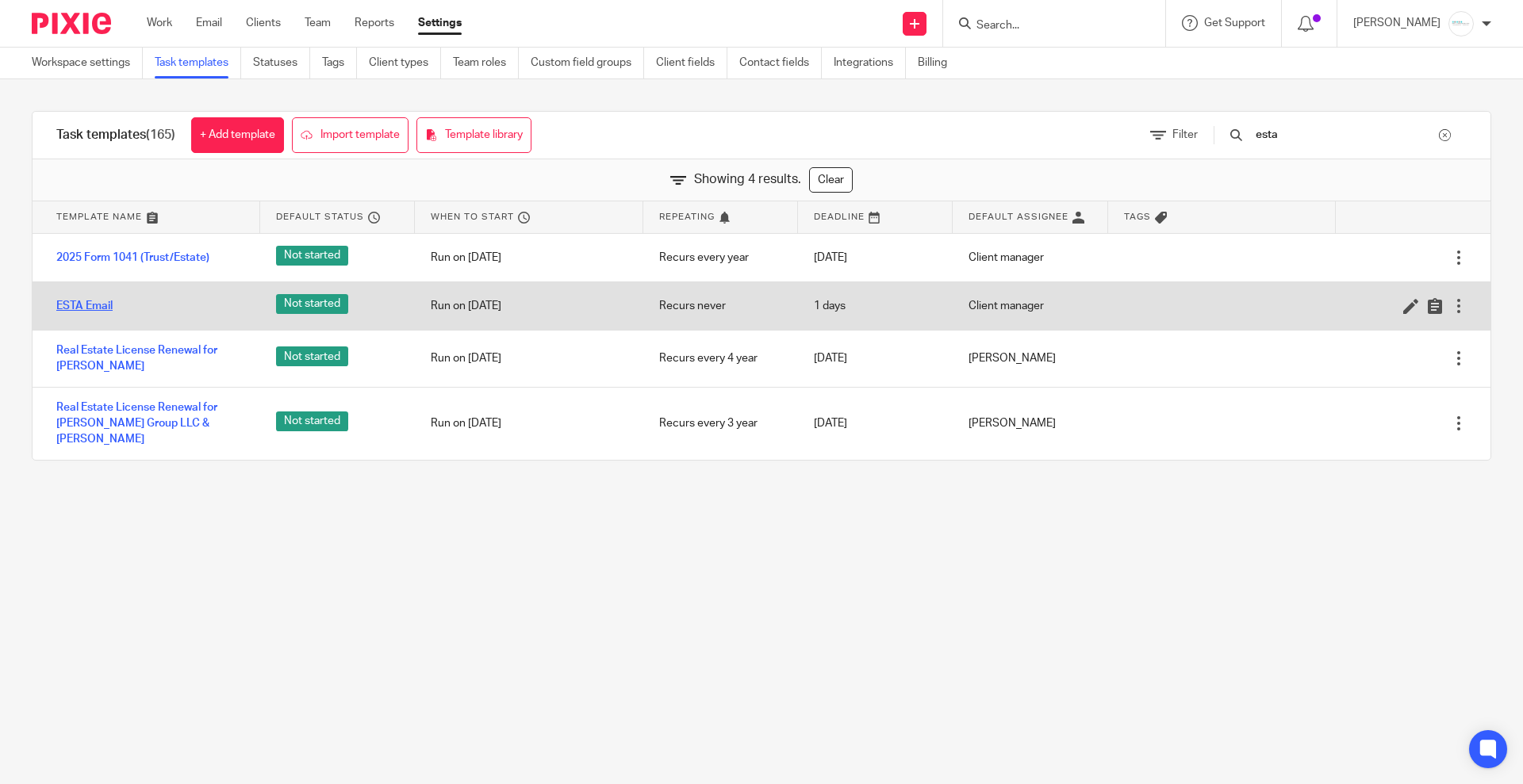
type input "esta"
click at [83, 307] on link "ESTA Email" at bounding box center [84, 306] width 56 height 16
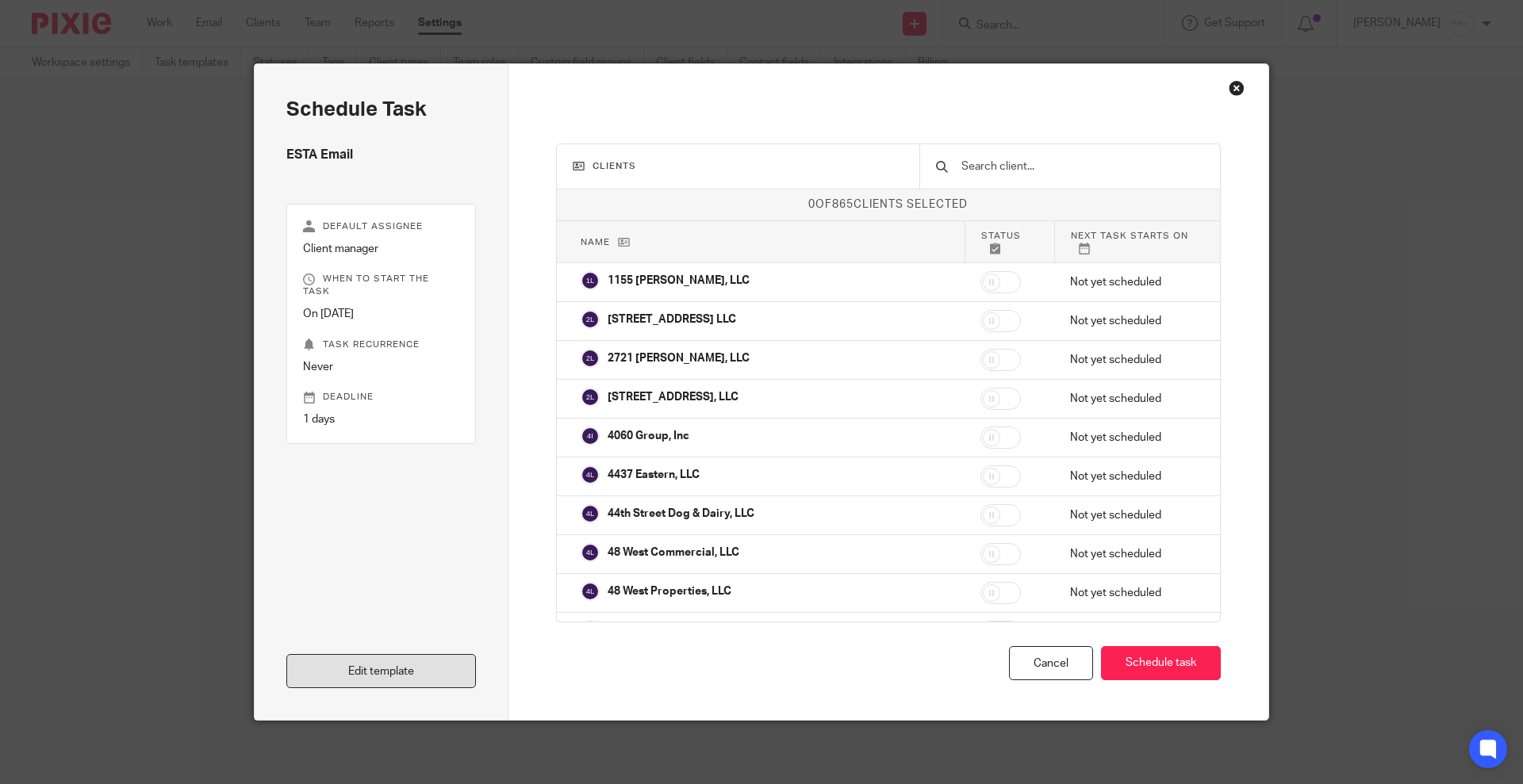
click at [366, 661] on link "Edit template" at bounding box center [381, 671] width 190 height 34
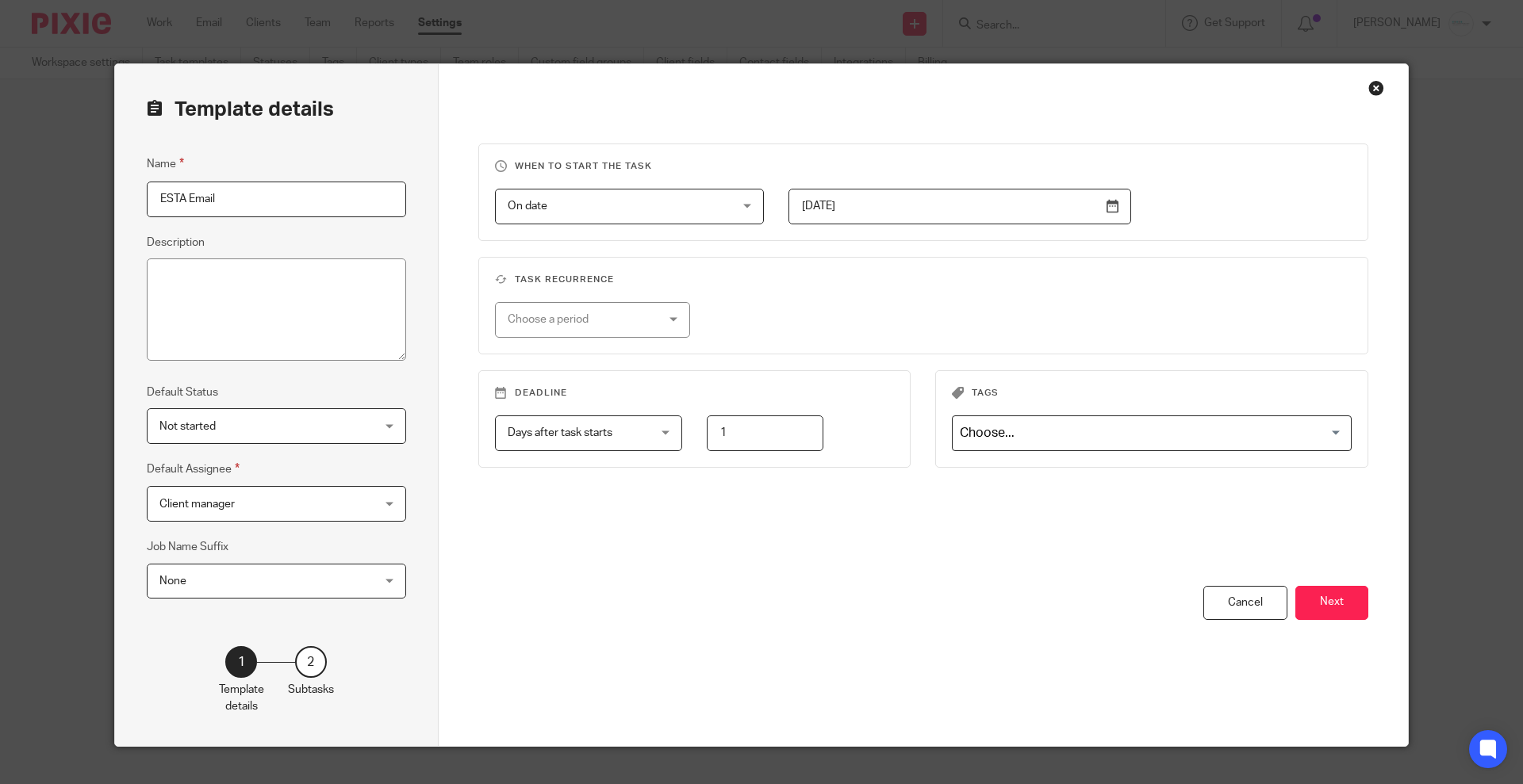
click at [1113, 206] on input "[DATE]" at bounding box center [959, 207] width 343 height 36
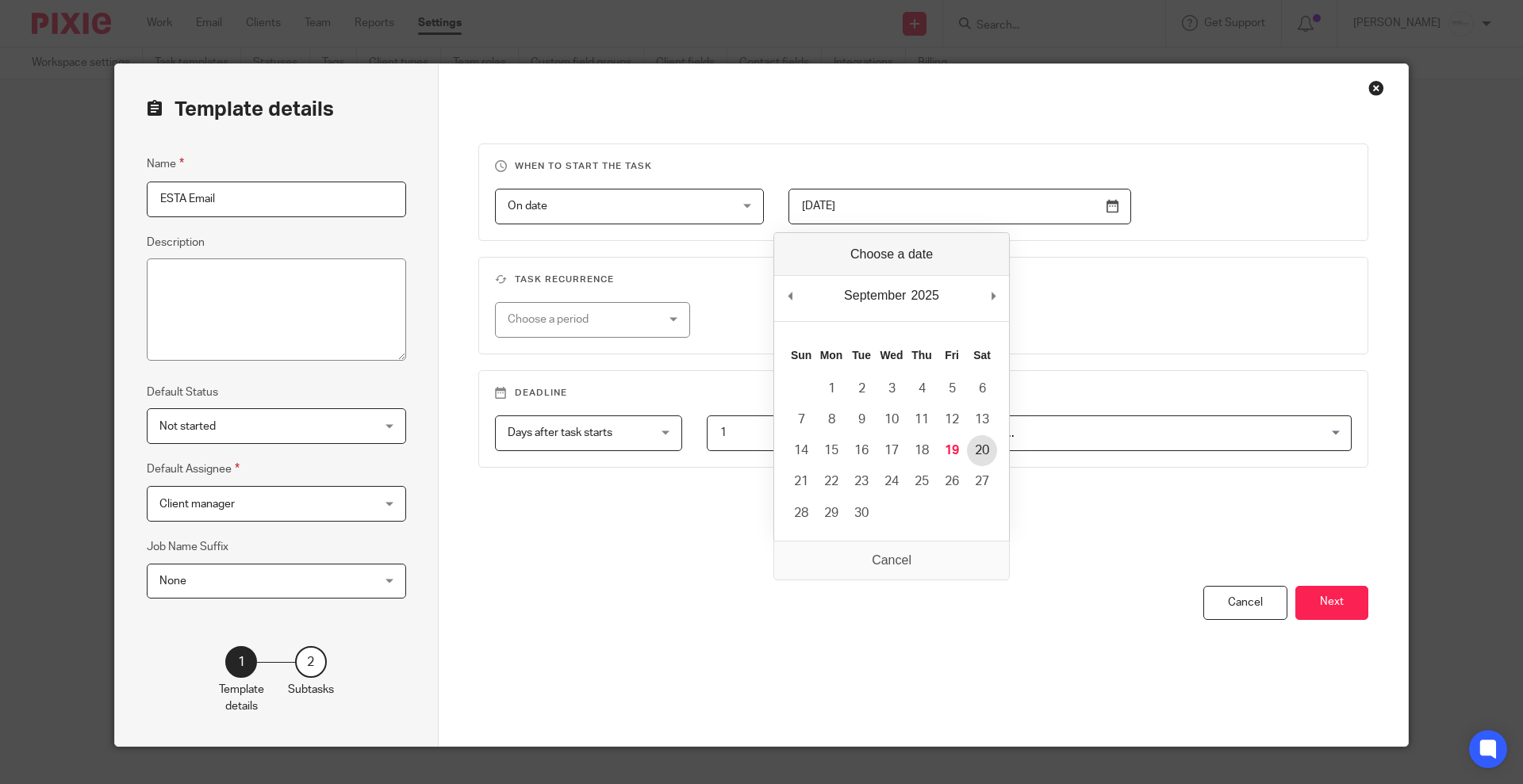
type input "[DATE]"
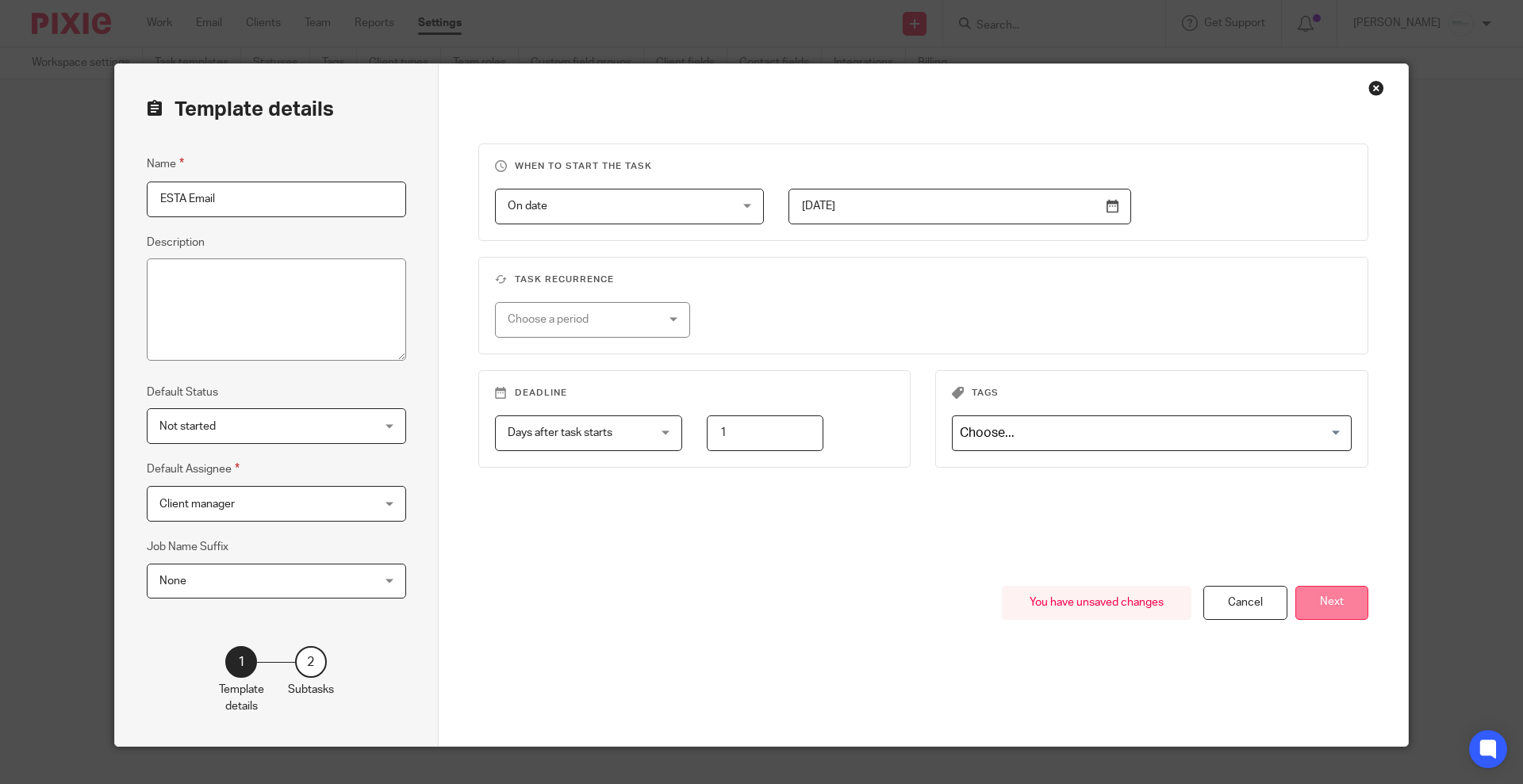
click at [1321, 609] on button "Next" at bounding box center [1332, 603] width 73 height 34
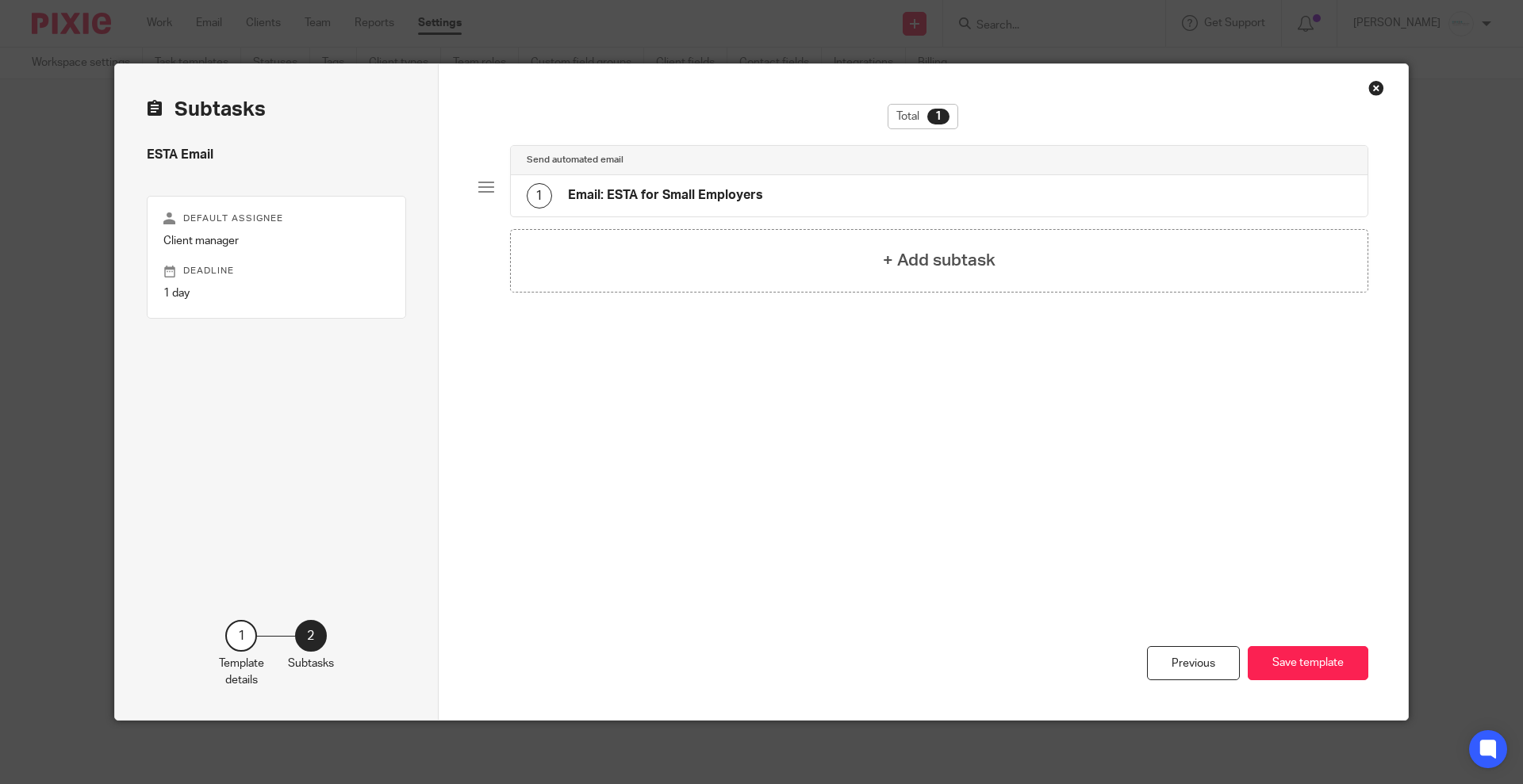
click at [804, 201] on div "1 Email: ESTA for Small Employers" at bounding box center [940, 195] width 857 height 41
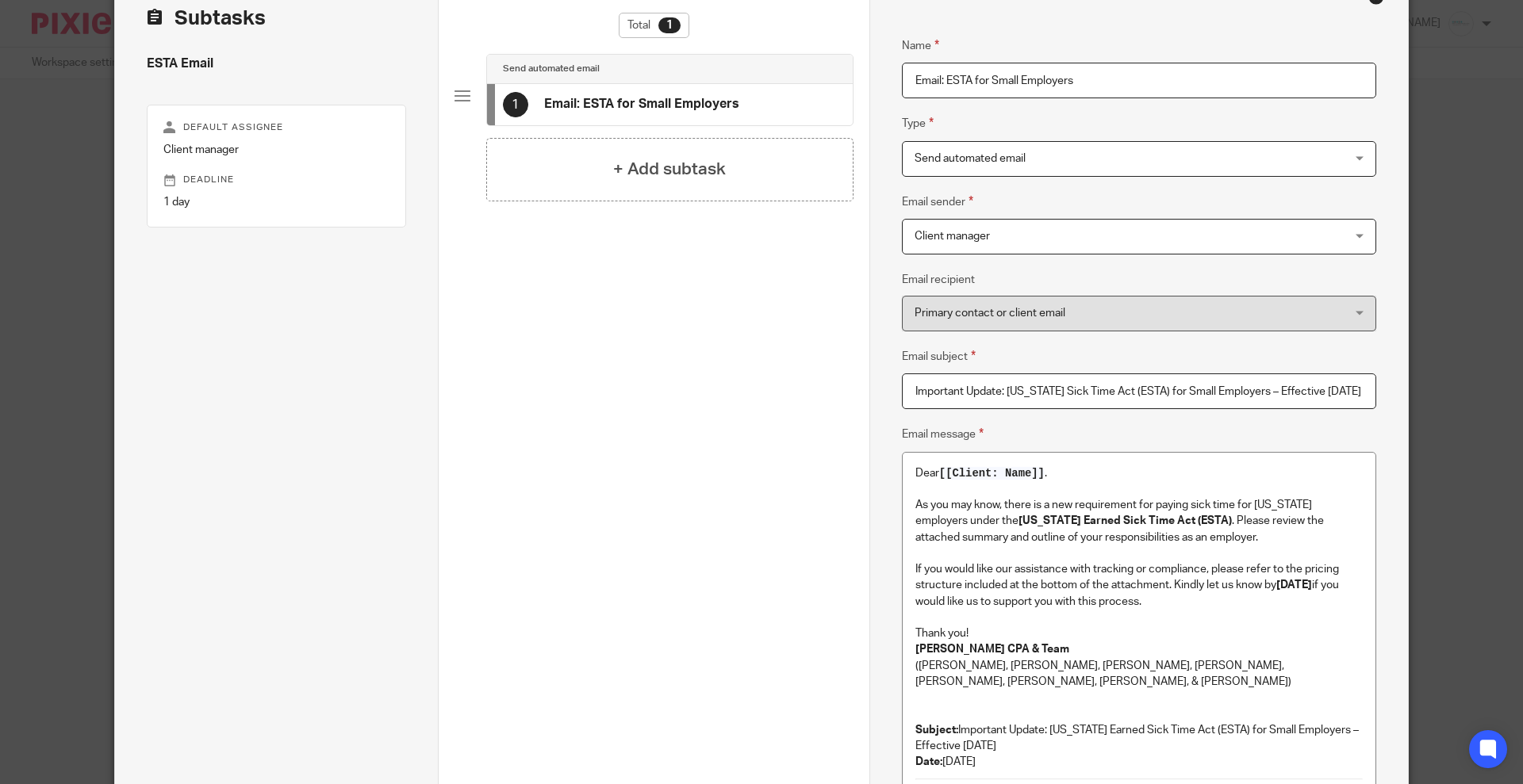
scroll to position [298, 0]
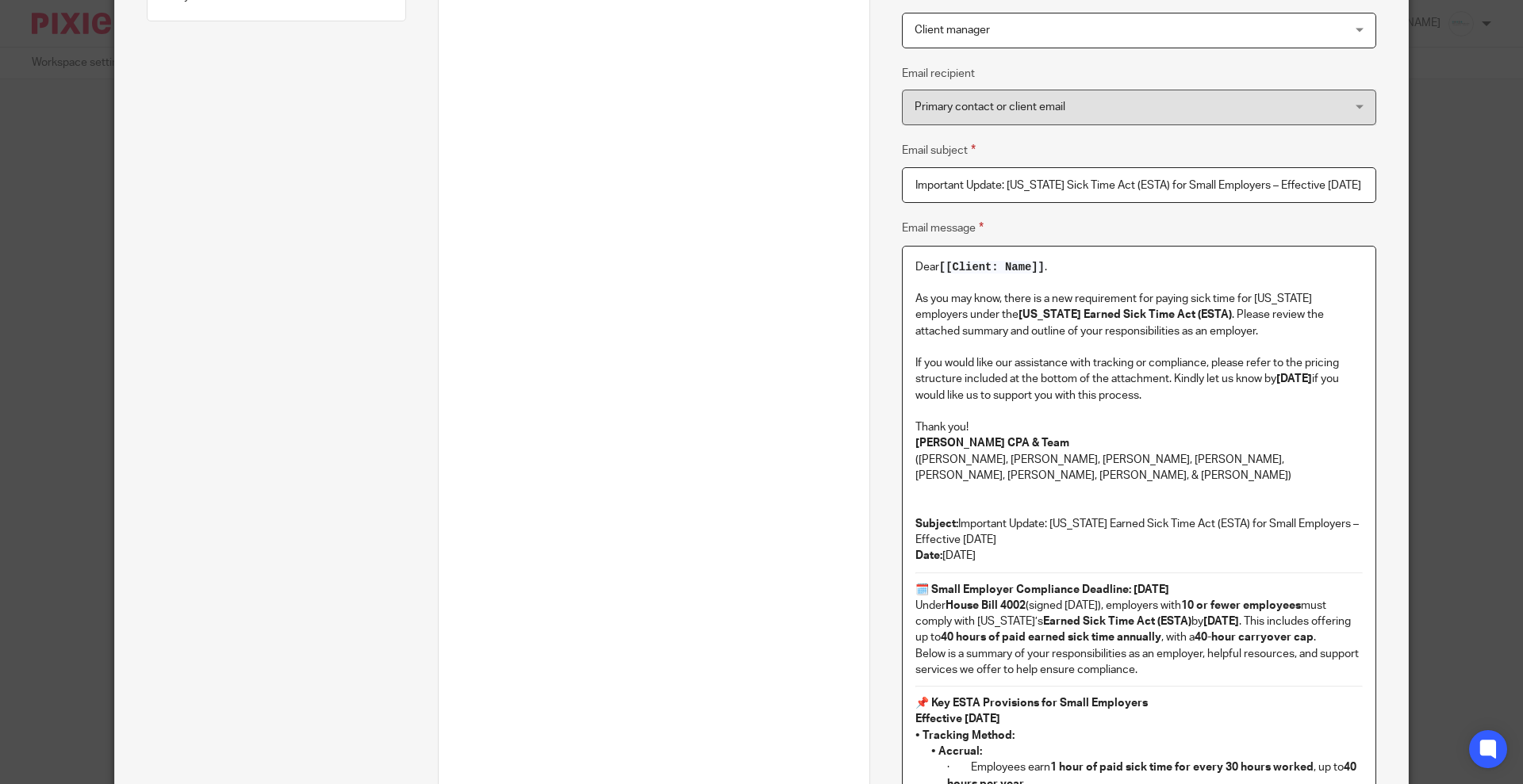
click at [1312, 374] on strong "[DATE]" at bounding box center [1294, 379] width 36 height 11
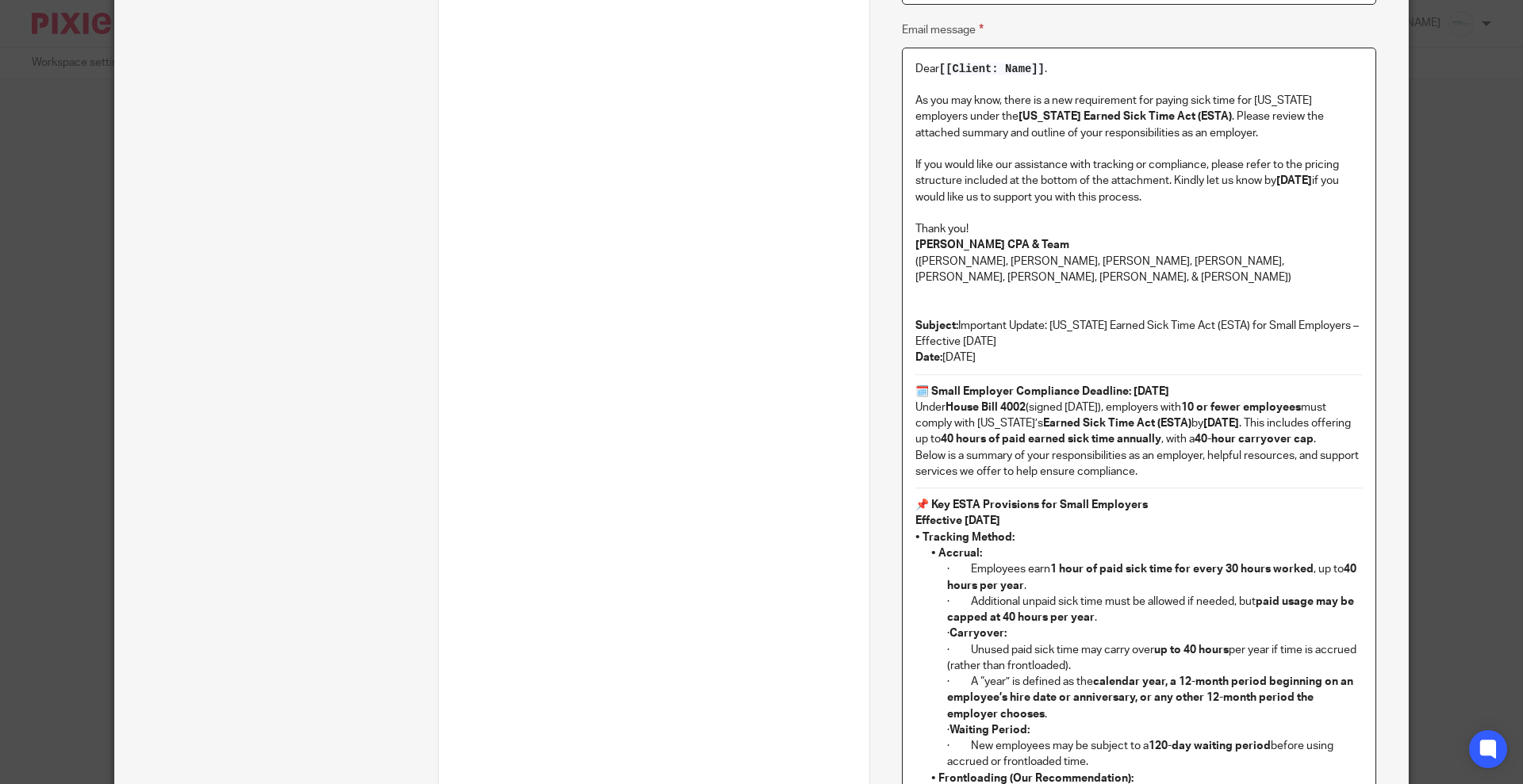
click at [950, 339] on p "Subject: Important Update: [US_STATE] Earned Sick Time Act (ESTA) for Small Emp…" at bounding box center [1139, 342] width 447 height 48
click at [1222, 261] on p "([PERSON_NAME], [PERSON_NAME], [PERSON_NAME], [PERSON_NAME], [PERSON_NAME], [PE…" at bounding box center [1139, 270] width 447 height 33
click at [1227, 198] on p "If you would like our assistance with tracking or compliance, please refer to t…" at bounding box center [1139, 181] width 447 height 48
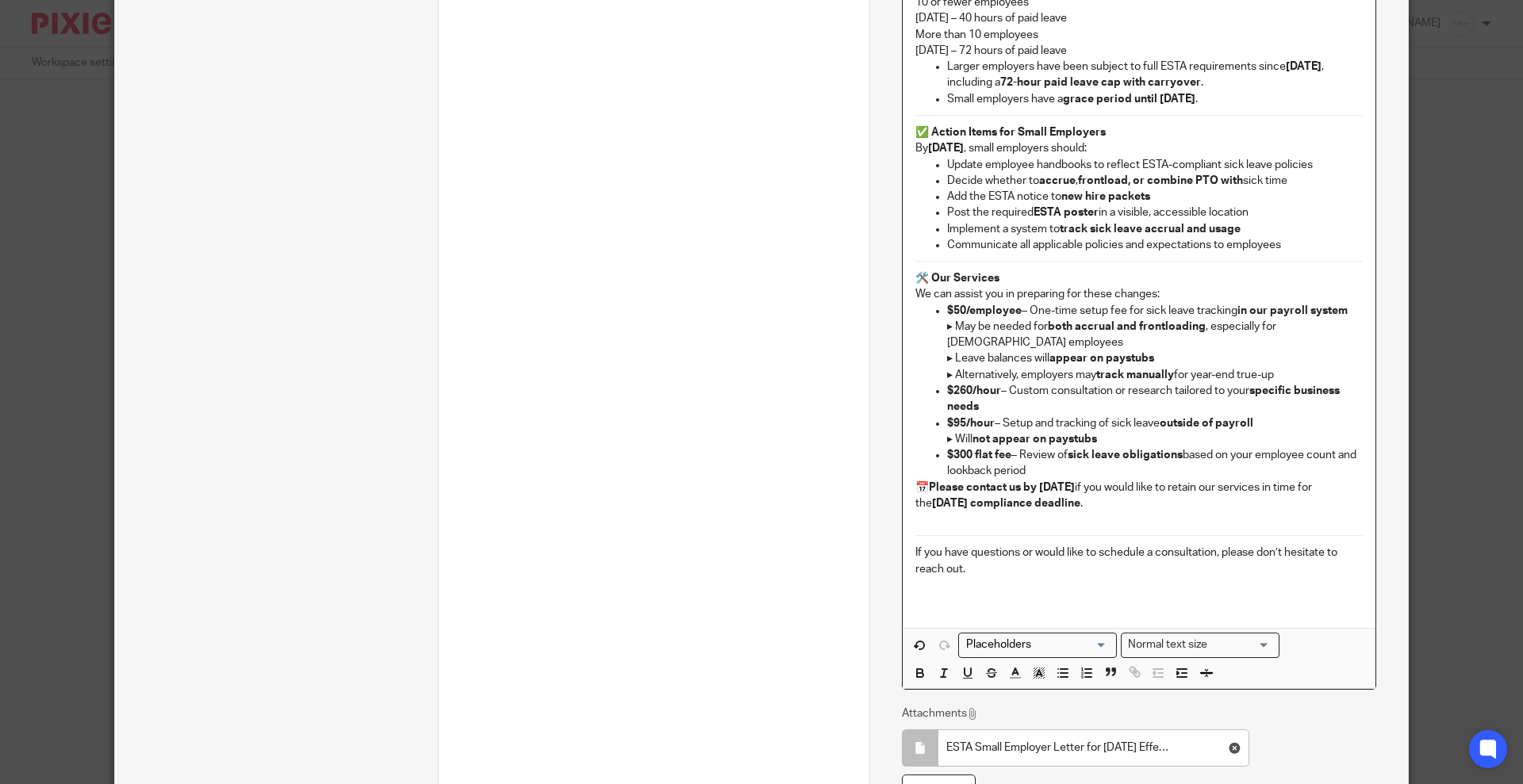
scroll to position [2209, 0]
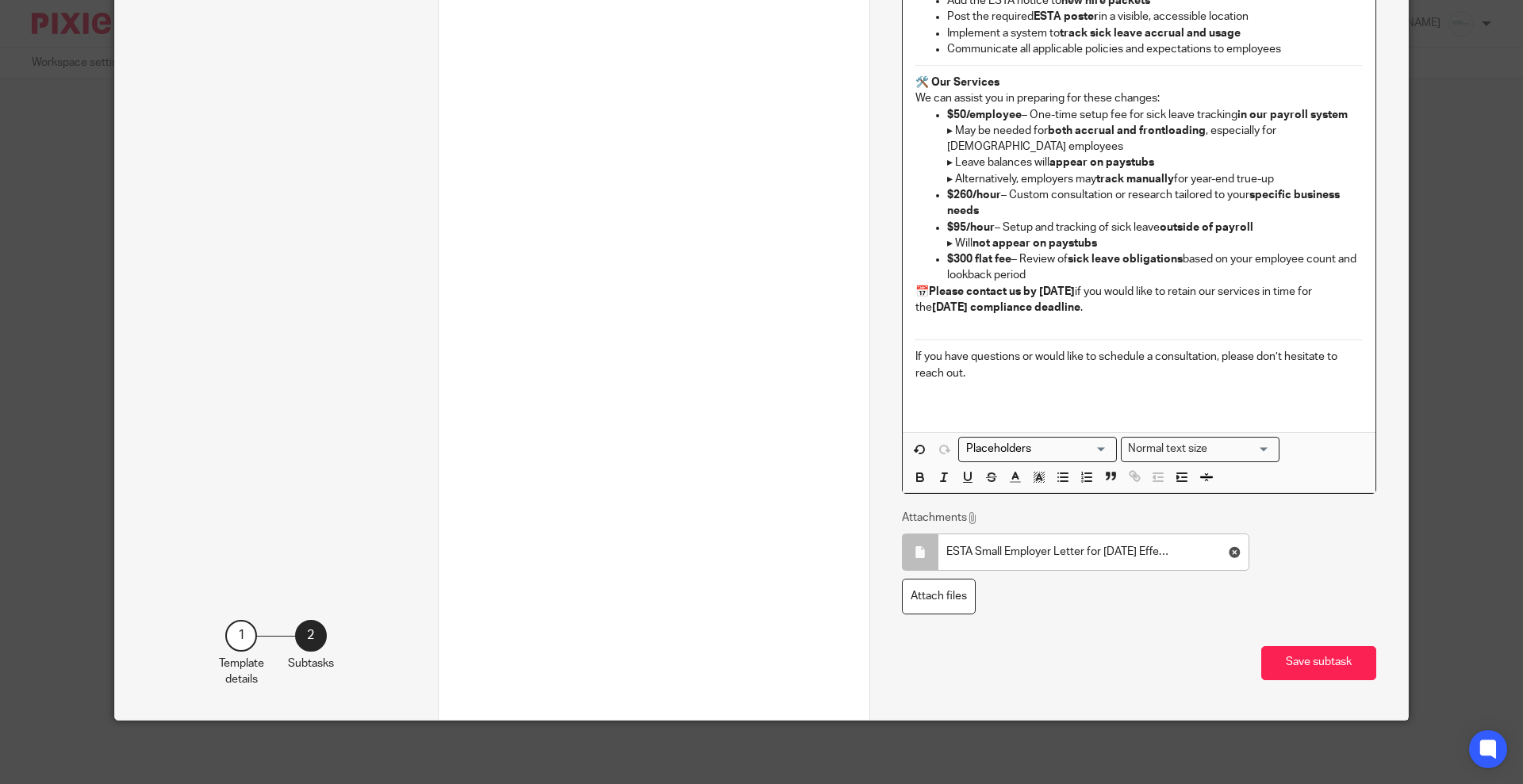
click at [1075, 295] on strong "Please contact us by [DATE]" at bounding box center [1002, 292] width 146 height 11
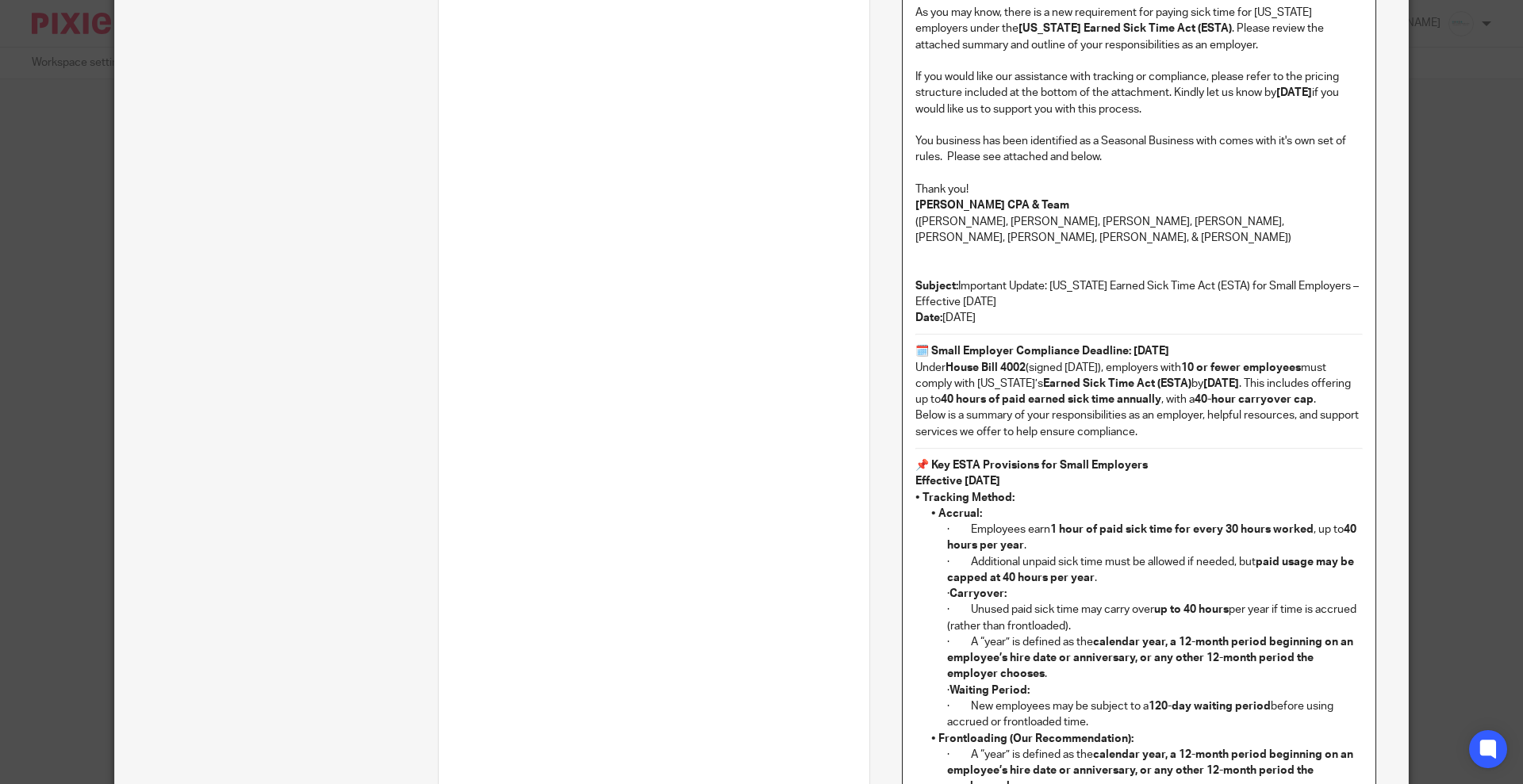
scroll to position [524, 0]
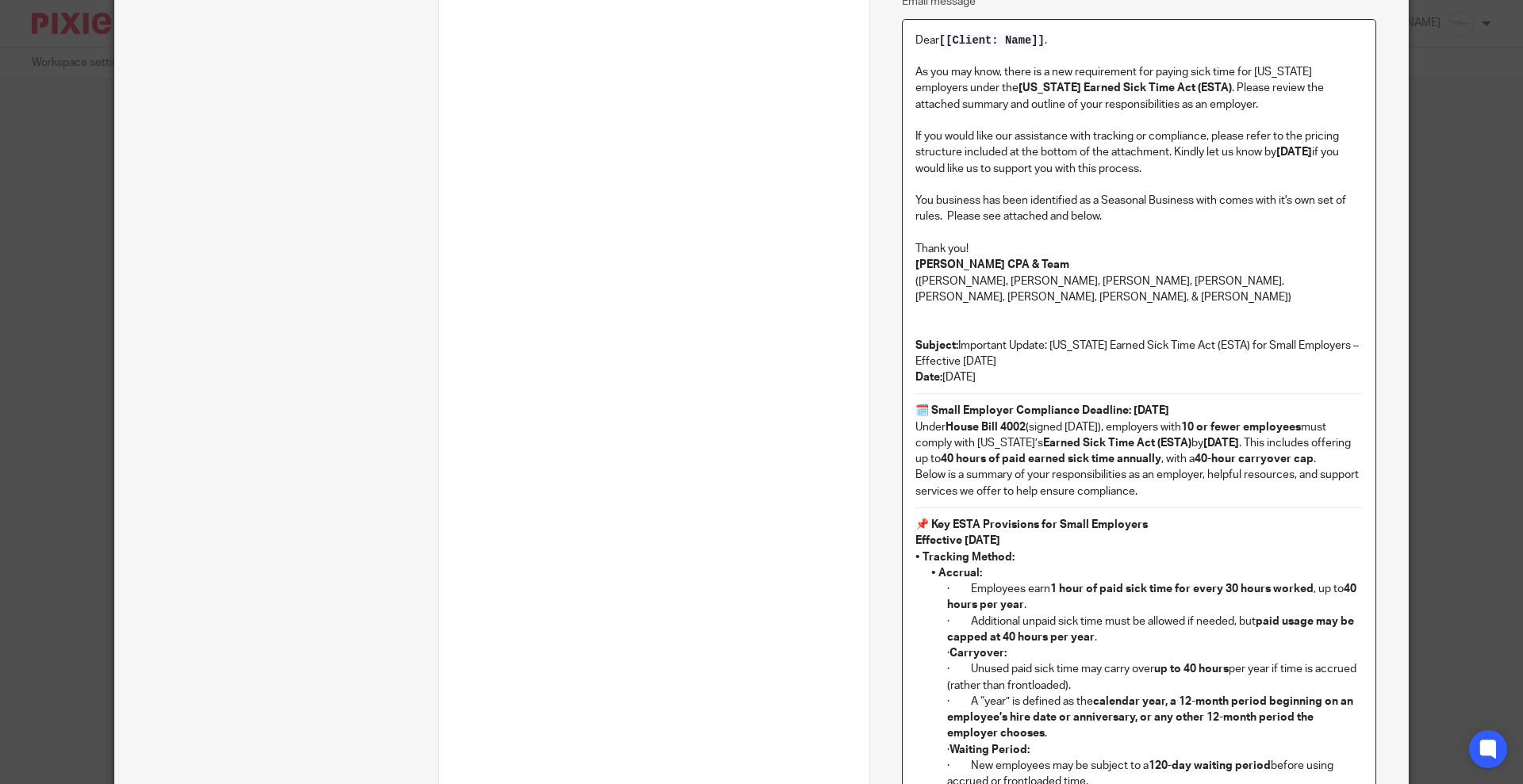
click at [1074, 198] on p "You business has been identified as a Seasonal Business with comes with it's ow…" at bounding box center [1139, 209] width 447 height 33
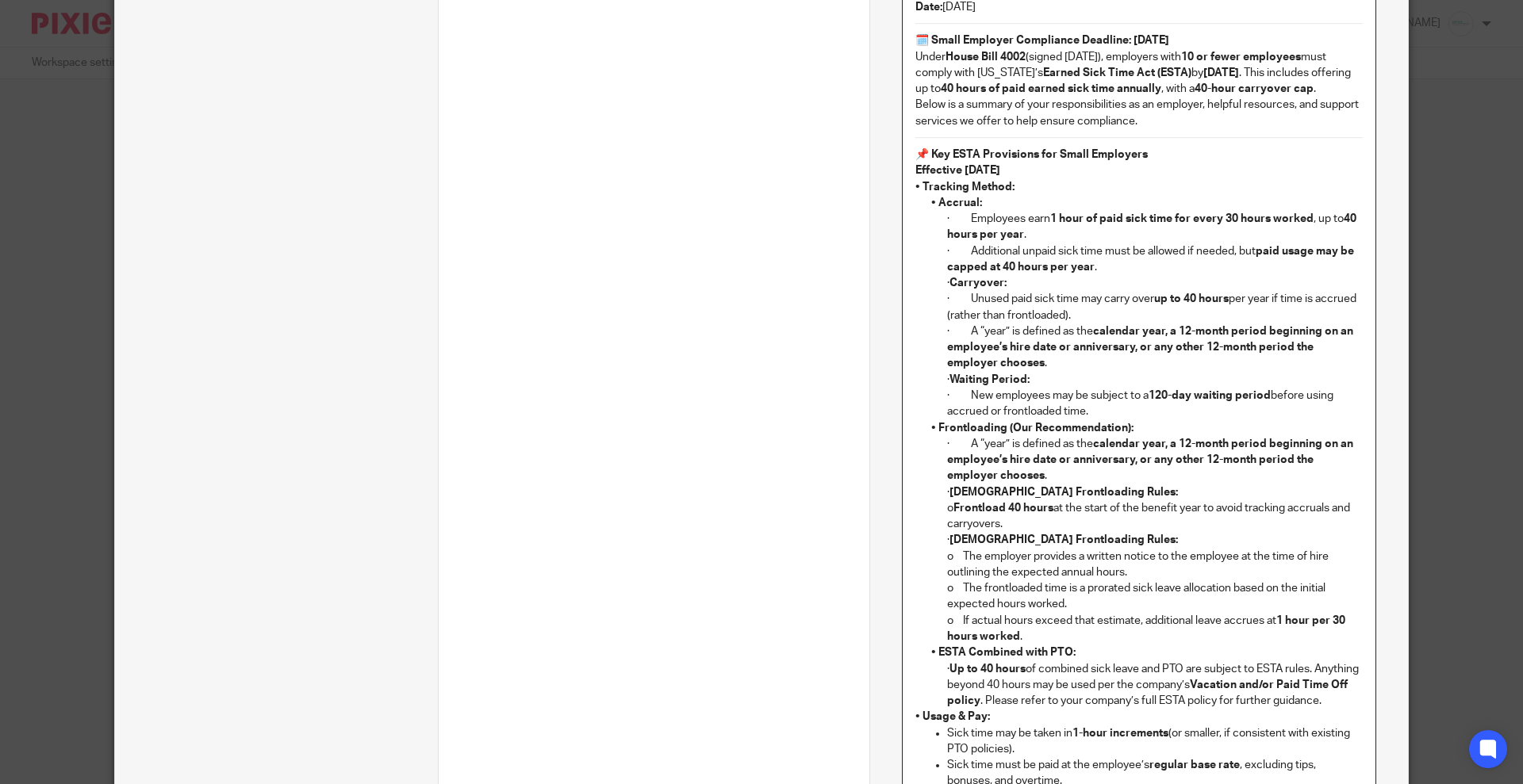
scroll to position [921, 0]
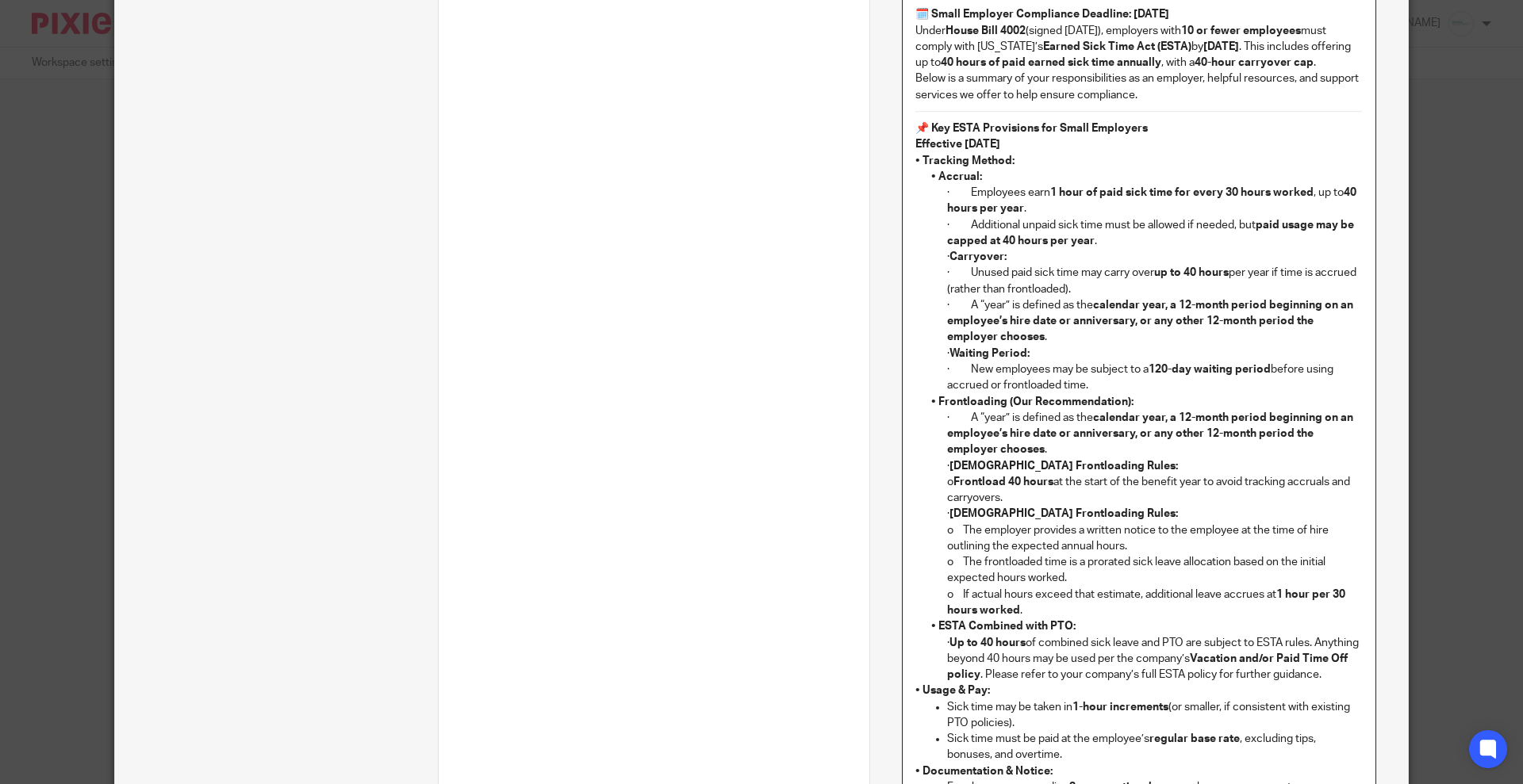
click at [968, 180] on strong "• Accrual:" at bounding box center [956, 177] width 51 height 11
click at [979, 177] on p "• Accrual:" at bounding box center [1147, 177] width 432 height 16
click at [968, 172] on strong "• Accrual:" at bounding box center [956, 177] width 51 height 11
drag, startPoint x: 999, startPoint y: 403, endPoint x: 1170, endPoint y: 403, distance: 171.0
click at [1170, 403] on p "• Frontloading (Our Recommendation):" at bounding box center [1147, 401] width 432 height 16
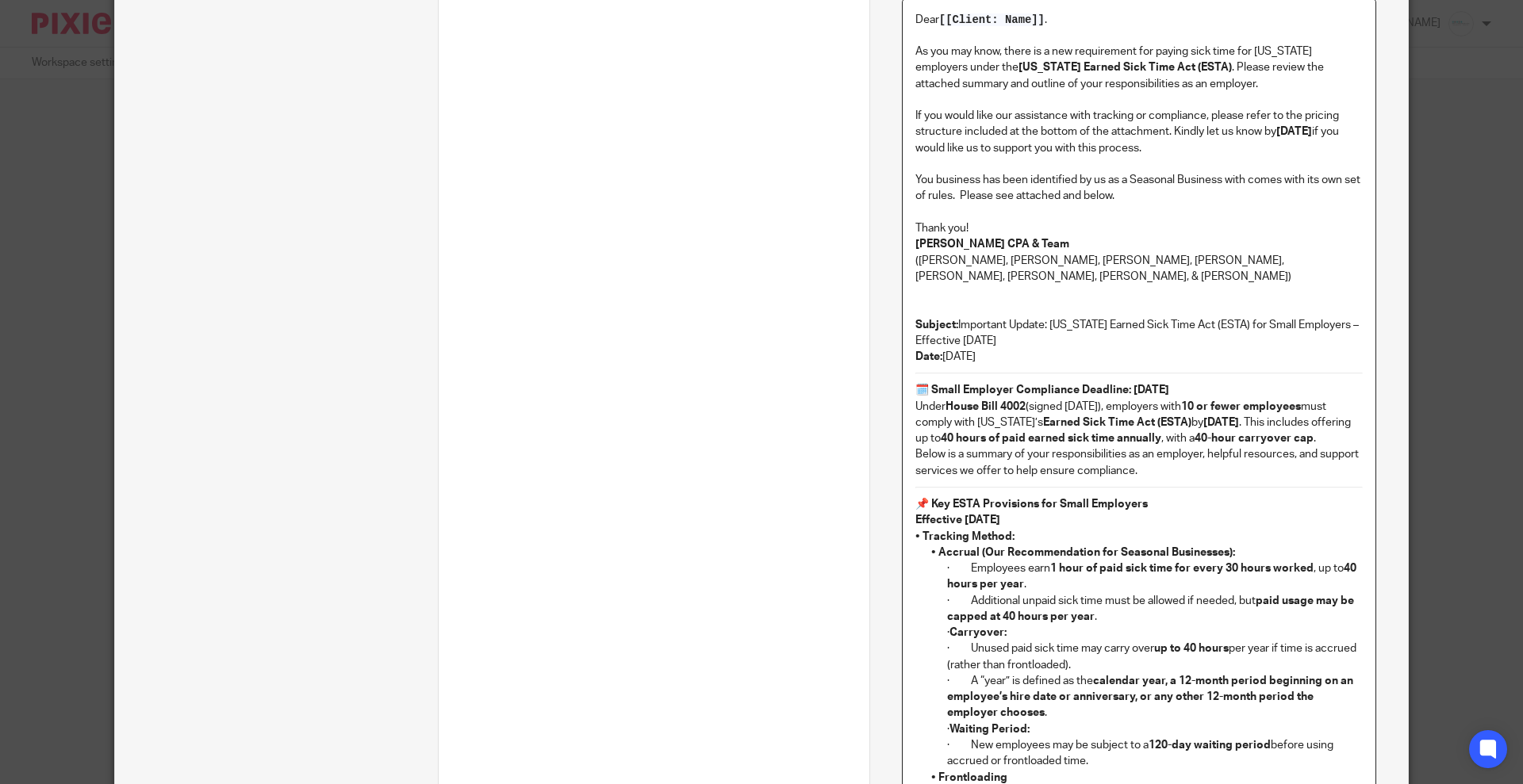
scroll to position [326, 0]
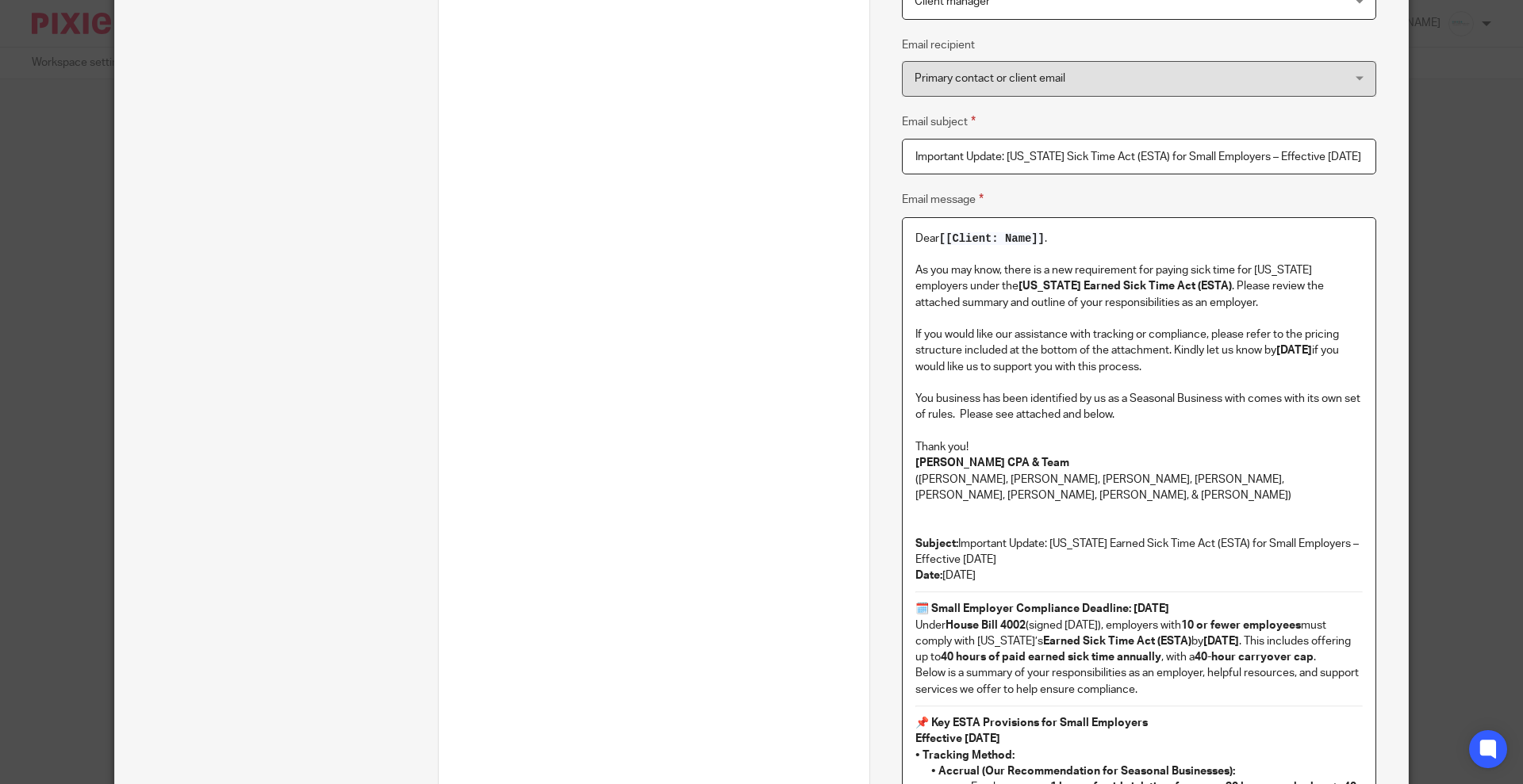
click at [1198, 156] on input "Important Update: [US_STATE] Sick Time Act (ESTA) for Small Employers – Effecti…" at bounding box center [1139, 157] width 474 height 36
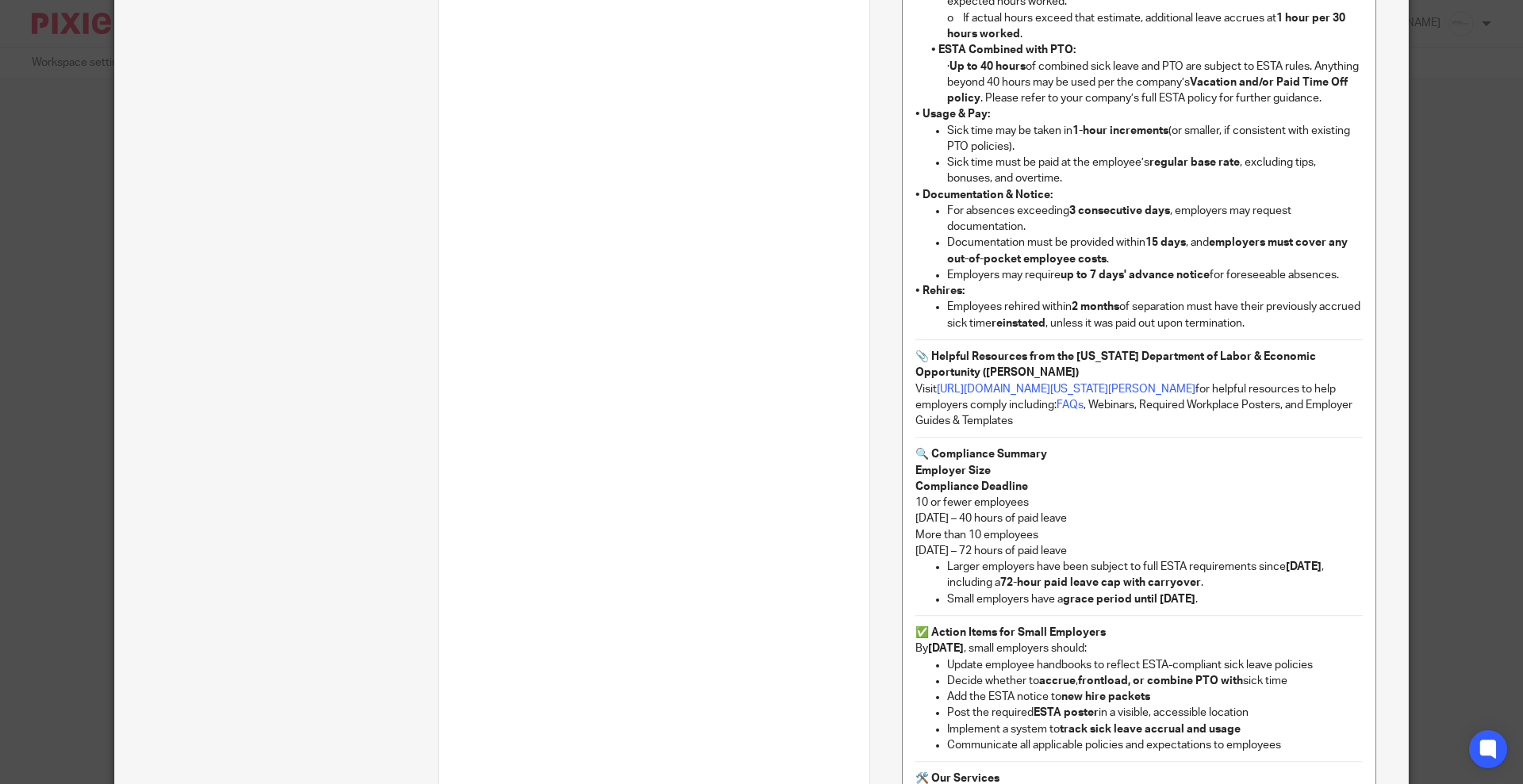
scroll to position [1515, 0]
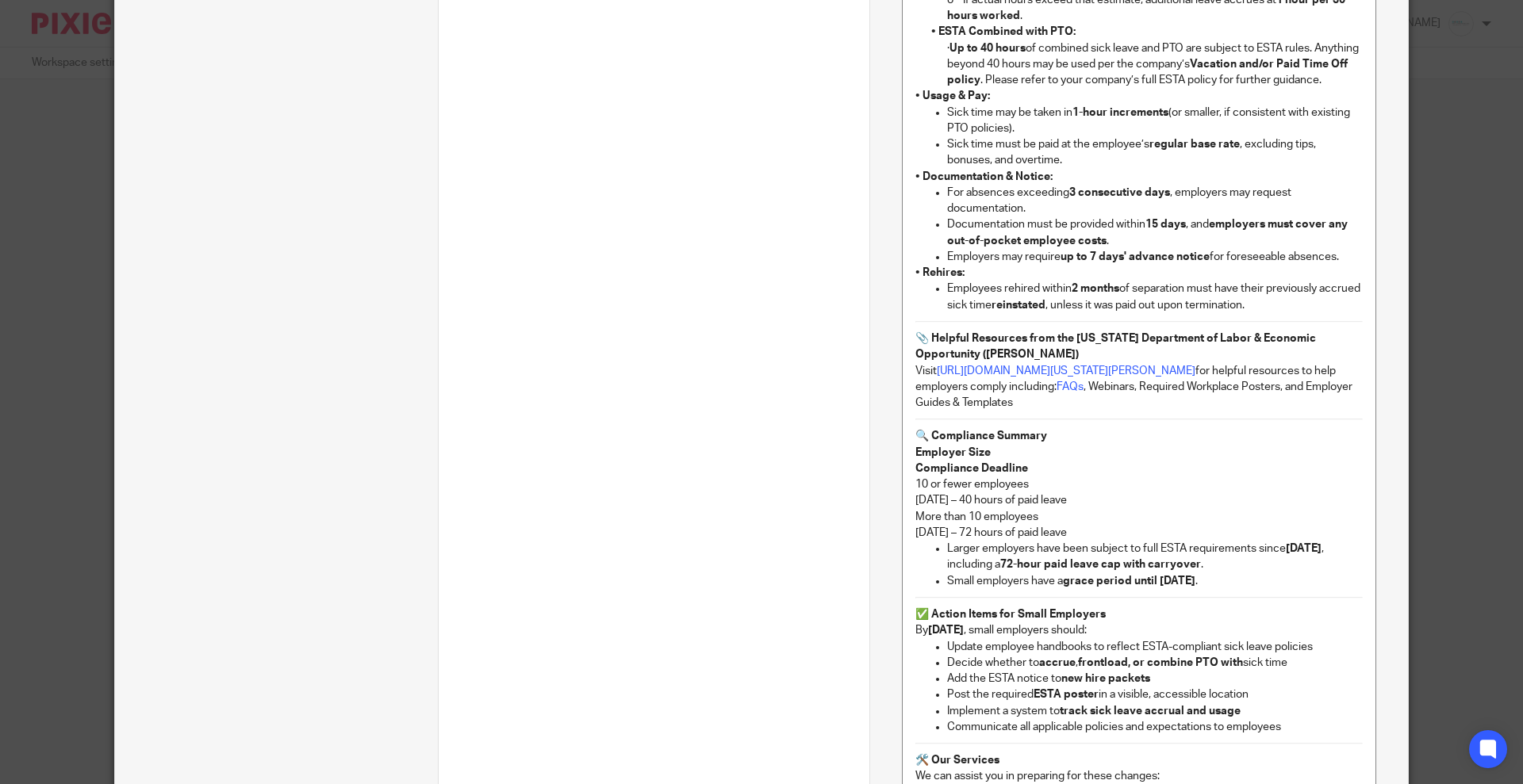
type input "Important Update: [US_STATE] Sick Time Act (ESTA) for Small Seasonal Employers …"
click at [1320, 313] on p "Employees rehired [DATE] of separation must have their previously accrued sick …" at bounding box center [1155, 297] width 416 height 33
click at [1293, 313] on p "Employees rehired [DATE] of separation must have their previously accrued sick …" at bounding box center [1155, 297] width 416 height 33
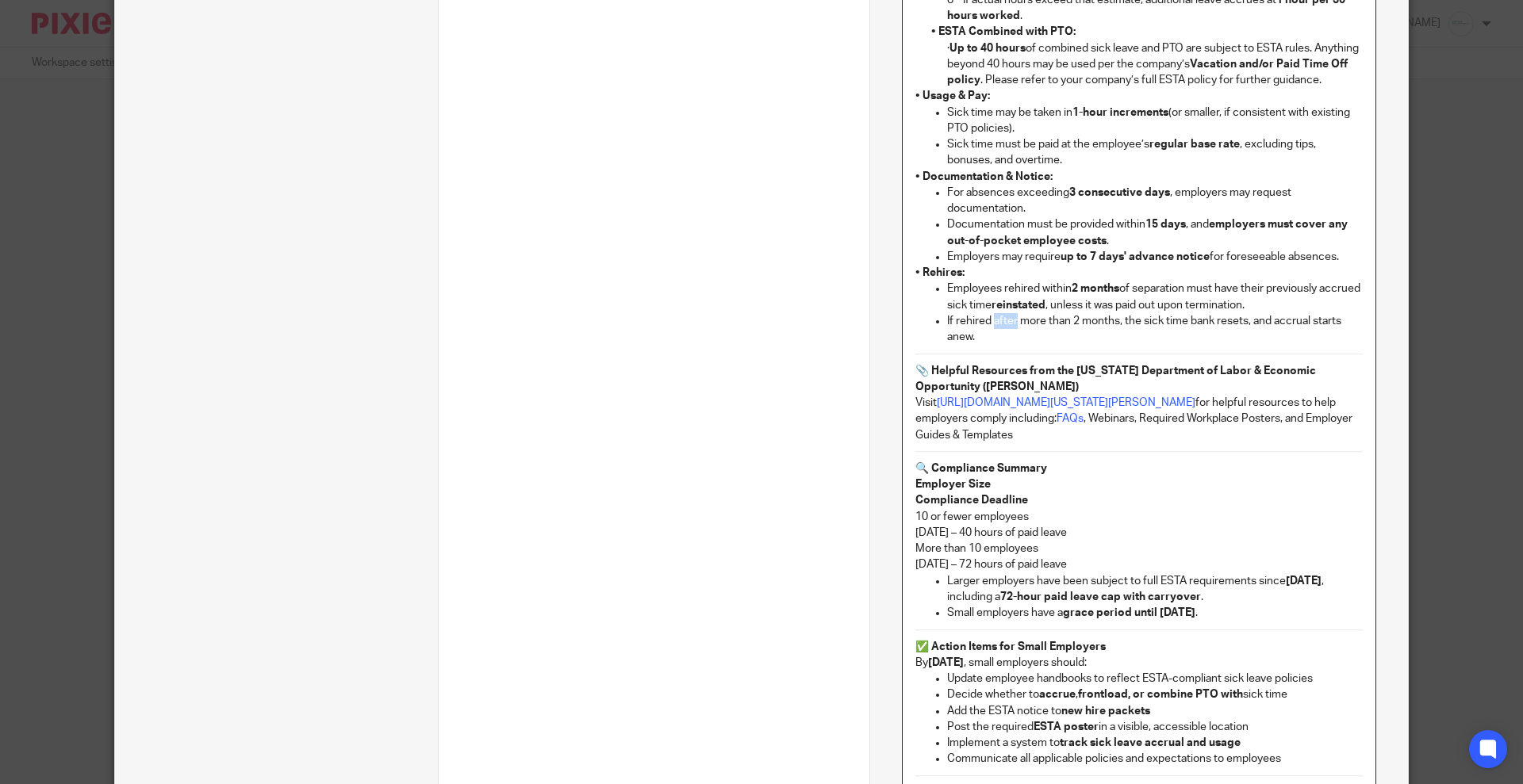
drag, startPoint x: 985, startPoint y: 334, endPoint x: 1009, endPoint y: 338, distance: 24.3
click at [1009, 338] on p "If rehired after more than 2 months, the sick time bank resets, and accrual sta…" at bounding box center [1155, 329] width 416 height 33
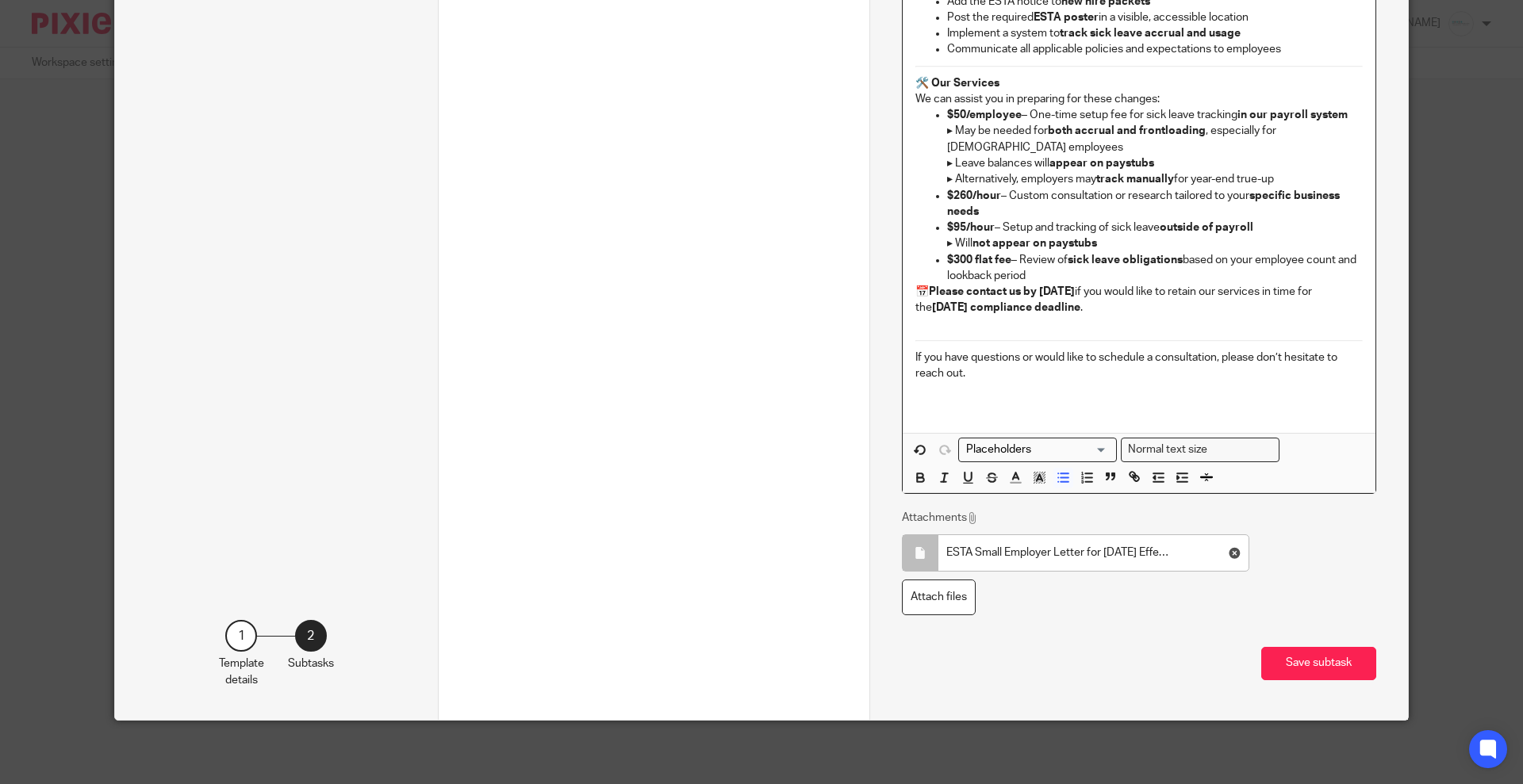
scroll to position [2241, 0]
click at [914, 479] on icon "button" at bounding box center [919, 477] width 14 height 14
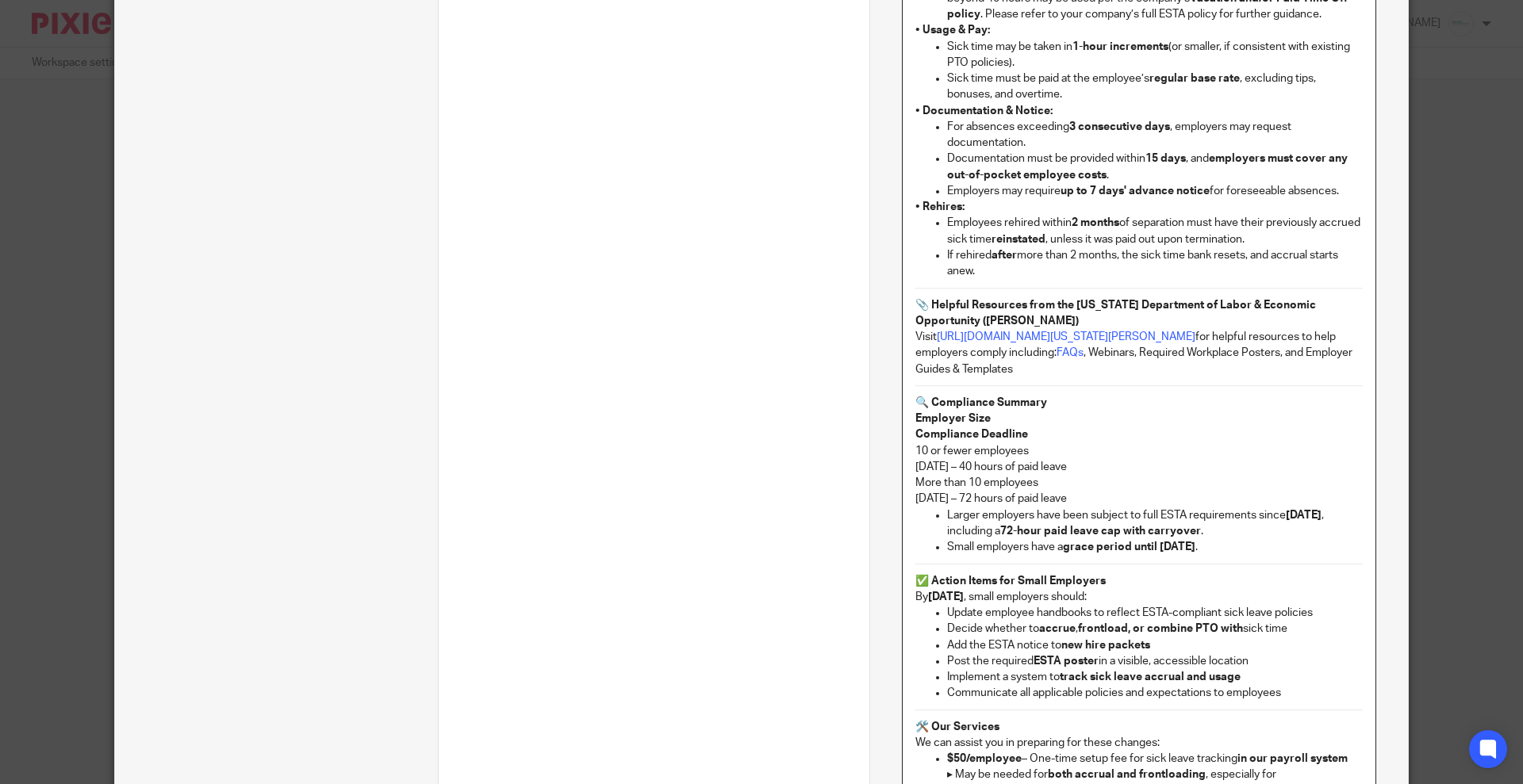
scroll to position [1545, 0]
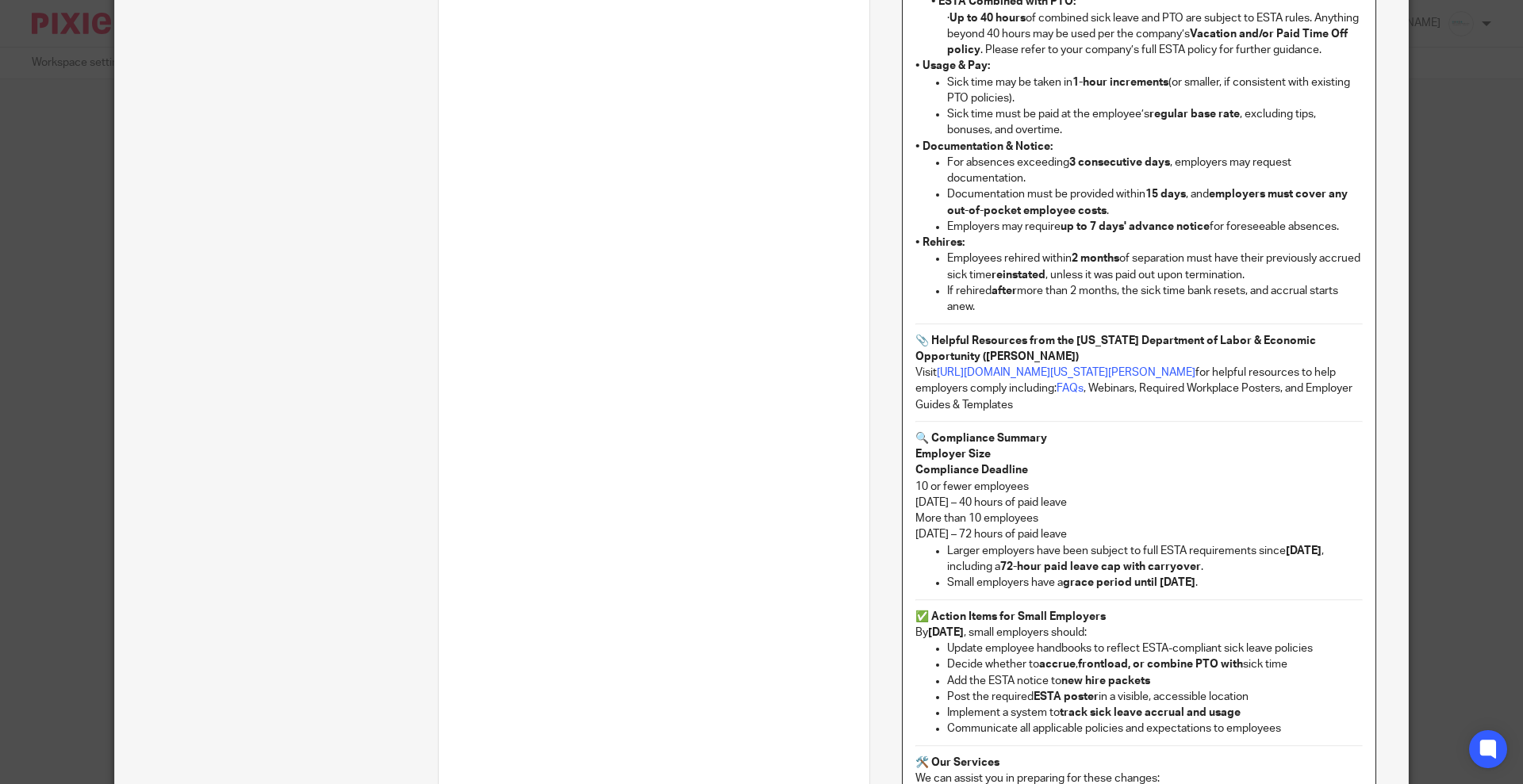
click at [1042, 316] on p "If rehired after more than 2 months, the sick time bank resets, and accrual sta…" at bounding box center [1155, 299] width 416 height 33
drag, startPoint x: 1012, startPoint y: 302, endPoint x: 1116, endPoint y: 311, distance: 104.4
click at [1116, 311] on p "If rehired after more than 2 months, the sick time bank resets, and accrual sta…" at bounding box center [1155, 299] width 416 height 33
click at [1094, 316] on p "If rehired after more than 2 months, the sick time bank resets, and accrual sta…" at bounding box center [1155, 299] width 416 height 33
drag, startPoint x: 1013, startPoint y: 303, endPoint x: 1113, endPoint y: 304, distance: 100.0
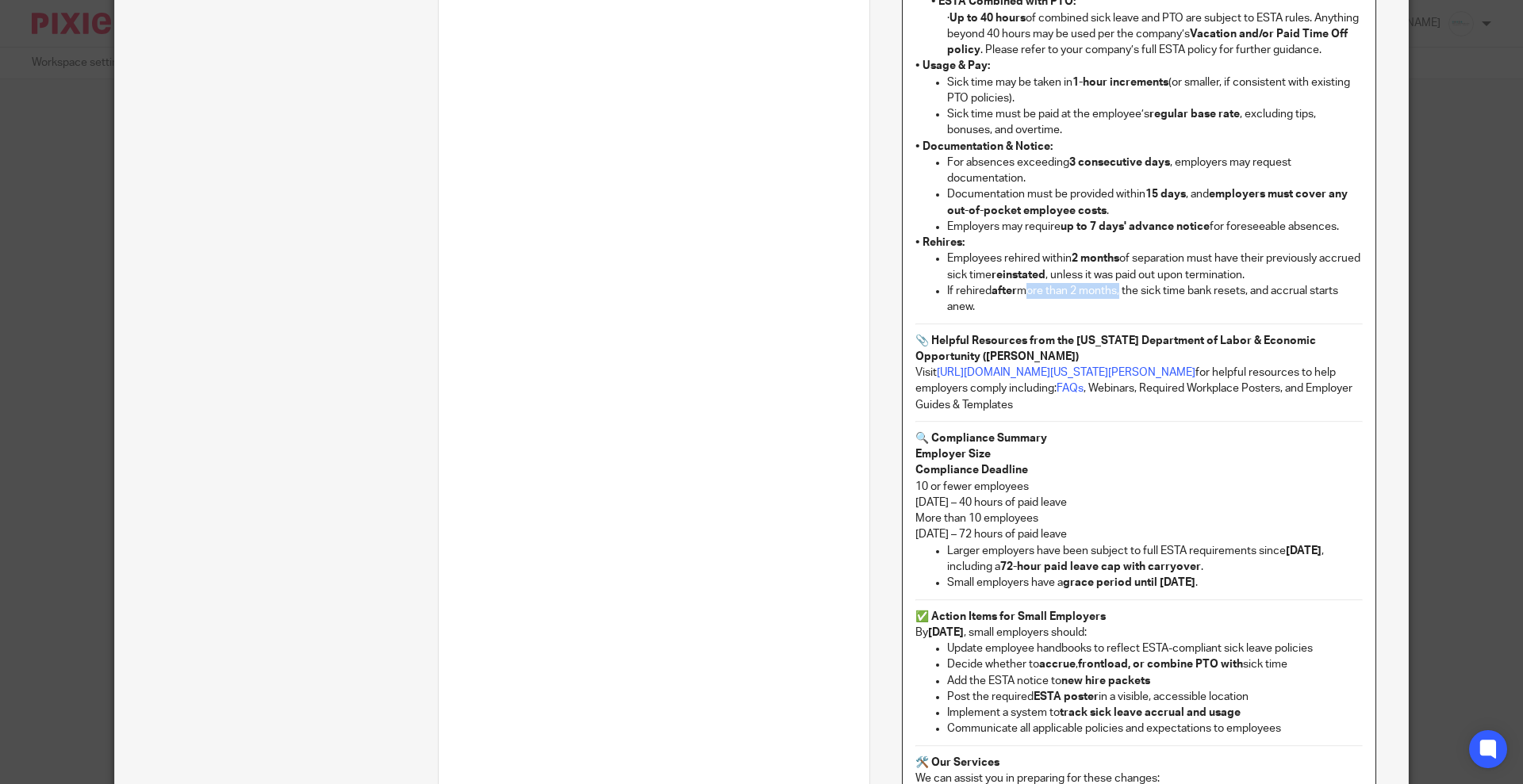
click at [1113, 304] on p "If rehired after more than 2 months, the sick time bank resets, and accrual sta…" at bounding box center [1155, 299] width 416 height 33
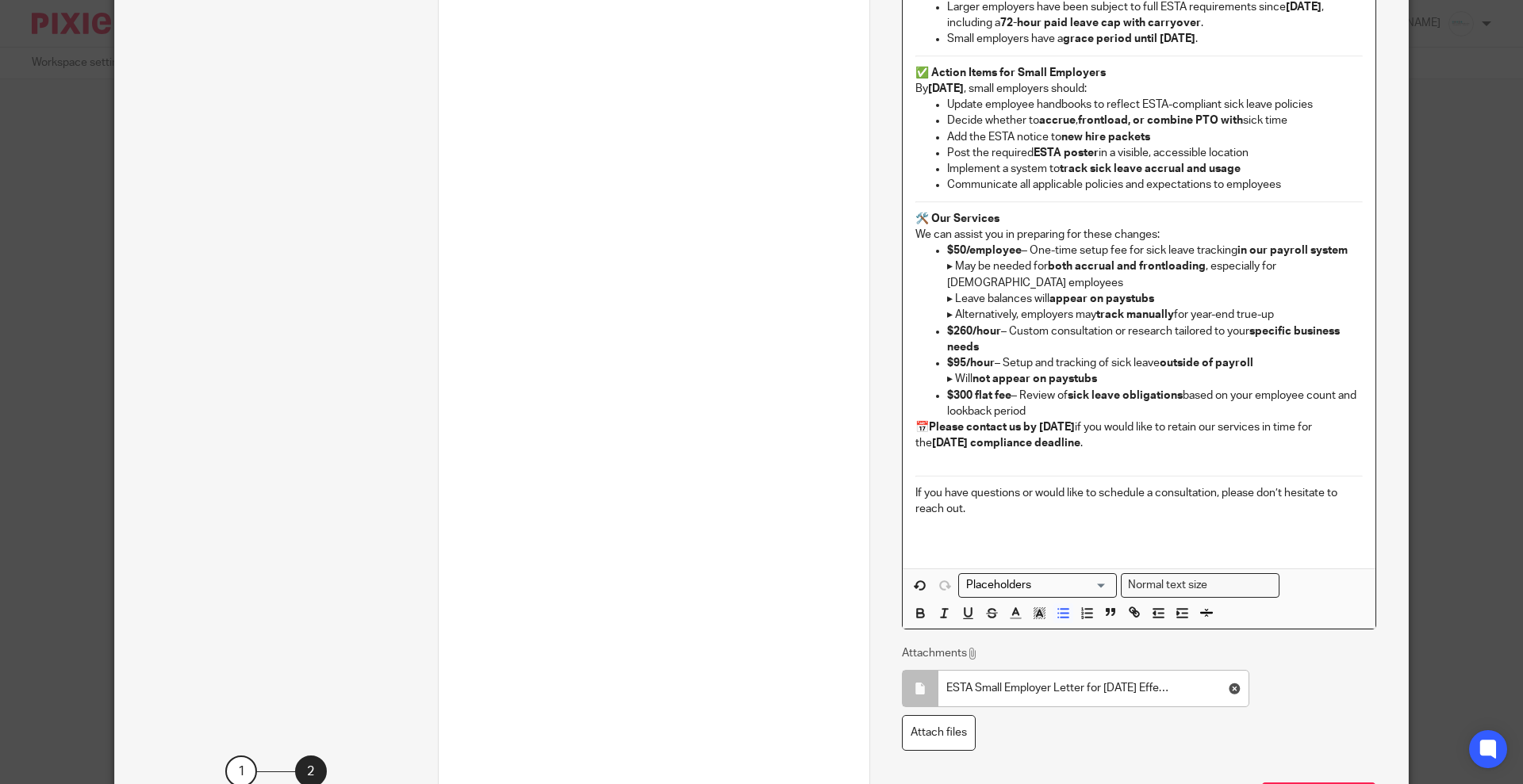
scroll to position [2241, 0]
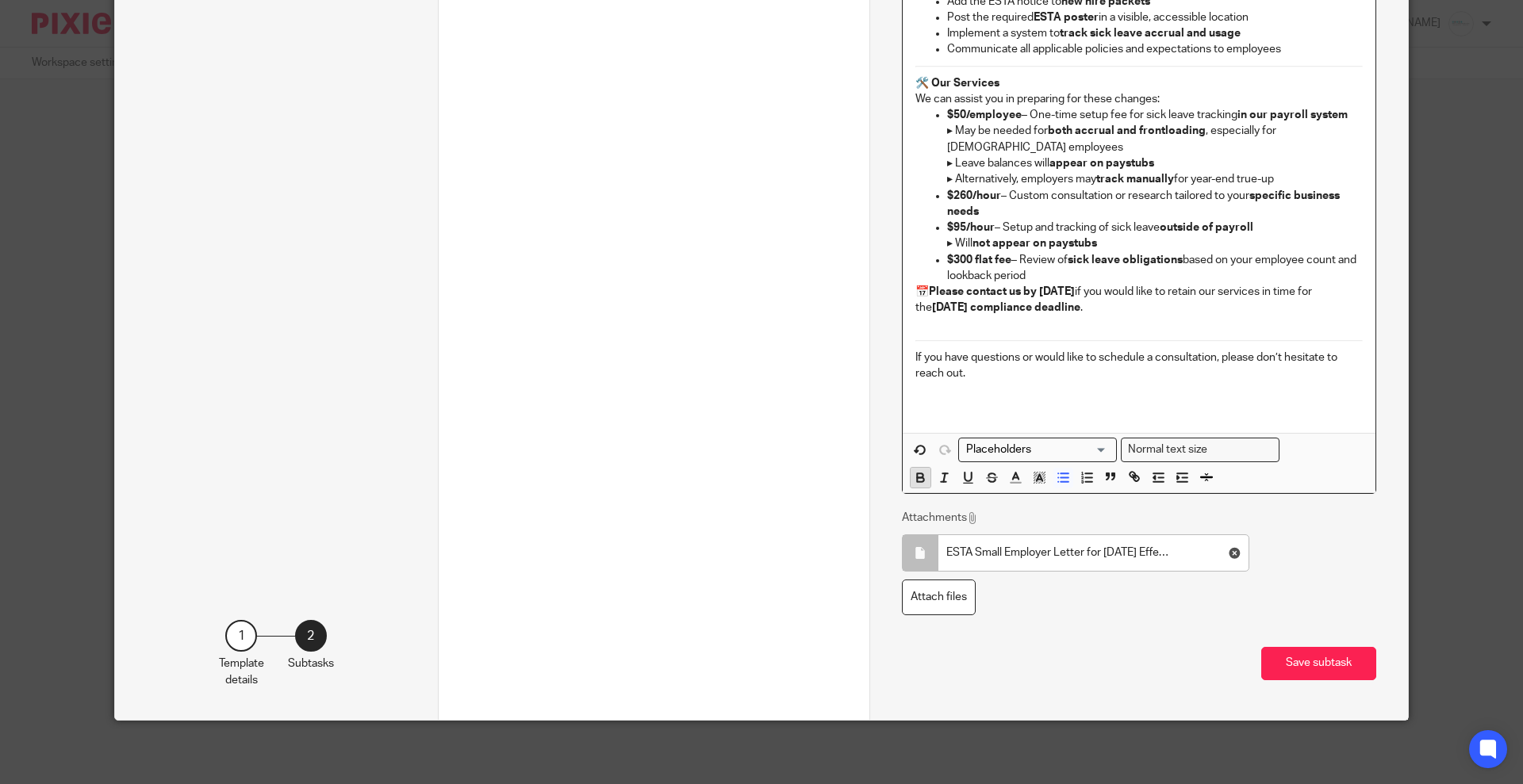
click at [914, 470] on icon "button" at bounding box center [919, 477] width 14 height 14
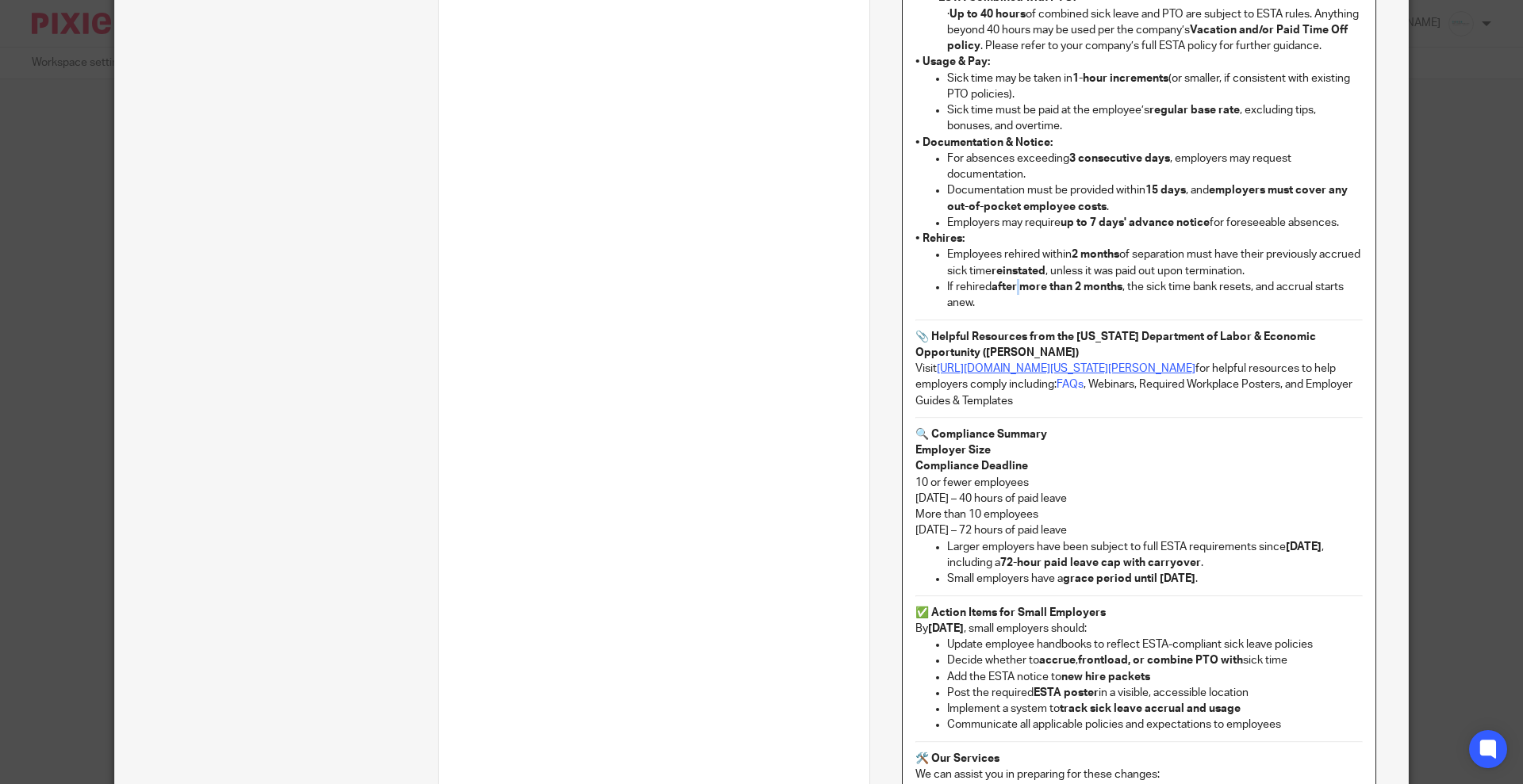
scroll to position [1545, 0]
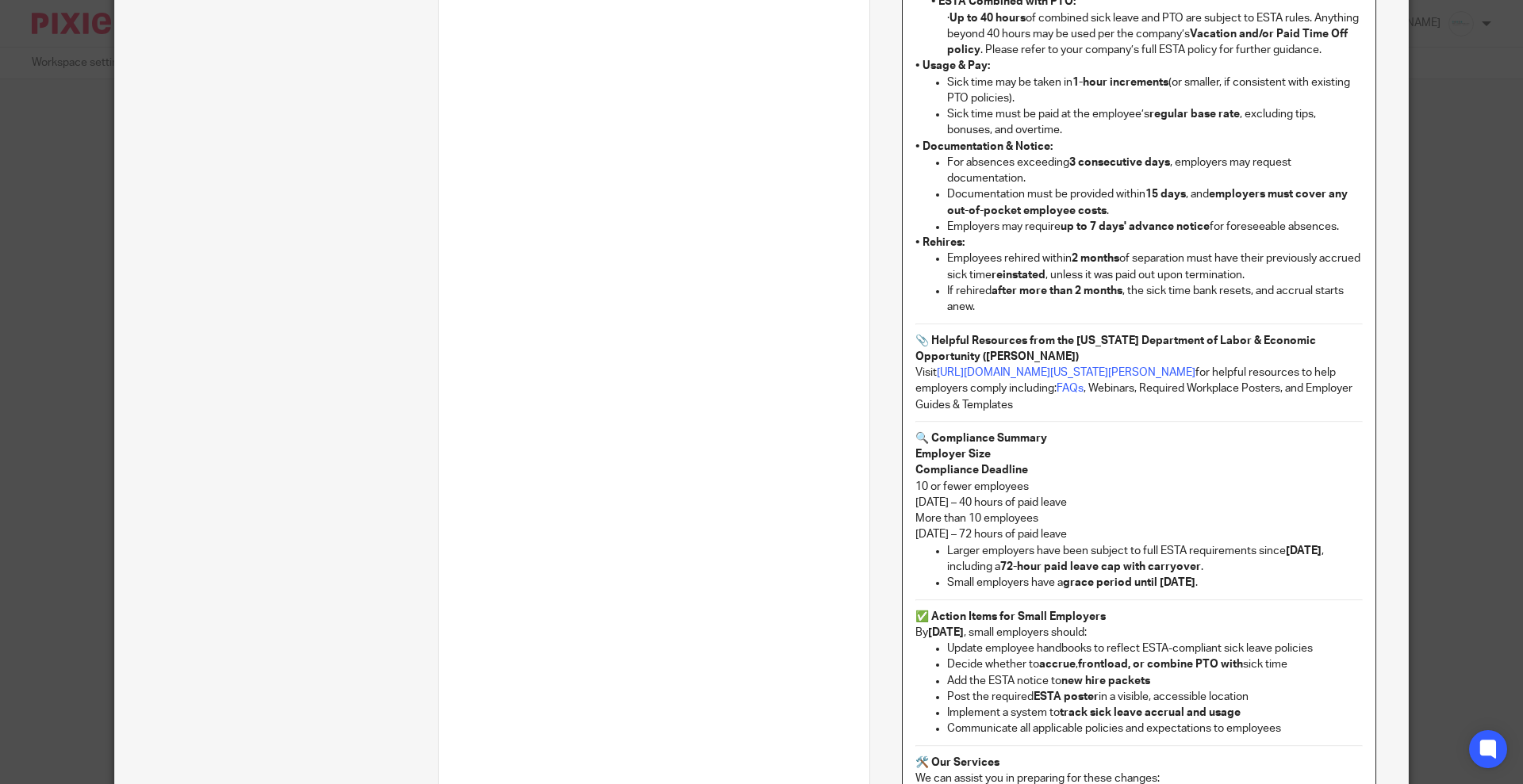
click at [1211, 316] on p "If rehired after more than 2 months , the sick time bank resets, and accrual st…" at bounding box center [1155, 299] width 416 height 33
drag, startPoint x: 1216, startPoint y: 306, endPoint x: 1246, endPoint y: 309, distance: 30.1
click at [1246, 309] on p "If rehired after more than 2 months , the sick time bank resets, and accrual st…" at bounding box center [1155, 299] width 416 height 33
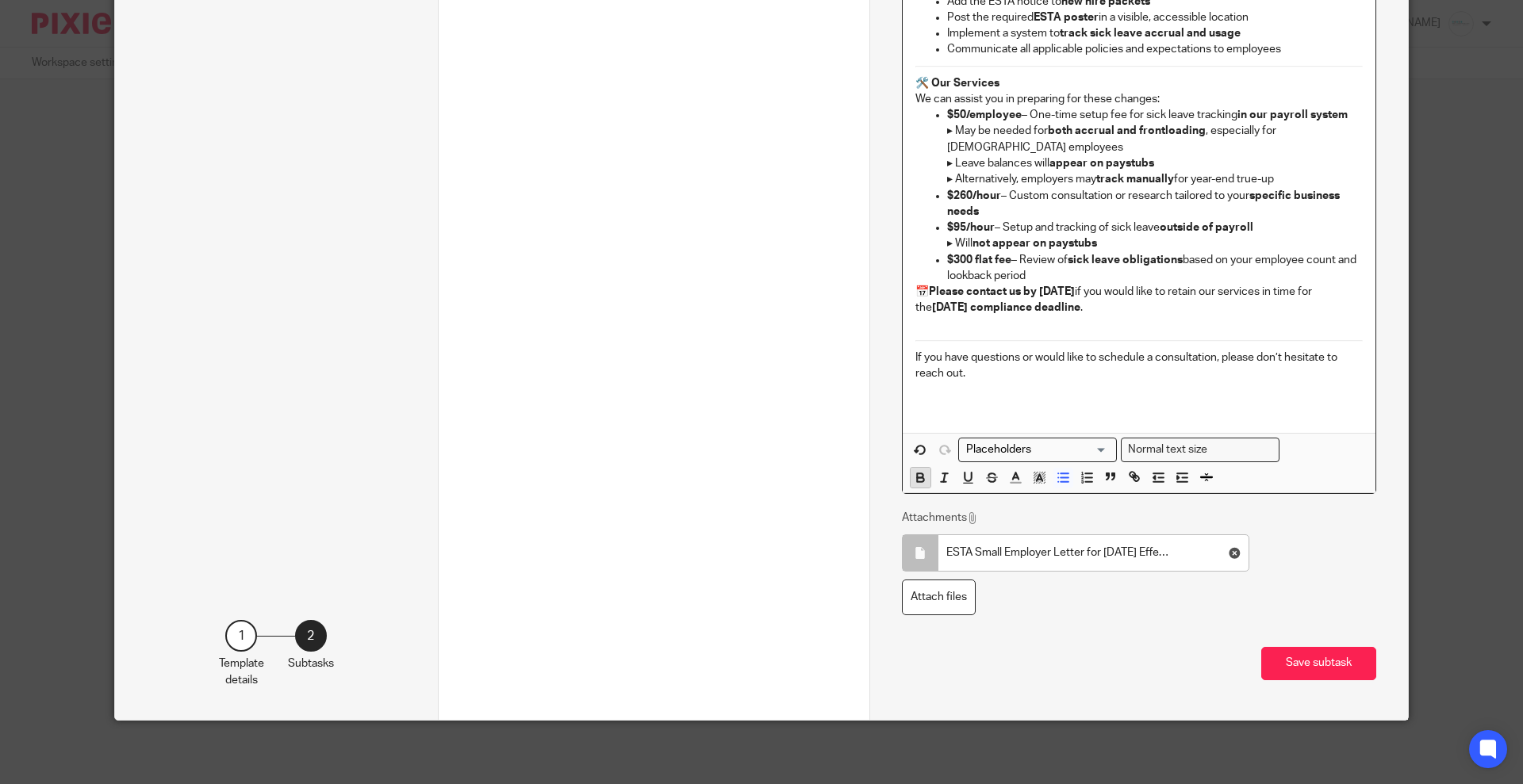
click at [913, 478] on icon "button" at bounding box center [919, 477] width 14 height 14
click at [1149, 553] on p "ESTA Small Employer Letter for October 1st Effective Date.pdf" at bounding box center [1059, 552] width 226 height 16
click at [925, 606] on label "Attach files" at bounding box center [939, 598] width 74 height 36
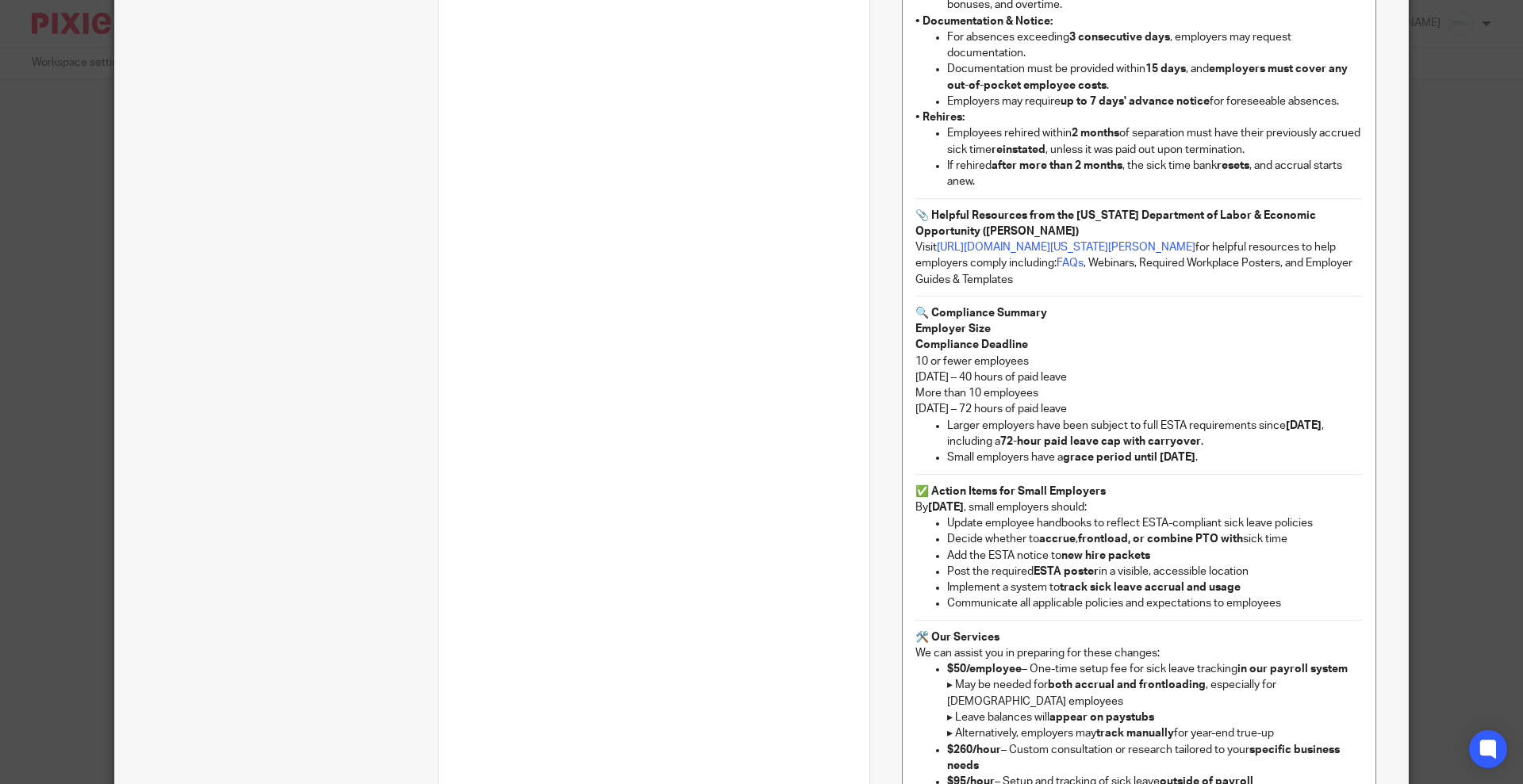
scroll to position [1646, 0]
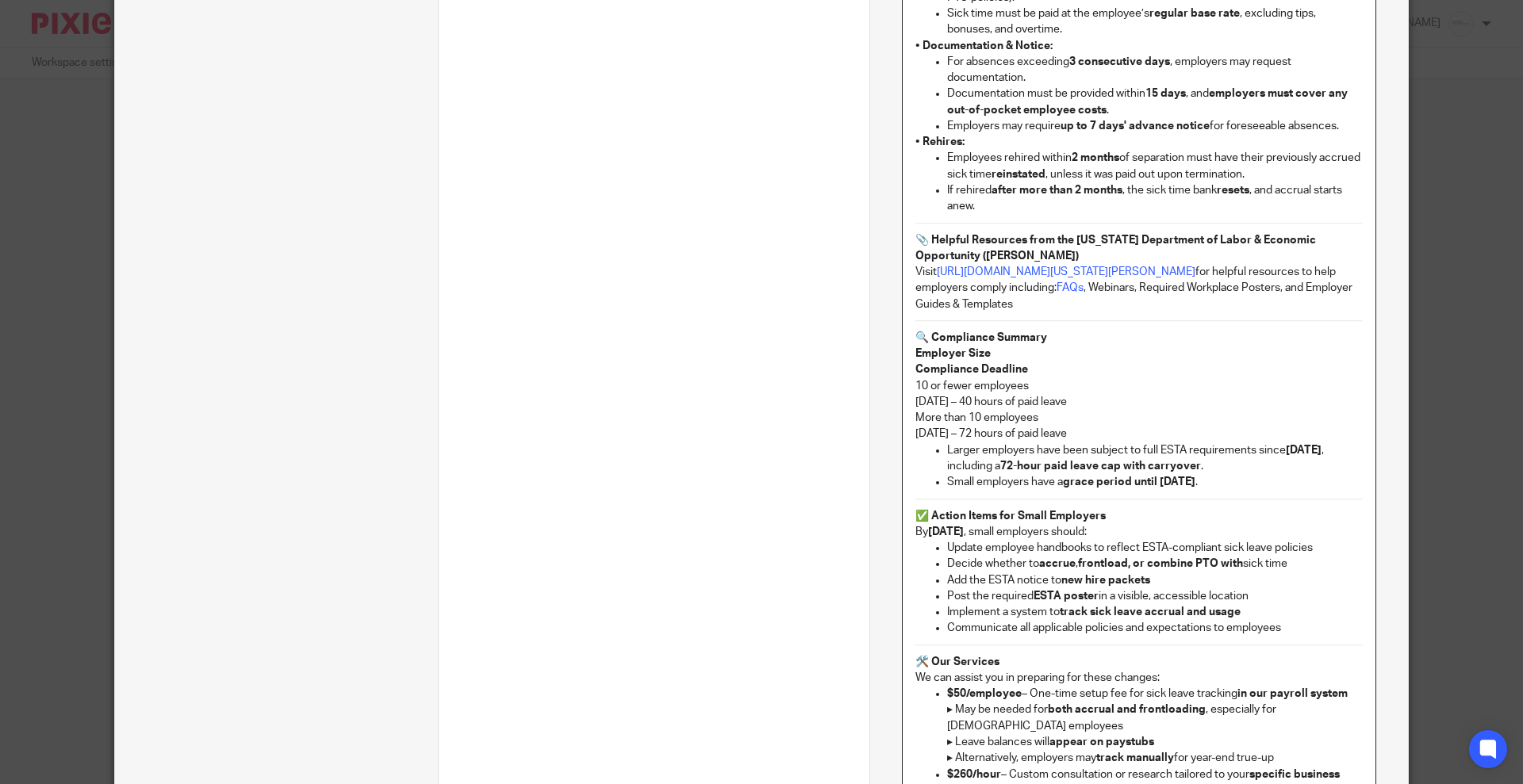
drag, startPoint x: 1012, startPoint y: 237, endPoint x: 914, endPoint y: 202, distance: 104.1
drag, startPoint x: 959, startPoint y: 233, endPoint x: 936, endPoint y: 211, distance: 31.8
click at [936, 211] on ul "Employees rehired within 2 months of separation must have their previously accr…" at bounding box center [1139, 181] width 447 height 65
drag, startPoint x: 936, startPoint y: 210, endPoint x: 869, endPoint y: 221, distance: 67.9
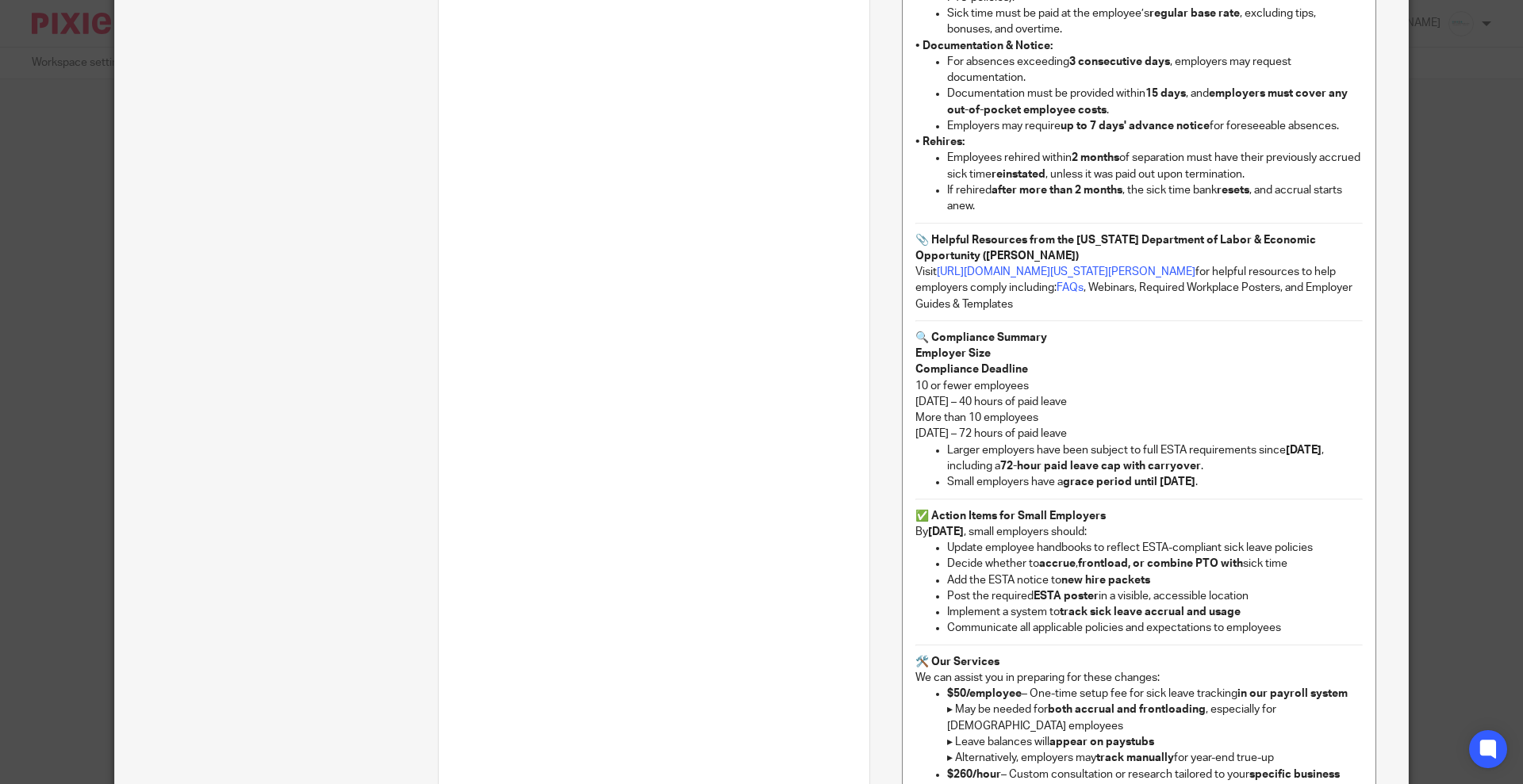
drag, startPoint x: 970, startPoint y: 231, endPoint x: 937, endPoint y: 213, distance: 37.6
drag, startPoint x: 937, startPoint y: 213, endPoint x: 983, endPoint y: 228, distance: 48.4
click at [983, 214] on ul "Employees rehired within 2 months of separation must have their previously accr…" at bounding box center [1139, 181] width 447 height 65
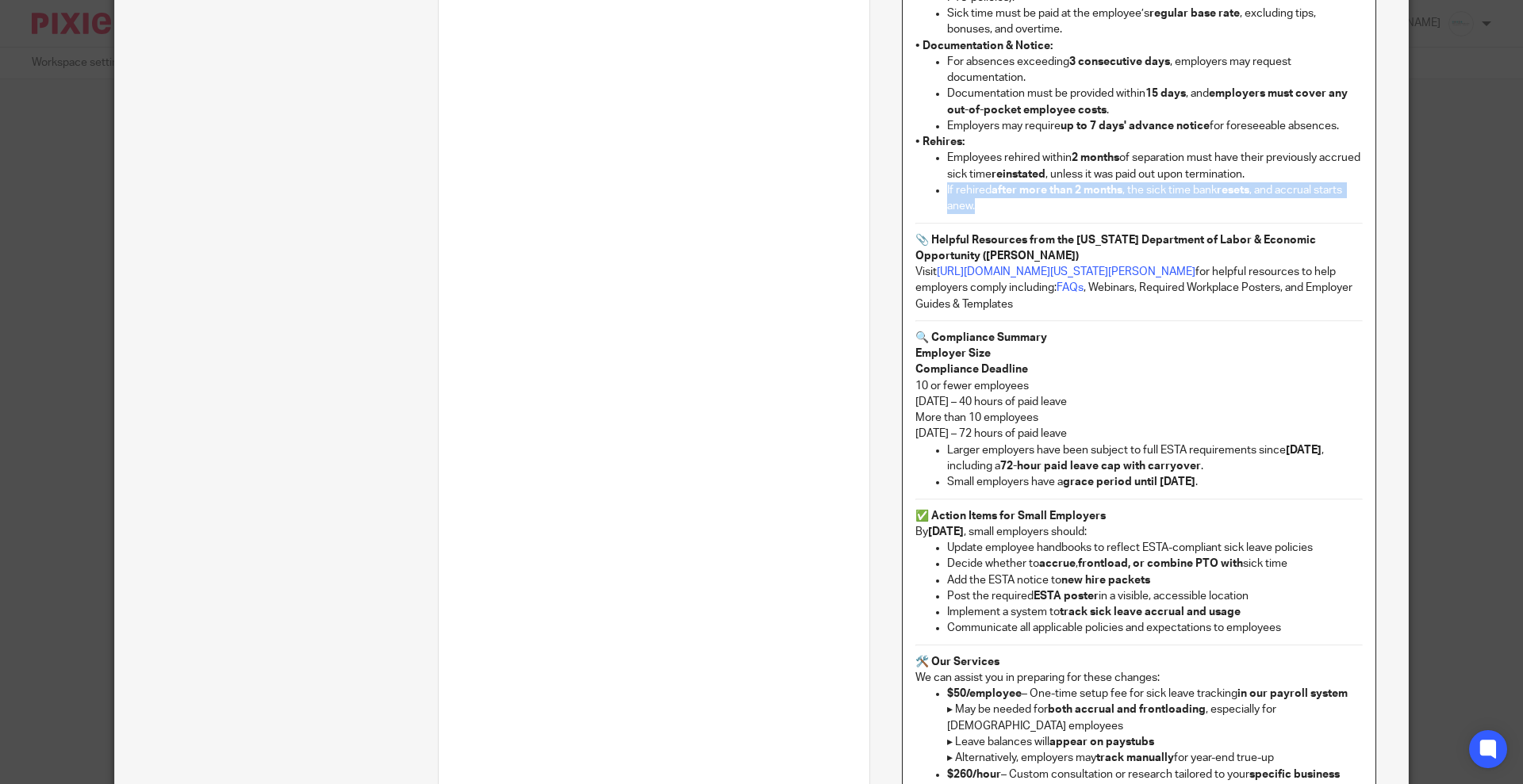
copy p "If rehired after more than 2 months , the sick time bank resets , and accrual s…"
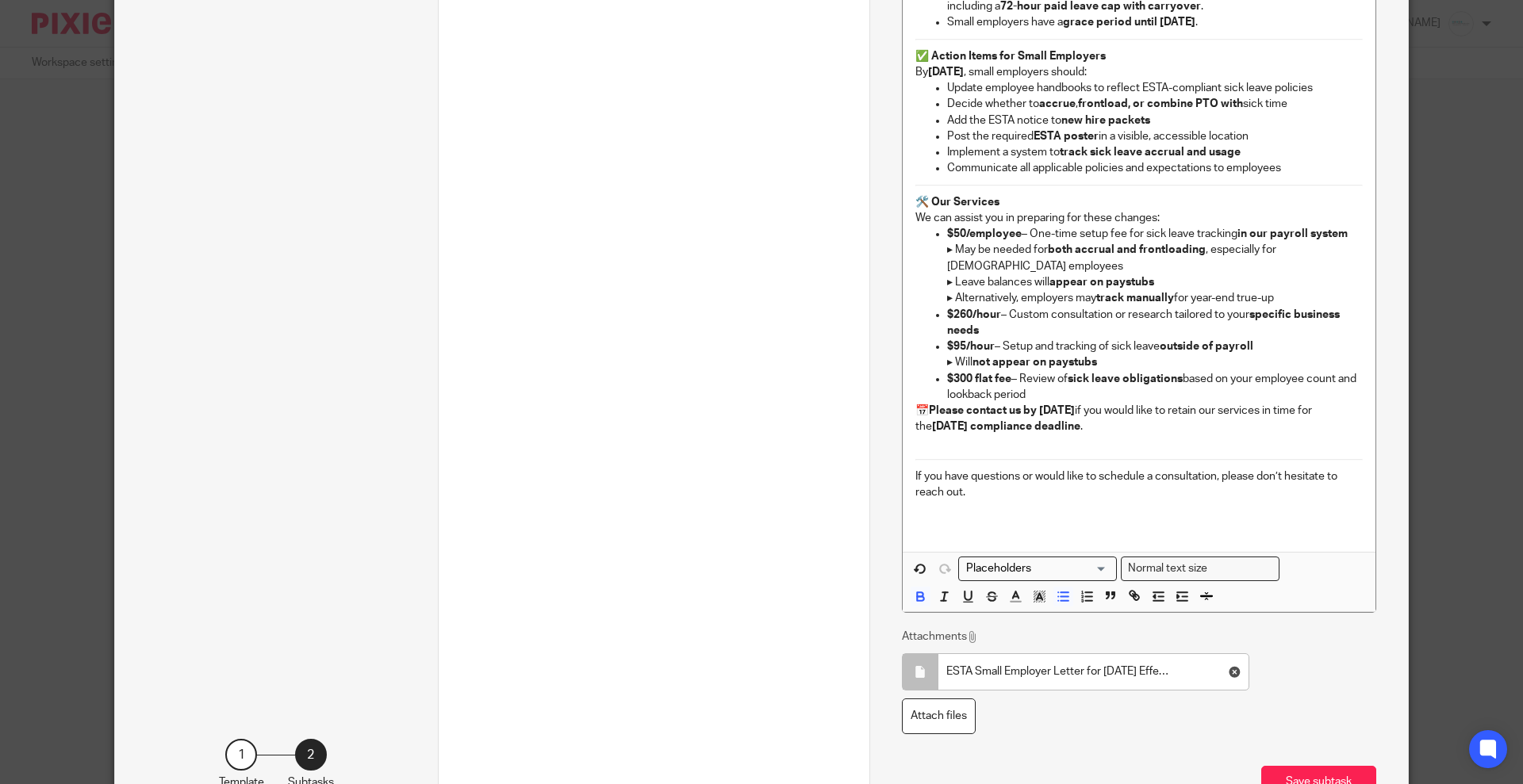
scroll to position [2141, 0]
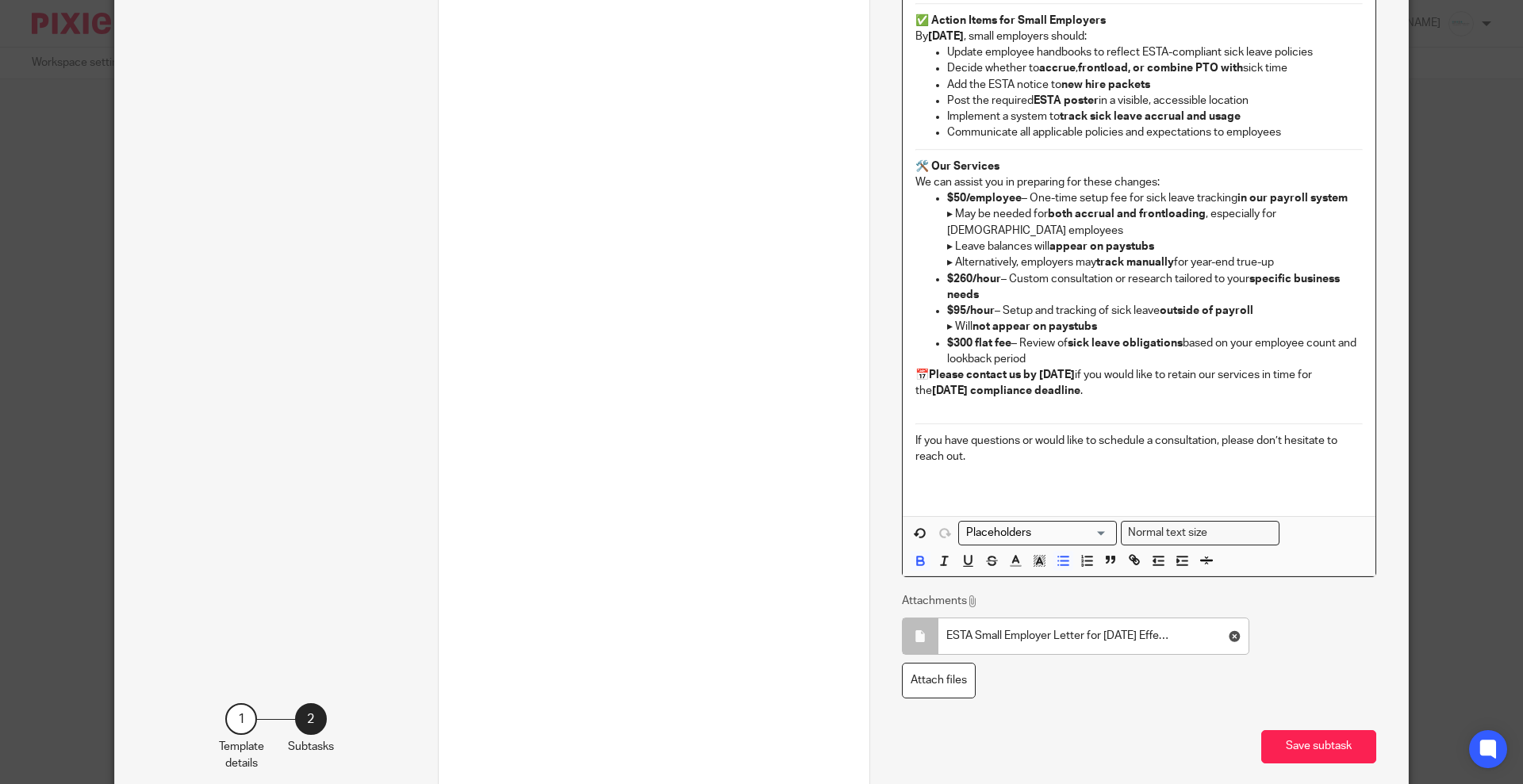
drag, startPoint x: 1121, startPoint y: 356, endPoint x: 1116, endPoint y: 370, distance: 14.9
click at [1116, 368] on p "$300 flat fee – Review of sick leave obligations based on your employee count a…" at bounding box center [1155, 352] width 416 height 33
click at [955, 204] on strong "$50/employee" at bounding box center [984, 199] width 74 height 11
click at [952, 204] on strong "$25/employee" at bounding box center [984, 199] width 74 height 11
click at [964, 204] on strong "$95/ hour" at bounding box center [972, 199] width 50 height 11
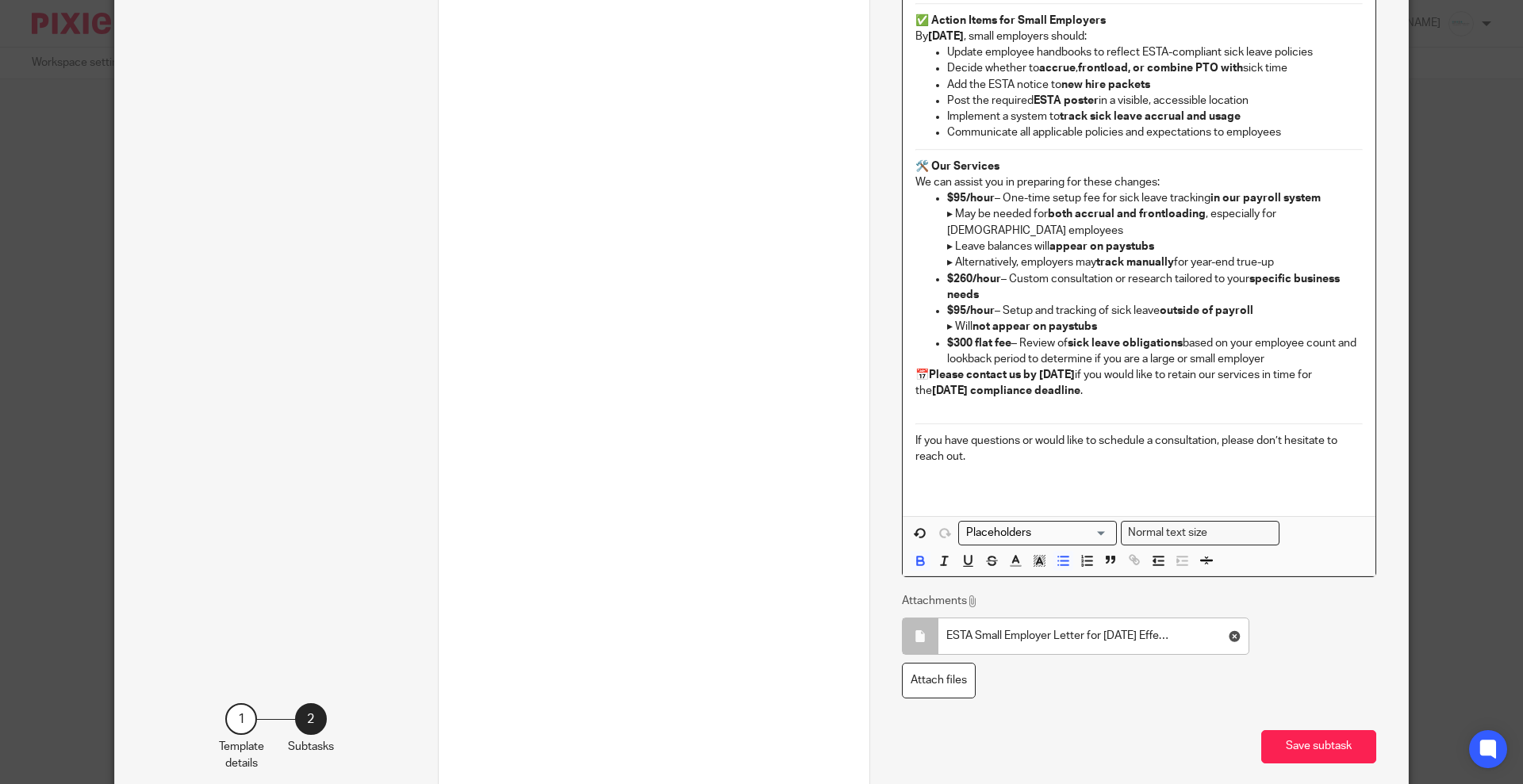
click at [991, 214] on p "$95/hour – One-time setup fee for sick leave tracking in our payroll system ▸ M…" at bounding box center [1155, 231] width 416 height 80
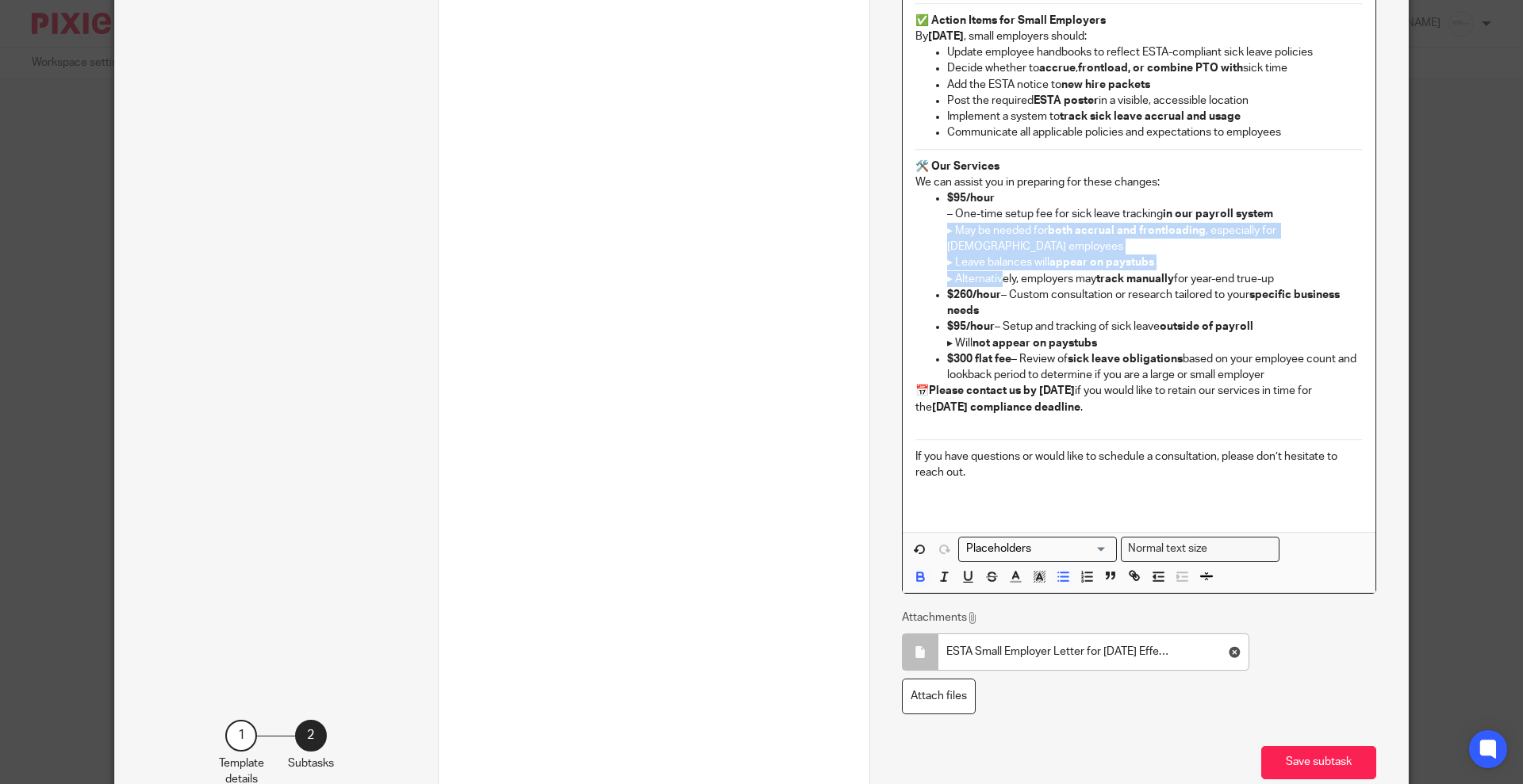
drag, startPoint x: 931, startPoint y: 247, endPoint x: 998, endPoint y: 288, distance: 78.5
click at [998, 288] on ul "$95/hour – One-time setup fee for sick leave tracking in our payroll system ▸ M…" at bounding box center [1139, 287] width 447 height 193
click at [1257, 432] on p at bounding box center [1139, 423] width 447 height 16
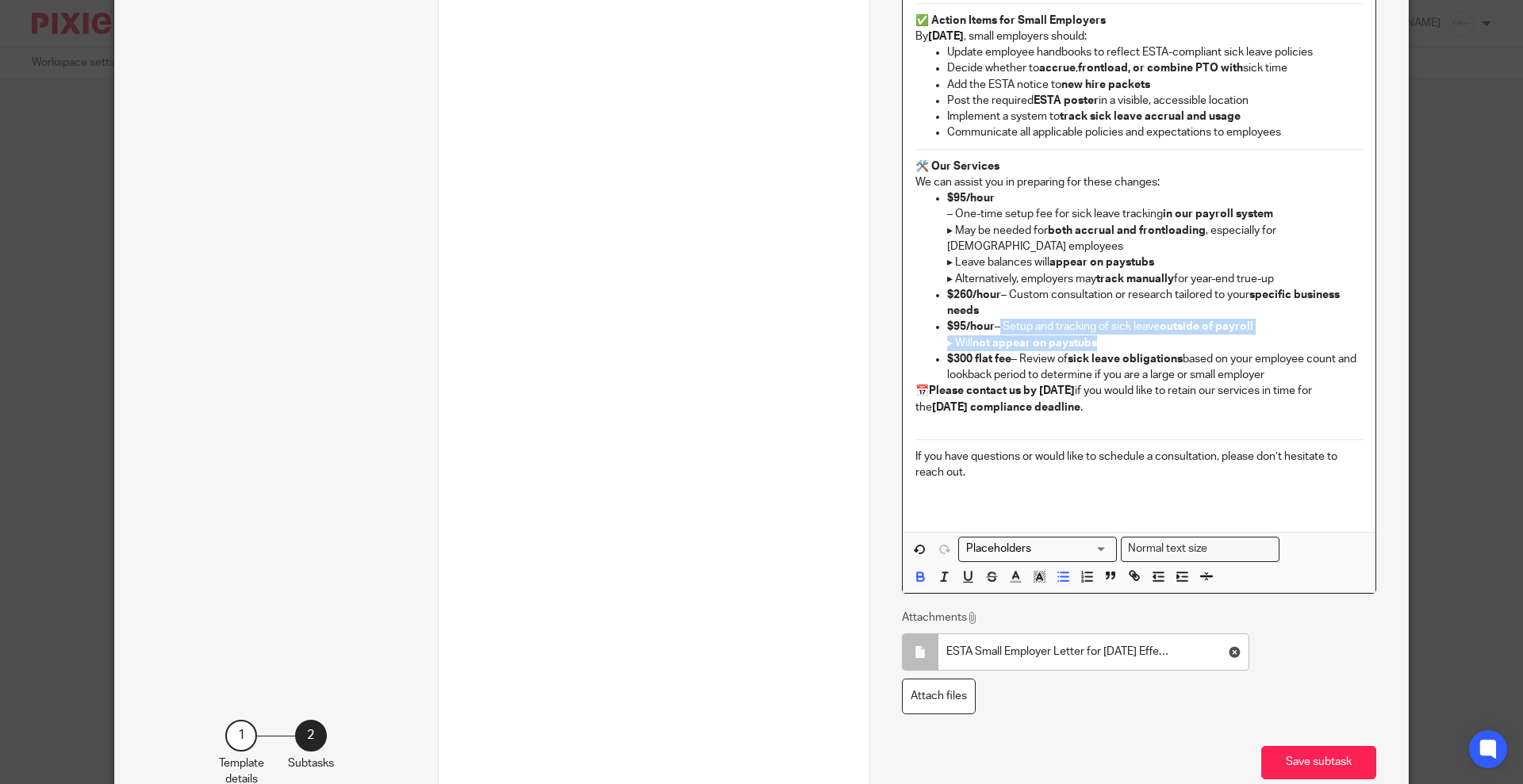
drag, startPoint x: 990, startPoint y: 340, endPoint x: 1112, endPoint y: 360, distance: 123.6
click at [1112, 352] on p "$95/hour – Setup and tracking of sick leave outside of payroll ▸ Will not appea…" at bounding box center [1155, 335] width 416 height 33
copy p "– Setup and tracking of sick leave outside of payroll ▸ Will not appear on pays…"
drag, startPoint x: 1297, startPoint y: 292, endPoint x: 1287, endPoint y: 291, distance: 10.0
click at [1296, 286] on p "– One-time setup fee for sick leave tracking in our payroll system ▸ May be nee…" at bounding box center [1155, 246] width 416 height 80
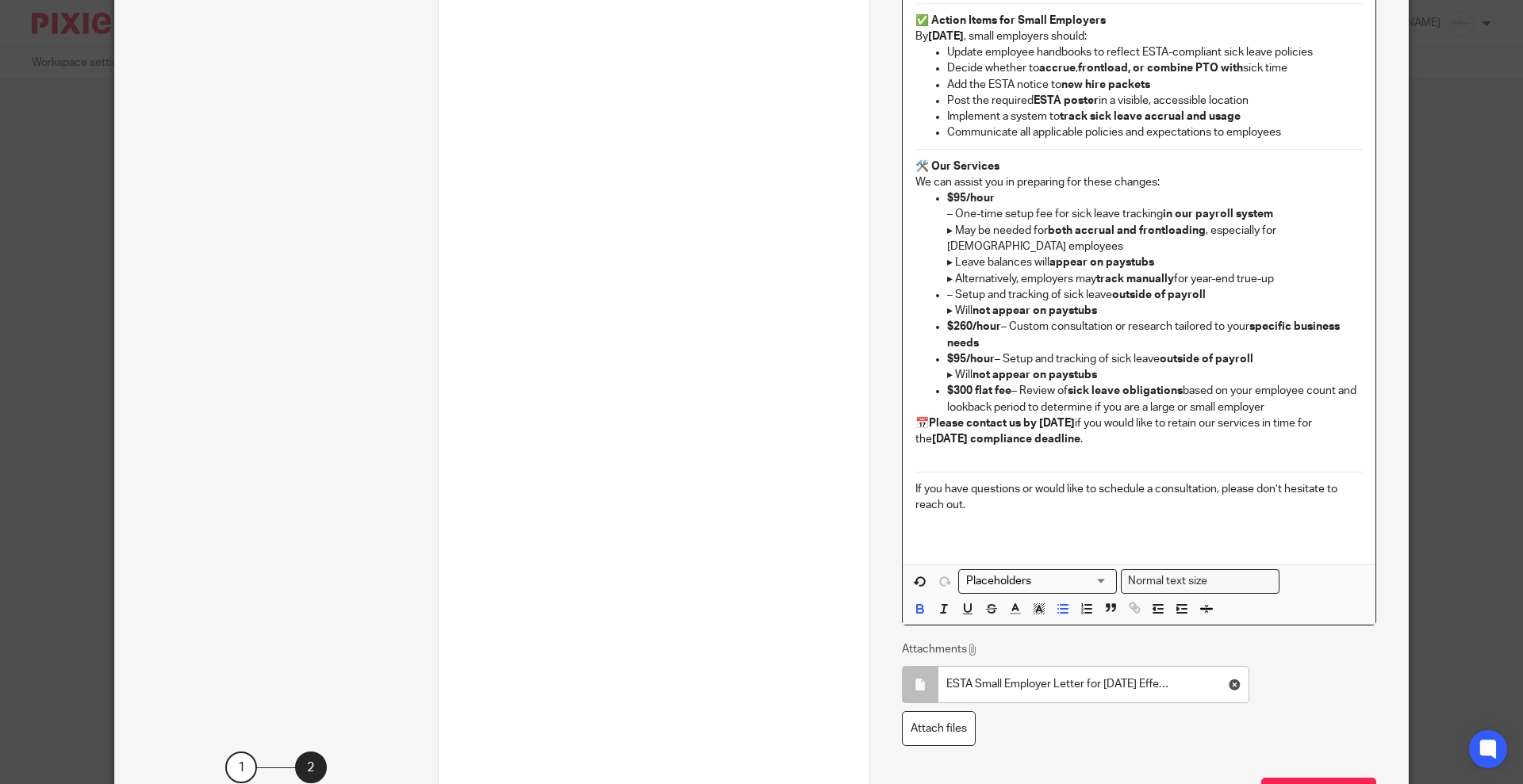
click at [933, 315] on ul "$95/hour – One-time setup fee for sick leave tracking in our payroll system ▸ M…" at bounding box center [1139, 302] width 447 height 225
click at [1054, 619] on button "button" at bounding box center [1063, 609] width 20 height 20
click at [1175, 616] on icon "button" at bounding box center [1181, 608] width 14 height 14
click at [947, 307] on p "– Setup and tracking of sick leave outside of payroll ▸ Will not appear on pays…" at bounding box center [1155, 303] width 416 height 33
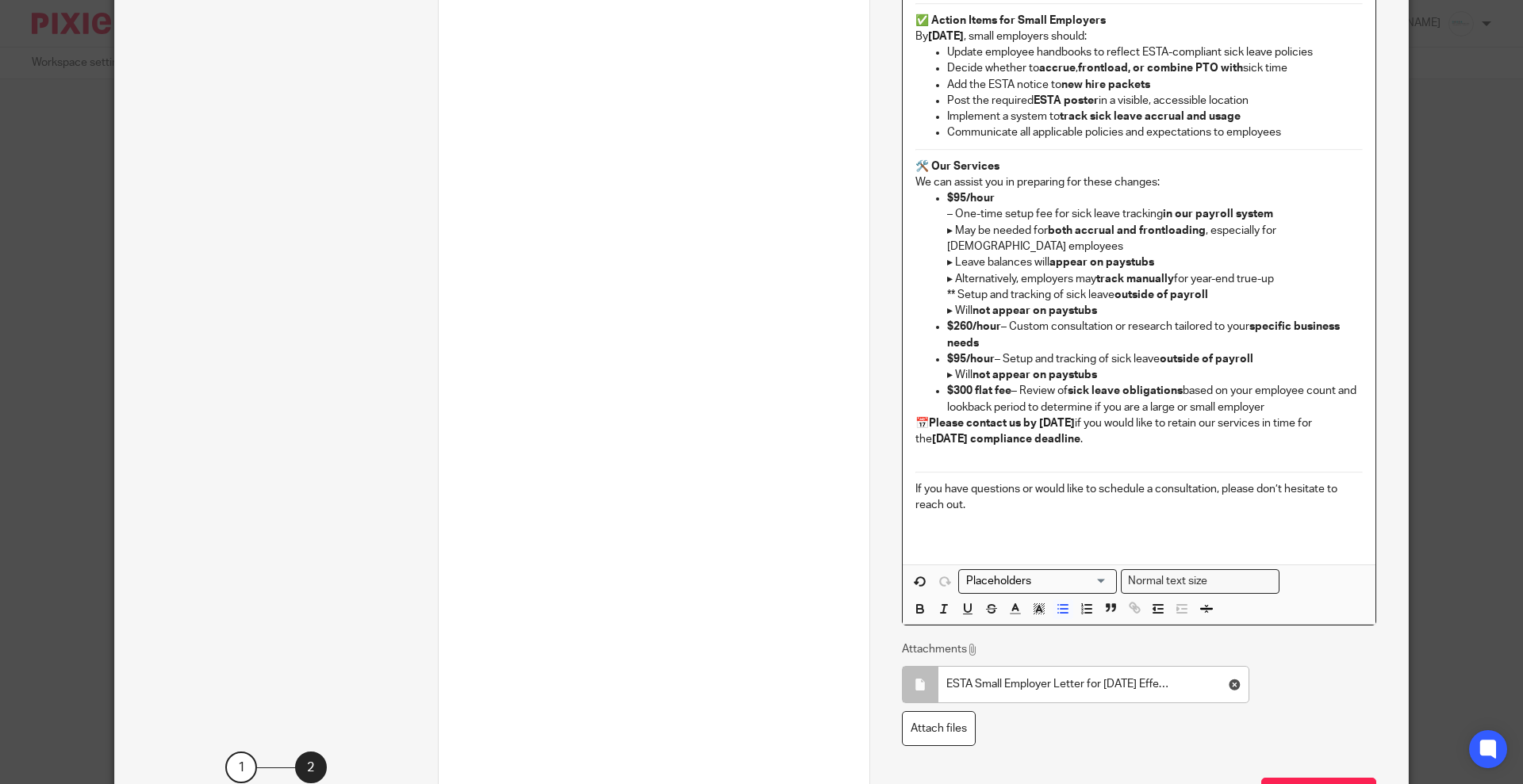
click at [947, 230] on p "– One-time setup fee for sick leave tracking in our payroll system ▸ May be nee…" at bounding box center [1155, 246] width 416 height 80
drag, startPoint x: 942, startPoint y: 247, endPoint x: 964, endPoint y: 290, distance: 48.3
click at [964, 286] on p "** One-time setup fee for sick leave tracking in our payroll system ▸ May be ne…" at bounding box center [1155, 246] width 416 height 80
click at [1058, 616] on icon "button" at bounding box center [1063, 608] width 14 height 14
click at [910, 571] on button "button" at bounding box center [920, 581] width 20 height 20
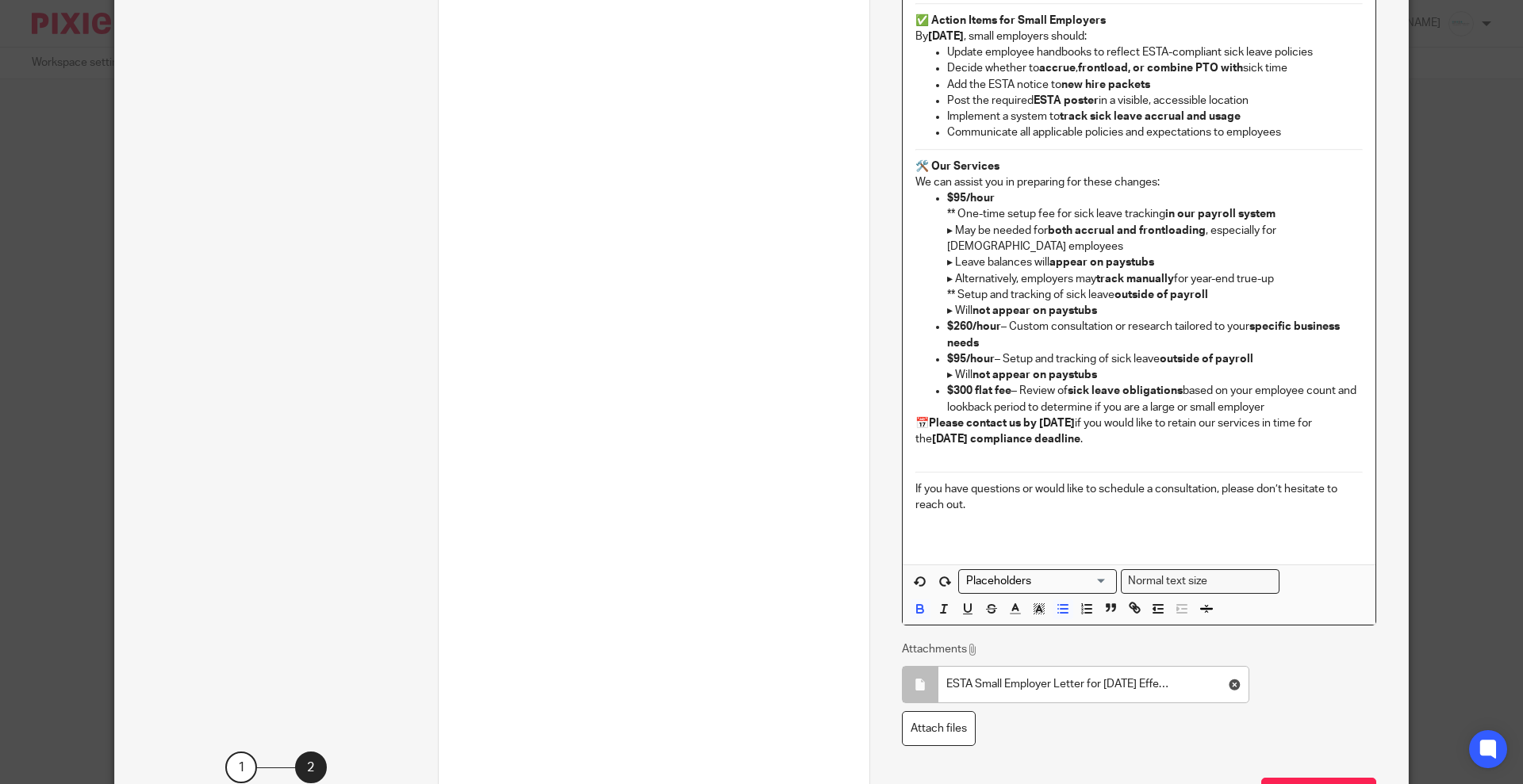
click at [1272, 496] on p "If you have questions or would like to schedule a consultation, please don’t he…" at bounding box center [1139, 498] width 447 height 33
drag, startPoint x: 917, startPoint y: 374, endPoint x: 1140, endPoint y: 390, distance: 223.6
click at [1140, 390] on ul "$260/hour – Custom consultation or research tailored to your specific business …" at bounding box center [1139, 367] width 447 height 96
click at [1140, 383] on p "$95/hour – Setup and tracking of sick leave outside of payroll ▸ Will not appea…" at bounding box center [1155, 368] width 416 height 33
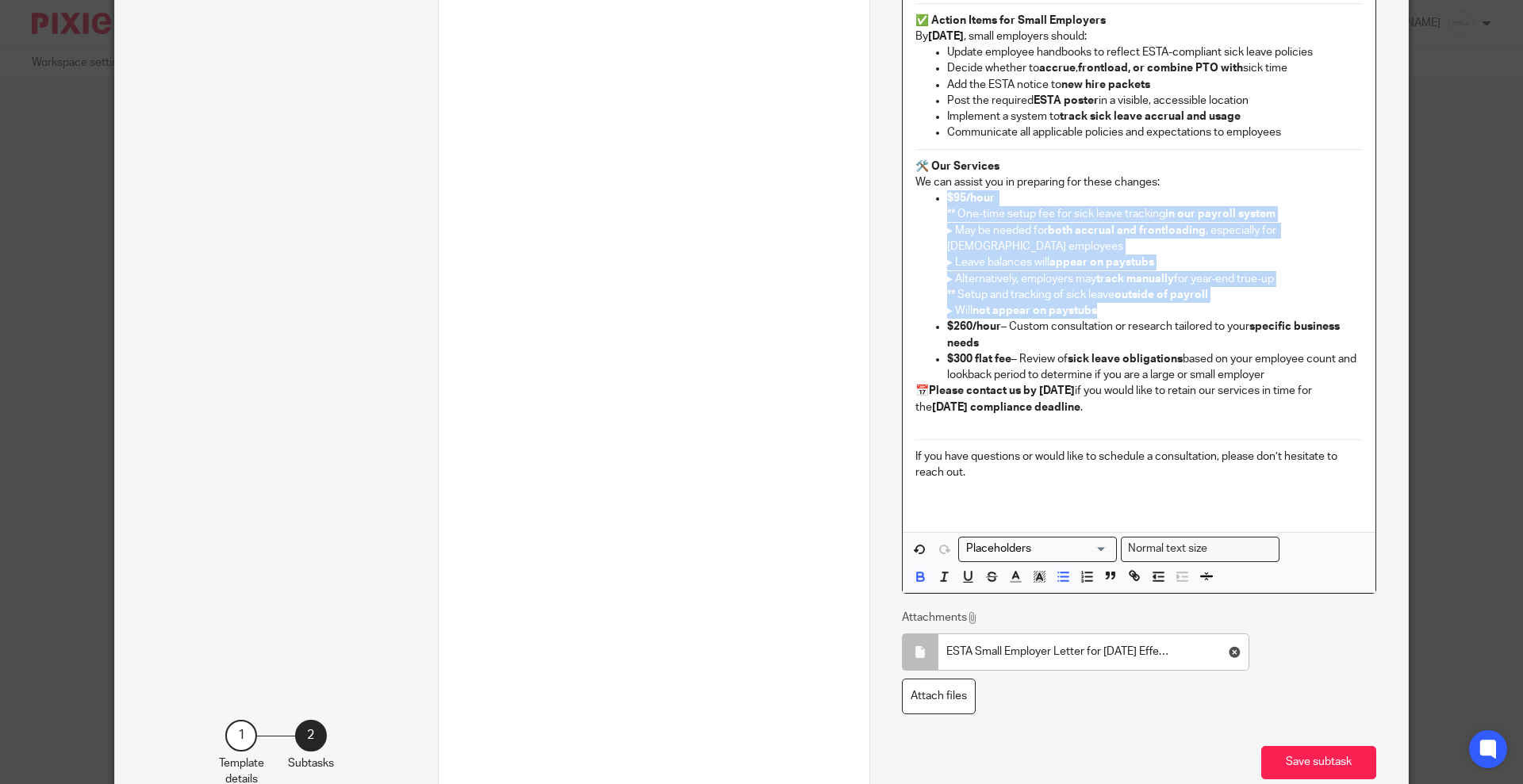
drag, startPoint x: 917, startPoint y: 213, endPoint x: 1122, endPoint y: 327, distance: 234.6
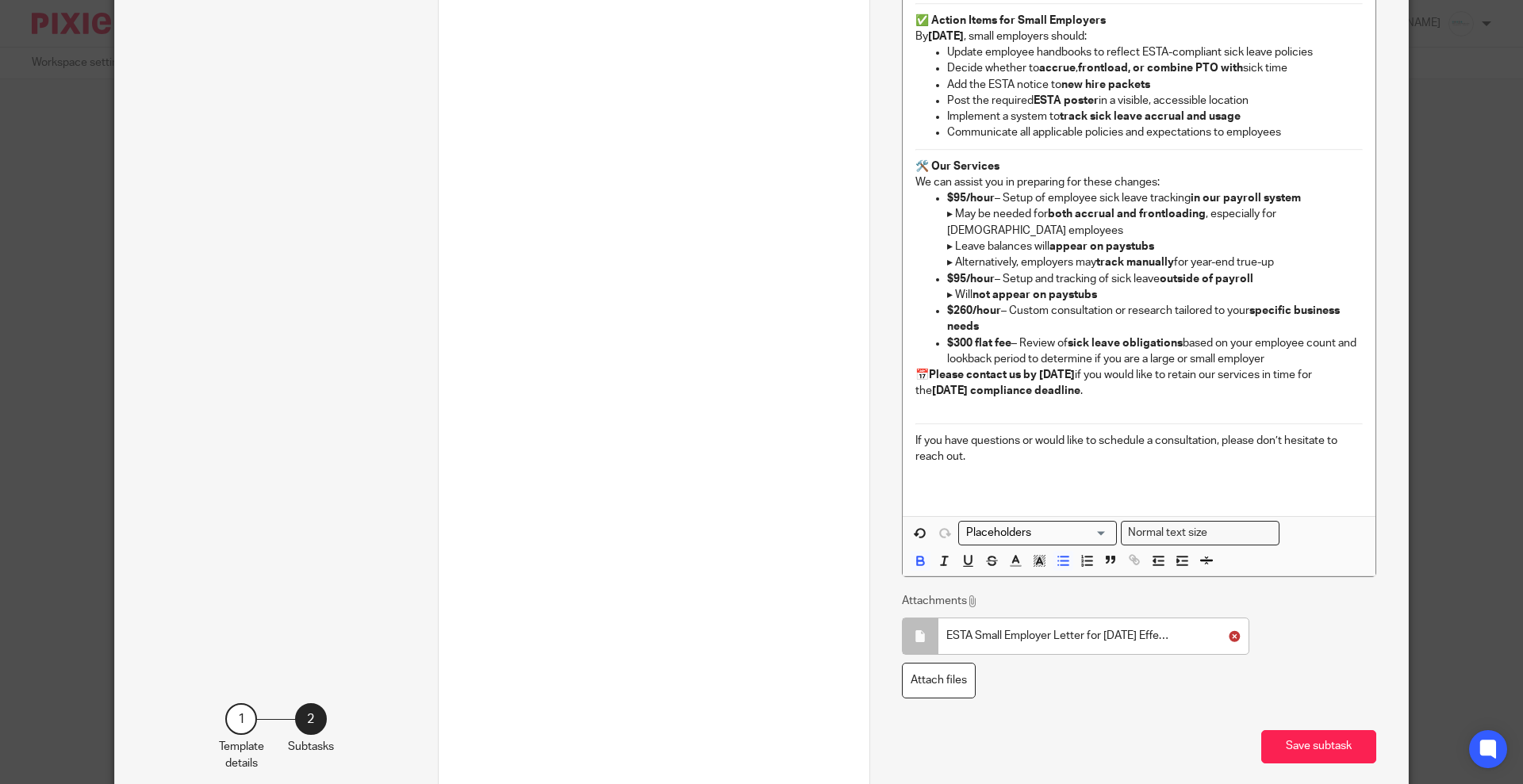
click at [1241, 642] on icon at bounding box center [1234, 636] width 12 height 12
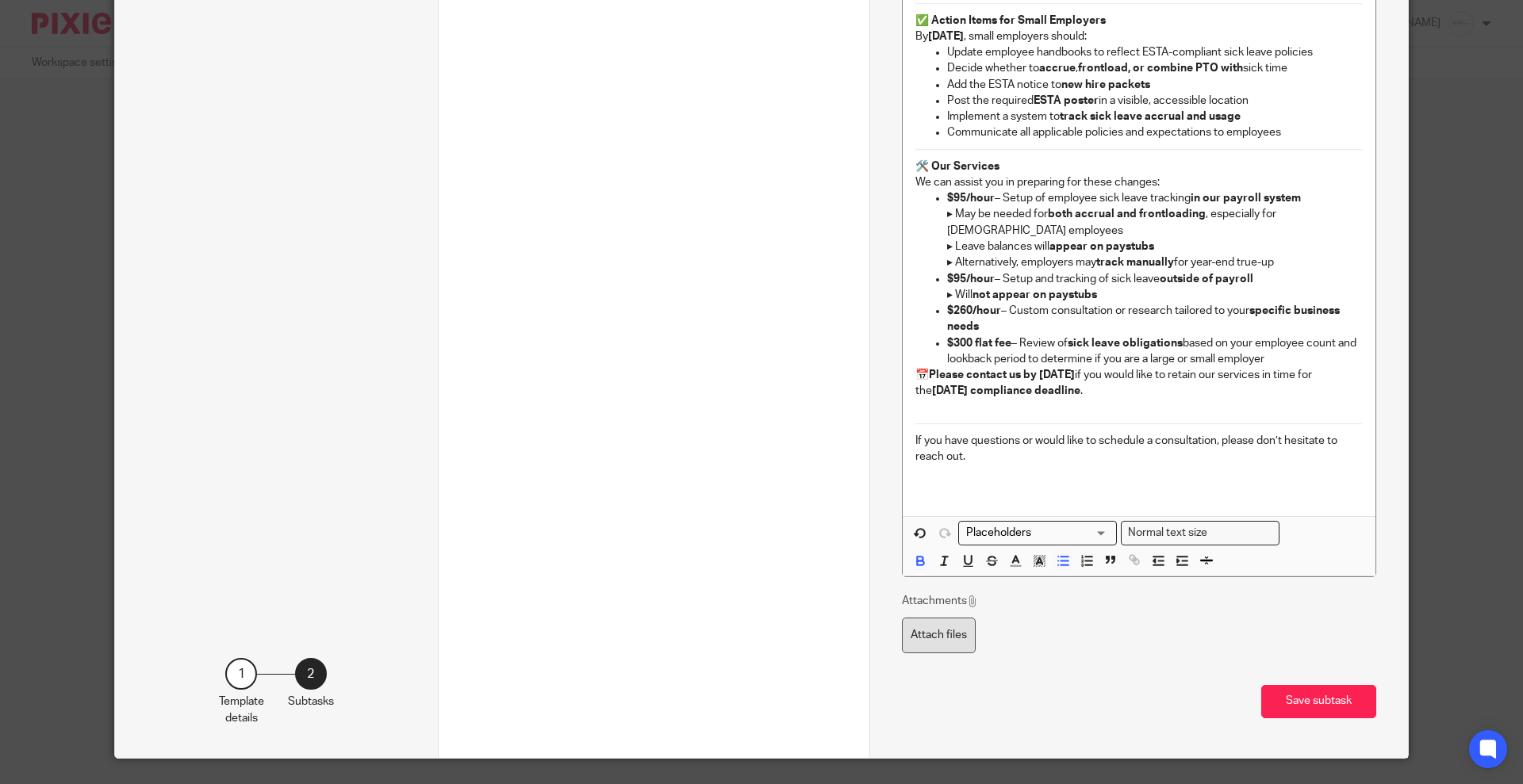
click at [924, 649] on label "Attach files" at bounding box center [939, 635] width 74 height 36
type input "C:\fakepath\ESTA Small Employer Letter for October 1st Effective Date 9.19.25.p…"
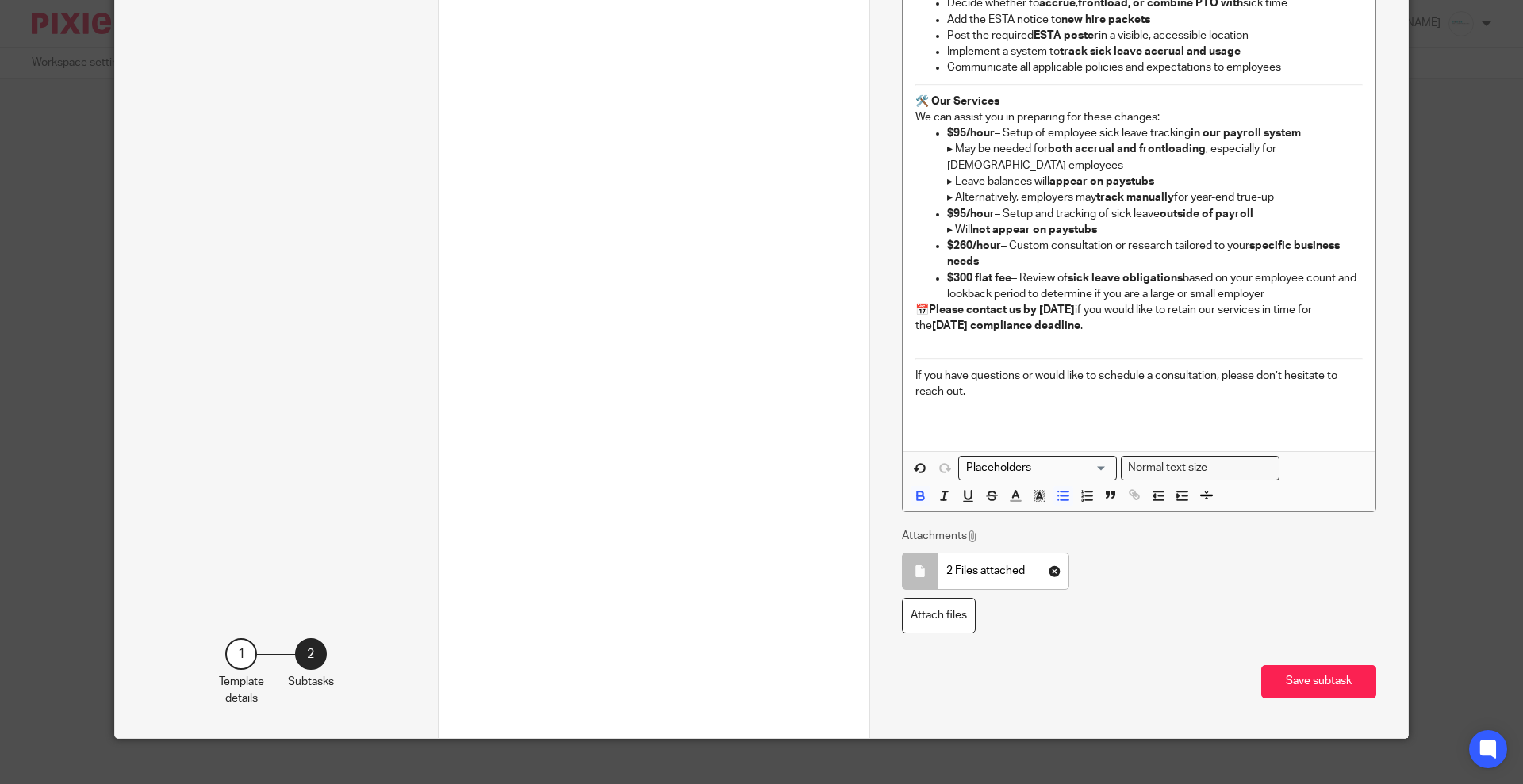
scroll to position [2241, 0]
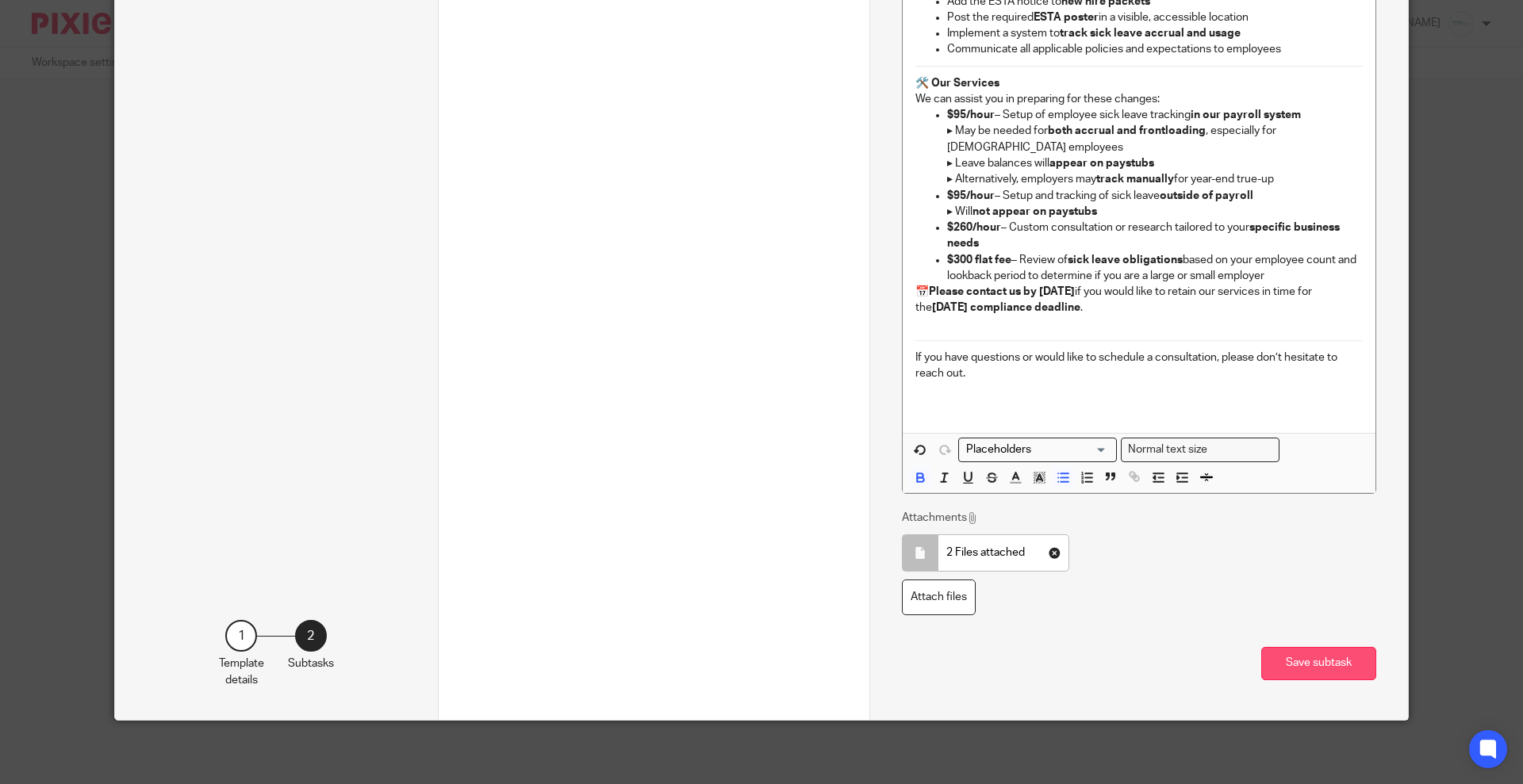
click at [1326, 655] on button "Save subtask" at bounding box center [1319, 664] width 115 height 34
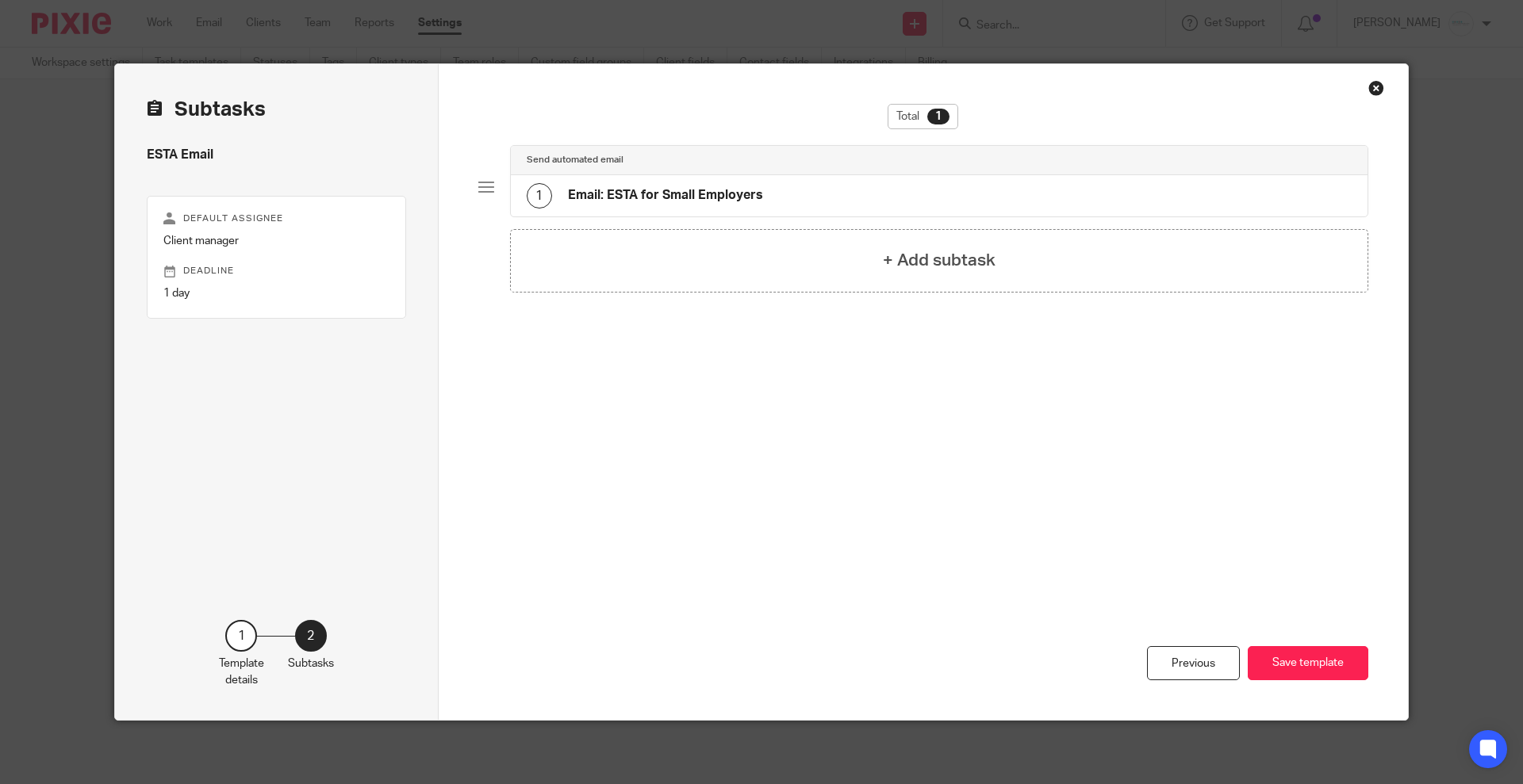
scroll to position [0, 0]
click at [1301, 665] on button "Save template" at bounding box center [1307, 663] width 120 height 34
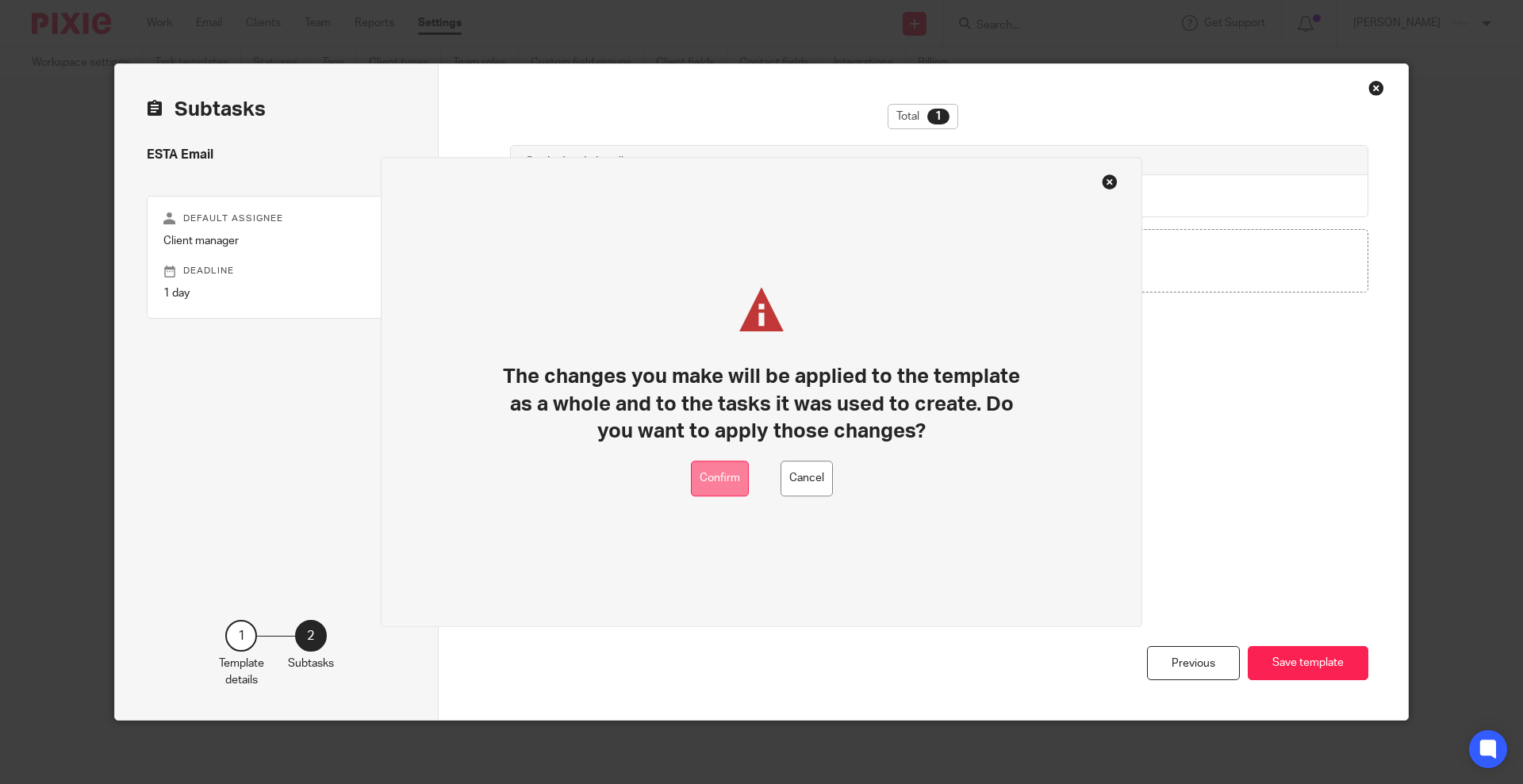
click at [713, 473] on button "Confirm" at bounding box center [720, 478] width 58 height 36
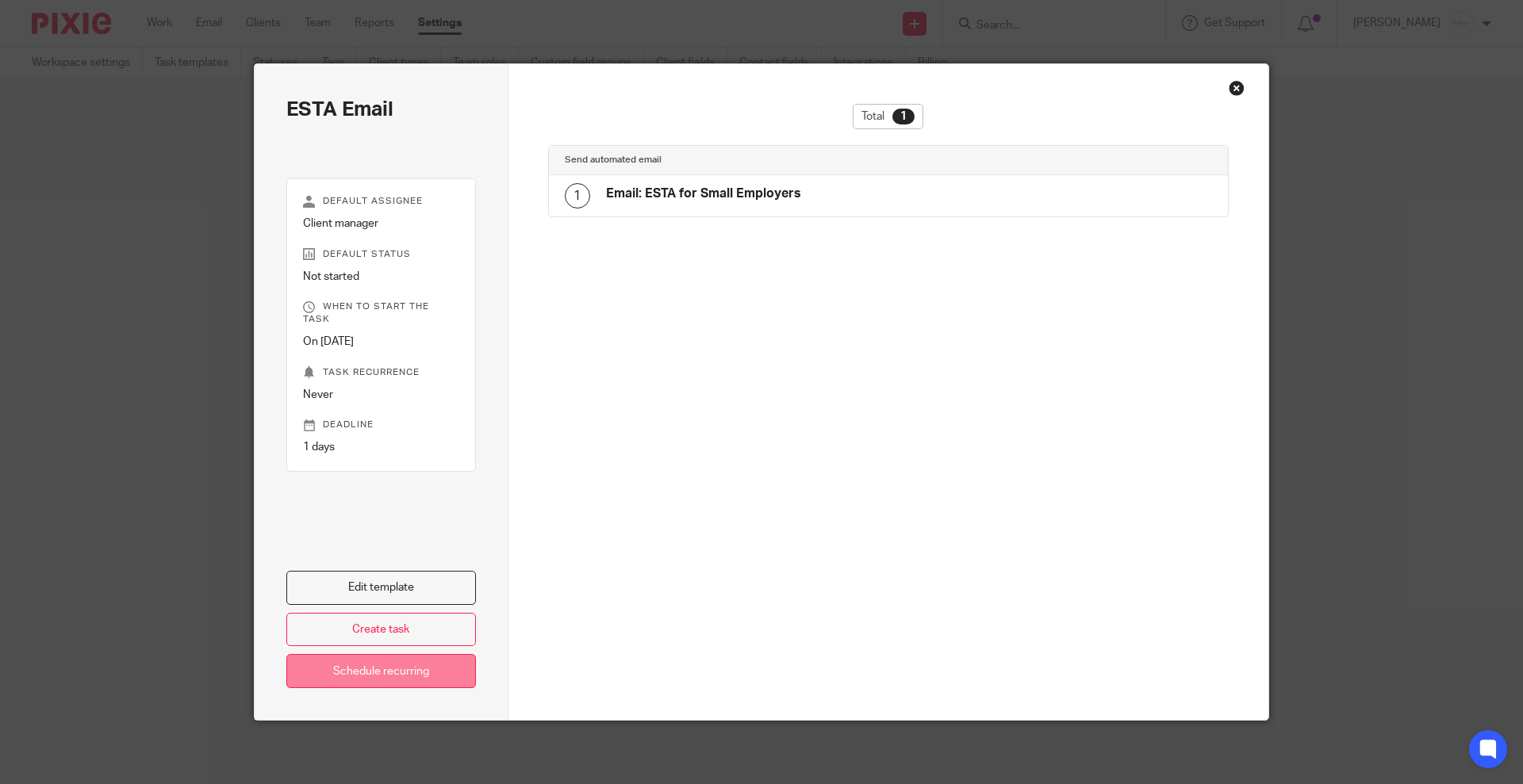
click at [390, 670] on link "Schedule recurring" at bounding box center [381, 671] width 190 height 34
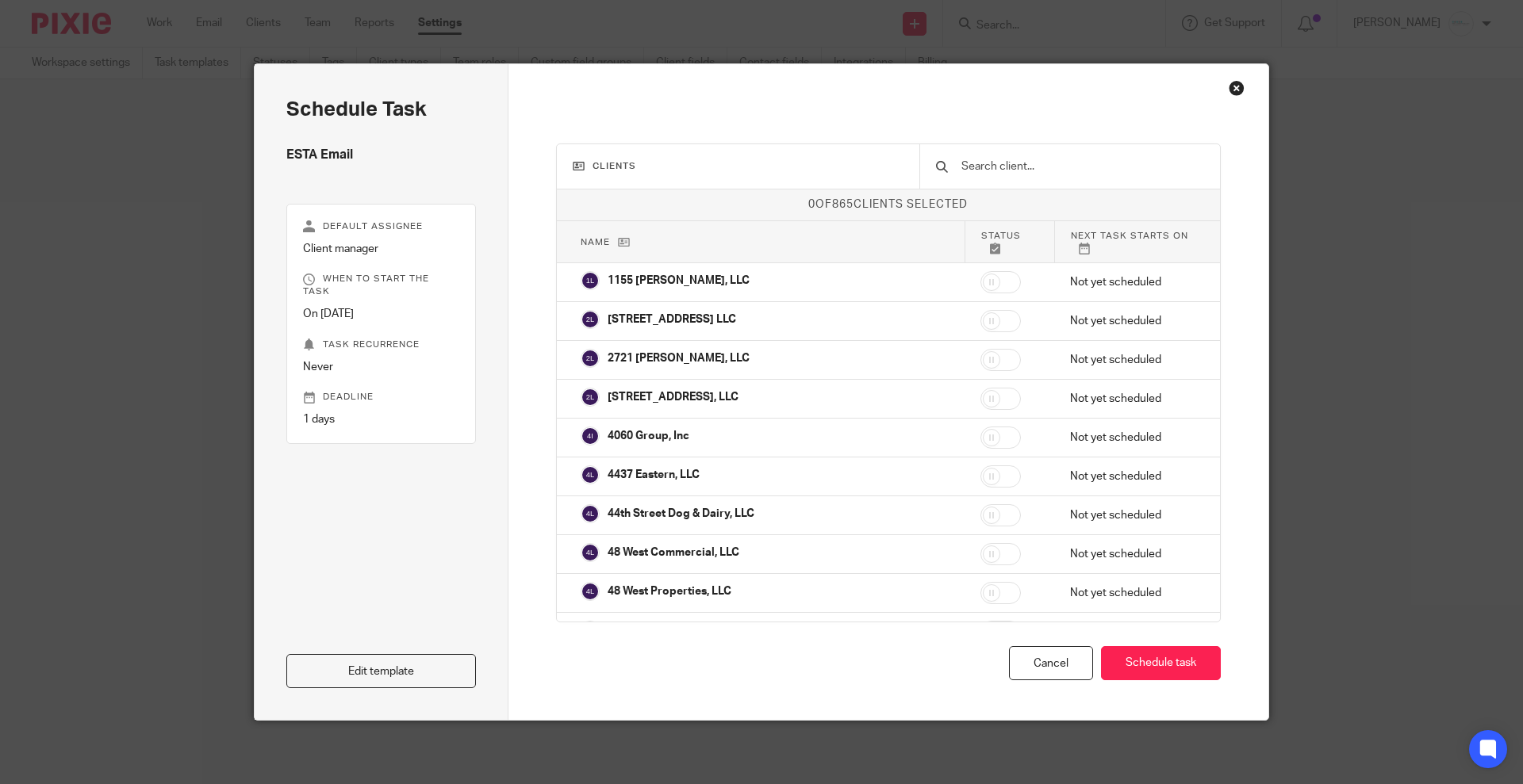
click at [1013, 168] on input "text" at bounding box center [1081, 166] width 245 height 17
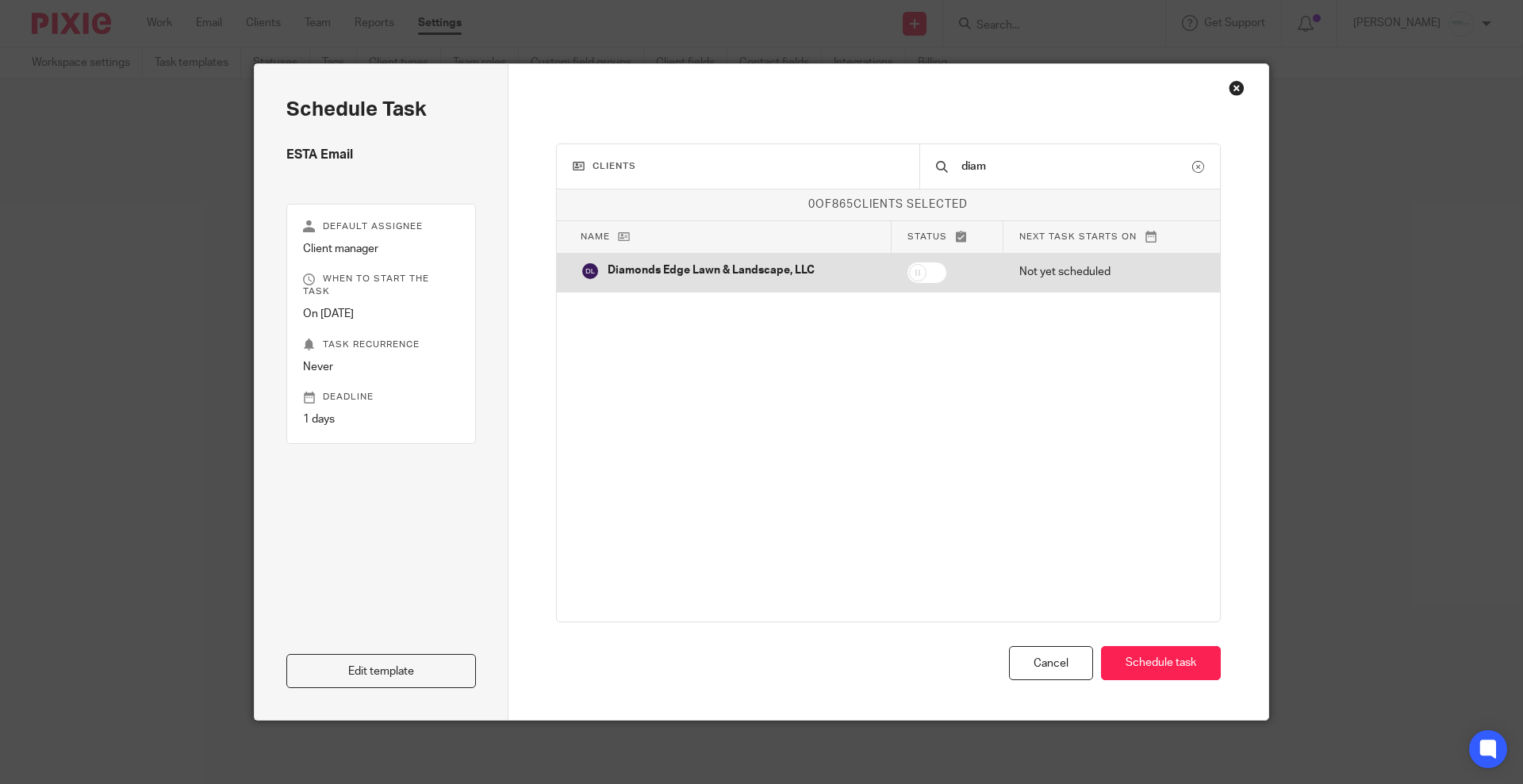
type input "diam"
click at [935, 270] on input "checkbox" at bounding box center [926, 272] width 40 height 22
checkbox input "true"
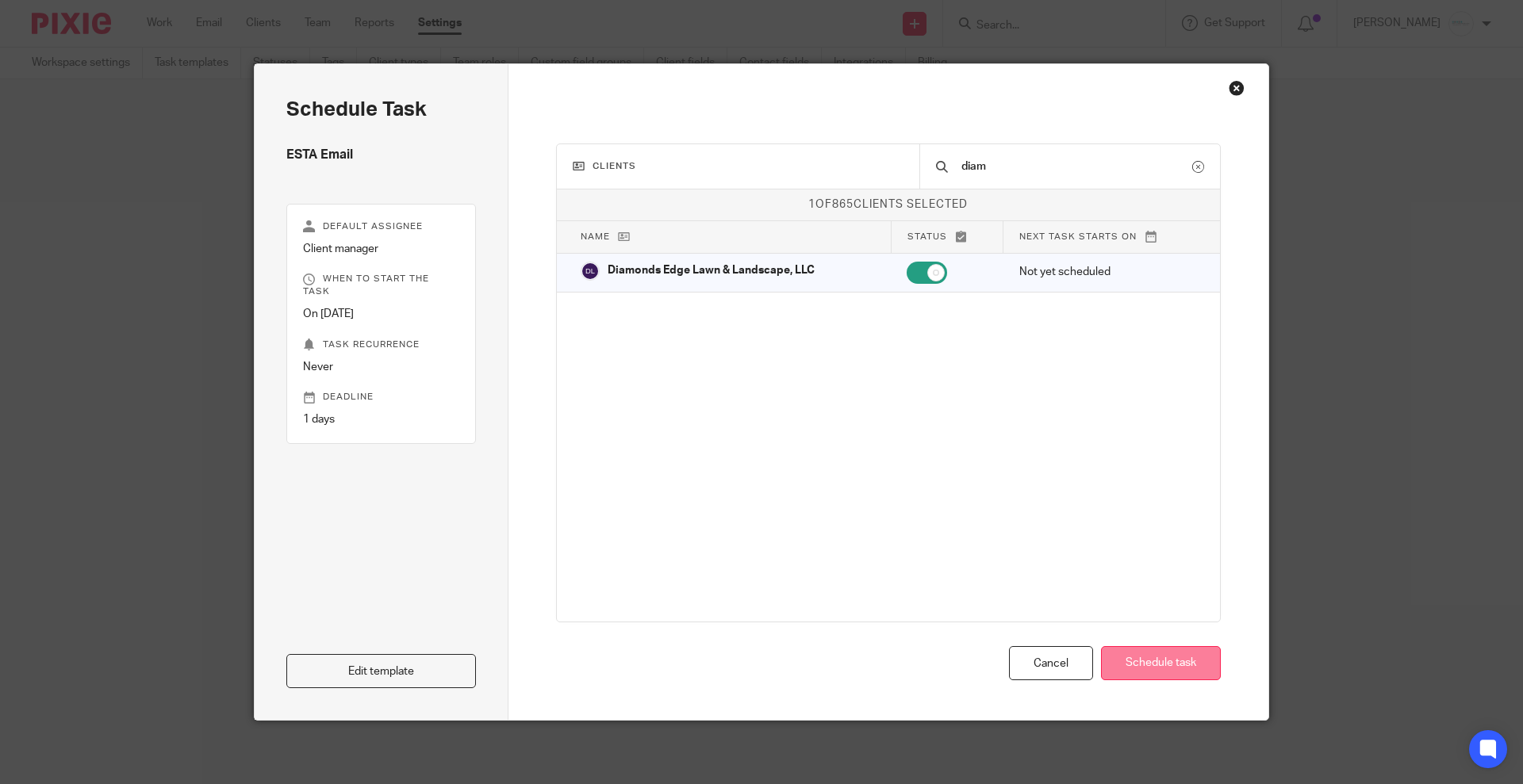
click at [1152, 658] on button "Schedule task" at bounding box center [1161, 663] width 119 height 34
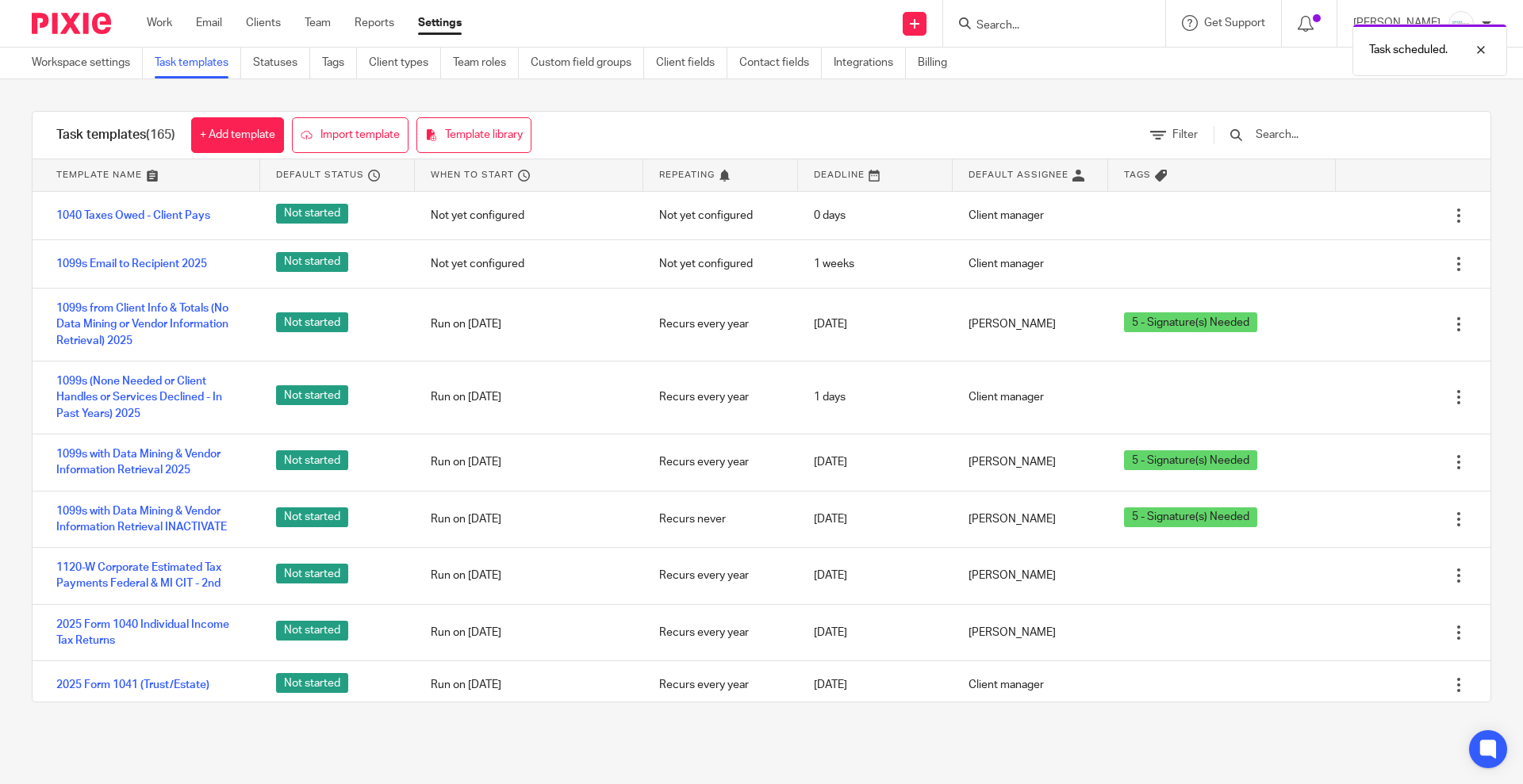
drag, startPoint x: 1280, startPoint y: 127, endPoint x: 1298, endPoint y: 139, distance: 21.6
click at [1287, 129] on input "text" at bounding box center [1346, 134] width 185 height 17
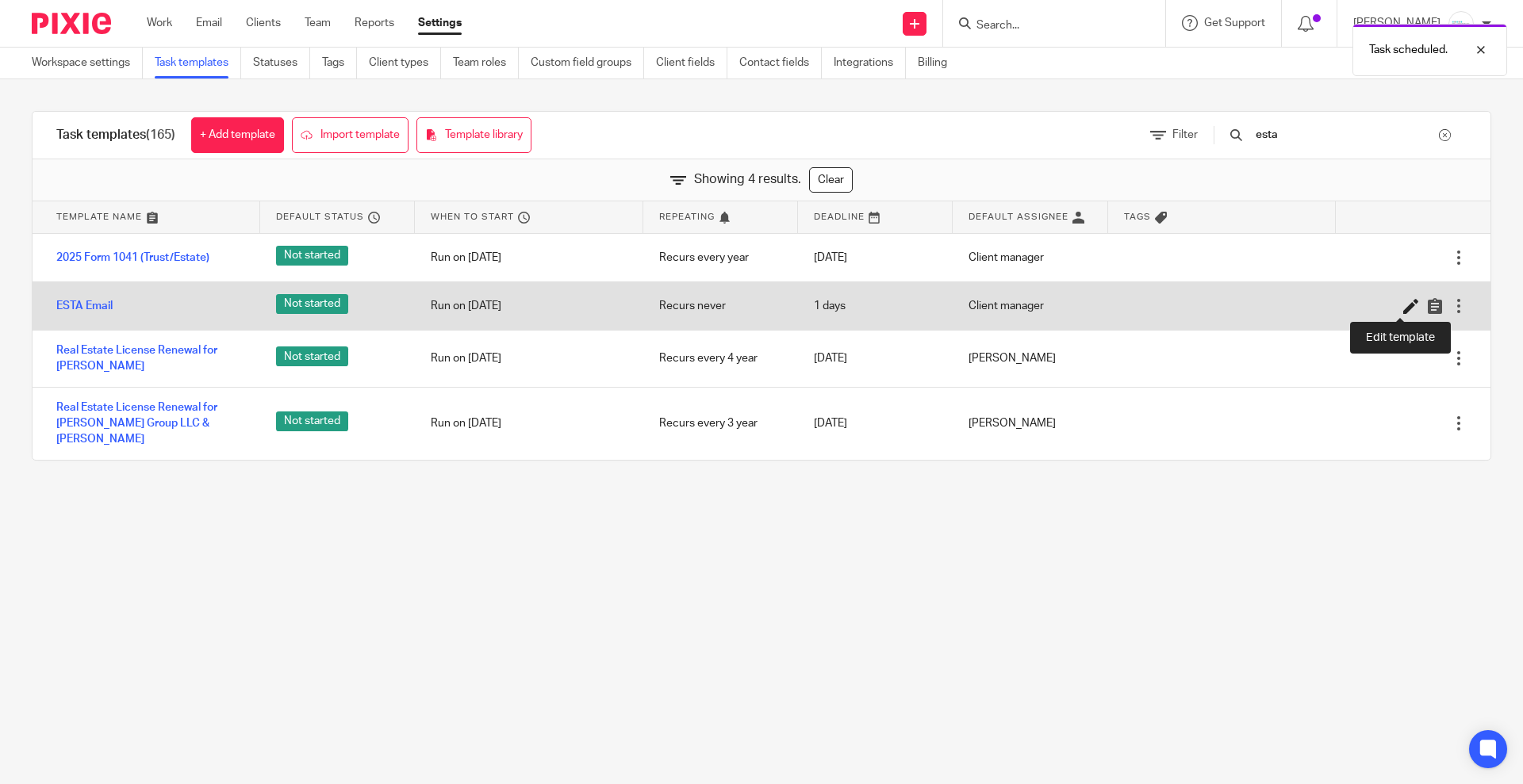
type input "esta"
click at [1403, 307] on icon at bounding box center [1410, 306] width 16 height 16
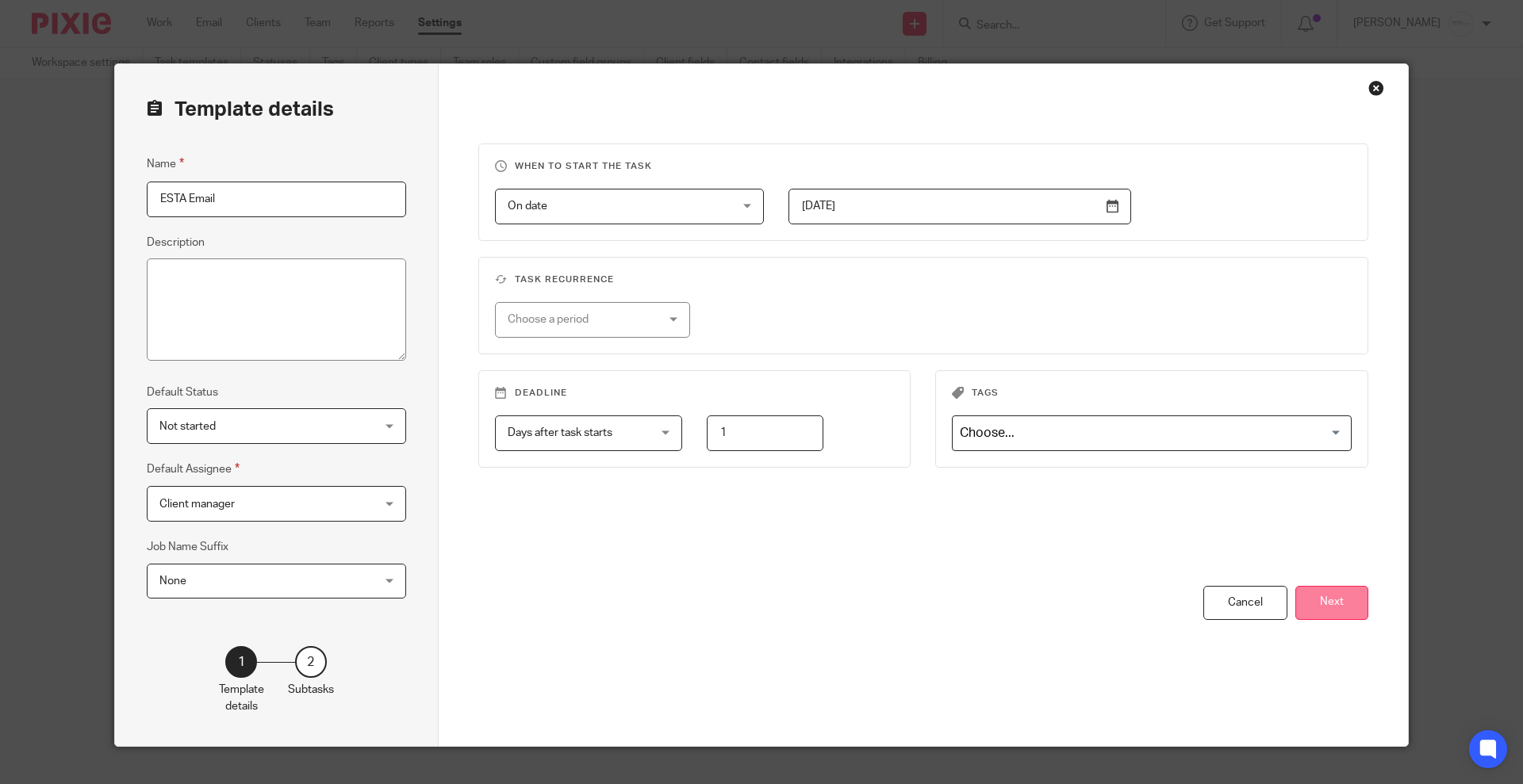
click at [1353, 600] on button "Next" at bounding box center [1332, 603] width 73 height 34
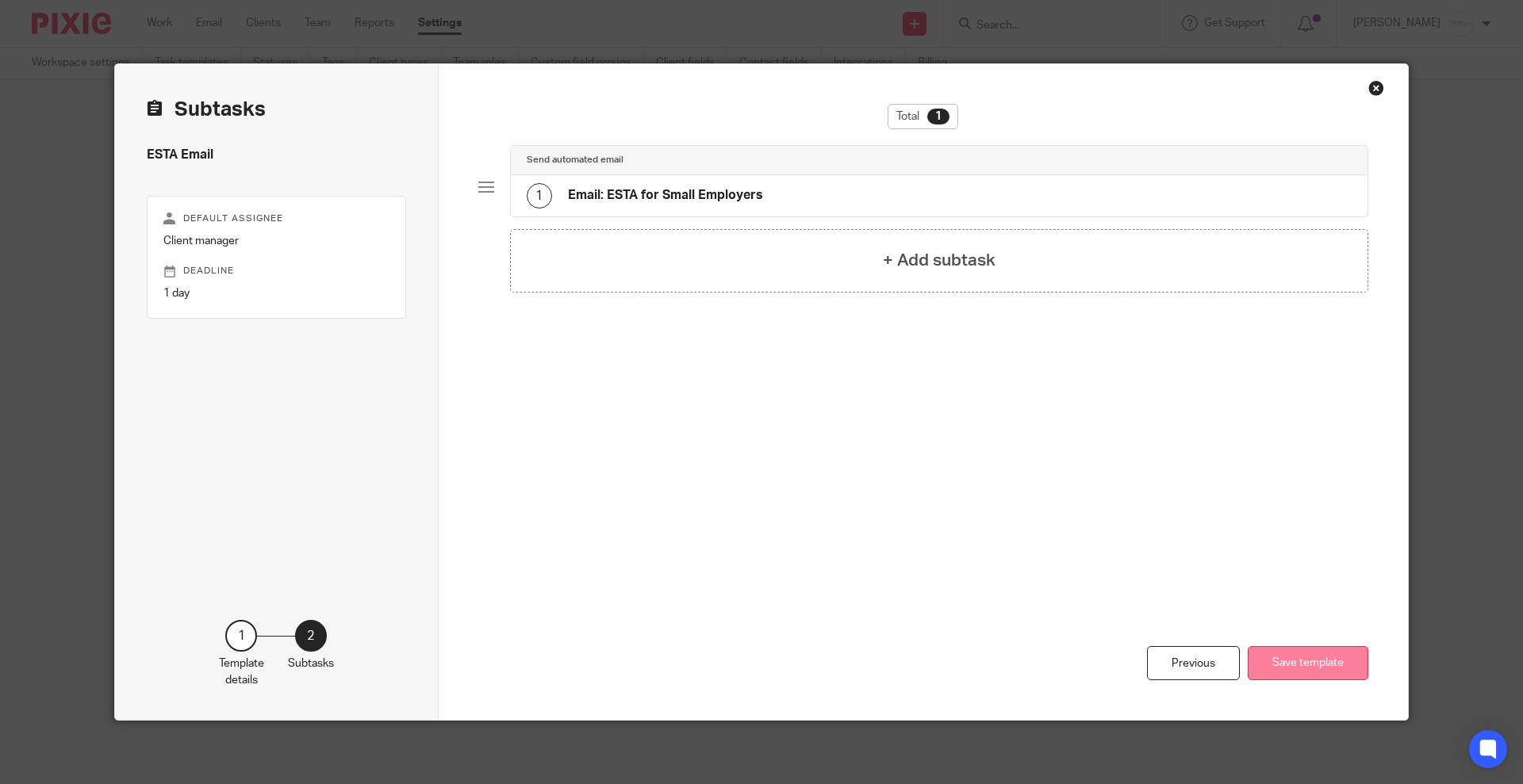
click at [1309, 664] on button "Save template" at bounding box center [1307, 663] width 120 height 34
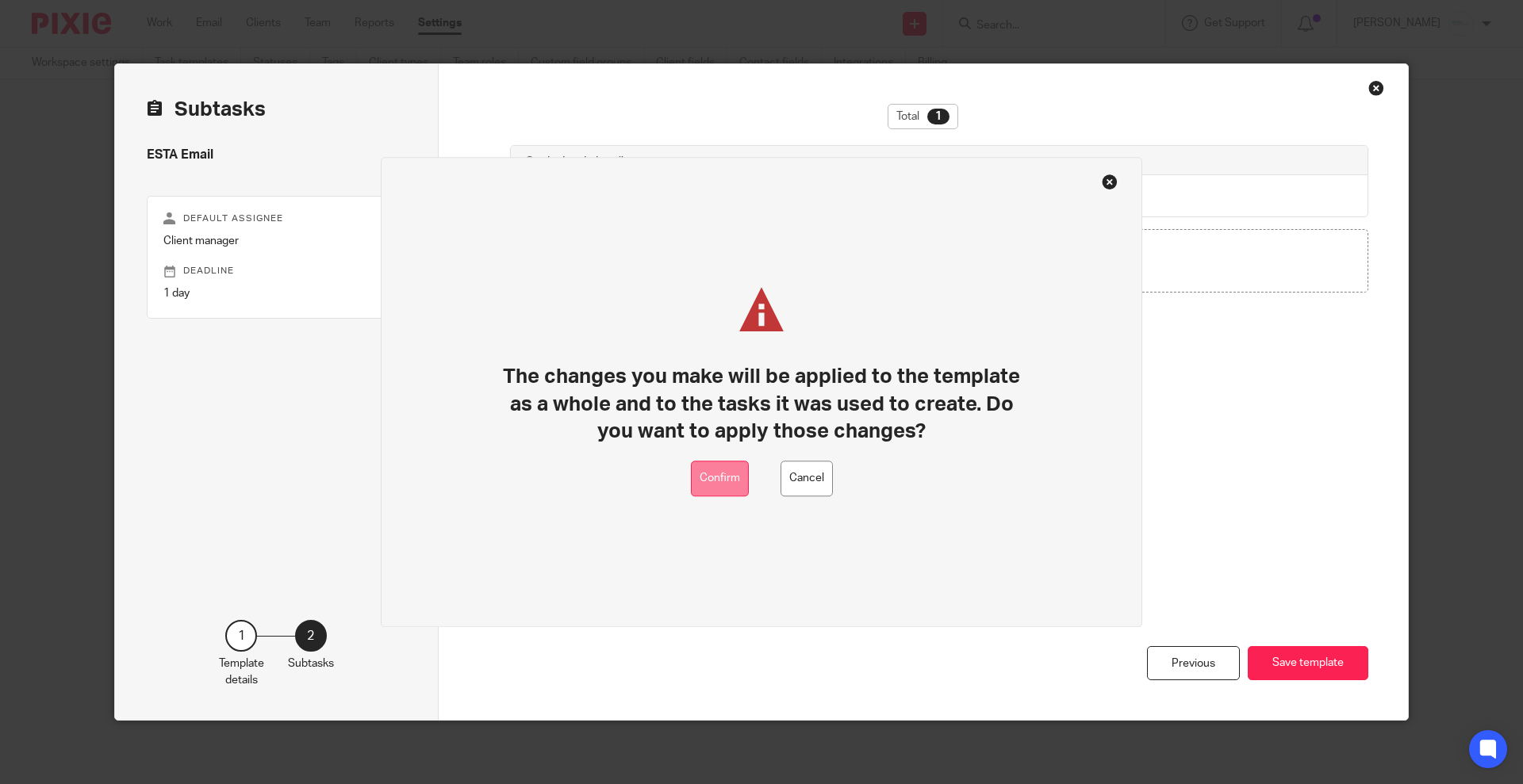
click at [721, 477] on button "Confirm" at bounding box center [720, 478] width 58 height 36
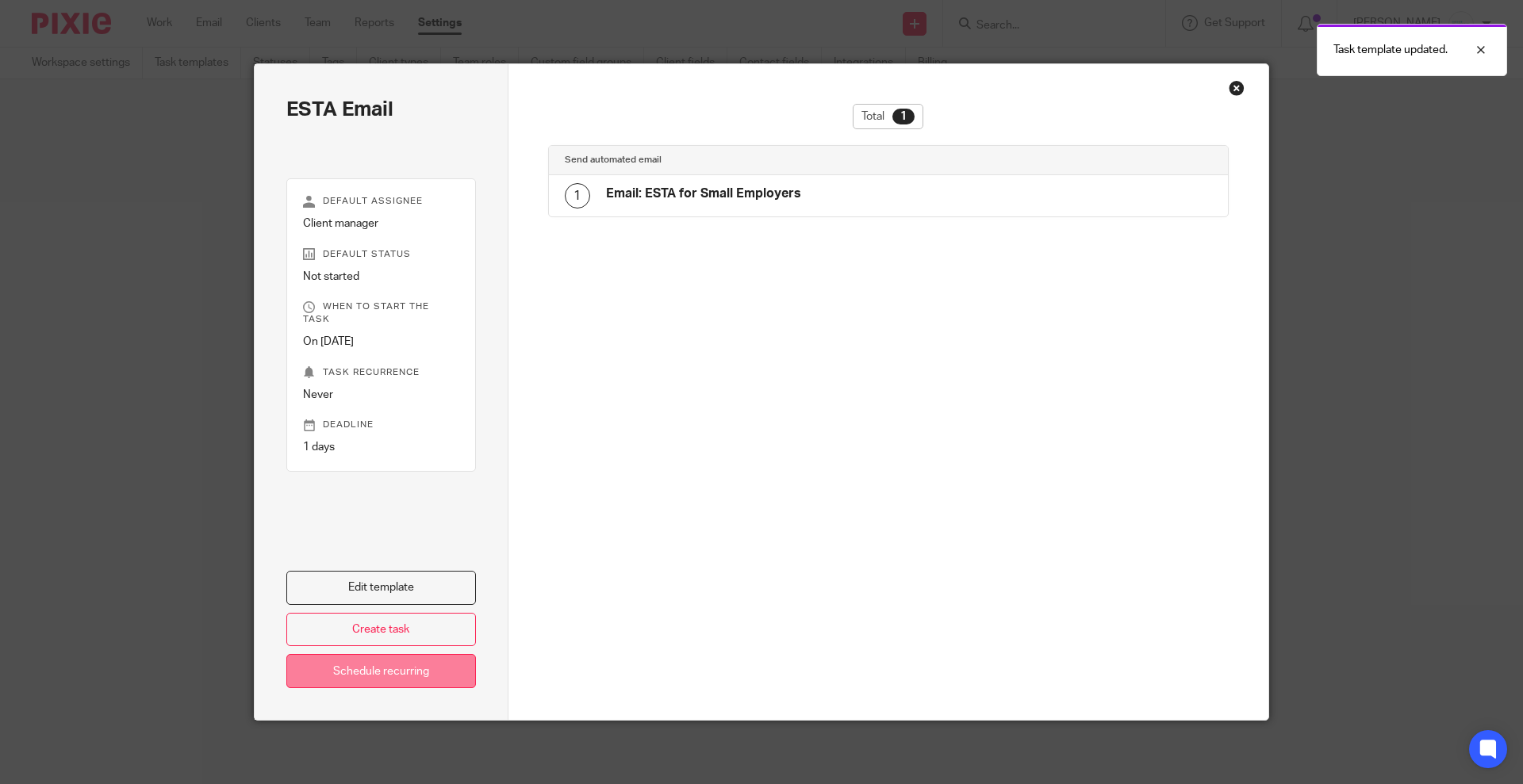
click at [368, 679] on link "Schedule recurring" at bounding box center [381, 671] width 190 height 34
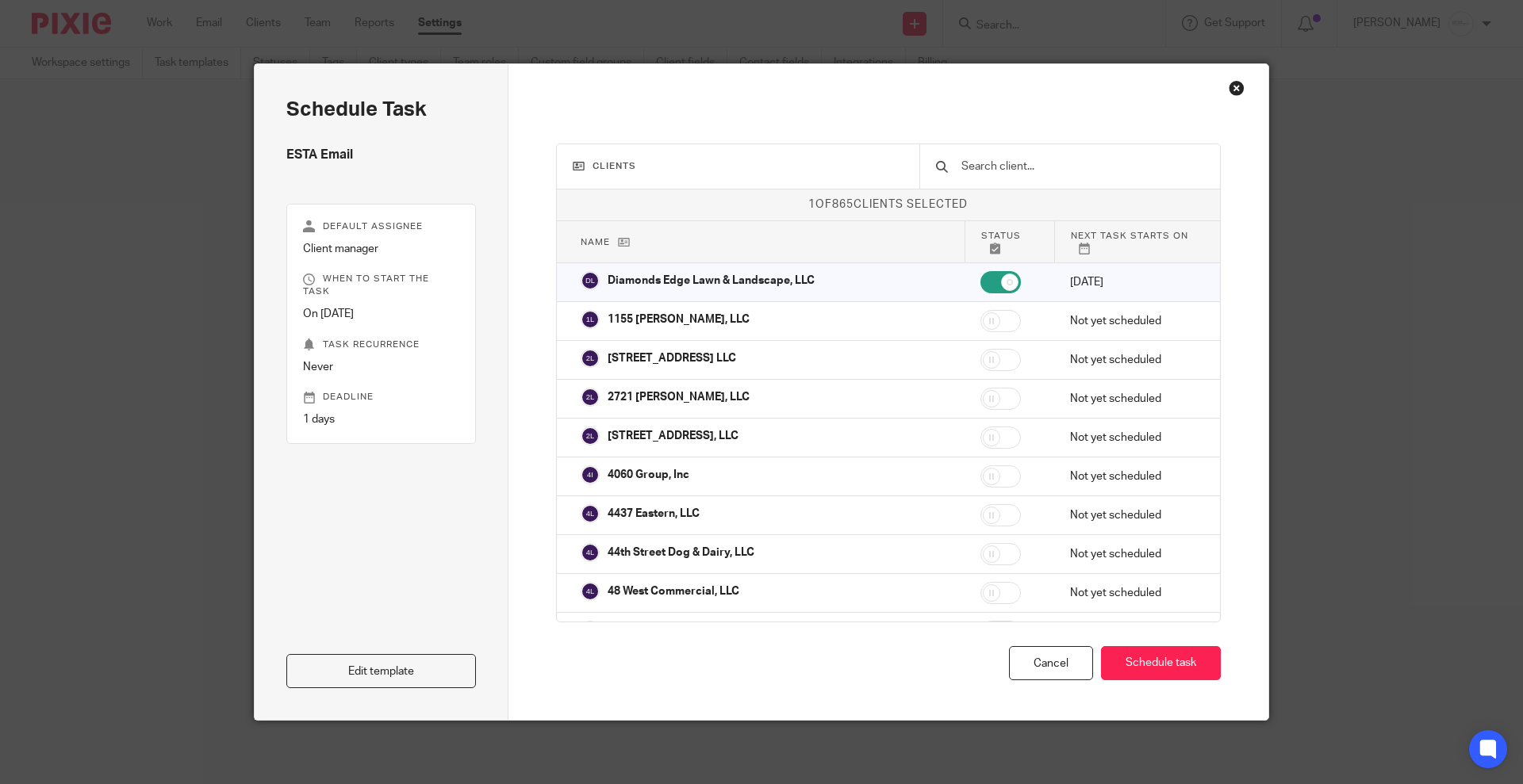
click at [1014, 167] on input "text" at bounding box center [1081, 166] width 245 height 17
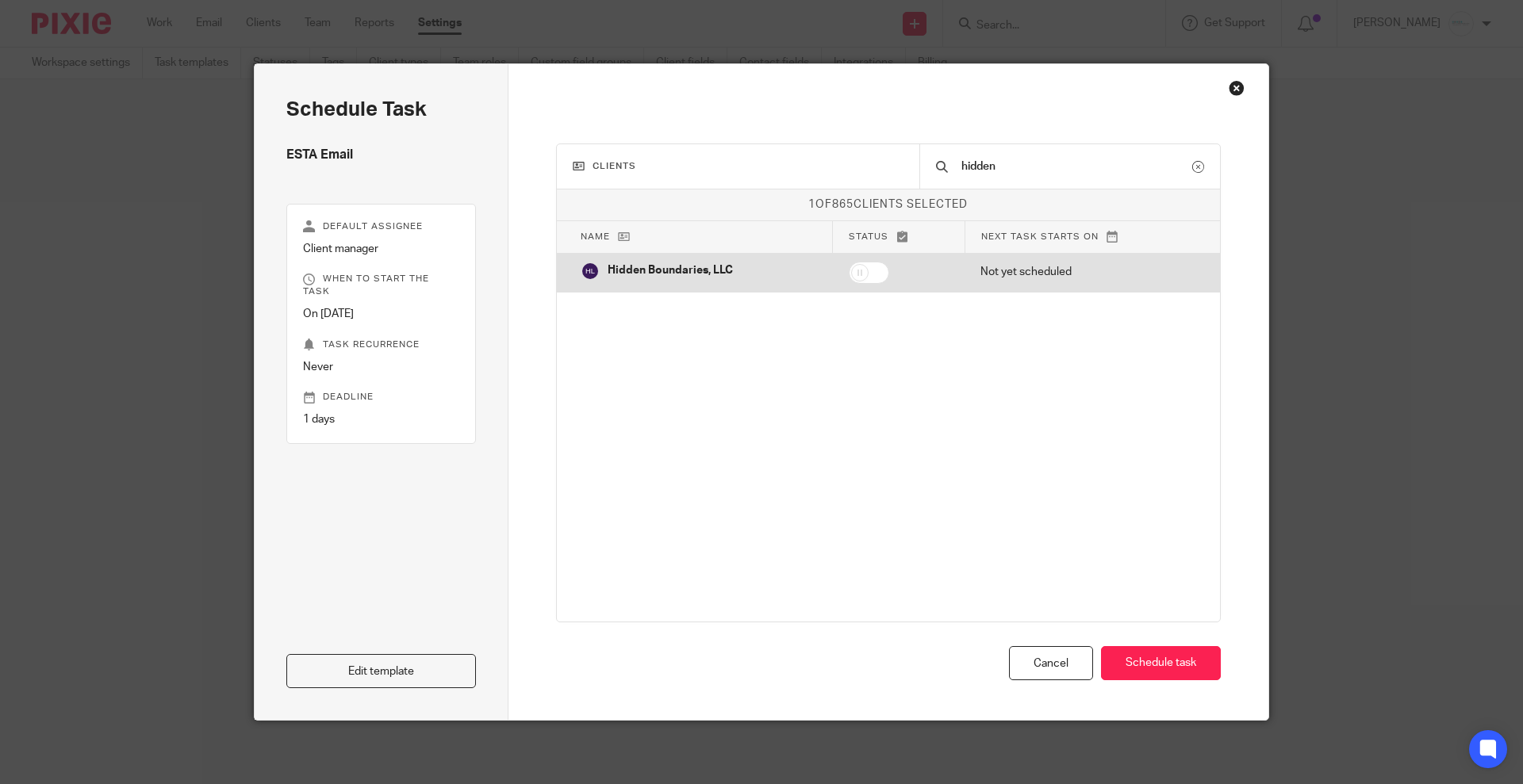
type input "hidden"
click at [874, 265] on input "checkbox" at bounding box center [869, 272] width 40 height 22
checkbox input "true"
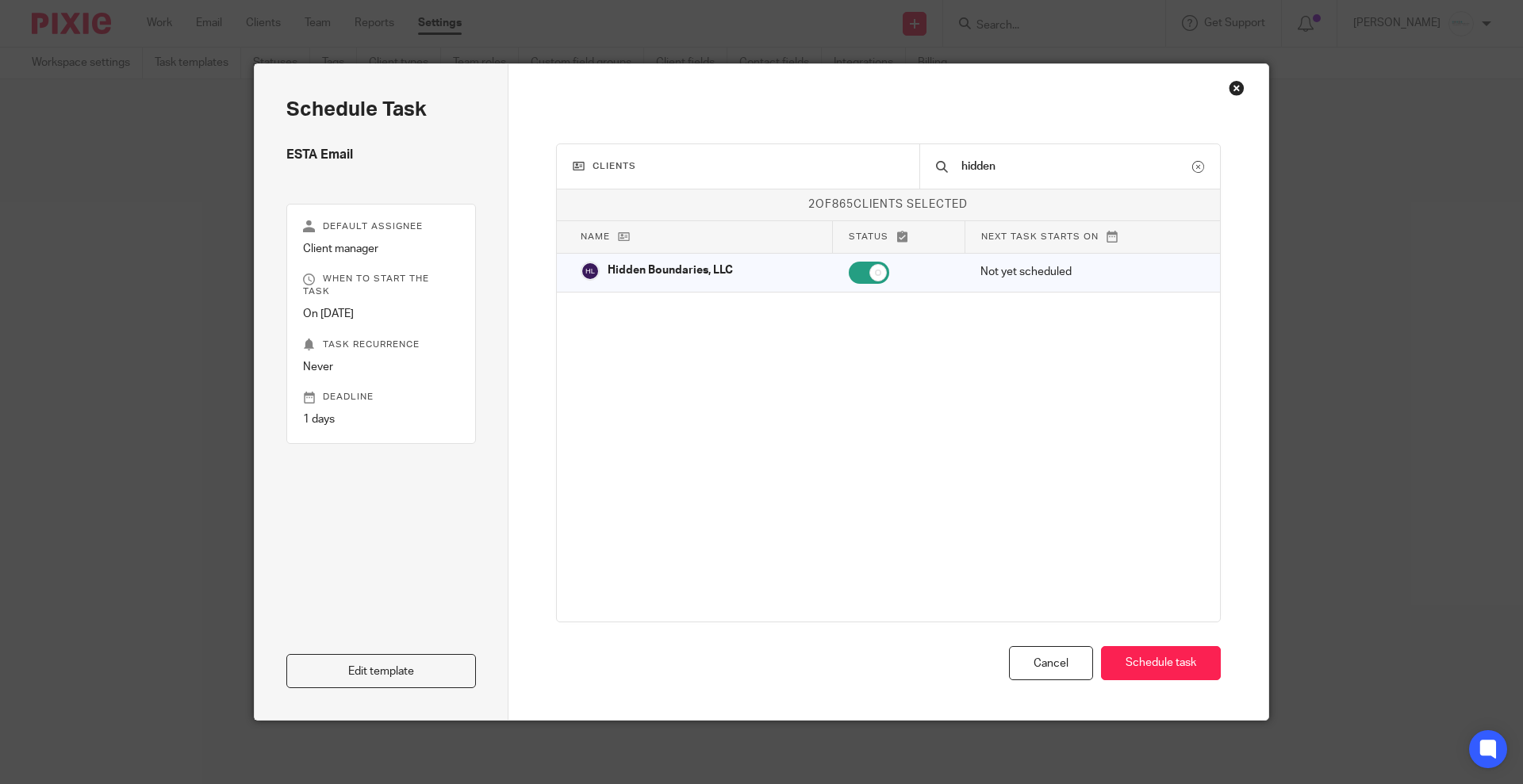
drag, startPoint x: 1015, startPoint y: 161, endPoint x: 892, endPoint y: 170, distance: 123.3
click at [892, 170] on div "Clients hidden" at bounding box center [889, 166] width 664 height 45
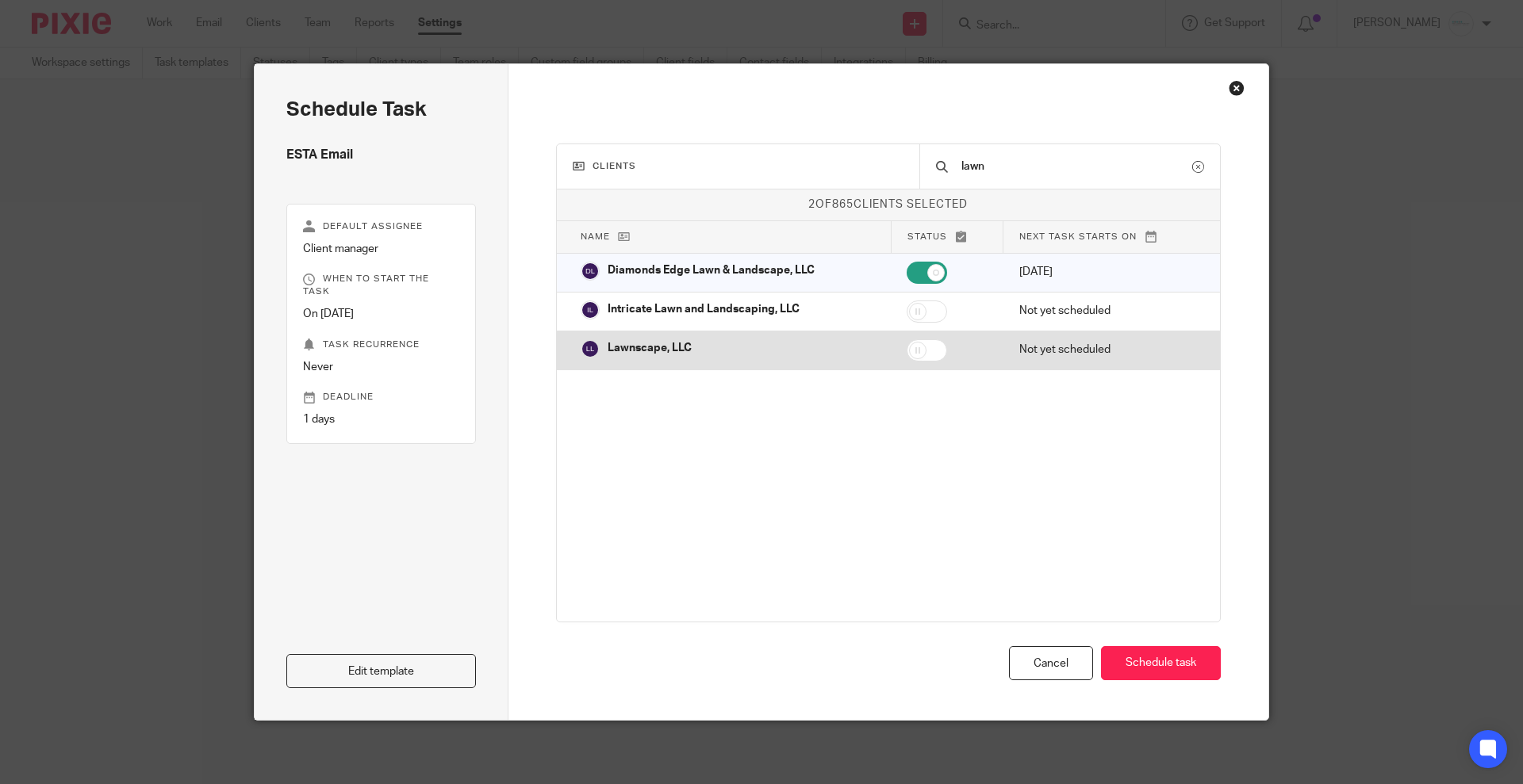
type input "lawn"
click at [931, 351] on input "checkbox" at bounding box center [926, 350] width 40 height 22
checkbox input "true"
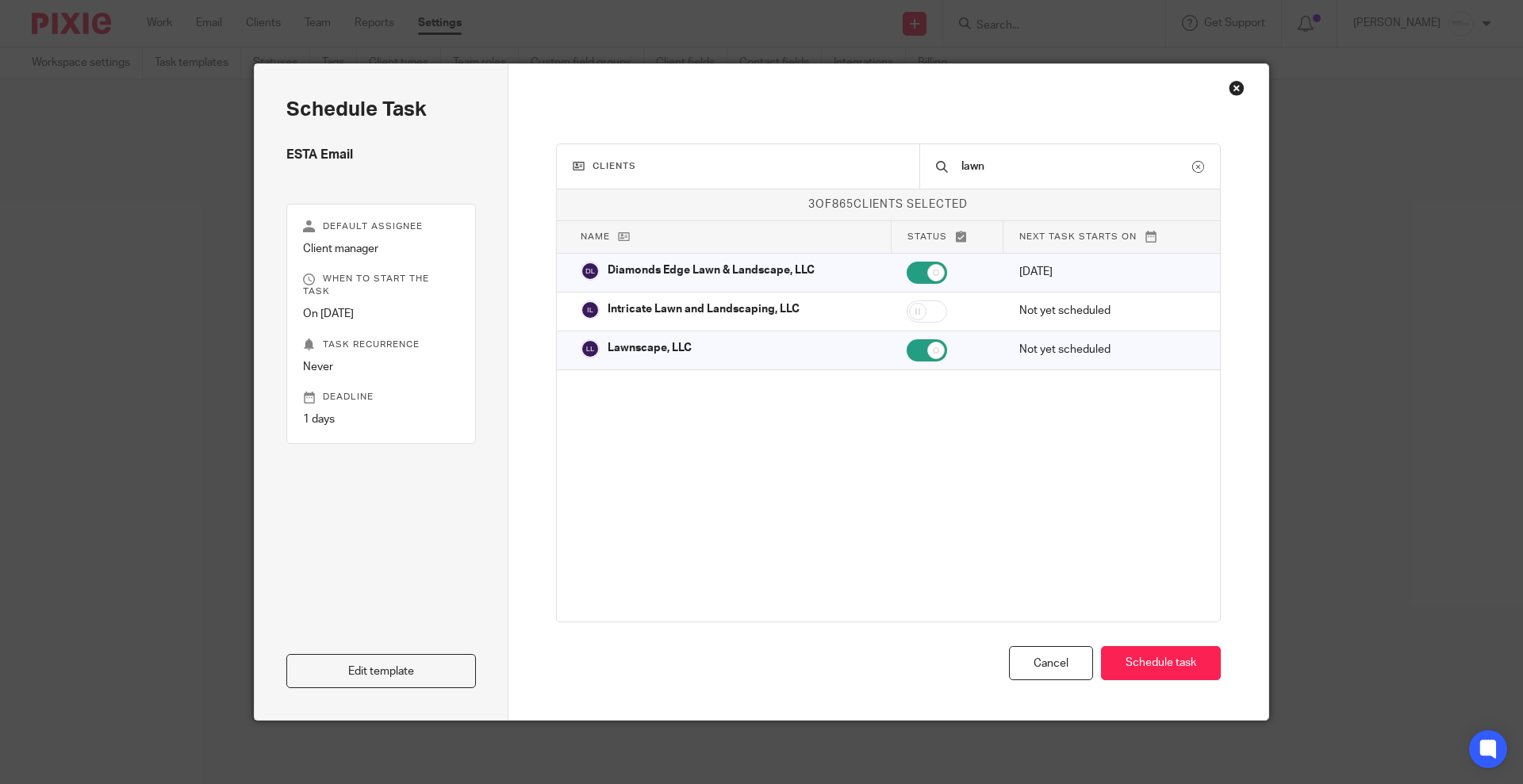
drag, startPoint x: 993, startPoint y: 161, endPoint x: 937, endPoint y: 160, distance: 56.0
click at [937, 160] on div "lawn" at bounding box center [1070, 166] width 301 height 44
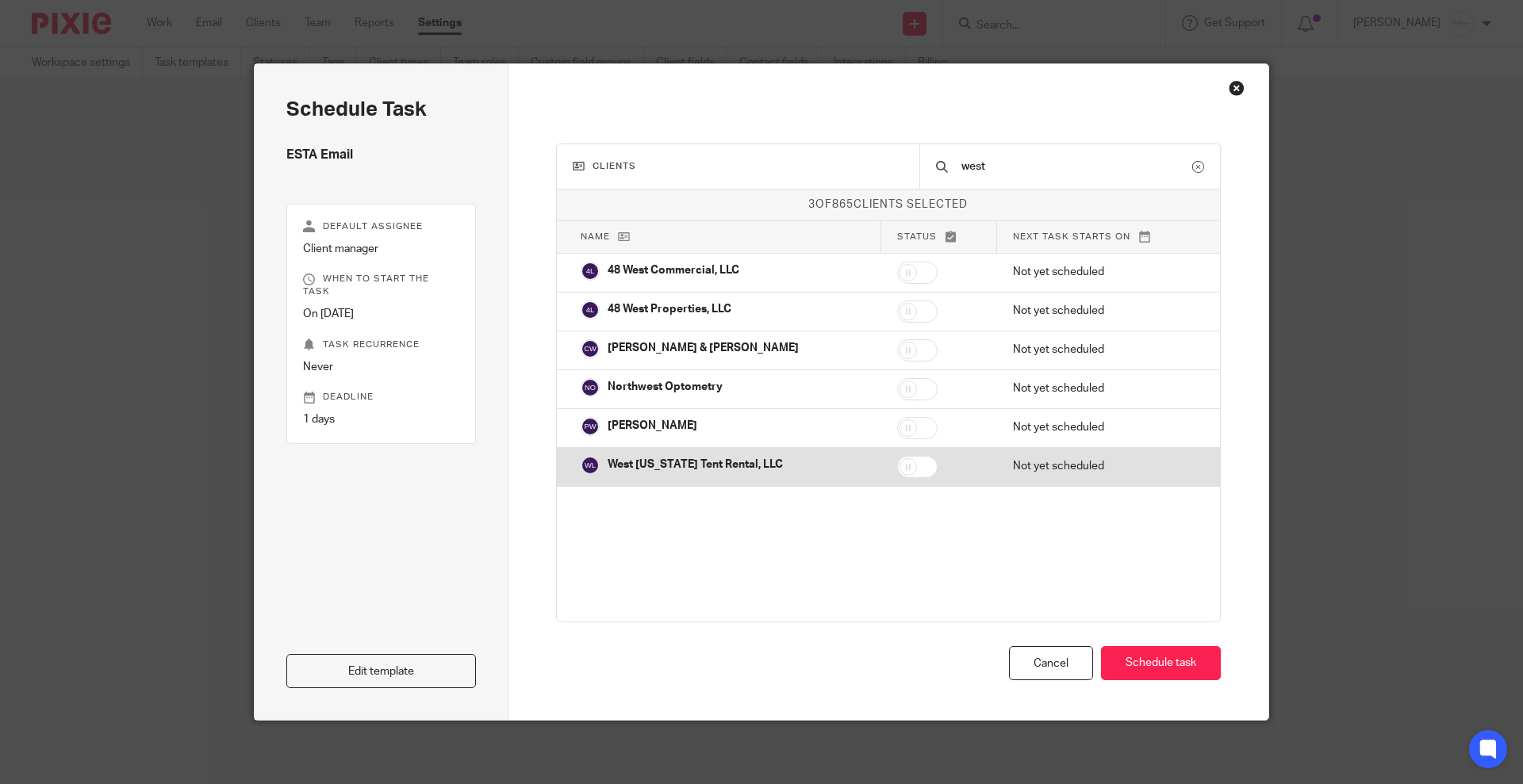
type input "west"
click at [906, 460] on input "checkbox" at bounding box center [917, 467] width 40 height 22
checkbox input "true"
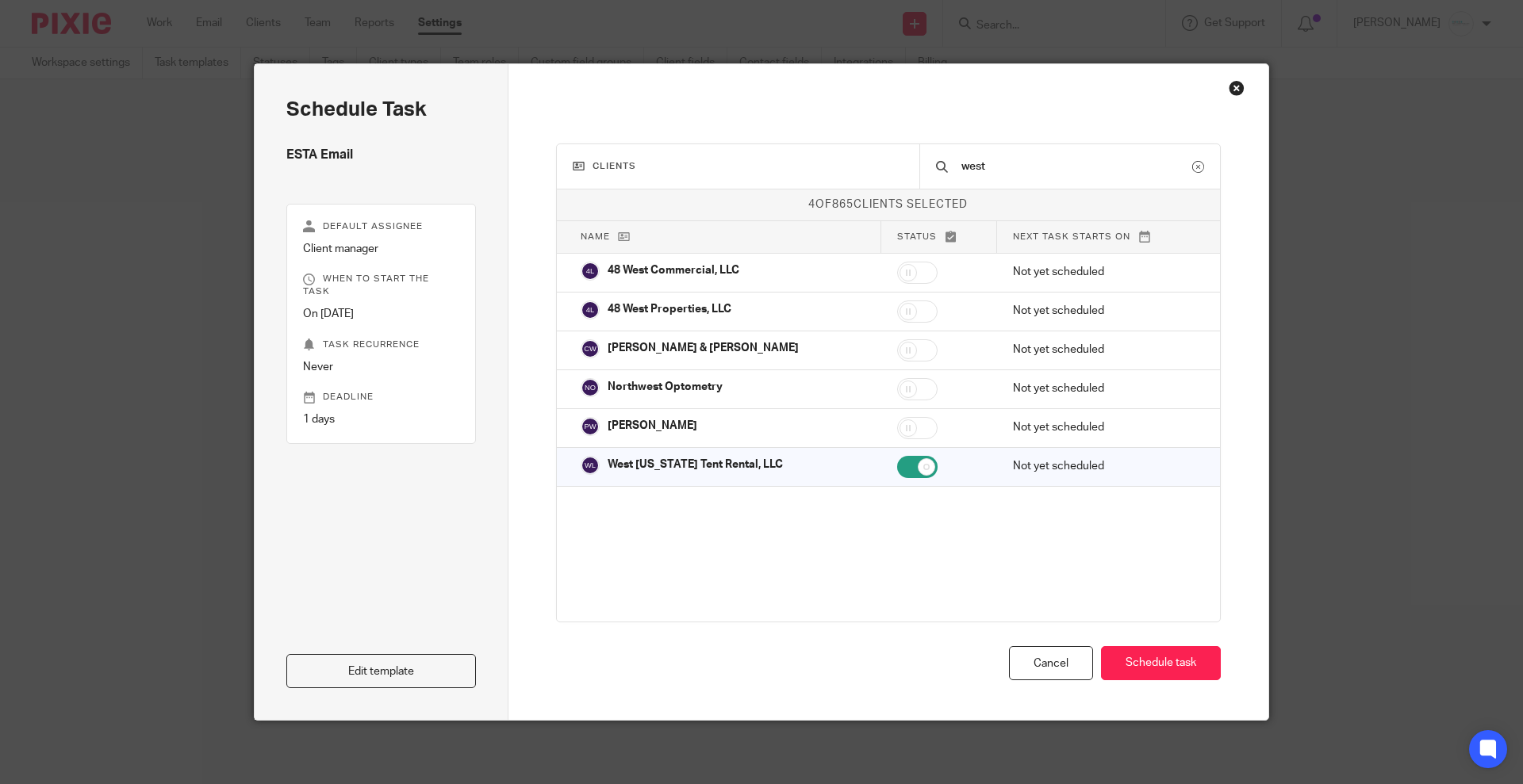
drag, startPoint x: 1021, startPoint y: 167, endPoint x: 911, endPoint y: 158, distance: 110.4
click at [911, 158] on div "Clients west" at bounding box center [889, 166] width 664 height 45
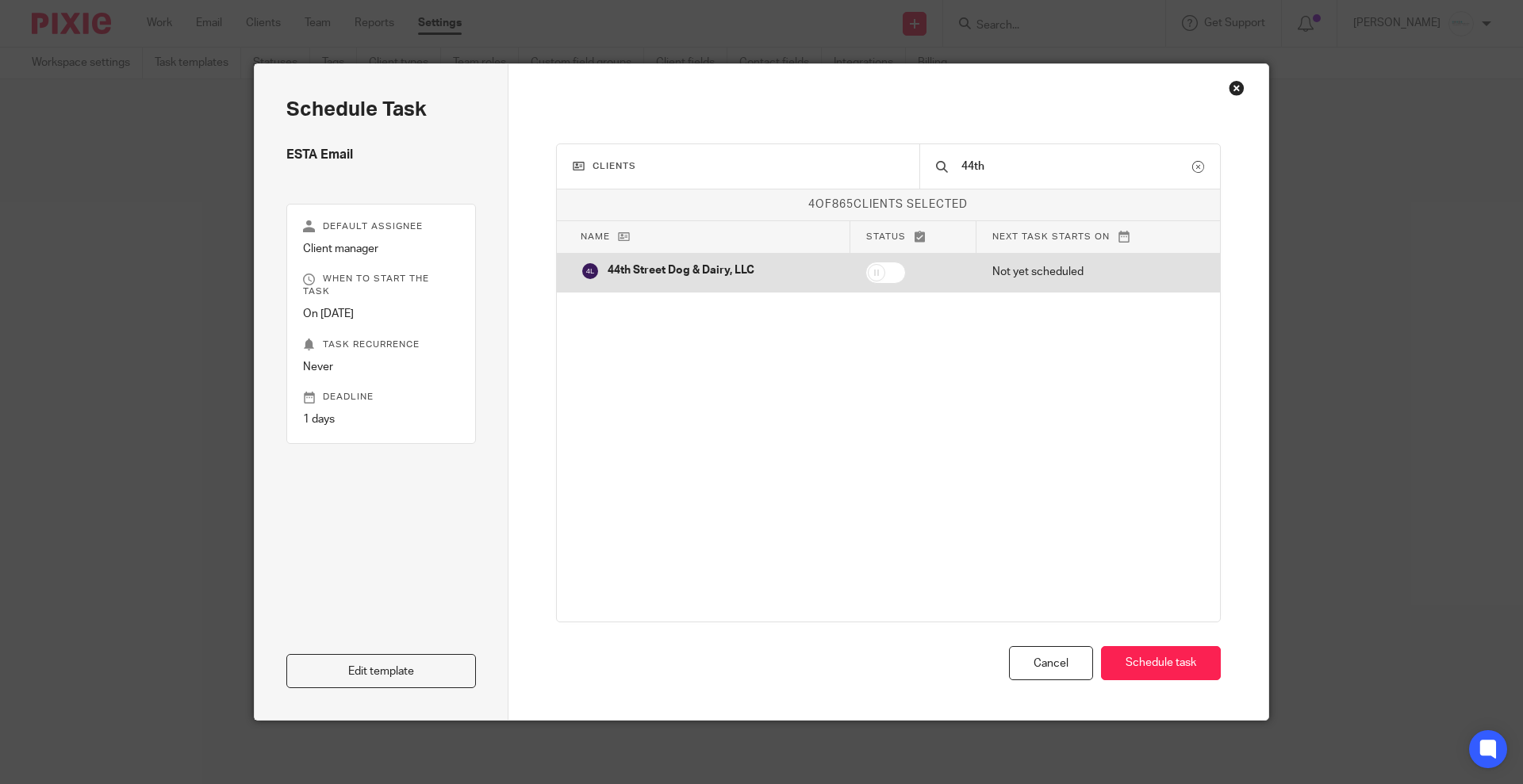
type input "44th"
click at [894, 273] on input "checkbox" at bounding box center [885, 272] width 40 height 22
checkbox input "true"
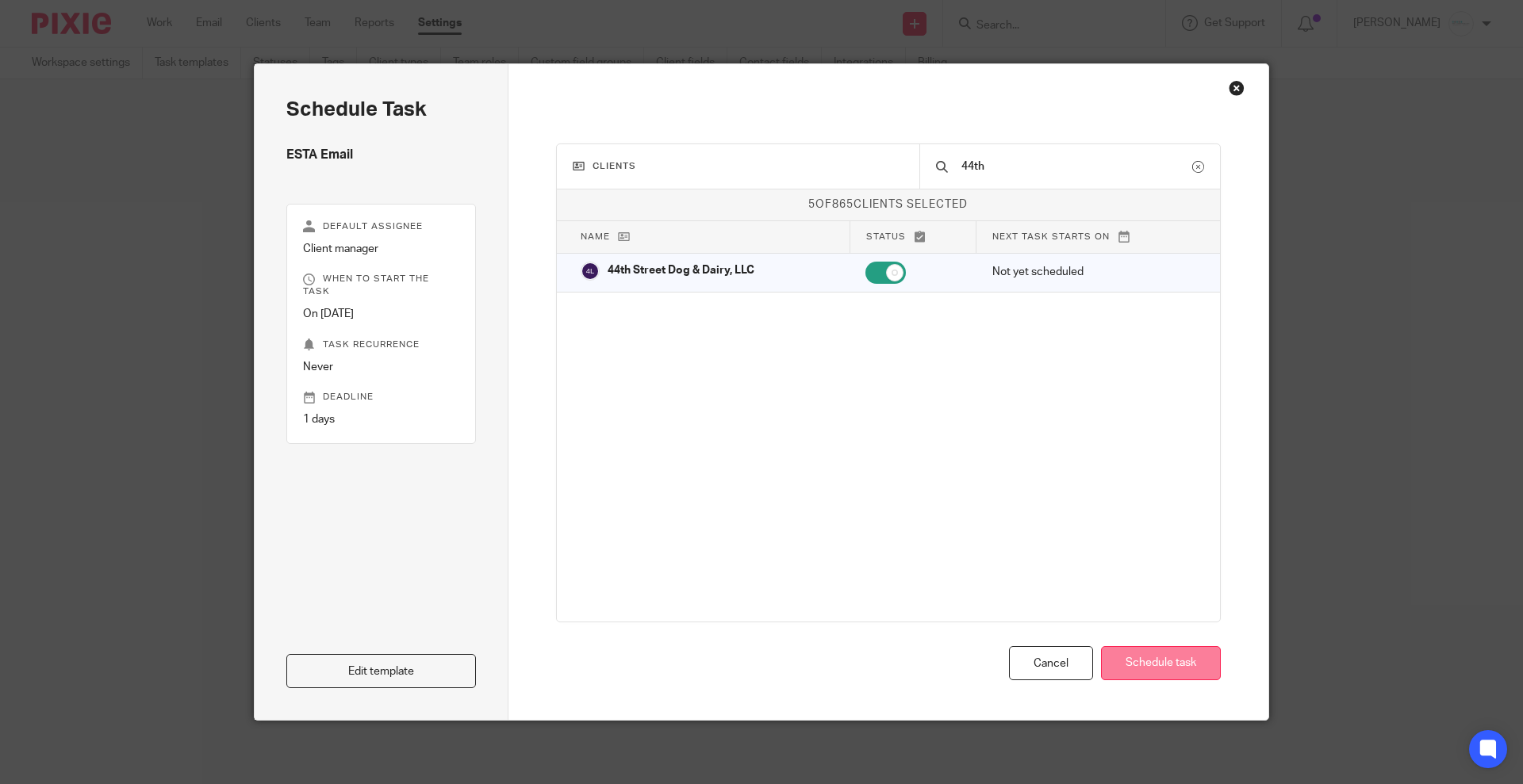
click at [1146, 667] on button "Schedule task" at bounding box center [1161, 663] width 119 height 34
click at [1145, 667] on button "Schedule task" at bounding box center [1161, 663] width 119 height 34
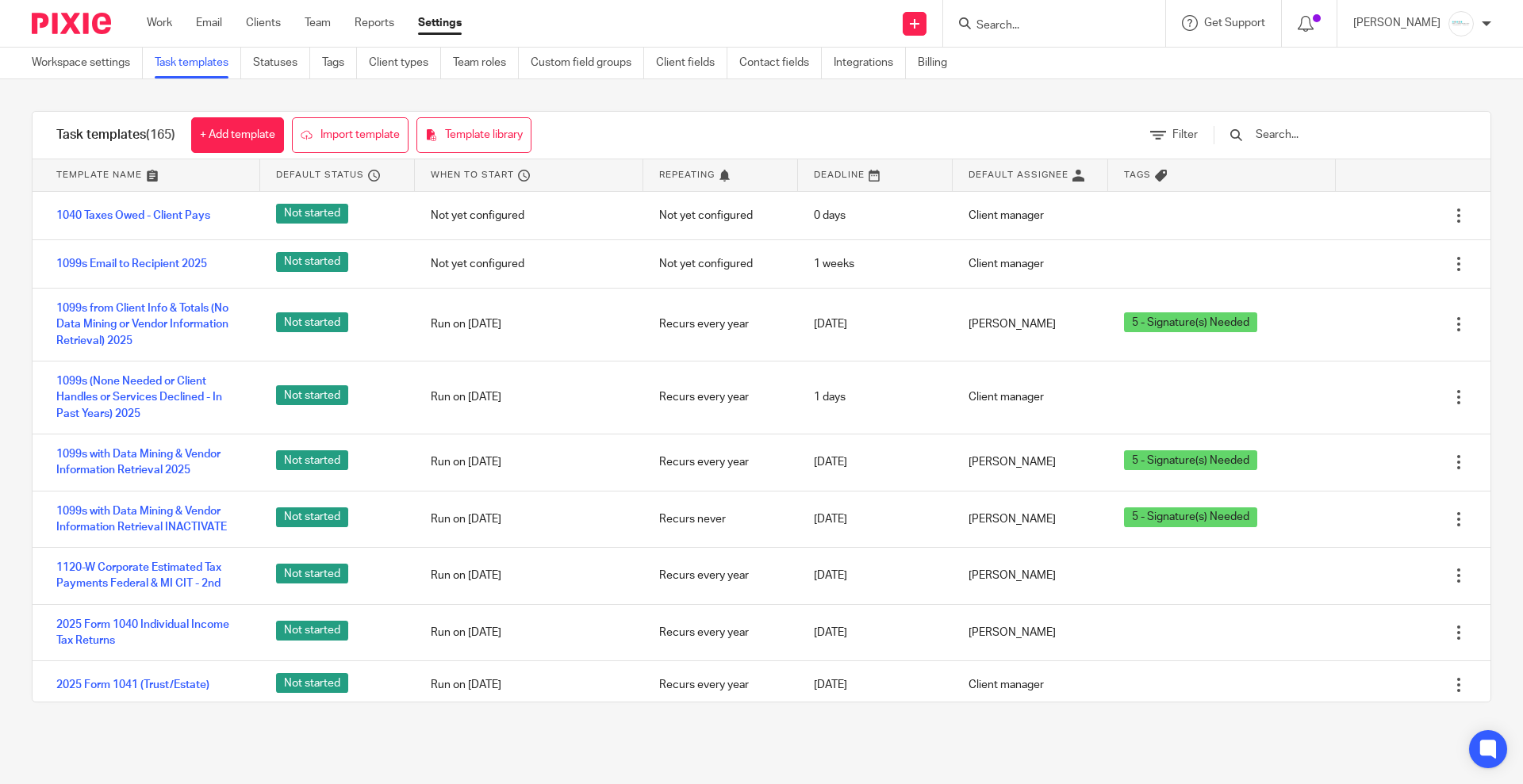
click at [1285, 142] on input "text" at bounding box center [1346, 134] width 185 height 17
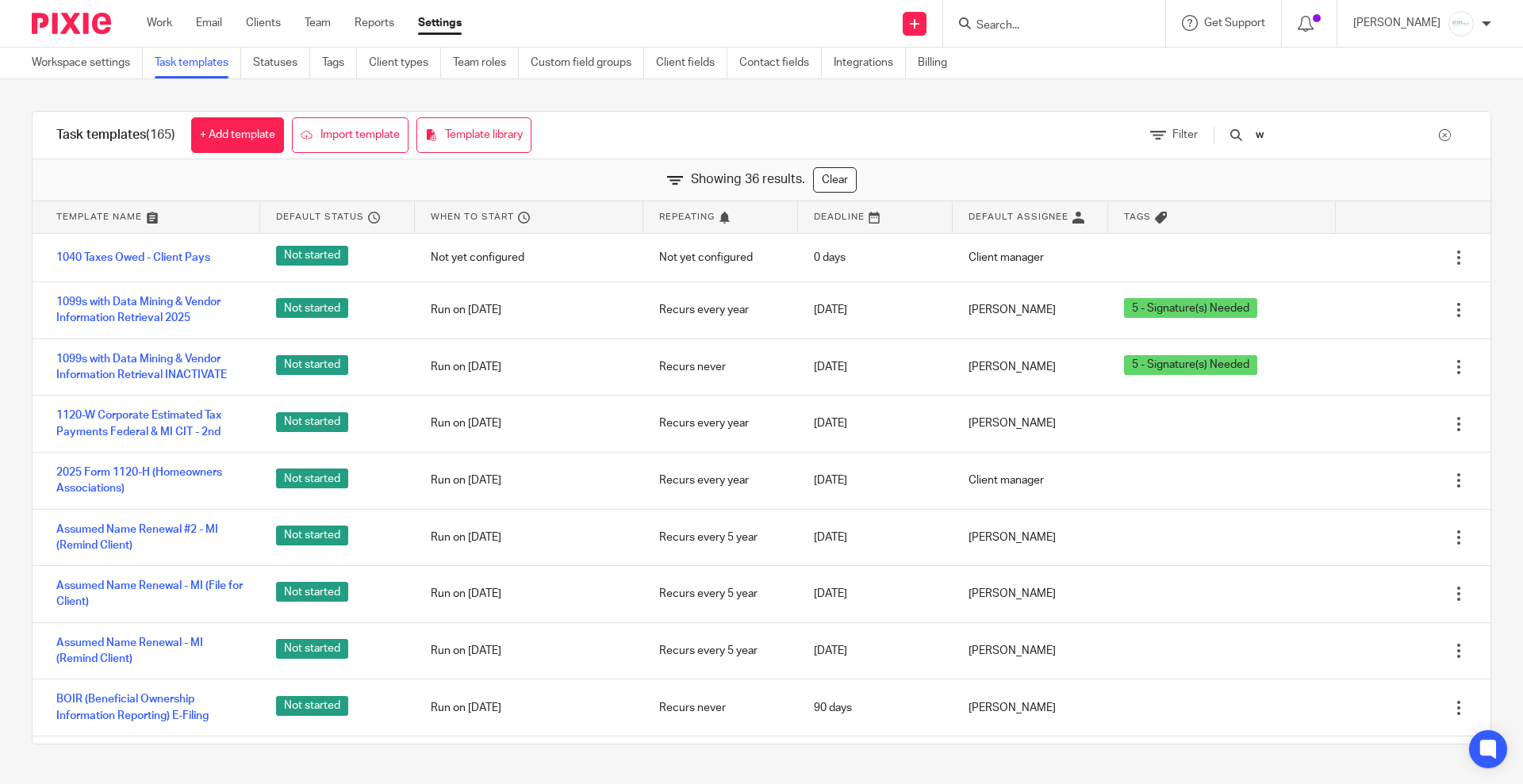
click at [1348, 124] on div "w" at bounding box center [1332, 135] width 269 height 47
drag, startPoint x: 1349, startPoint y: 125, endPoint x: 1241, endPoint y: 125, distance: 108.0
click at [1241, 126] on div "w" at bounding box center [1340, 134] width 253 height 17
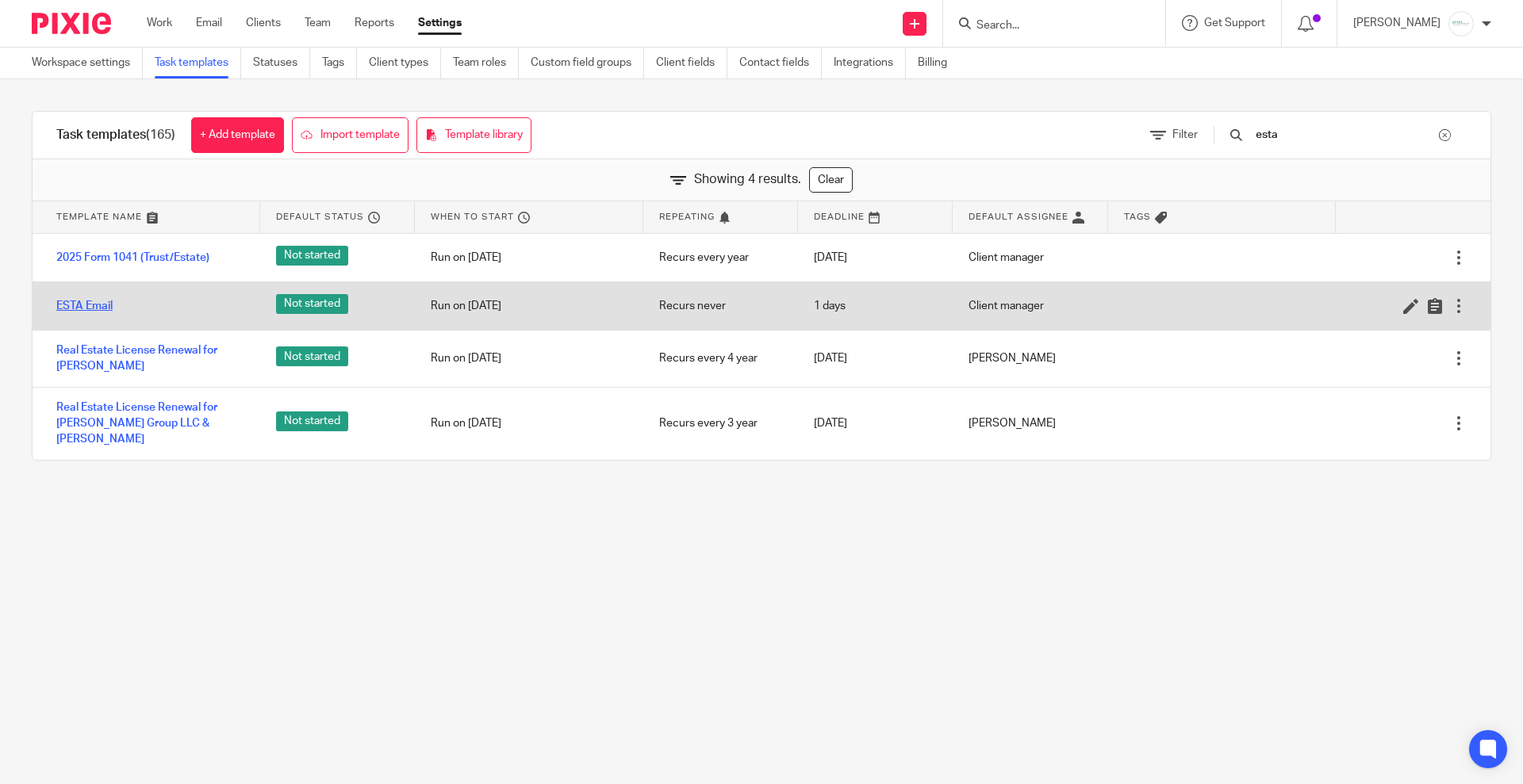
type input "esta"
click at [89, 307] on link "ESTA Email" at bounding box center [84, 306] width 56 height 16
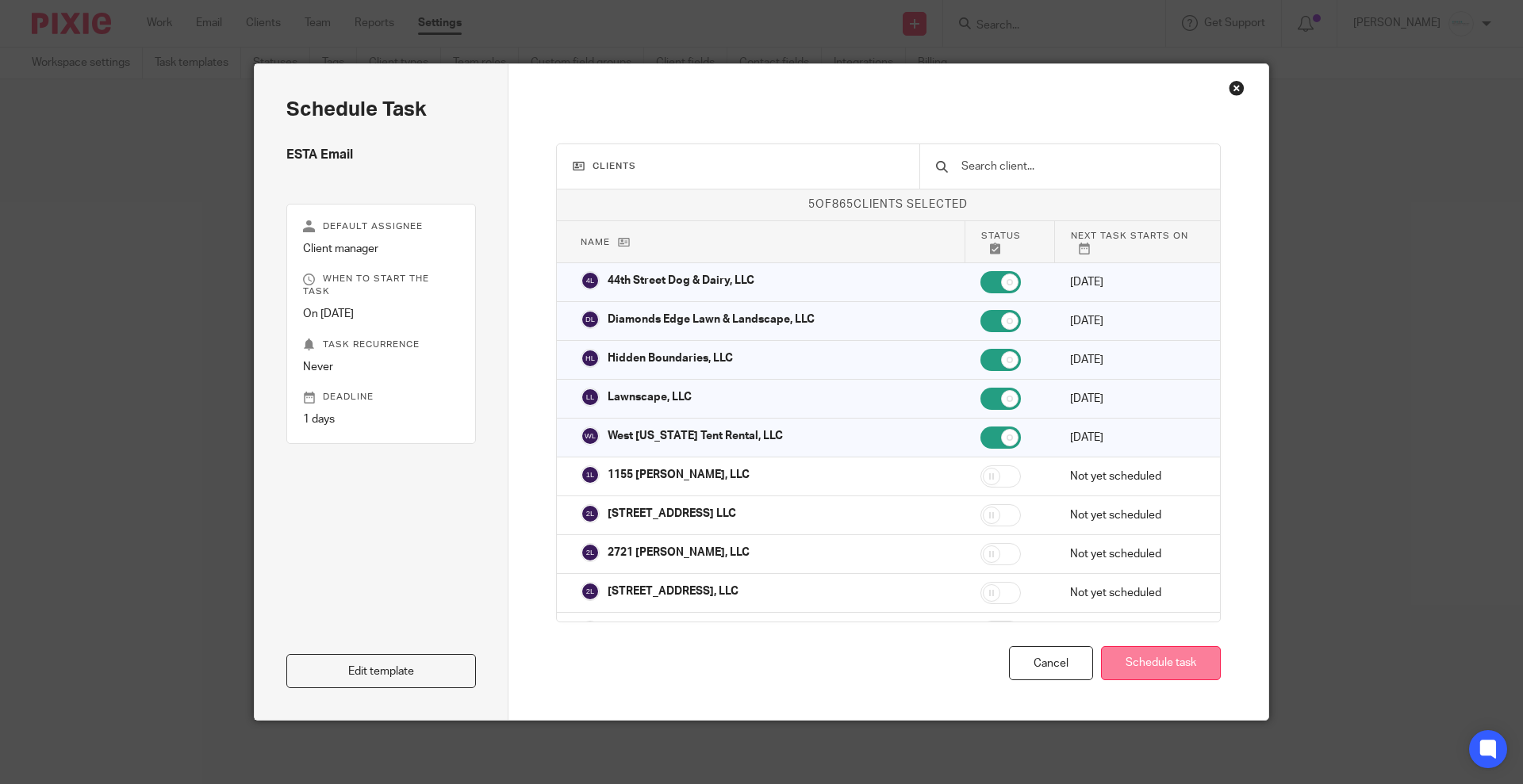
click at [1170, 659] on button "Schedule task" at bounding box center [1161, 663] width 119 height 34
